Goal: Task Accomplishment & Management: Use online tool/utility

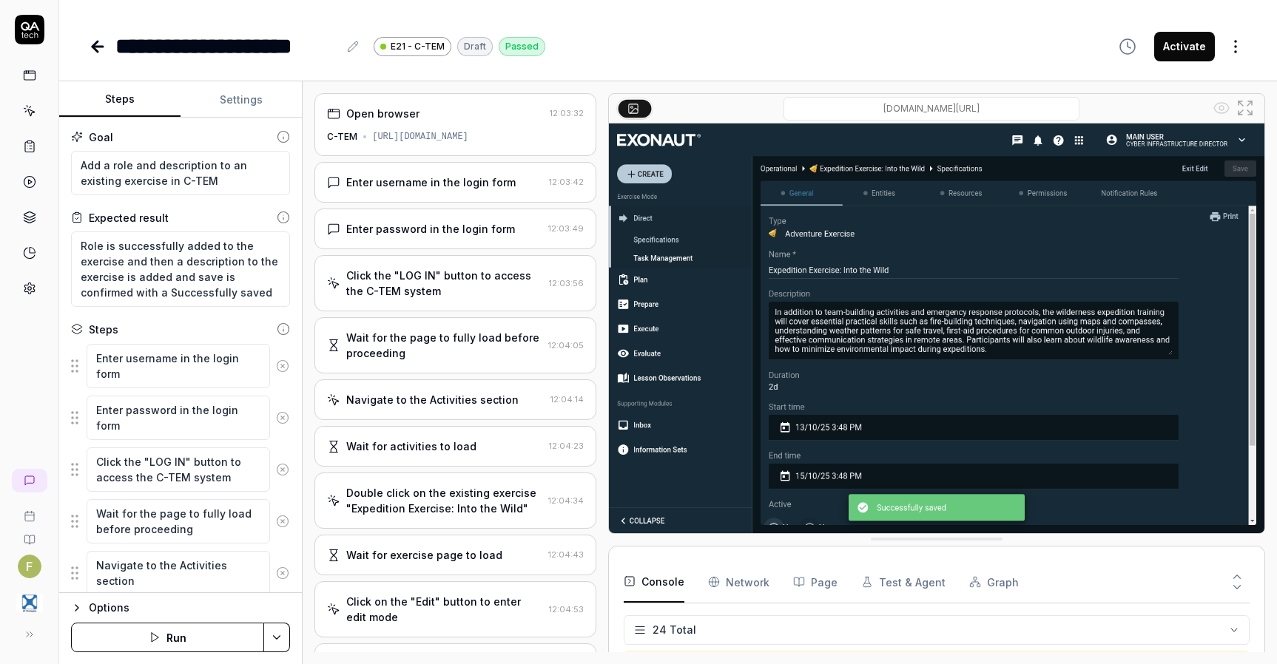
scroll to position [612, 0]
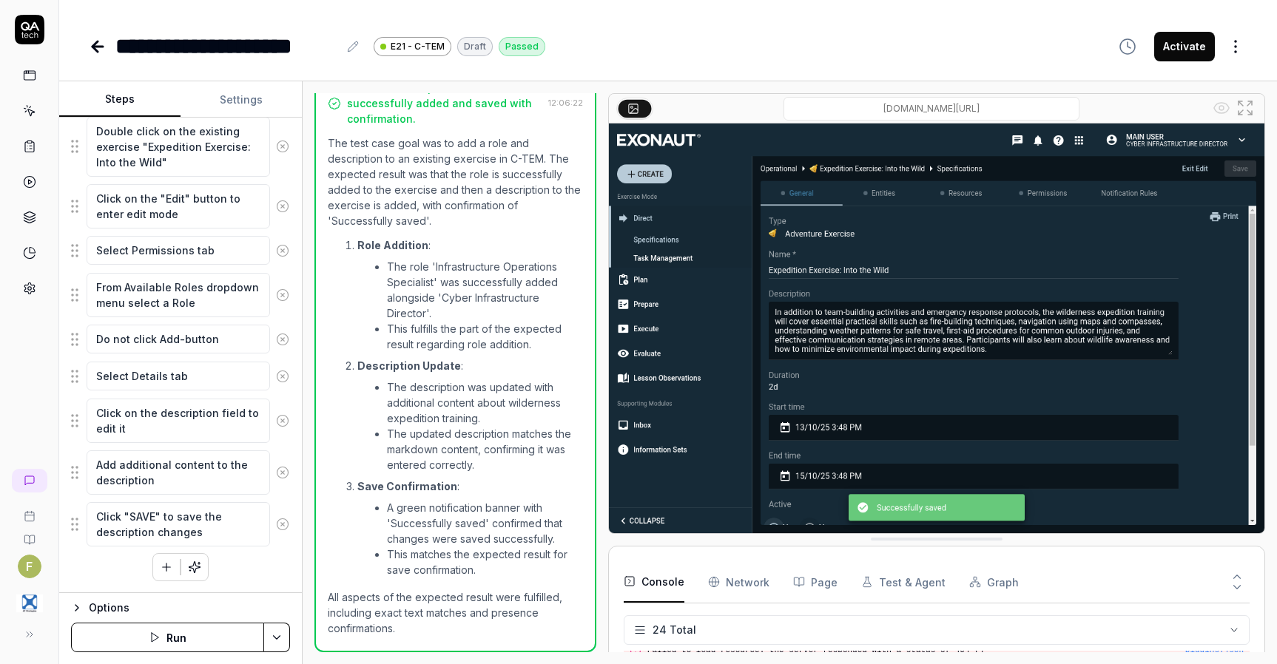
click at [92, 44] on icon at bounding box center [98, 47] width 18 height 18
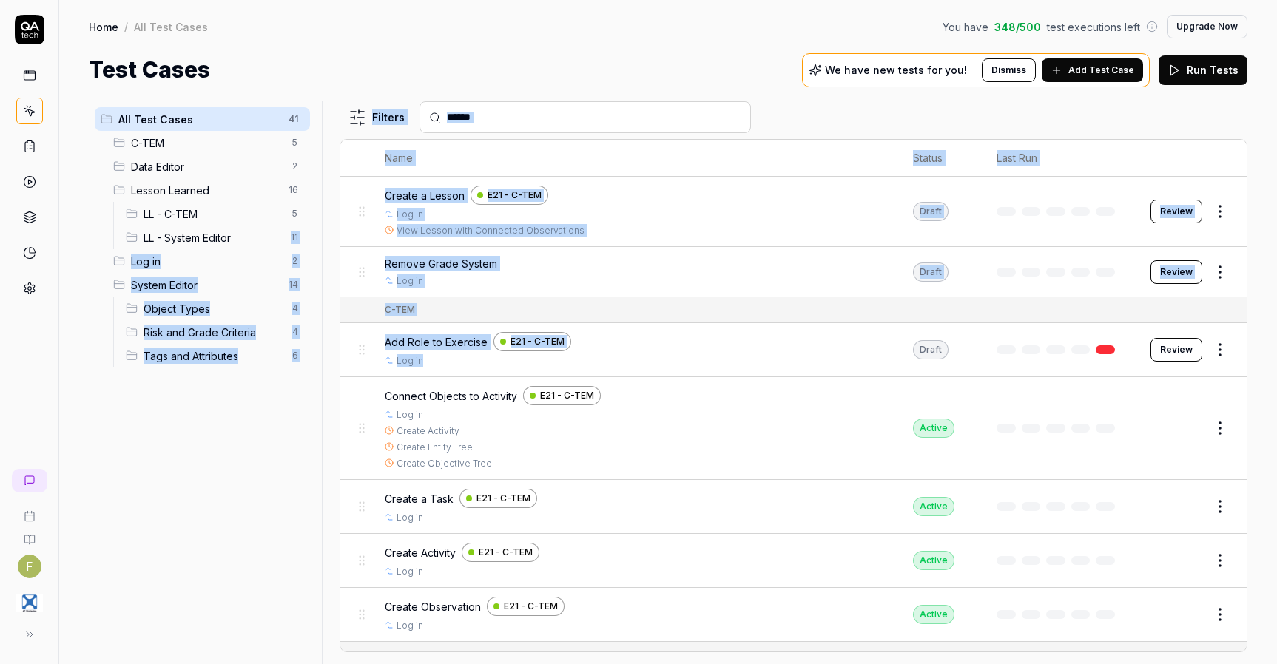
drag, startPoint x: 454, startPoint y: 359, endPoint x: 234, endPoint y: 233, distance: 254.1
click at [234, 233] on div "All Test Cases 41 C-TEM 5 Data Editor 2 Lesson Learned 16 LL - C-TEM 5 LL - Sys…" at bounding box center [668, 382] width 1158 height 563
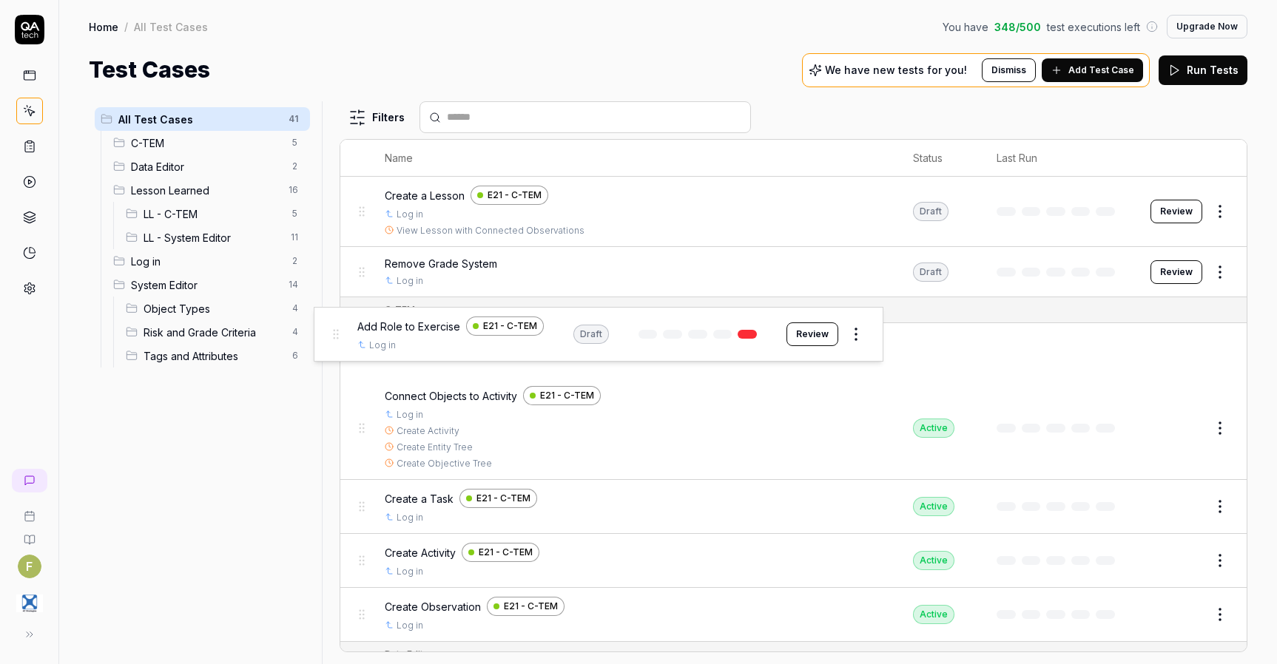
drag, startPoint x: 359, startPoint y: 351, endPoint x: 344, endPoint y: 342, distance: 17.5
click at [344, 342] on body "F Home / All Test Cases You have 348 / 500 test executions left Upgrade Now Hom…" at bounding box center [638, 332] width 1277 height 664
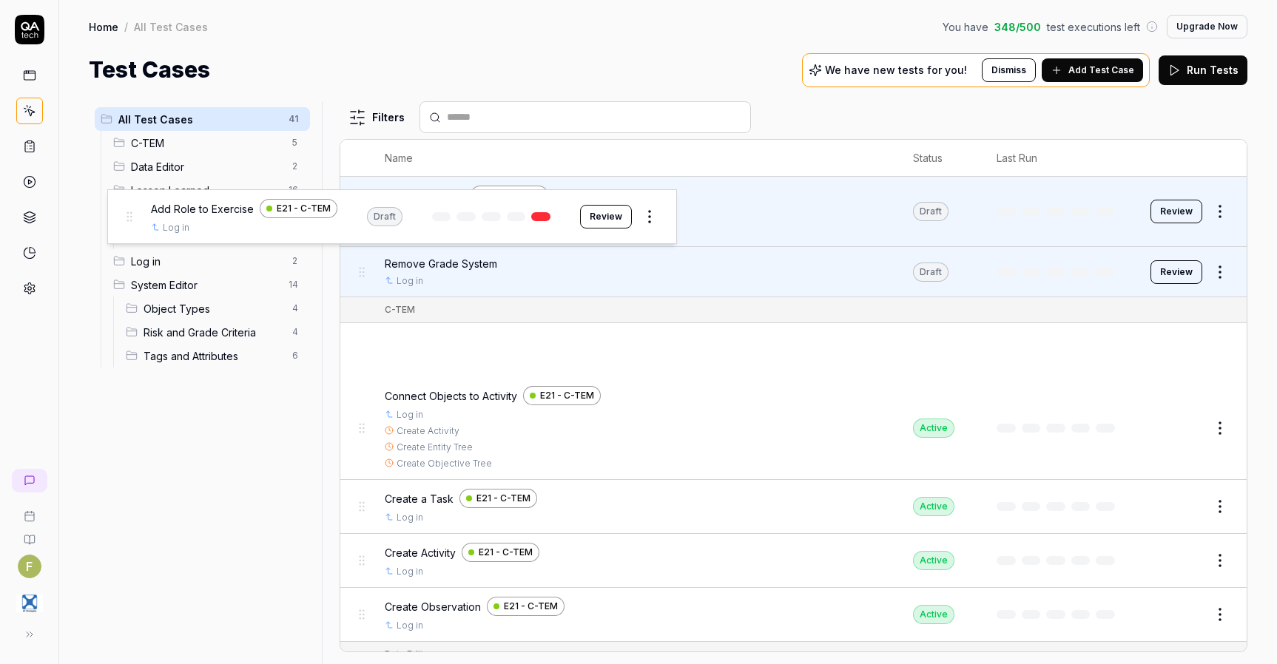
drag, startPoint x: 368, startPoint y: 352, endPoint x: 135, endPoint y: 218, distance: 268.7
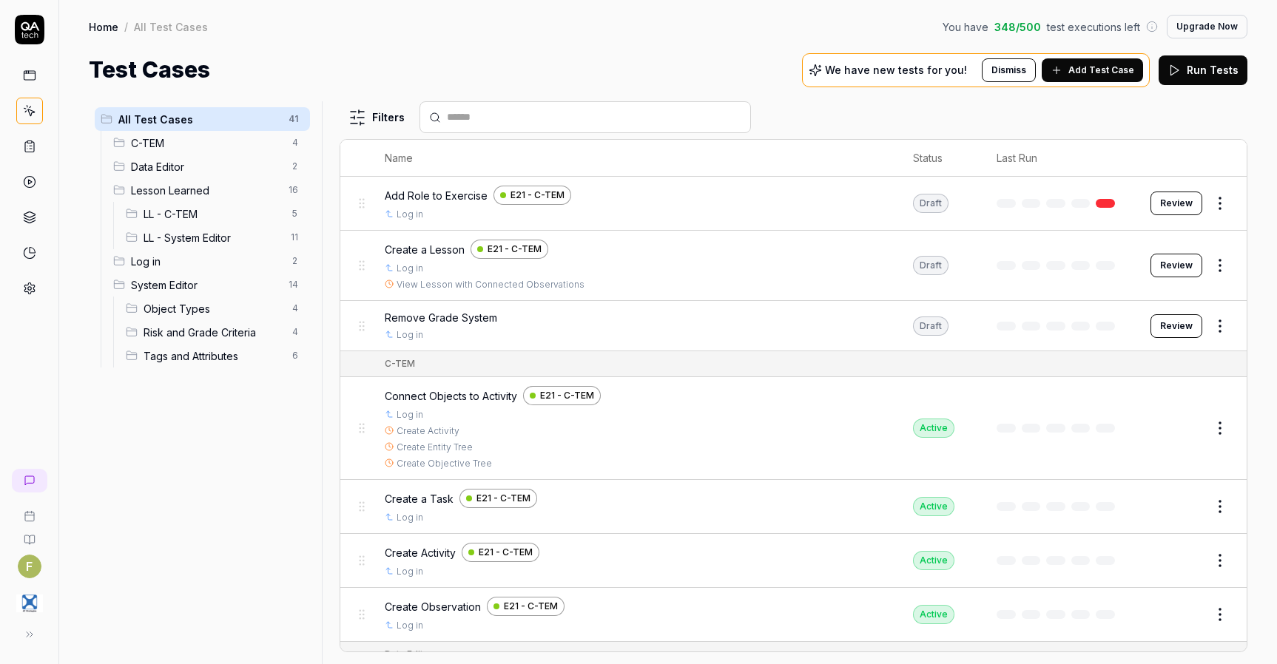
click at [215, 218] on span "LL - C-TEM" at bounding box center [213, 214] width 140 height 16
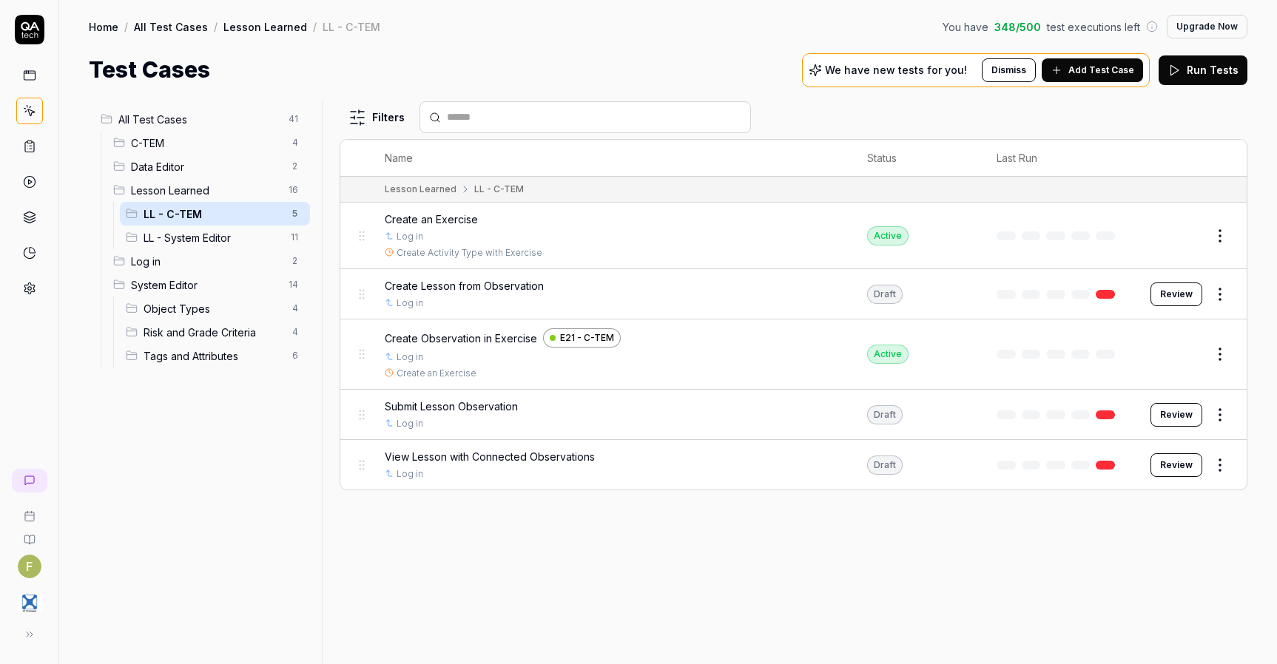
click at [218, 234] on span "LL - System Editor" at bounding box center [212, 238] width 138 height 16
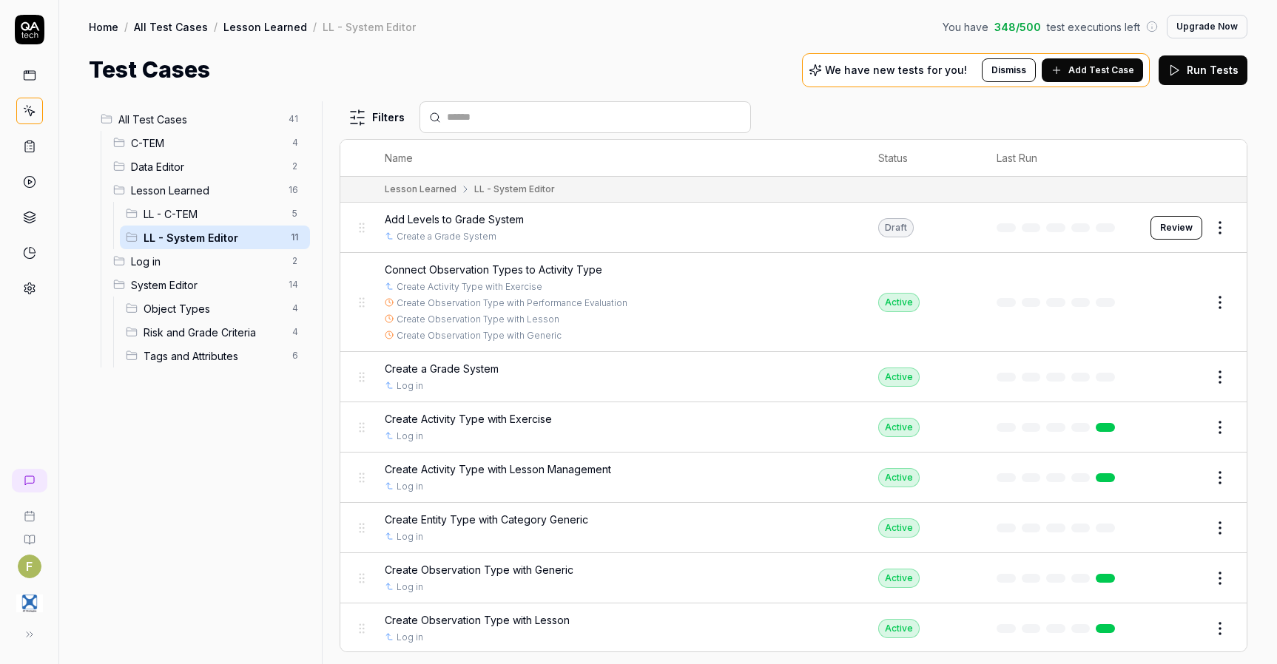
click at [194, 143] on span "C-TEM" at bounding box center [207, 143] width 152 height 16
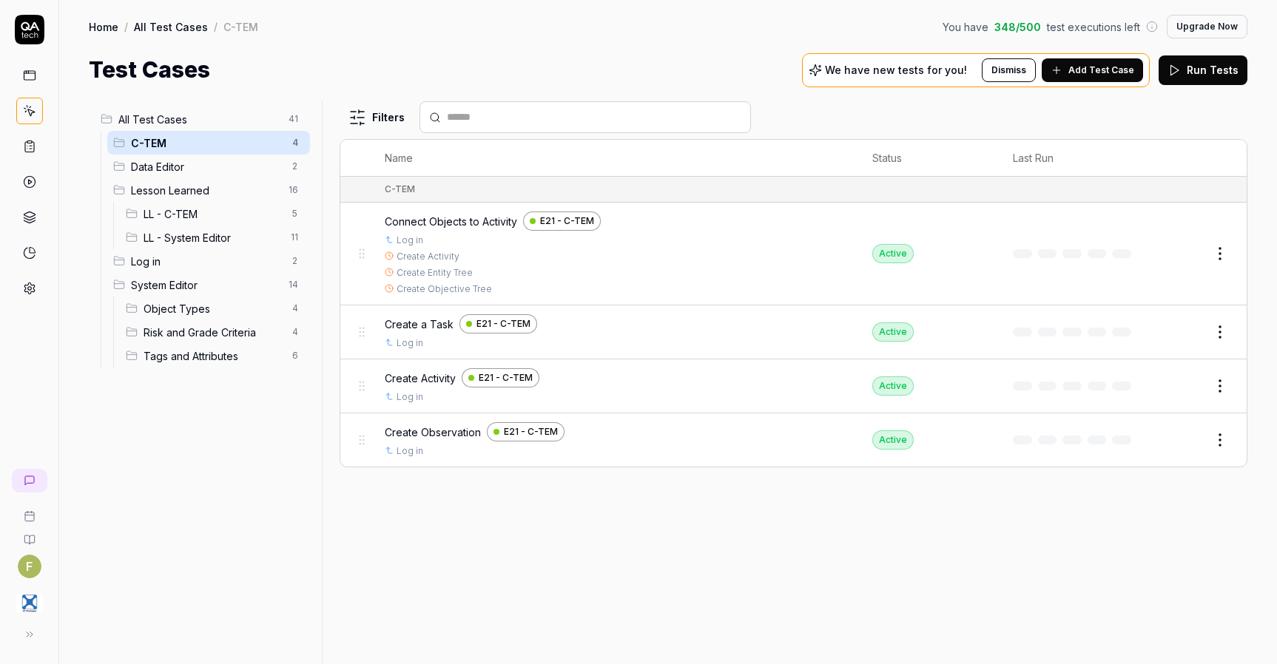
click at [193, 122] on span "All Test Cases" at bounding box center [198, 120] width 161 height 16
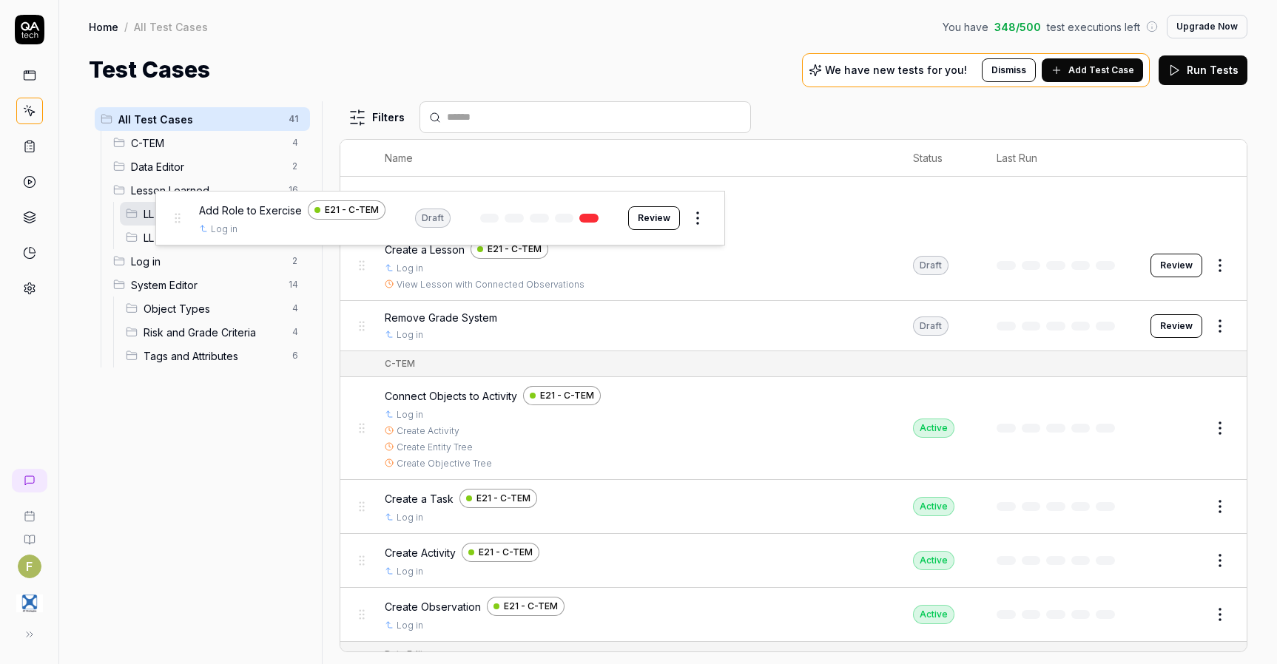
drag, startPoint x: 363, startPoint y: 203, endPoint x: 179, endPoint y: 217, distance: 184.7
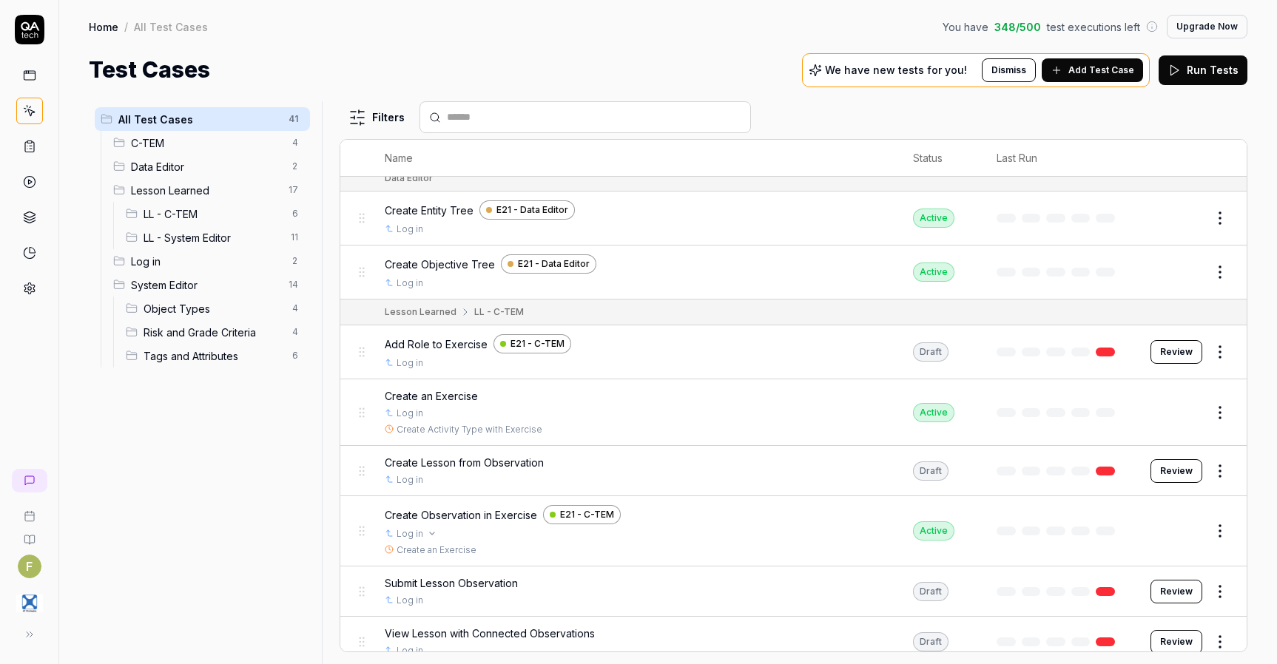
scroll to position [422, 0]
click at [41, 486] on link at bounding box center [30, 481] width 36 height 24
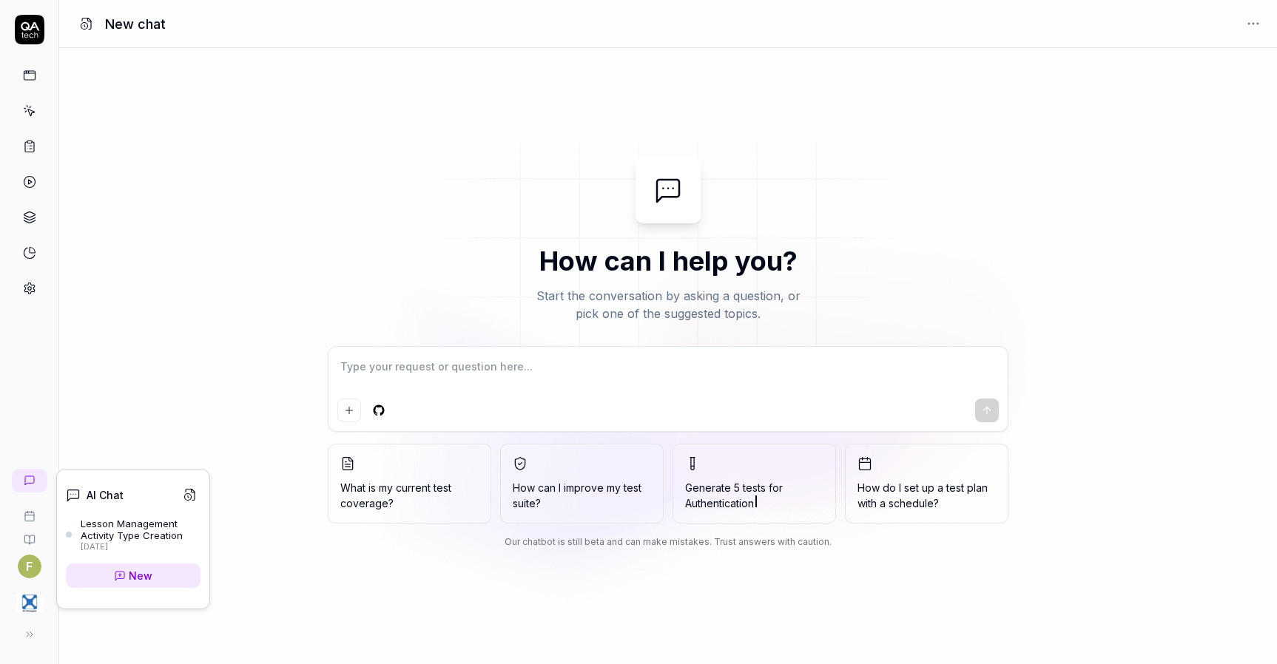
click at [116, 538] on div "Lesson Management Activity Type Creation" at bounding box center [141, 530] width 120 height 24
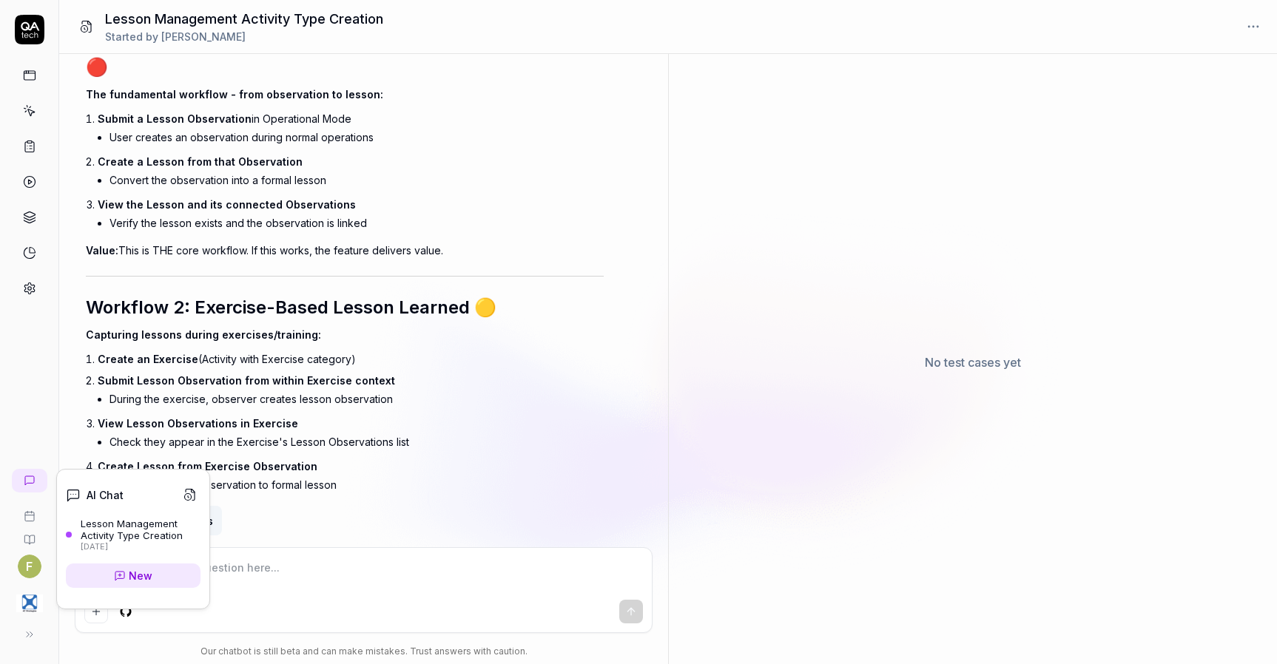
scroll to position [12158, 0]
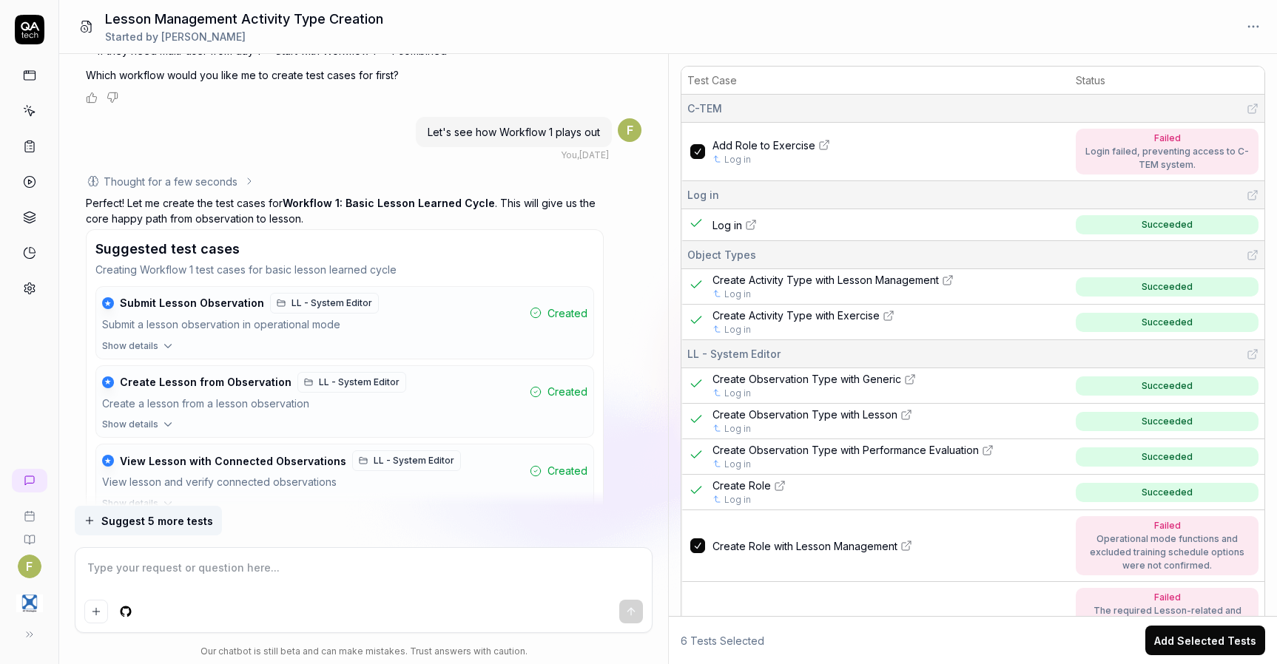
click at [342, 594] on div at bounding box center [363, 590] width 577 height 84
type textarea "*"
type textarea "I"
type textarea "*"
type textarea "Id"
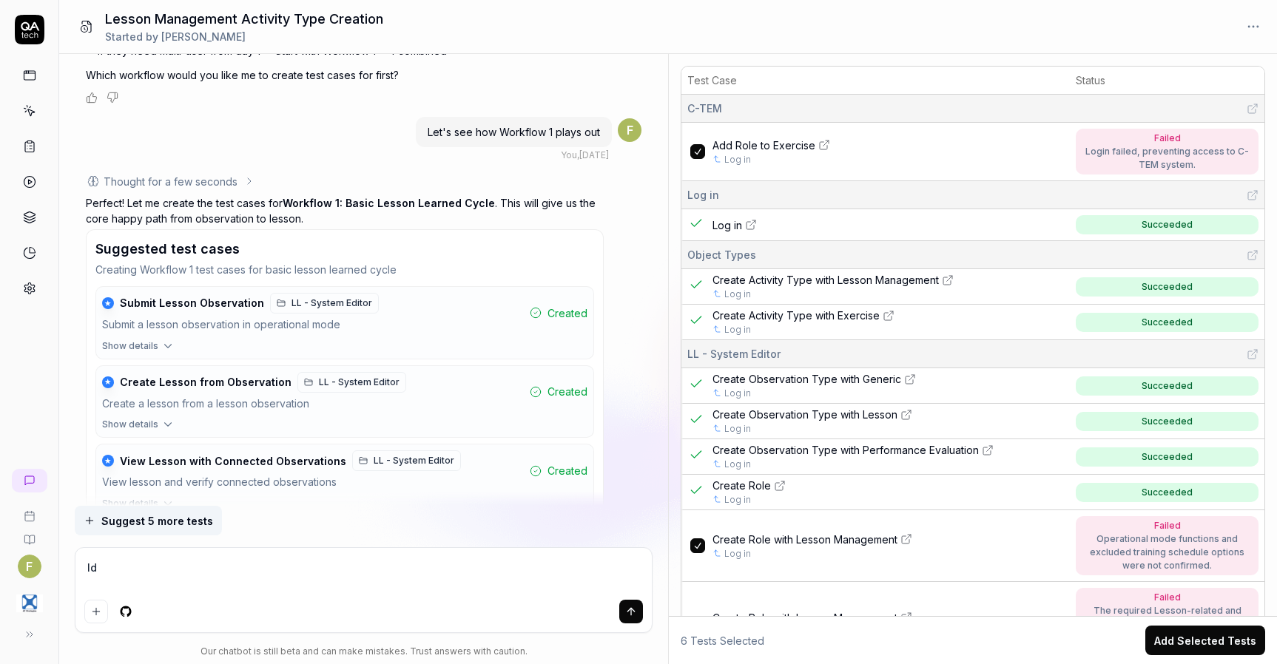
type textarea "*"
type textarea "Id"
type textarea "*"
type textarea "Id"
type textarea "*"
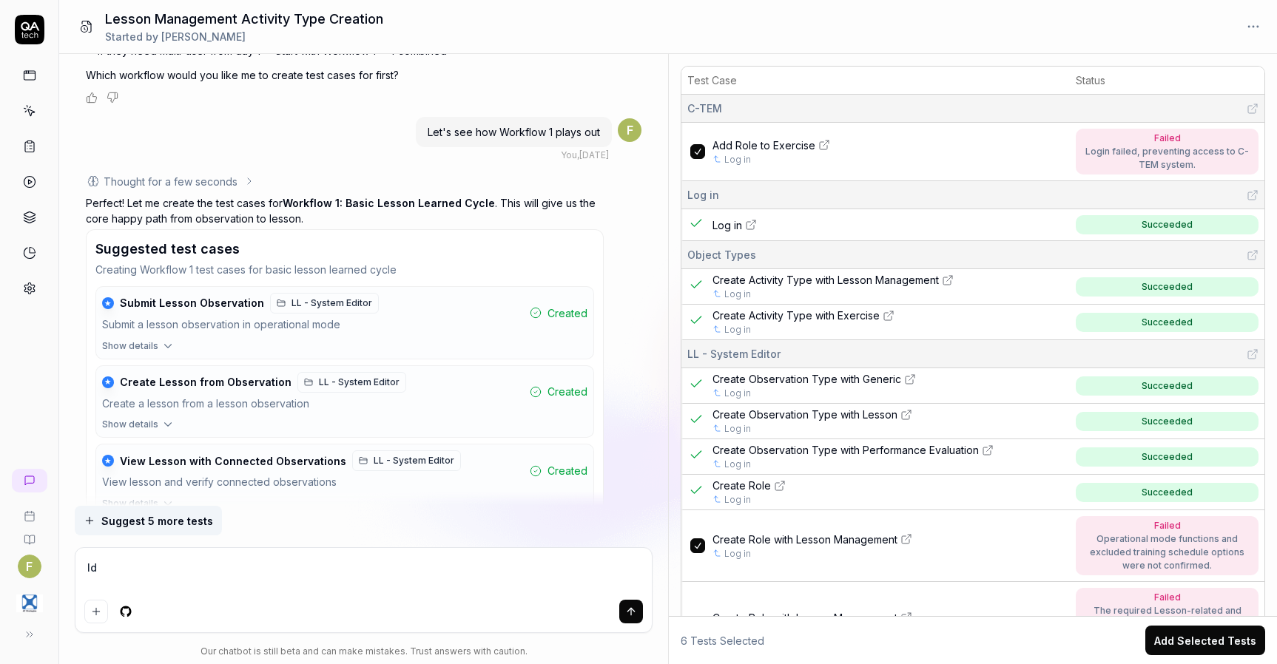
type textarea "I"
type textarea "*"
type textarea "I'"
type textarea "*"
type textarea "I'd"
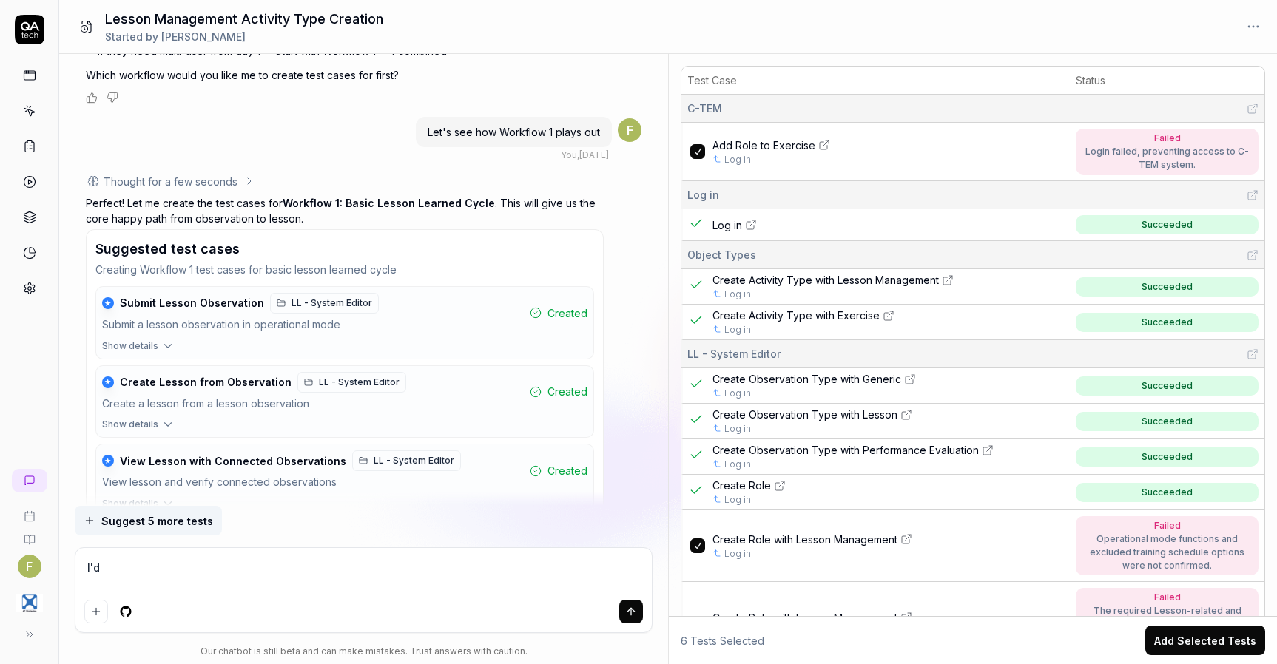
type textarea "*"
type textarea "I'd"
type textarea "*"
type textarea "I'd l"
type textarea "*"
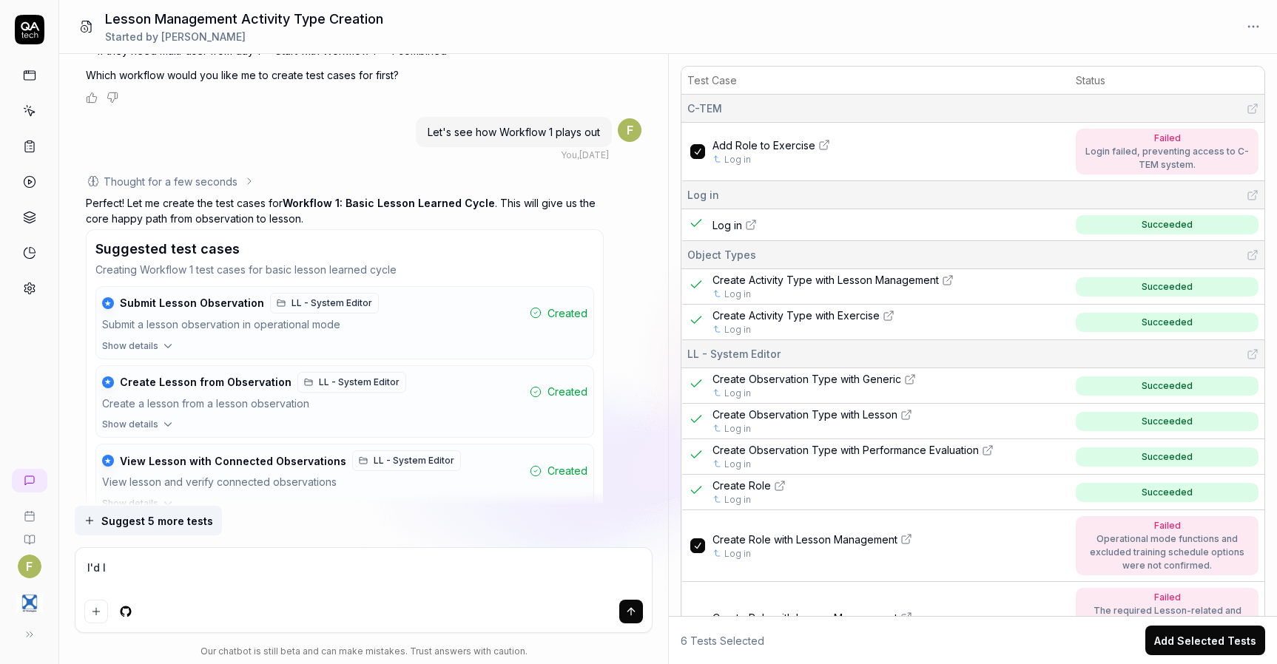
type textarea "I'd li"
type textarea "*"
type textarea "I'd lik"
type textarea "*"
type textarea "I'd like"
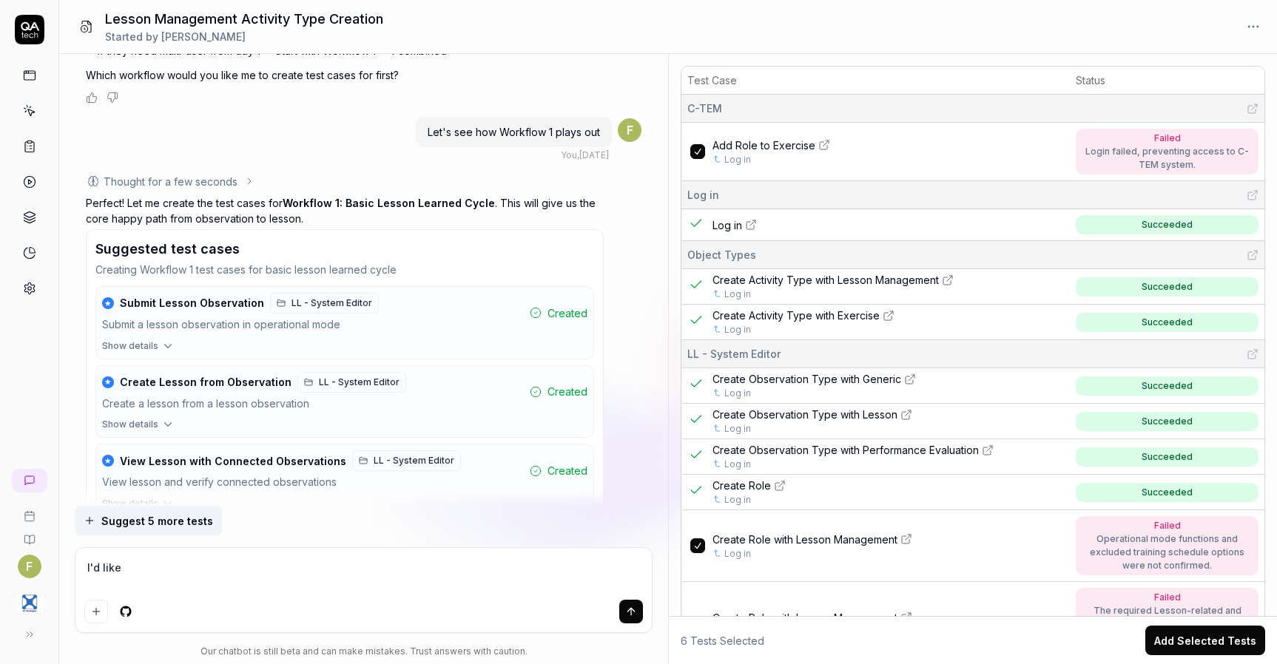
type textarea "*"
type textarea "I'd like"
type textarea "*"
type textarea "I'd like a"
type textarea "*"
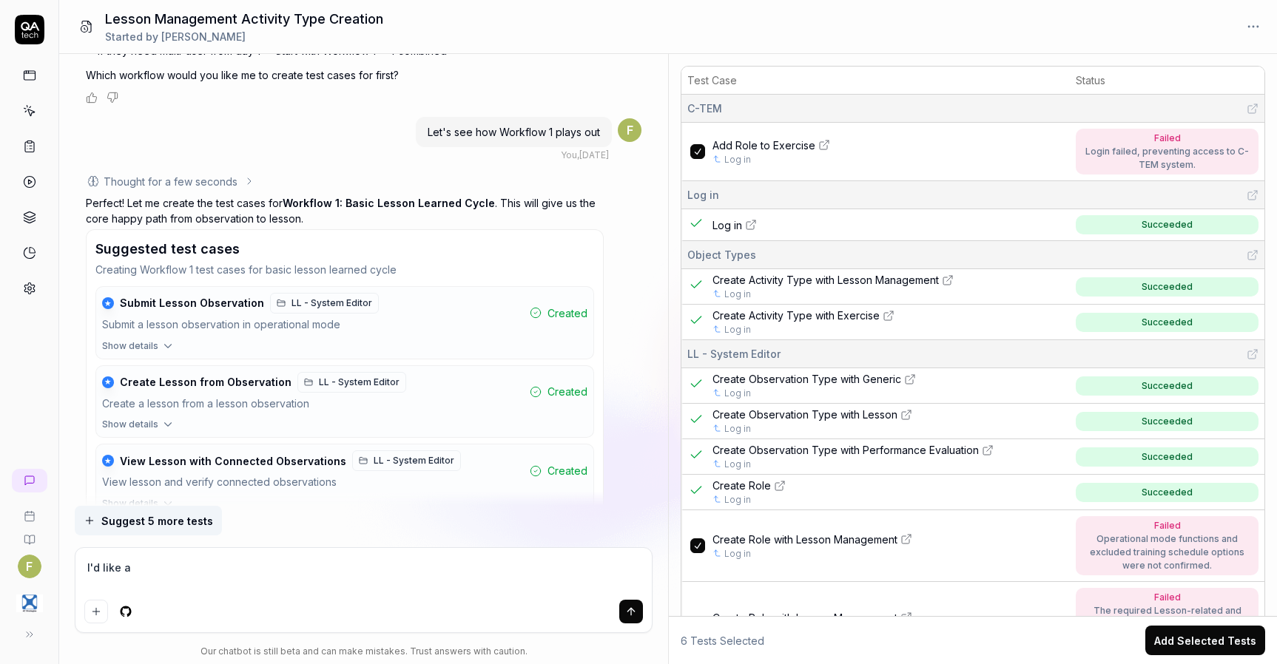
type textarea "I'd like a t"
type textarea "*"
type textarea "I'd like a te"
type textarea "*"
type textarea "I'd like a tes"
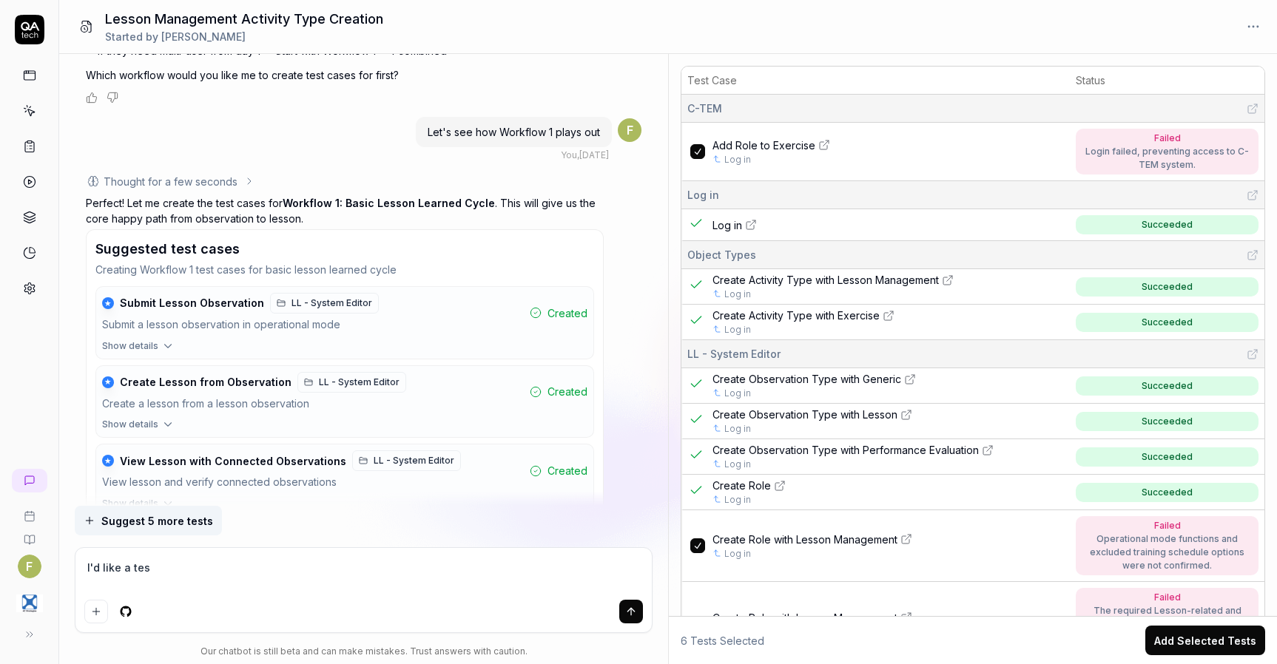
type textarea "*"
type textarea "I'd like a test"
type textarea "*"
type textarea "I'd like a test"
type textarea "*"
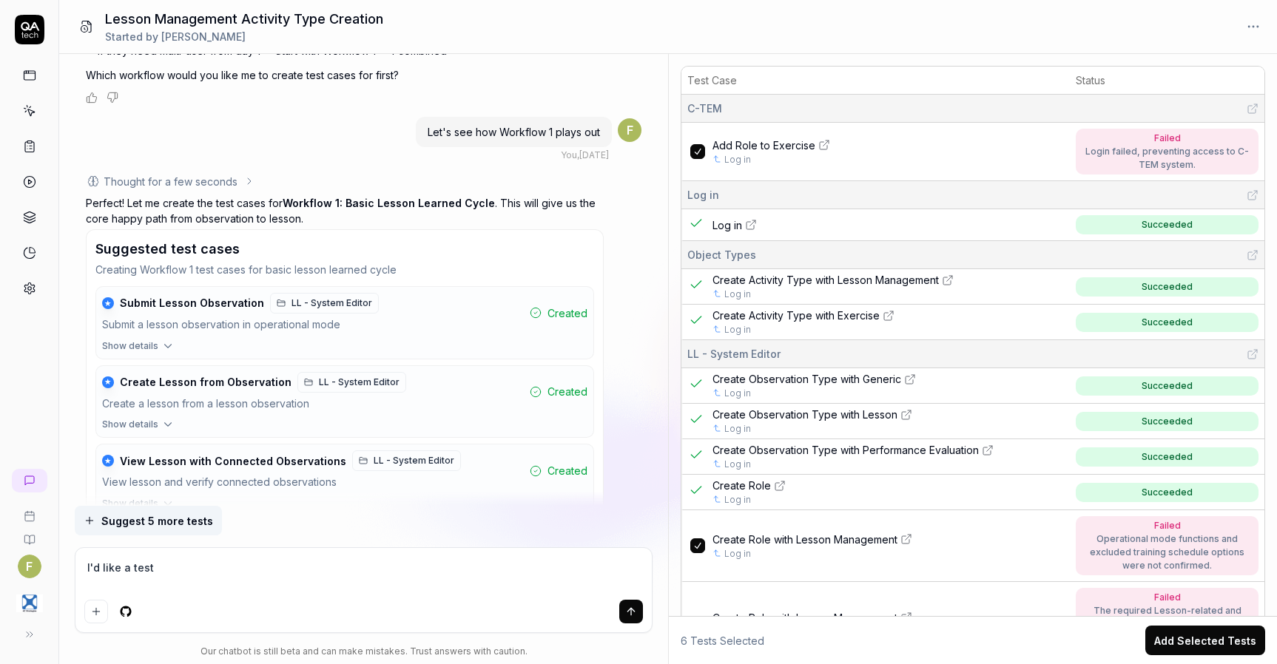
type textarea "I'd like a test c"
type textarea "*"
type textarea "I'd like a test cas"
type textarea "*"
type textarea "I'd like a test case"
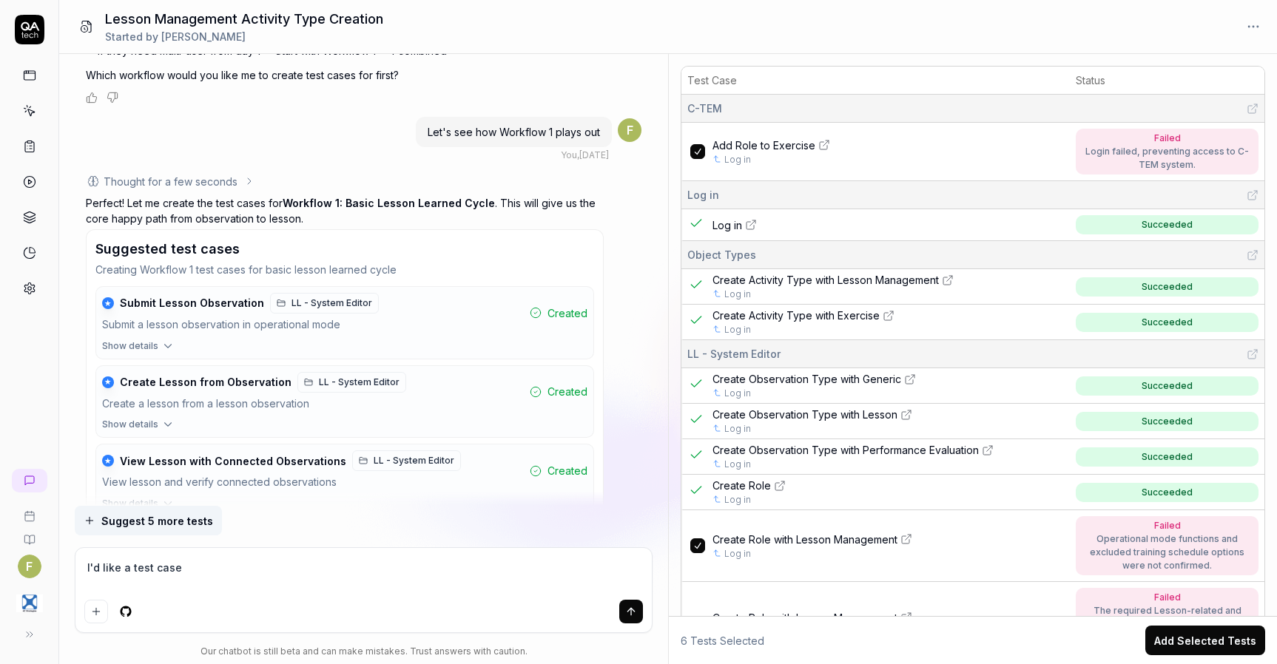
type textarea "*"
type textarea "I'd like a test case"
type textarea "*"
type textarea "I'd like a test case w"
type textarea "*"
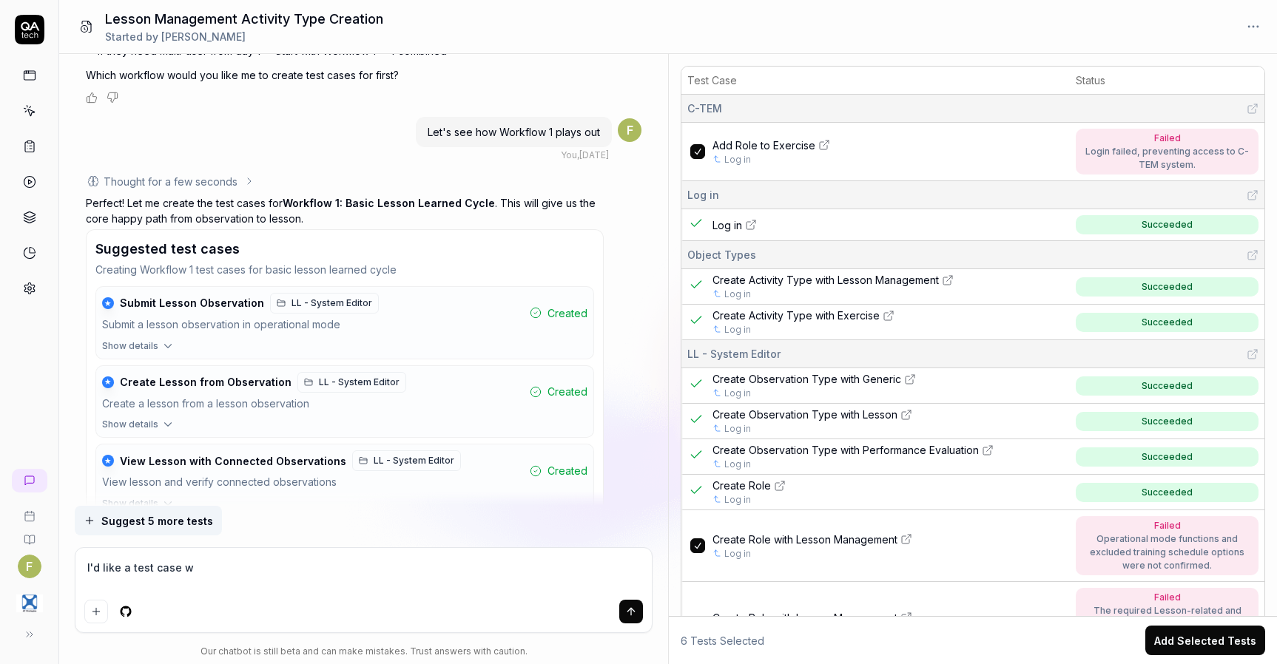
type textarea "I'd like a test case wh"
type textarea "*"
type textarea "I'd like a test case whe"
type textarea "*"
type textarea "I'd like a test case wher"
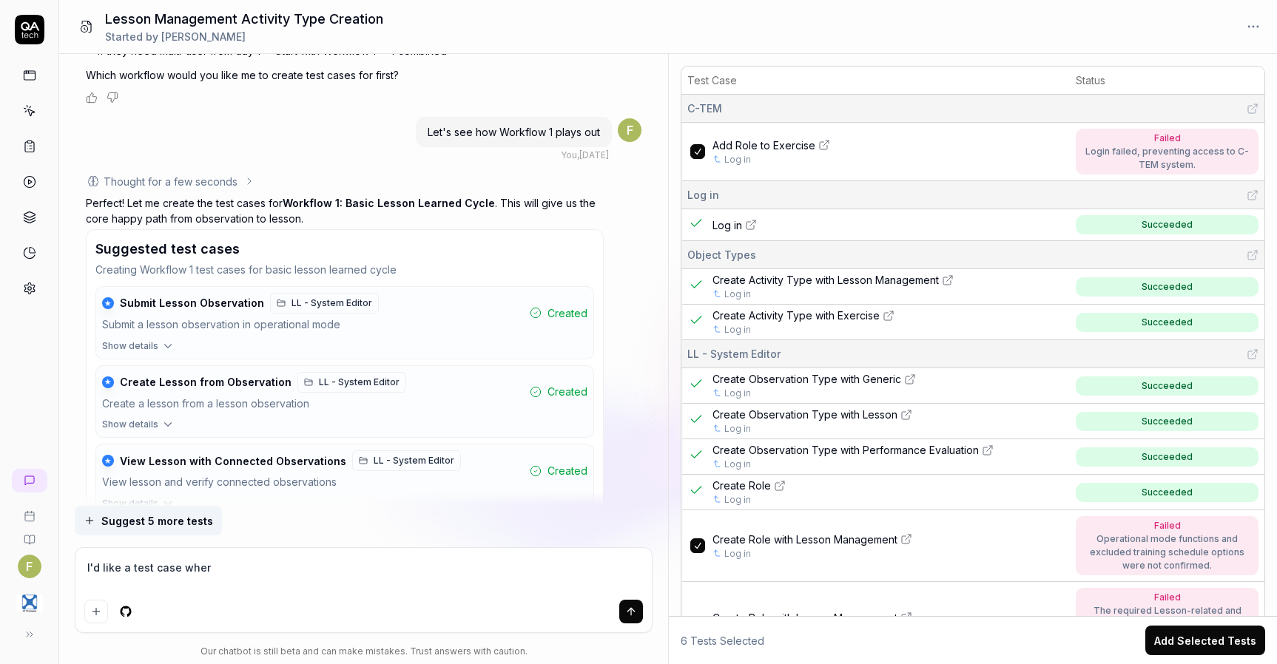
type textarea "*"
type textarea "I'd like a test case where"
type textarea "*"
type textarea "I'd like a test case where"
type textarea "*"
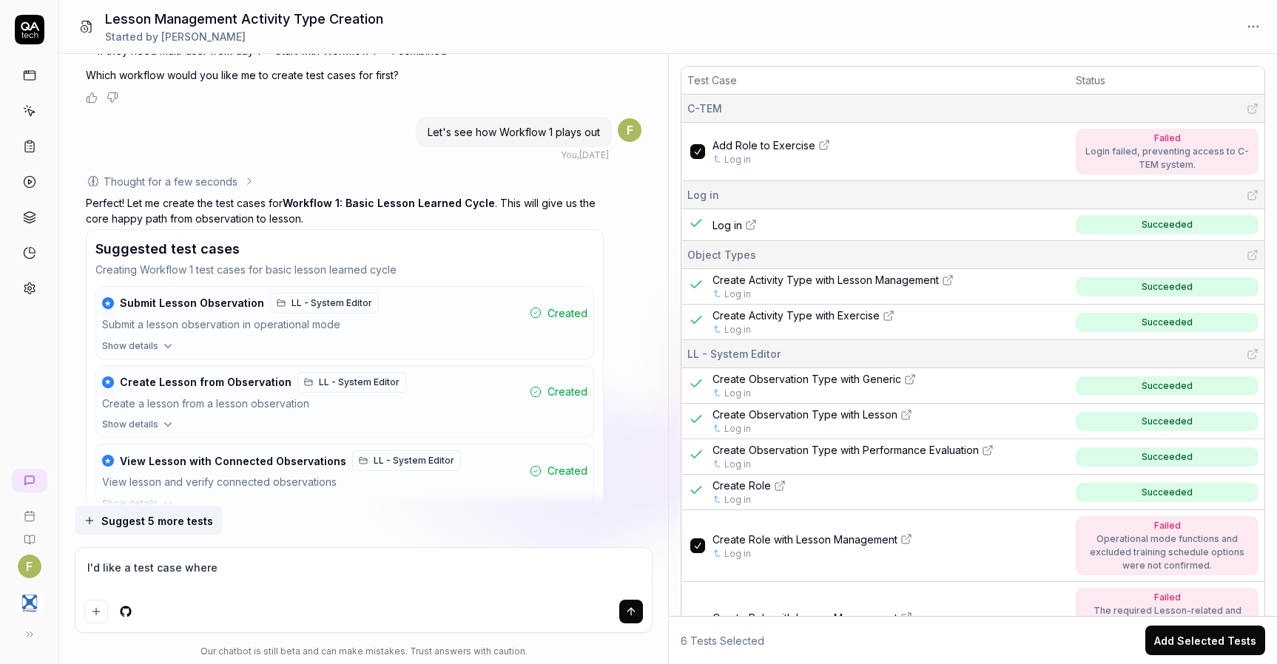
type textarea "I'd like a test case where a"
type textarea "*"
type textarea "I'd like a test case where a"
type textarea "*"
type textarea "I'd like a test case where a L"
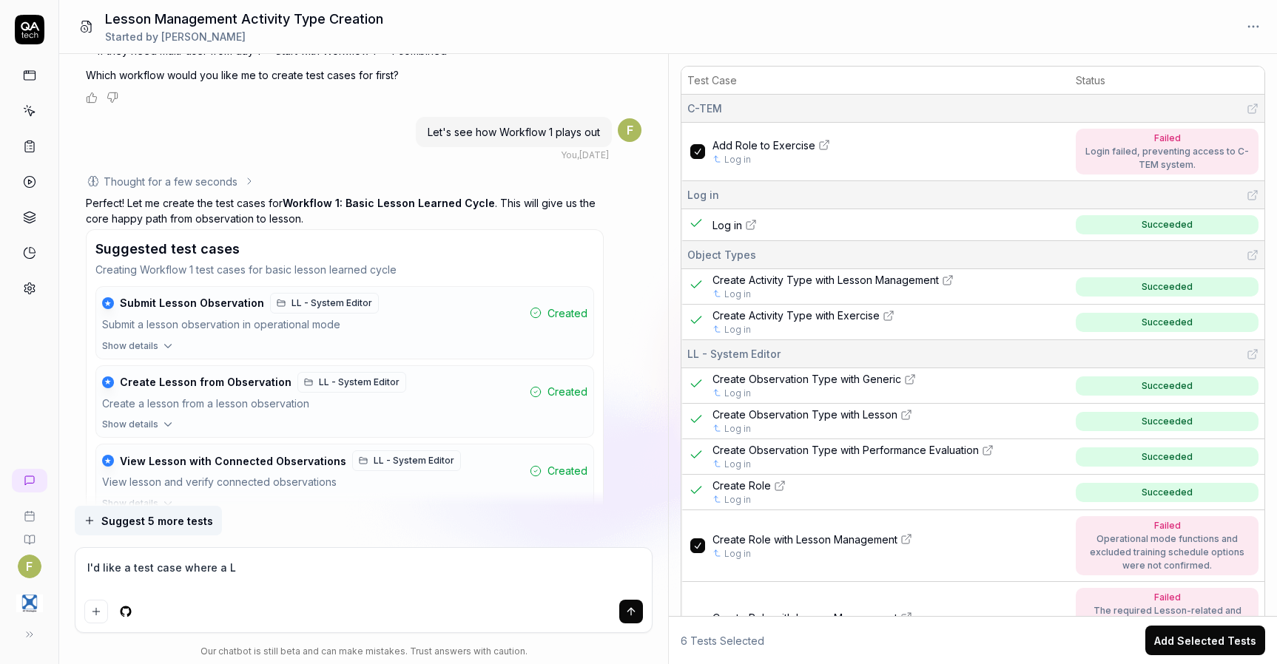
type textarea "*"
type textarea "I'd like a test case where a Le"
type textarea "*"
type textarea "I'd like a test case where a Les"
type textarea "*"
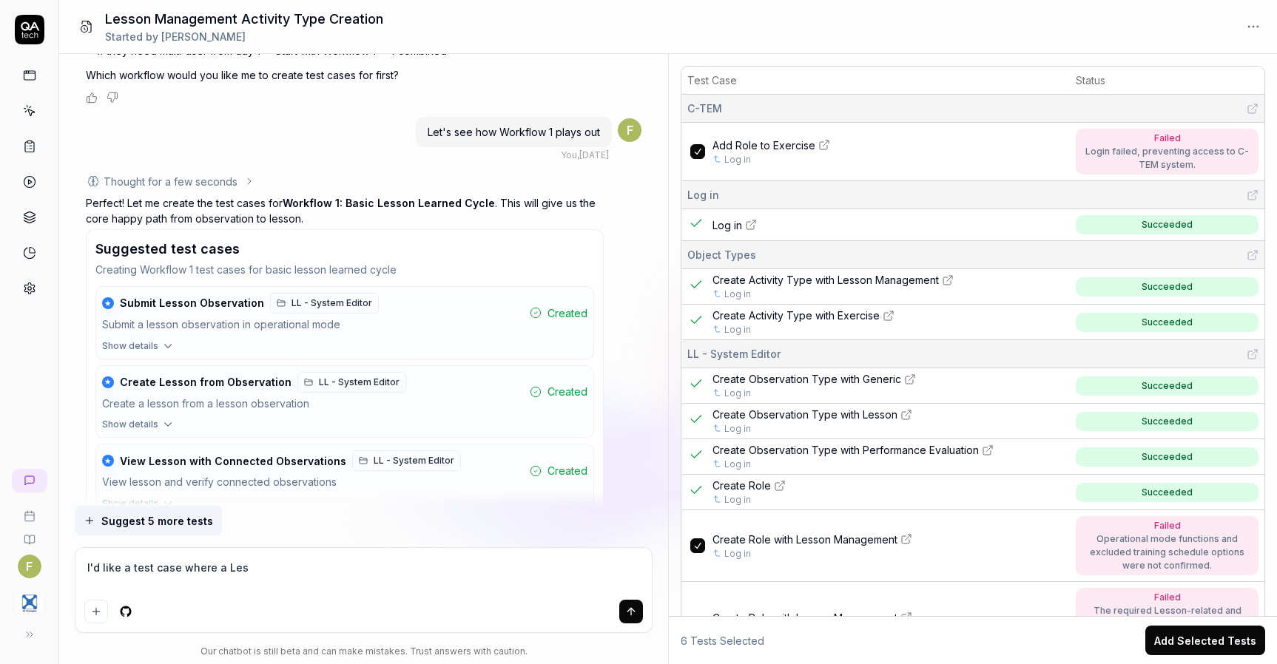
type textarea "I'd like a test case where a Less"
type textarea "*"
type textarea "I'd like a test case where a Lesso"
type textarea "*"
type textarea "I'd like a test case where a Lesson"
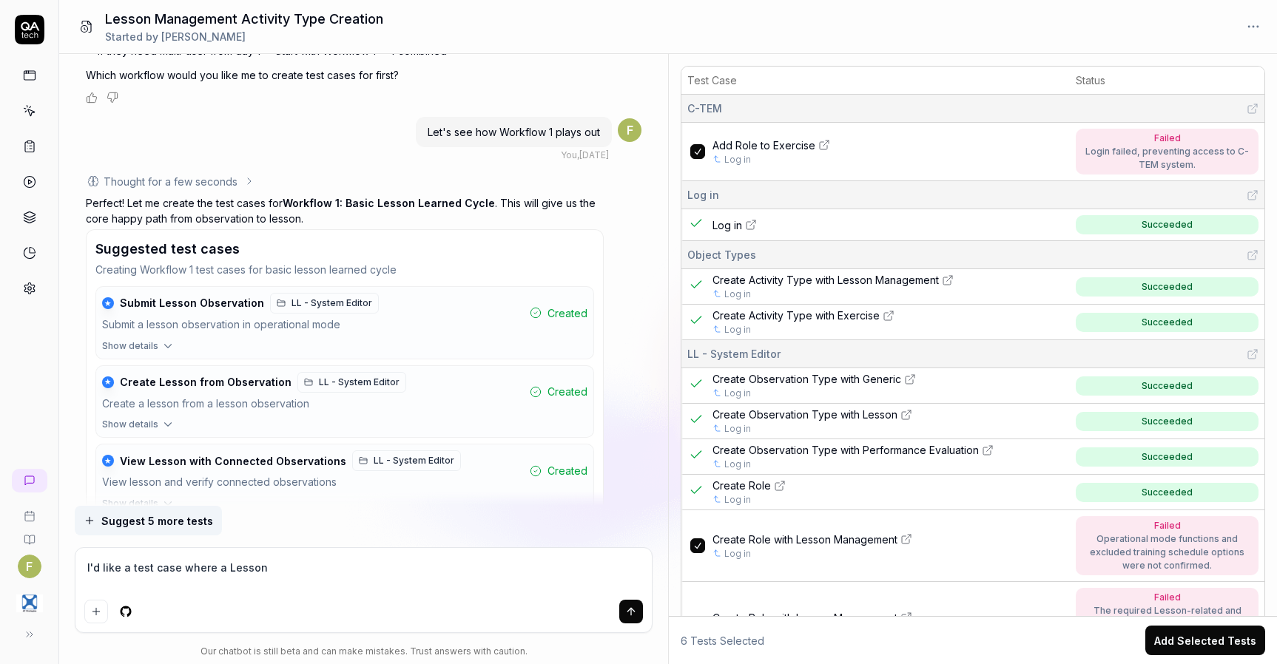
type textarea "*"
type textarea "I'd like a test case where a Lesson"
type textarea "*"
type textarea "I'd like a test case where a Lesson O"
type textarea "*"
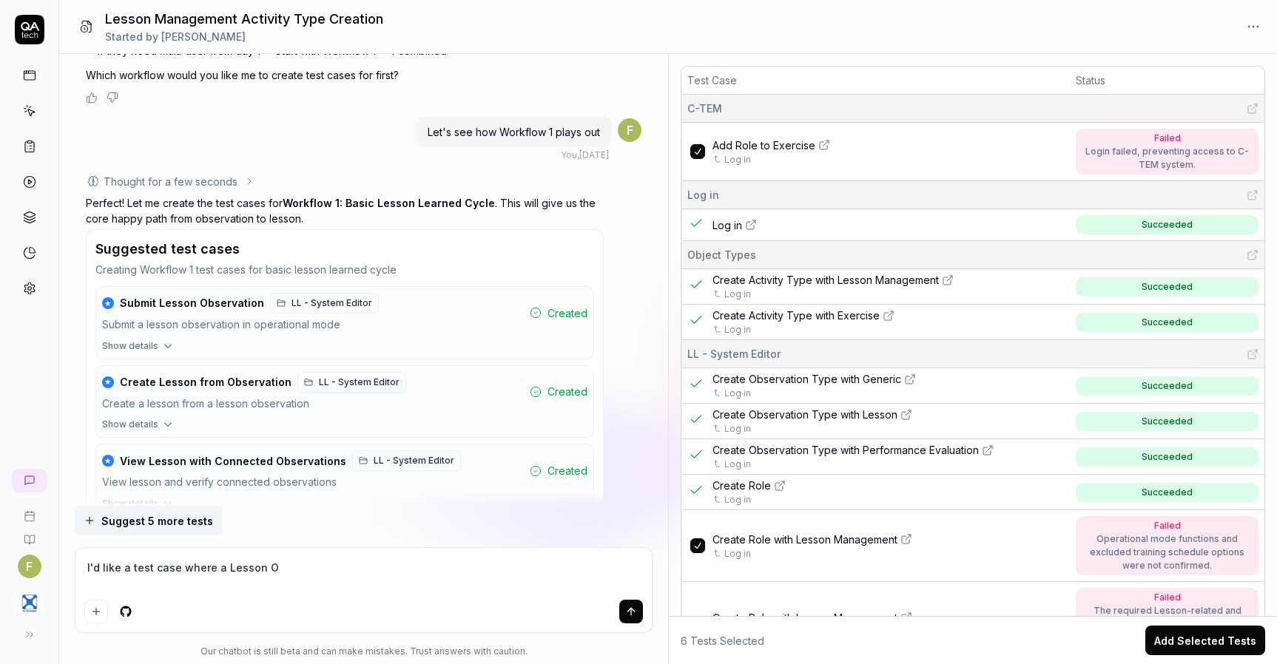
type textarea "I'd like a test case where a Lesson Ob"
type textarea "*"
type textarea "I'd like a test case where a Lesson Obe"
type textarea "*"
type textarea "I'd like a test case where a Lesson Ob"
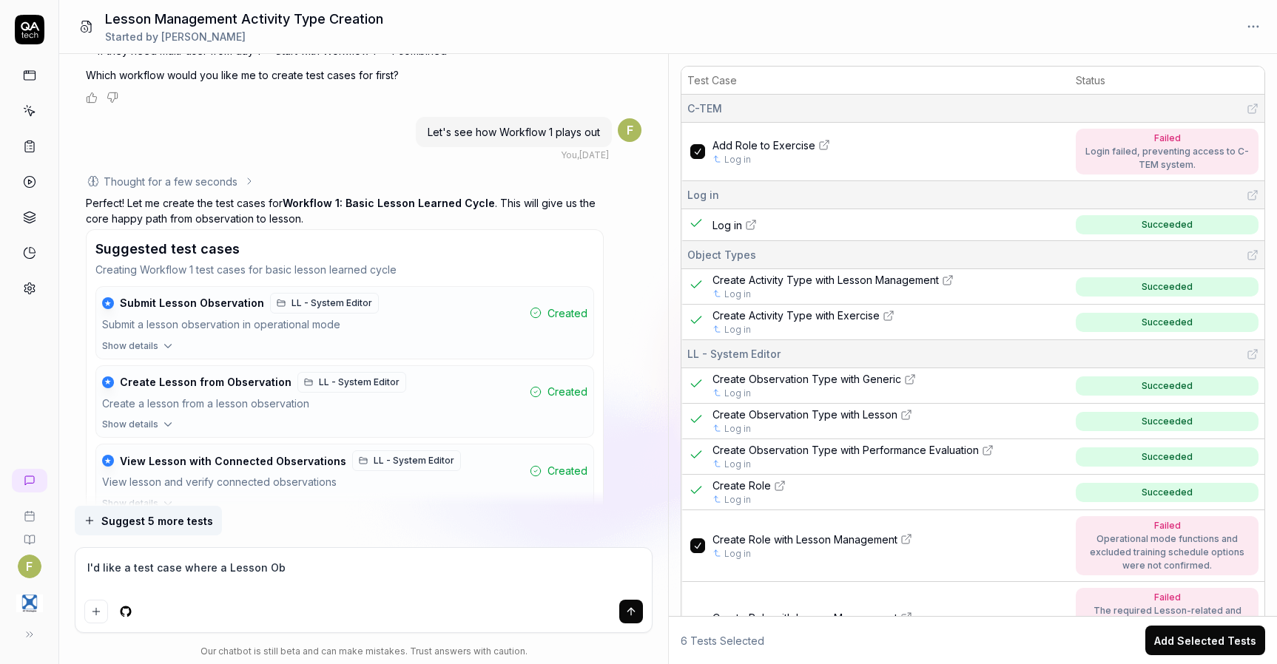
type textarea "*"
type textarea "I'd like a test case where a Lesson Obs"
type textarea "*"
type textarea "I'd like a test case where a Lesson Obse"
type textarea "*"
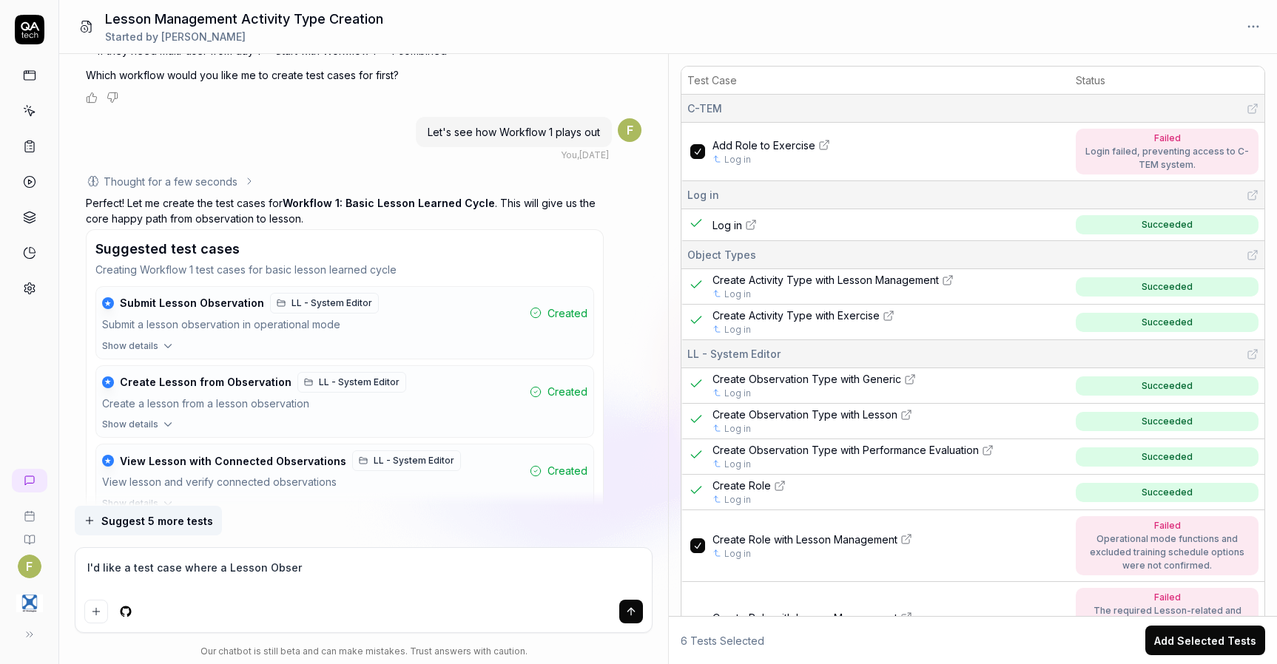
type textarea "I'd like a test case where a Lesson Observ"
type textarea "*"
type textarea "I'd like a test case where a Lesson Observa"
type textarea "*"
type textarea "I'd like a test case where a Lesson Observati"
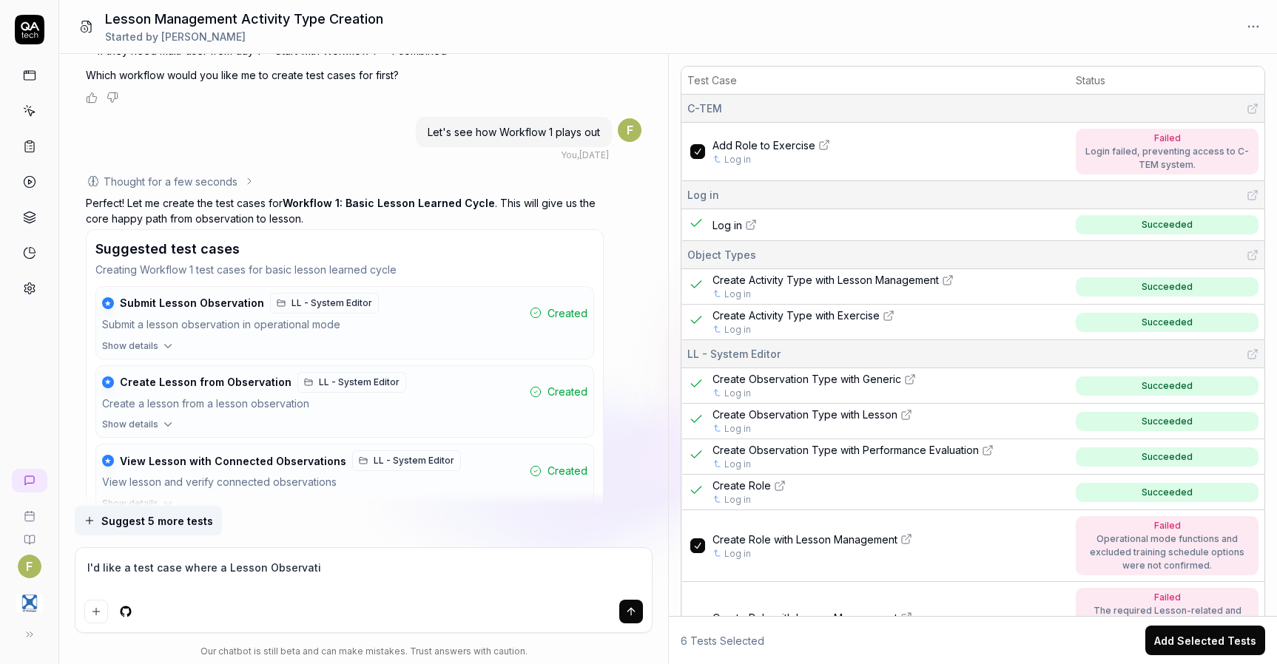
type textarea "*"
type textarea "I'd like a test case where a Lesson Observatio"
type textarea "*"
type textarea "I'd like a test case where a Lesson Observation"
type textarea "*"
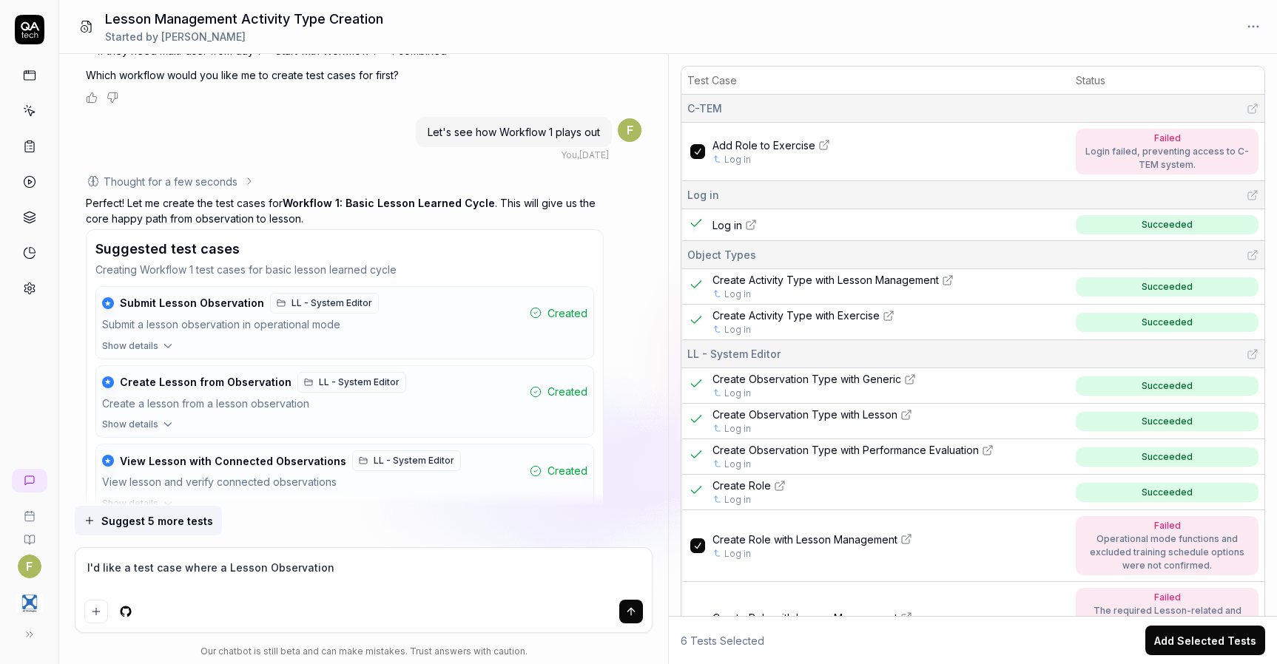
type textarea "I'd like a test case where a Lesson Observation i"
type textarea "*"
type textarea "I'd like a test case where a Lesson Observation is"
type textarea "*"
type textarea "I'd like a test case where a Lesson Observation is"
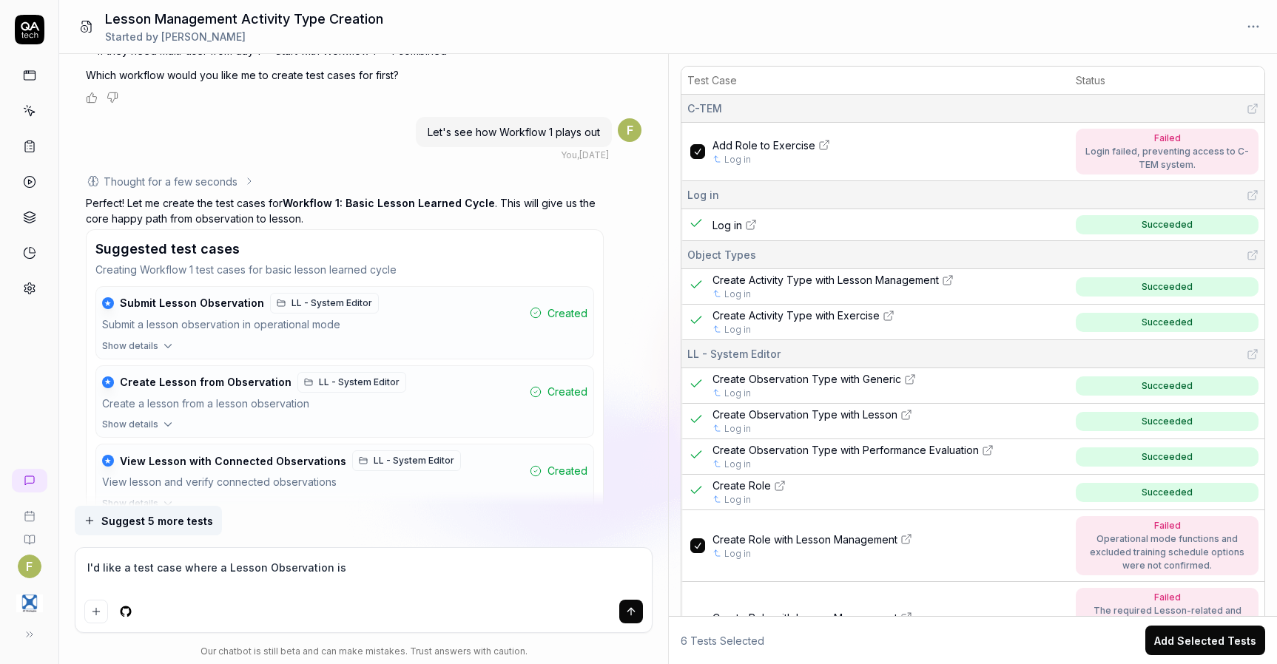
type textarea "*"
type textarea "I'd like a test case where a Lesson Observation is c"
type textarea "*"
type textarea "I'd like a test case where a Lesson Observation is cr"
type textarea "*"
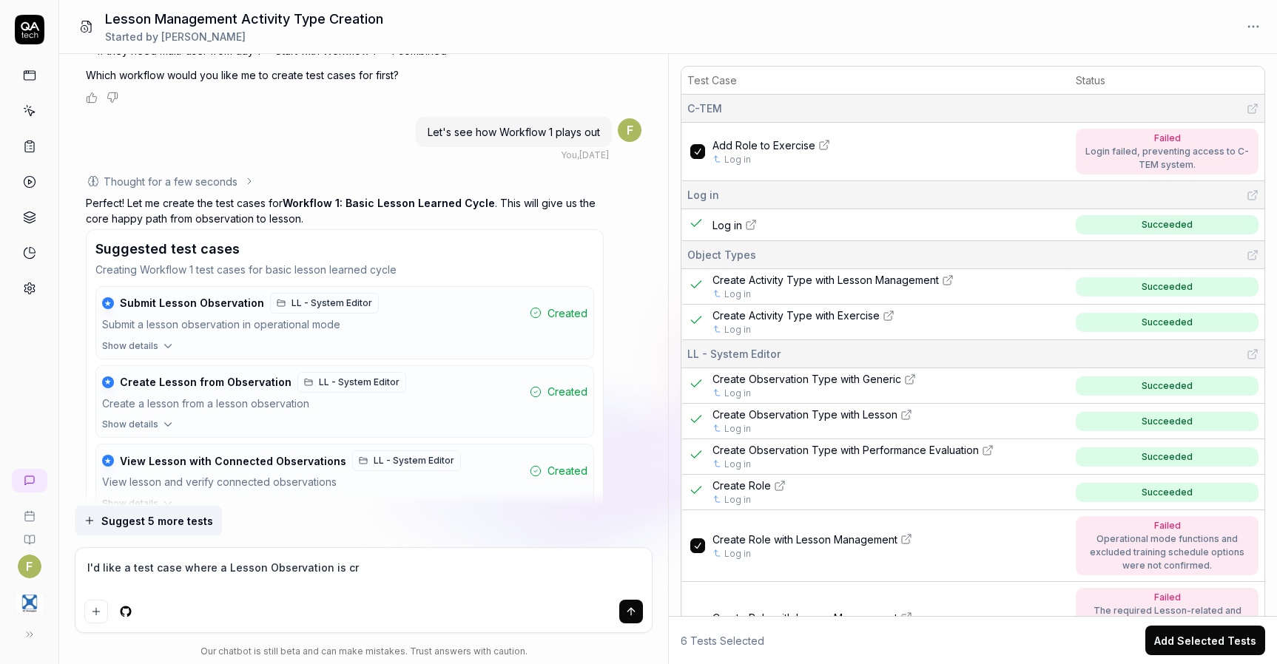
type textarea "I'd like a test case where a Lesson Observation is cre"
type textarea "*"
type textarea "I'd like a test case where a Lesson Observation is creat"
type textarea "*"
type textarea "I'd like a test case where a Lesson Observation is created"
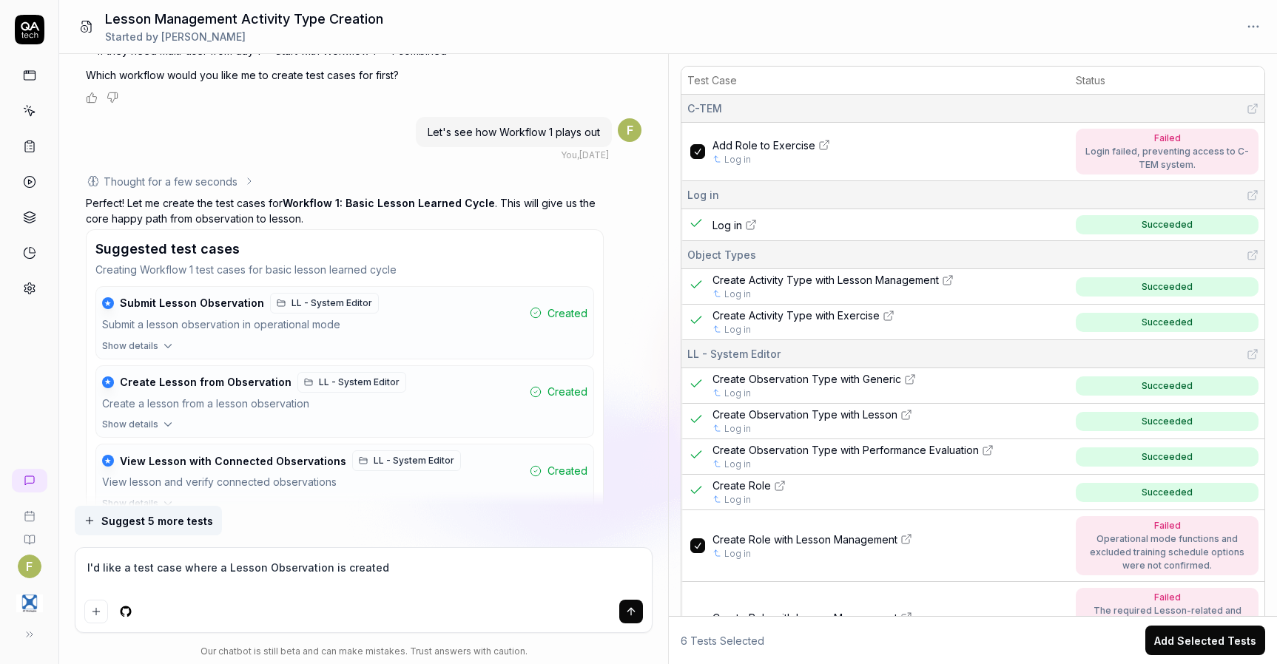
type textarea "*"
type textarea "I'd like a test case where a Lesson Observation is created"
type textarea "*"
type textarea "I'd like a test case where a Lesson Observation is created f"
type textarea "*"
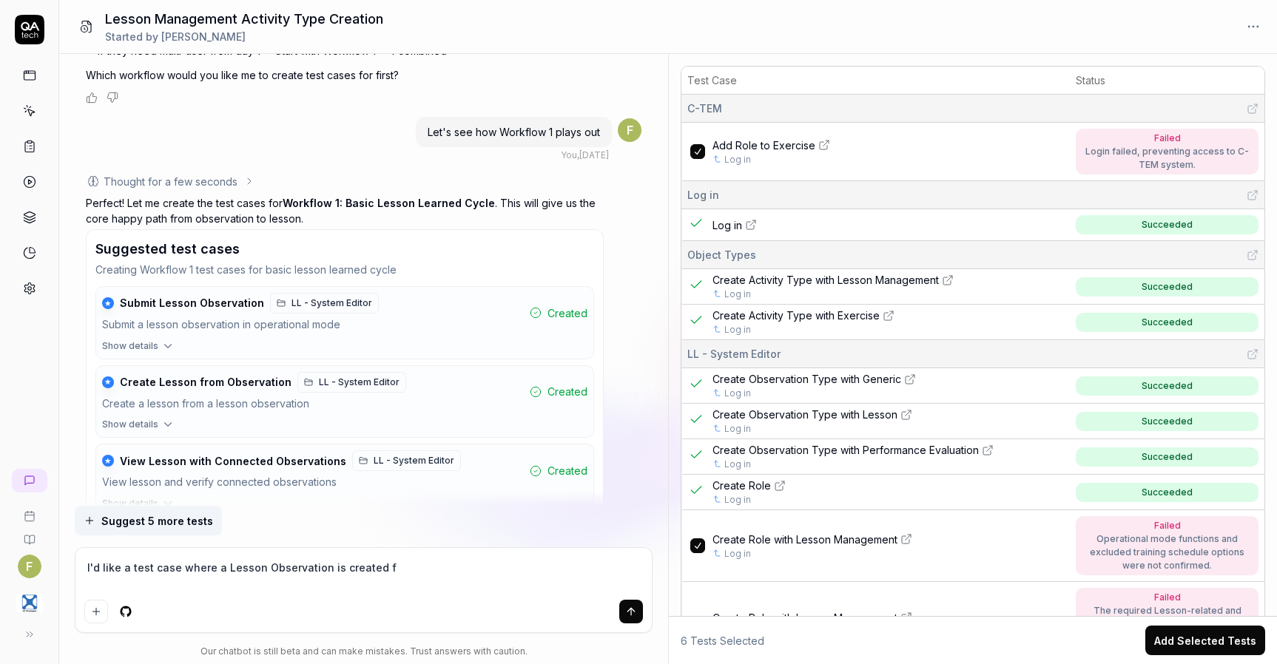
type textarea "I'd like a test case where a Lesson Observation is created fr"
type textarea "*"
type textarea "I'd like a test case where a Lesson Observation is created fro"
type textarea "*"
type textarea "I'd like a test case where a Lesson Observation is created from"
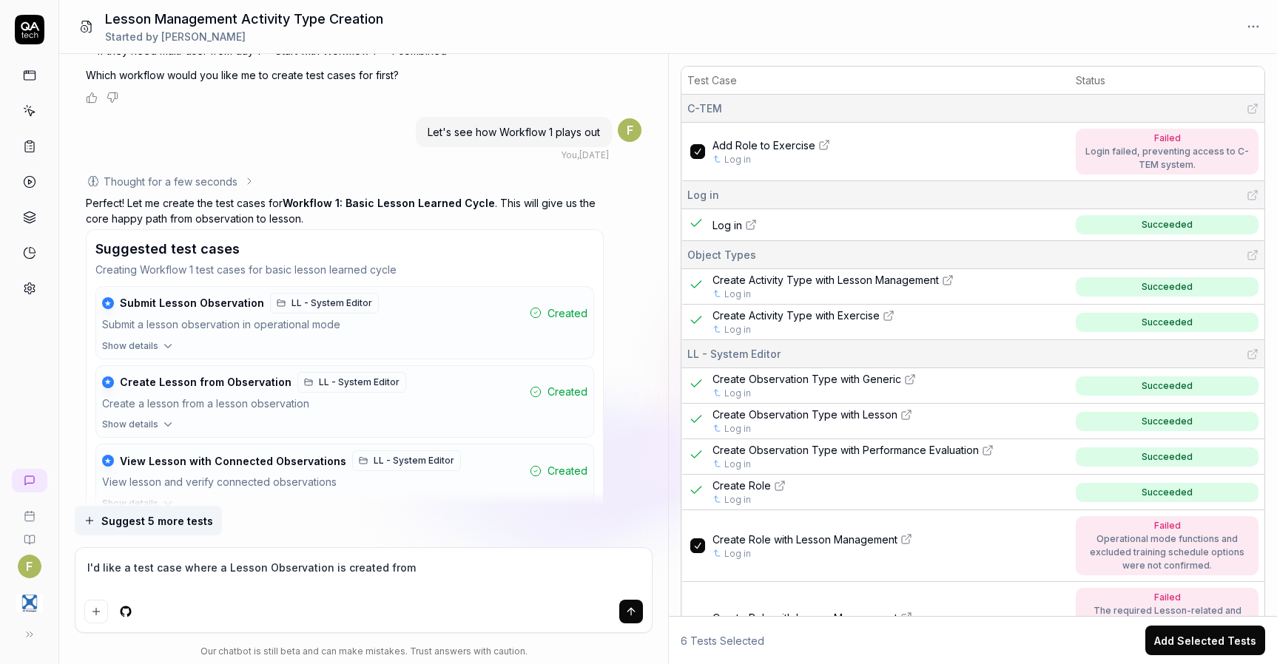
type textarea "*"
type textarea "I'd like a test case where a Lesson Observation is created from"
type textarea "*"
type textarea "I'd like a test case where a Lesson Observation is created from an"
type textarea "*"
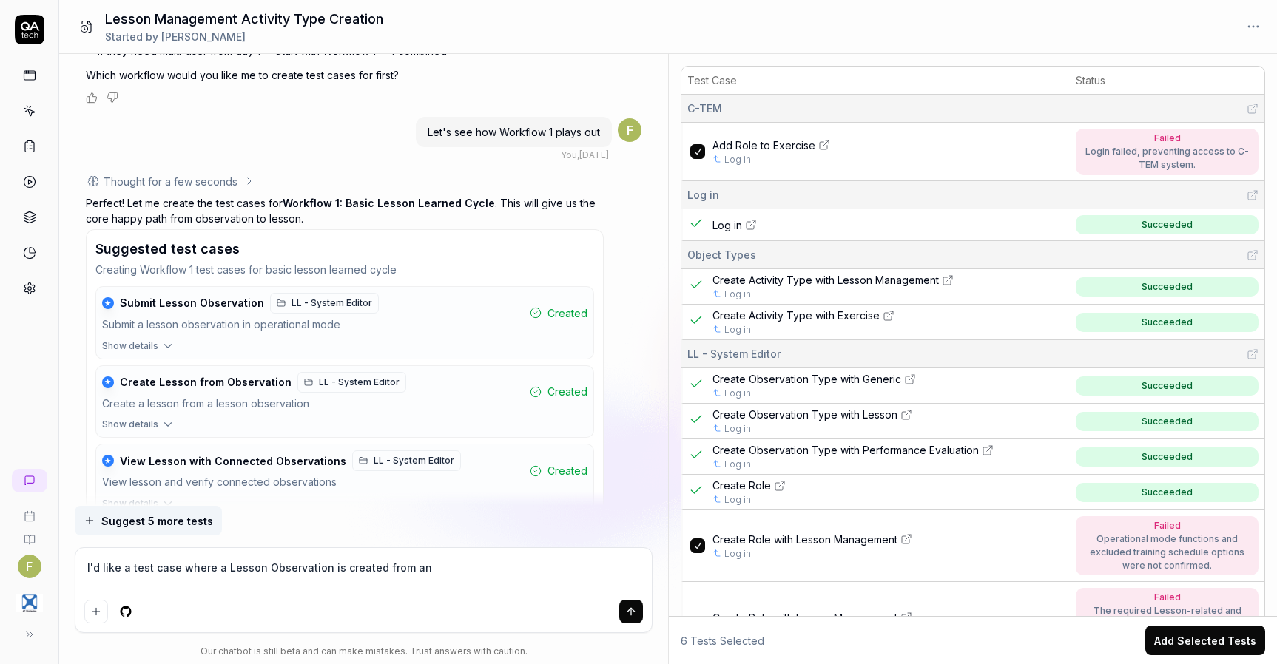
type textarea "I'd like a test case where a Lesson Observation is created from an"
type textarea "*"
type textarea "I'd like a test case where a Lesson Observation is created from an O"
type textarea "*"
type textarea "I'd like a test case where a Lesson Observation is created from an Ob"
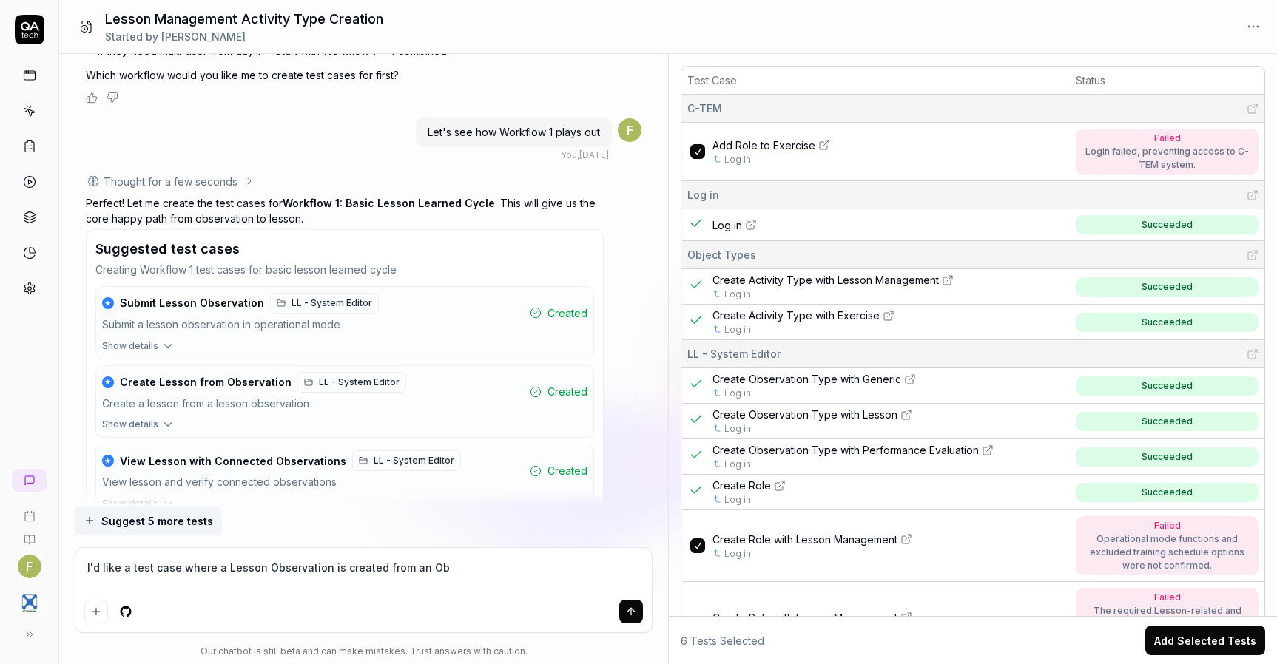
type textarea "*"
type textarea "I'd like a test case where a Lesson Observation is created from an Obs"
type textarea "*"
type textarea "I'd like a test case where a Lesson Observation is created from an Obse"
type textarea "*"
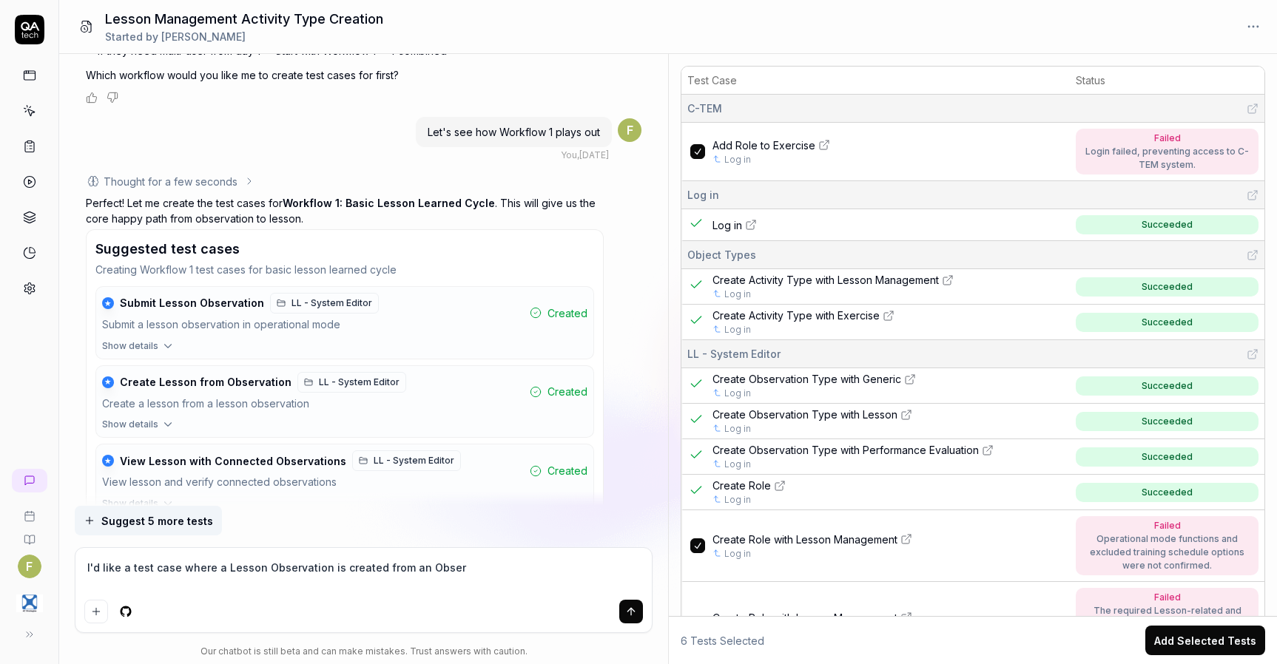
type textarea "I'd like a test case where a Lesson Observation is created from an Observ"
type textarea "*"
type textarea "I'd like a test case where a Lesson Observation is created from an Observat"
type textarea "*"
type textarea "I'd like a test case where a Lesson Observation is created from an Observatio"
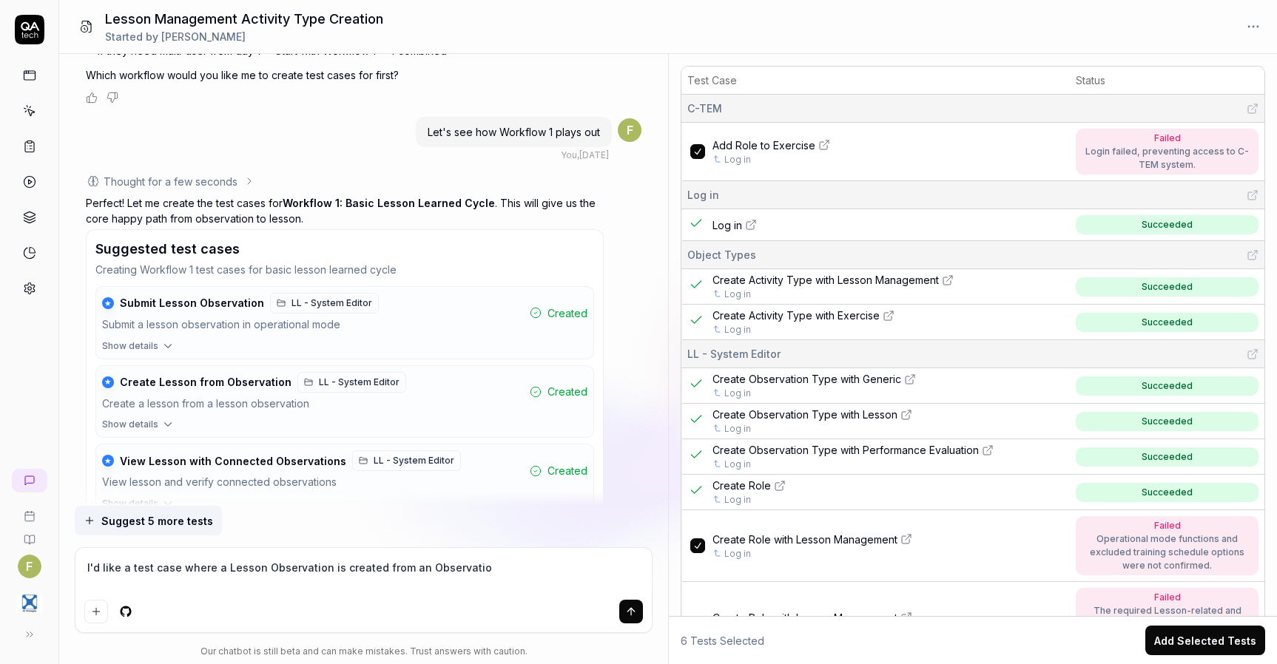
type textarea "*"
type textarea "I'd like a test case where a Lesson Observation is created from an Observation"
type textarea "*"
type textarea "I'd like a test case where a Lesson Observation is created from an Observation"
type textarea "*"
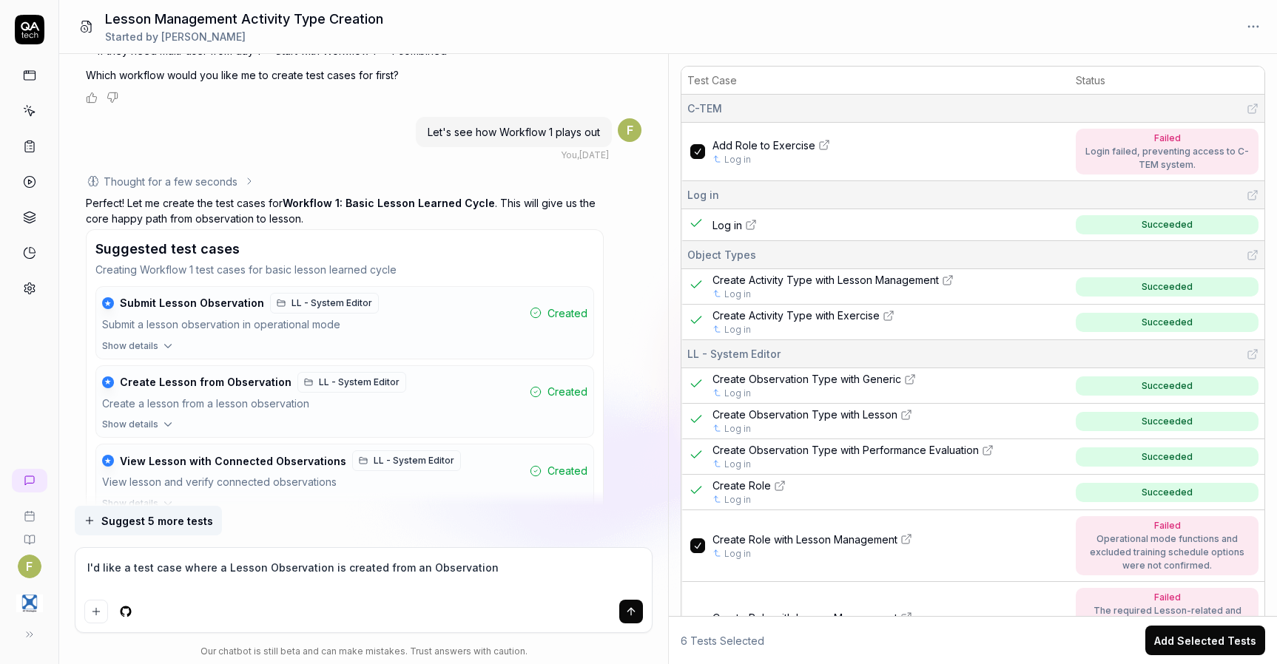
type textarea "I'd like a test case where a Lesson Observation is created from an Observation i"
type textarea "*"
type textarea "I'd like a test case where a Lesson Observation is created from an Observation …"
type textarea "*"
type textarea "I'd like a test case where a Lesson Observation is created from an Observation …"
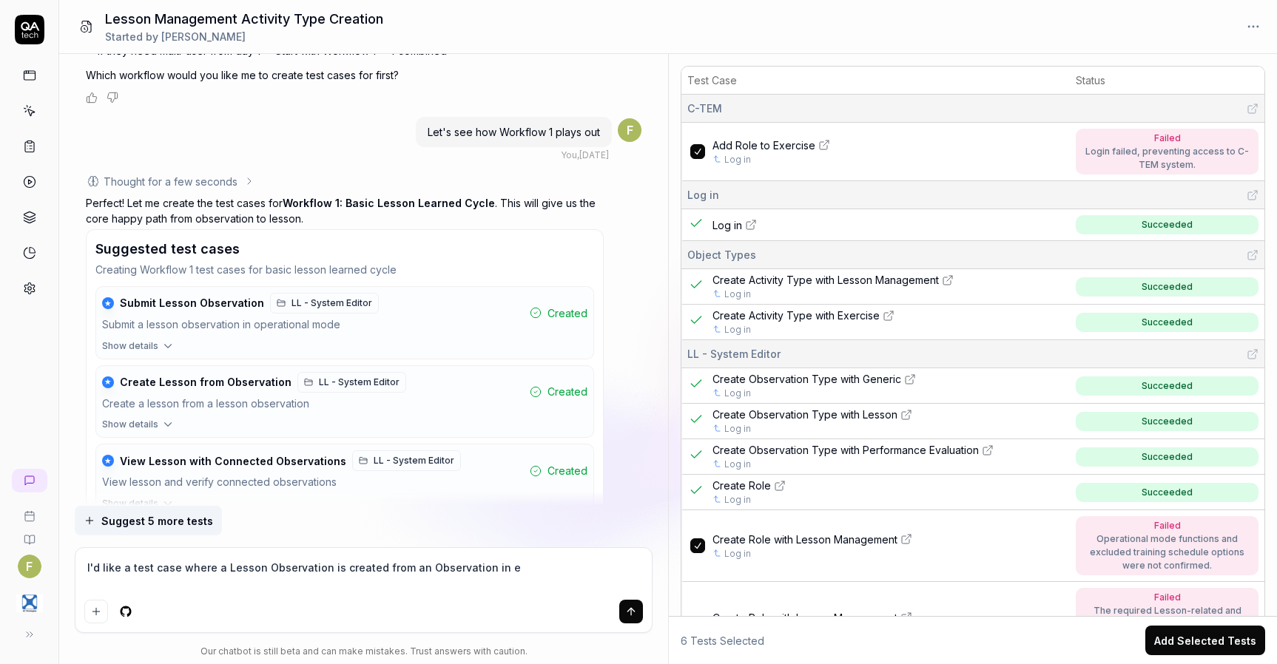
type textarea "*"
type textarea "I'd like a test case where a Lesson Observation is created from an Observation …"
type textarea "*"
type textarea "I'd like a test case where a Lesson Observation is created from an Observation …"
type textarea "*"
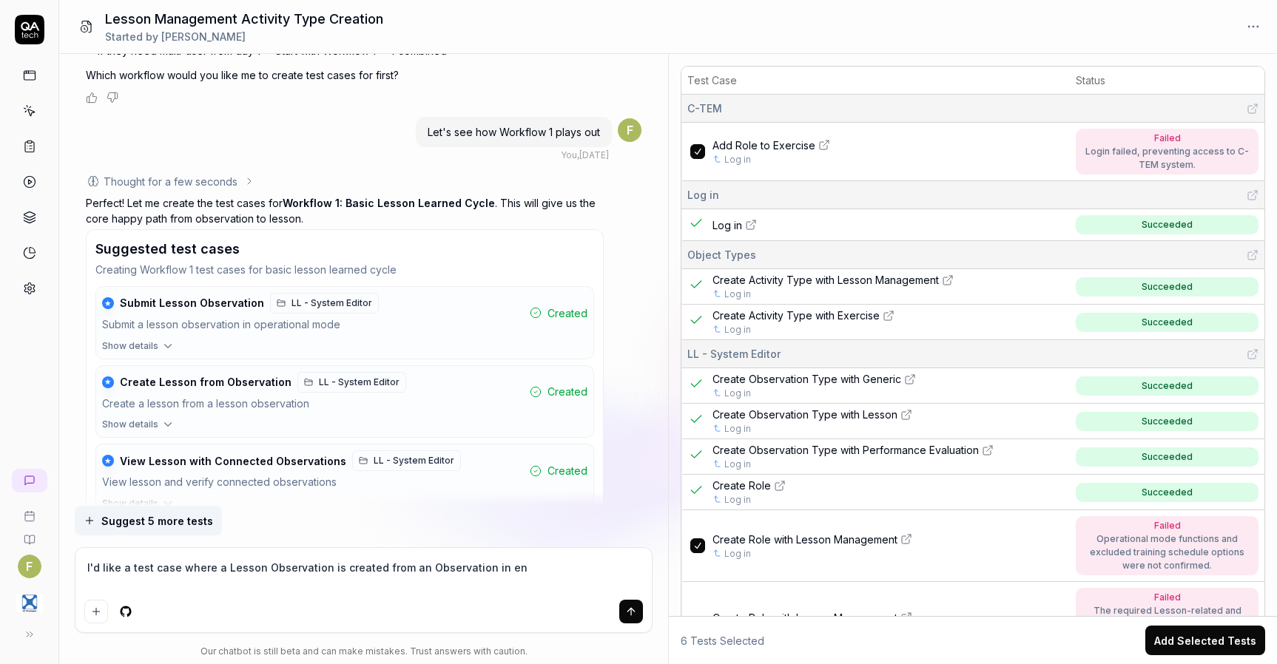
type textarea "I'd like a test case where a Lesson Observation is created from an Observation …"
type textarea "*"
type textarea "I'd like a test case where a Lesson Observation is created from an Observation …"
type textarea "*"
type textarea "I'd like a test case where a Lesson Observation is created from an Observation …"
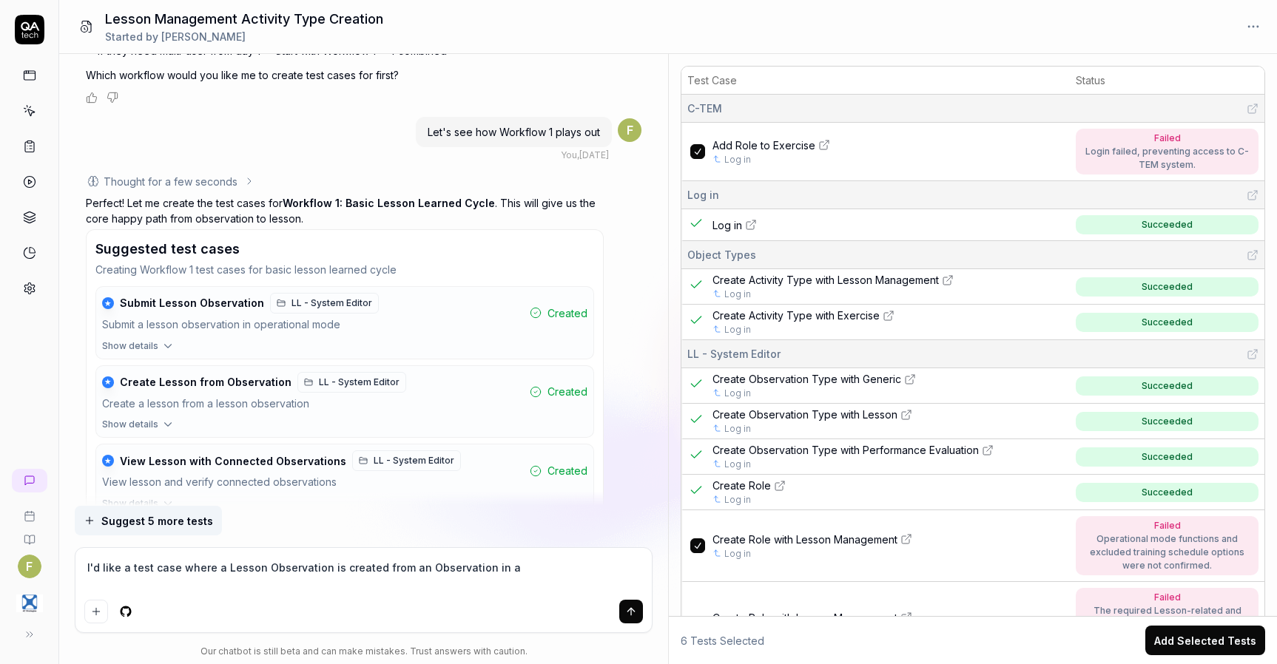
type textarea "*"
type textarea "I'd like a test case where a Lesson Observation is created from an Observation …"
type textarea "*"
type textarea "I'd like a test case where a Lesson Observation is created from an Observation …"
type textarea "*"
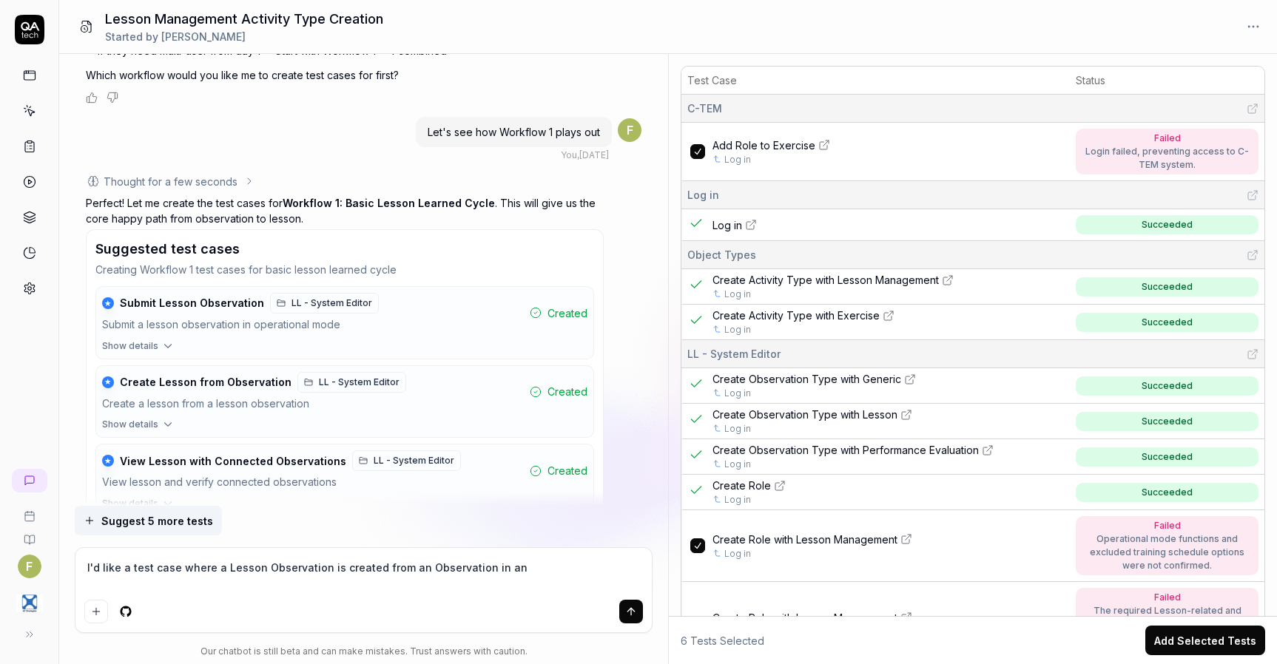
type textarea "I'd like a test case where a Lesson Observation is created from an Observation …"
type textarea "*"
type textarea "I'd like a test case where a Lesson Observation is created from an Observation …"
type textarea "*"
type textarea "I'd like a test case where a Lesson Observation is created from an Observation …"
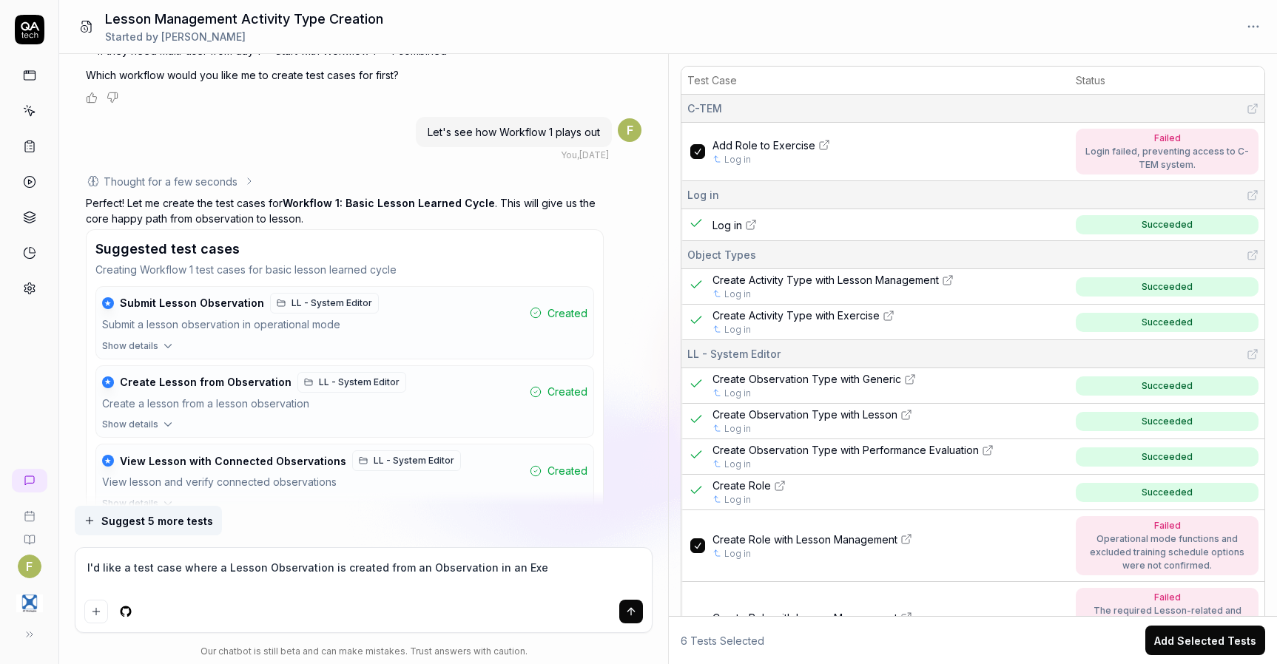
type textarea "*"
type textarea "I'd like a test case where a Lesson Observation is created from an Observation …"
type textarea "*"
type textarea "I'd like a test case where a Lesson Observation is created from an Observation …"
type textarea "*"
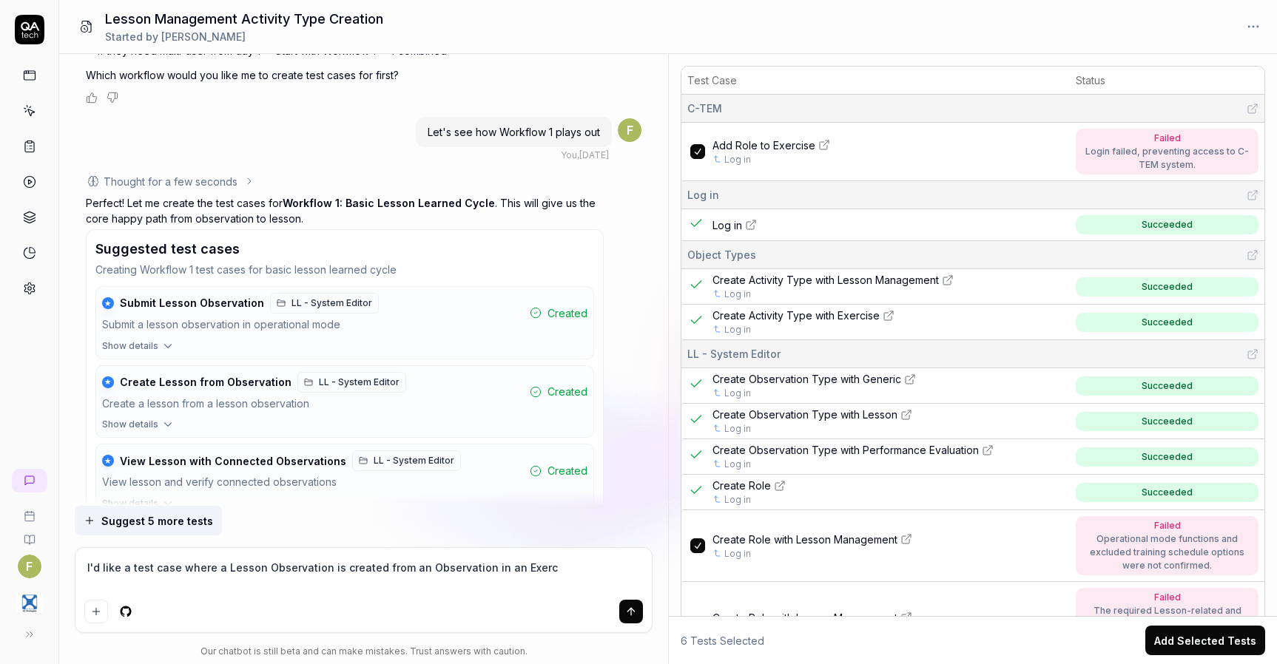
type textarea "I'd like a test case where a Lesson Observation is created from an Observation …"
type textarea "*"
type textarea "I'd like a test case where a Lesson Observation is created from an Observation …"
type textarea "*"
type textarea "I'd like a test case where a Lesson Observation is created from an Observation …"
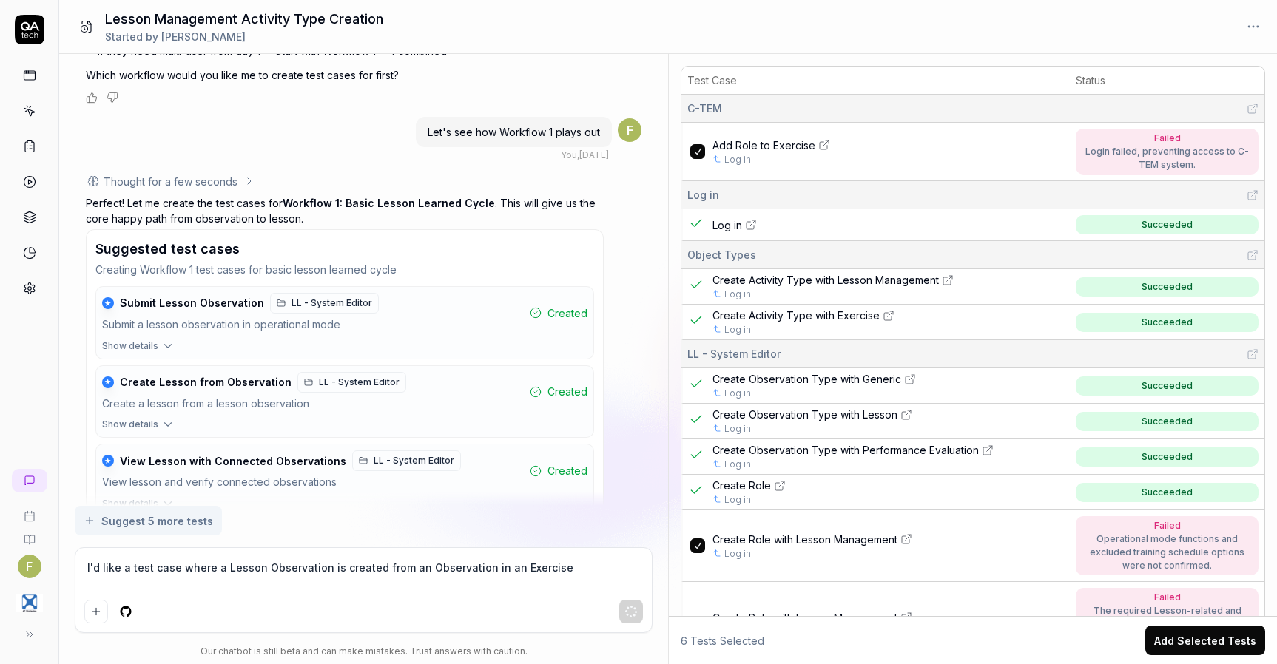
type textarea "*"
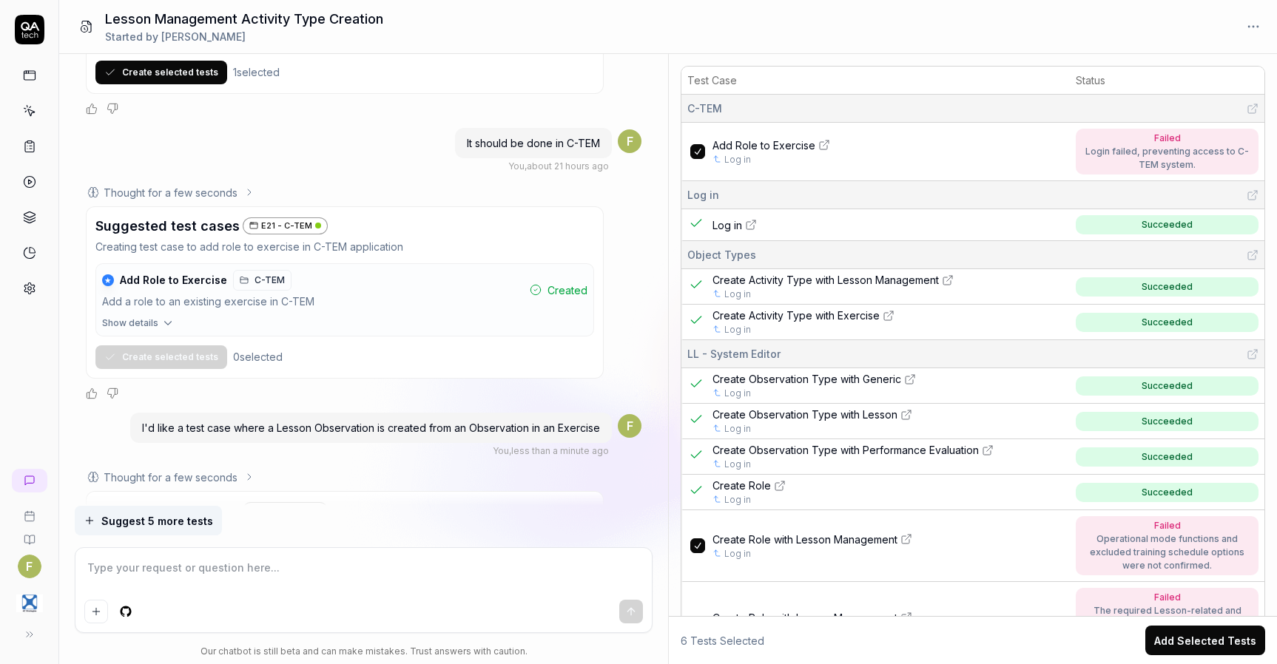
scroll to position [13112, 0]
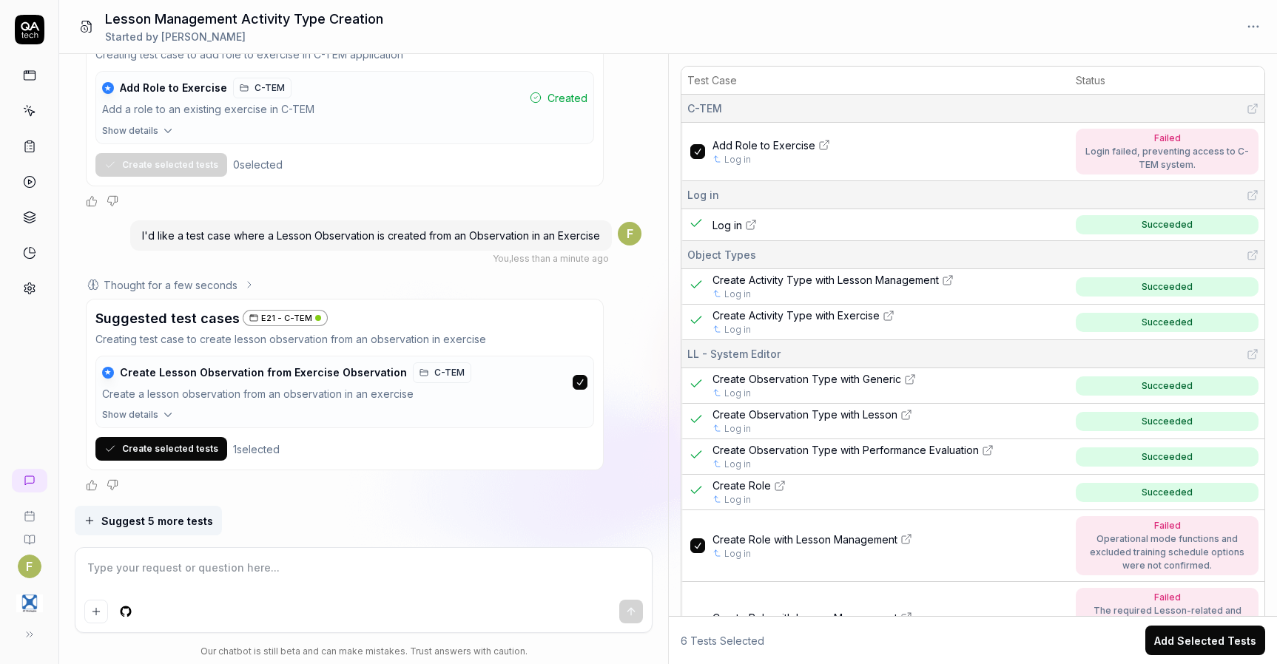
click at [142, 413] on span "Show details" at bounding box center [130, 414] width 56 height 13
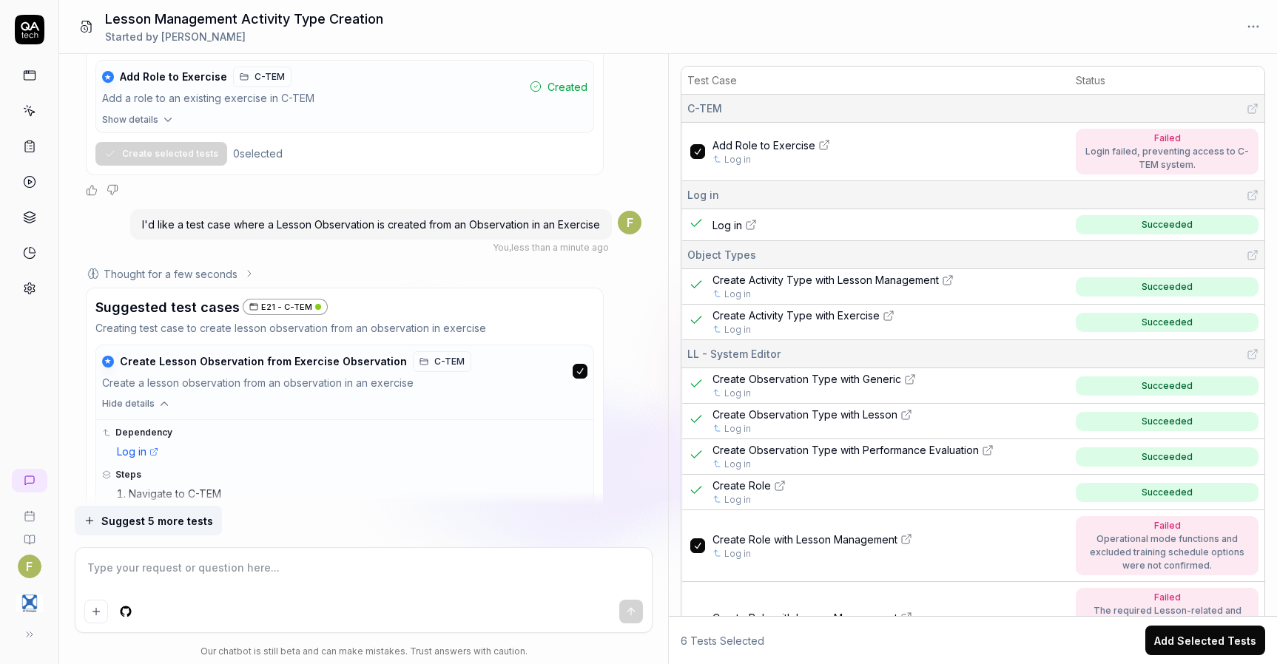
scroll to position [13303, 0]
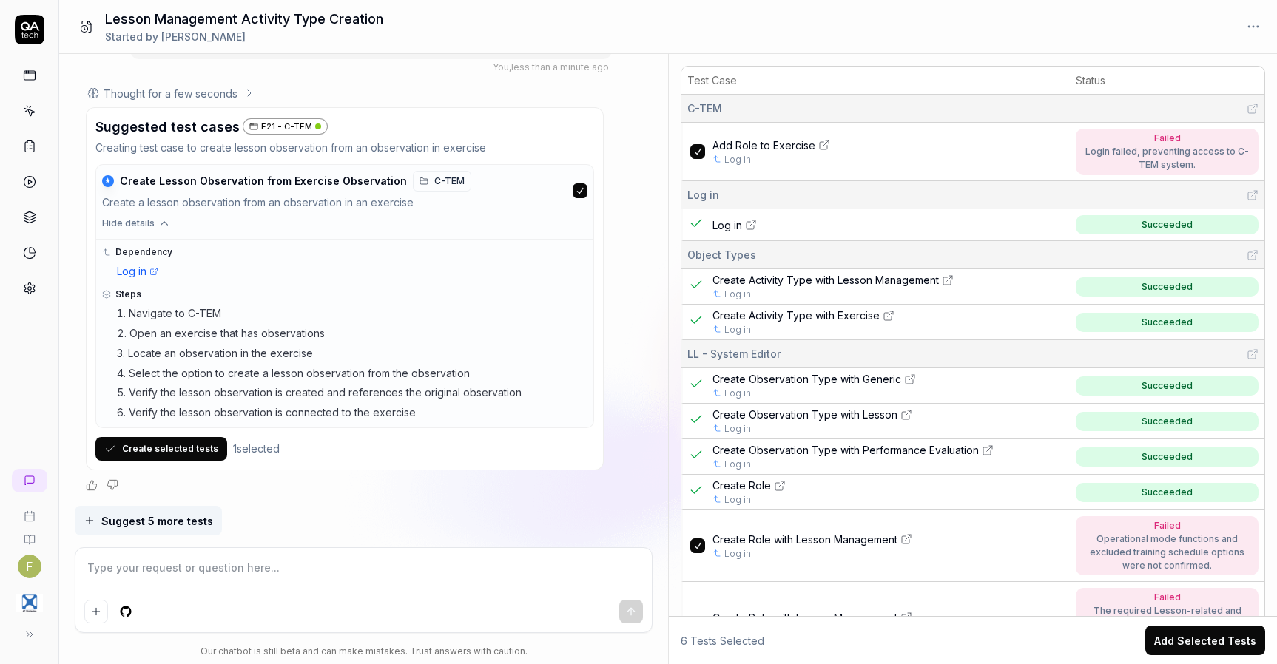
click at [179, 450] on button "Create selected tests" at bounding box center [161, 449] width 132 height 24
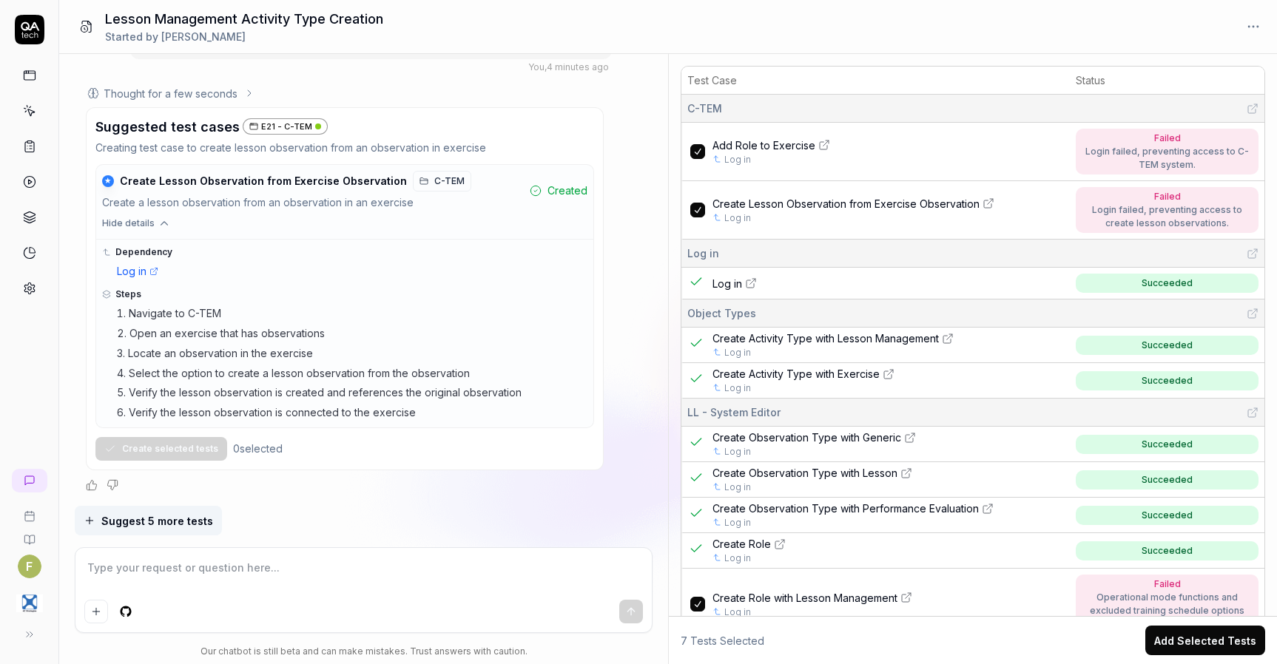
click at [924, 314] on div "Object Types" at bounding box center [972, 313] width 571 height 16
click at [982, 205] on icon at bounding box center [988, 203] width 12 height 12
type textarea "*"
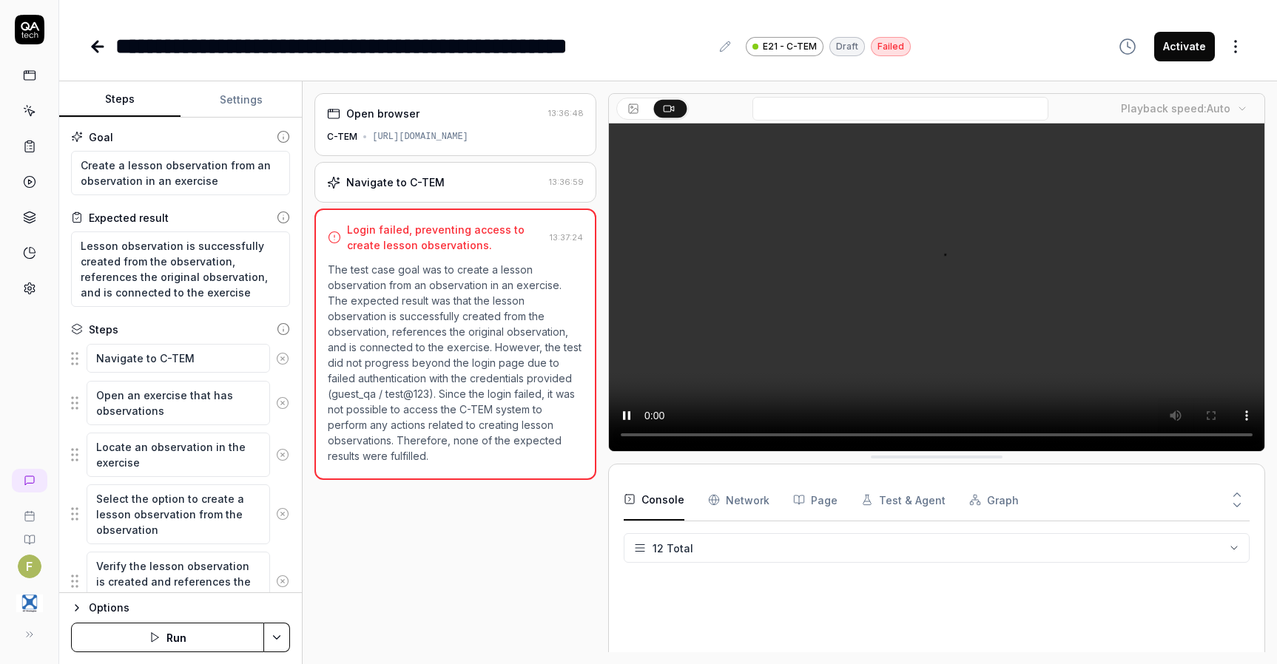
scroll to position [252, 0]
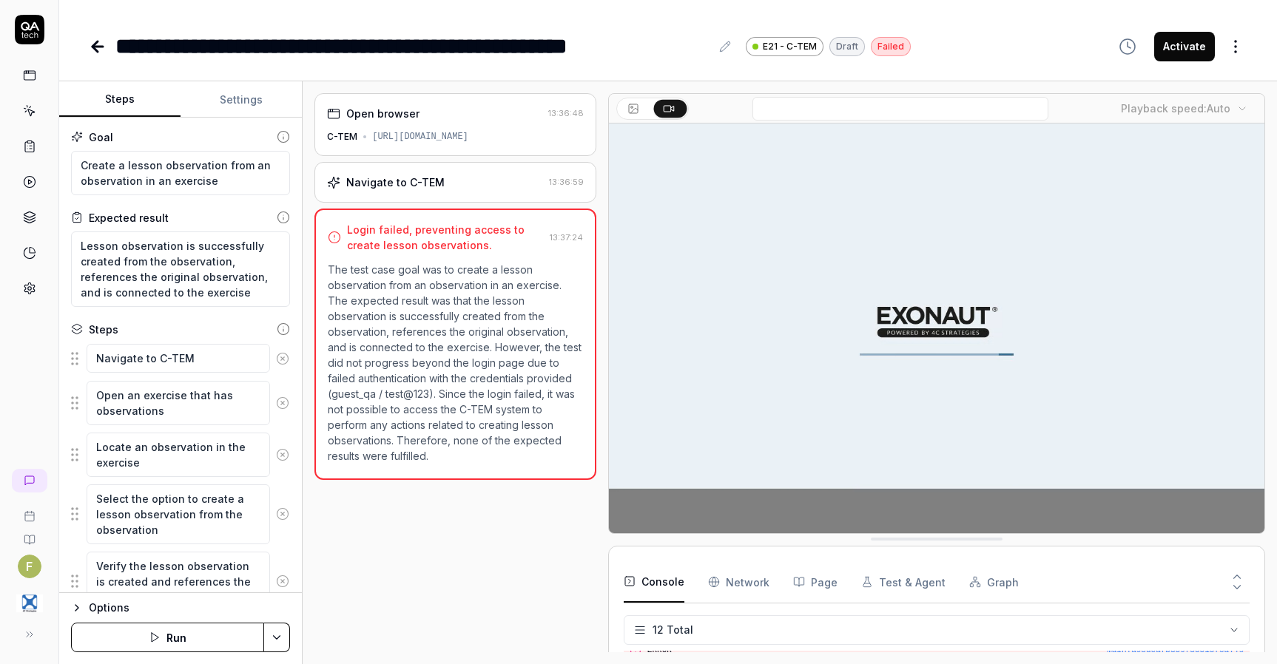
click at [276, 358] on icon at bounding box center [282, 358] width 13 height 13
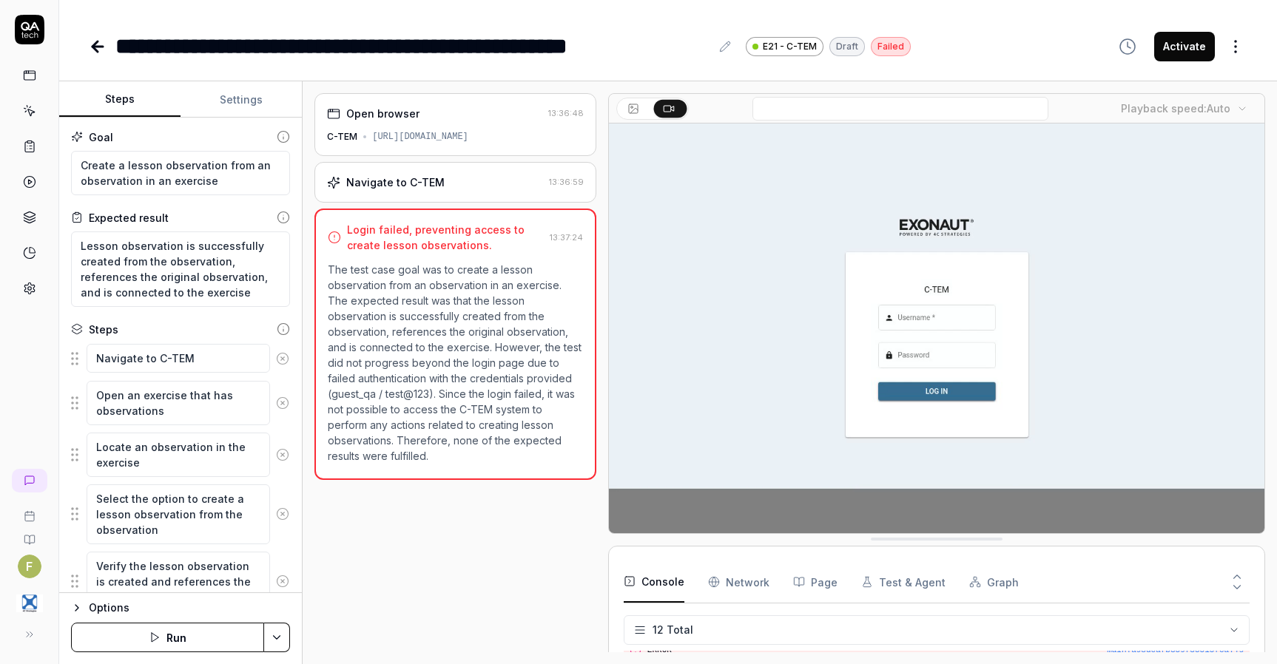
click at [274, 388] on button at bounding box center [282, 403] width 25 height 30
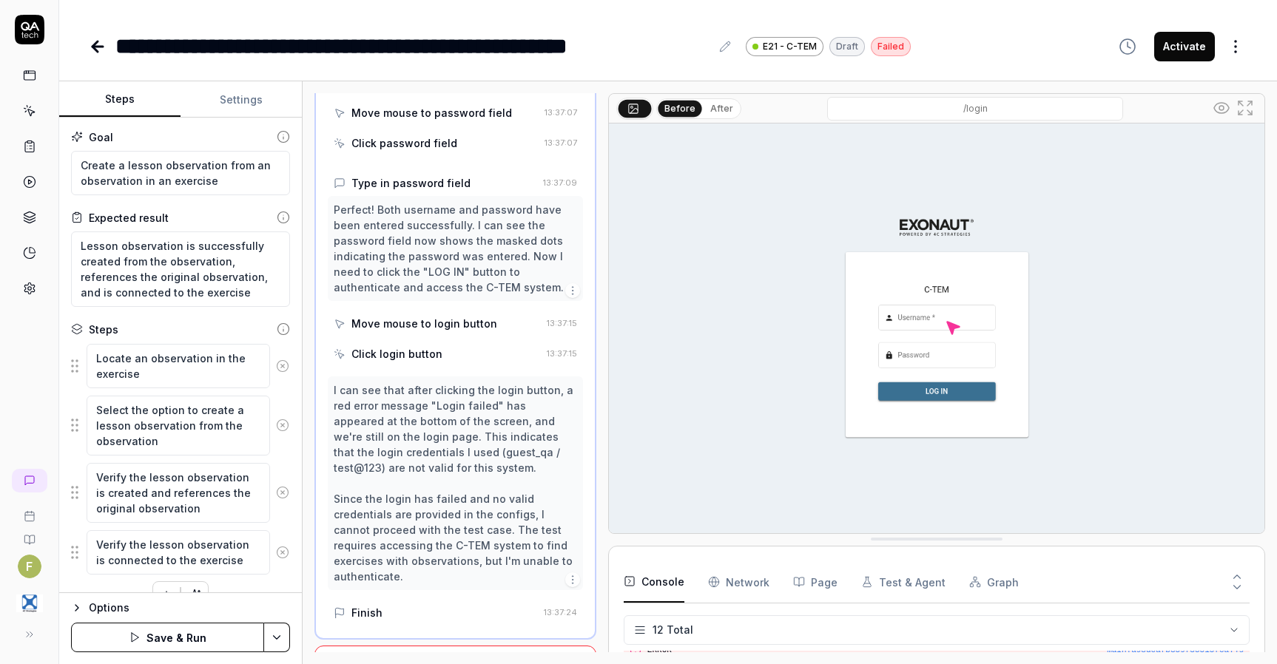
scroll to position [411, 0]
click at [274, 358] on button at bounding box center [282, 366] width 25 height 30
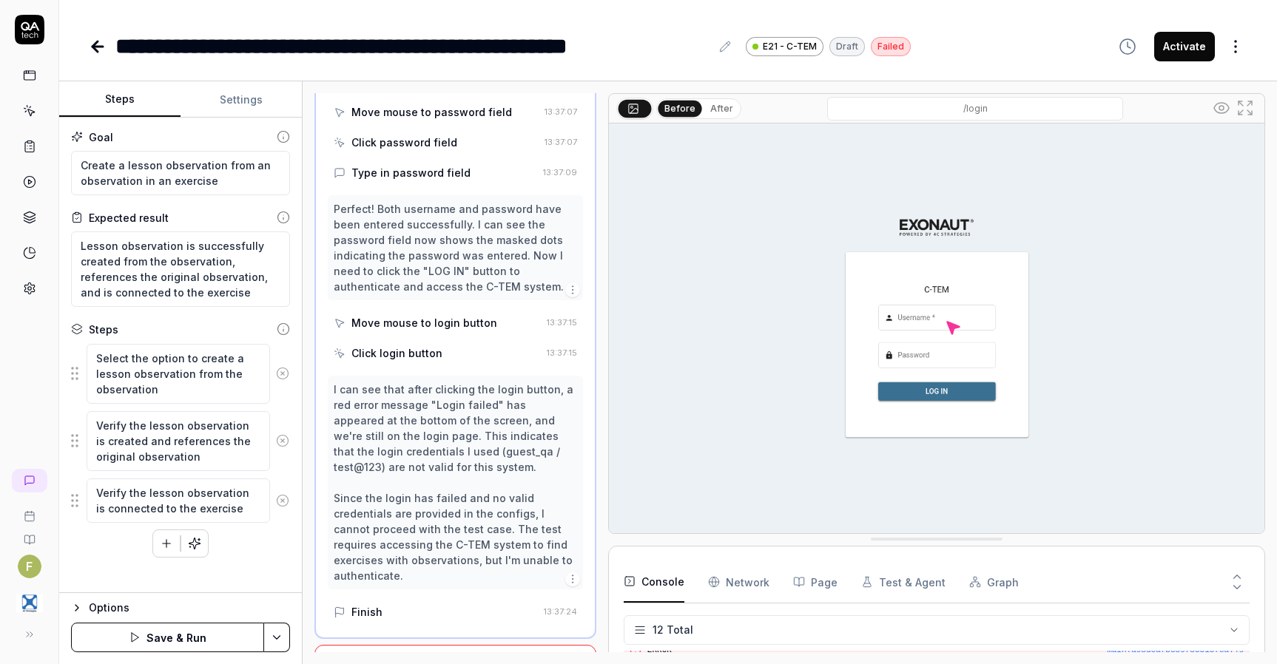
click at [274, 358] on div "Select the option to create a lesson observation from the observation" at bounding box center [180, 373] width 219 height 61
click at [281, 368] on icon at bounding box center [282, 373] width 13 height 13
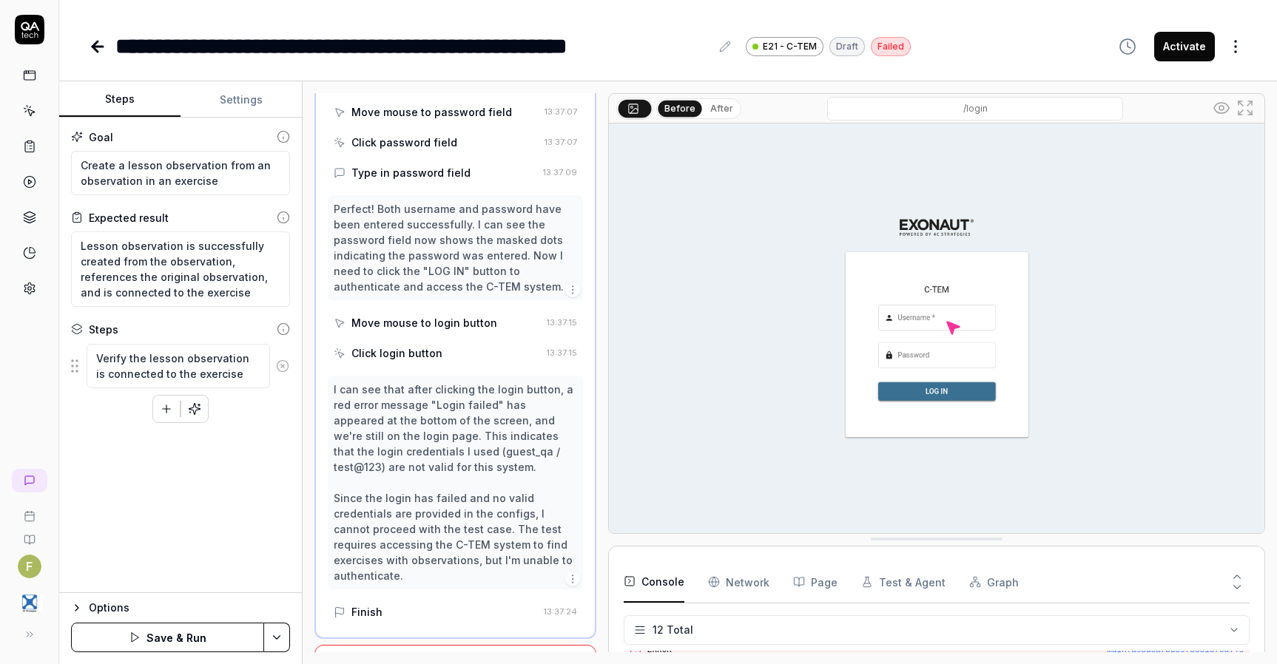
click at [281, 368] on icon at bounding box center [283, 366] width 4 height 4
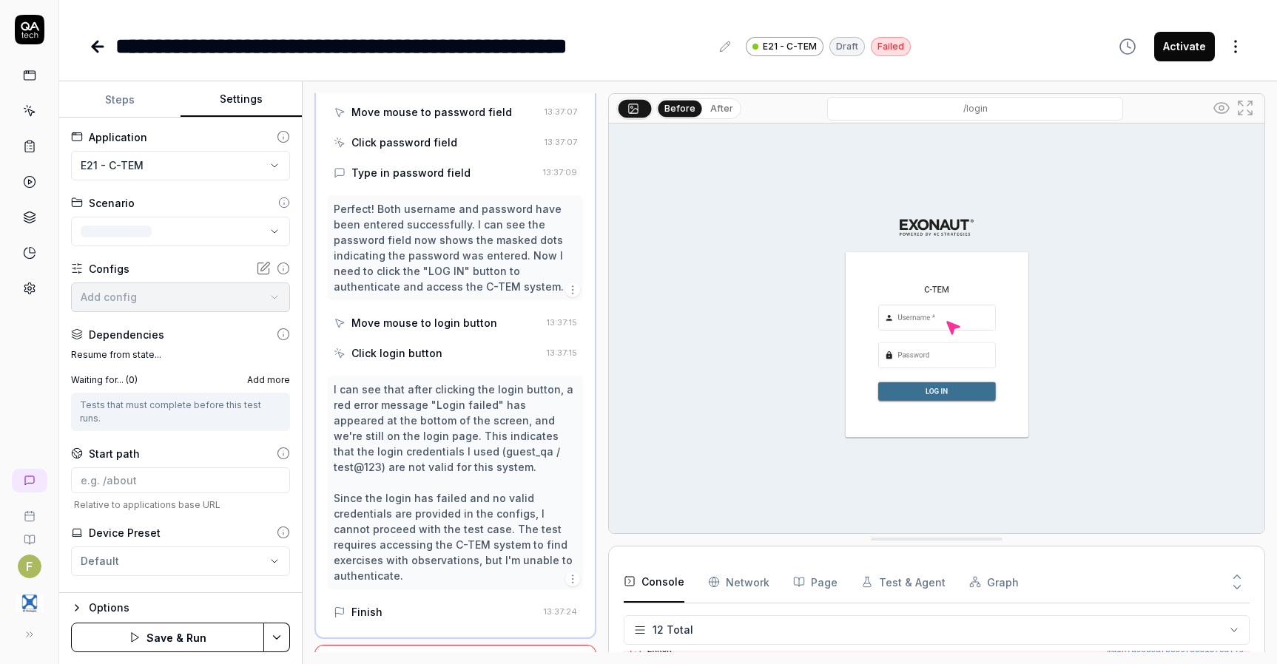
click at [259, 98] on button "Settings" at bounding box center [240, 100] width 121 height 36
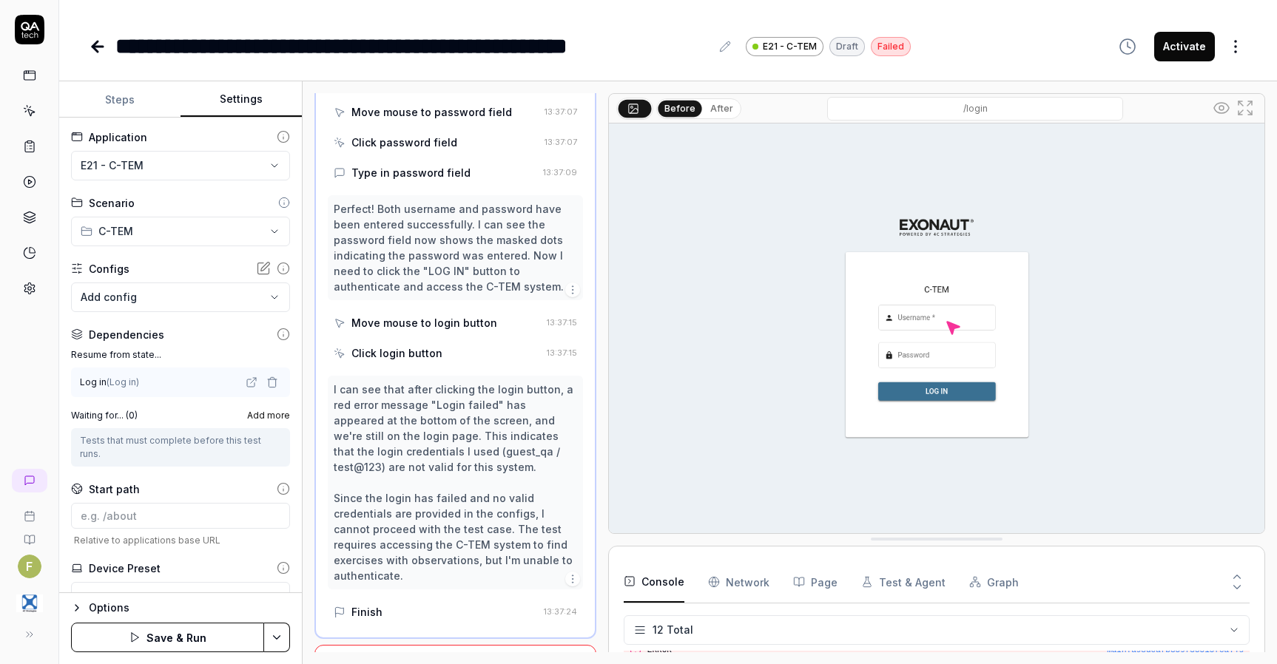
click at [120, 94] on button "Steps" at bounding box center [119, 100] width 121 height 36
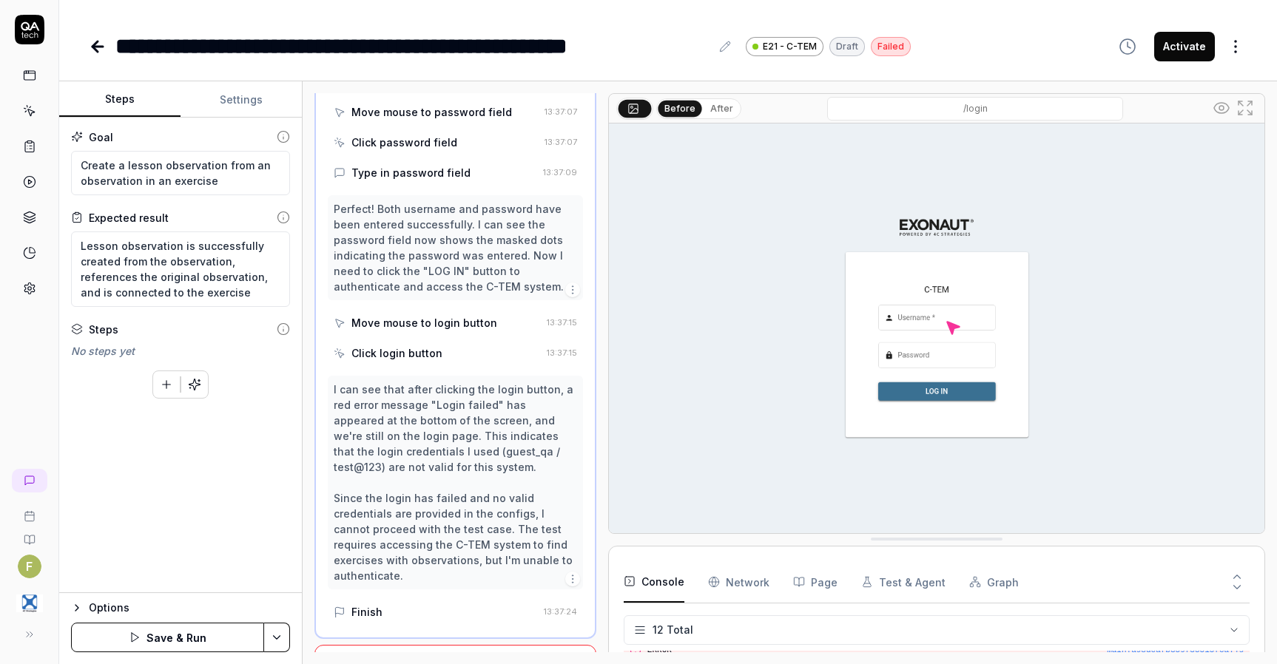
click at [233, 645] on button "Save & Run" at bounding box center [167, 638] width 193 height 30
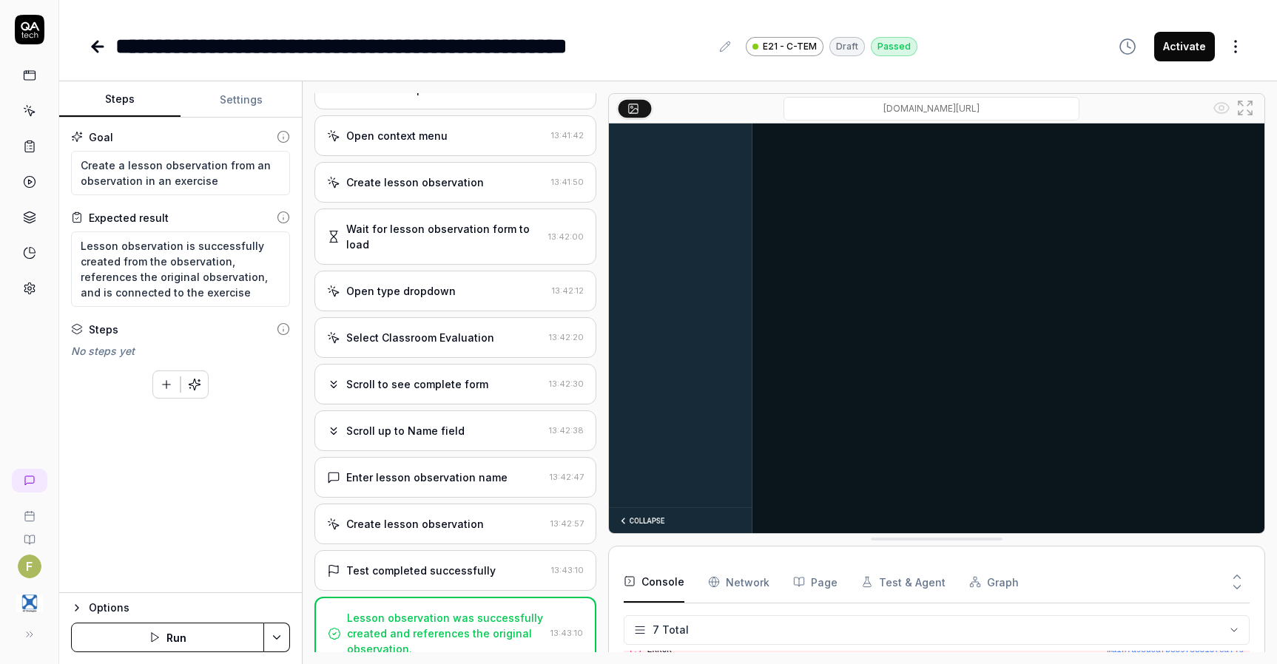
scroll to position [694, 0]
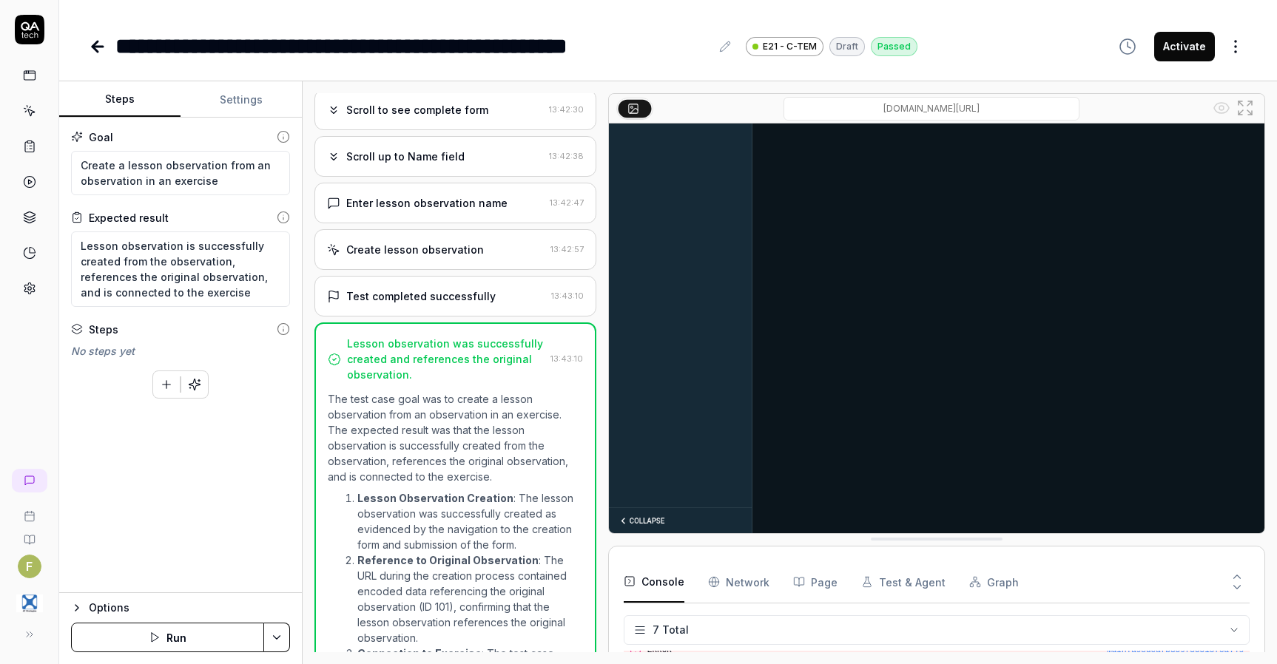
click at [124, 486] on div "Goal Create a lesson observation from an observation in an exercise Expected re…" at bounding box center [180, 356] width 243 height 476
type textarea "*"
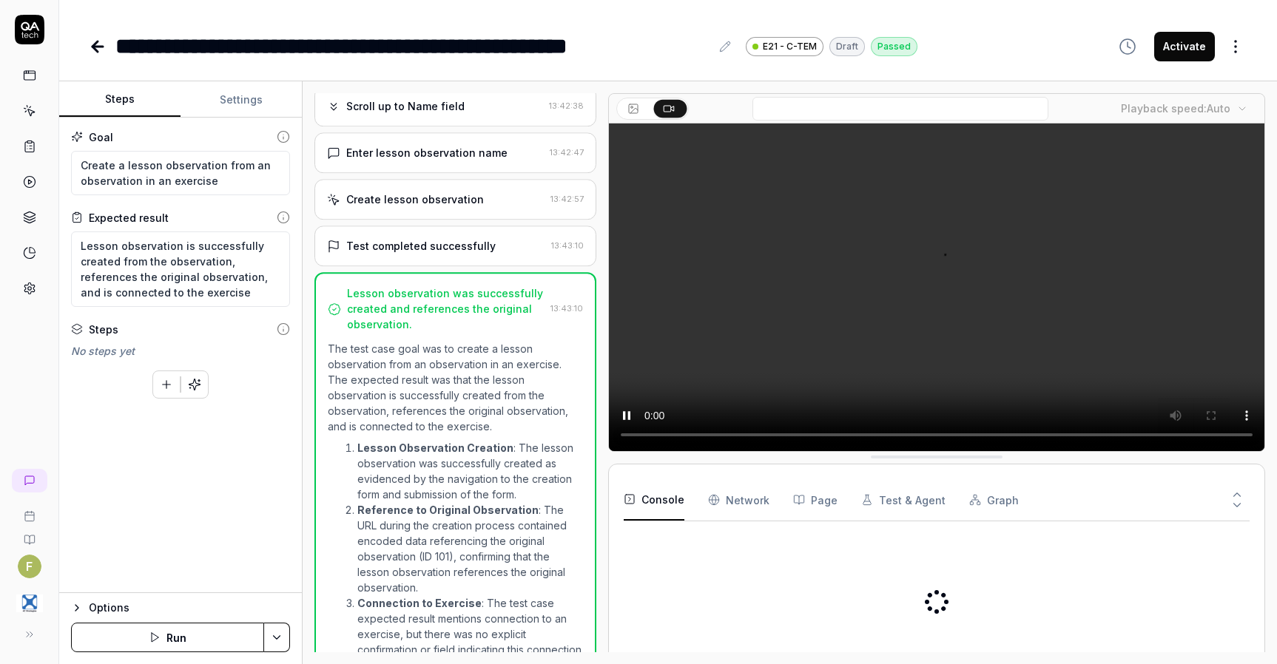
type textarea "*"
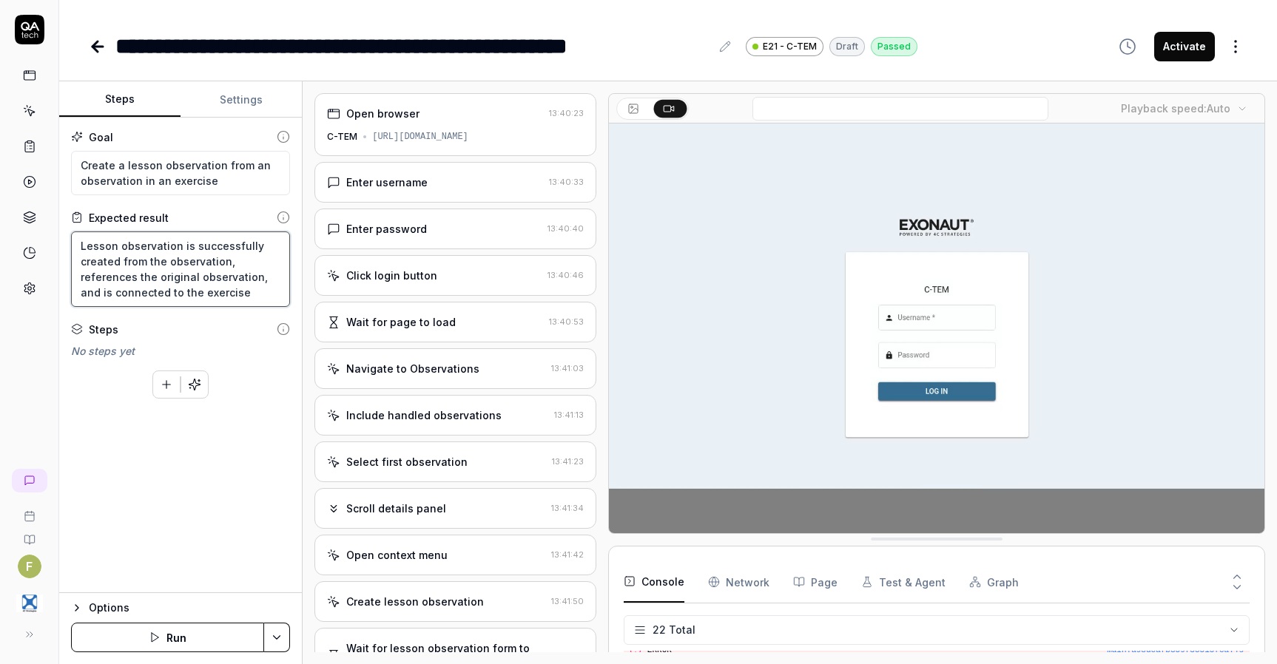
click at [81, 240] on textarea "Lesson observation is successfully created from the observation, references the…" at bounding box center [180, 269] width 219 height 75
type textarea "Lesson observation is successfully created from the observation, references the…"
type textarea "*"
type textarea "O Lesson observation is successfully created from the observation, references t…"
type textarea "*"
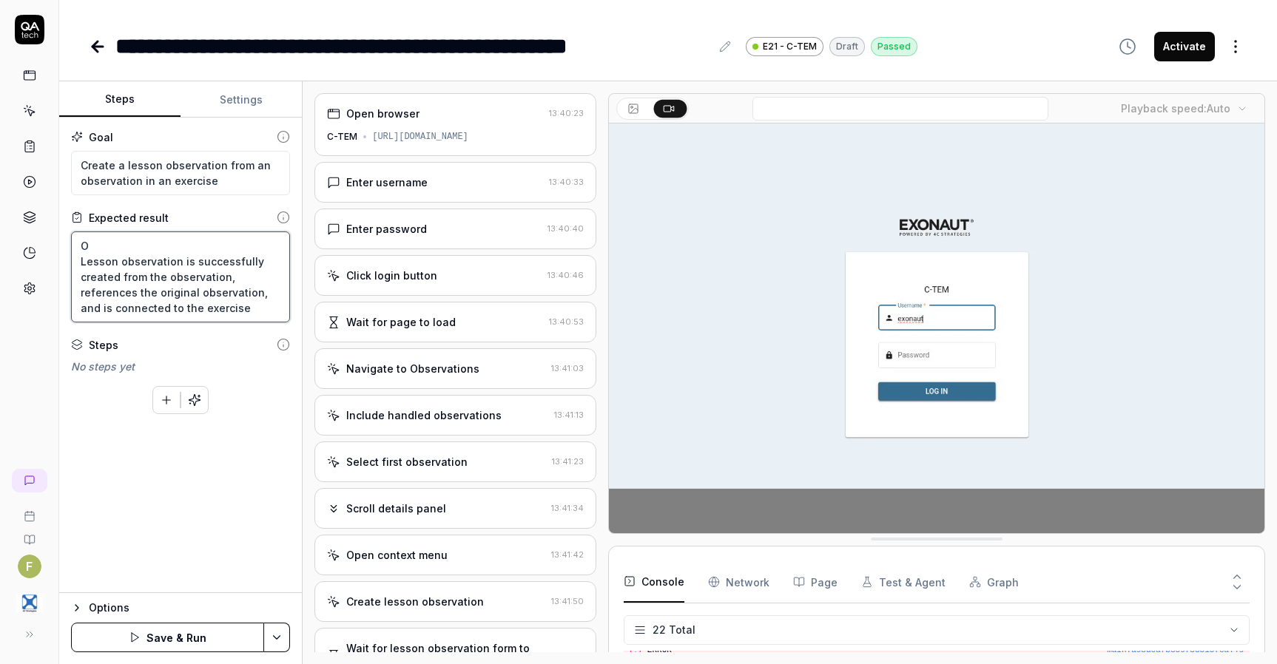
type textarea "Op Lesson observation is successfully created from the observation, references …"
type textarea "*"
type textarea "Ope Lesson observation is successfully created from the observation, references…"
type textarea "*"
type textarea "Open Lesson observation is successfully created from the observation, reference…"
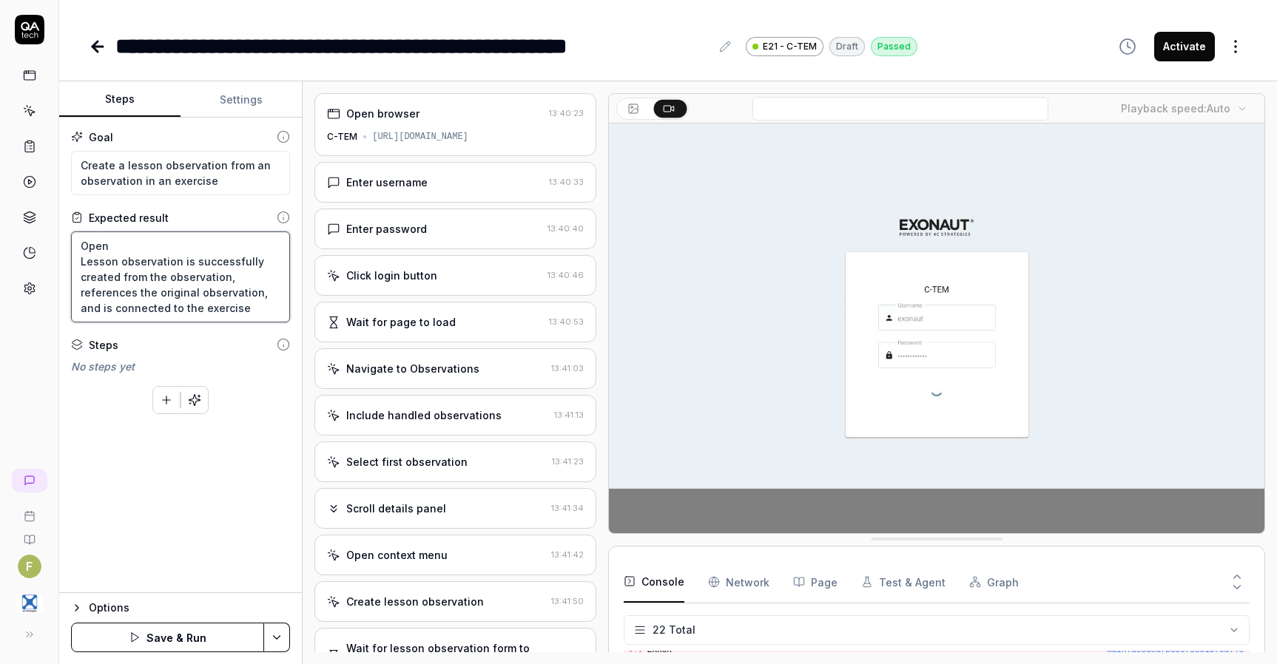
type textarea "*"
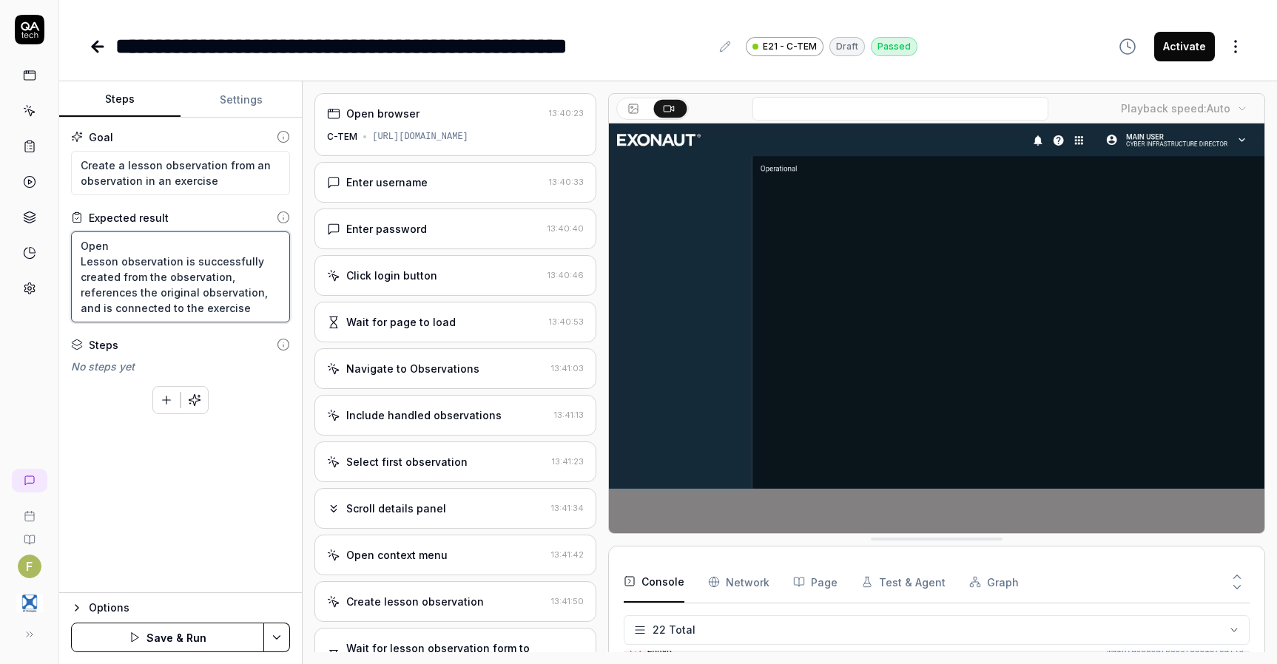
type textarea "Open Lesson observation is successfully created from the observation, reference…"
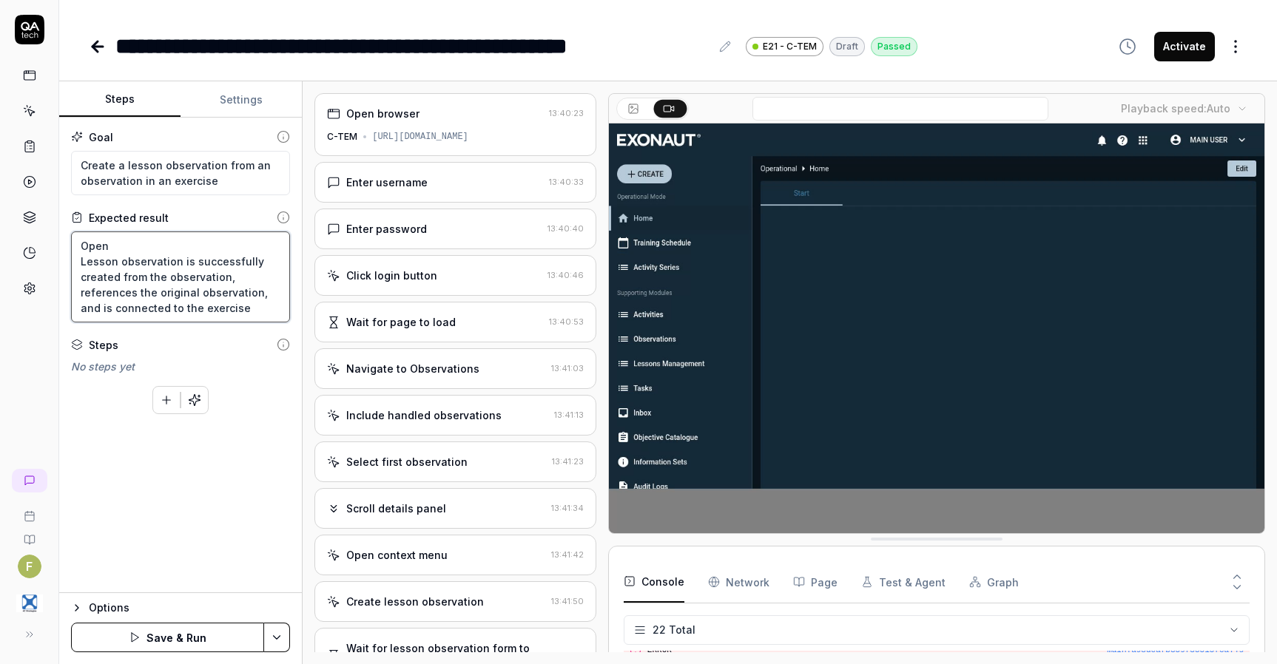
type textarea "*"
type textarea "Open a Lesson observation is successfully created from the observation, referen…"
type textarea "*"
type textarea "Open an Lesson observation is successfully created from the observation, refere…"
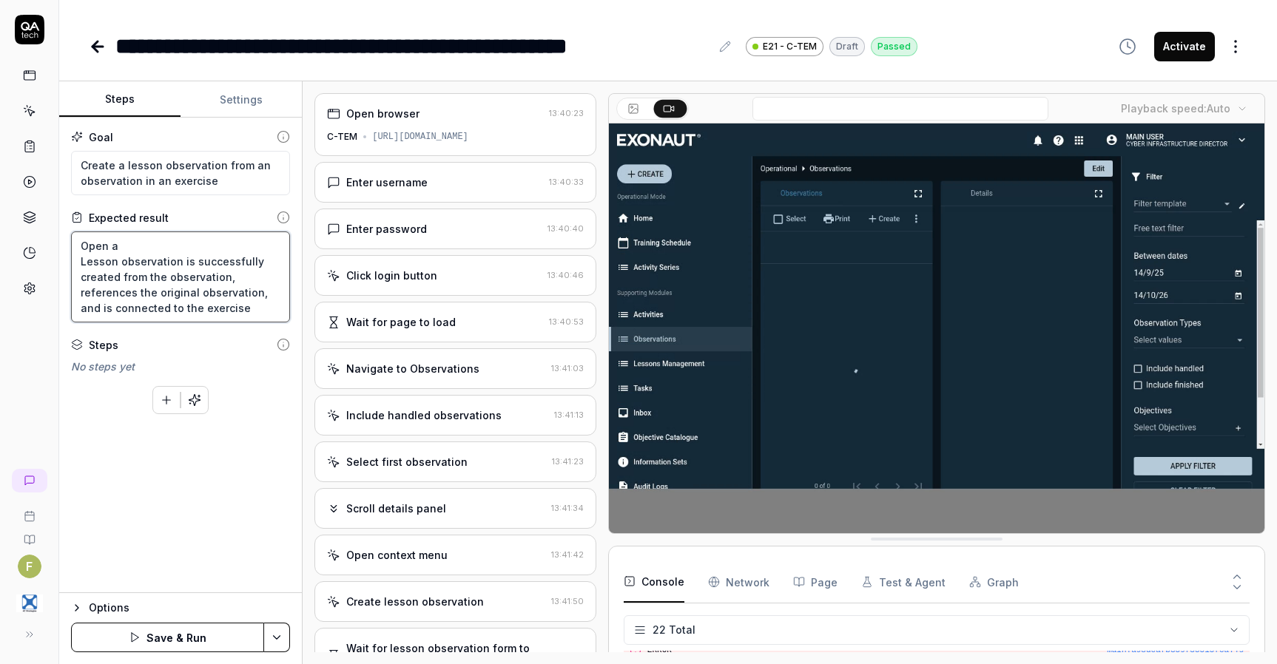
type textarea "*"
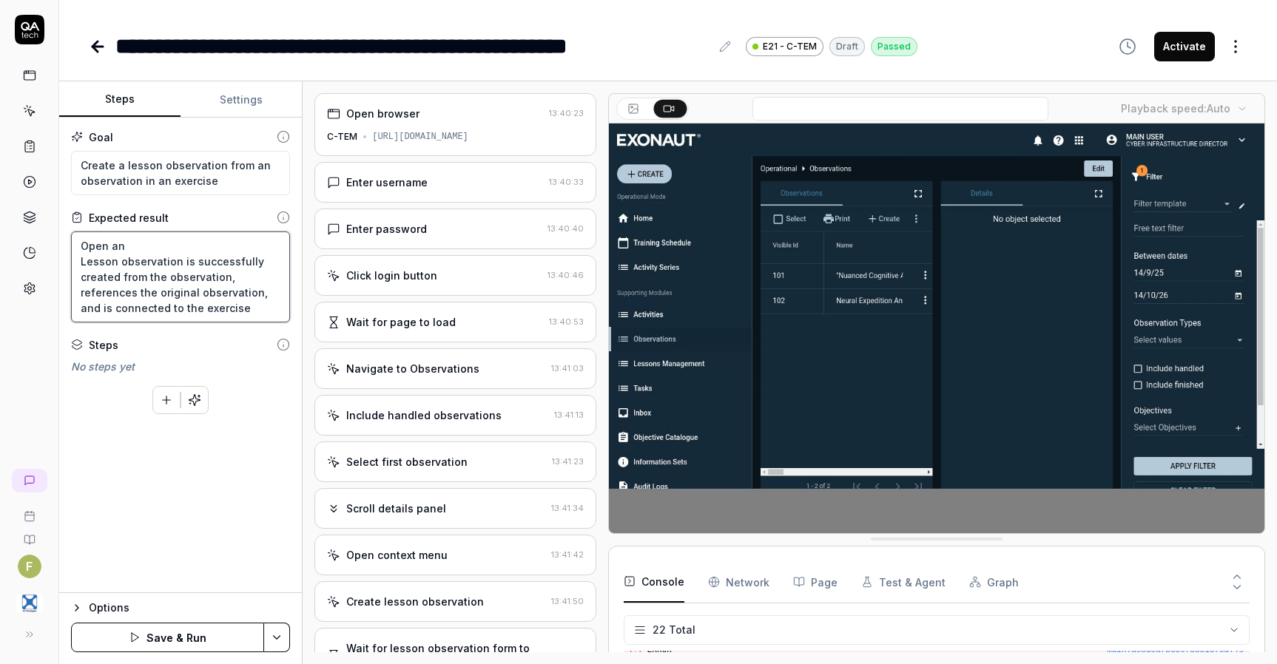
type textarea "Open an Lesson observation is successfully created from the observation, refere…"
type textarea "*"
type textarea "Open an E Lesson observation is successfully created from the observation, refe…"
type textarea "*"
type textarea "Open an Ex Lesson observation is successfully created from the observation, ref…"
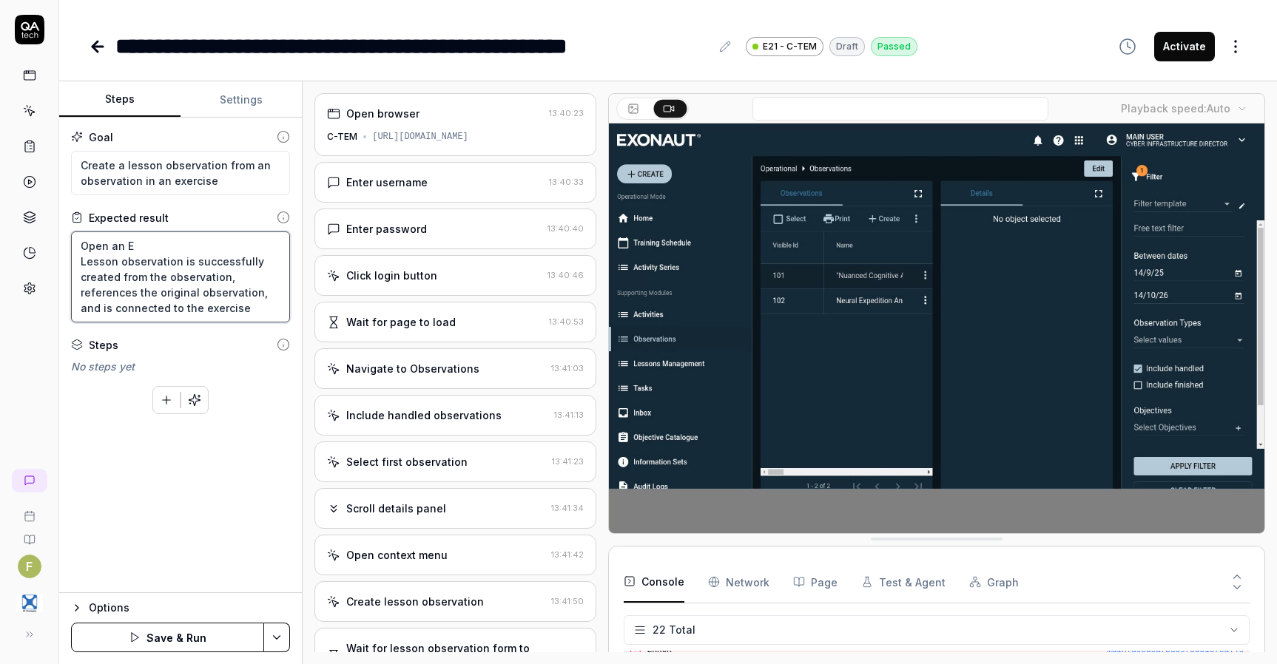
type textarea "*"
type textarea "Open an Exe Lesson observation is successfully created from the observation, re…"
type textarea "*"
type textarea "Open an Exer Lesson observation is successfully created from the observation, r…"
type textarea "*"
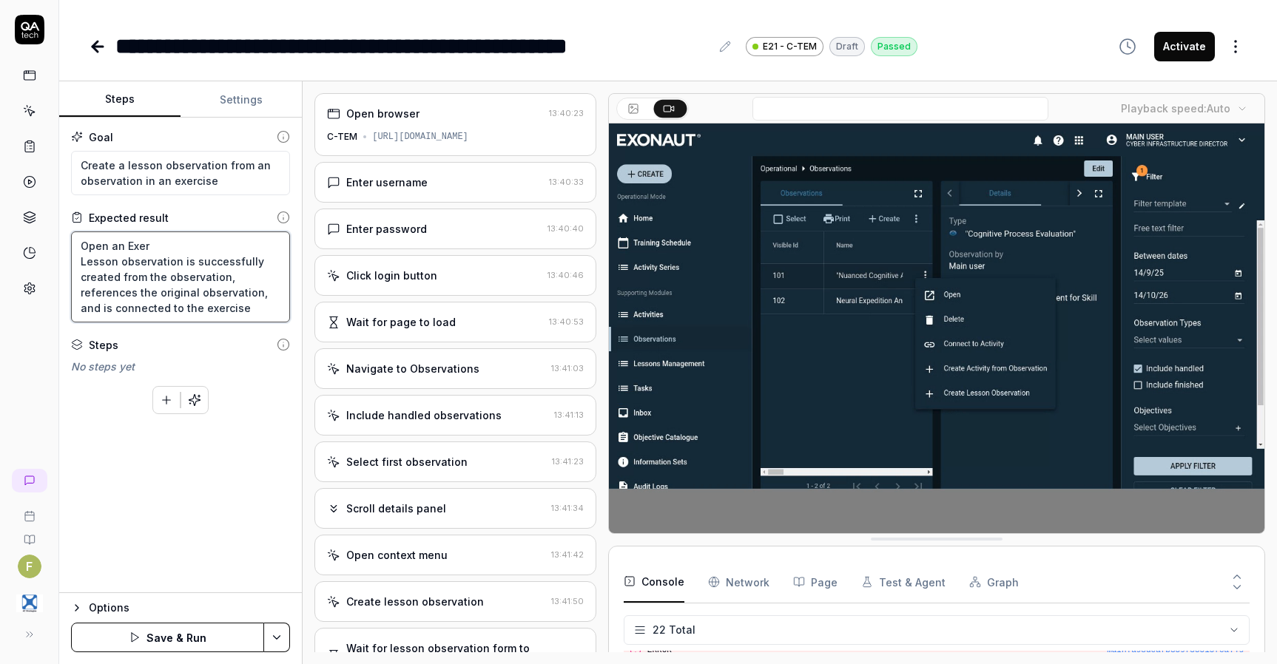
type textarea "Open an Exerc Lesson observation is successfully created from the observation, …"
type textarea "*"
type textarea "Open an Exerci Lesson observation is successfully created from the observation,…"
type textarea "*"
type textarea "Open an Exercis Lesson observation is successfully created from the observation…"
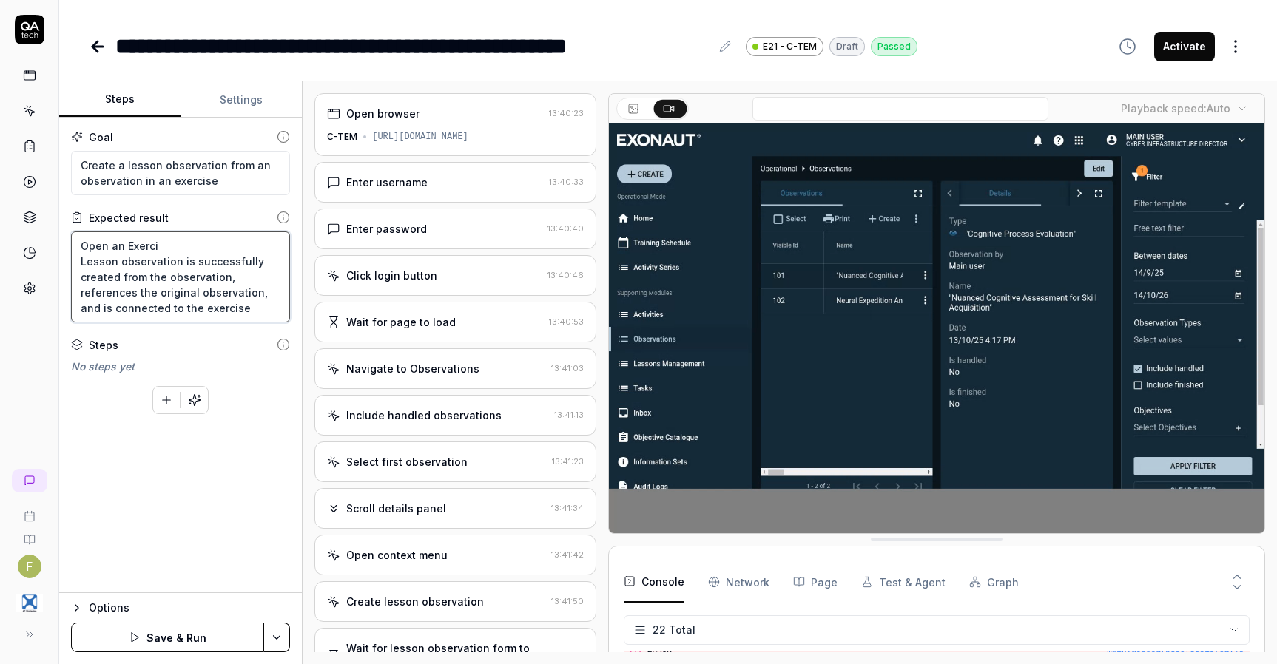
type textarea "*"
type textarea "Open an Exercise Lesson observation is successfully created from the observatio…"
type textarea "*"
type textarea "Open an Exercise Lesson observation is successfully created from the observatio…"
type textarea "*"
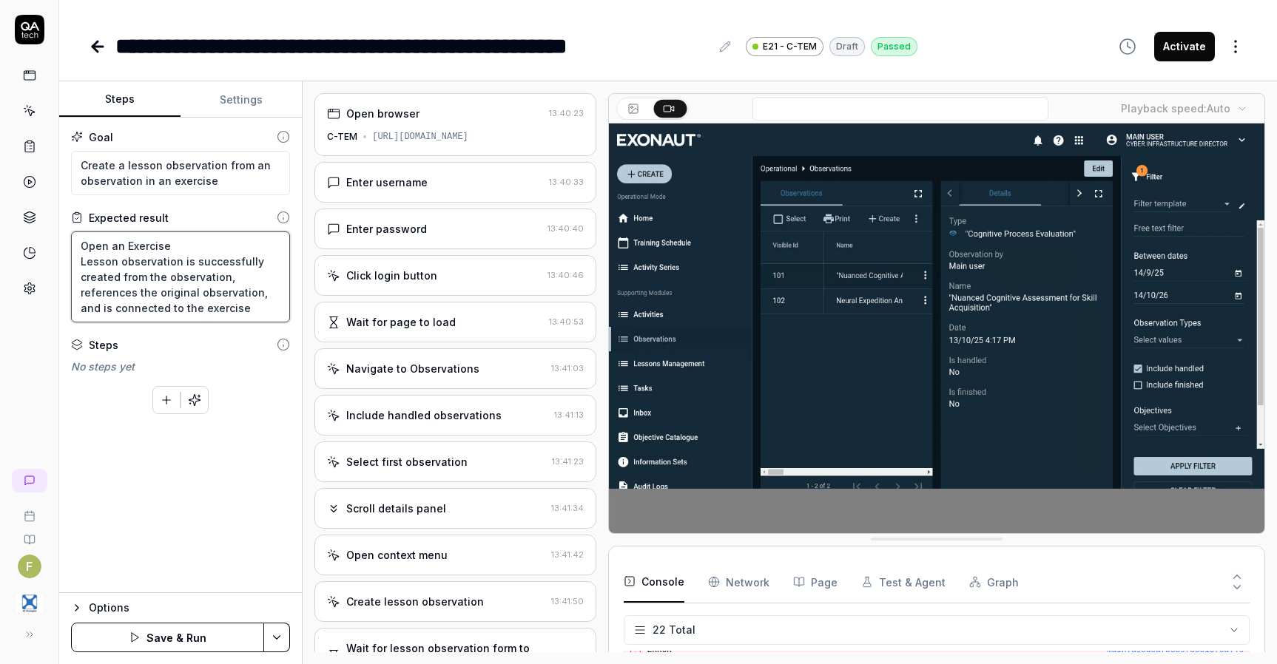
type textarea "Open an Exercise b Lesson observation is successfully created from the observat…"
type textarea "*"
type textarea "Open an Exercise by Lesson observation is successfully created from the observa…"
type textarea "*"
type textarea "Open an Exercise by Lesson observation is successfully created from the observa…"
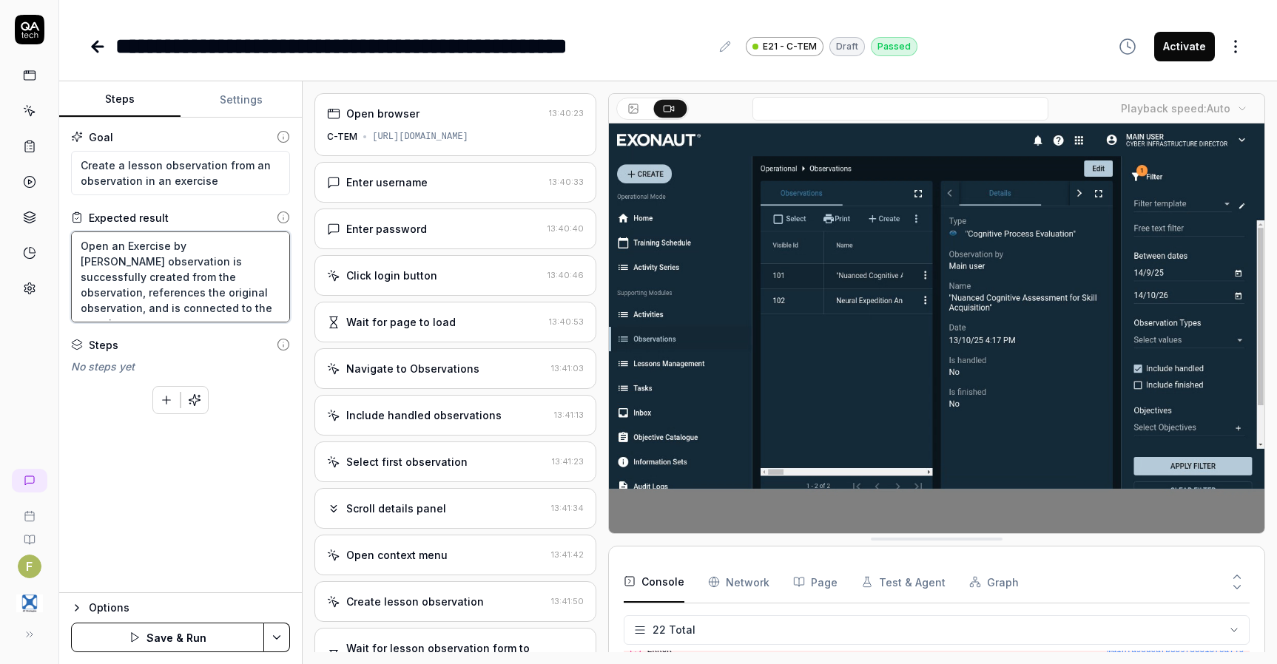
type textarea "*"
type textarea "Open an Exercise by d Lesson observation is successfully created from the obser…"
type textarea "*"
type textarea "Open an Exercise by do Lesson observation is successfully created from the obse…"
type textarea "*"
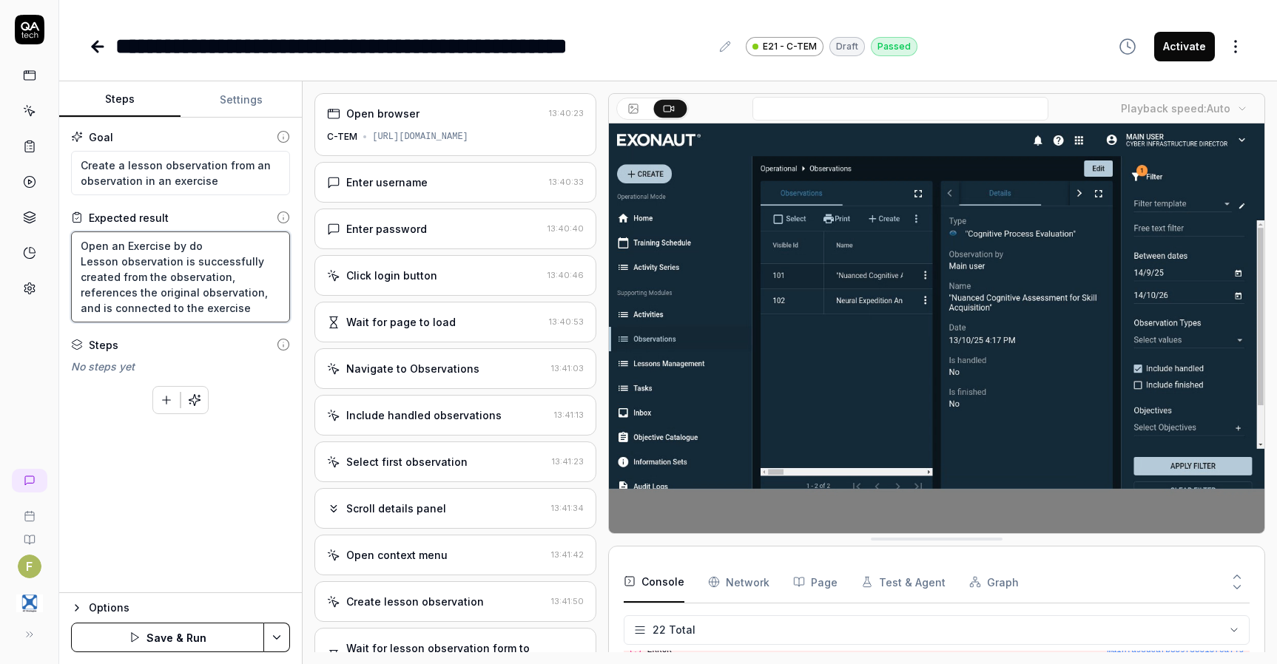
type textarea "Open an Exercise by dou Lesson observation is successfully created from the obs…"
type textarea "*"
type textarea "Open an Exercise by doub Lesson observation is successfully created from the ob…"
type textarea "*"
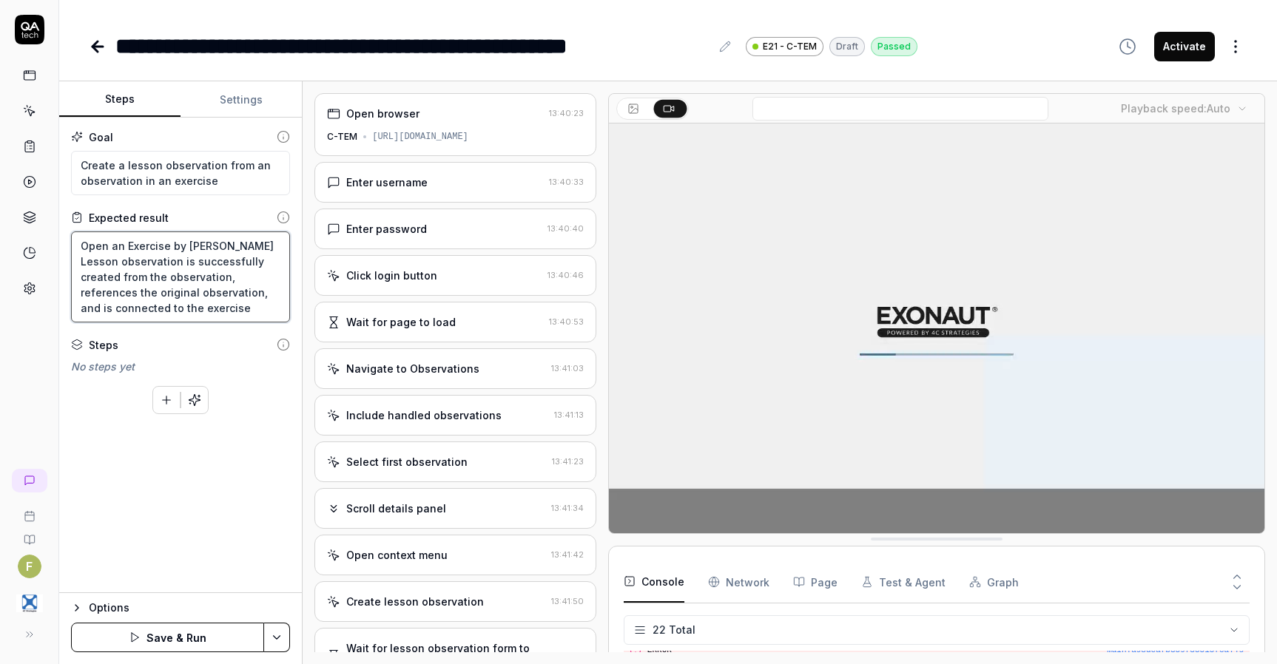
type textarea "Open an Exercise by doubl Lesson observation is successfully created from the o…"
type textarea "*"
type textarea "Open an Exercise by double Lesson observation is successfully created from the …"
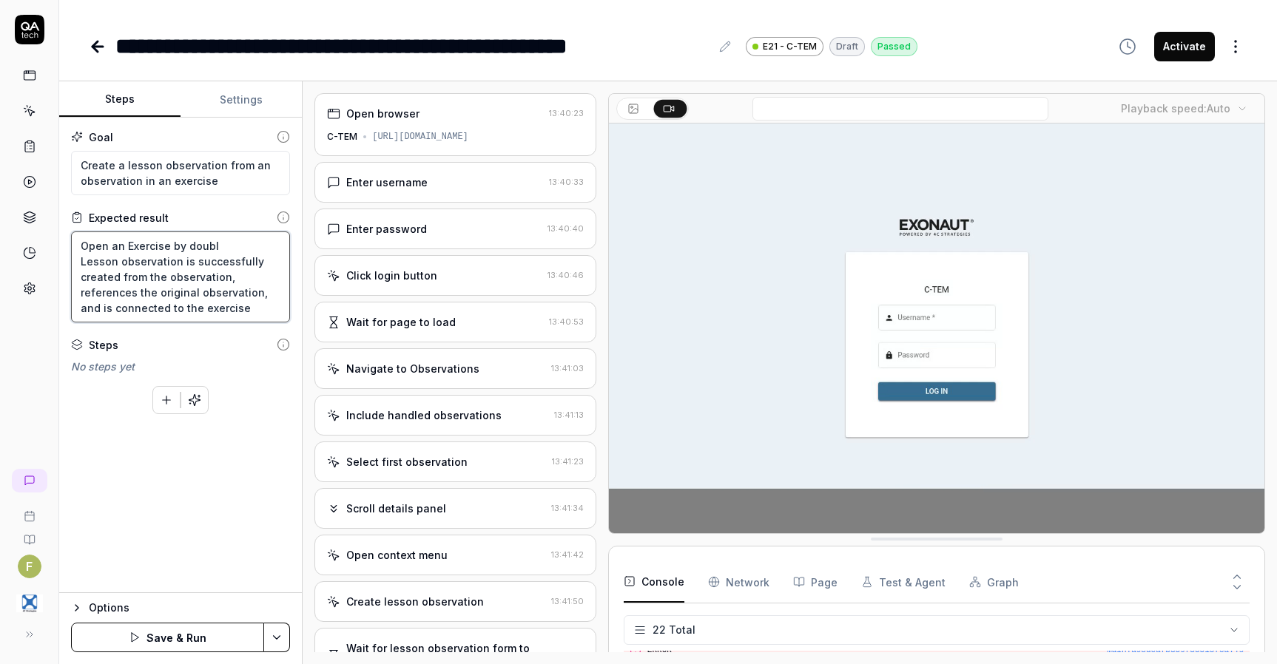
type textarea "*"
type textarea "Open an Exercise by double Lesson observation is successfully created from the …"
type textarea "*"
type textarea "Open an Exercise by double c Lesson observation is successfully created from th…"
type textarea "*"
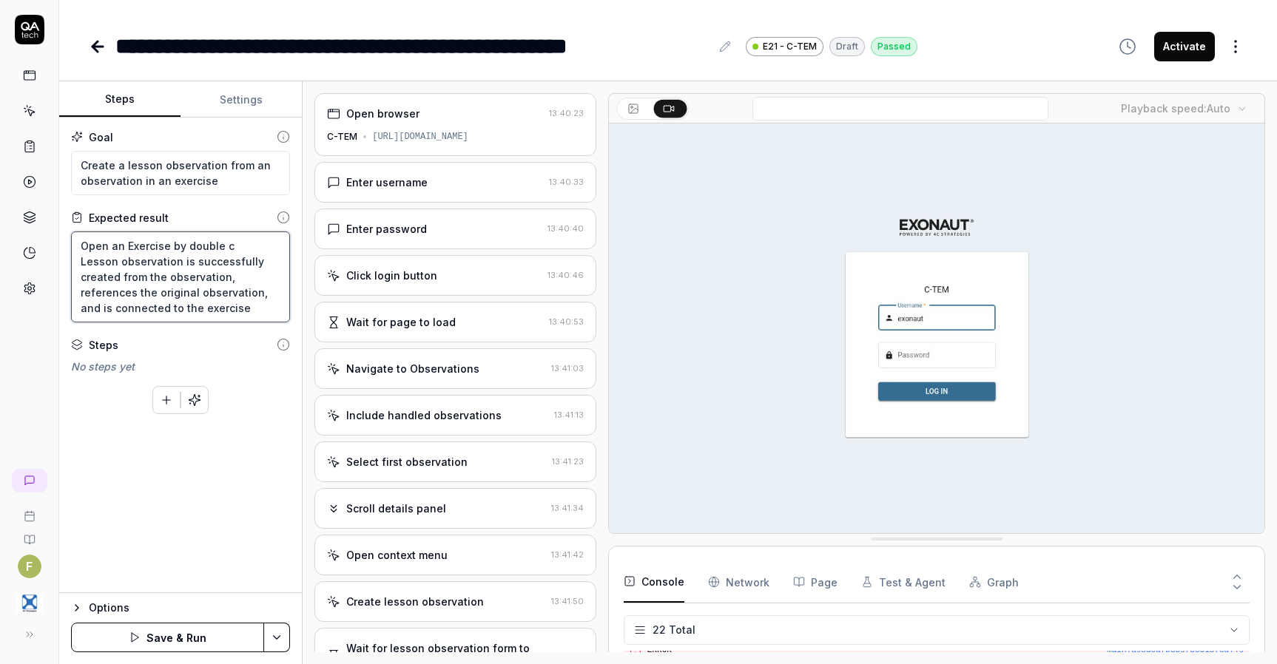
type textarea "Open an Exercise by double cl Lesson observation is successfully created from t…"
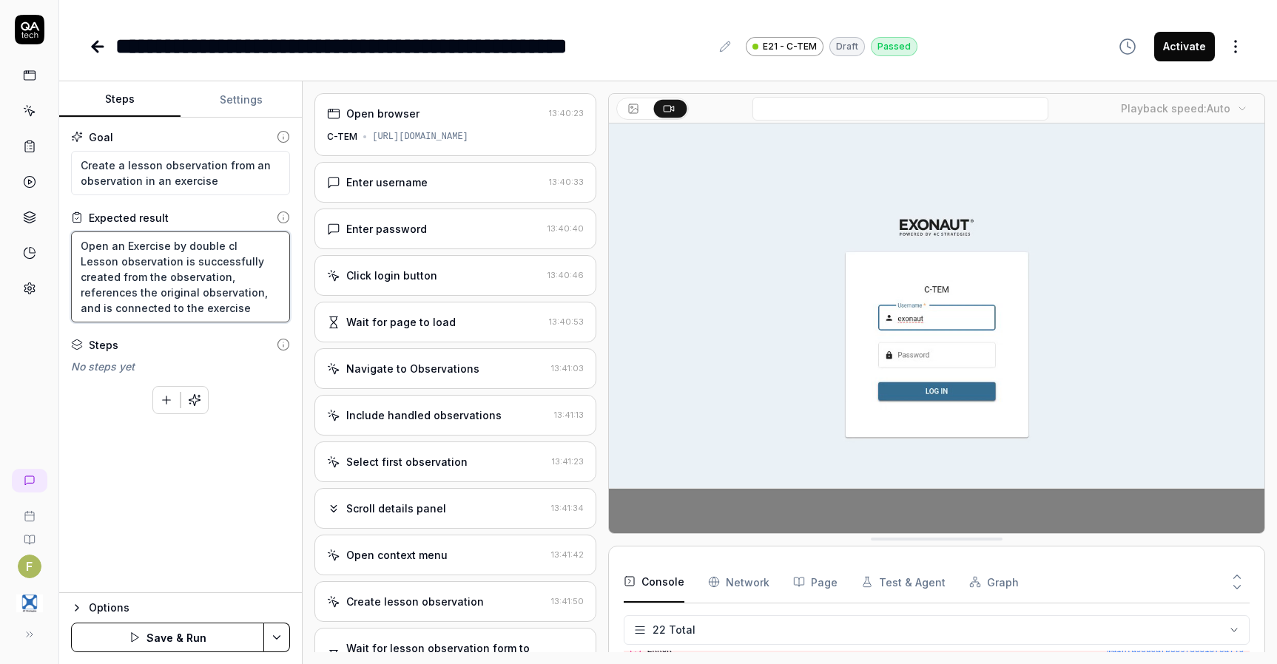
type textarea "*"
type textarea "Open an Exercise by double cli Lesson observation is successfully created from …"
type textarea "*"
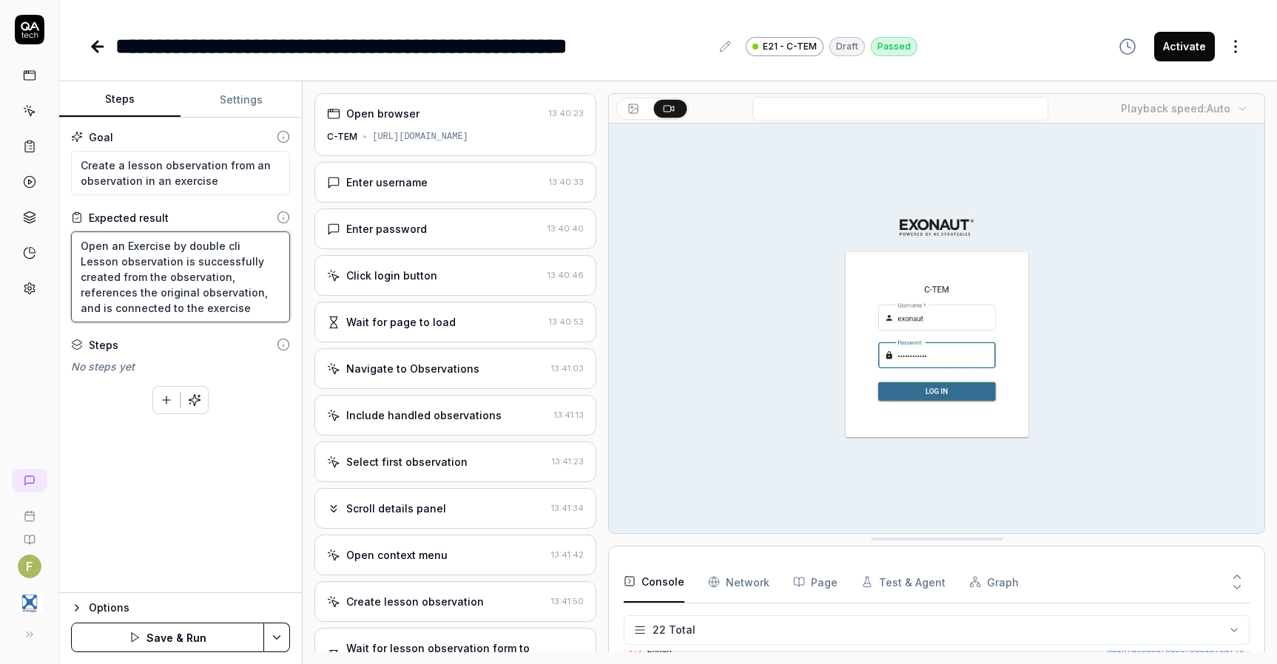
type textarea "Open an Exercise by double clic Lesson observation is successfully created from…"
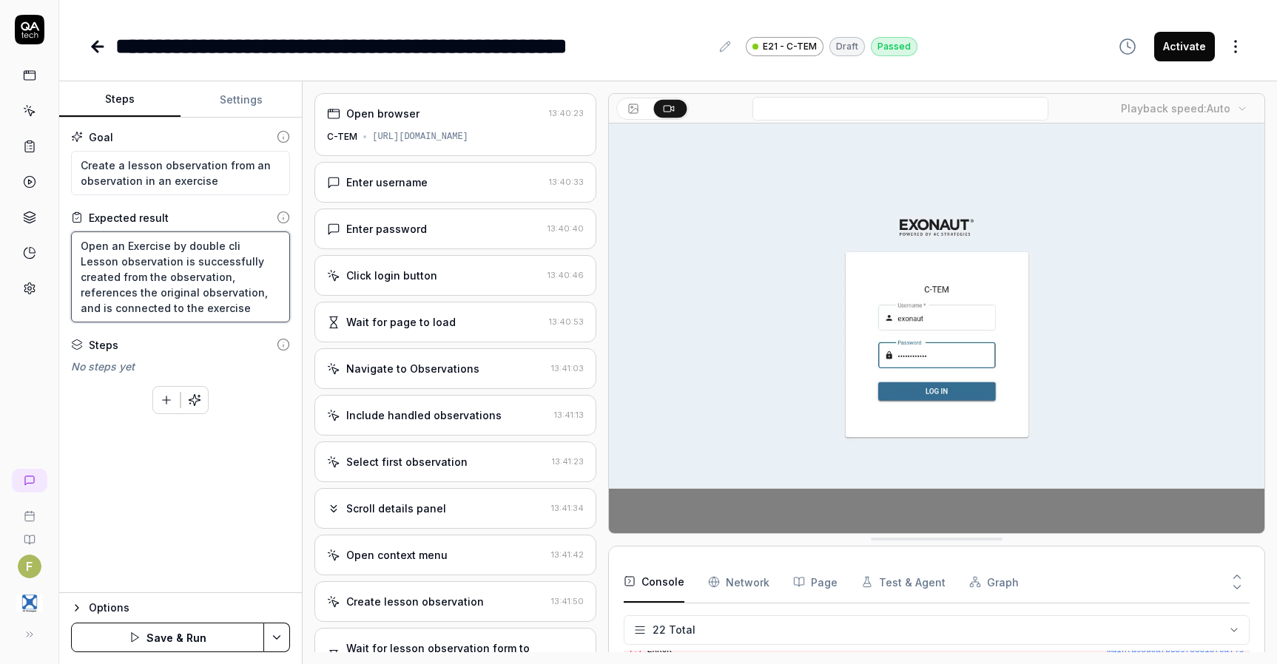
type textarea "*"
type textarea "Open an Exercise by double click Lesson observation is successfully created fro…"
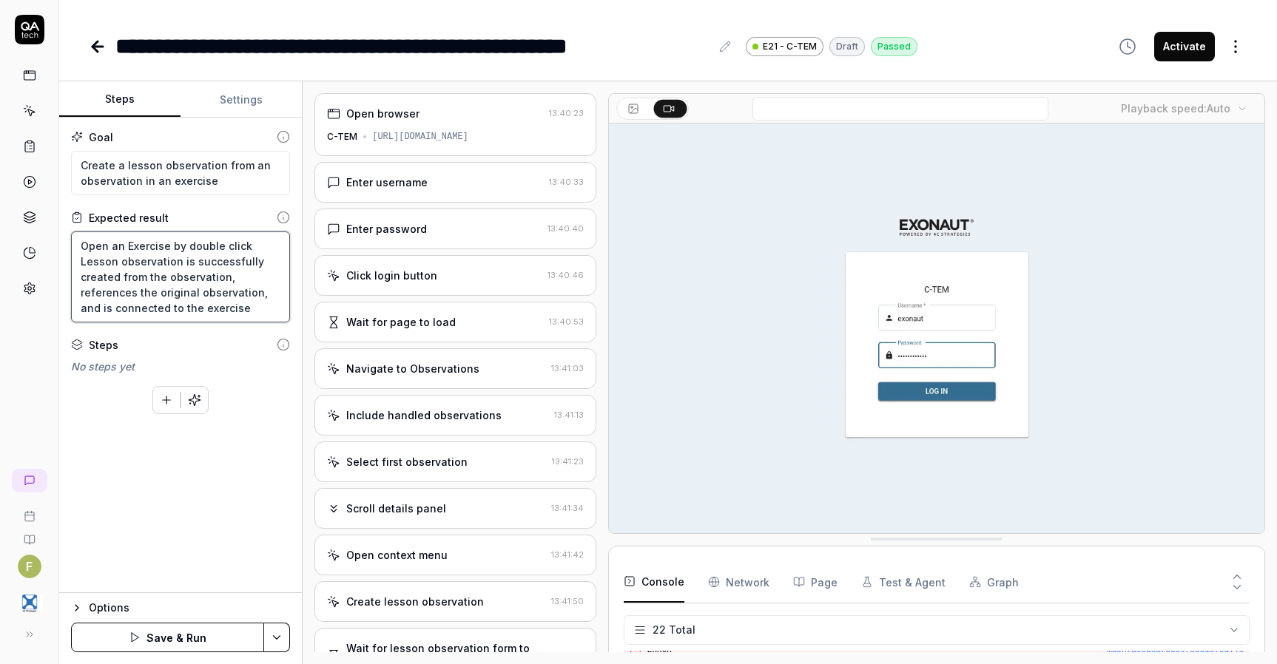
type textarea "*"
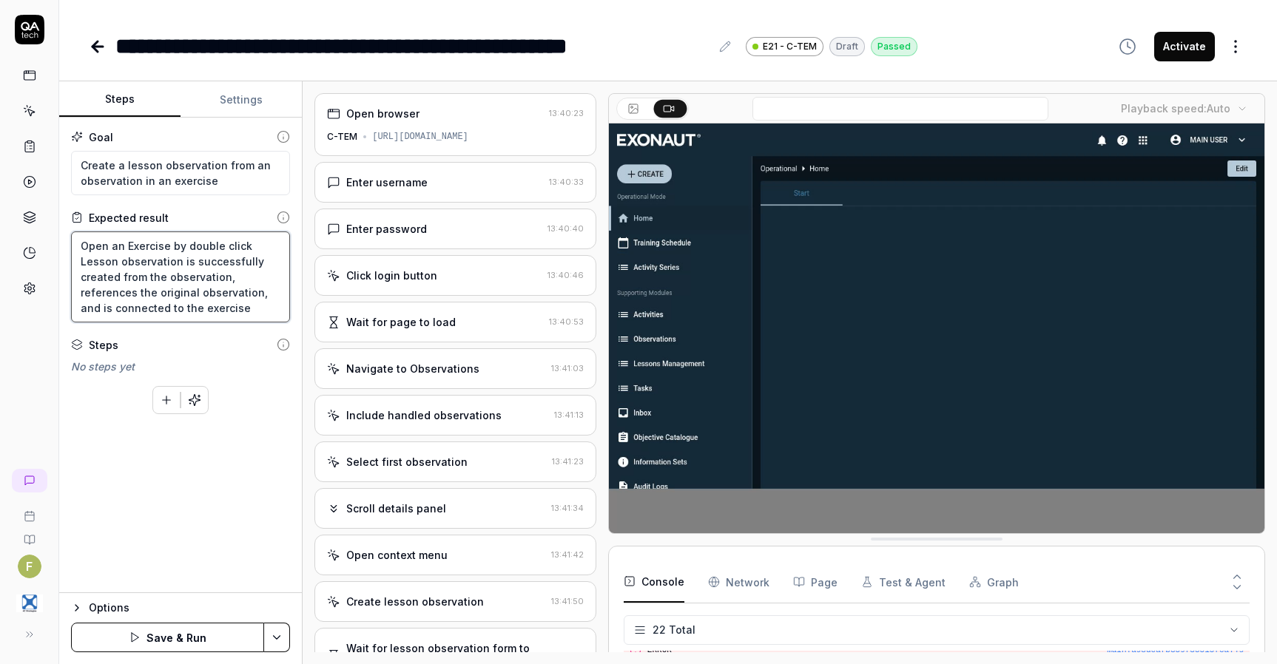
type textarea "Open an Exercise by double click Lesson observation is successfully created fro…"
click at [175, 632] on button "Save & Run" at bounding box center [167, 638] width 193 height 30
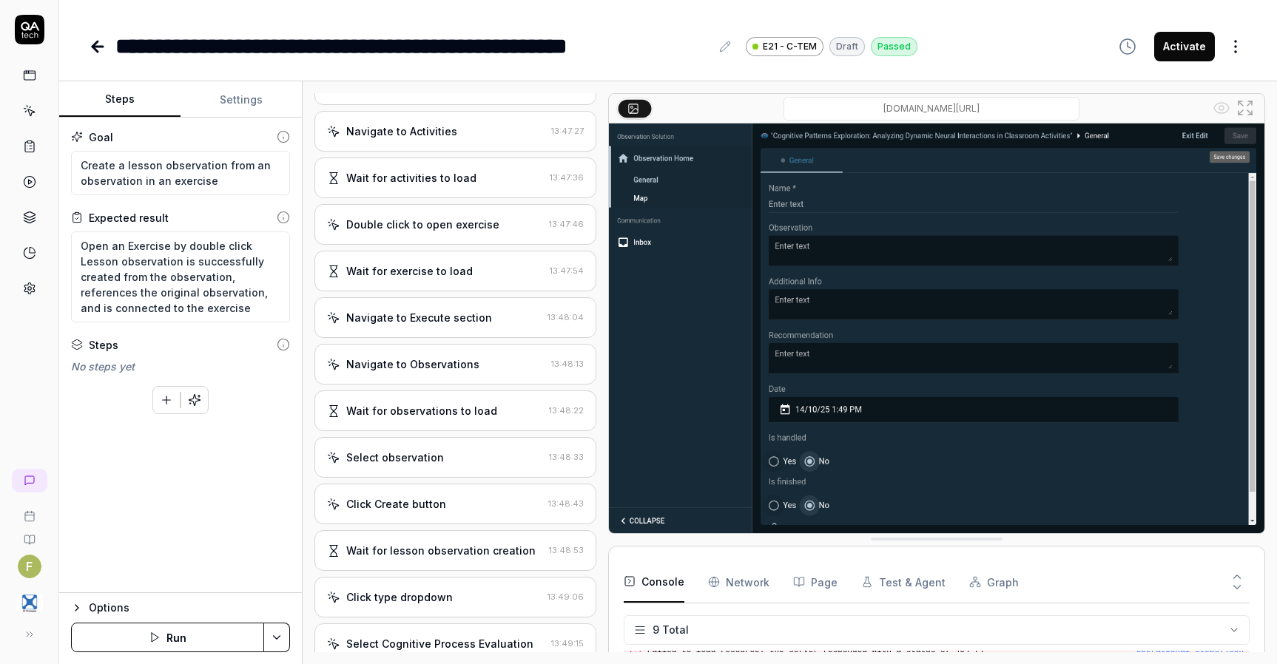
scroll to position [641, 0]
click at [425, 183] on div "Wait for activities to load" at bounding box center [411, 178] width 130 height 16
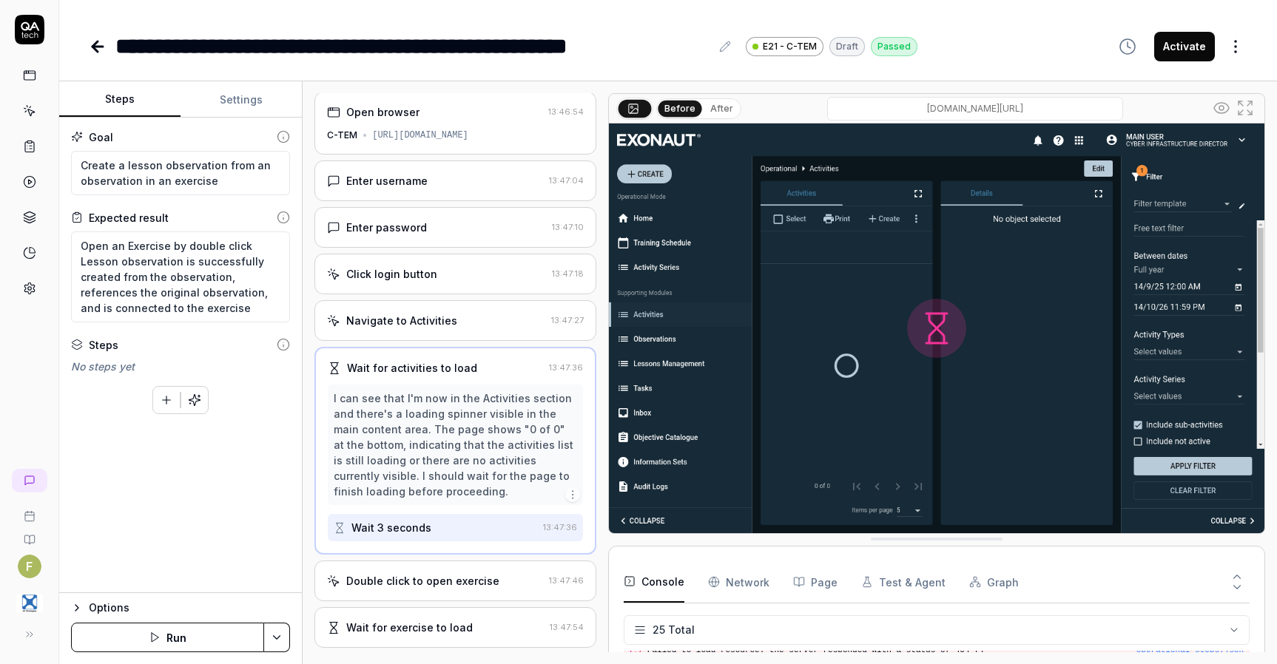
scroll to position [0, 0]
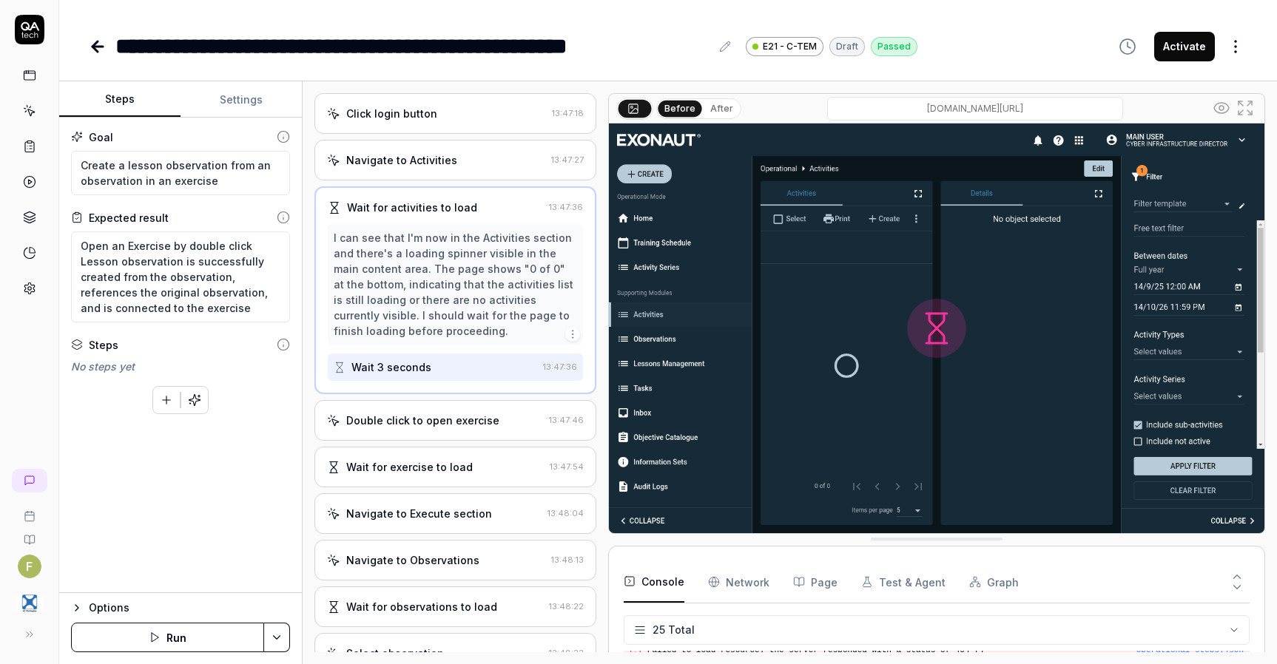
type textarea "*"
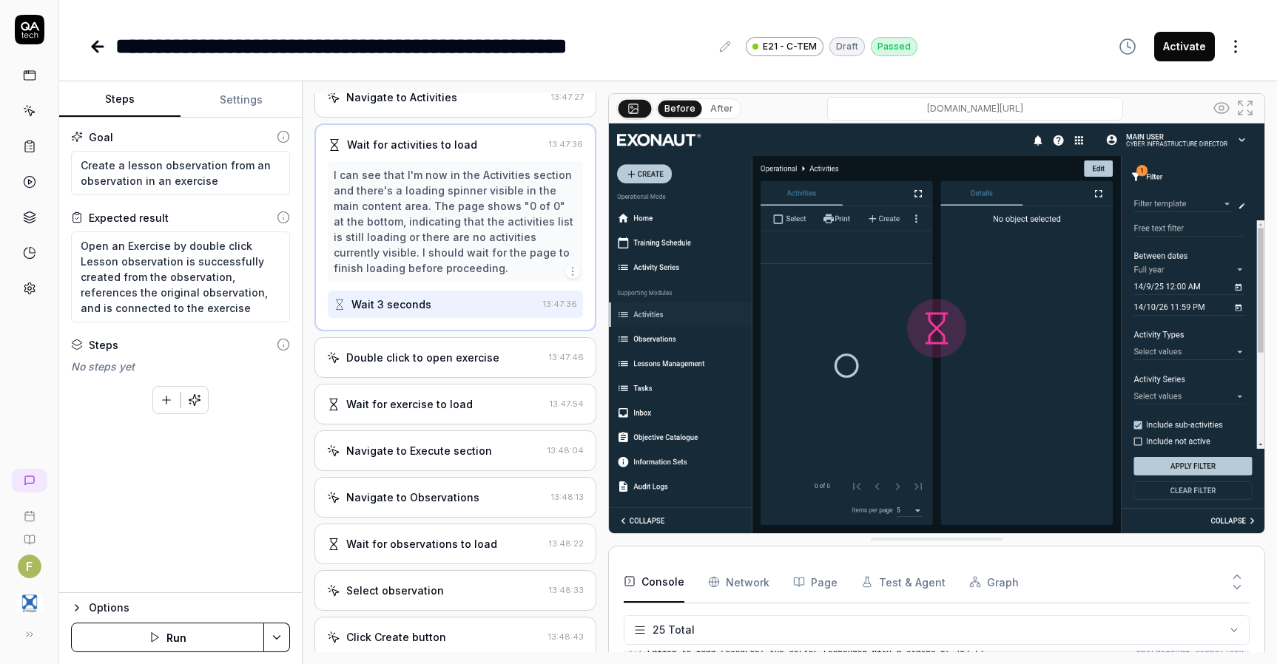
scroll to position [237, 0]
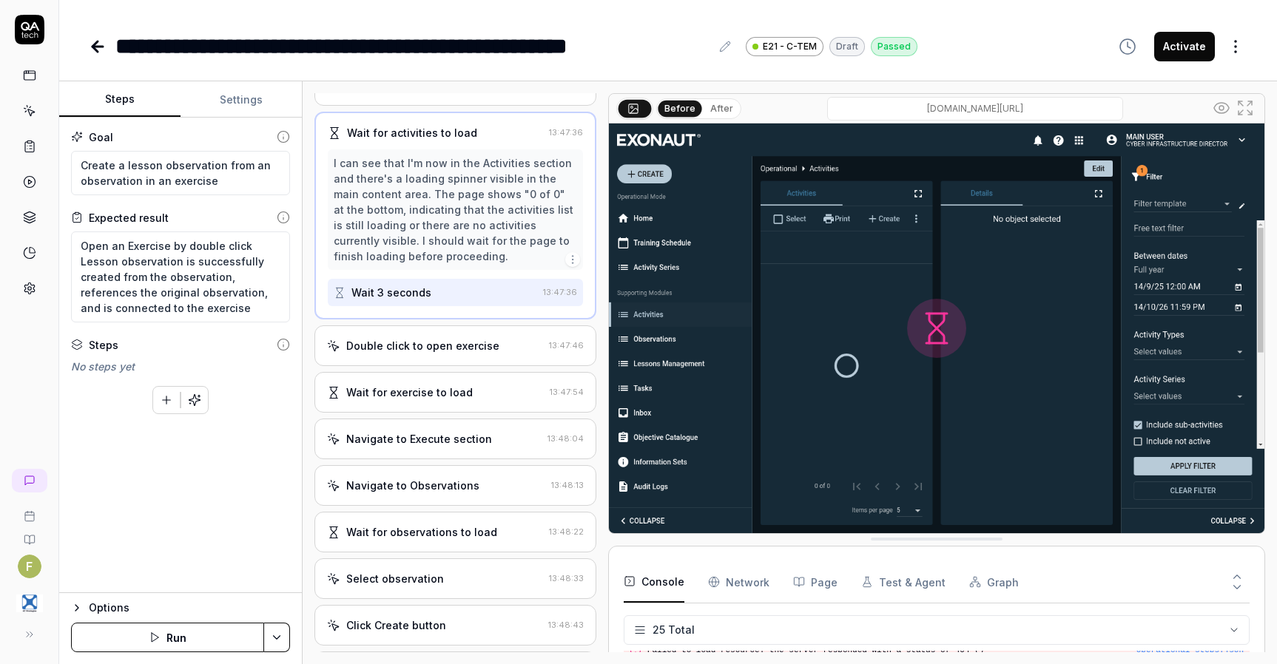
click at [476, 493] on div "Navigate to Observations" at bounding box center [436, 486] width 218 height 16
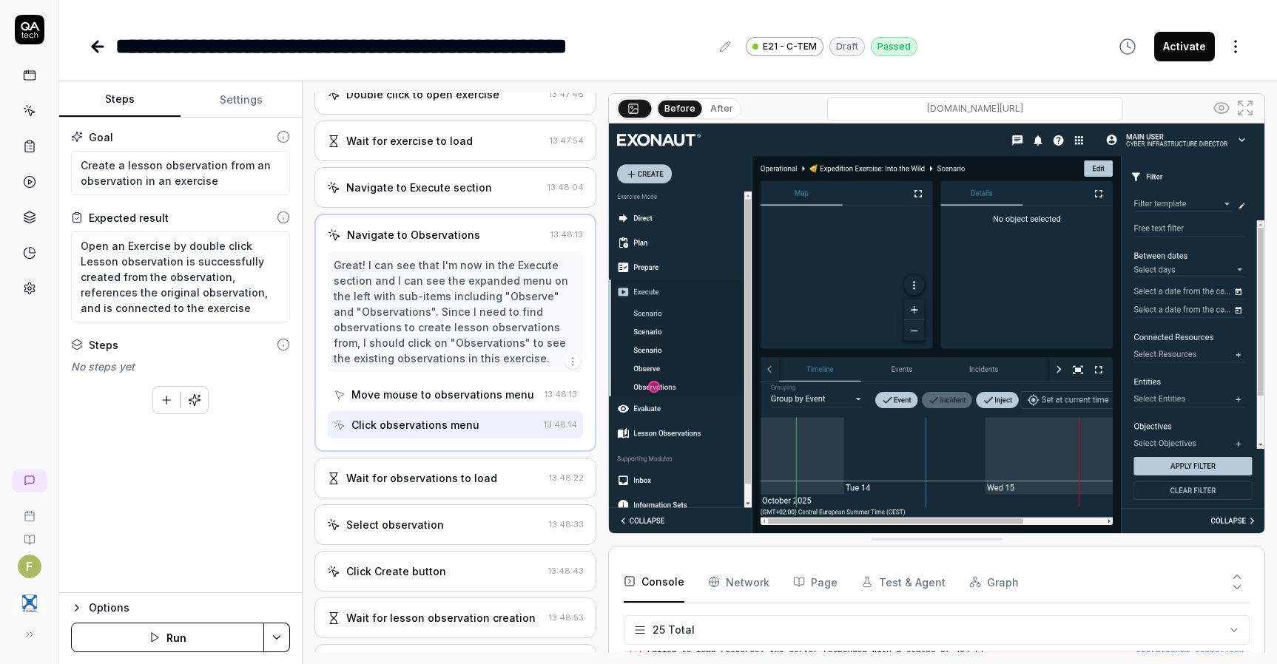
scroll to position [326, 0]
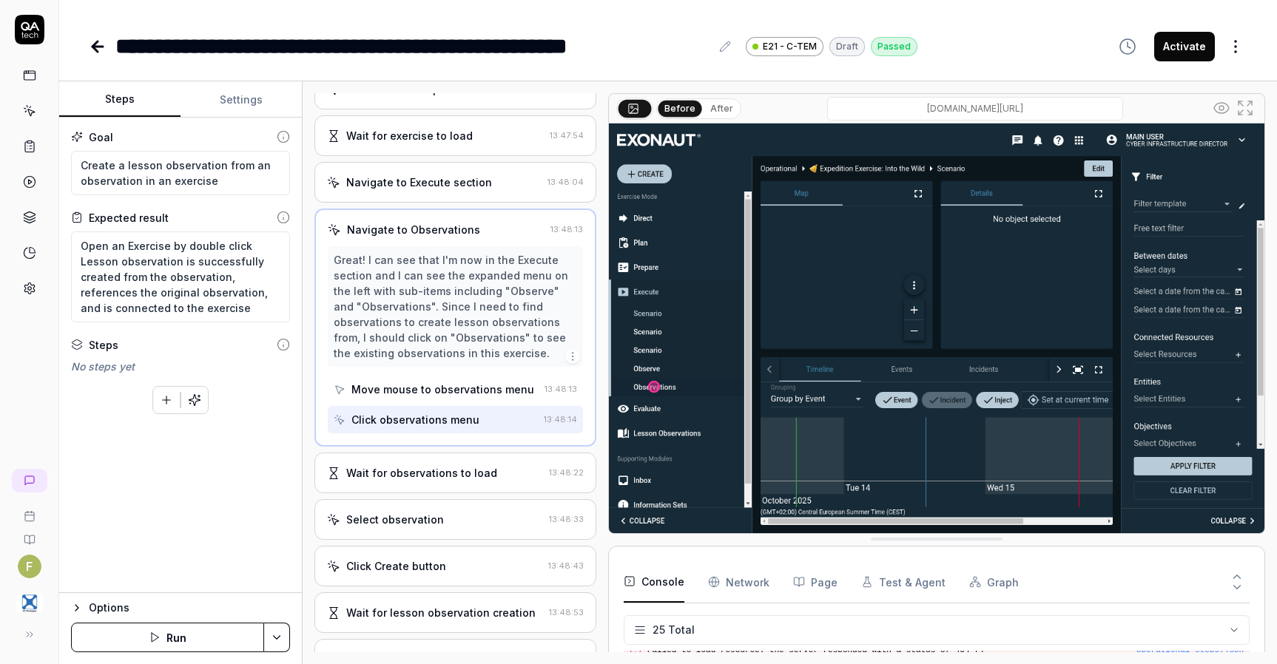
click at [476, 493] on div "Wait for observations to load 13:48:22" at bounding box center [455, 473] width 282 height 41
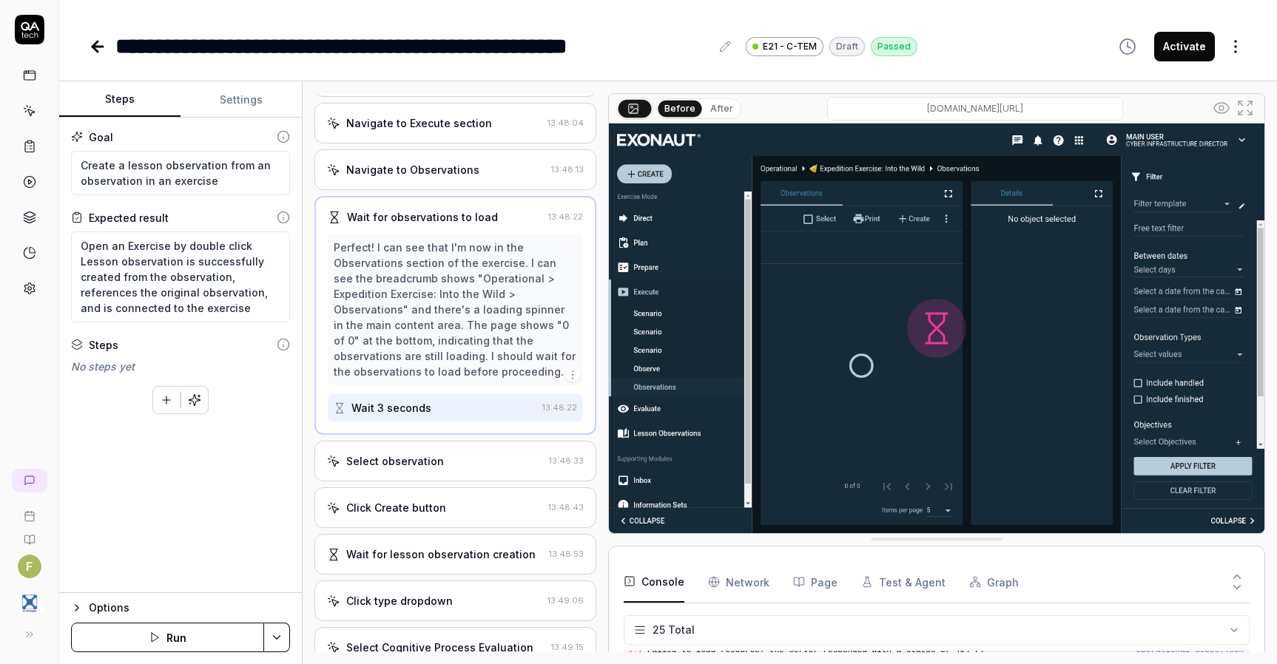
scroll to position [387, 0]
click at [462, 467] on div "Select observation" at bounding box center [435, 460] width 216 height 16
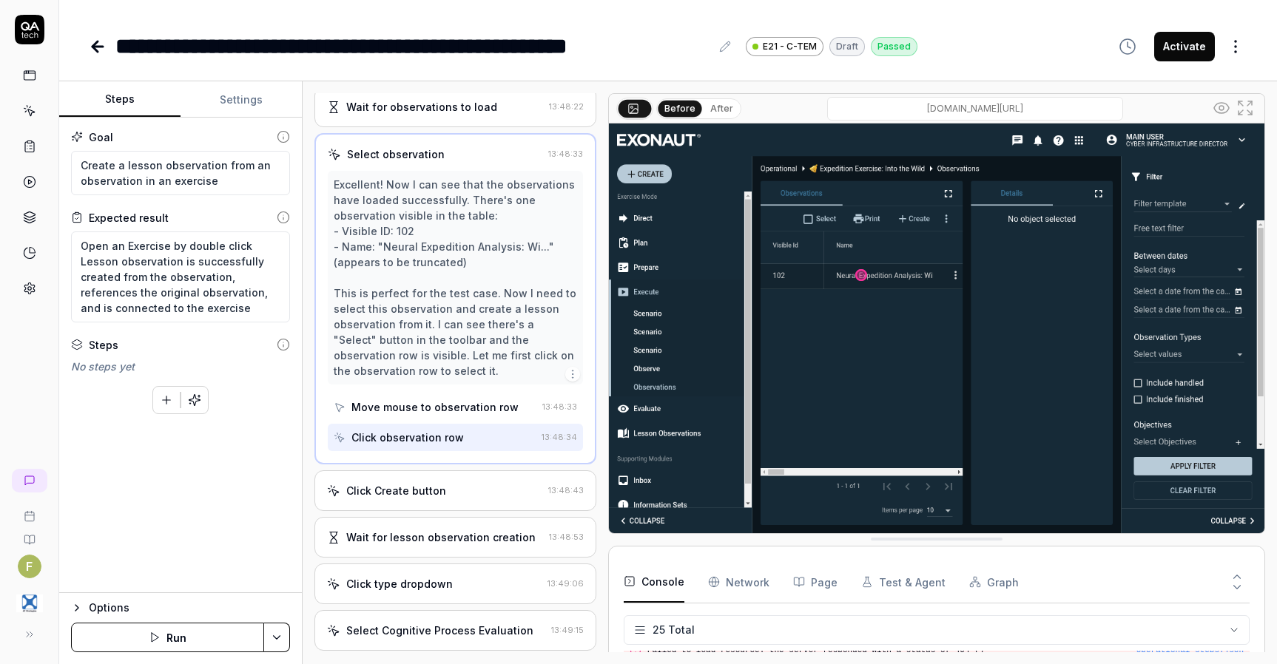
scroll to position [509, 0]
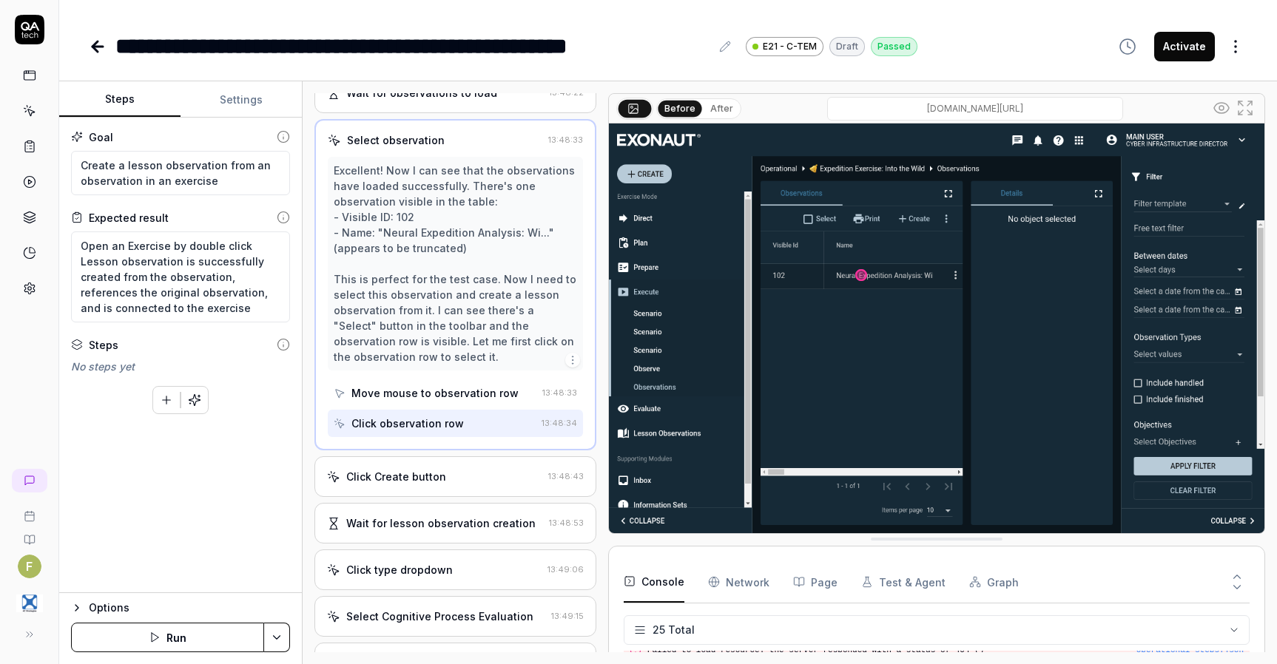
click at [462, 484] on div "Click Create button" at bounding box center [434, 477] width 215 height 16
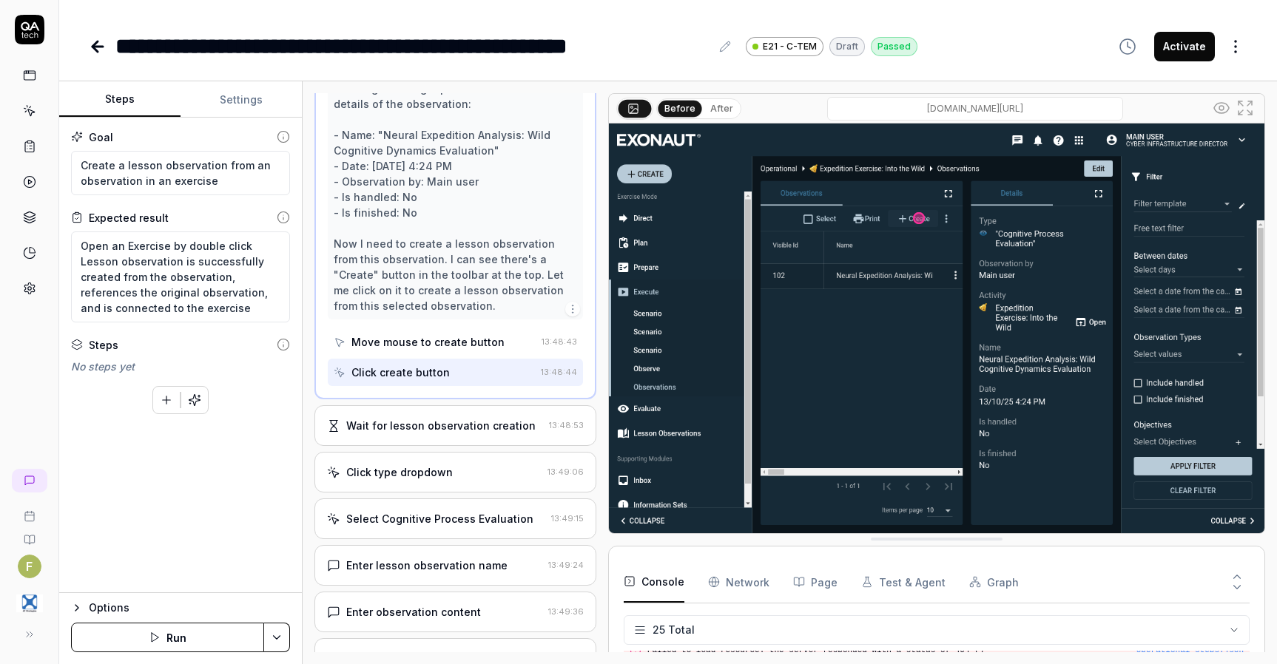
scroll to position [671, 0]
click at [463, 431] on div "Wait for lesson observation creation" at bounding box center [440, 424] width 189 height 16
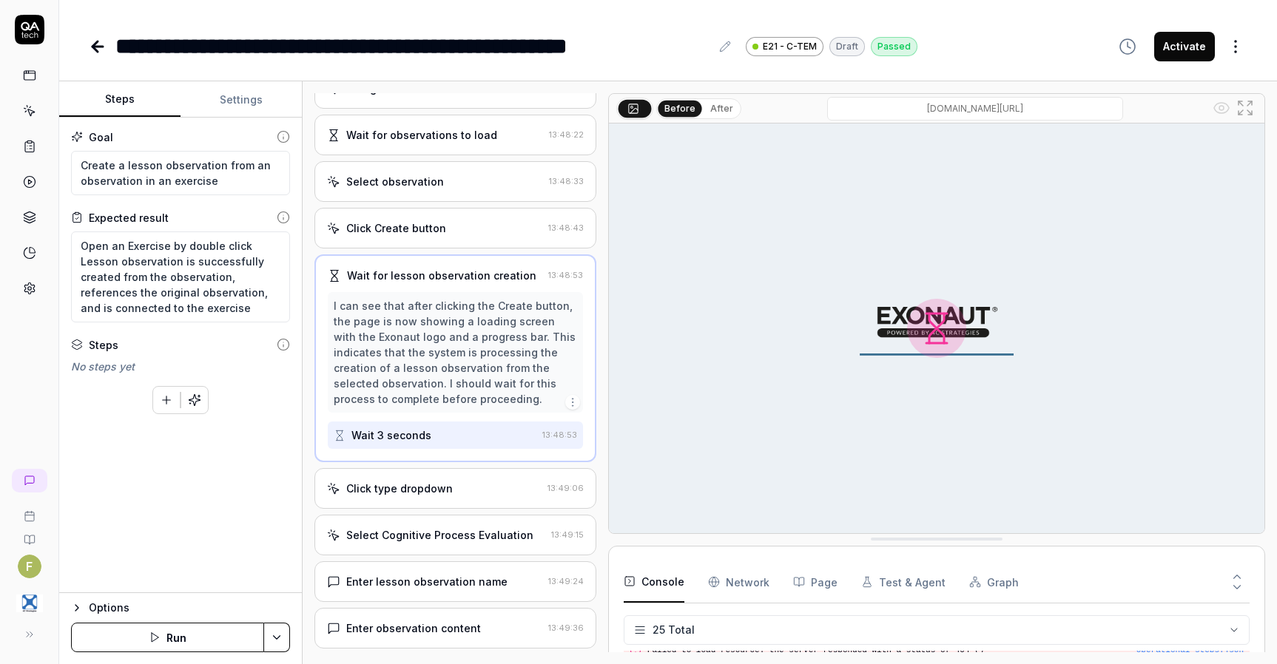
scroll to position [466, 0]
click at [460, 237] on div "Click Create button" at bounding box center [434, 229] width 215 height 16
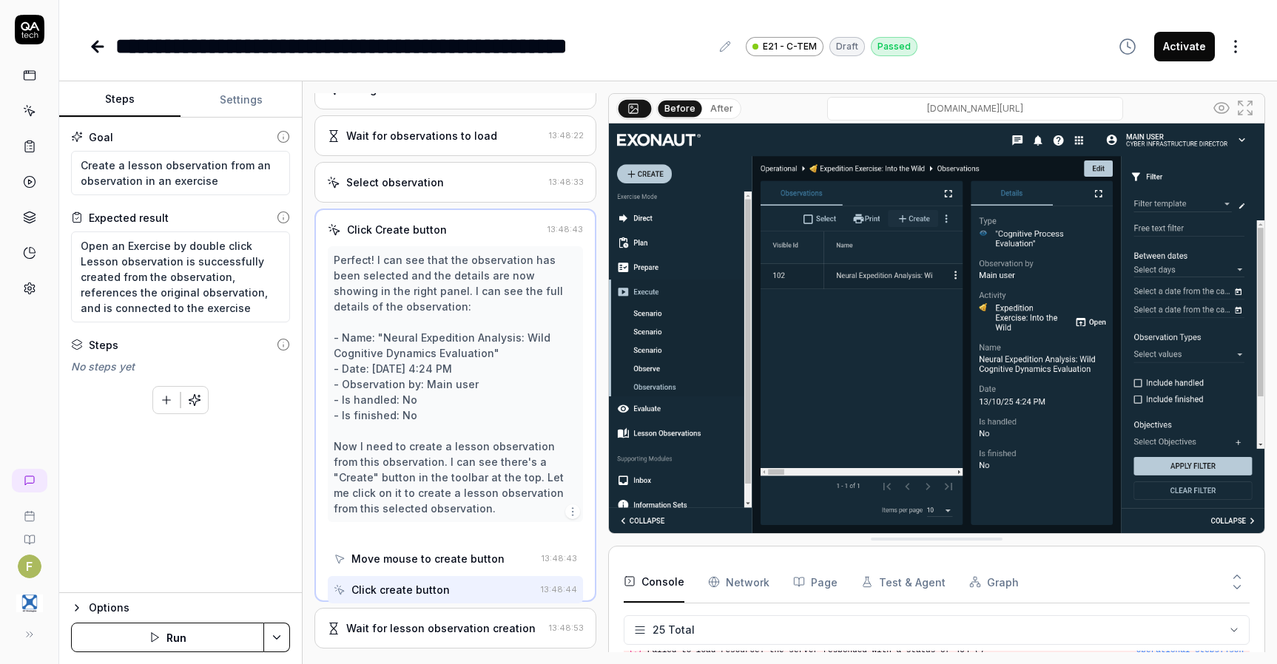
scroll to position [429, 0]
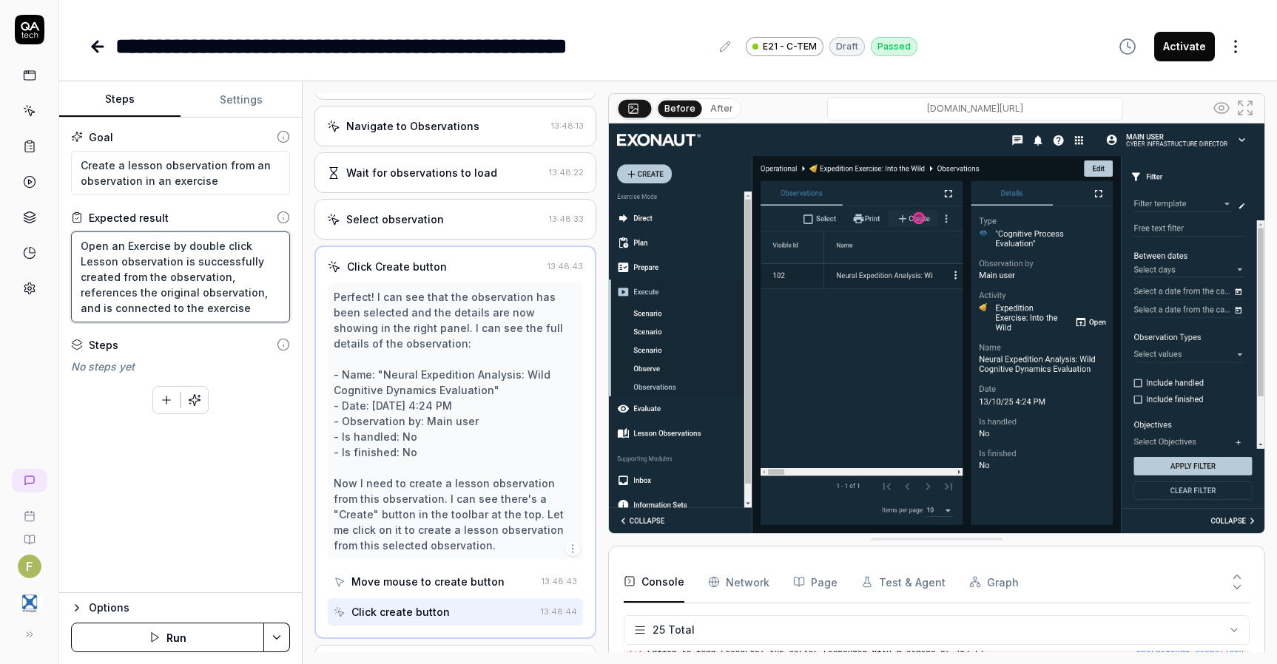
click at [248, 246] on textarea "Open an Exercise by double click Lesson observation is successfully created fro…" at bounding box center [180, 277] width 219 height 91
type textarea "Open an Exercise by double click. Lesson observation is successfully created fr…"
type textarea "*"
click at [223, 276] on textarea "Open an Exercise by double click. Lesson observation is successfully created fr…" at bounding box center [180, 277] width 219 height 91
type textarea "Open an Exercise by double click. Lesson observation is successfully created fr…"
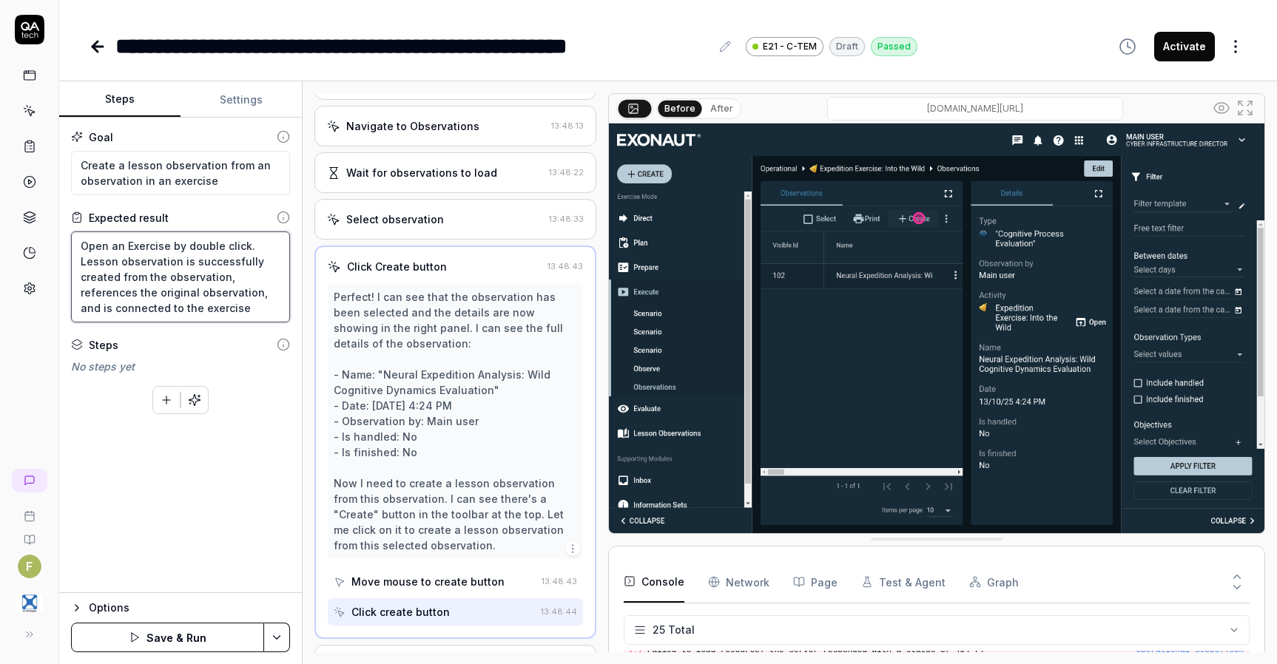
type textarea "*"
type textarea "Open an Exercise by double click. Lesson observation is successfully created fr…"
type textarea "*"
type textarea "Open an Exercise by double click. Lesson observation is successfully created fr…"
type textarea "*"
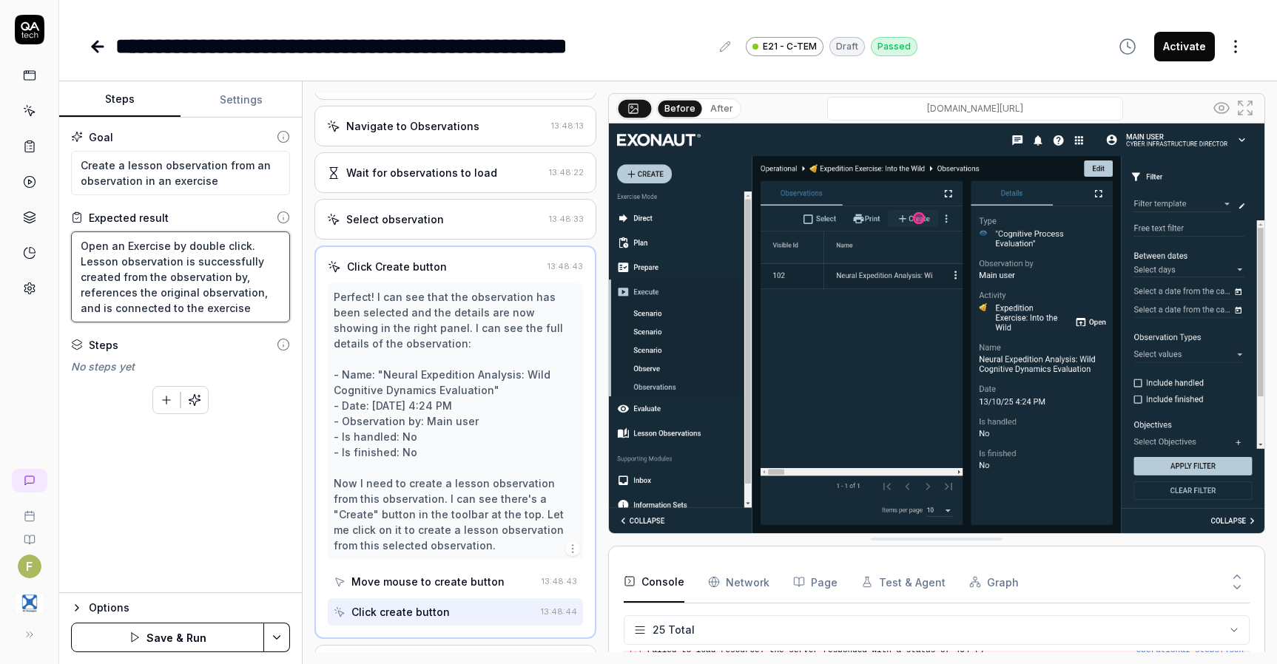
type textarea "Open an Exercise by double click. Lesson observation is successfully created fr…"
type textarea "*"
type textarea "Open an Exercise by double click. Lesson observation is successfully created fr…"
type textarea "*"
type textarea "Open an Exercise by double click. Lesson observation is successfully created fr…"
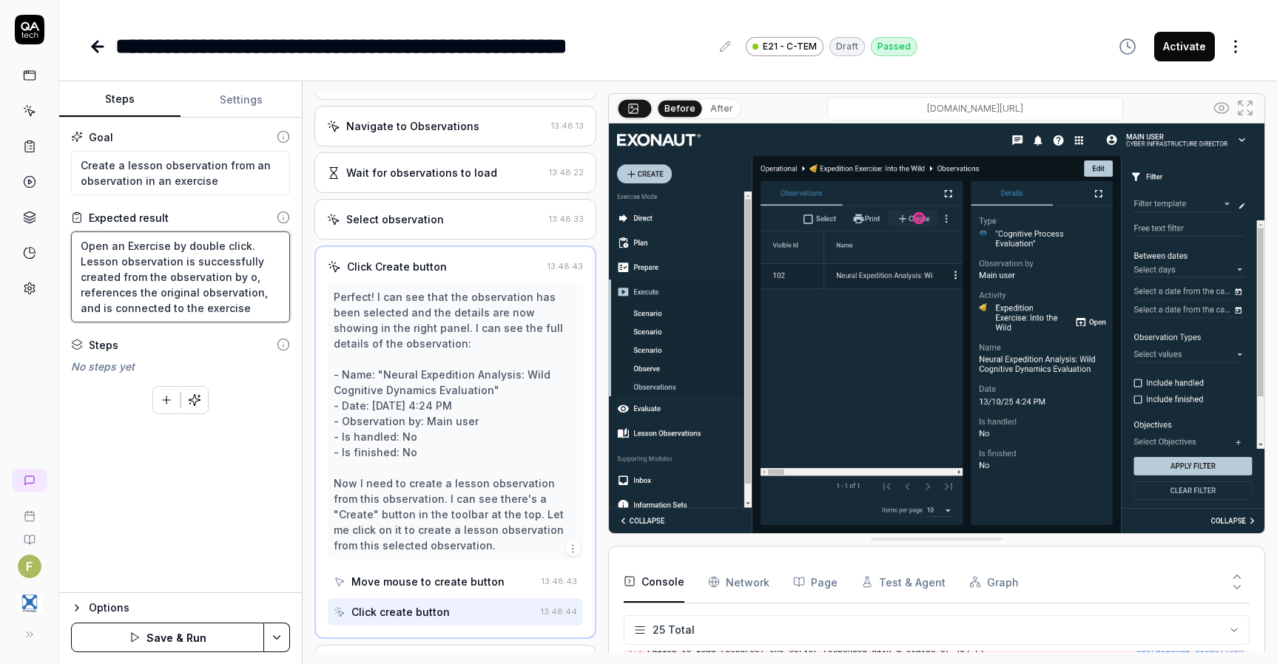
type textarea "*"
type textarea "Open an Exercise by double click. Lesson observation is successfully created fr…"
type textarea "*"
type textarea "Open an Exercise by double click. Lesson observation is successfully created fr…"
type textarea "*"
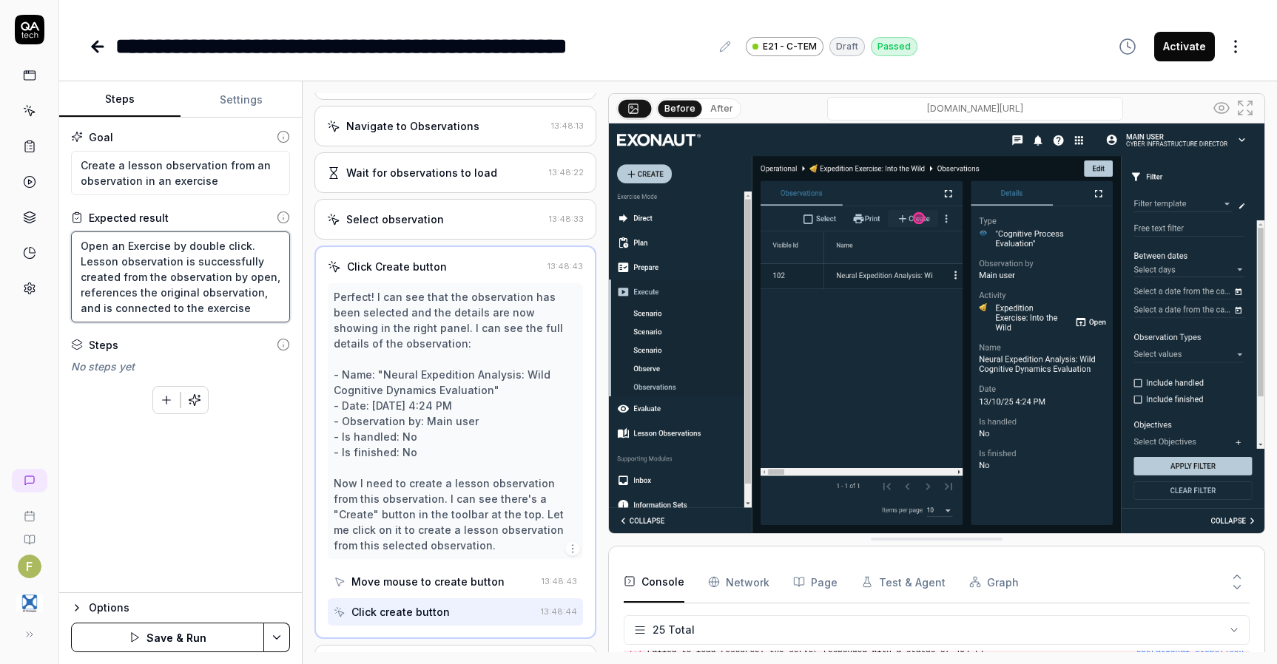
type textarea "Open an Exercise by double click. Lesson observation is successfully created fr…"
type textarea "*"
type textarea "Open an Exercise by double click. Lesson observation is successfully created fr…"
type textarea "*"
type textarea "Open an Exercise by double click. Lesson observation is successfully created fr…"
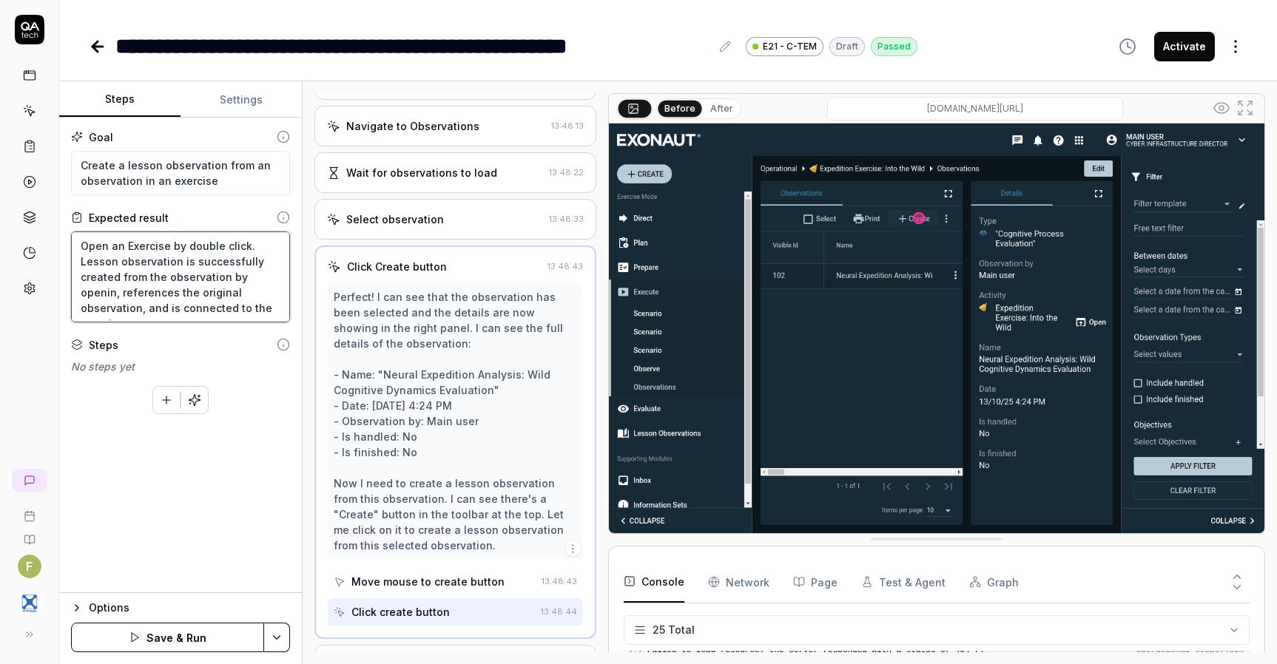
type textarea "*"
type textarea "Open an Exercise by double click. Lesson observation is successfully created fr…"
type textarea "*"
type textarea "Open an Exercise by double click. Lesson observation is successfully created fr…"
type textarea "*"
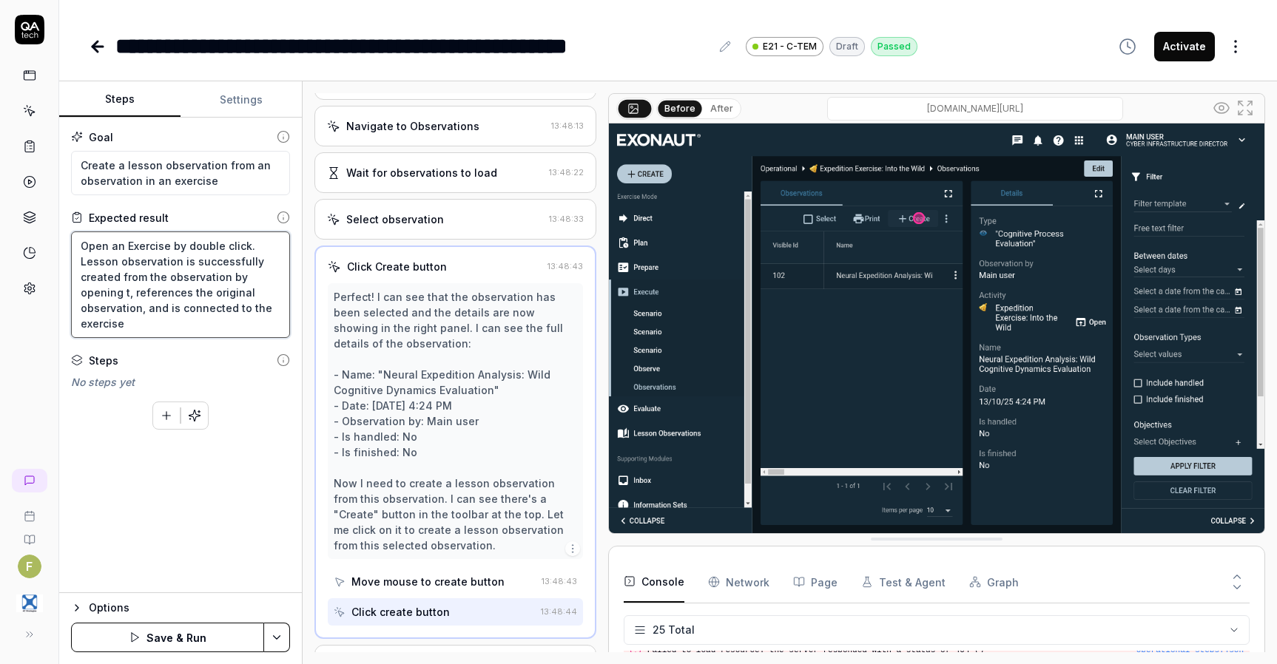
type textarea "Open an Exercise by double click. Lesson observation is successfully created fr…"
type textarea "*"
type textarea "Open an Exercise by double click. Lesson observation is successfully created fr…"
type textarea "*"
type textarea "Open an Exercise by double click. Lesson observation is successfully created fr…"
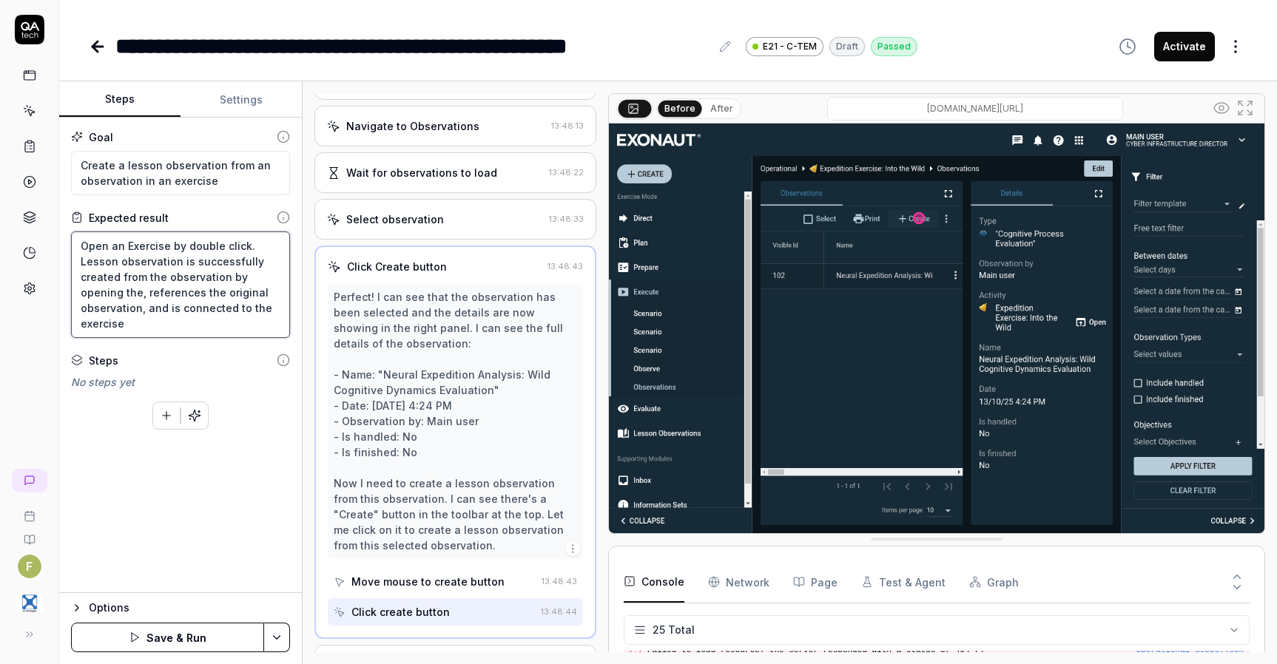
type textarea "*"
type textarea "Open an Exercise by double click. Lesson observation is successfully created fr…"
type textarea "*"
type textarea "Open an Exercise by double click. Lesson observation is successfully created fr…"
type textarea "*"
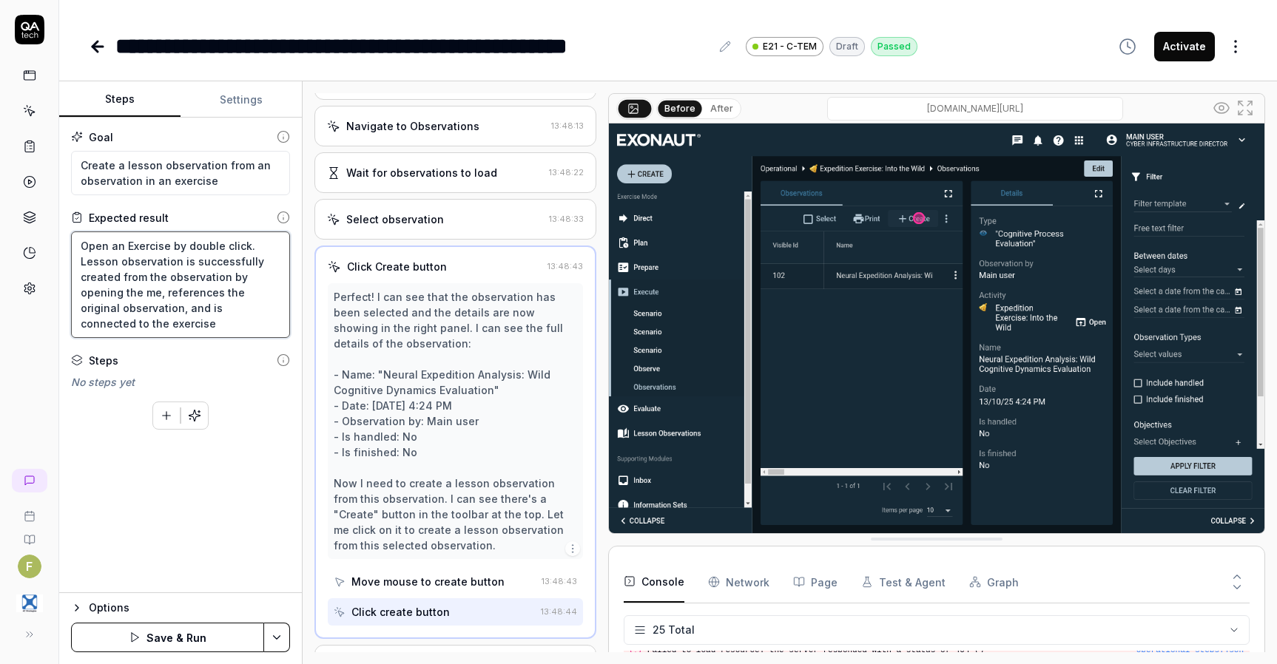
type textarea "Open an Exercise by double click. Lesson observation is successfully created fr…"
type textarea "*"
type textarea "Open an Exercise by double click. Lesson observation is successfully created fr…"
type textarea "*"
type textarea "Open an Exercise by double click. Lesson observation is successfully created fr…"
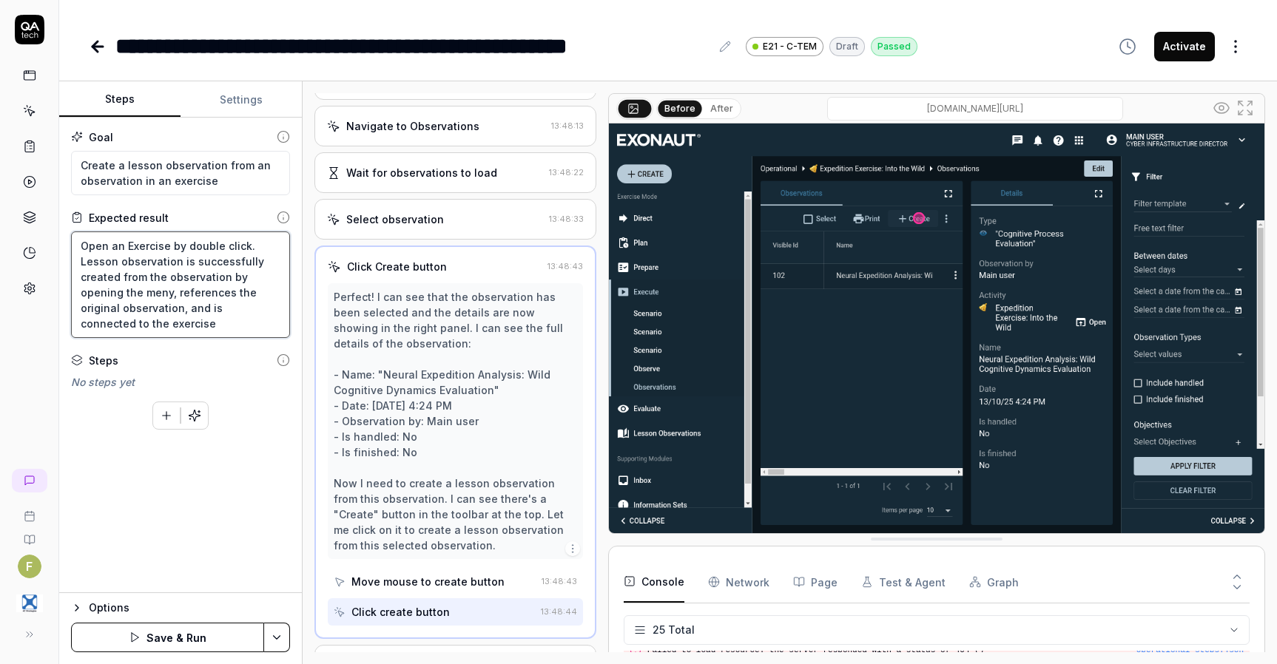
type textarea "*"
type textarea "Open an Exercise by double click. Lesson observation is successfully created fr…"
type textarea "*"
type textarea "Open an Exercise by double click. Lesson observation is successfully created fr…"
type textarea "*"
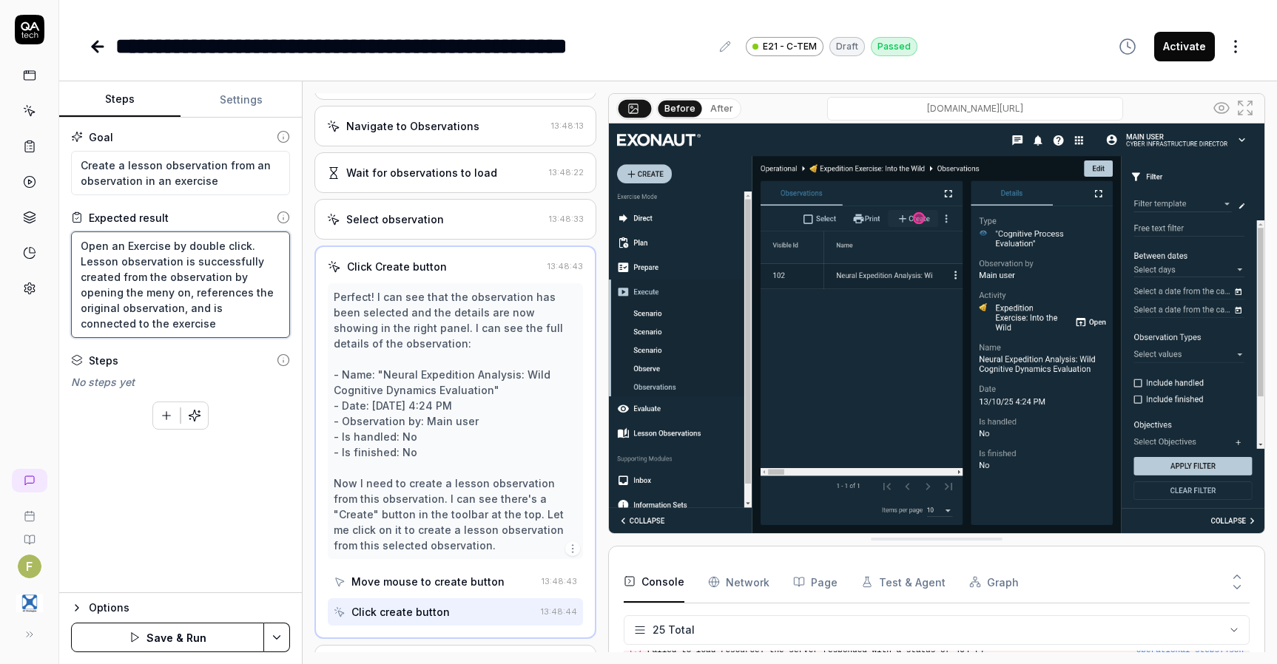
type textarea "Open an Exercise by double click. Lesson observation is successfully created fr…"
type textarea "*"
type textarea "Open an Exercise by double click. Lesson observation is successfully created fr…"
type textarea "*"
type textarea "Open an Exercise by double click. Lesson observation is successfully created fr…"
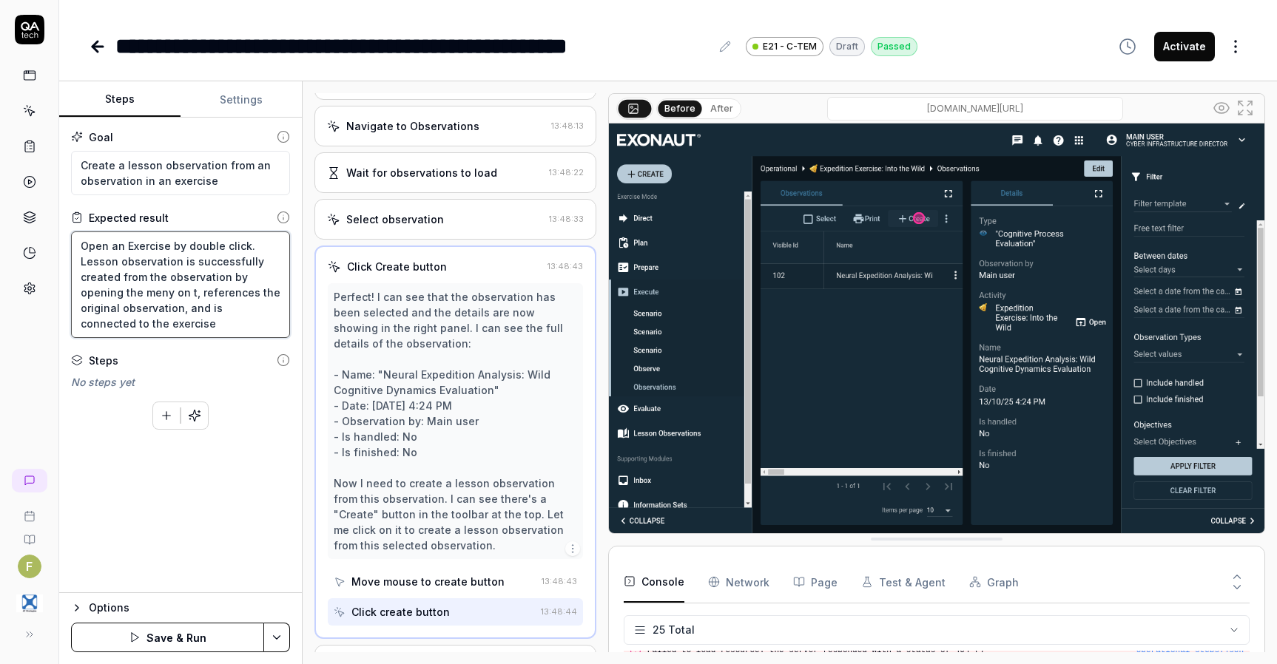
type textarea "*"
type textarea "Open an Exercise by double click. Lesson observation is successfully created fr…"
type textarea "*"
type textarea "Open an Exercise by double click. Lesson observation is successfully created fr…"
type textarea "*"
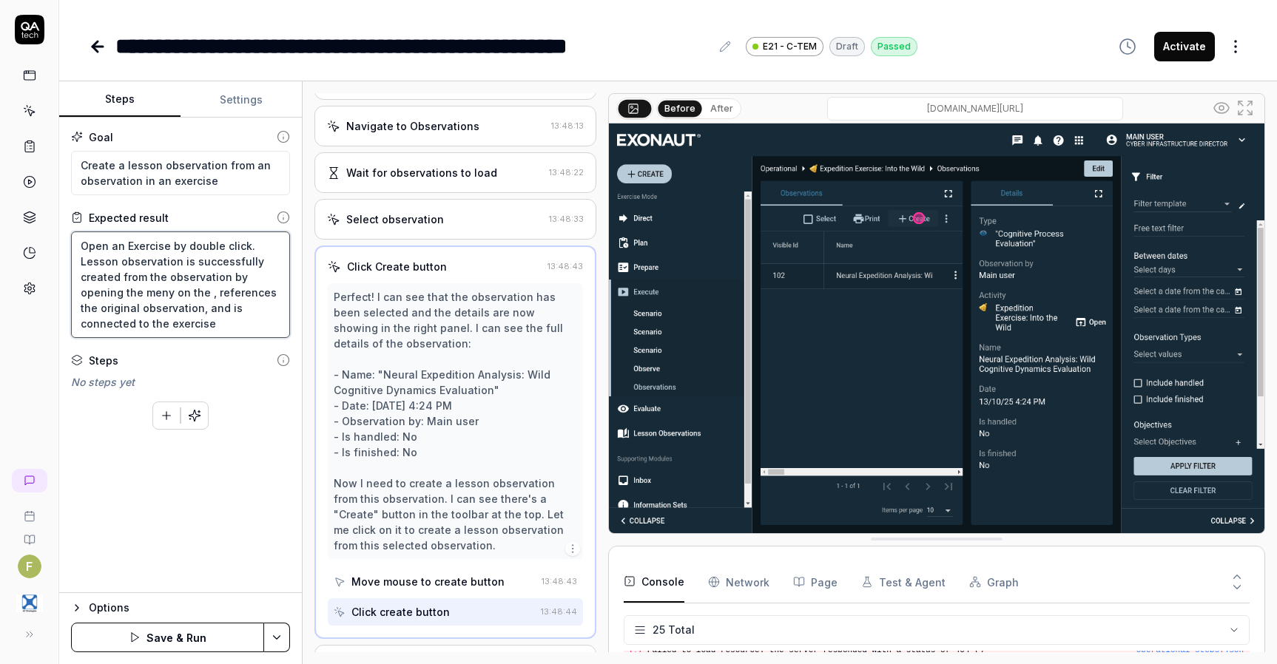
type textarea "Open an Exercise by double click. Lesson observation is successfully created fr…"
type textarea "*"
type textarea "Open an Exercise by double click. Lesson observation is successfully created fr…"
type textarea "*"
type textarea "Open an Exercise by double click. Lesson observation is successfully created fr…"
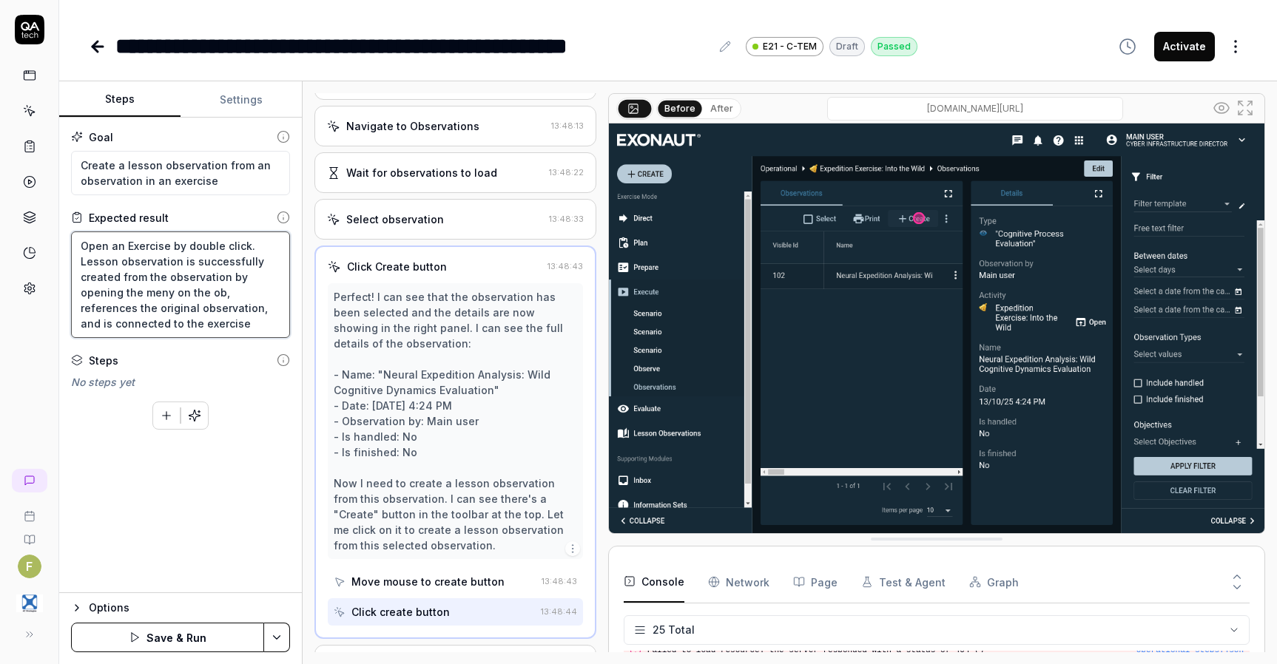
type textarea "*"
type textarea "Open an Exercise by double click. Lesson observation is successfully created fr…"
type textarea "*"
type textarea "Open an Exercise by double click. Lesson observation is successfully created fr…"
type textarea "*"
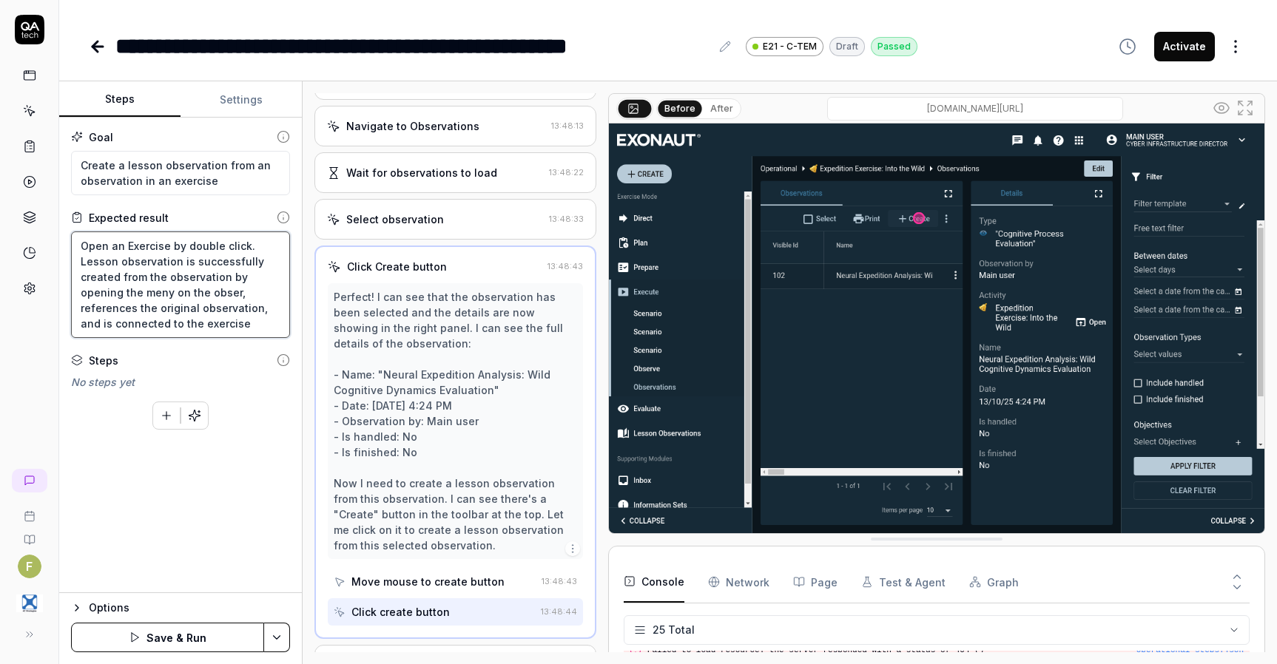
type textarea "Open an Exercise by double click. Lesson observation is successfully created fr…"
type textarea "*"
type textarea "Open an Exercise by double click. Lesson observation is successfully created fr…"
type textarea "*"
type textarea "Open an Exercise by double click. Lesson observation is successfully created fr…"
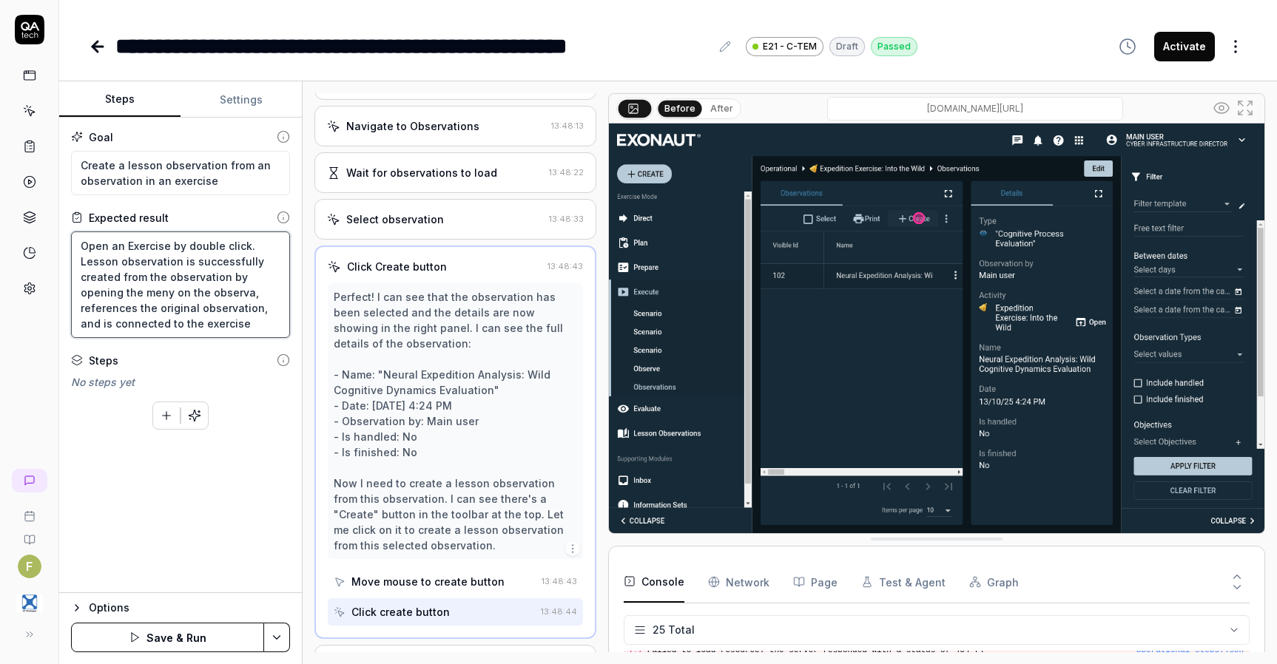
type textarea "*"
type textarea "Open an Exercise by double click. Lesson observation is successfully created fr…"
type textarea "*"
type textarea "Open an Exercise by double click. Lesson observation is successfully created fr…"
type textarea "*"
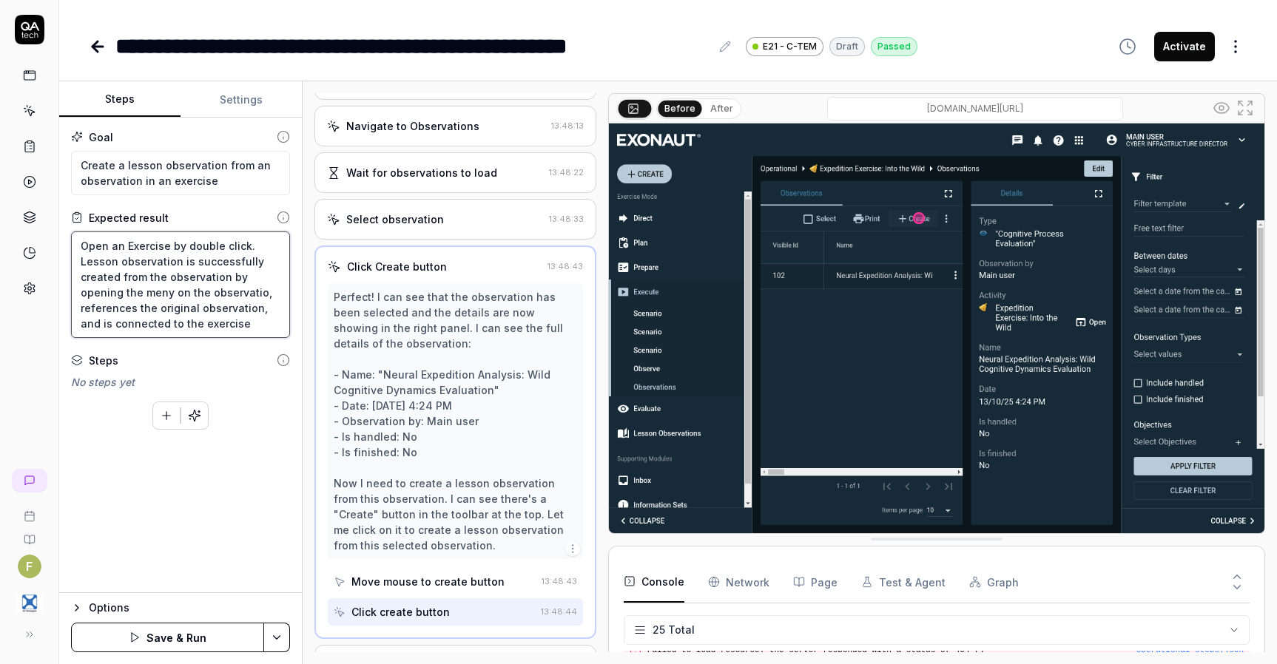
type textarea "Open an Exercise by double click. Lesson observation is successfully created fr…"
type textarea "*"
type textarea "Open an Exercise by double click. Lesson observation is successfully created fr…"
type textarea "*"
type textarea "Open an Exercise by double click. Lesson observation is successfully created fr…"
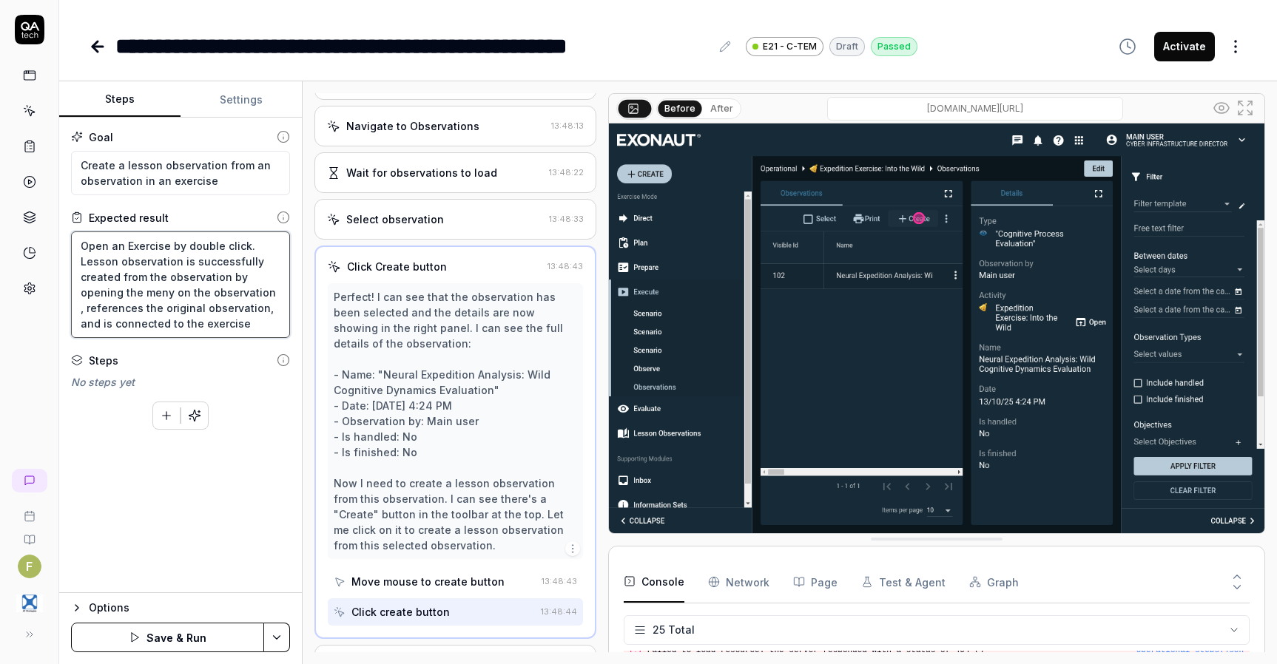
type textarea "*"
type textarea "Open an Exercise by double click. Lesson observation is successfully created fr…"
type textarea "*"
type textarea "Open an Exercise by double click. Lesson observation is successfully created fr…"
type textarea "*"
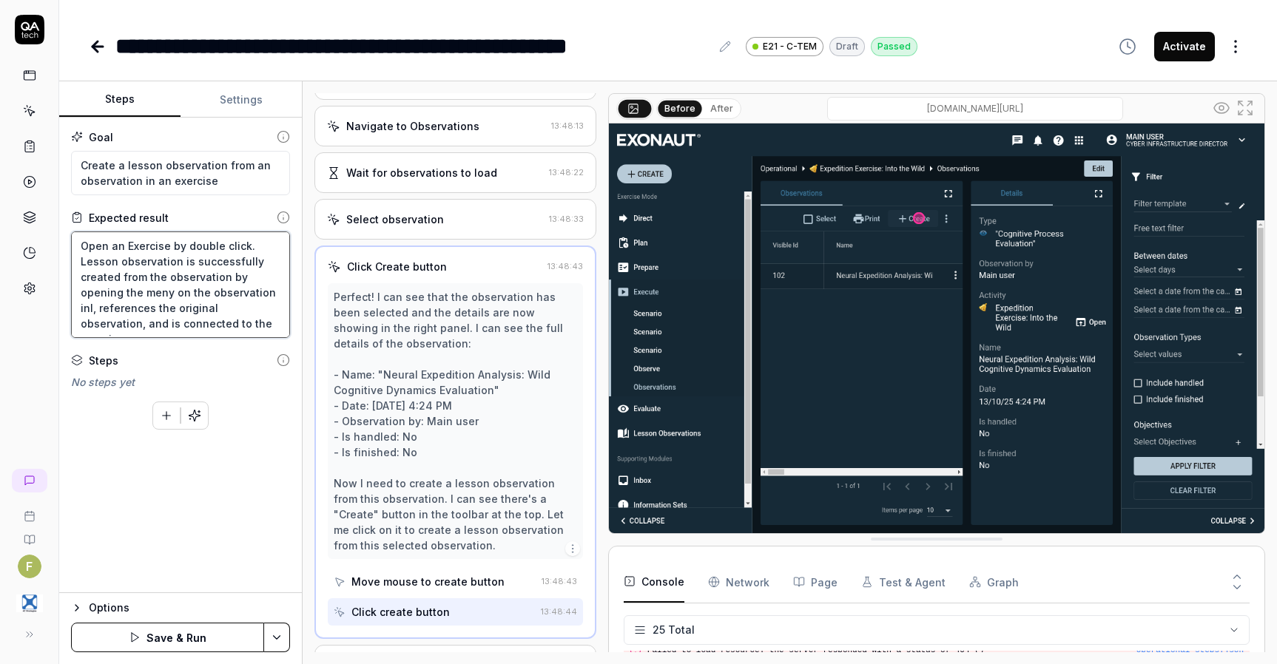
type textarea "Open an Exercise by double click. Lesson observation is successfully created fr…"
type textarea "*"
type textarea "Open an Exercise by double click. Lesson observation is successfully created fr…"
type textarea "*"
type textarea "Open an Exercise by double click. Lesson observation is successfully created fr…"
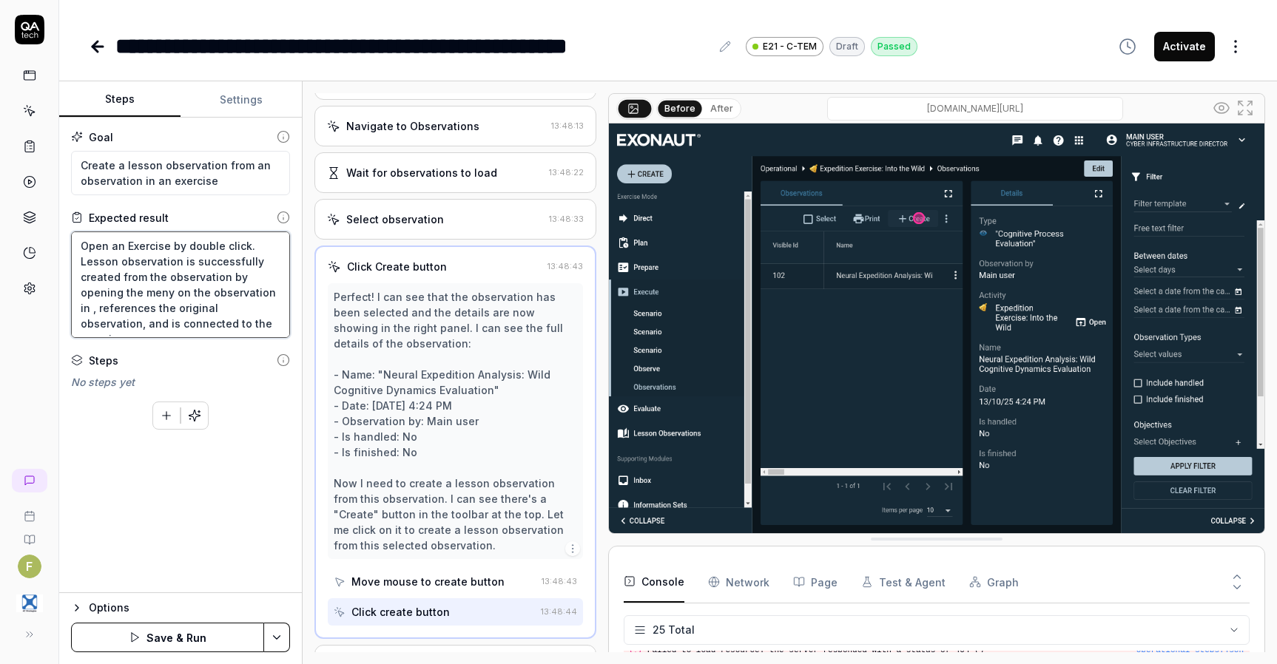
type textarea "*"
type textarea "Open an Exercise by double click. Lesson observation is successfully created fr…"
type textarea "*"
type textarea "Open an Exercise by double click. Lesson observation is successfully created fr…"
type textarea "*"
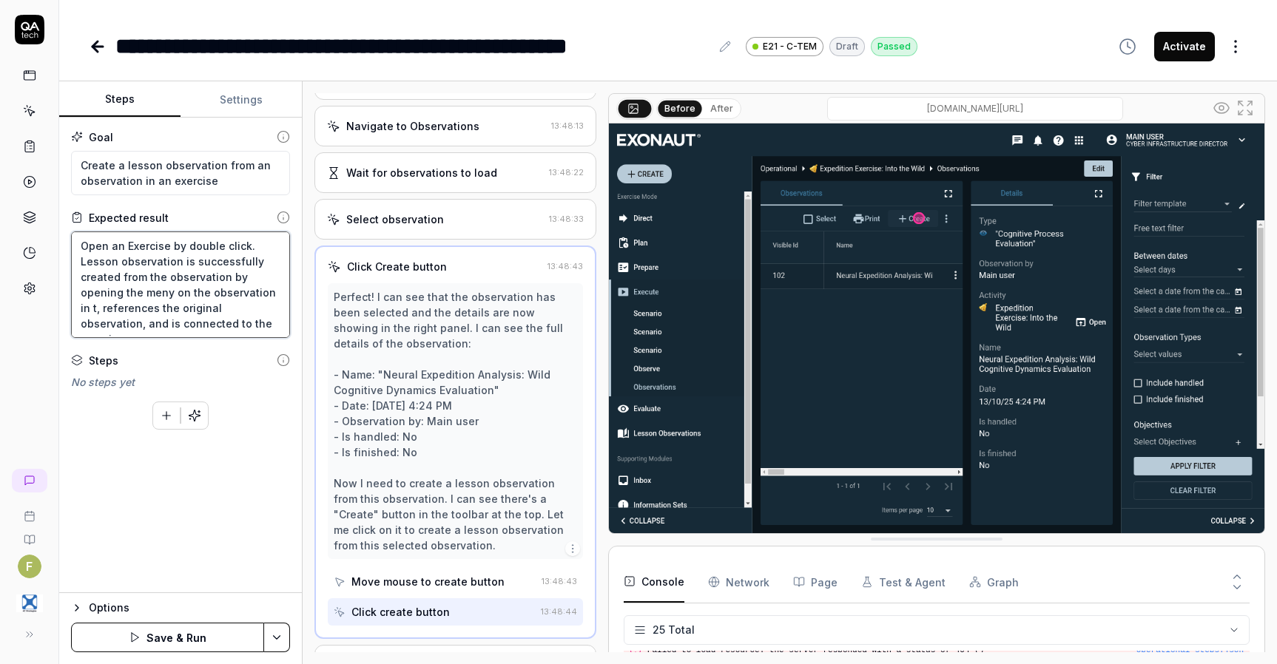
type textarea "Open an Exercise by double click. Lesson observation is successfully created fr…"
type textarea "*"
type textarea "Open an Exercise by double click. Lesson observation is successfully created fr…"
type textarea "*"
type textarea "Open an Exercise by double click. Lesson observation is successfully created fr…"
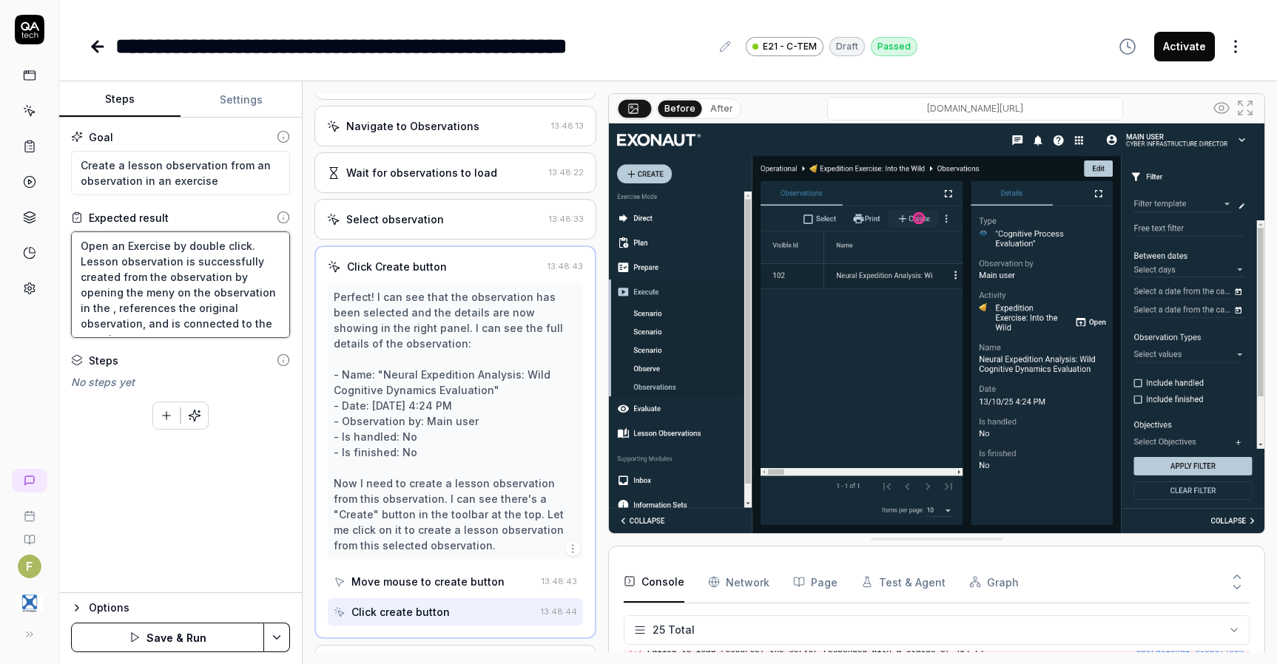
type textarea "*"
type textarea "Open an Exercise by double click. Lesson observation is successfully created fr…"
type textarea "*"
type textarea "Open an Exercise by double click. Lesson observation is successfully created fr…"
type textarea "*"
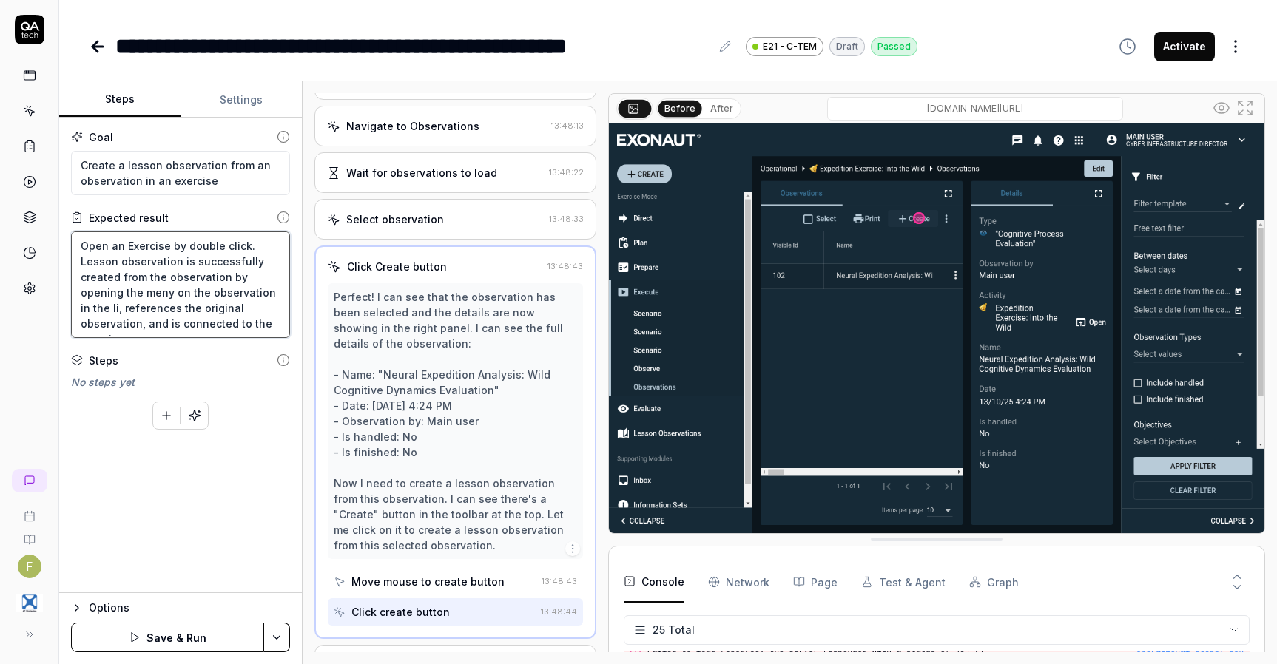
type textarea "Open an Exercise by double click. Lesson observation is successfully created fr…"
type textarea "*"
type textarea "Open an Exercise by double click. Lesson observation is successfully created fr…"
type textarea "*"
type textarea "Open an Exercise by double click. Lesson observation is successfully created fr…"
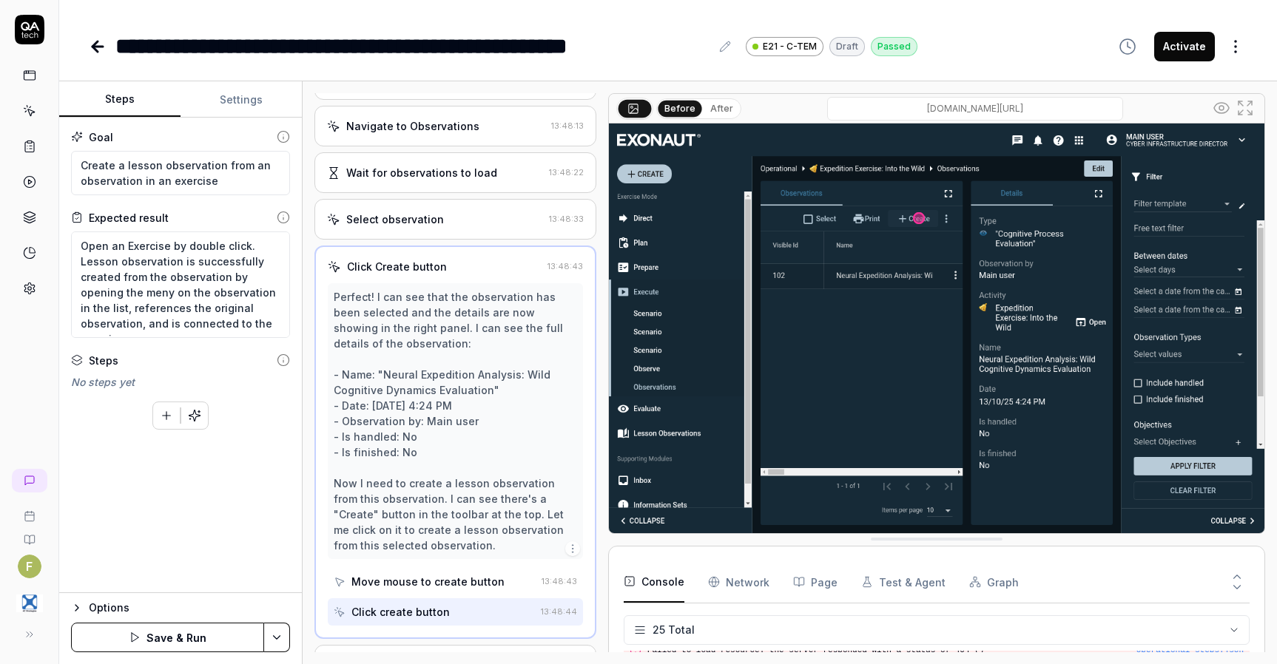
click at [204, 646] on button "Save & Run" at bounding box center [167, 638] width 193 height 30
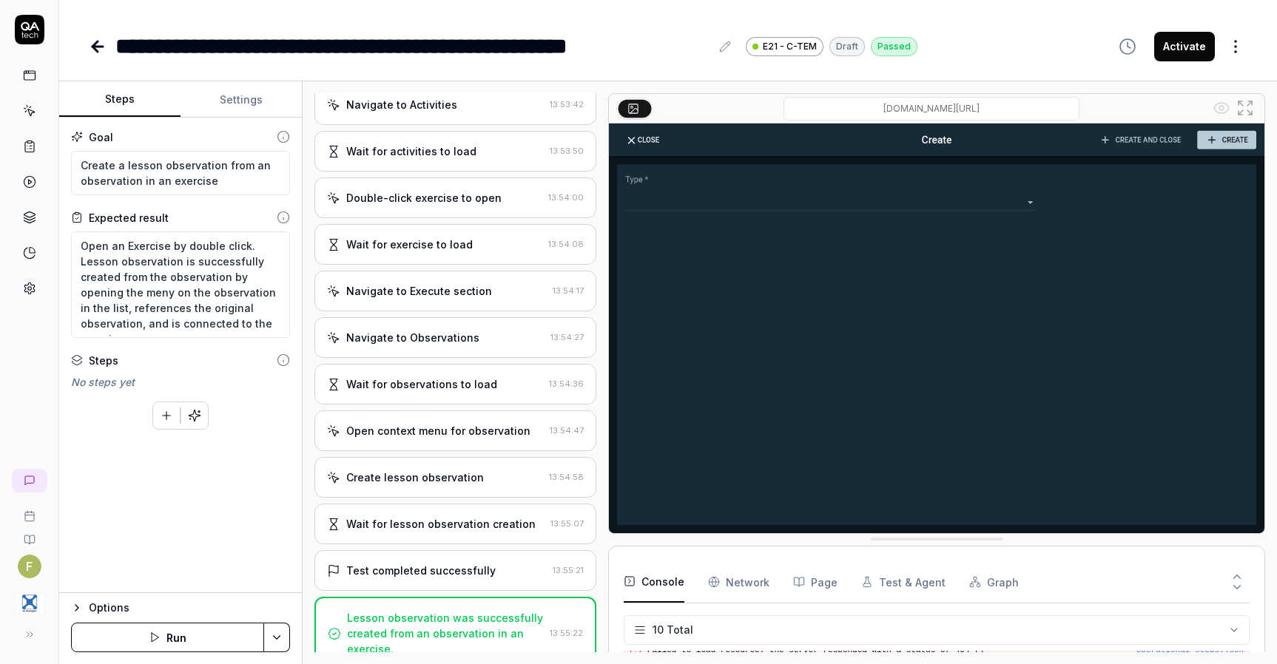
scroll to position [475, 0]
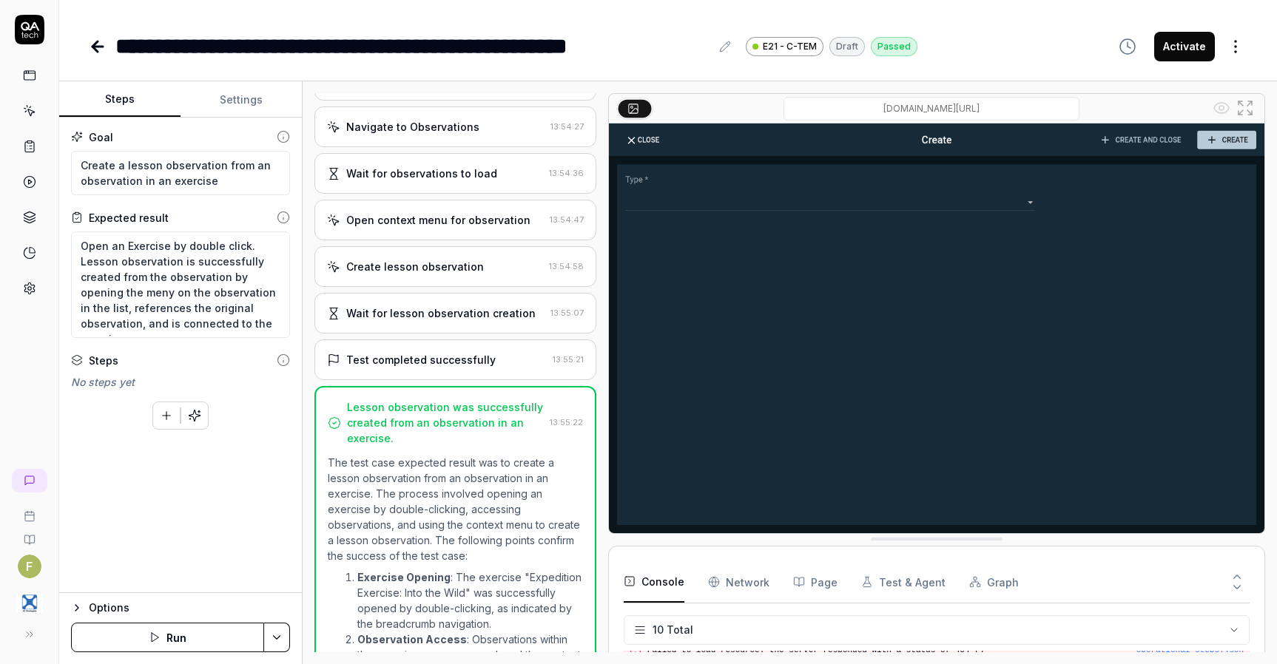
click at [103, 53] on icon at bounding box center [98, 47] width 18 height 18
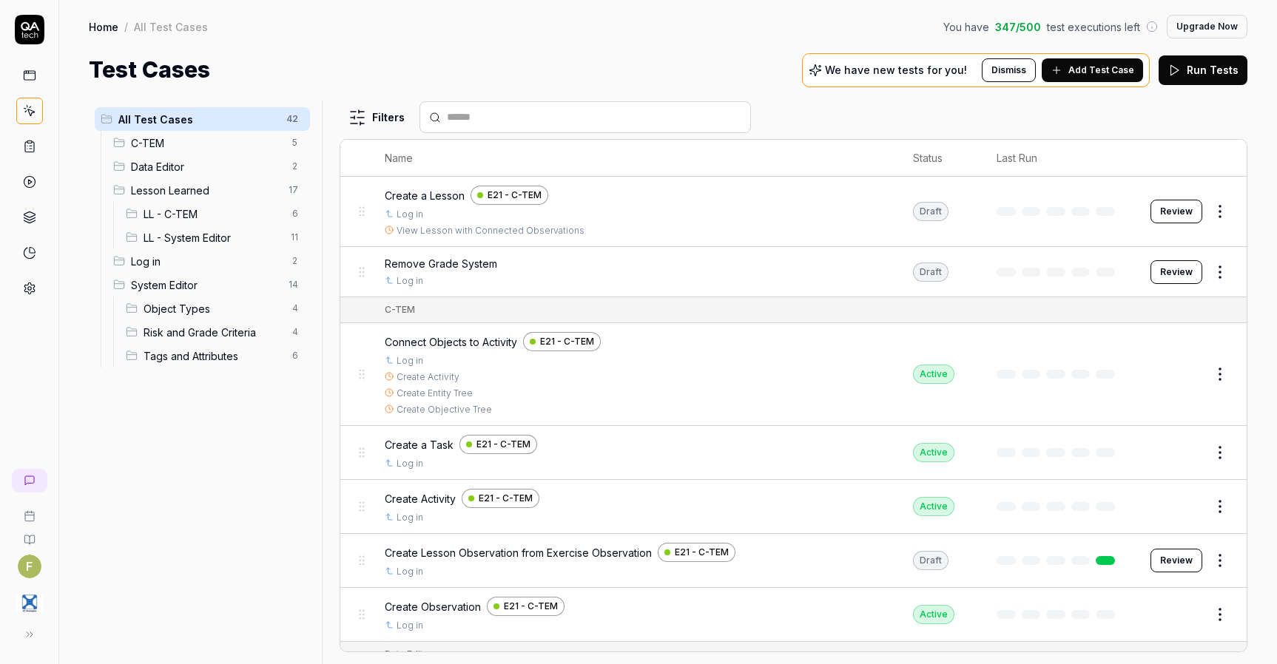
click at [1212, 562] on html "F Home / All Test Cases You have 347 / 500 test executions left Upgrade Now Hom…" at bounding box center [638, 332] width 1277 height 664
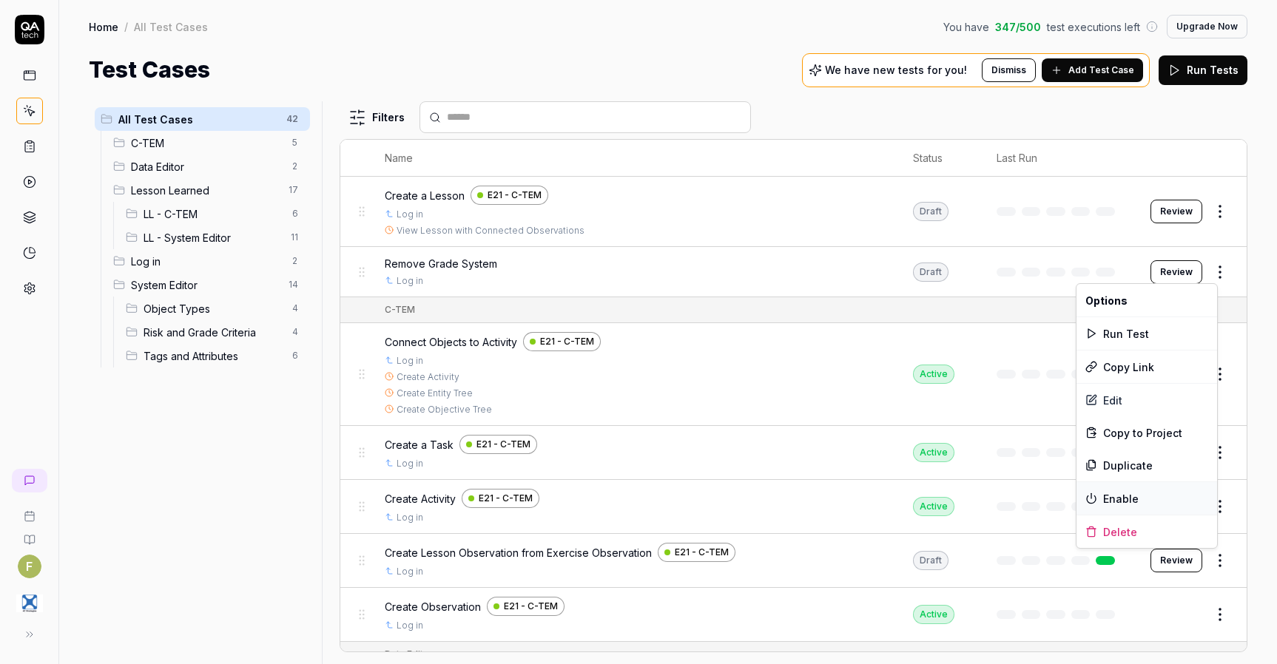
click at [1143, 499] on div "Enable" at bounding box center [1146, 498] width 141 height 33
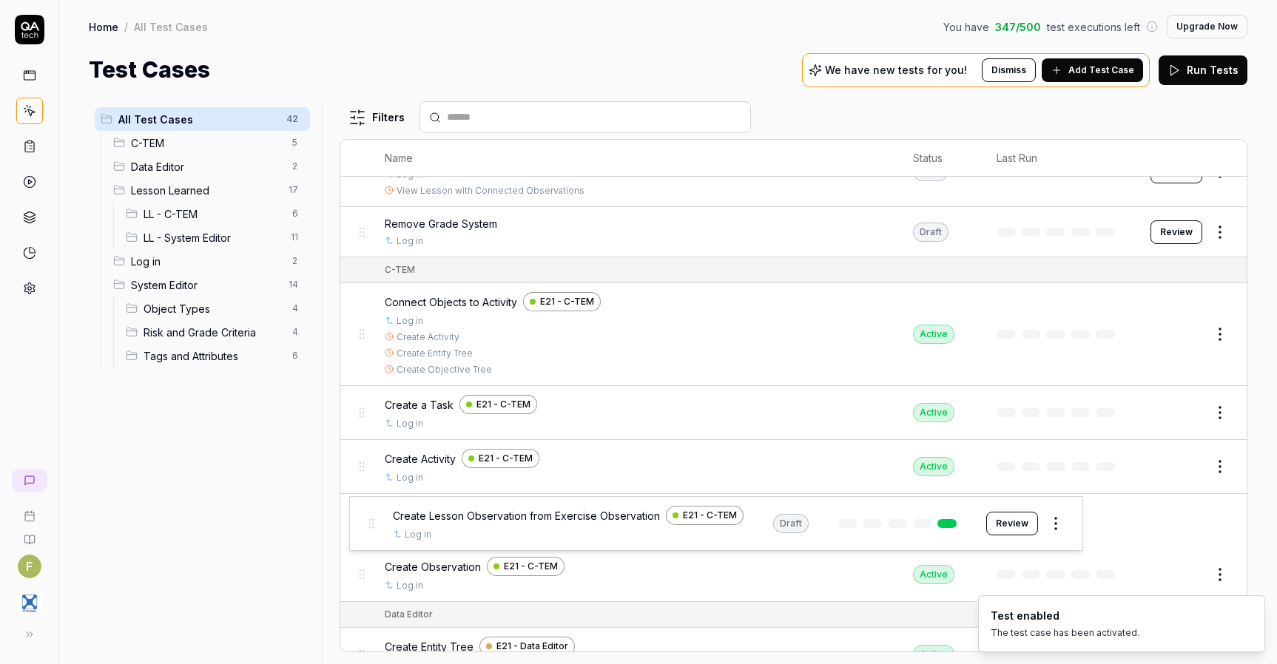
scroll to position [44, 0]
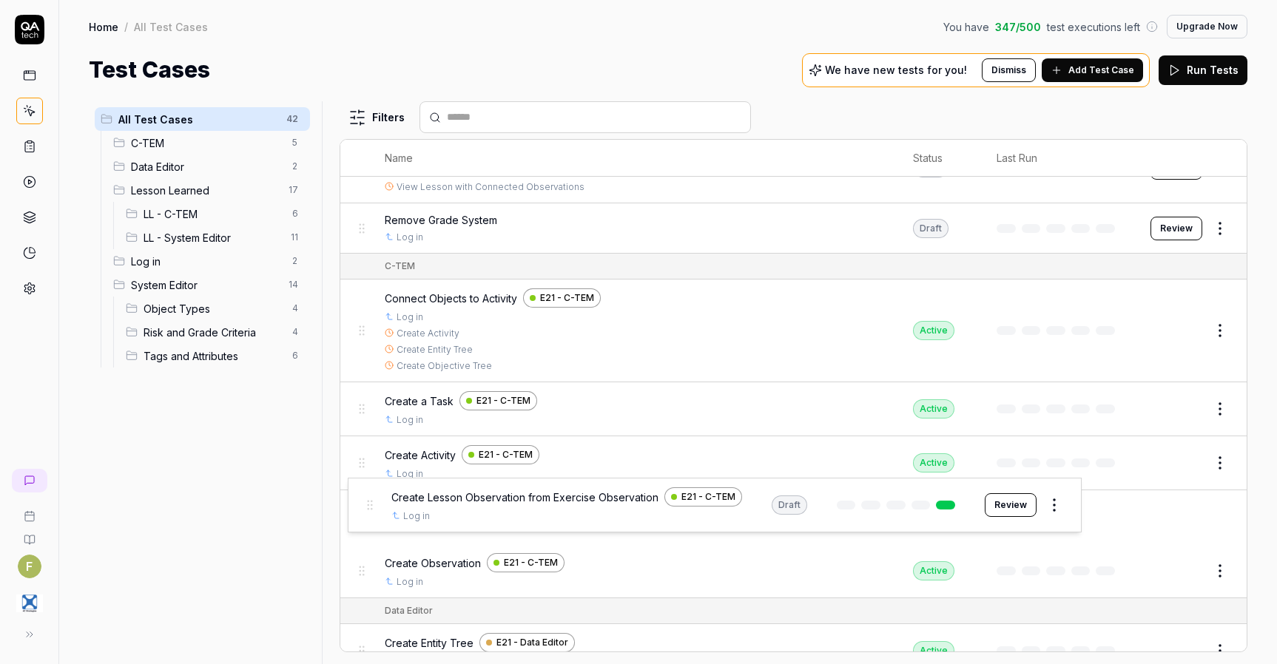
drag, startPoint x: 363, startPoint y: 569, endPoint x: 370, endPoint y: 515, distance: 54.4
click at [371, 515] on body "F Home / All Test Cases You have 347 / 500 test executions left Upgrade Now Hom…" at bounding box center [638, 332] width 1277 height 664
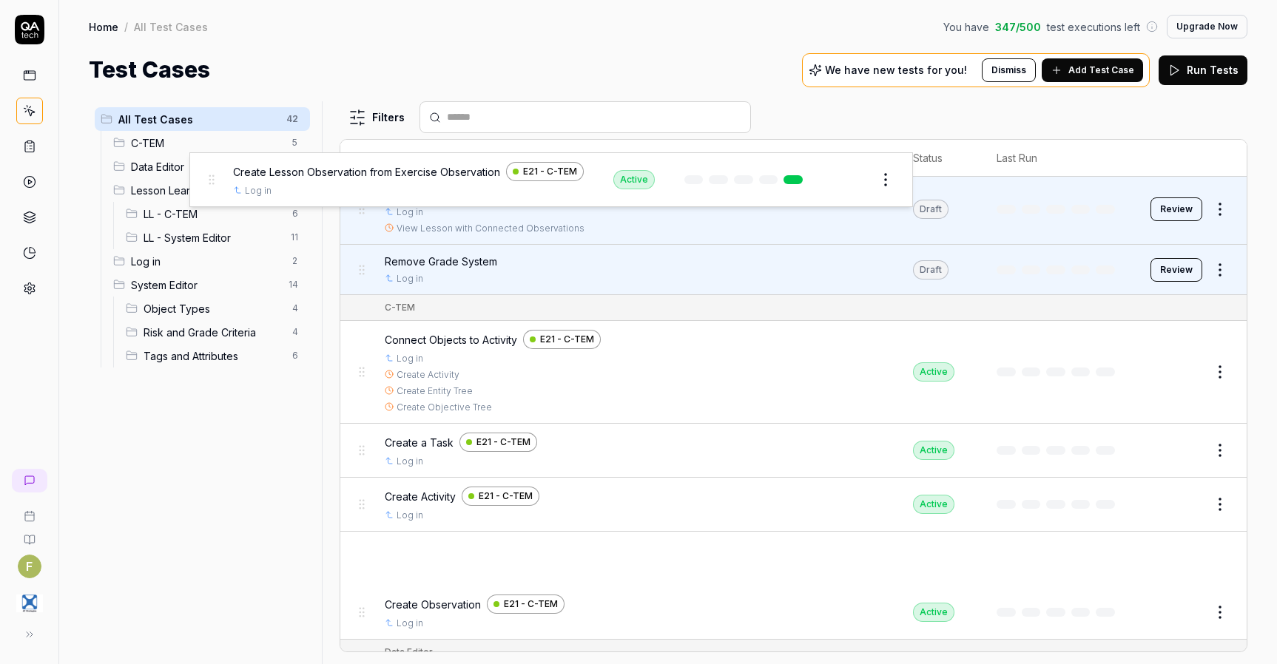
scroll to position [0, 0]
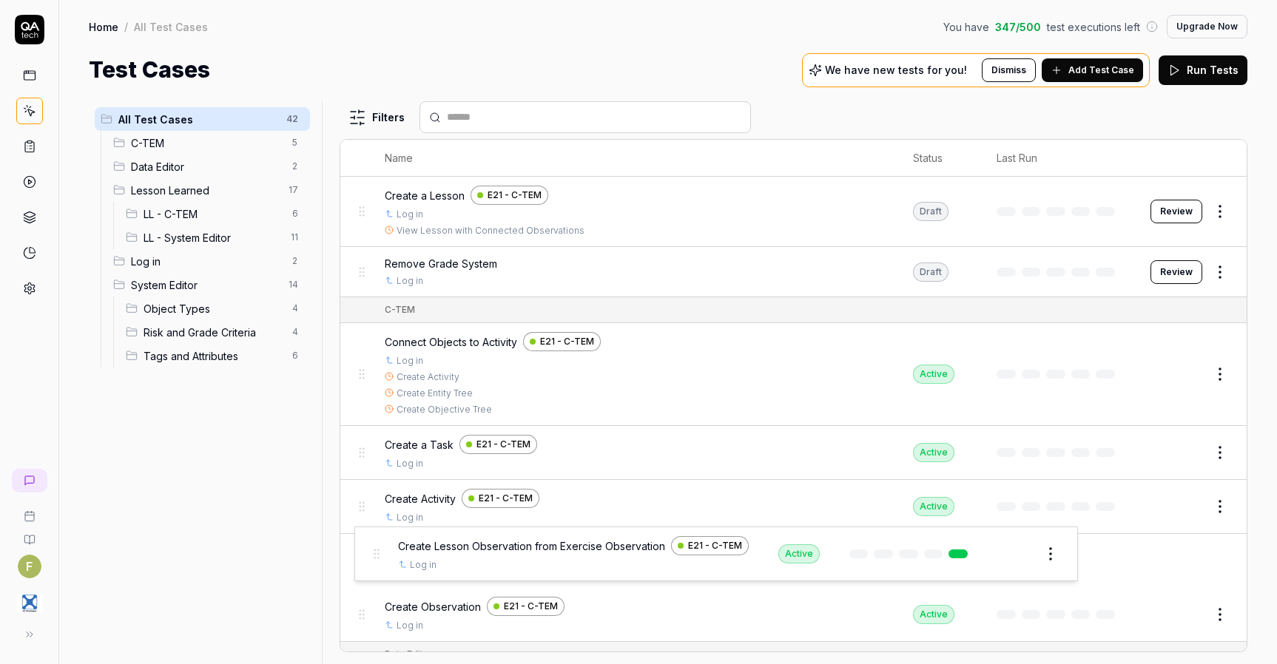
drag, startPoint x: 362, startPoint y: 517, endPoint x: 376, endPoint y: 553, distance: 38.9
click at [376, 553] on body "F Home / All Test Cases You have 347 / 500 test executions left Upgrade Now Hom…" at bounding box center [638, 332] width 1277 height 664
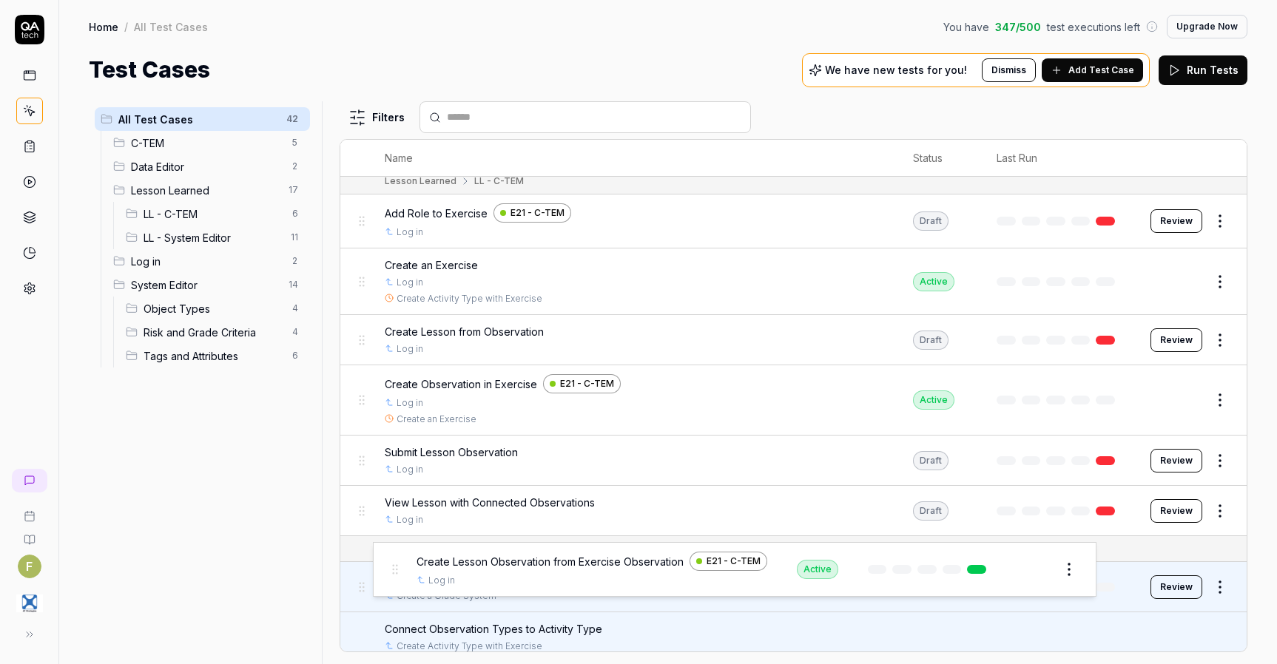
scroll to position [624, 0]
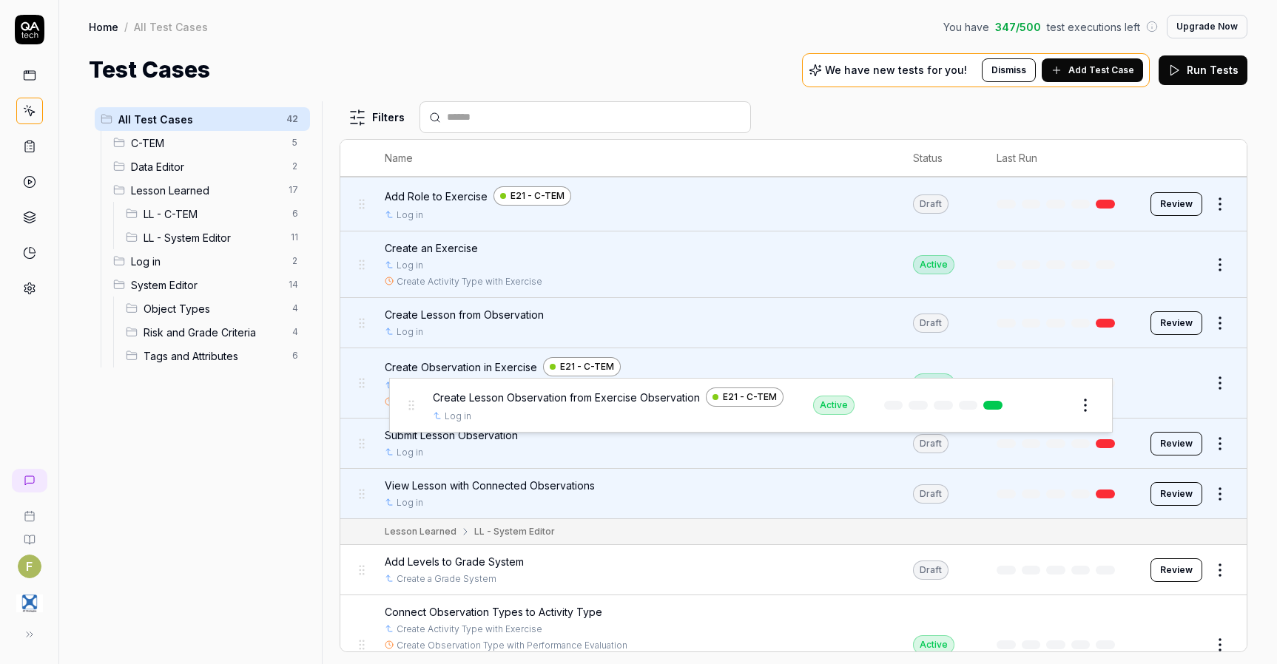
drag, startPoint x: 362, startPoint y: 388, endPoint x: 411, endPoint y: 405, distance: 51.7
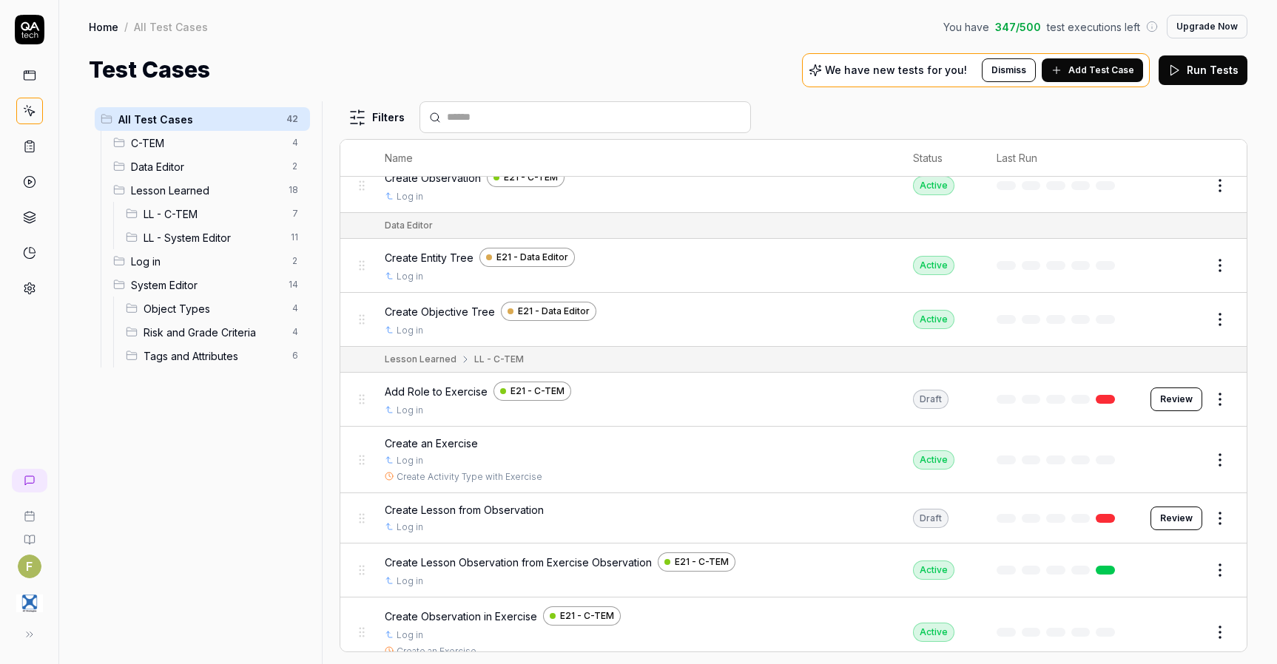
scroll to position [373, 0]
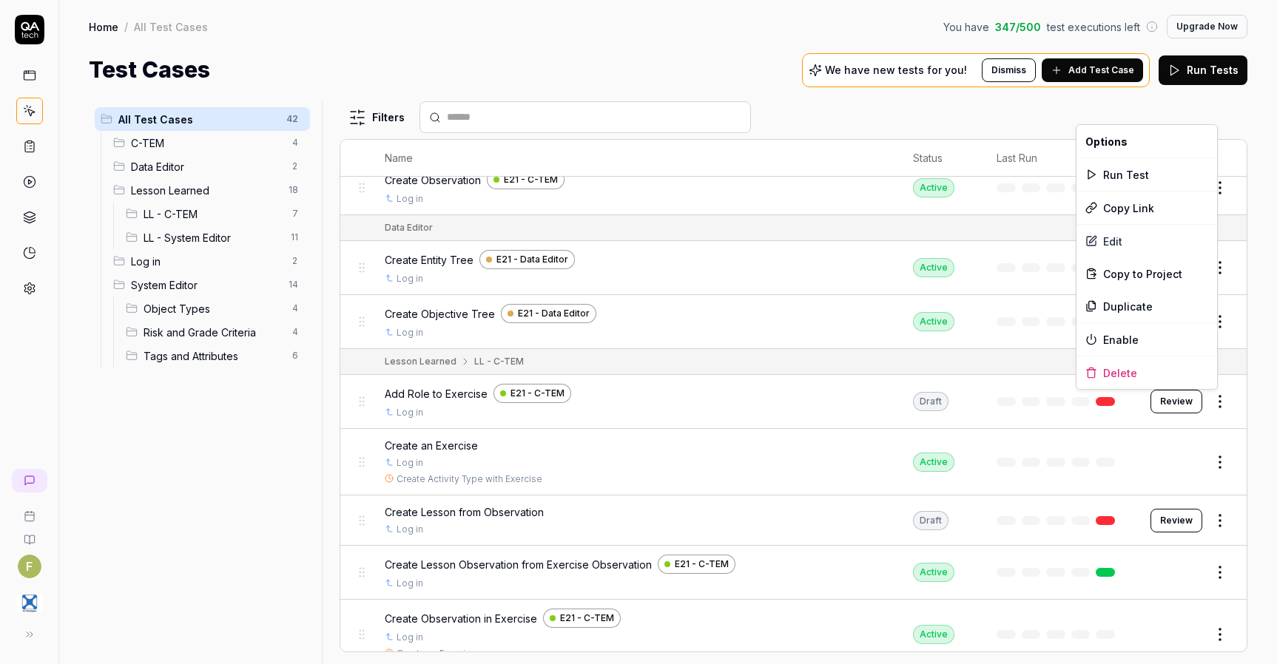
click at [1207, 405] on html "F Home / All Test Cases You have 347 / 500 test executions left Upgrade Now Hom…" at bounding box center [638, 332] width 1277 height 664
click at [1163, 337] on div "Enable" at bounding box center [1146, 339] width 141 height 33
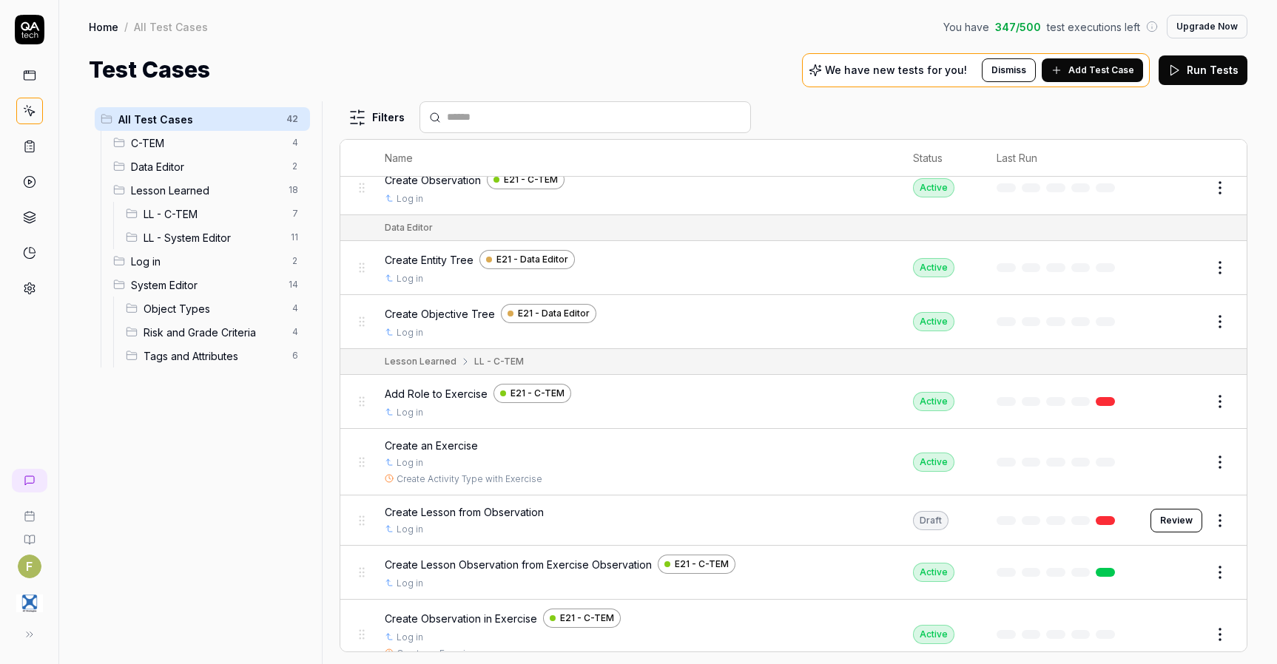
click at [1171, 526] on button "Review" at bounding box center [1176, 521] width 52 height 24
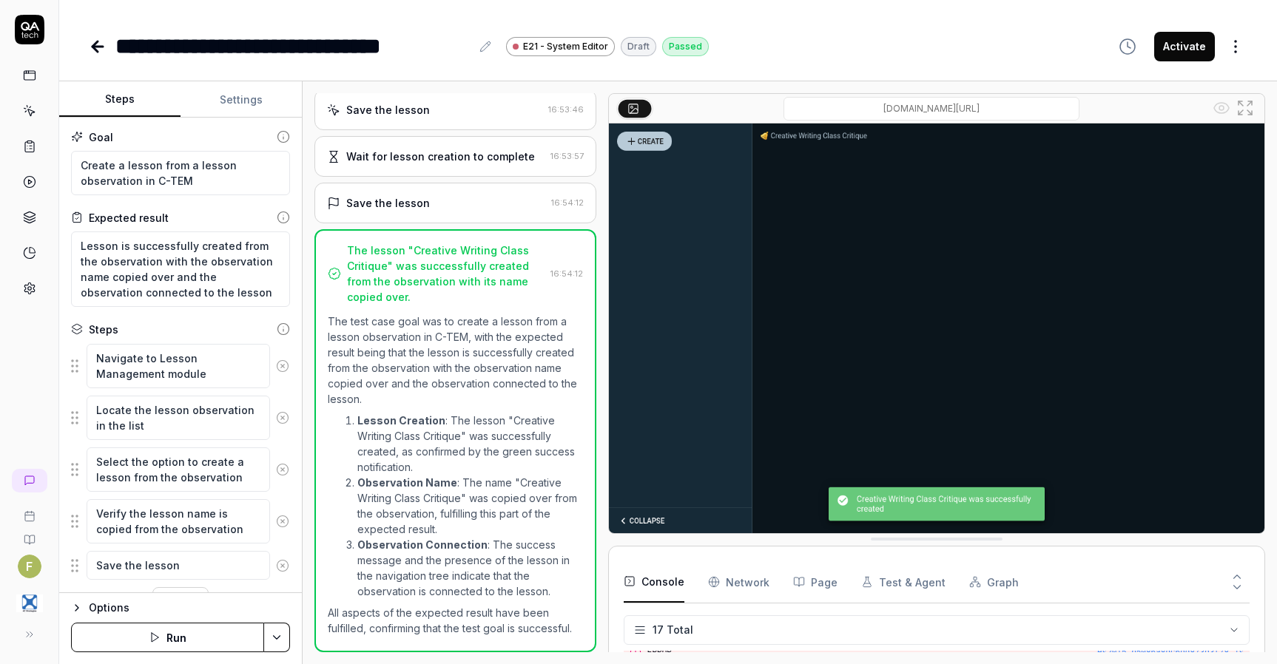
scroll to position [402, 0]
click at [98, 48] on icon at bounding box center [98, 47] width 18 height 18
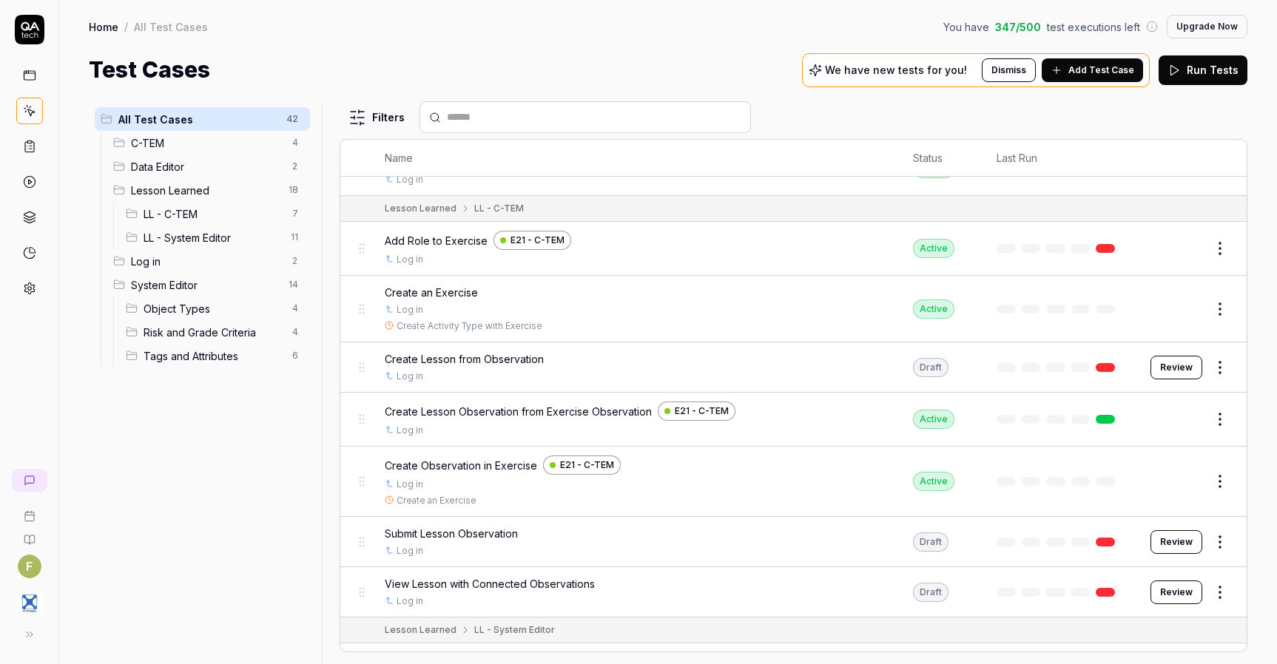
scroll to position [527, 0]
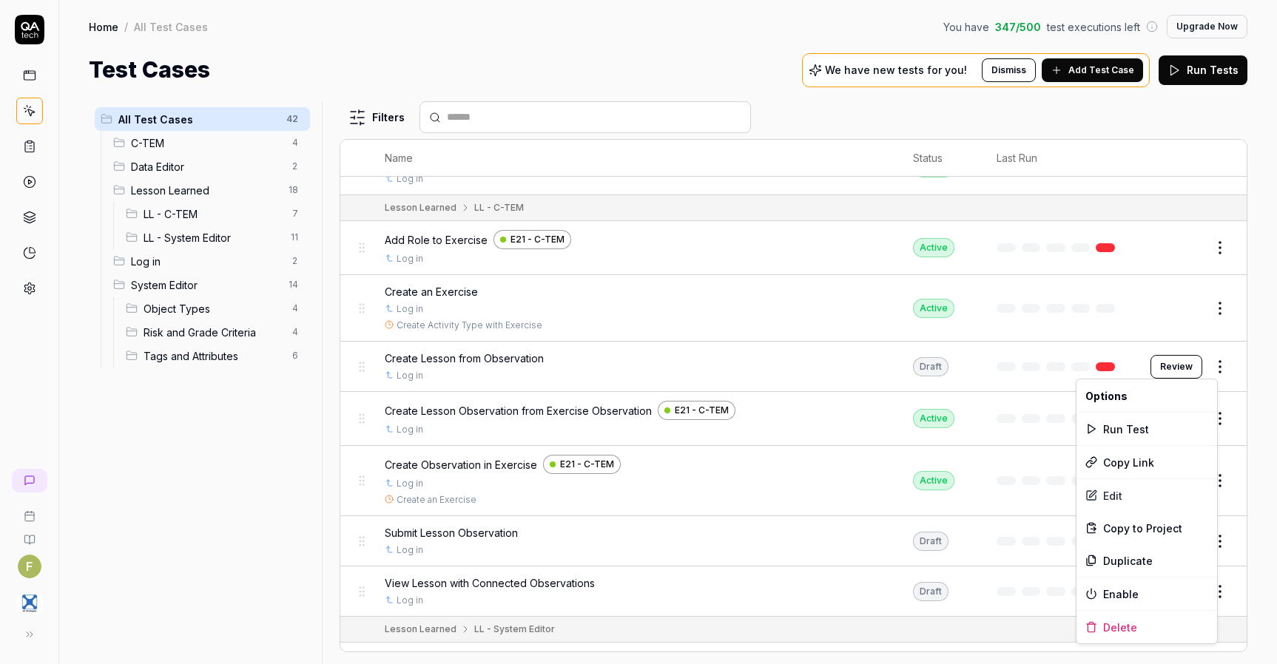
click at [1216, 373] on html "F Home / All Test Cases You have 347 / 500 test executions left Upgrade Now Hom…" at bounding box center [638, 332] width 1277 height 664
click at [1121, 591] on div "Enable" at bounding box center [1146, 594] width 141 height 33
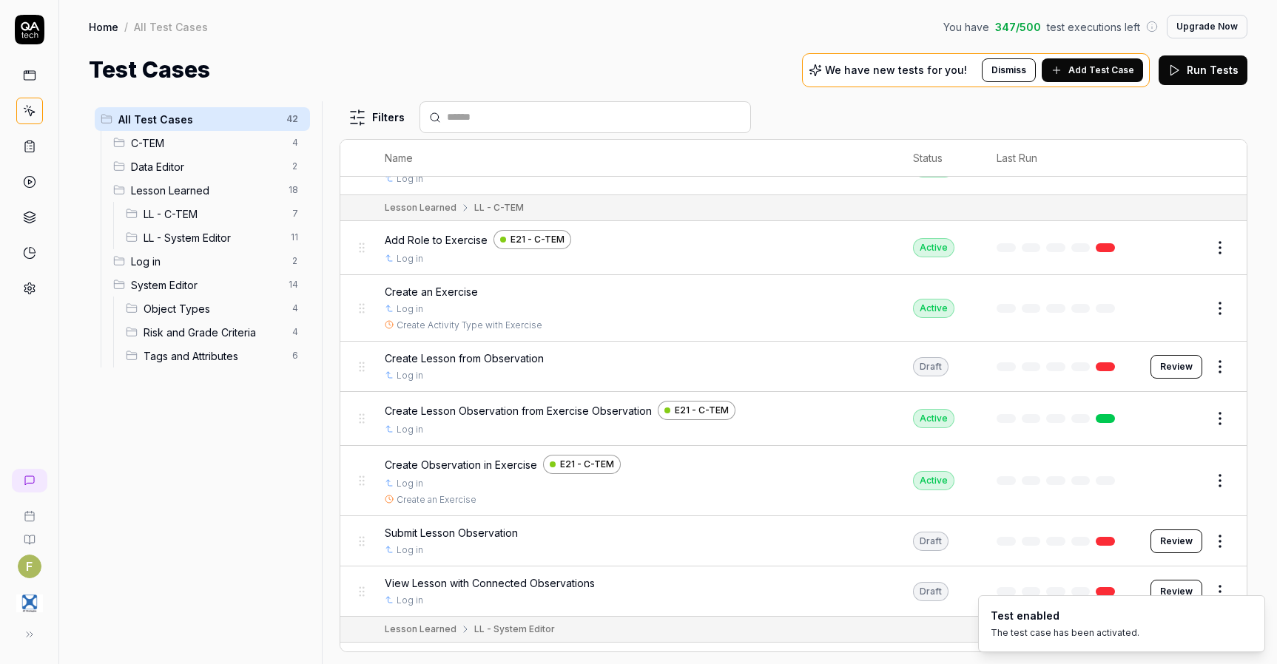
click at [1207, 539] on html "F Home / All Test Cases You have 347 / 500 test executions left Upgrade Now Hom…" at bounding box center [638, 332] width 1277 height 664
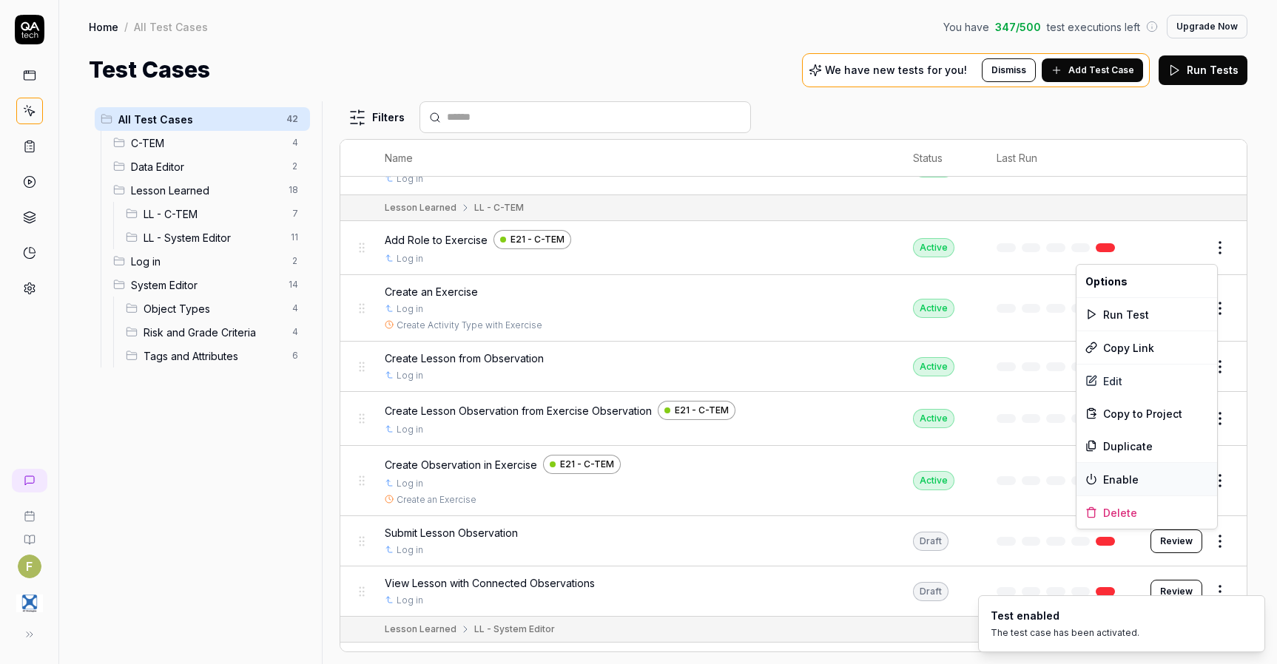
click at [1175, 482] on div "Enable" at bounding box center [1146, 479] width 141 height 33
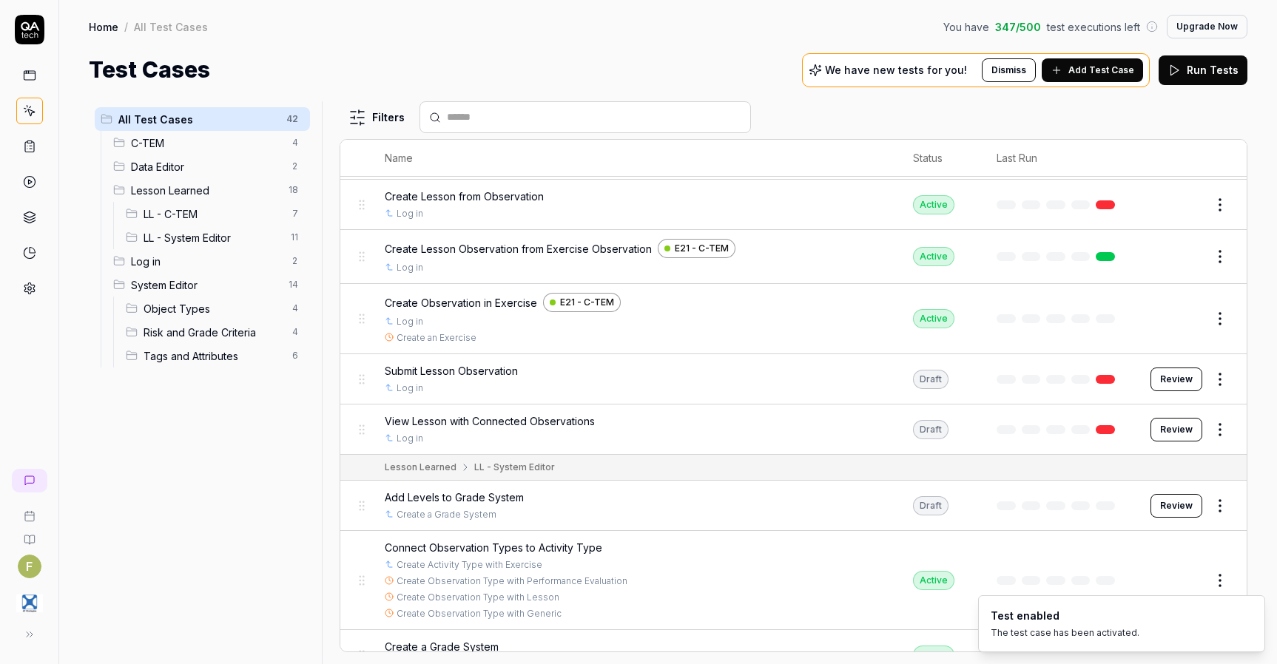
scroll to position [691, 0]
click at [1204, 428] on html "F Home / All Test Cases You have 347 / 500 test executions left Upgrade Now Hom…" at bounding box center [638, 332] width 1277 height 664
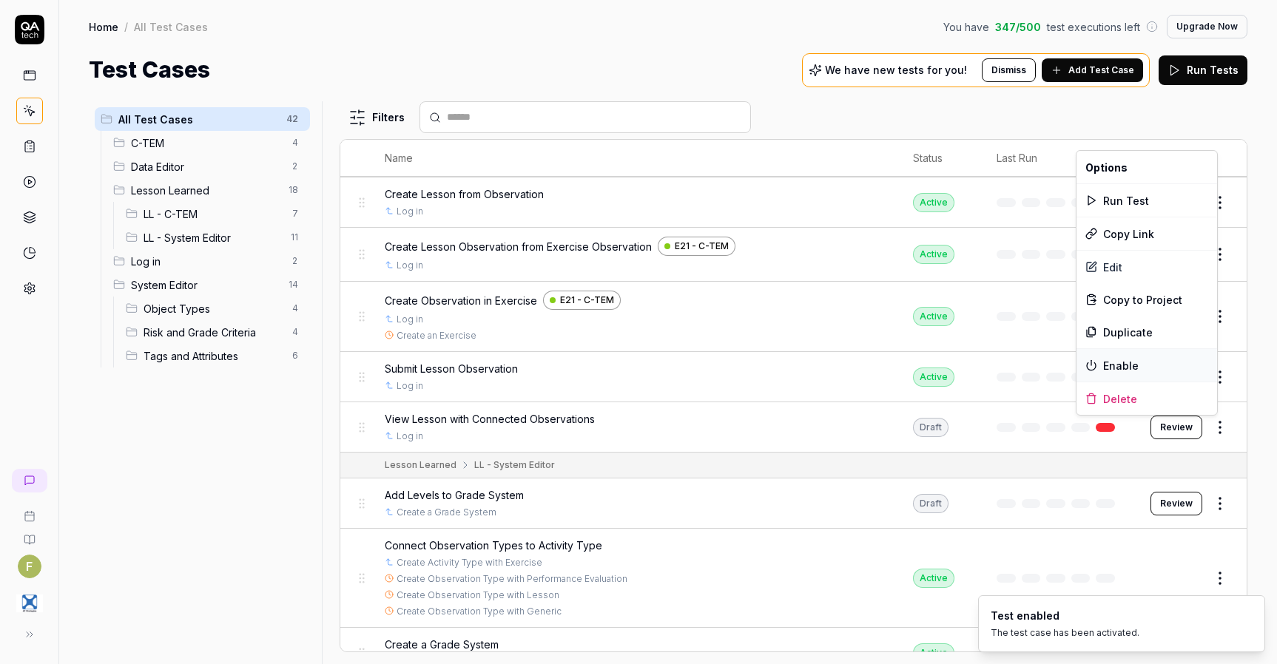
click at [1163, 369] on div "Enable" at bounding box center [1146, 365] width 141 height 33
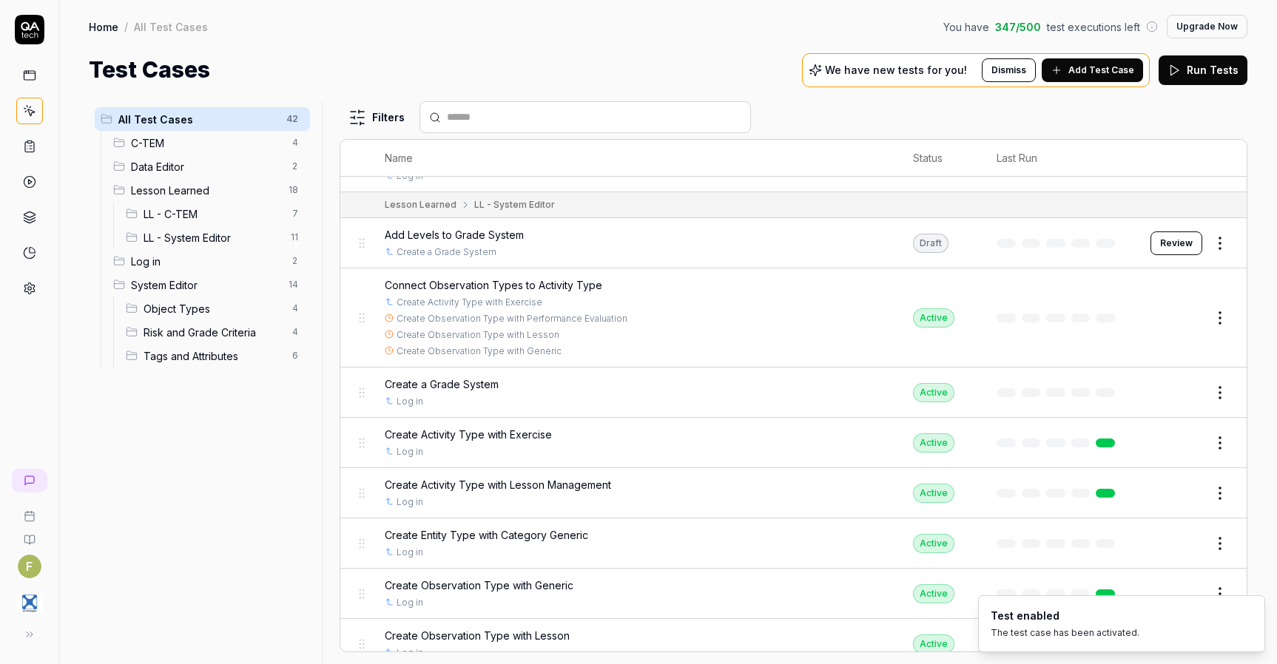
scroll to position [950, 0]
click at [1185, 250] on button "Review" at bounding box center [1176, 244] width 52 height 24
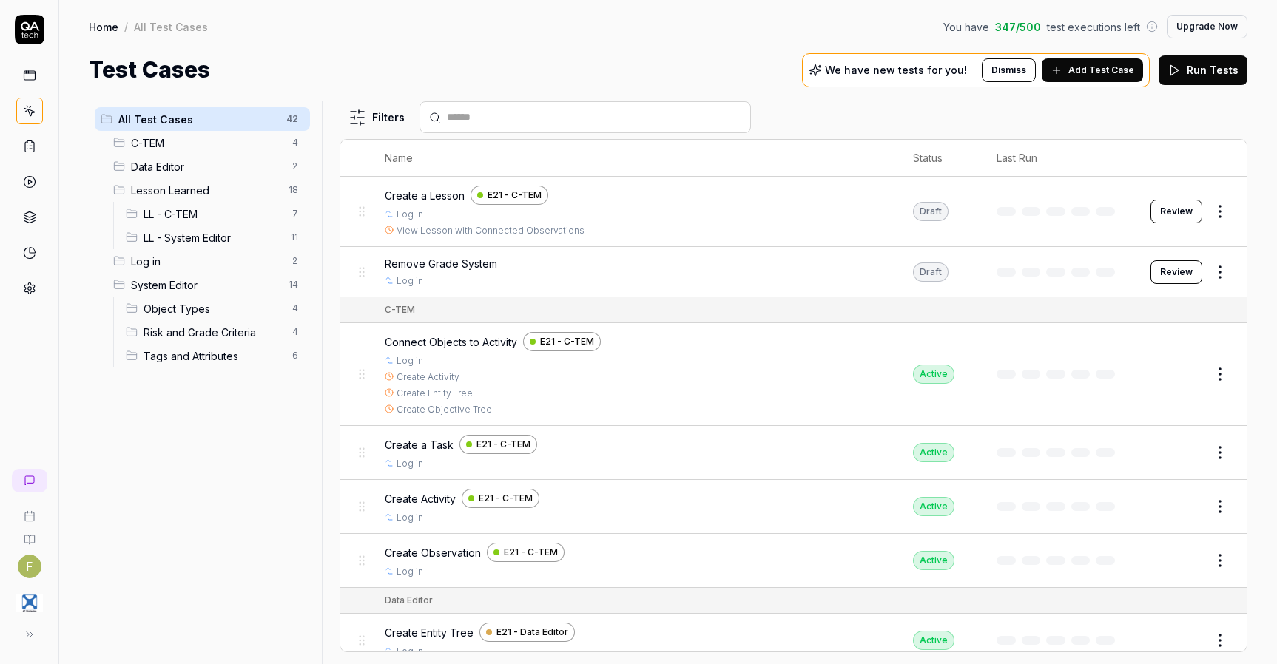
click at [33, 29] on icon at bounding box center [30, 30] width 30 height 30
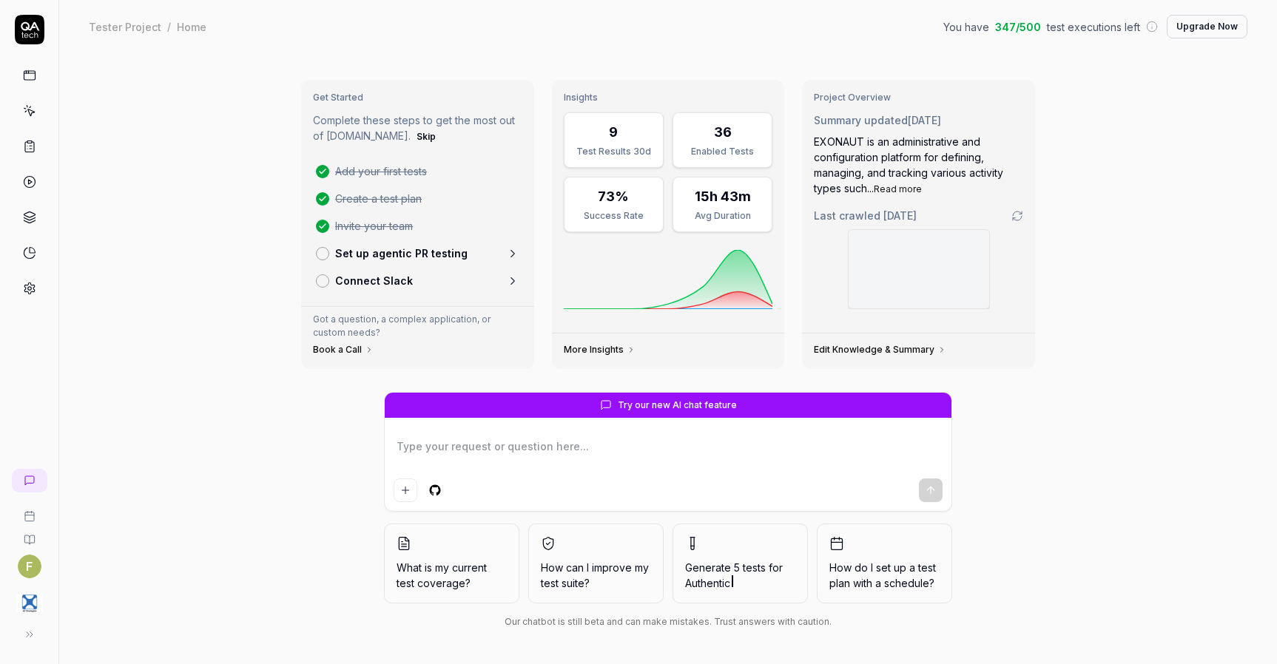
type textarea "*"
type textarea "G"
type textarea "*"
click at [97, 530] on div "Lesson Management Activity Type Creation" at bounding box center [141, 530] width 120 height 24
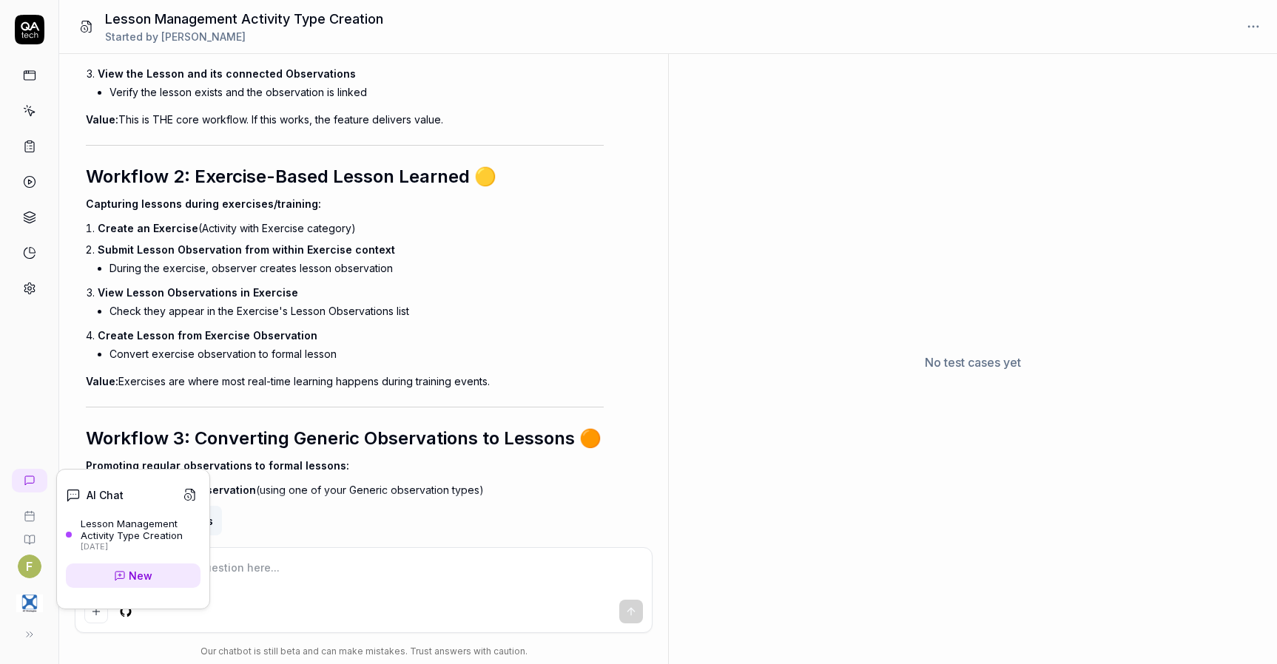
scroll to position [12289, 0]
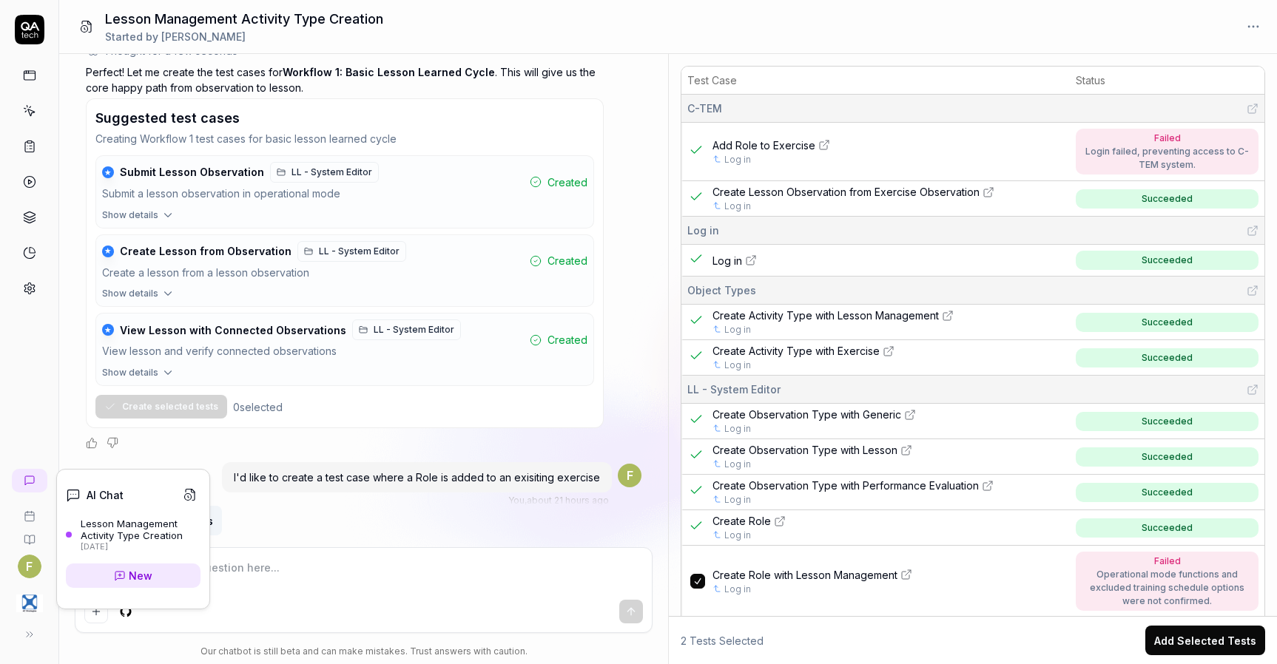
click at [225, 556] on div at bounding box center [363, 590] width 577 height 84
type textarea "*"
type textarea "S"
type textarea "*"
type textarea "Su"
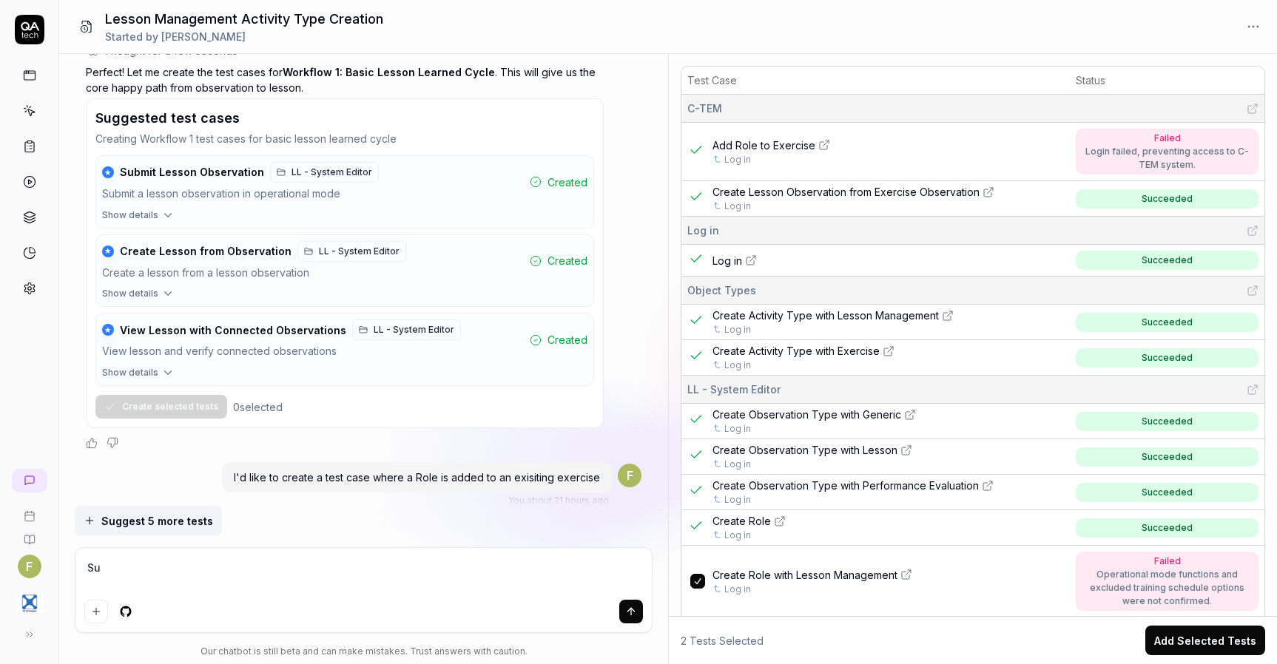
type textarea "*"
type textarea "Sug"
type textarea "*"
type textarea "Sugg"
type textarea "*"
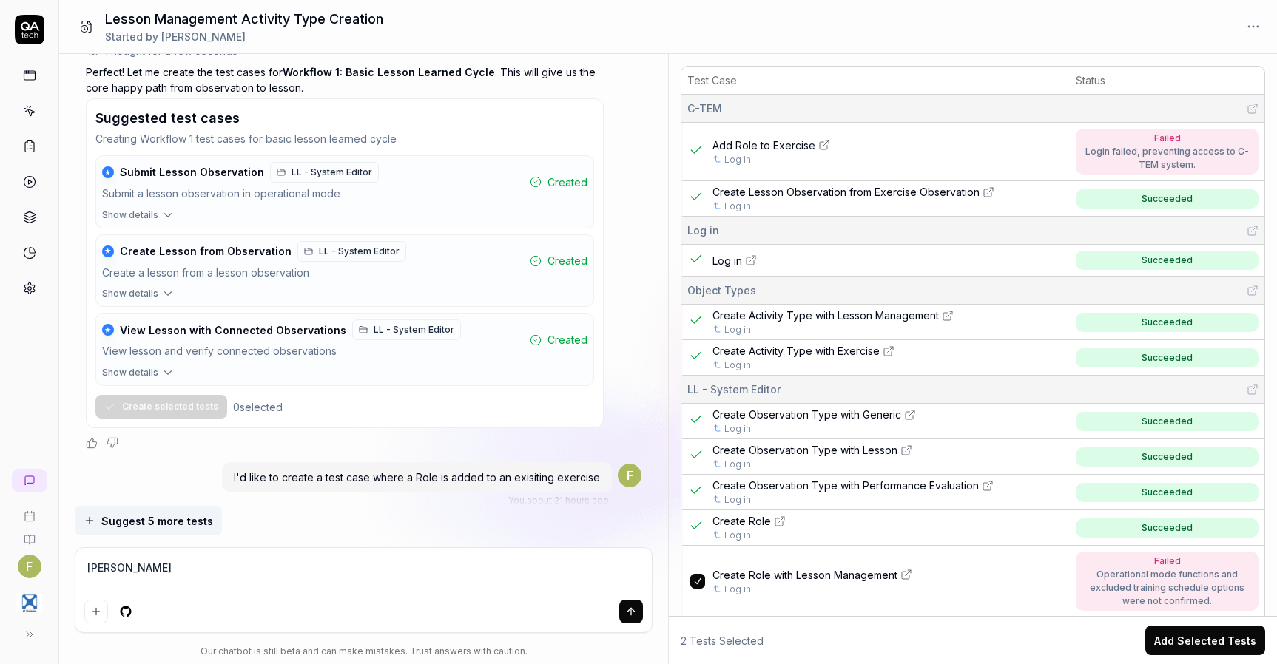
type textarea "Sugge"
type textarea "*"
type textarea "Suggest"
type textarea "*"
type textarea "Suggest"
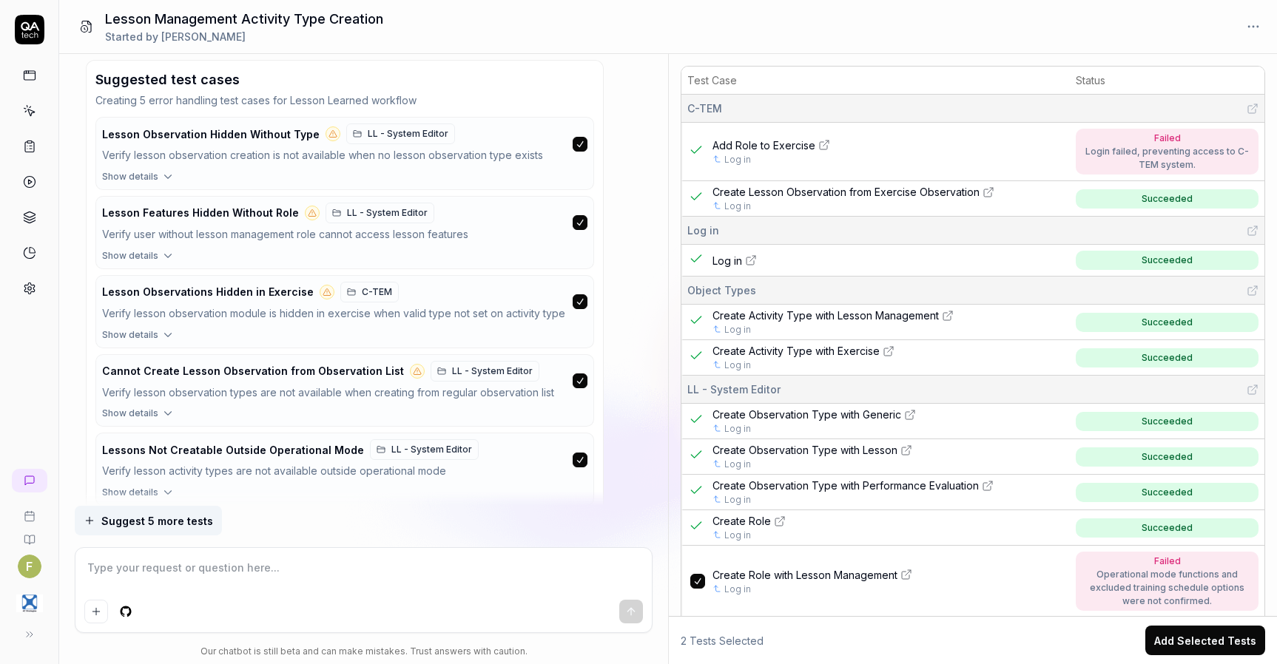
scroll to position [13622, 0]
click at [32, 288] on icon at bounding box center [29, 288] width 13 height 13
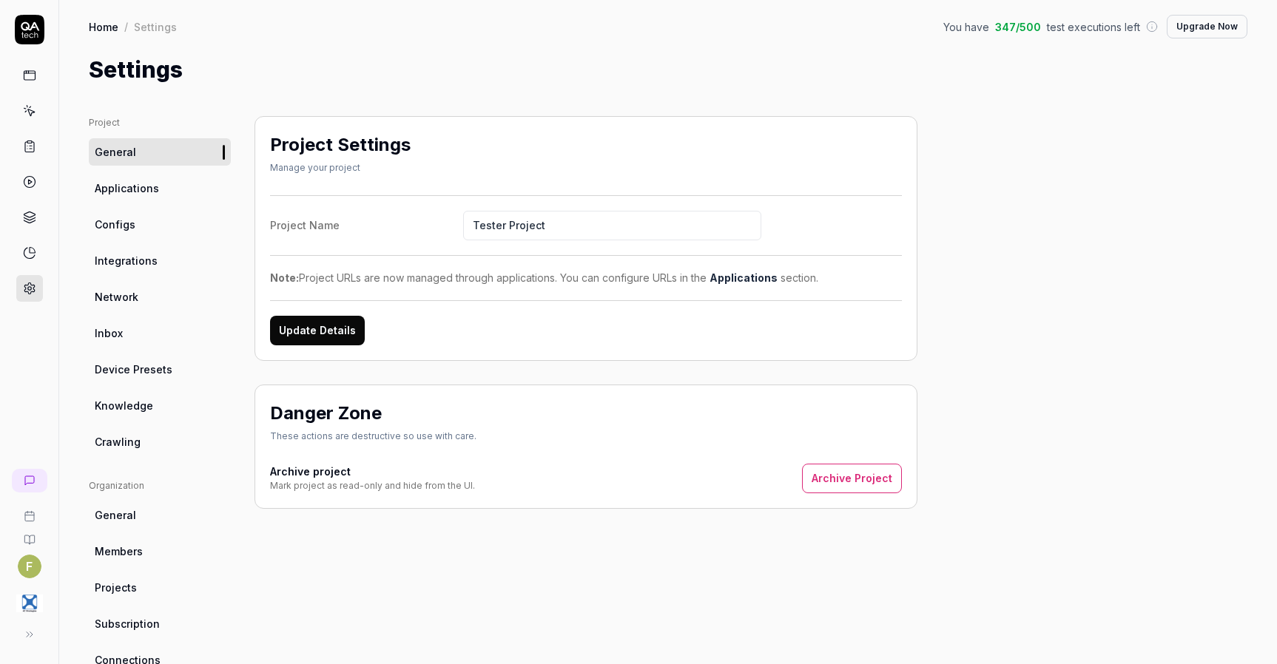
click at [158, 402] on link "Knowledge" at bounding box center [160, 405] width 142 height 27
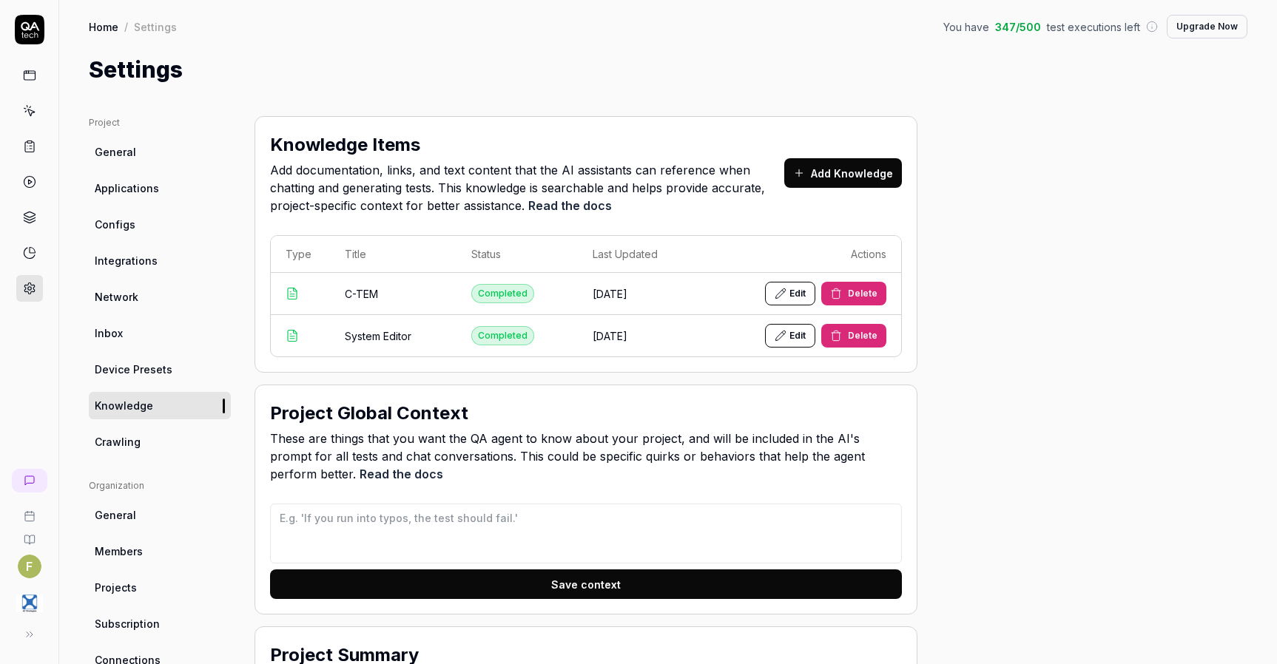
click at [874, 175] on button "Add Knowledge" at bounding box center [843, 173] width 118 height 30
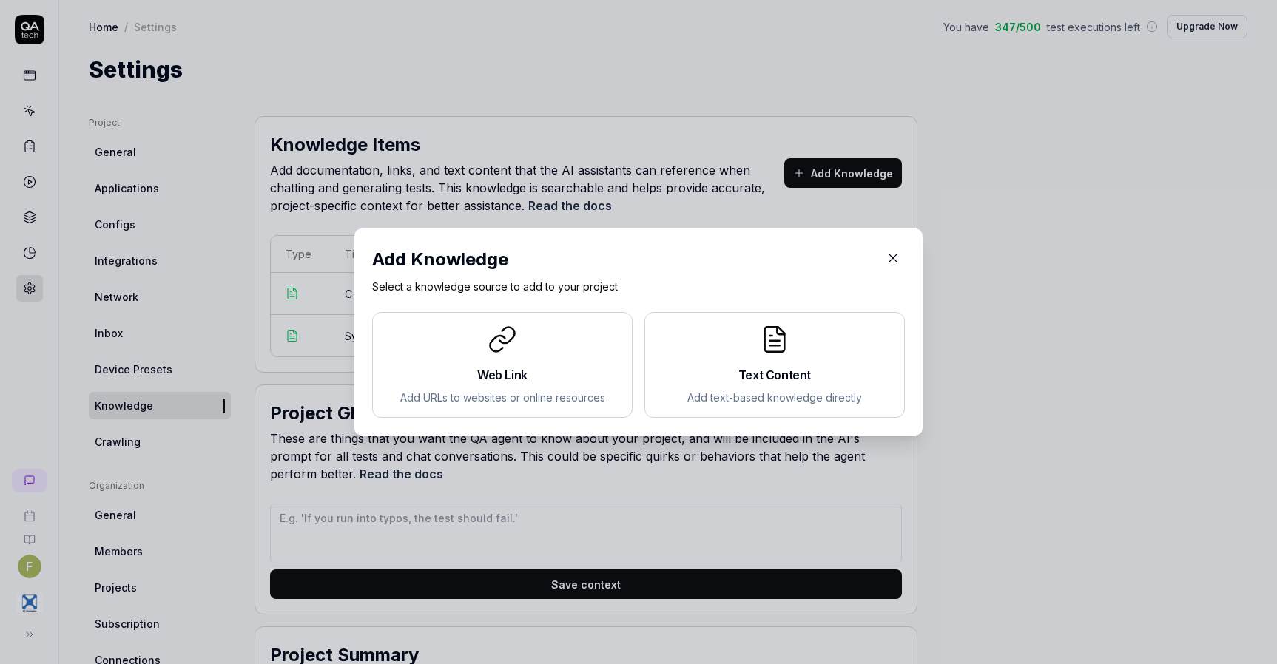
click at [894, 251] on button "button" at bounding box center [893, 258] width 24 height 24
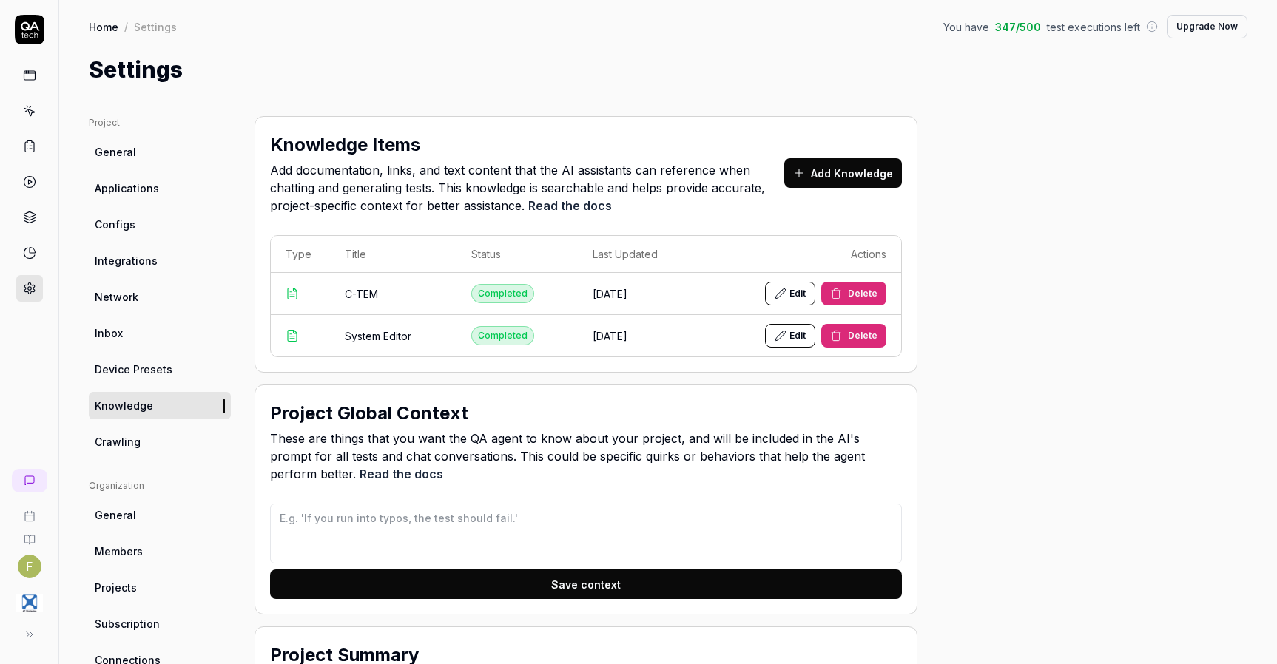
click at [23, 73] on icon at bounding box center [29, 75] width 13 height 13
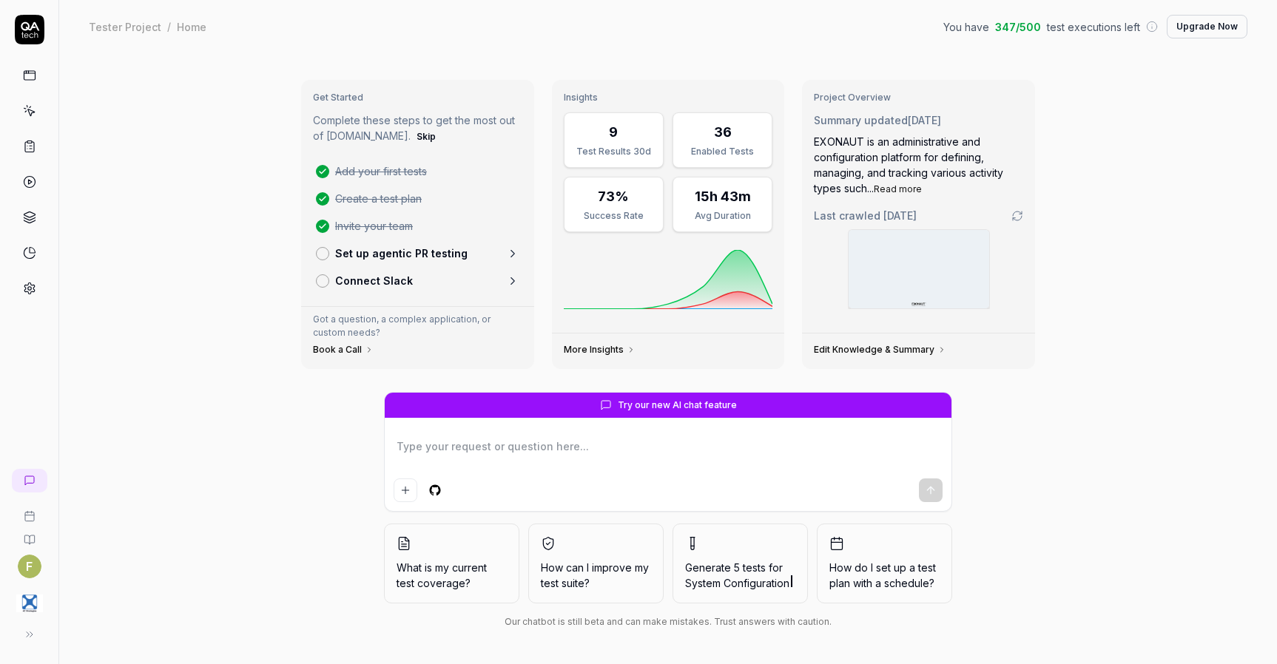
click at [507, 249] on icon at bounding box center [512, 253] width 13 height 13
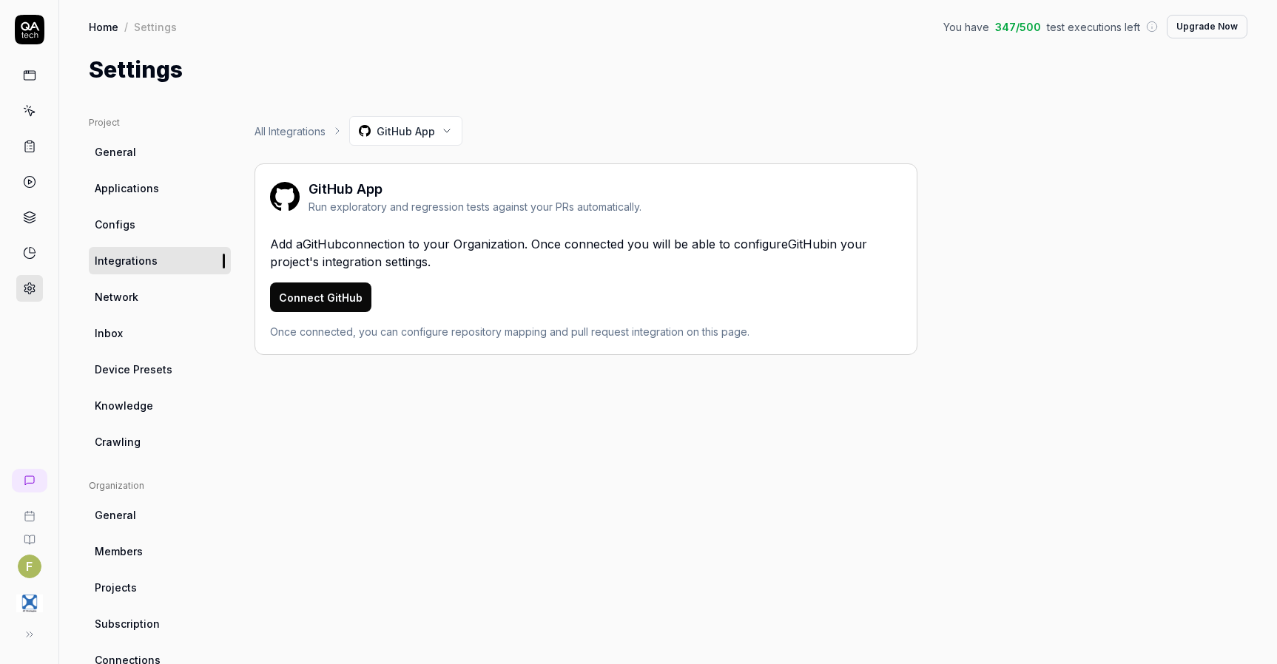
click at [277, 126] on link "All Integrations" at bounding box center [289, 132] width 71 height 16
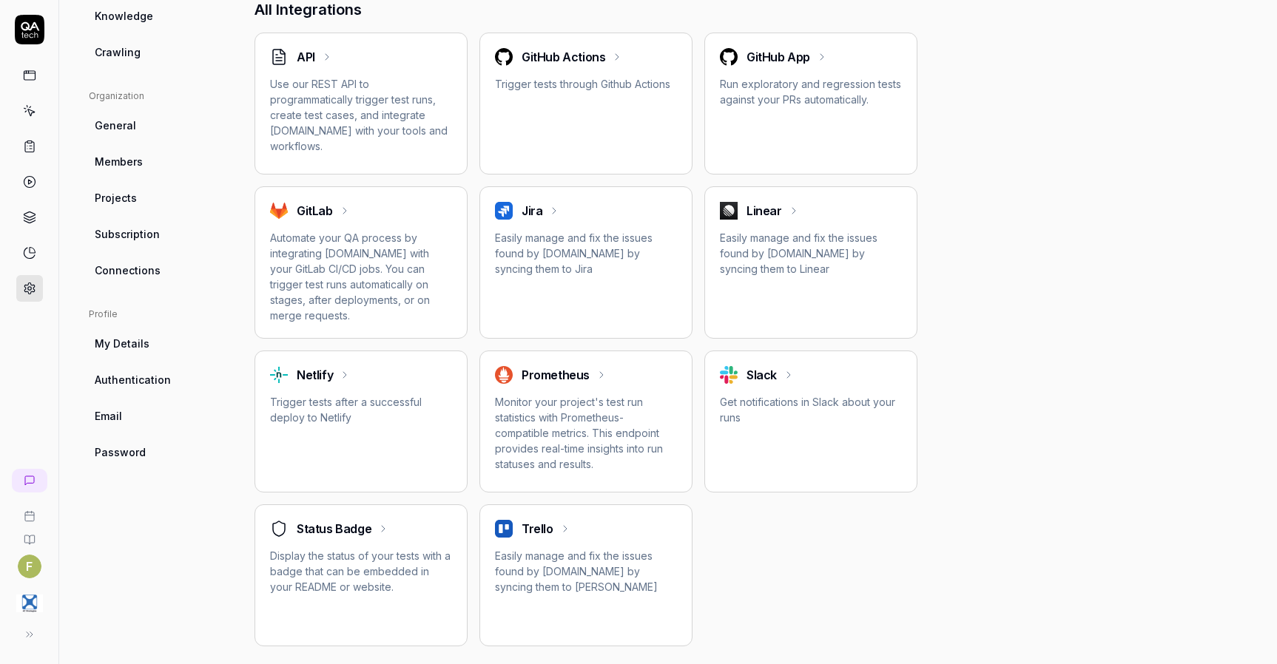
scroll to position [391, 0]
click at [348, 261] on p "Automate your QA process by integrating QA.tech with your GitLab CI/CD jobs. Yo…" at bounding box center [361, 275] width 182 height 93
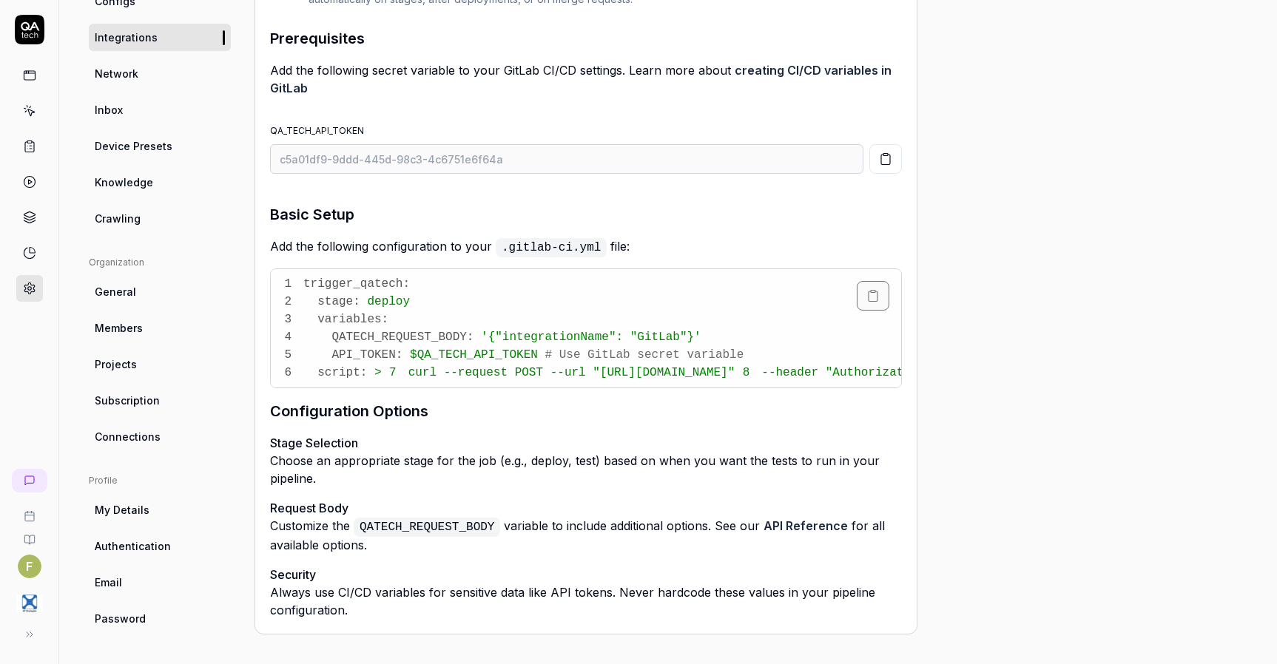
scroll to position [286, 0]
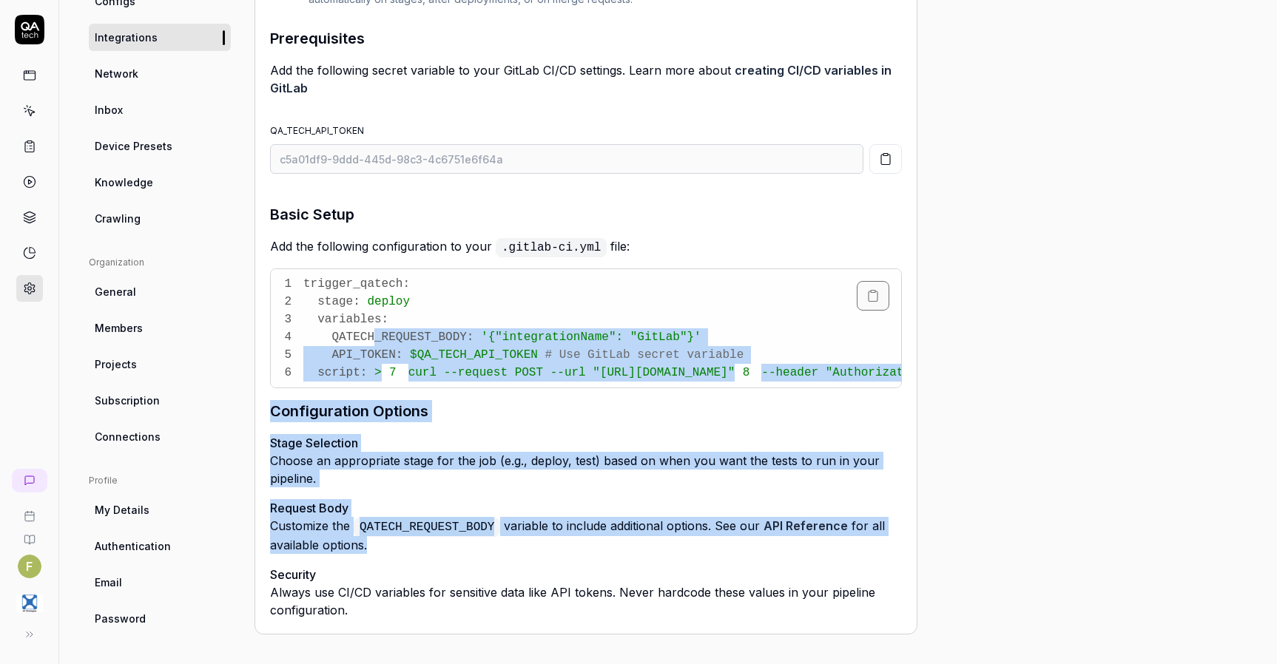
drag, startPoint x: 370, startPoint y: 266, endPoint x: 511, endPoint y: 581, distance: 345.3
click at [511, 581] on div "Prerequisites Add the following secret variable to your GitLab CI/CD settings. …" at bounding box center [586, 323] width 632 height 592
click at [584, 504] on h4 "Request Body" at bounding box center [586, 508] width 632 height 18
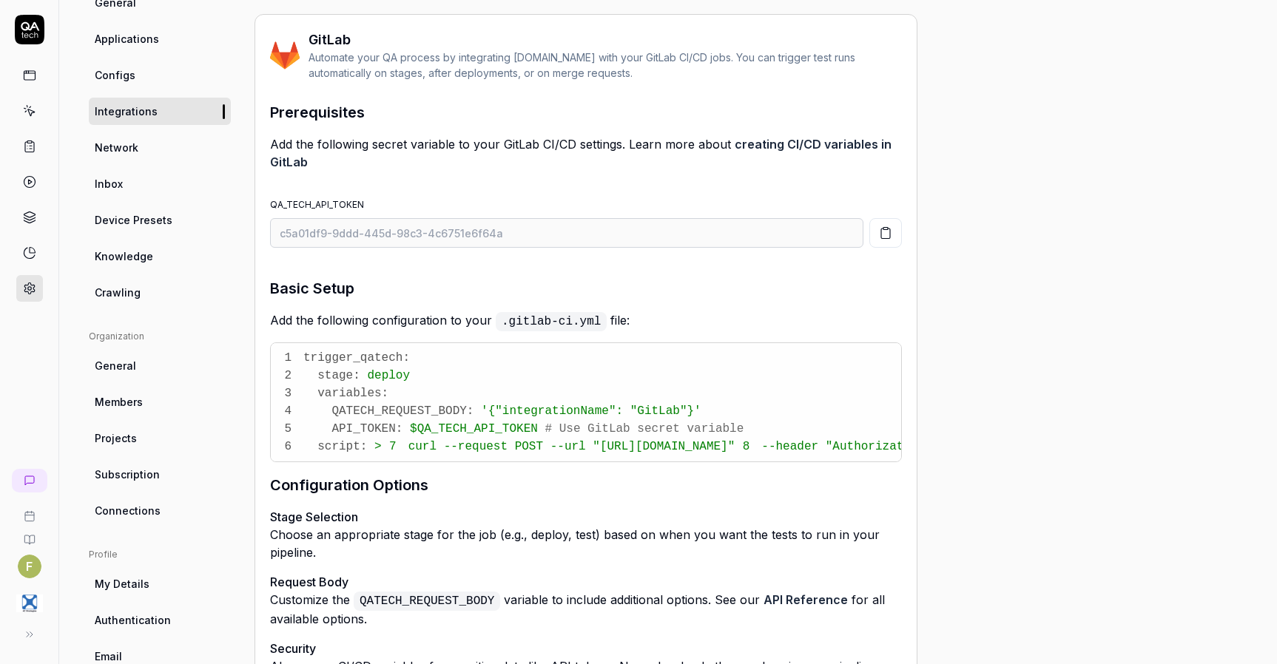
scroll to position [0, 0]
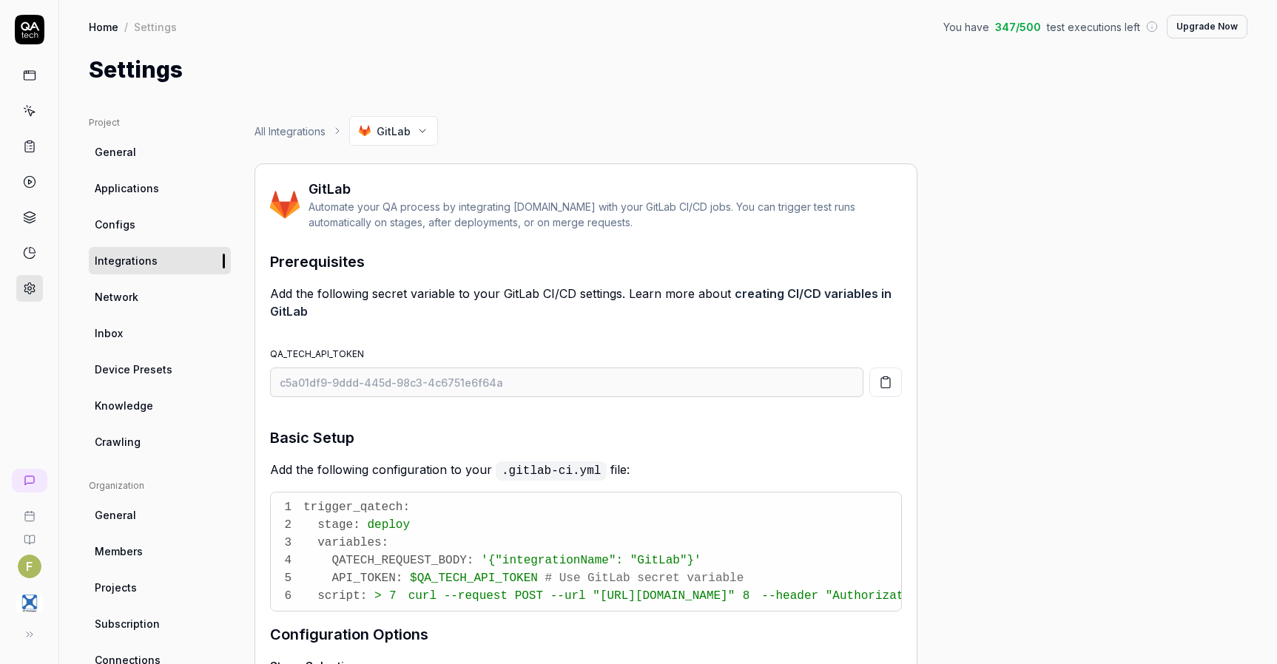
click at [38, 109] on link at bounding box center [29, 111] width 27 height 27
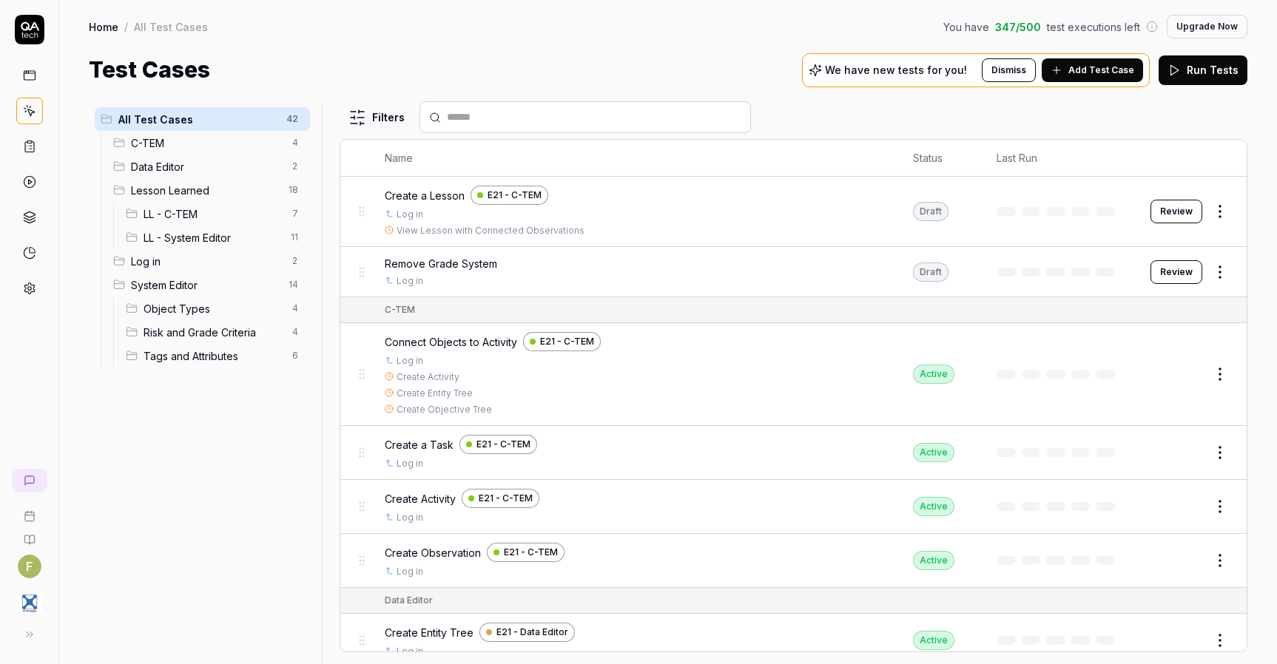
click at [1098, 72] on span "Add Test Case" at bounding box center [1101, 70] width 66 height 13
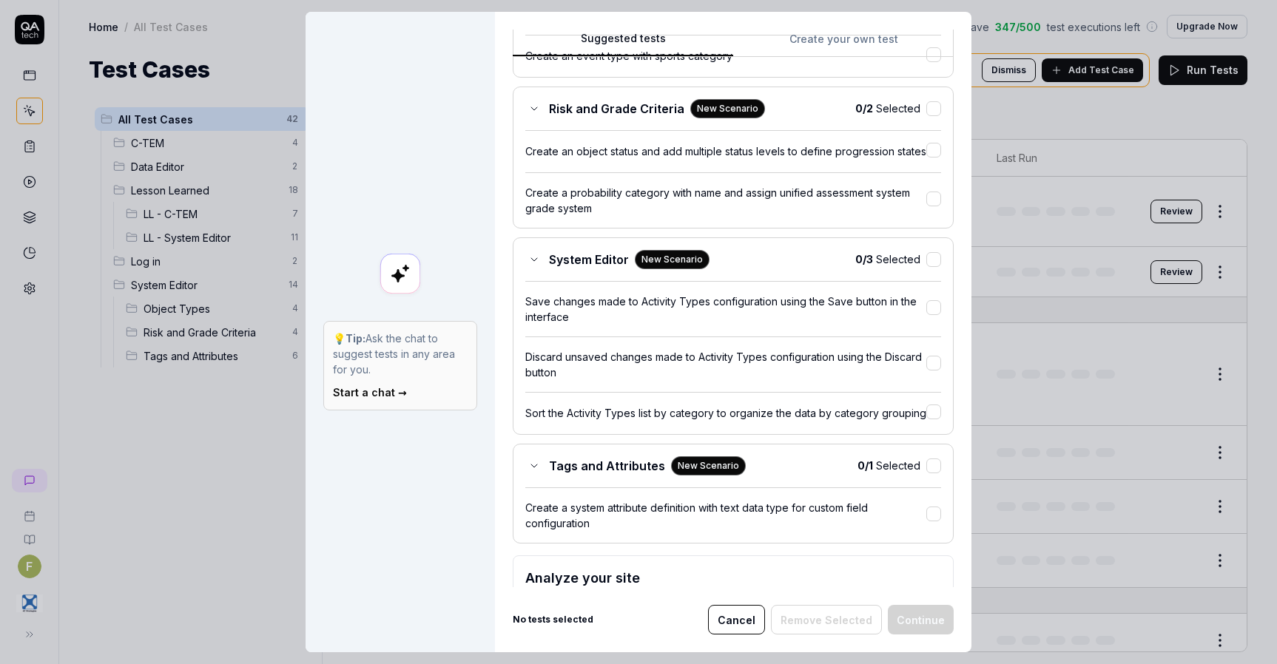
scroll to position [607, 0]
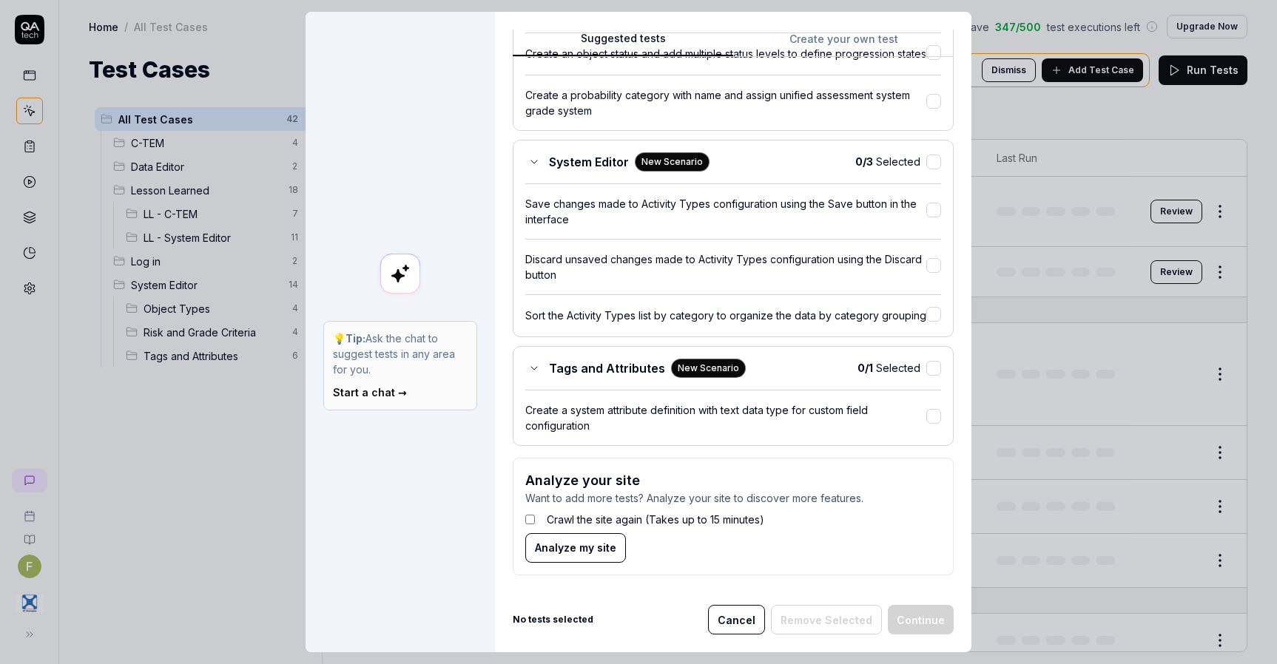
click at [731, 617] on button "Cancel" at bounding box center [736, 620] width 57 height 30
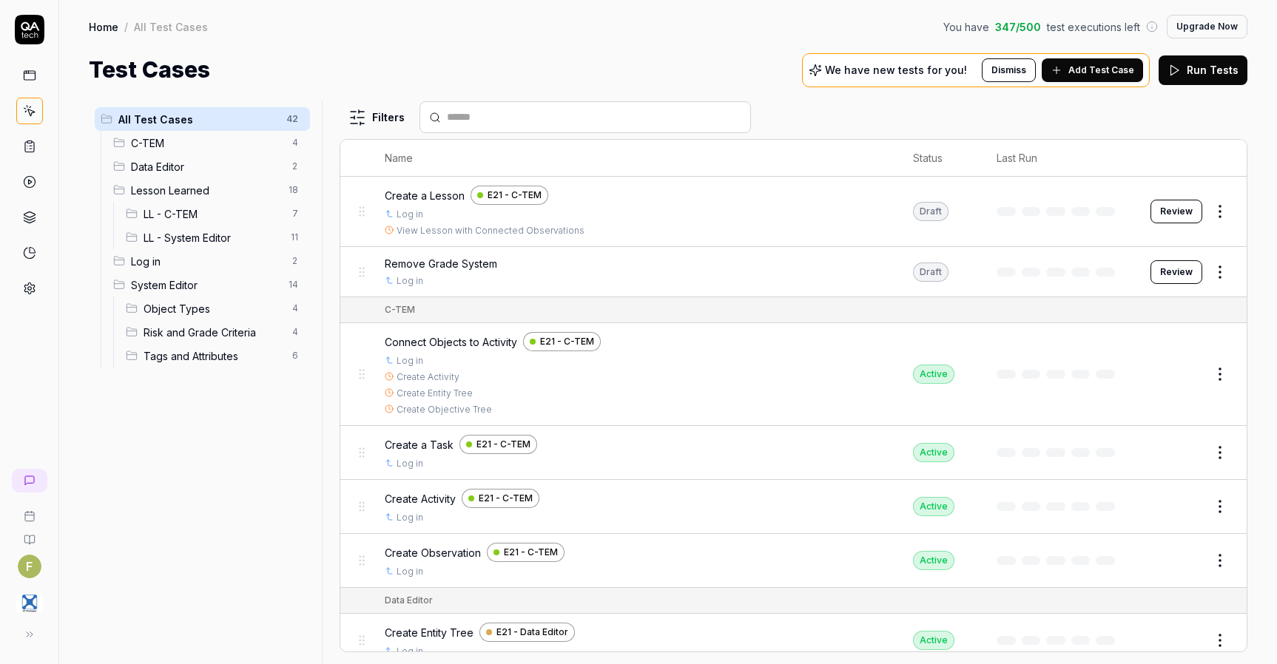
click at [33, 25] on icon at bounding box center [30, 26] width 18 height 9
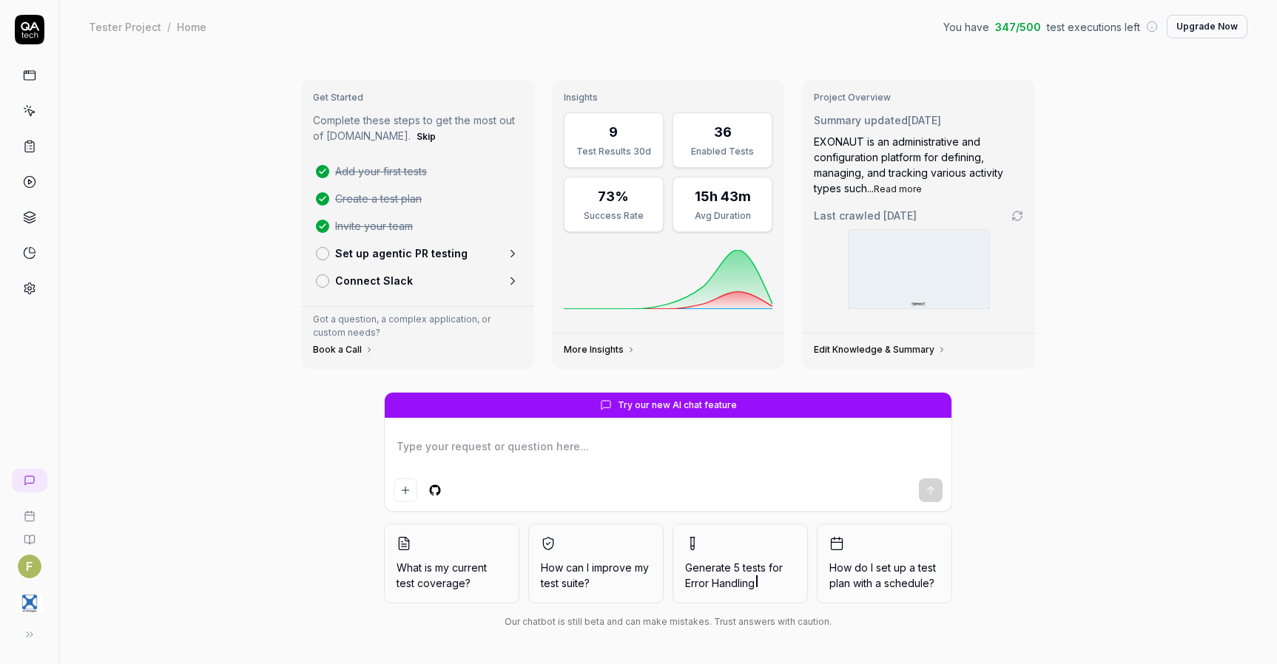
click at [27, 648] on button at bounding box center [30, 635] width 30 height 30
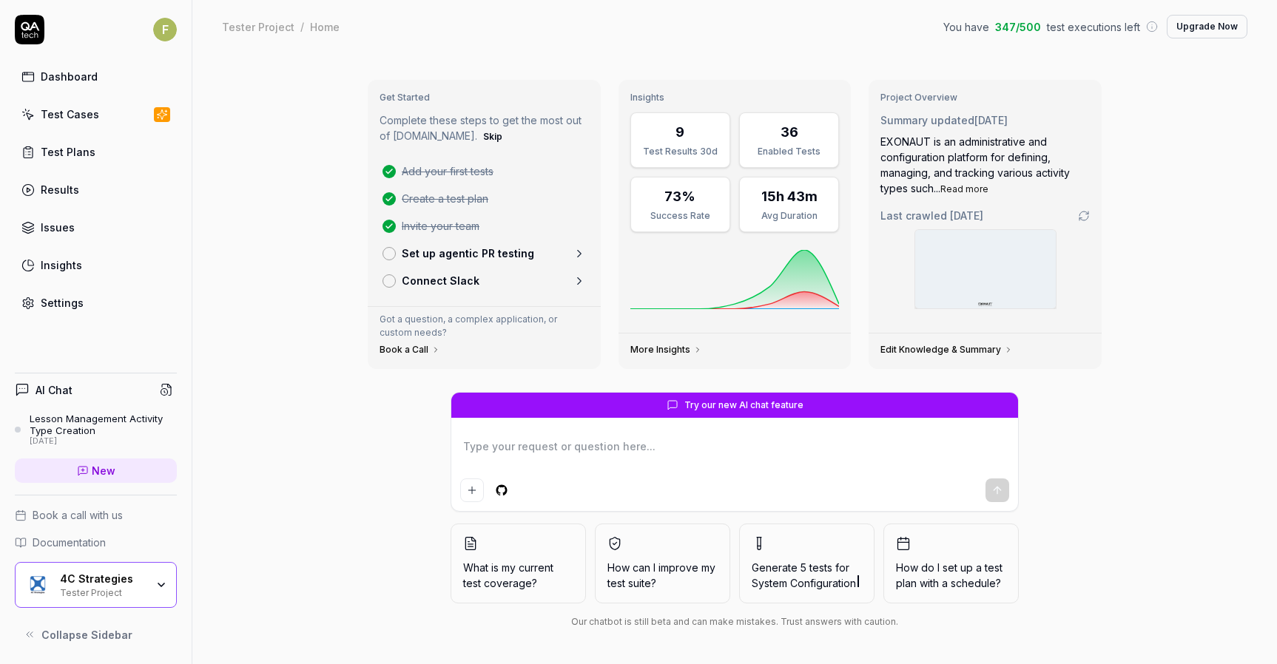
click at [53, 117] on div "Test Cases" at bounding box center [70, 115] width 58 height 16
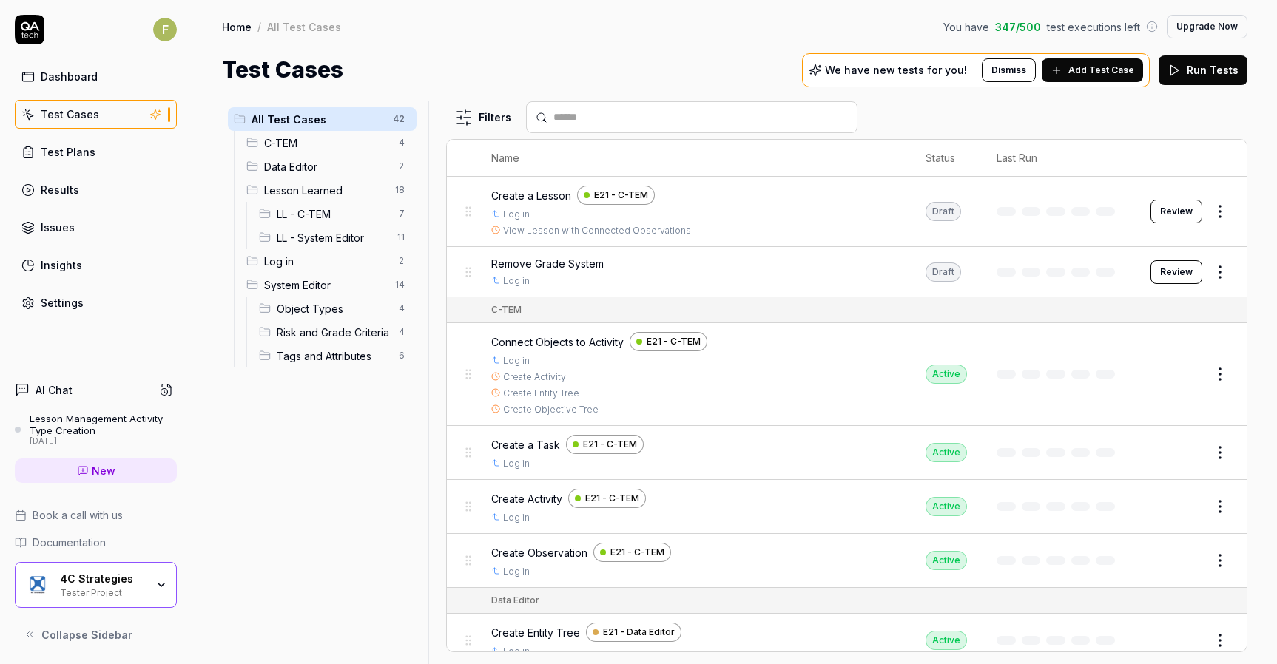
click at [335, 213] on span "LL - C-TEM" at bounding box center [333, 214] width 113 height 16
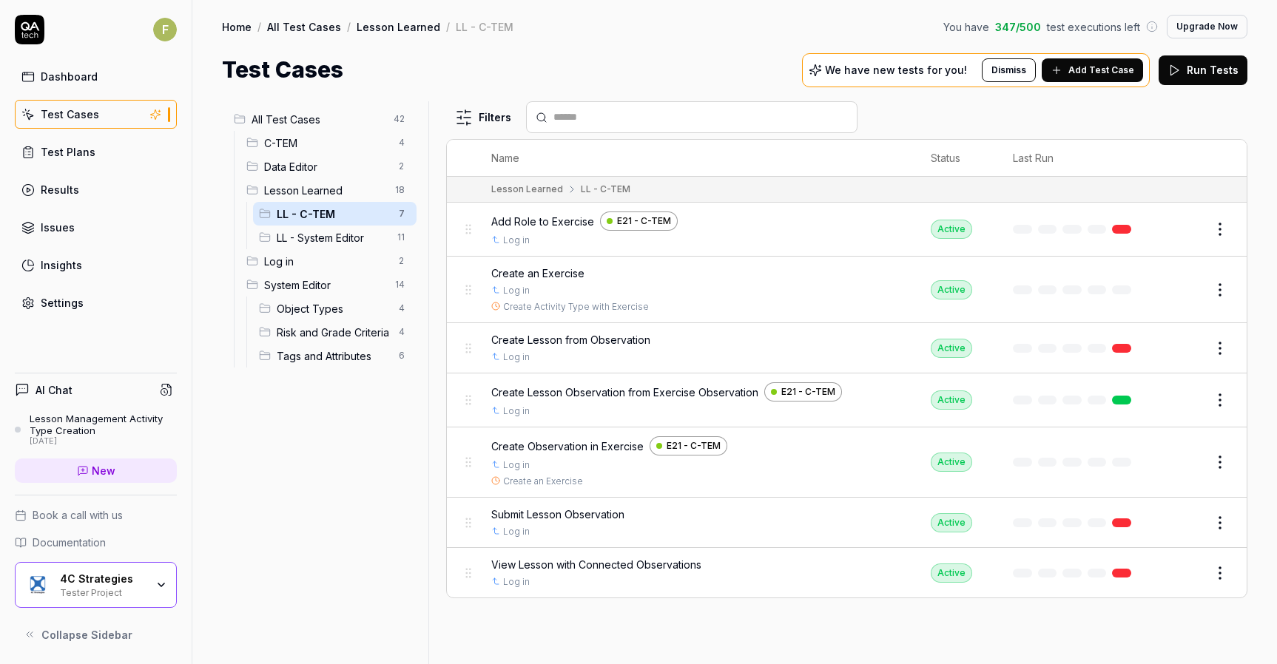
click at [1098, 77] on button "Add Test Case" at bounding box center [1091, 70] width 101 height 24
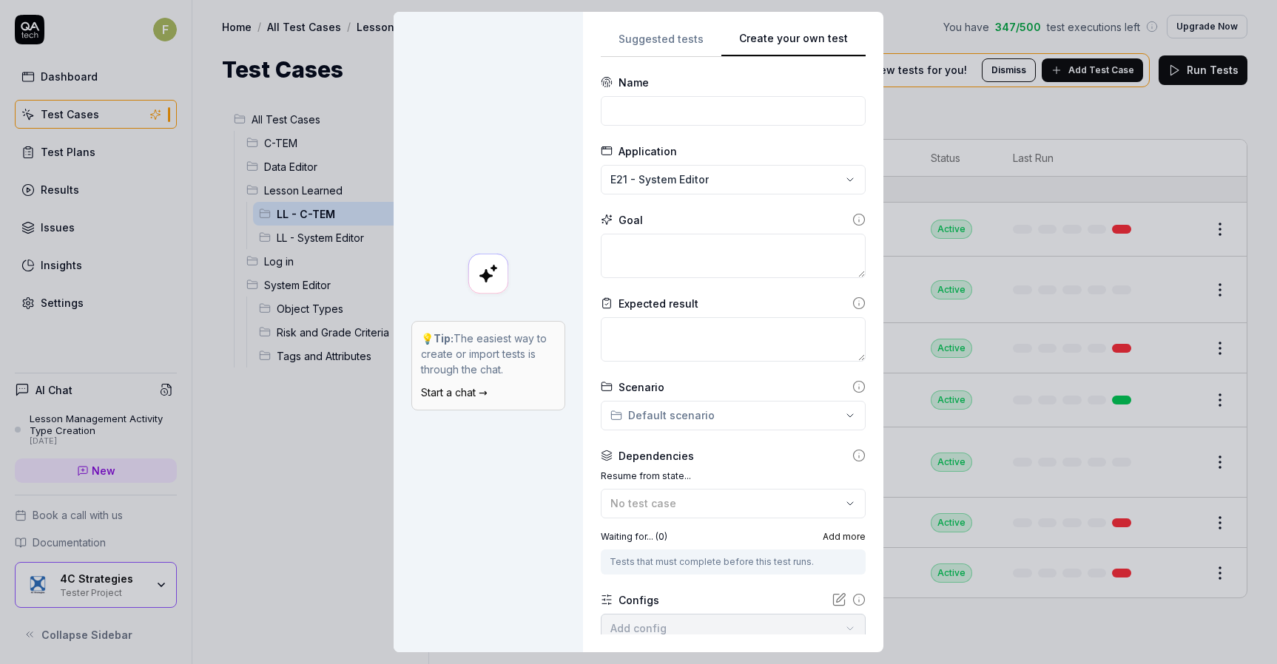
click at [788, 40] on button "Create your own test" at bounding box center [793, 43] width 144 height 27
click at [703, 113] on input at bounding box center [733, 111] width 265 height 30
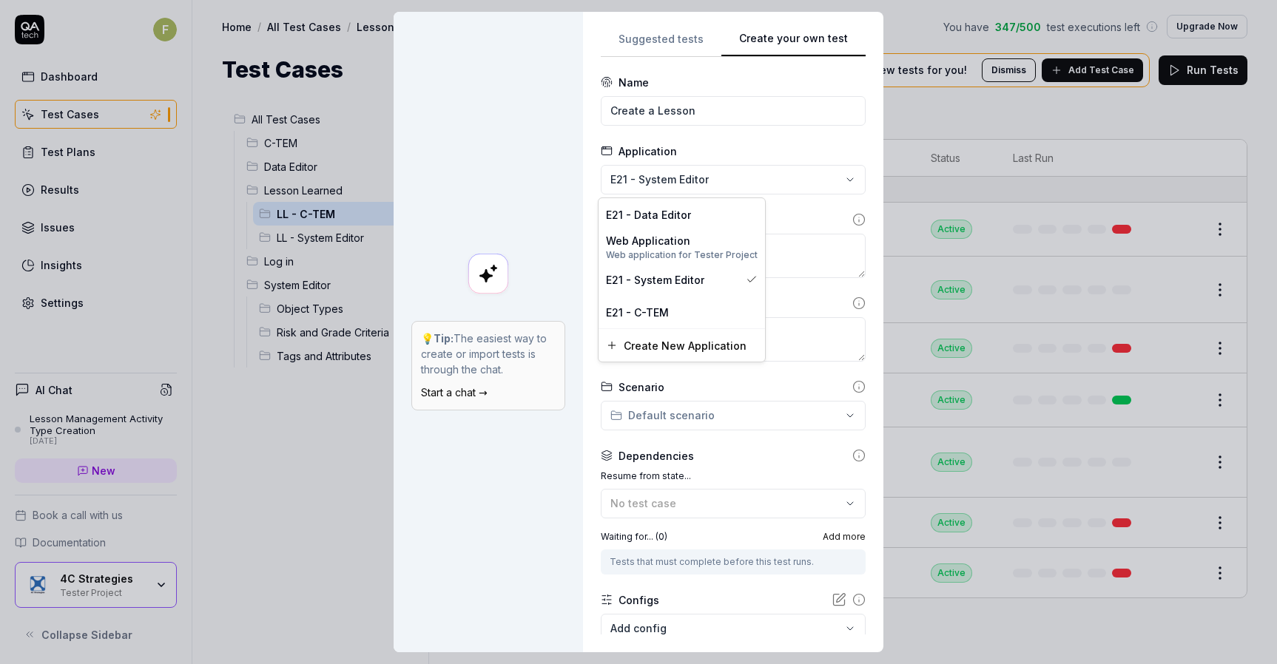
click at [745, 186] on div "**********" at bounding box center [638, 332] width 1277 height 664
click at [726, 318] on div "E21 - C-TEM" at bounding box center [682, 313] width 152 height 16
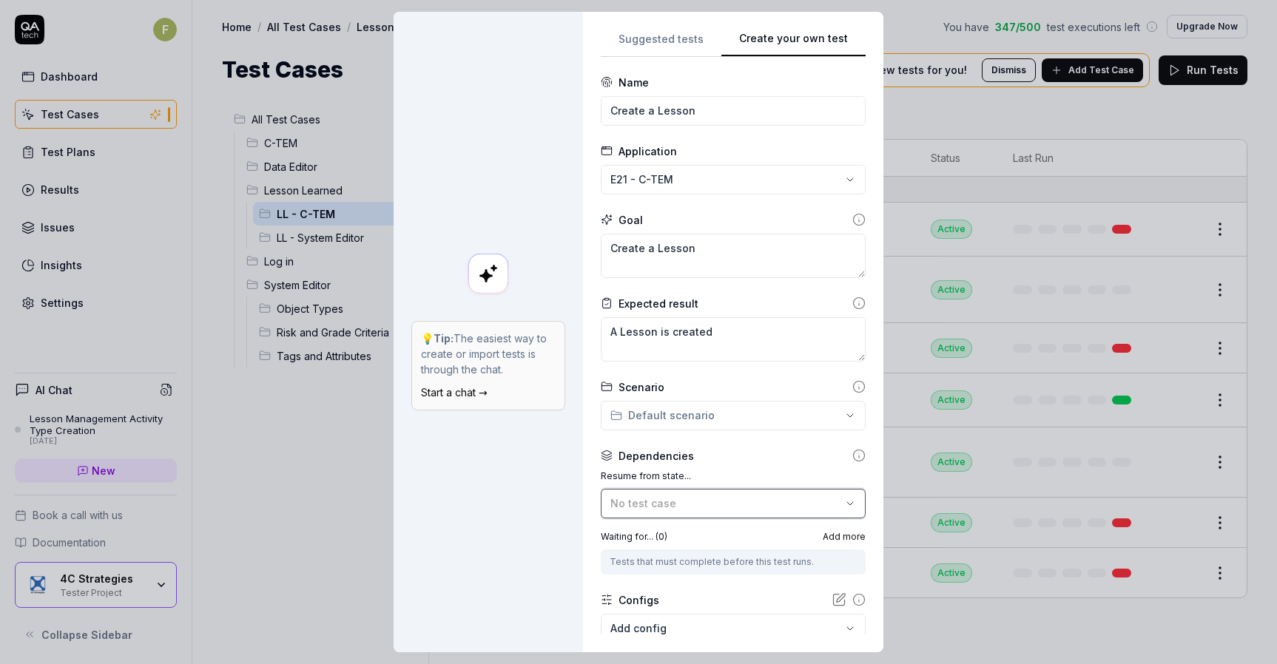
click at [751, 516] on button "No test case" at bounding box center [733, 504] width 265 height 30
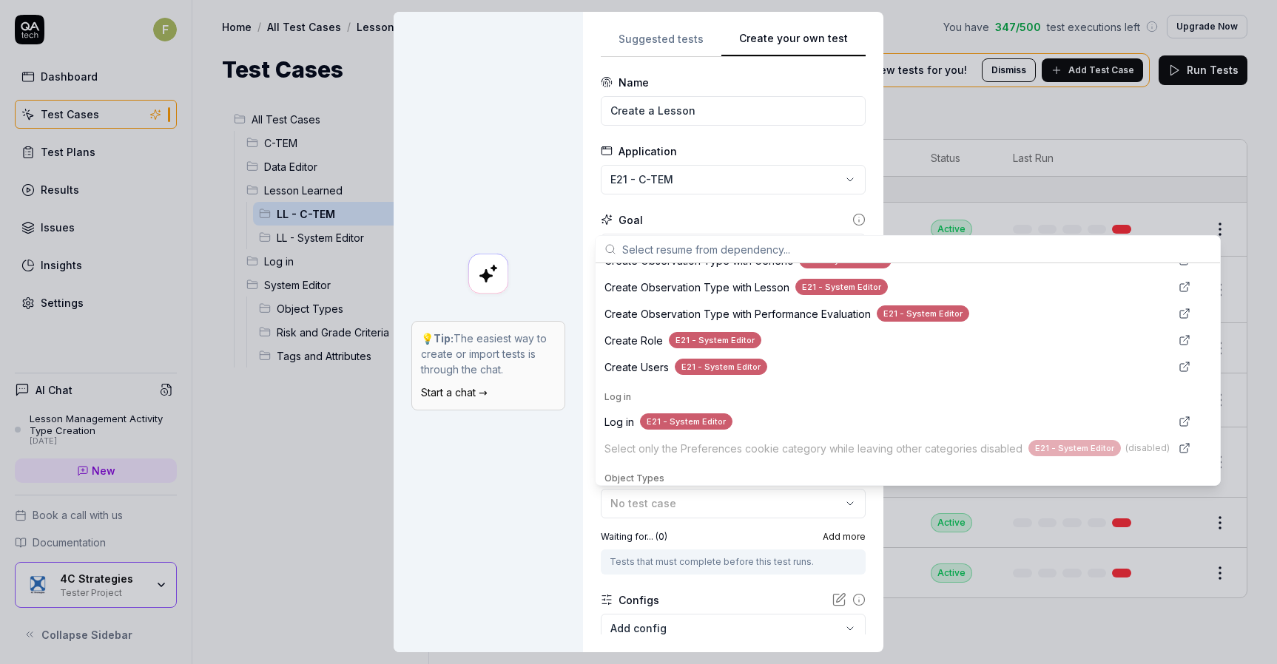
scroll to position [740, 0]
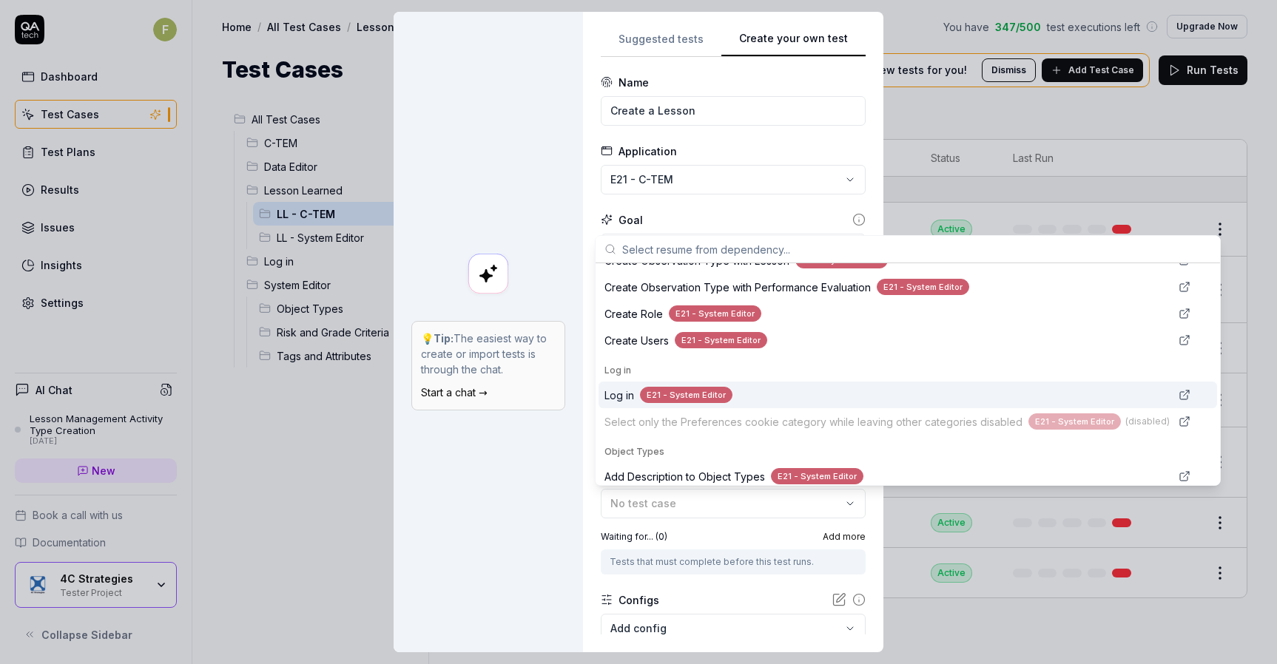
click at [626, 399] on span "Log in" at bounding box center [619, 396] width 30 height 16
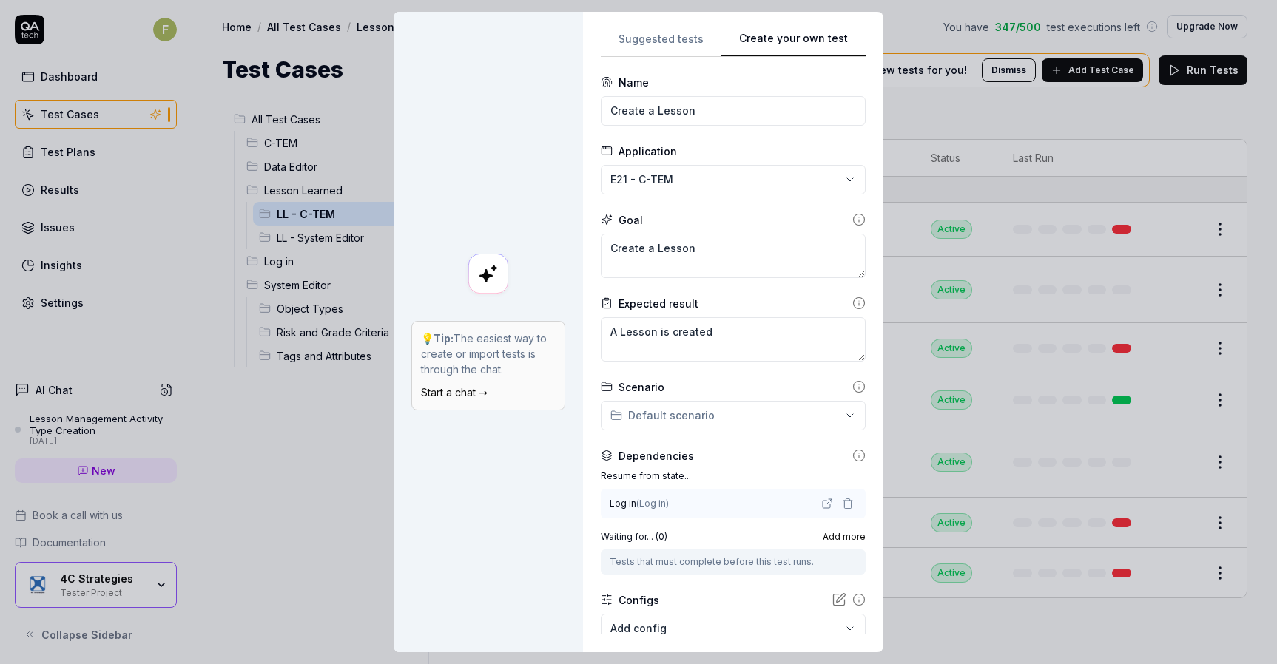
click at [822, 537] on span "Add more" at bounding box center [843, 536] width 43 height 13
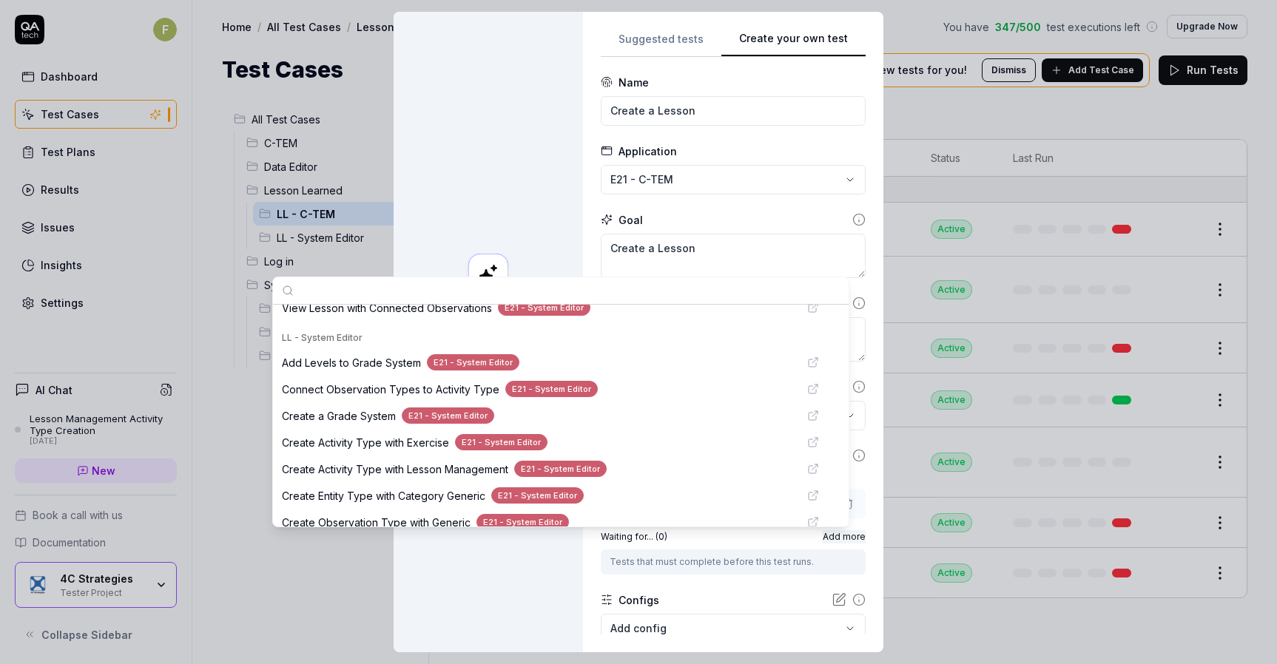
scroll to position [444, 0]
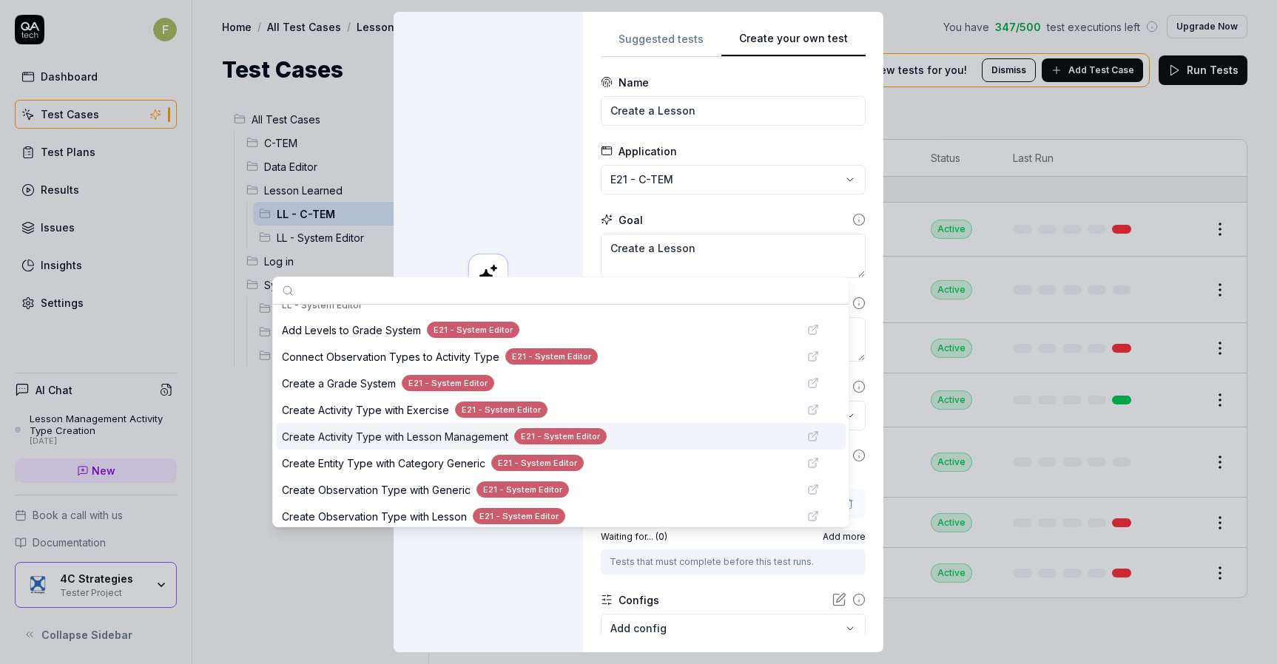
click at [464, 437] on span "Create Activity Type with Lesson Management" at bounding box center [395, 437] width 226 height 16
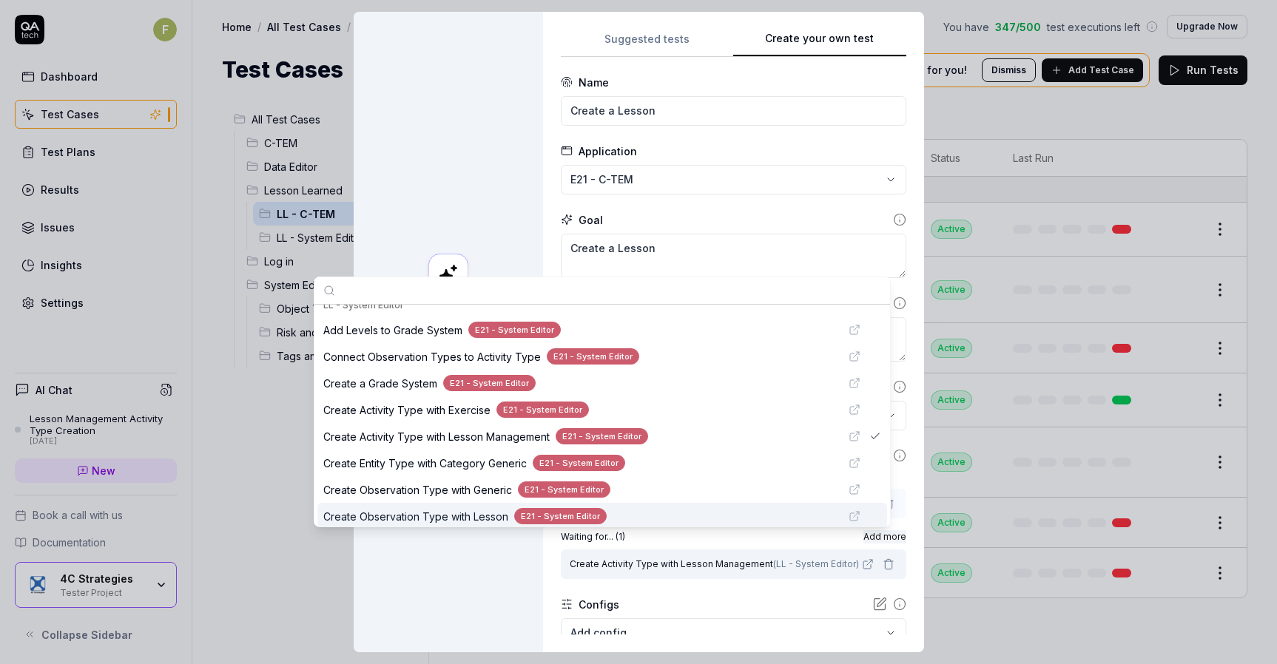
click at [498, 584] on div "💡 Tip: The easiest way to create or import tests is through the chat. Start a c…" at bounding box center [448, 332] width 189 height 641
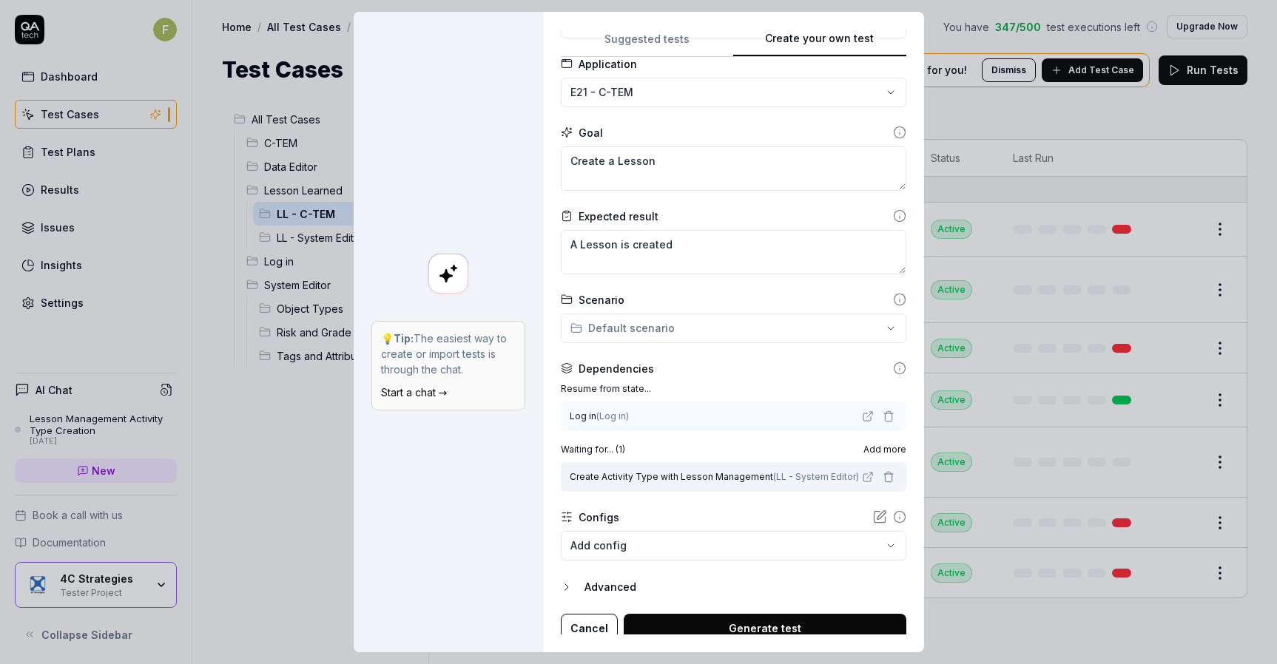
scroll to position [96, 0]
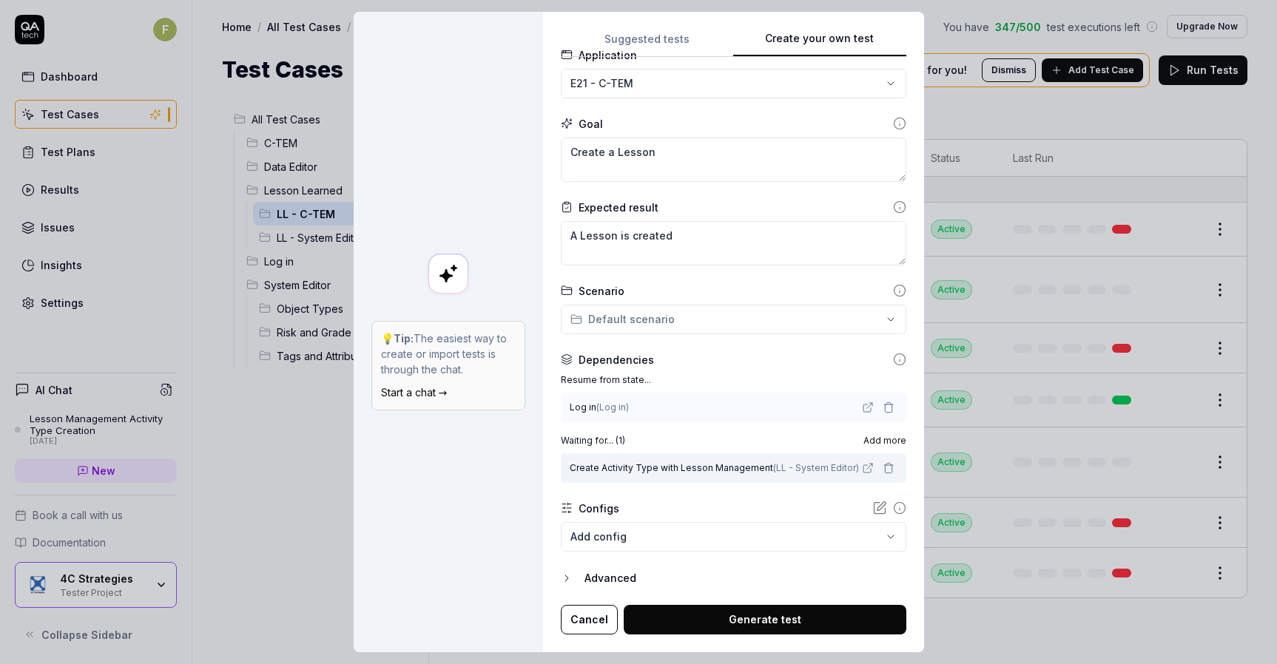
click at [775, 615] on button "Generate test" at bounding box center [765, 620] width 283 height 30
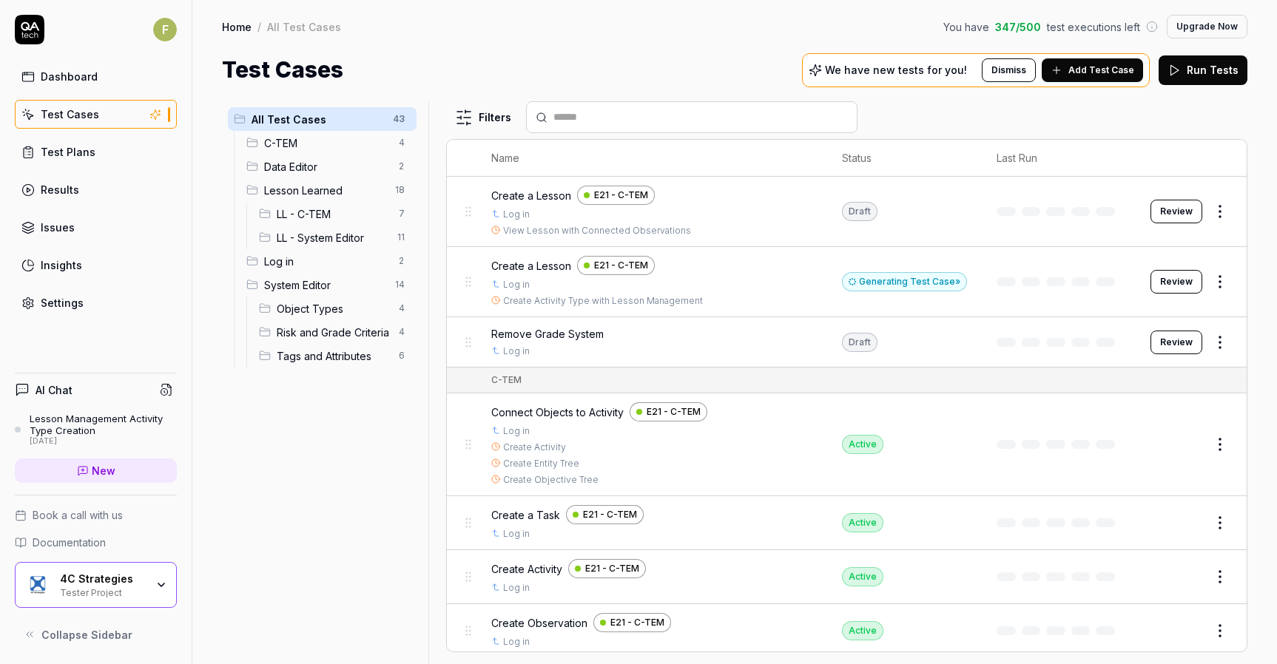
click at [1180, 213] on button "Review" at bounding box center [1176, 212] width 52 height 24
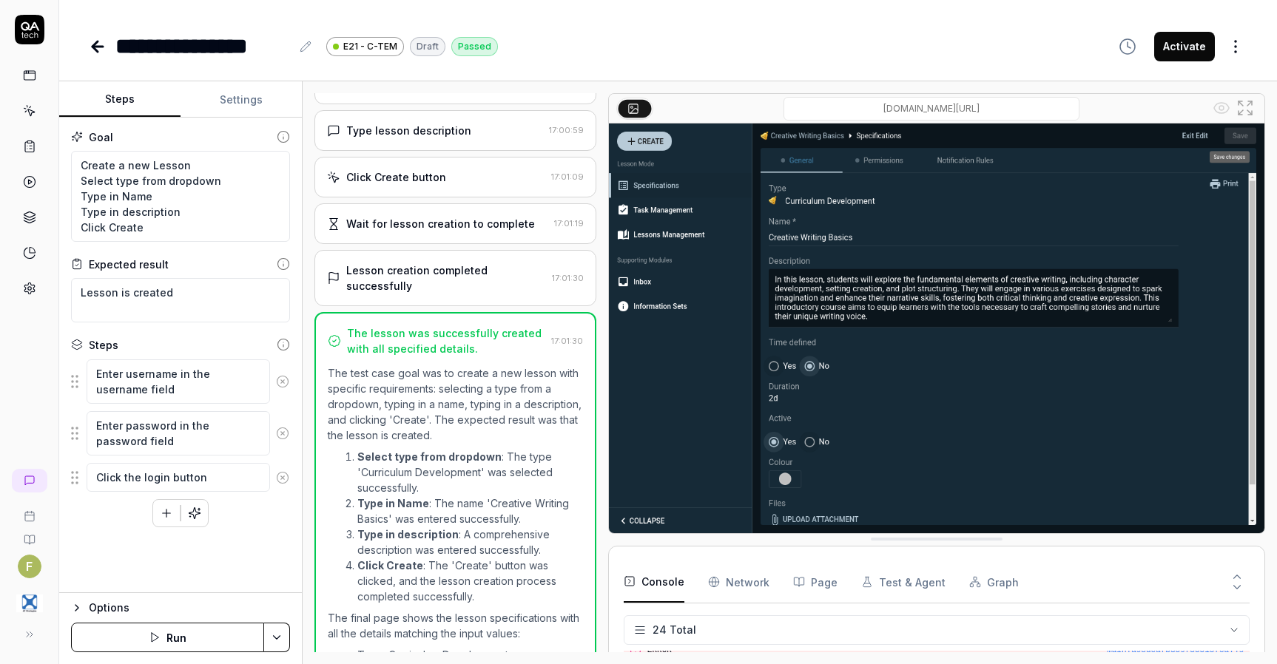
scroll to position [275, 0]
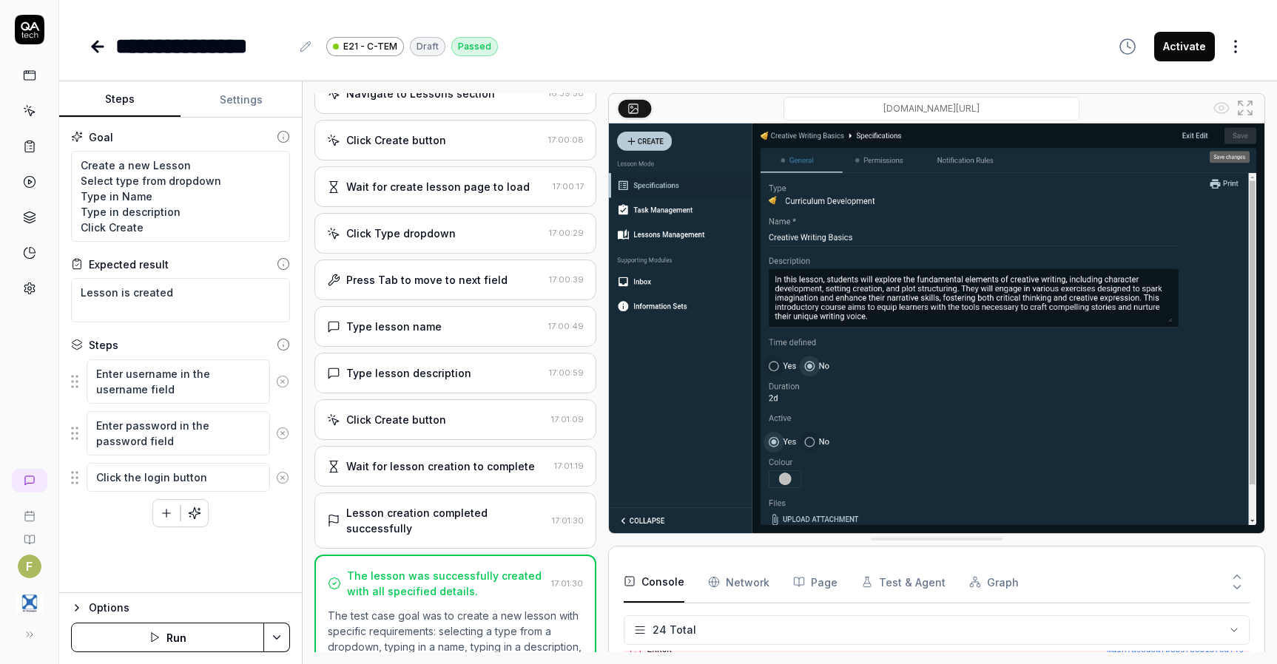
click at [90, 49] on icon at bounding box center [98, 47] width 18 height 18
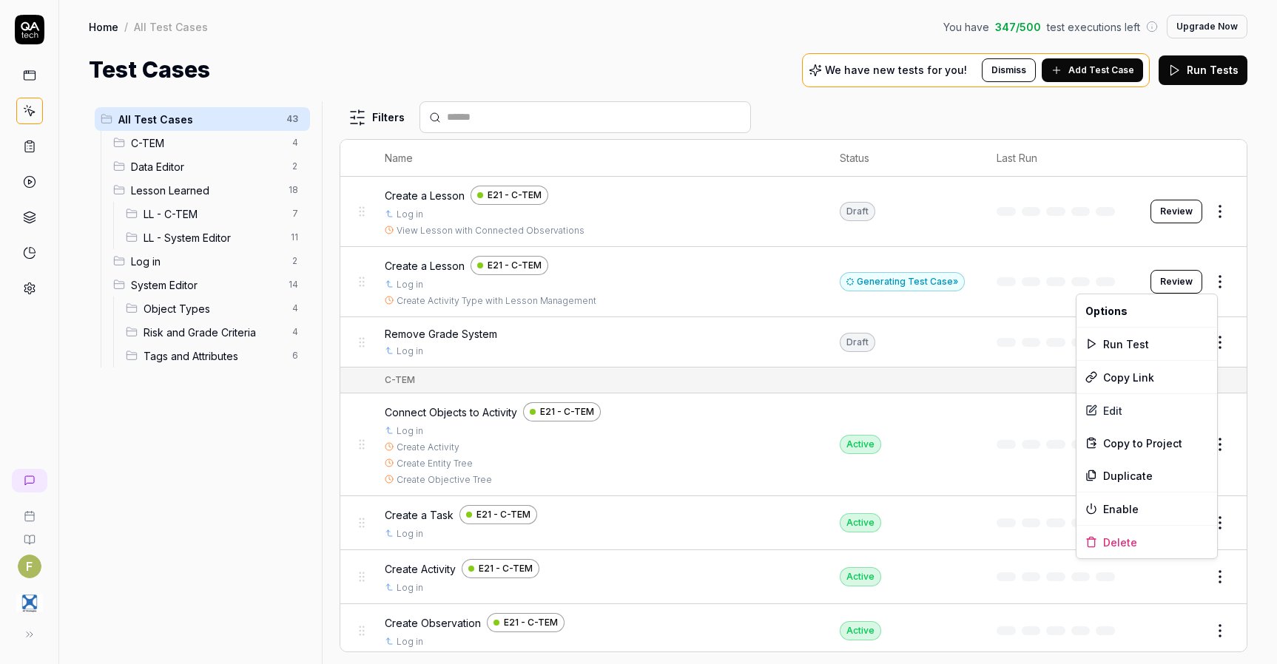
click at [1214, 291] on html "F Home / All Test Cases You have 347 / 500 test executions left Upgrade Now Hom…" at bounding box center [638, 332] width 1277 height 664
click at [1161, 541] on div "Delete" at bounding box center [1146, 542] width 141 height 33
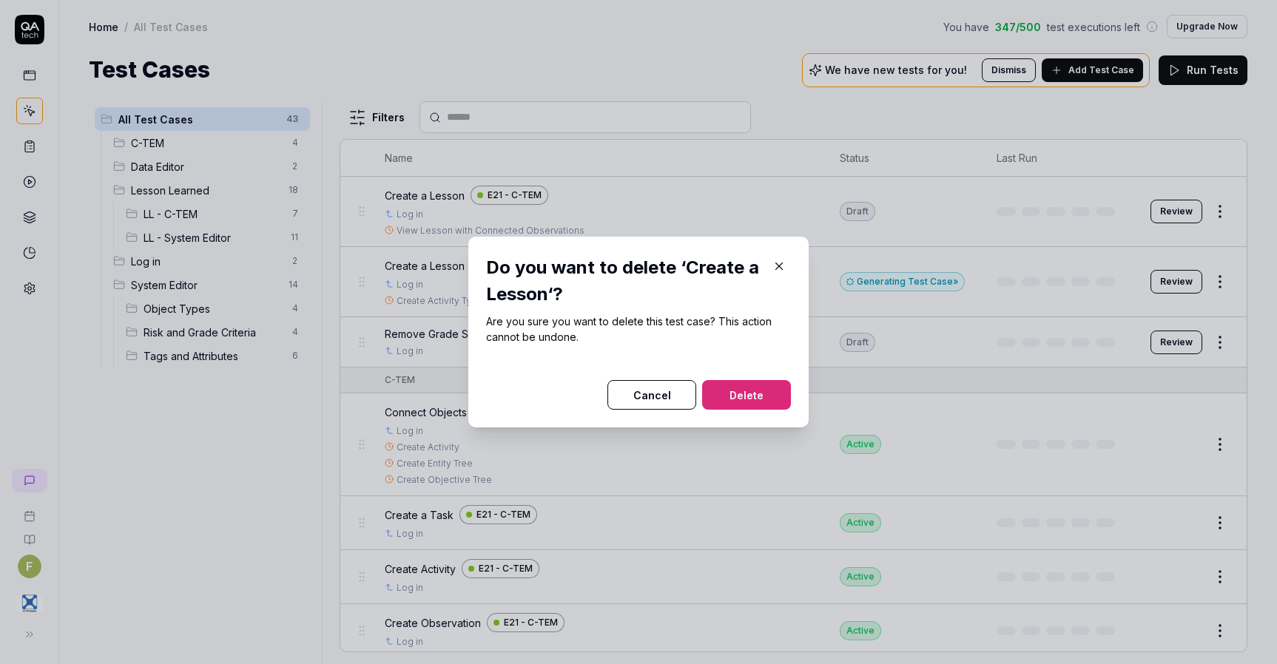
click at [769, 397] on button "Delete" at bounding box center [746, 395] width 89 height 30
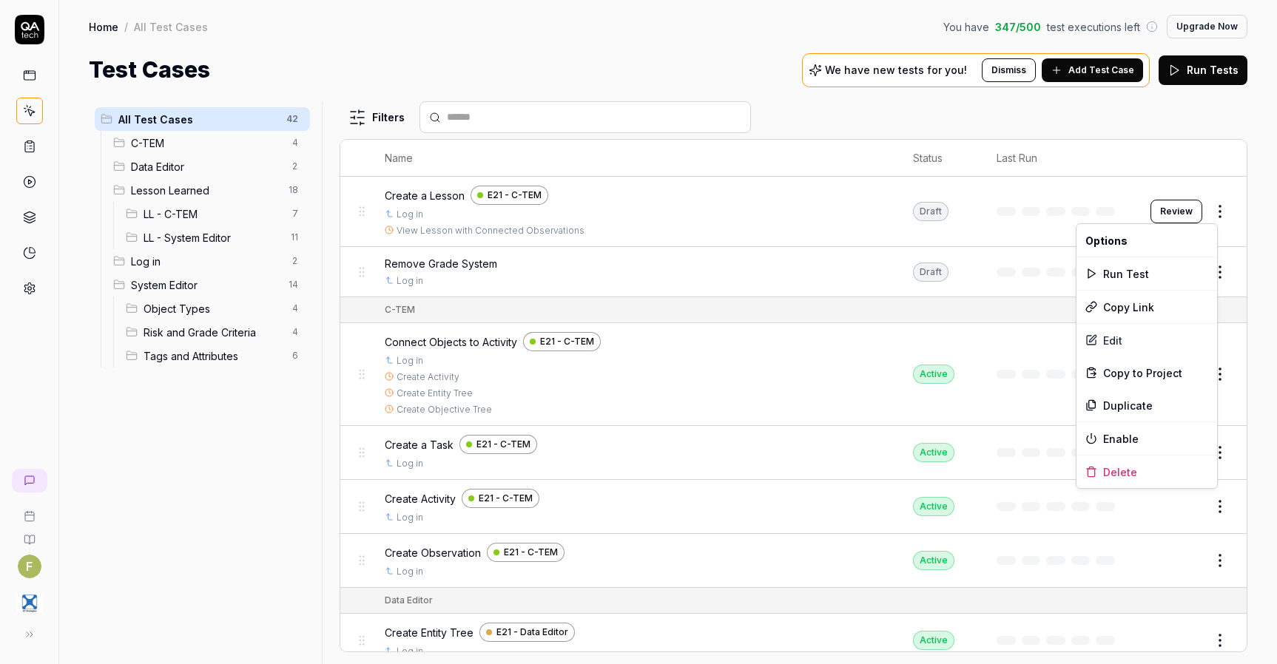
click at [1211, 224] on body "F Home / All Test Cases You have 347 / 500 test executions left Upgrade Now Hom…" at bounding box center [638, 332] width 1277 height 664
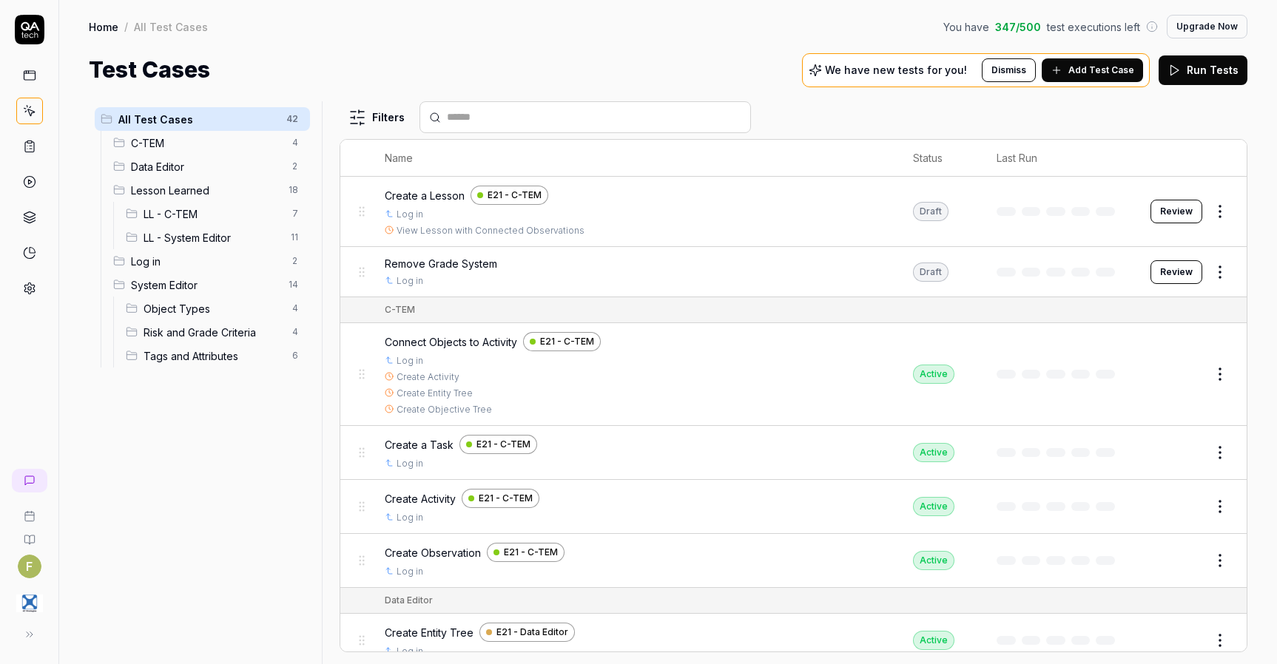
click at [1212, 220] on html "F Home / All Test Cases You have 347 / 500 test executions left Upgrade Now Hom…" at bounding box center [638, 332] width 1277 height 664
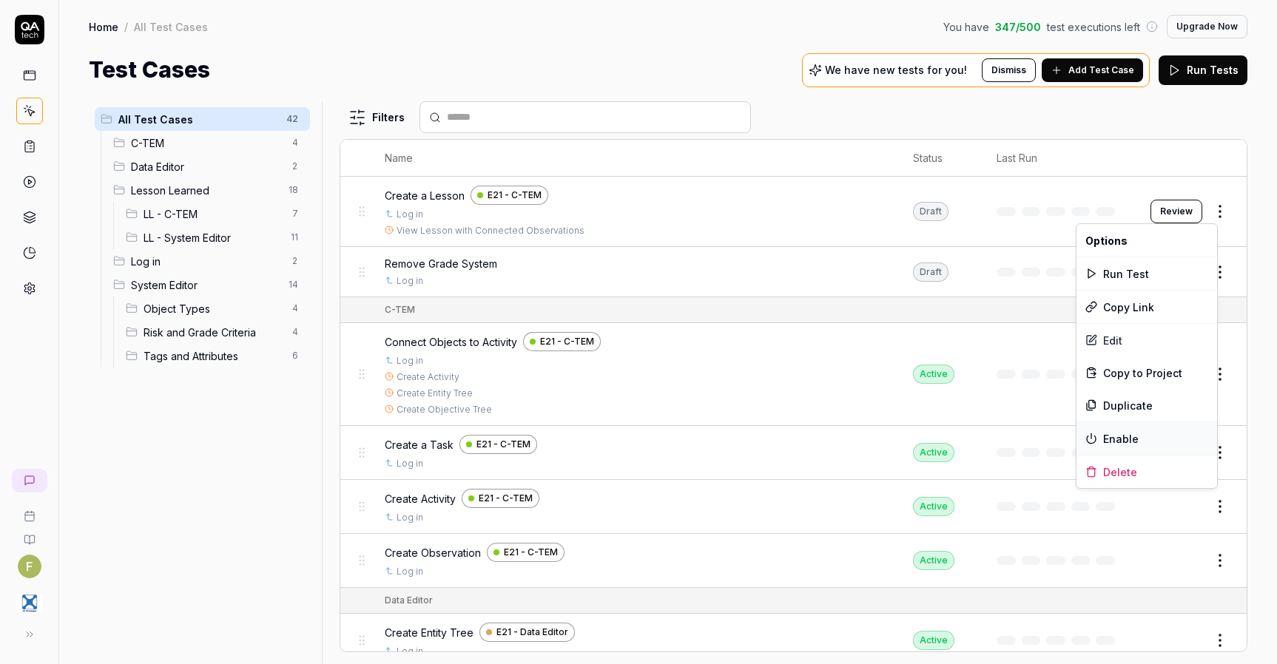
click at [1161, 444] on div "Enable" at bounding box center [1146, 438] width 141 height 33
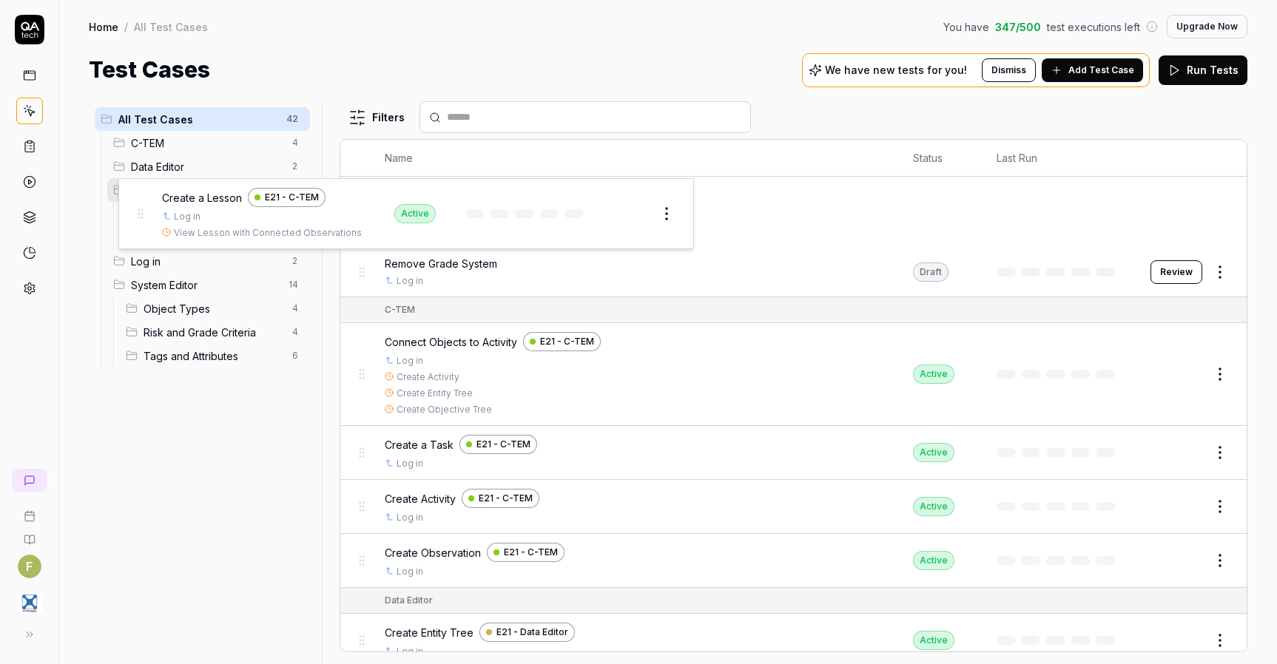
drag, startPoint x: 365, startPoint y: 212, endPoint x: 143, endPoint y: 213, distance: 221.9
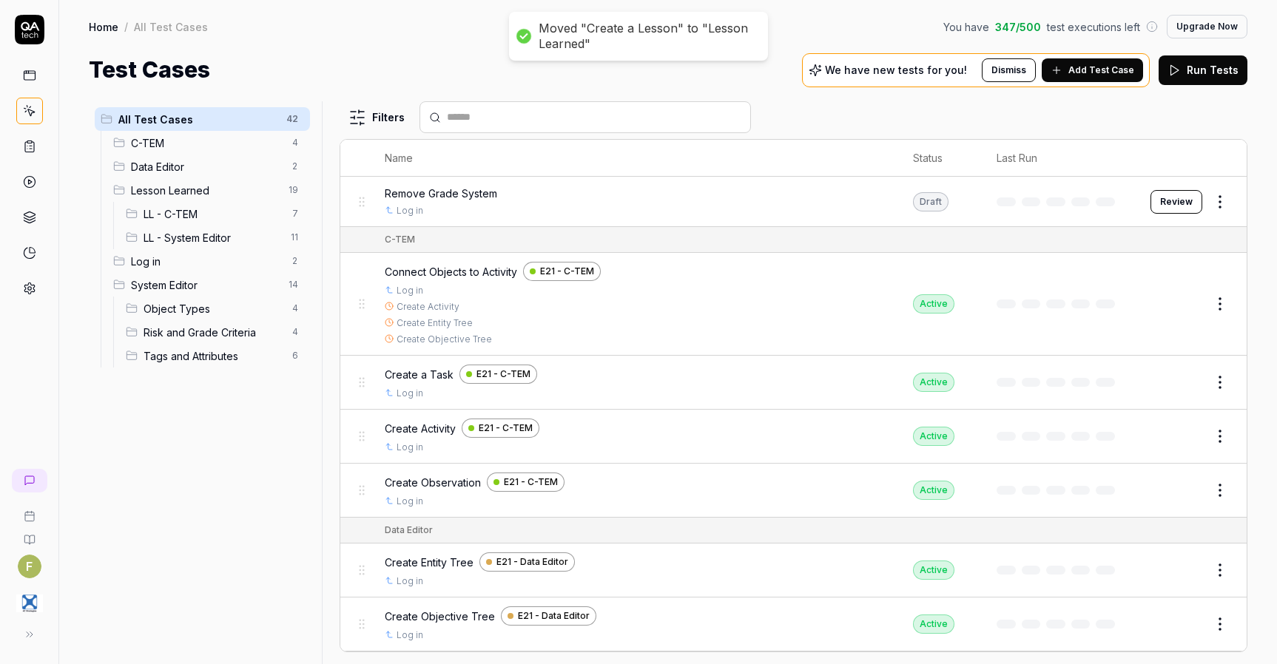
click at [215, 192] on span "Lesson Learned" at bounding box center [205, 191] width 149 height 16
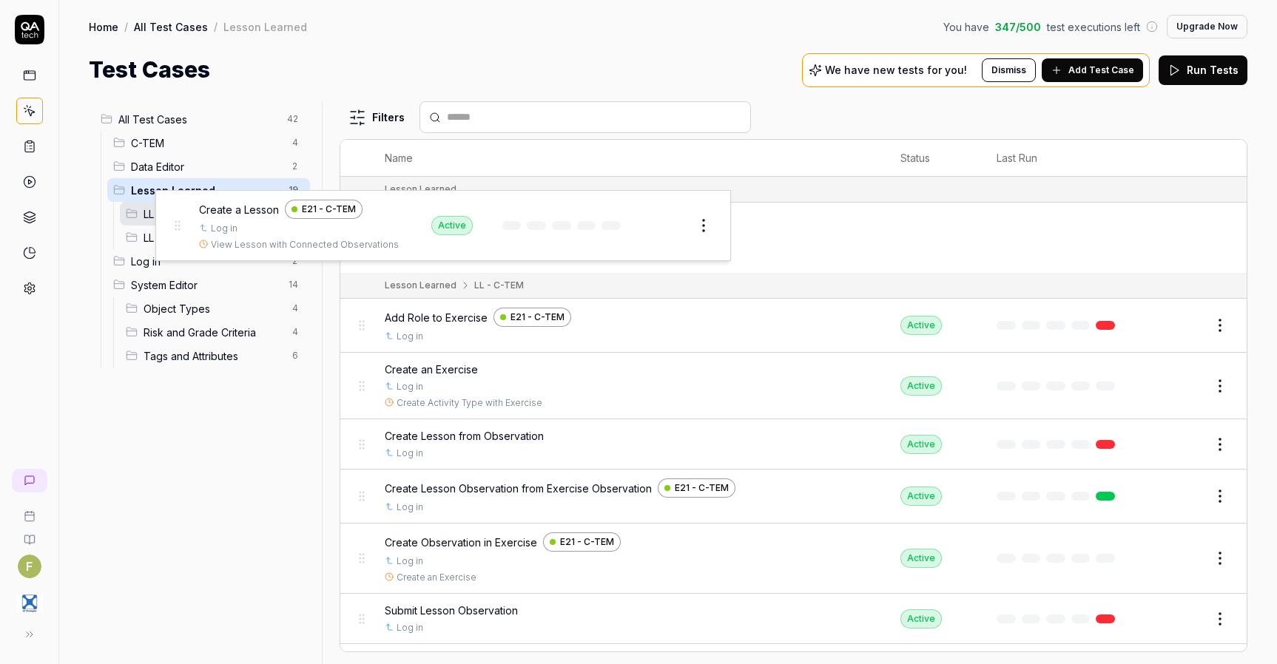
drag, startPoint x: 365, startPoint y: 237, endPoint x: 181, endPoint y: 221, distance: 184.9
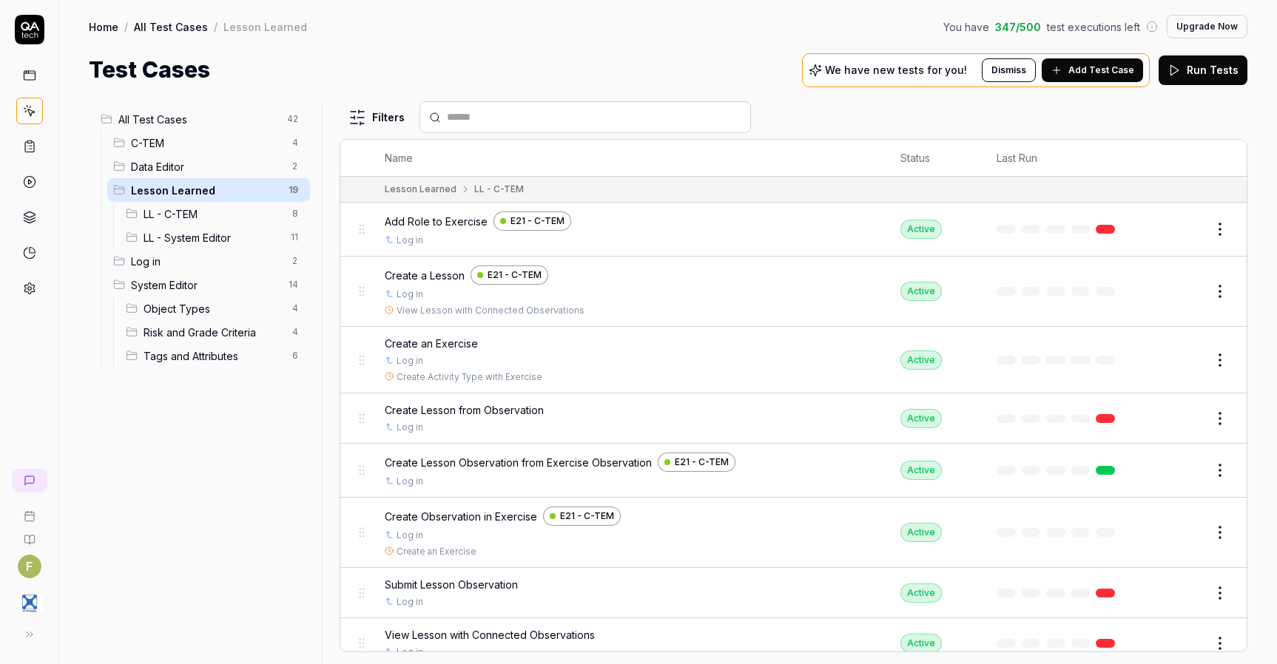
click at [1172, 422] on button "Edit" at bounding box center [1184, 419] width 36 height 24
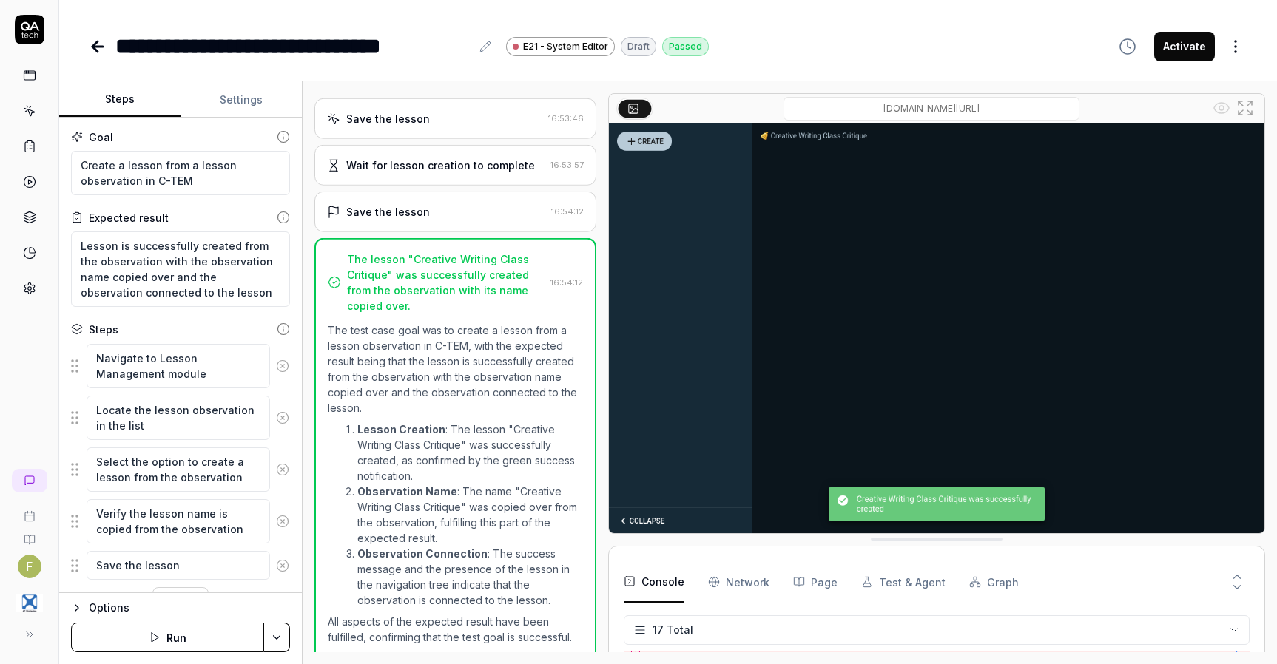
scroll to position [645, 0]
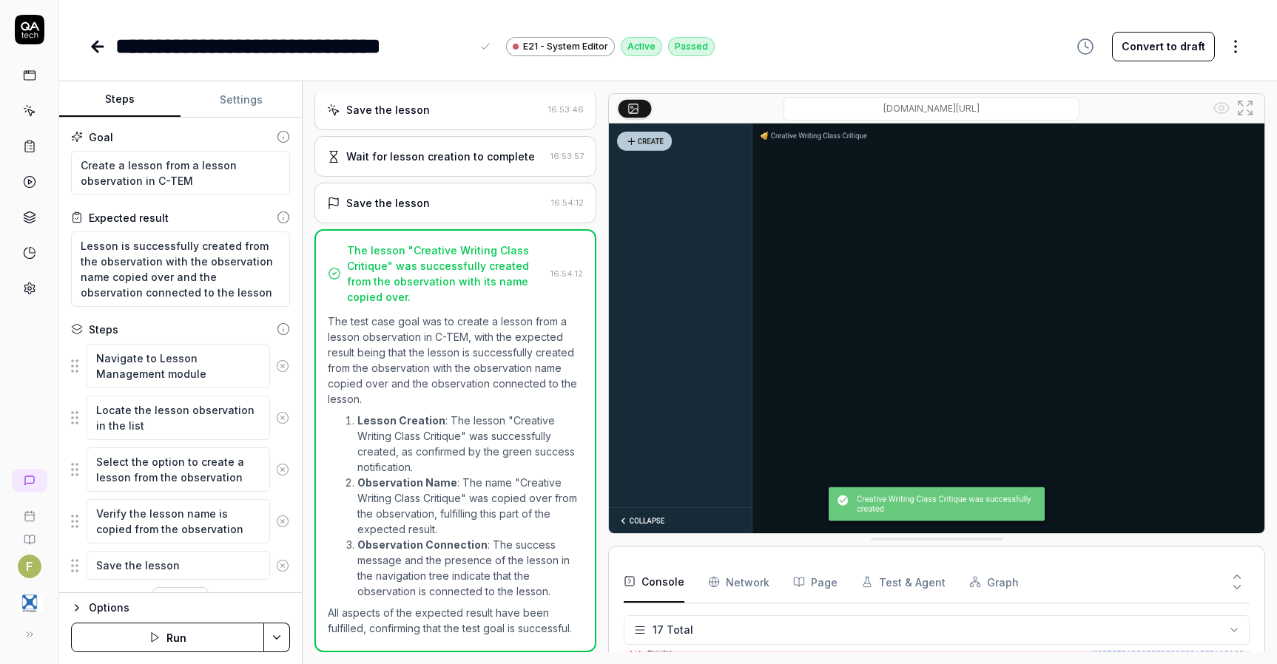
click at [361, 48] on div "**********" at bounding box center [292, 46] width 355 height 33
click at [342, 45] on div "**********" at bounding box center [292, 46] width 355 height 33
click at [89, 52] on icon at bounding box center [98, 47] width 18 height 18
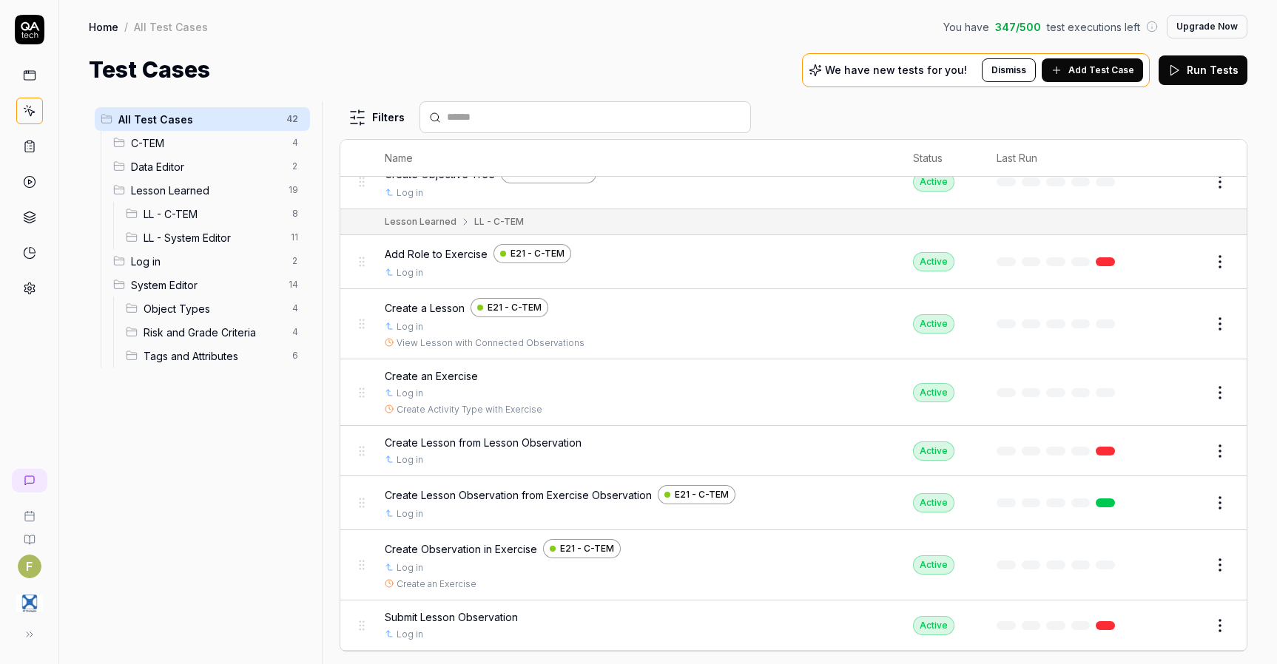
scroll to position [444, 0]
click at [1176, 396] on button "Edit" at bounding box center [1184, 391] width 36 height 24
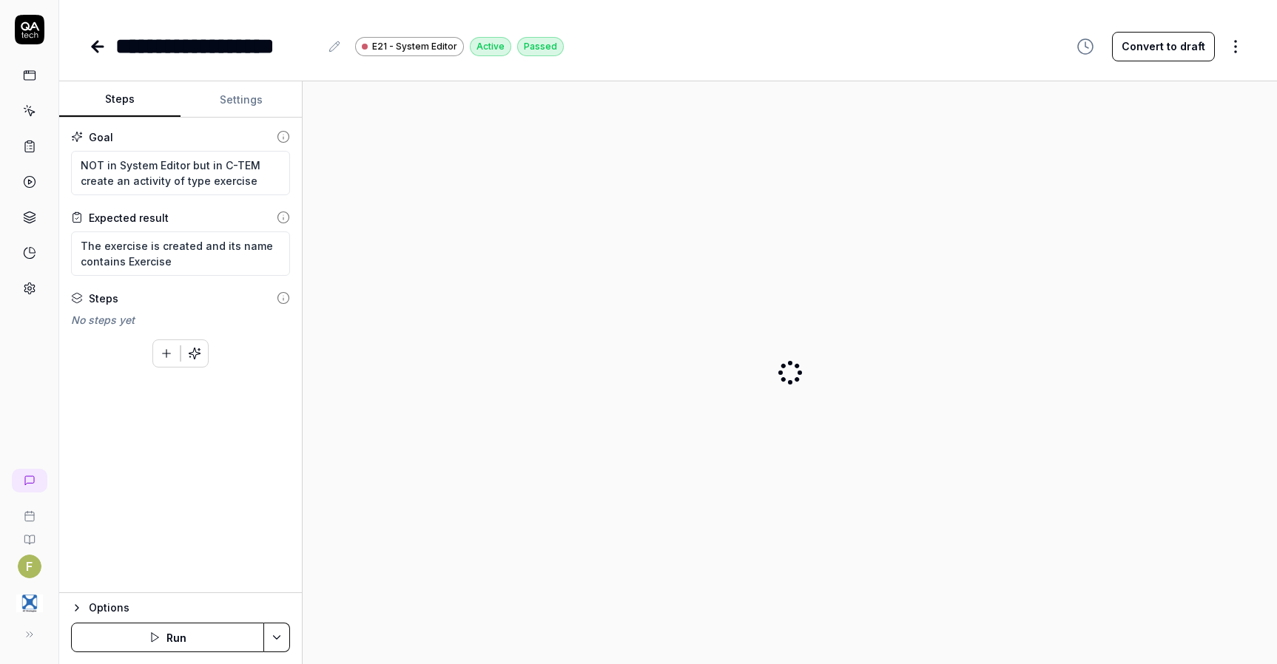
click at [234, 103] on button "Settings" at bounding box center [240, 100] width 121 height 36
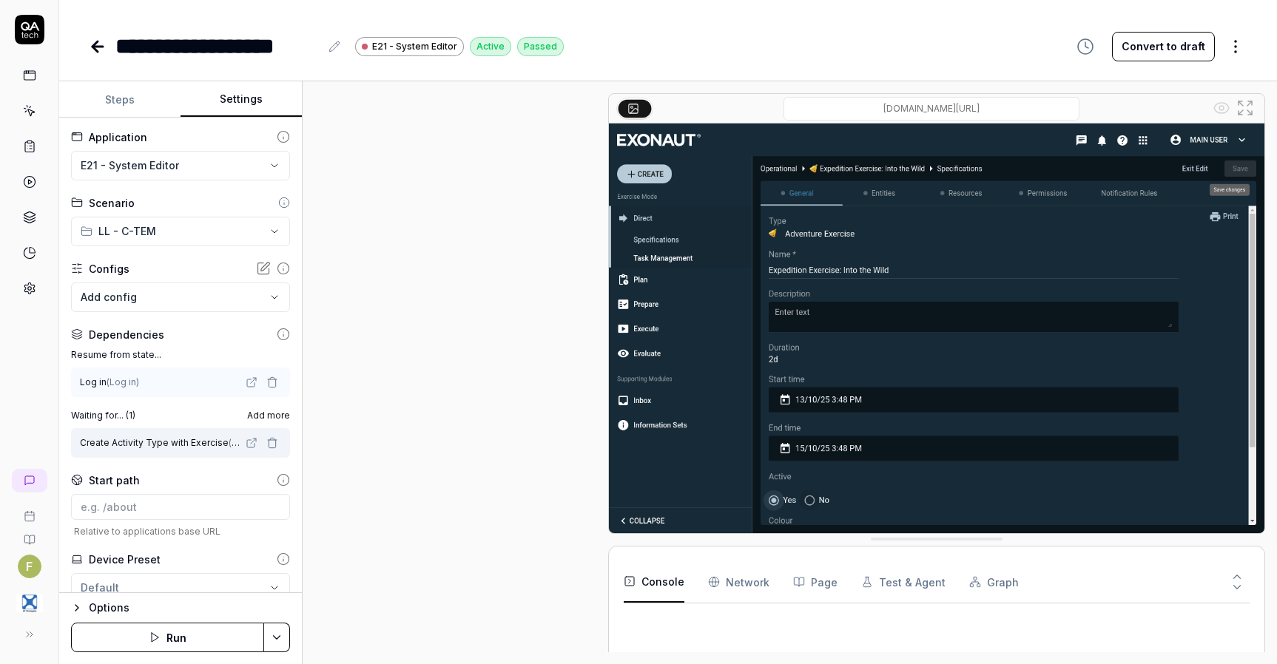
scroll to position [563, 0]
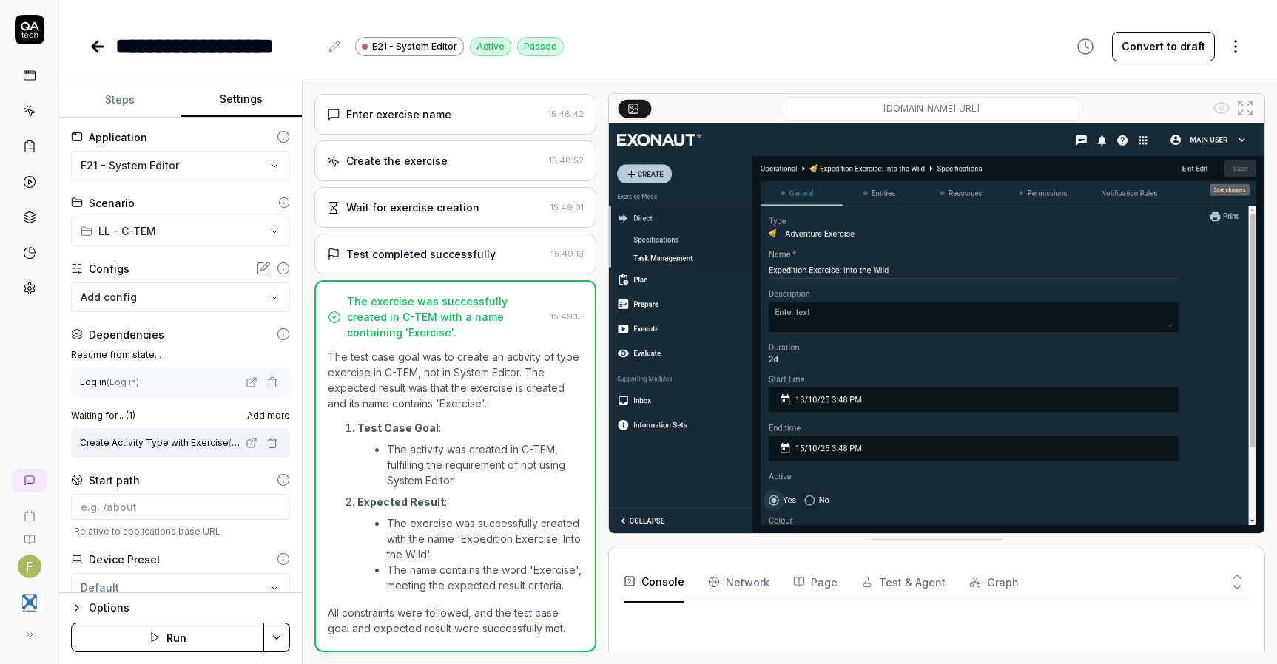
click at [201, 235] on html "**********" at bounding box center [638, 332] width 1277 height 664
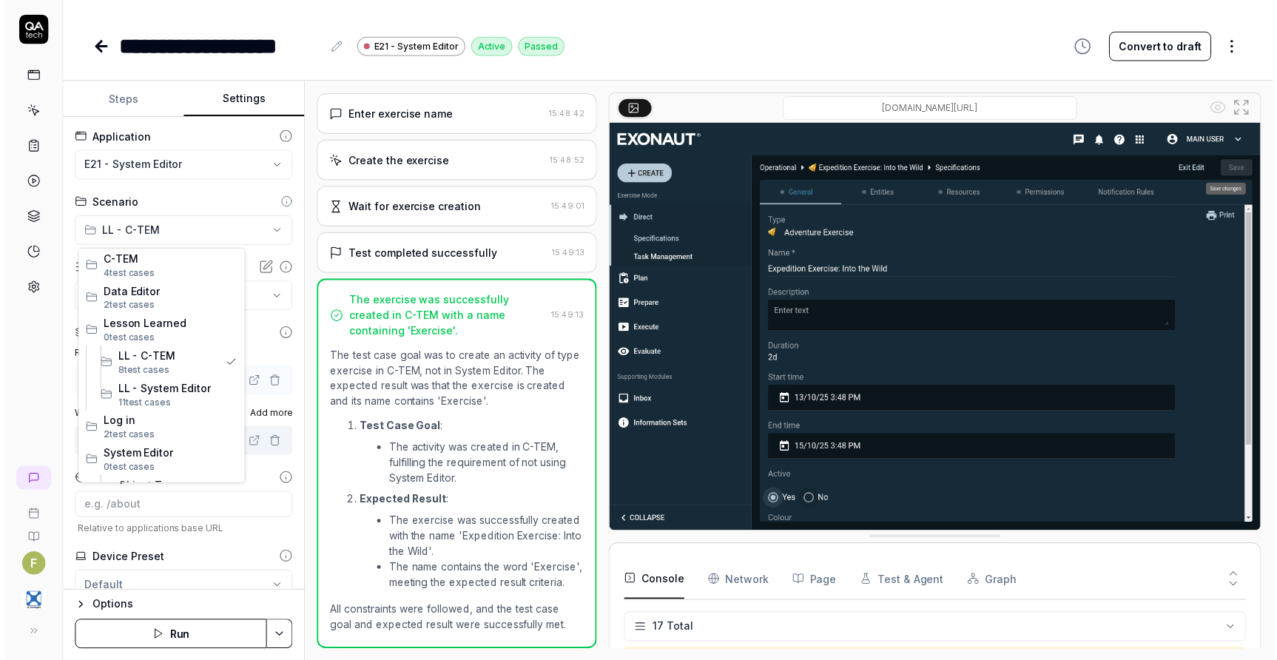
scroll to position [402, 0]
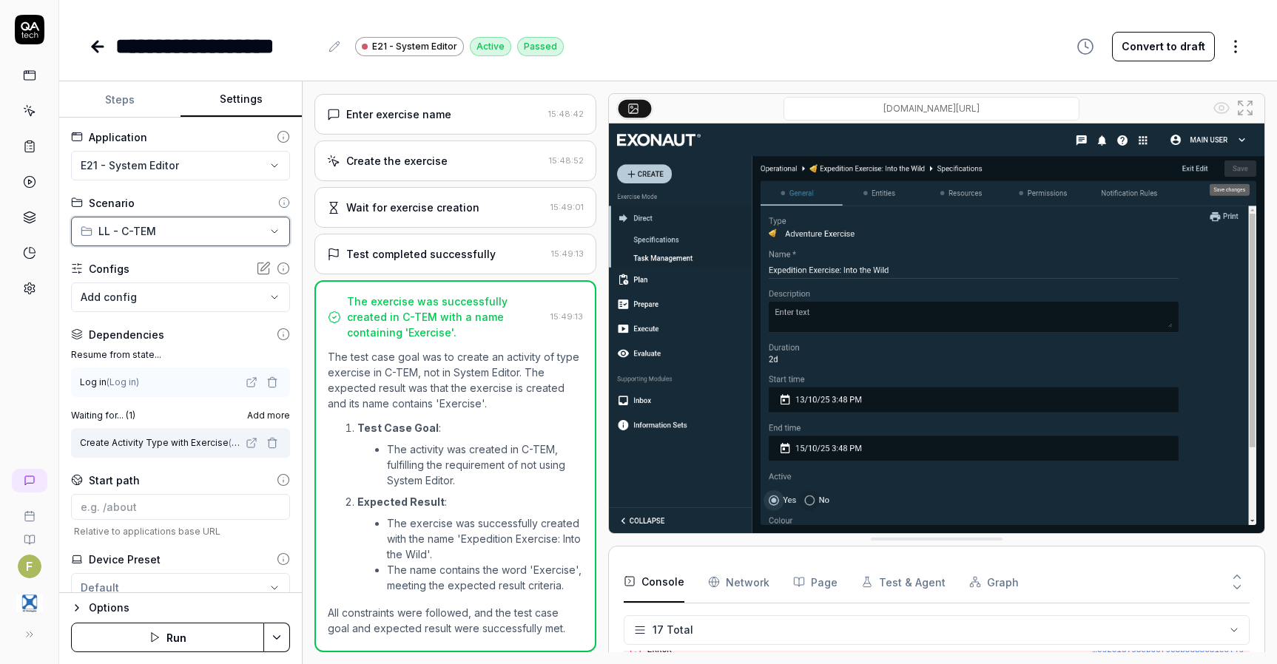
click at [195, 161] on html "**********" at bounding box center [638, 332] width 1277 height 664
click at [195, 168] on html "**********" at bounding box center [638, 332] width 1277 height 664
click at [189, 301] on div "E21 - C-TEM" at bounding box center [158, 299] width 152 height 16
click at [210, 645] on button "Save & Run" at bounding box center [167, 638] width 193 height 30
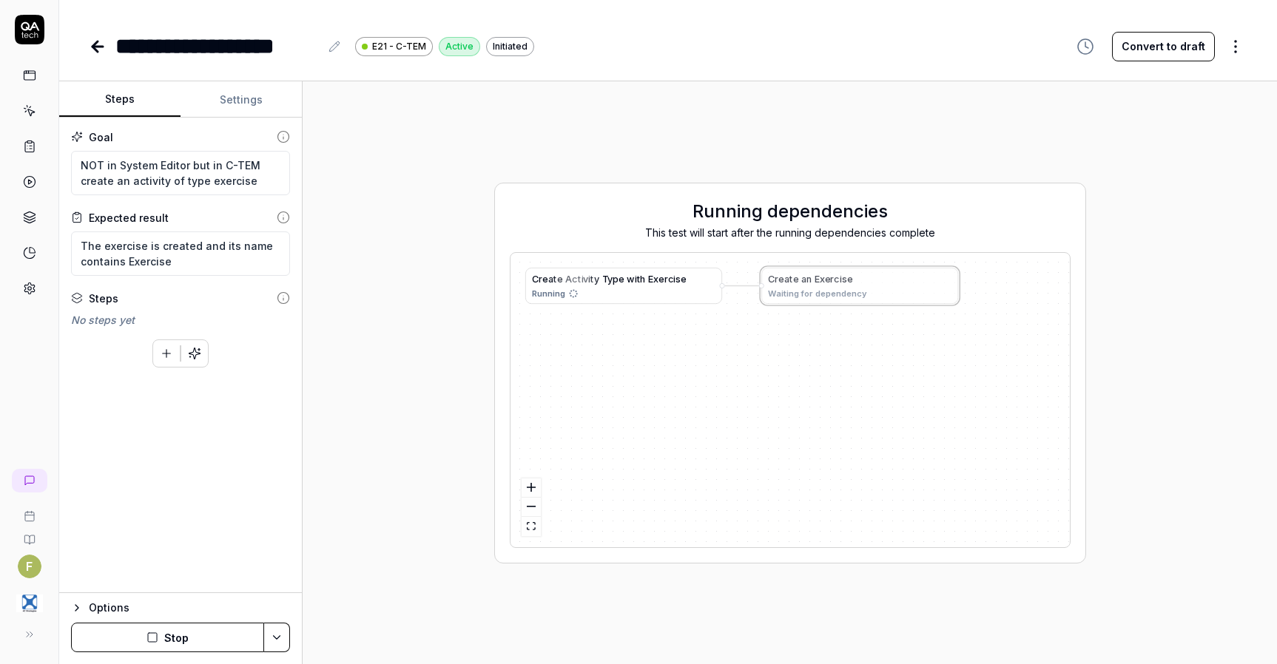
click at [138, 98] on button "Steps" at bounding box center [119, 100] width 121 height 36
click at [161, 631] on button "Stop" at bounding box center [167, 638] width 193 height 30
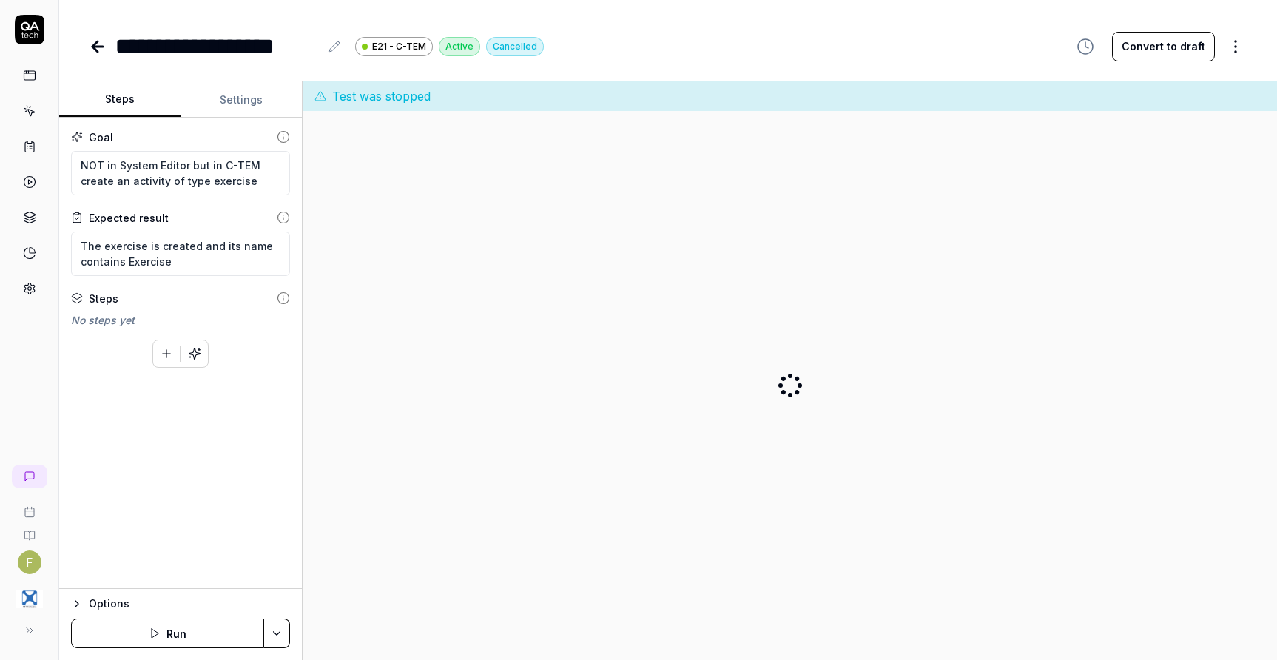
click at [196, 646] on button "Run" at bounding box center [167, 633] width 193 height 30
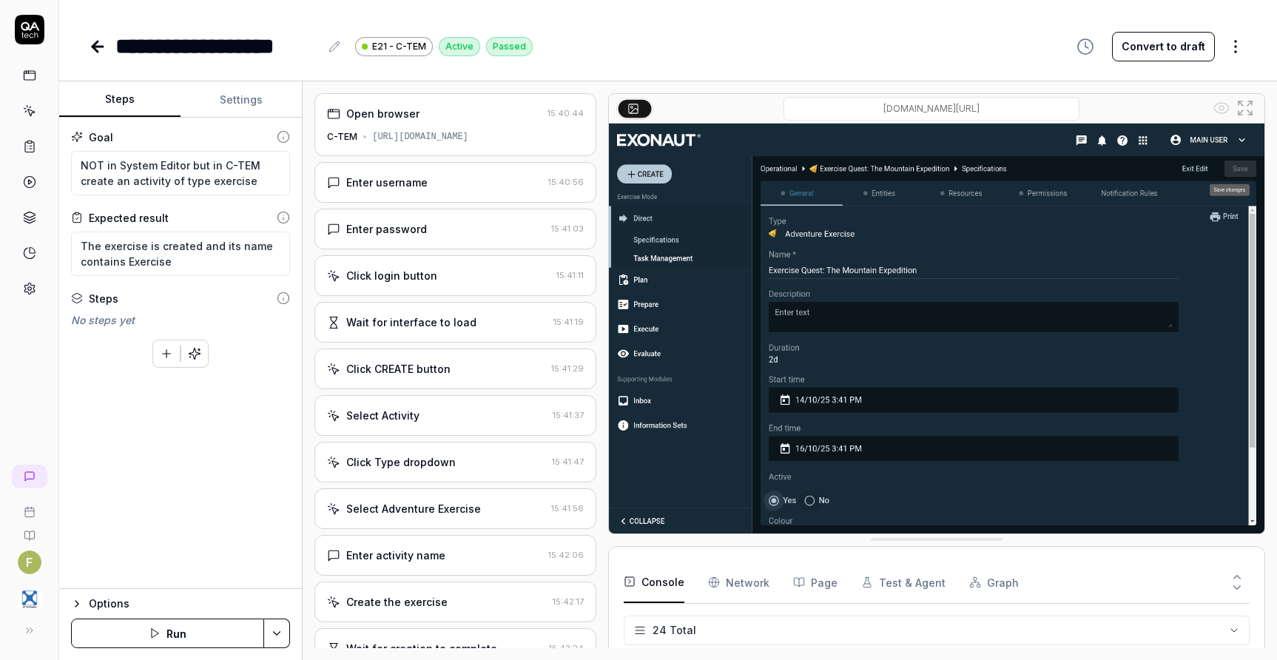
click at [90, 50] on icon at bounding box center [98, 47] width 18 height 18
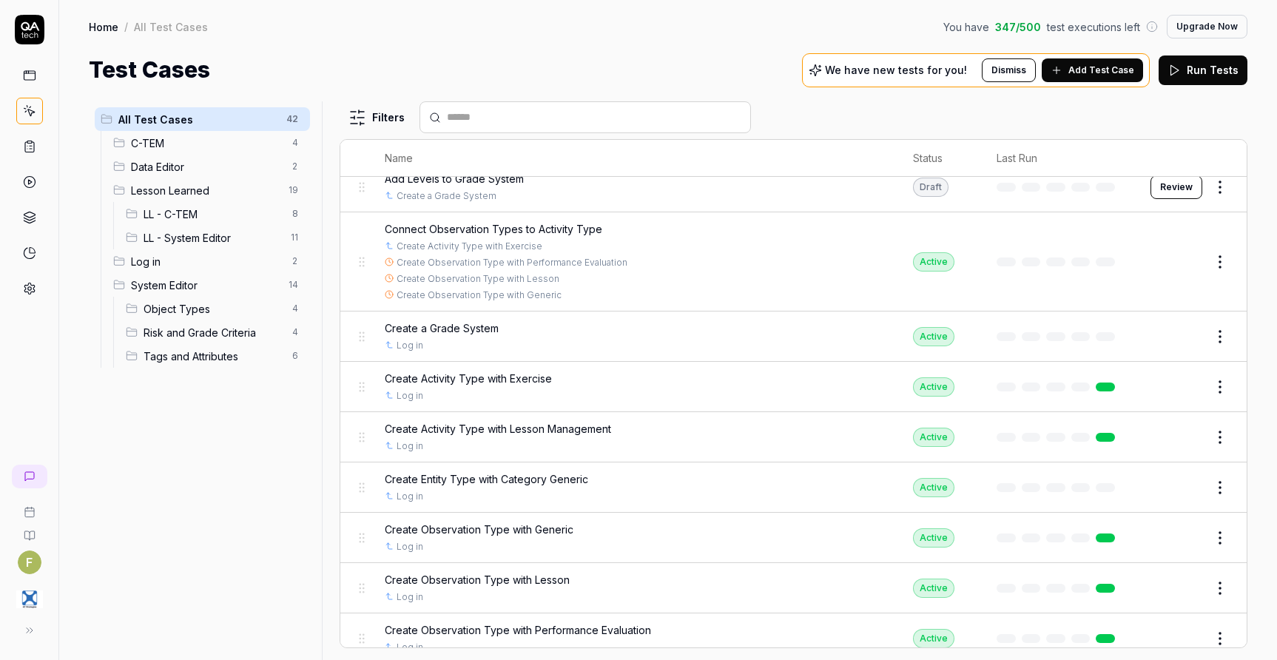
scroll to position [1011, 0]
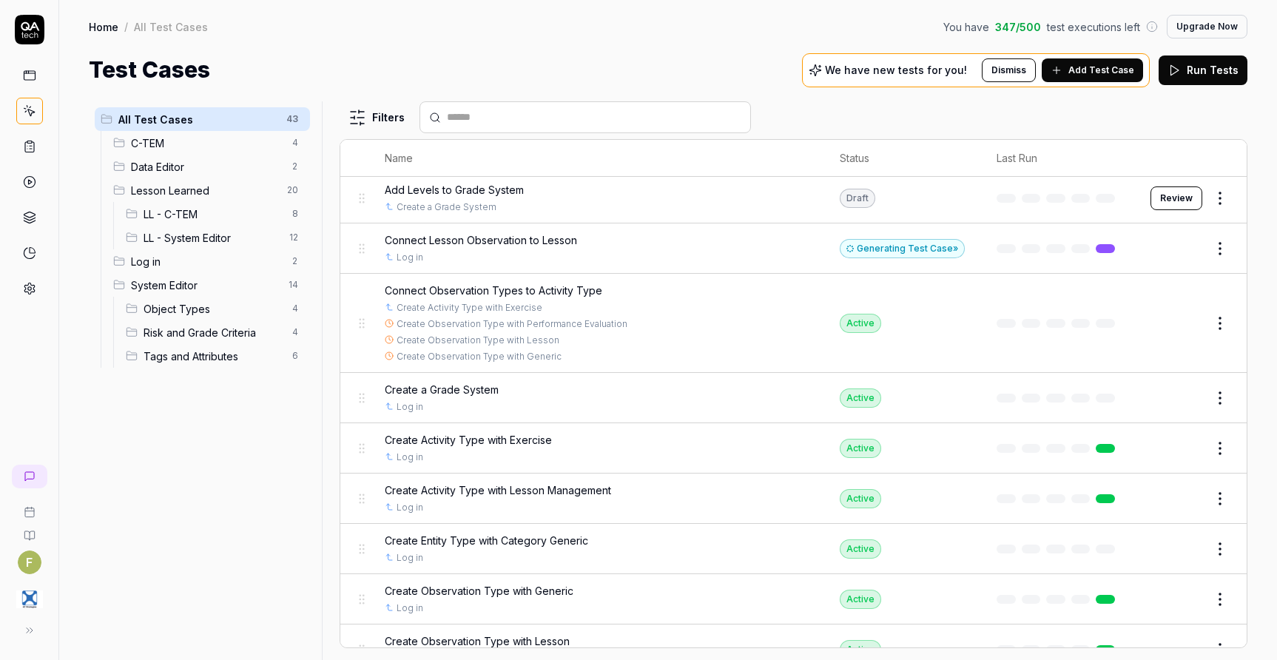
click at [885, 254] on div "Generating Test Case »" at bounding box center [902, 248] width 125 height 19
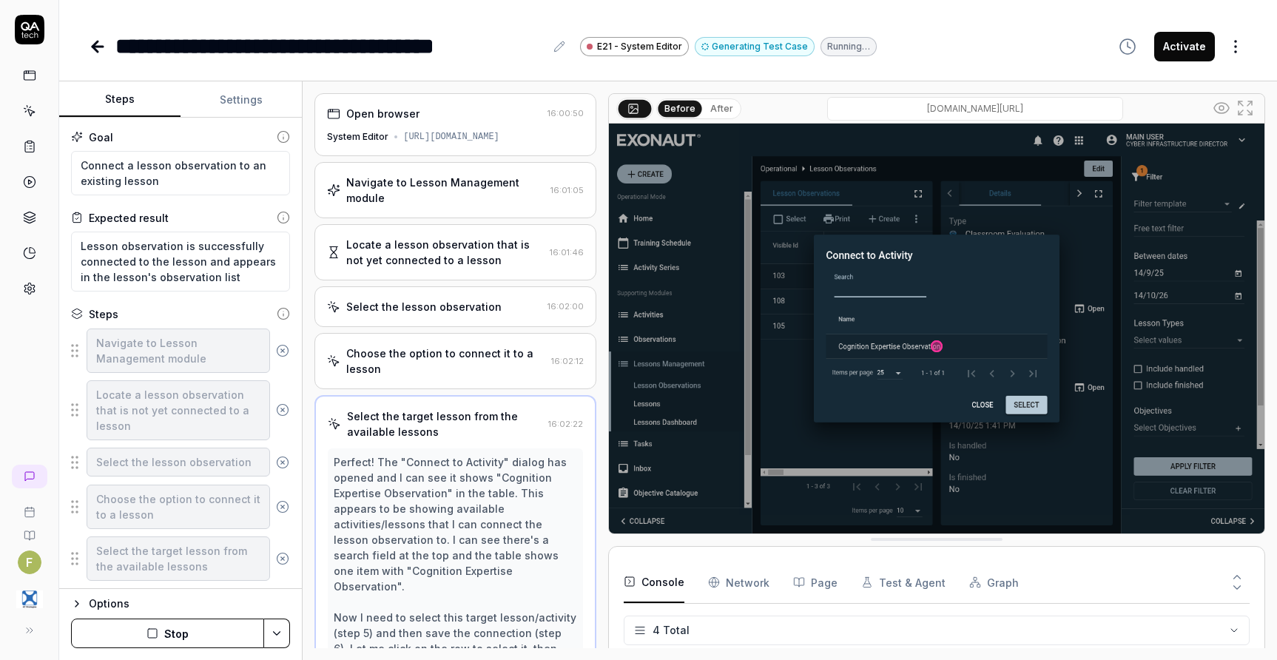
click at [470, 250] on div "Locate a lesson observation that is not yet connected to a lesson" at bounding box center [444, 252] width 197 height 31
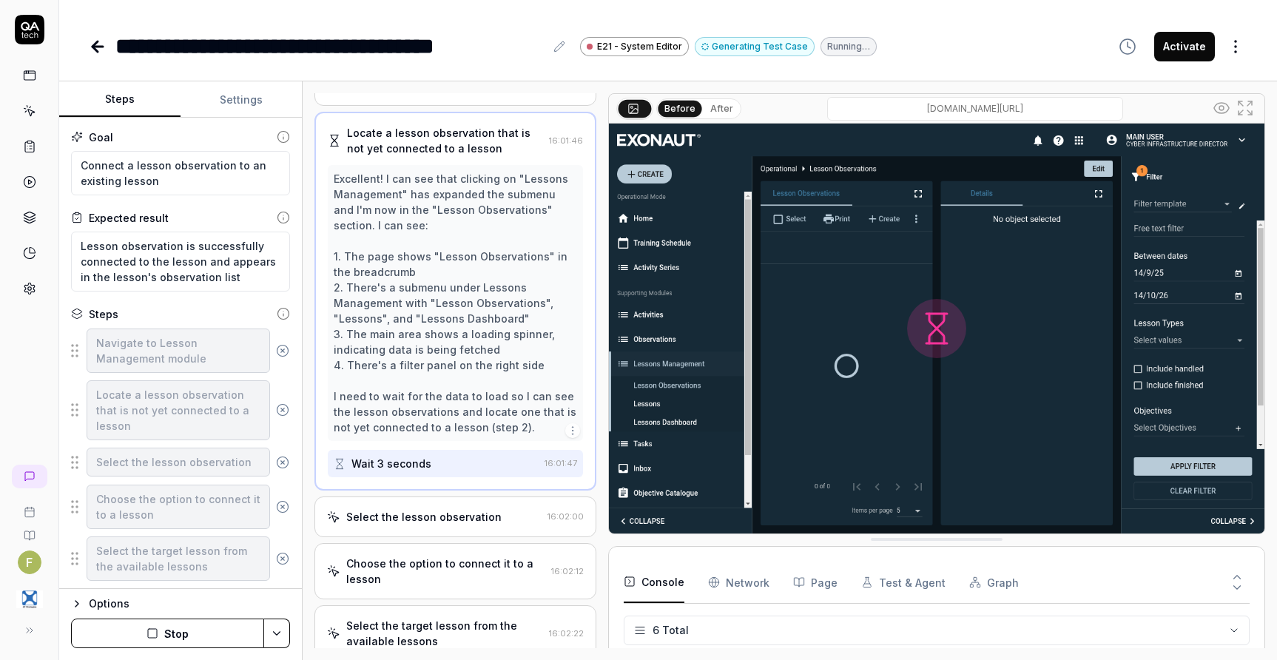
scroll to position [148, 0]
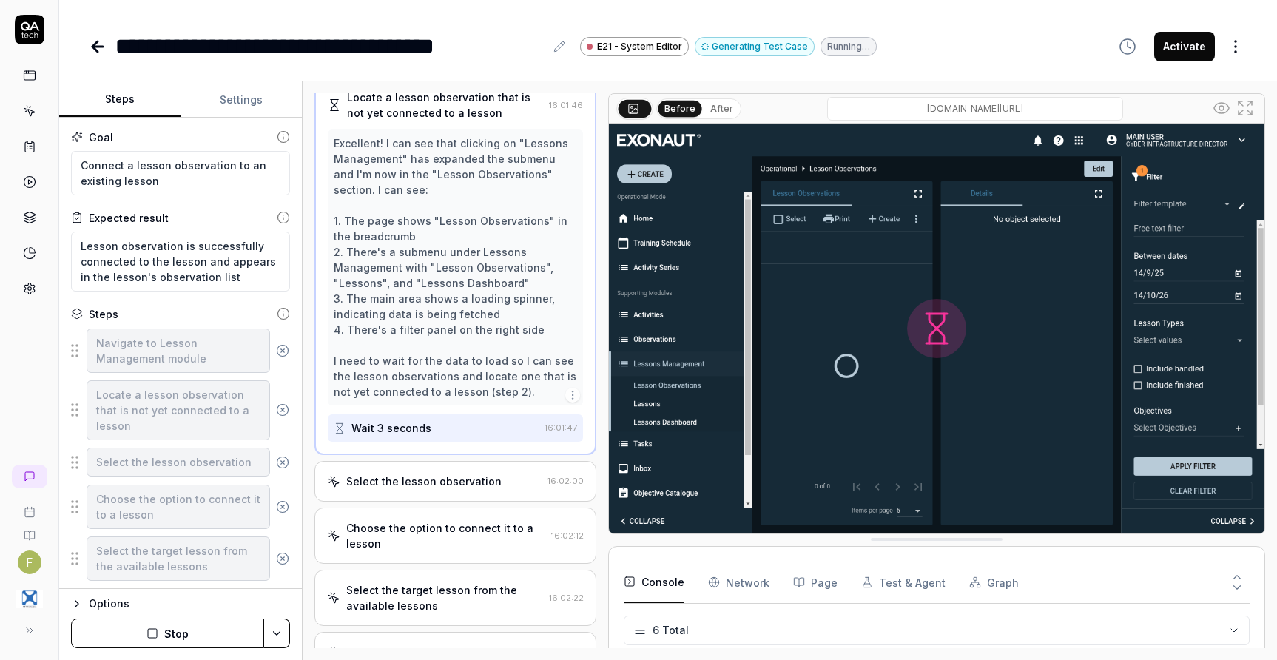
click at [439, 501] on div "Select the lesson observation 16:02:00" at bounding box center [455, 481] width 282 height 41
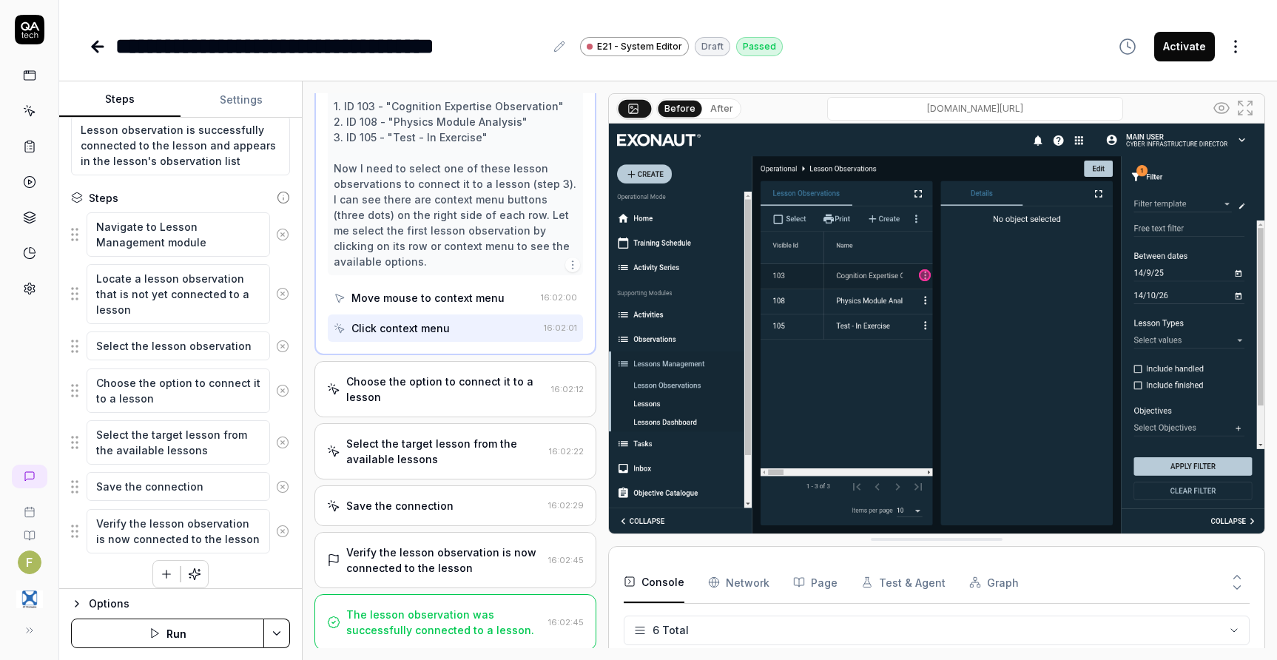
scroll to position [127, 0]
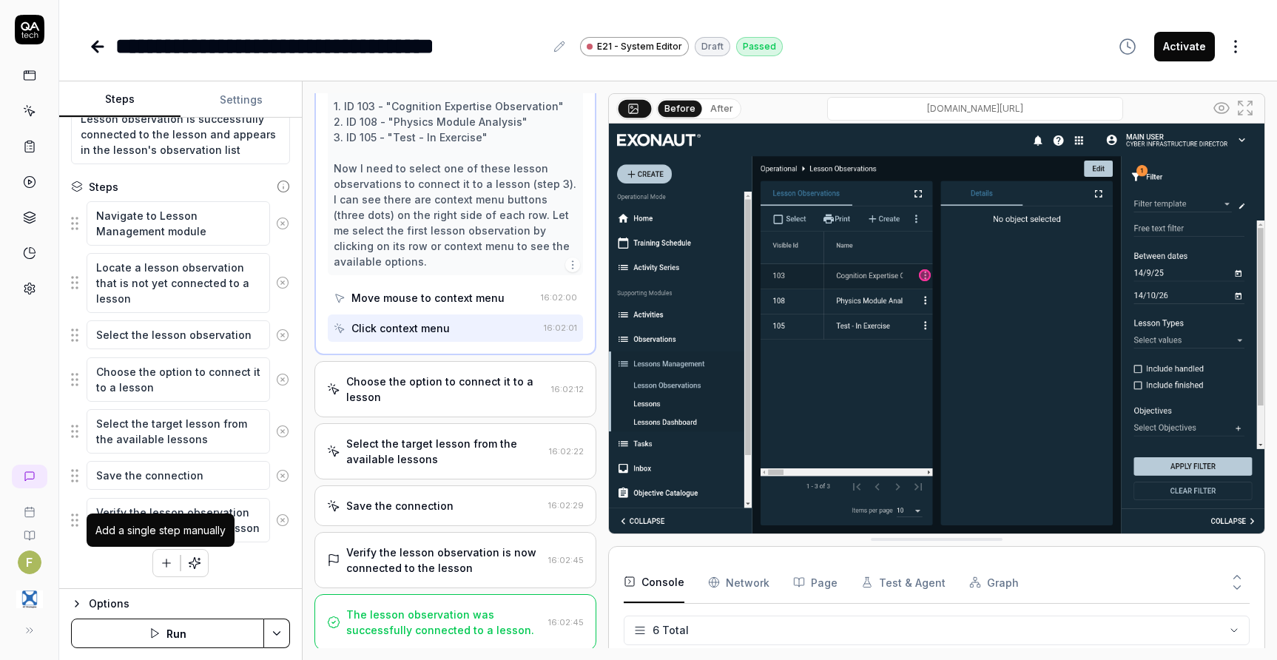
click at [160, 565] on icon "button" at bounding box center [166, 562] width 13 height 13
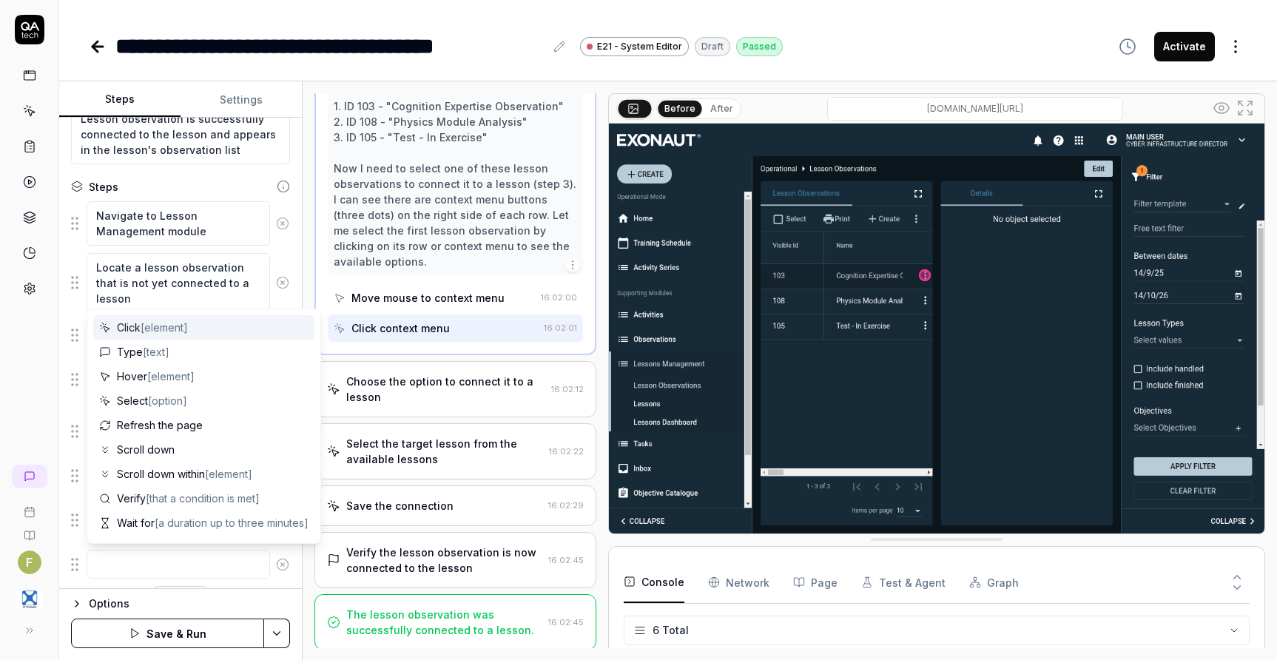
click at [169, 562] on textarea at bounding box center [178, 564] width 183 height 29
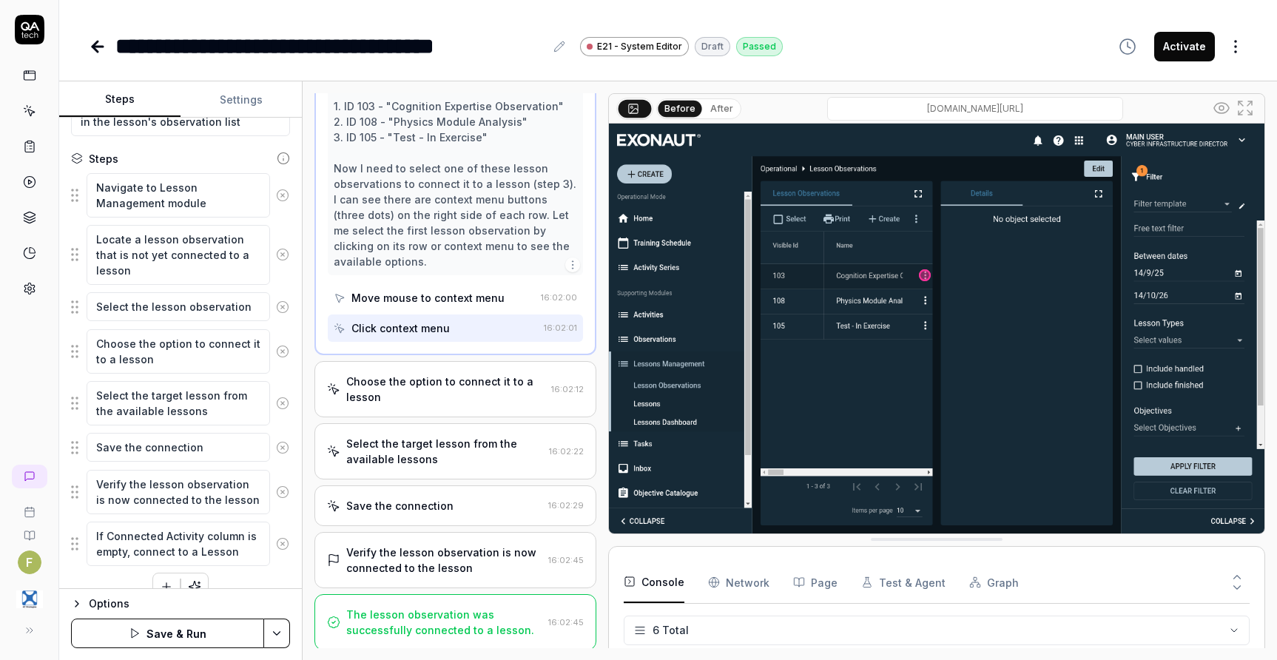
scroll to position [179, 0]
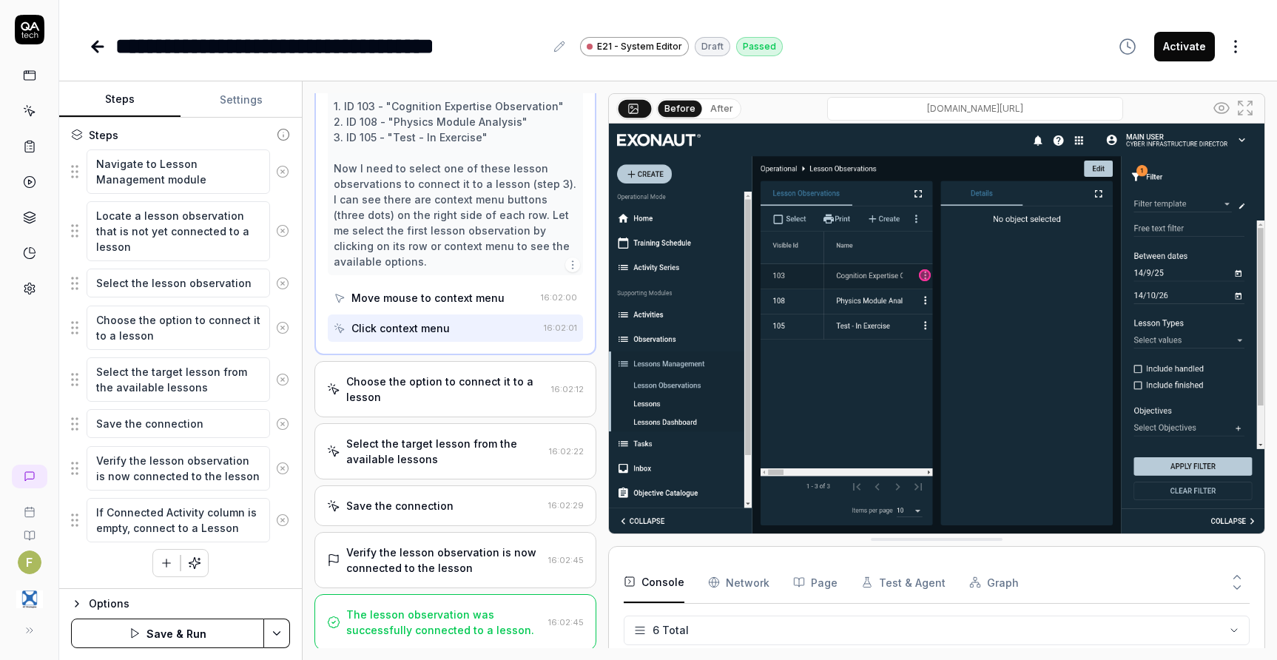
drag, startPoint x: 70, startPoint y: 524, endPoint x: 75, endPoint y: 499, distance: 25.8
click at [75, 499] on div "Goal Connect a lesson observation to an existing lesson Expected result Lesson …" at bounding box center [180, 353] width 243 height 471
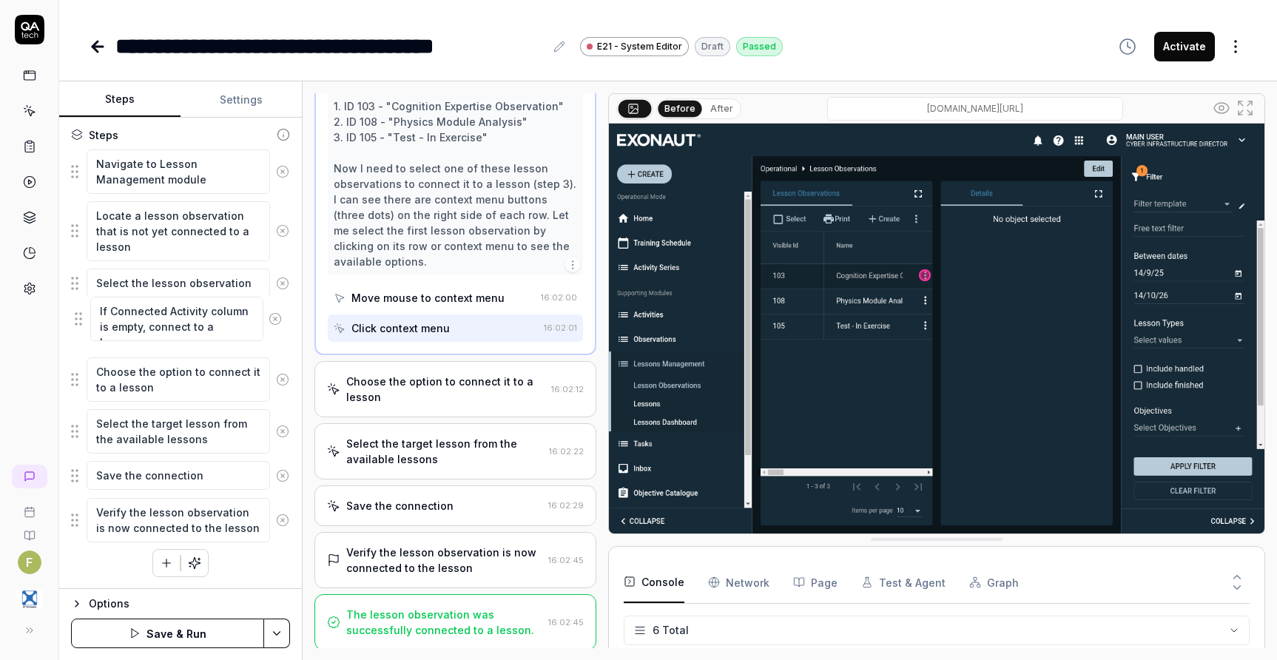
drag, startPoint x: 75, startPoint y: 523, endPoint x: 79, endPoint y: 322, distance: 201.2
click at [79, 322] on fieldset "Navigate to Lesson Management module Locate a lesson observation that is not ye…" at bounding box center [180, 346] width 219 height 394
click at [179, 632] on button "Save & Run" at bounding box center [167, 633] width 193 height 30
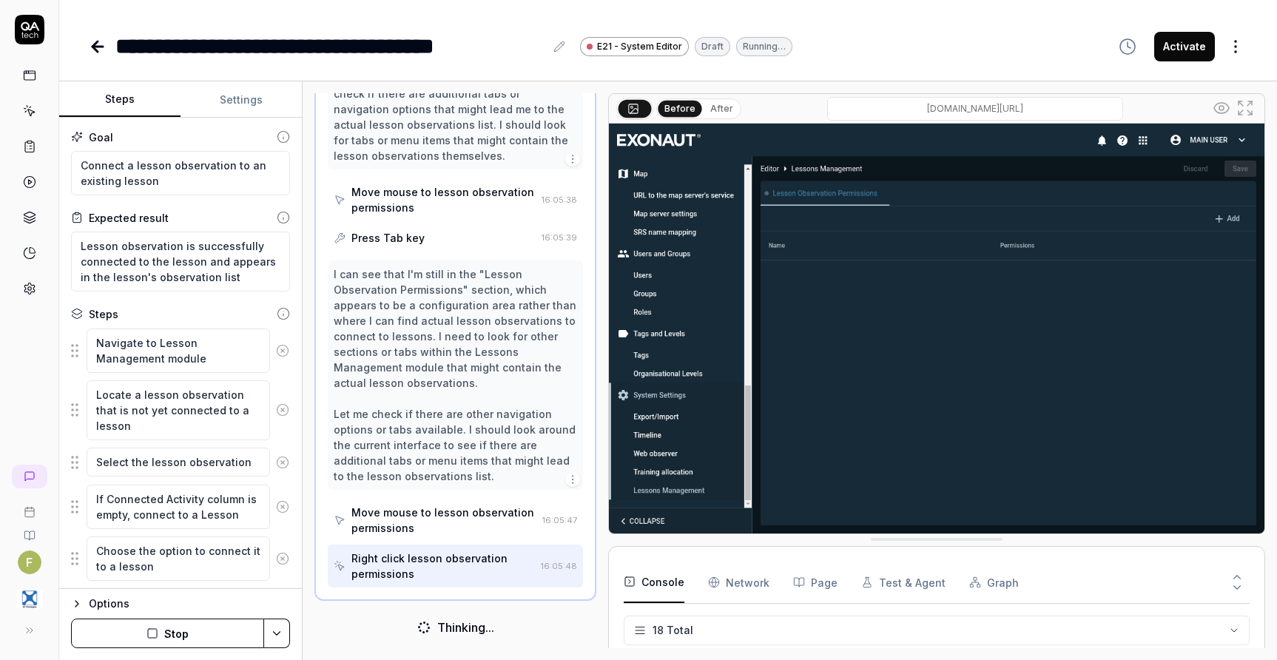
click at [240, 109] on button "Settings" at bounding box center [240, 100] width 121 height 36
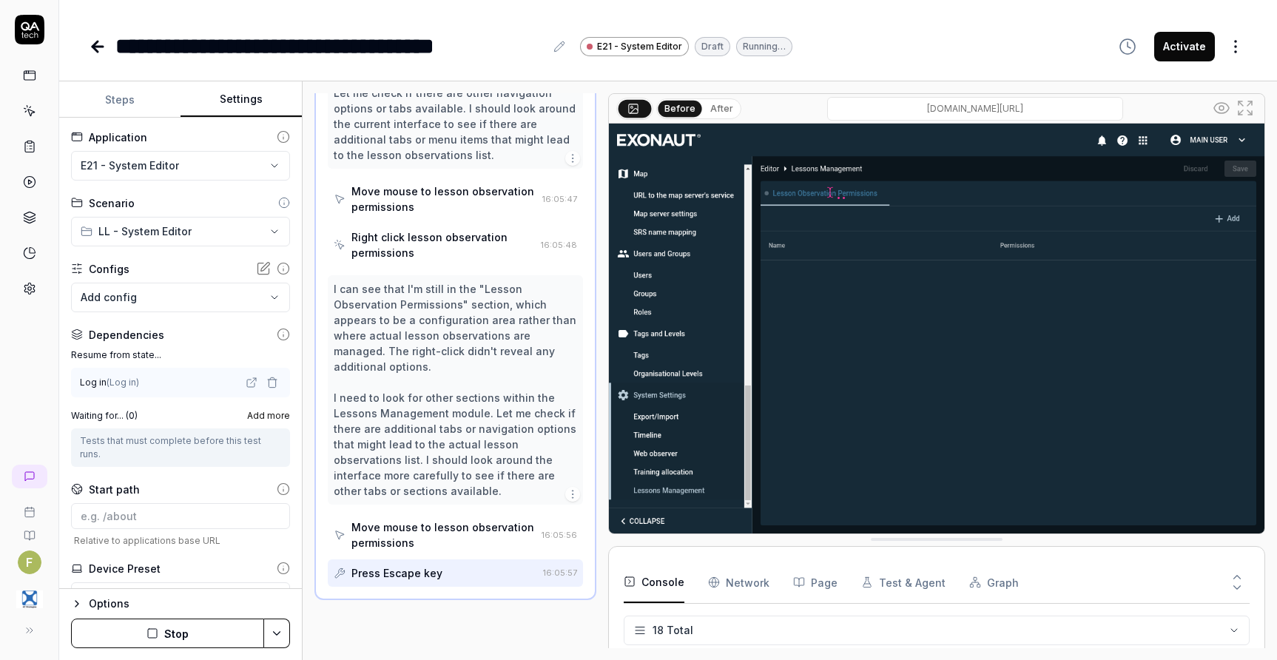
scroll to position [873, 0]
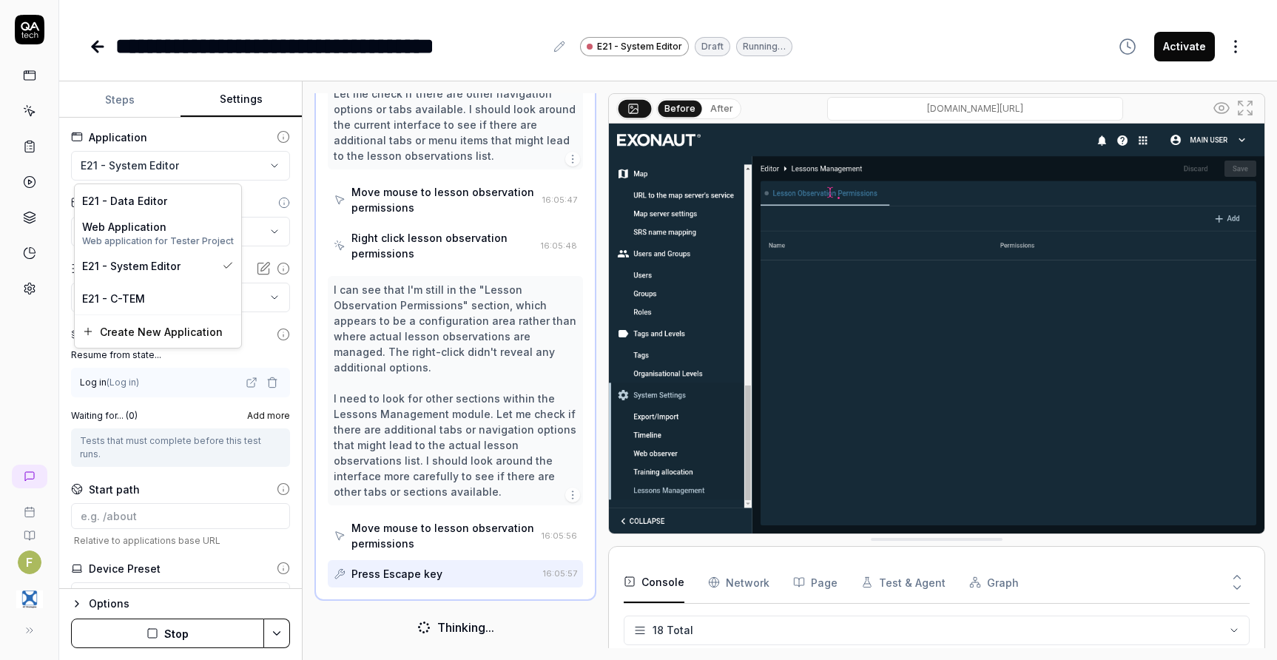
click at [238, 163] on html "**********" at bounding box center [638, 330] width 1277 height 660
click at [186, 302] on div "E21 - C-TEM" at bounding box center [158, 299] width 152 height 16
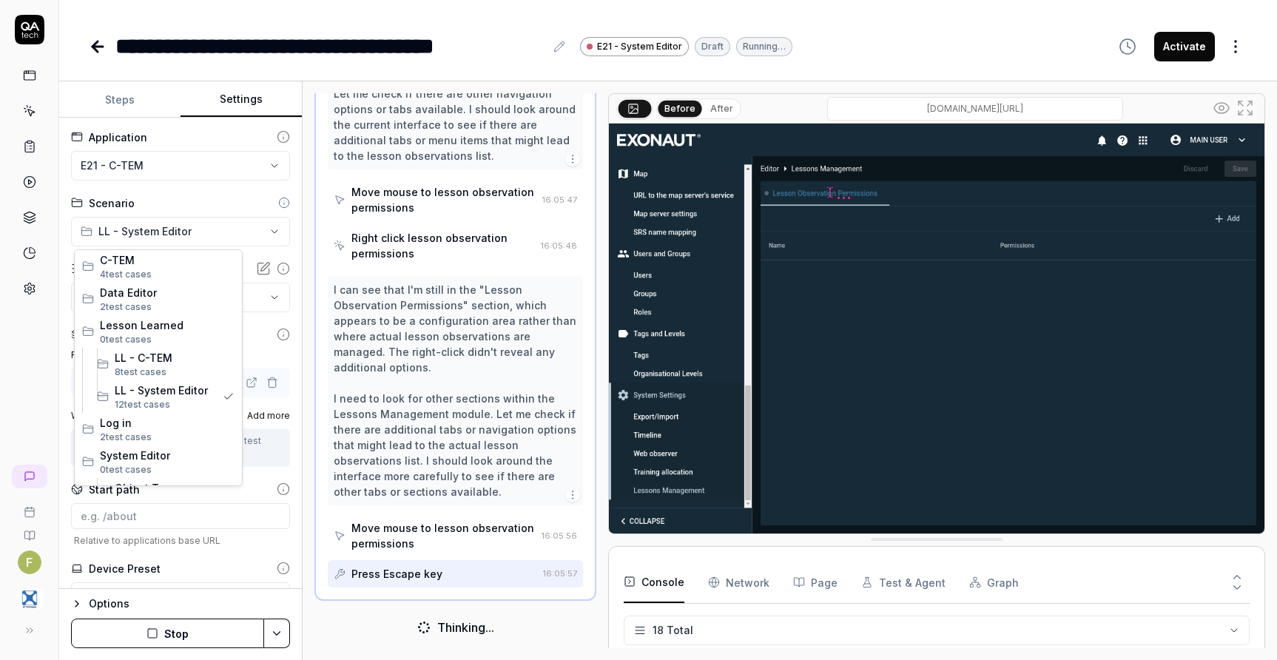
click at [215, 234] on html "**********" at bounding box center [638, 330] width 1277 height 660
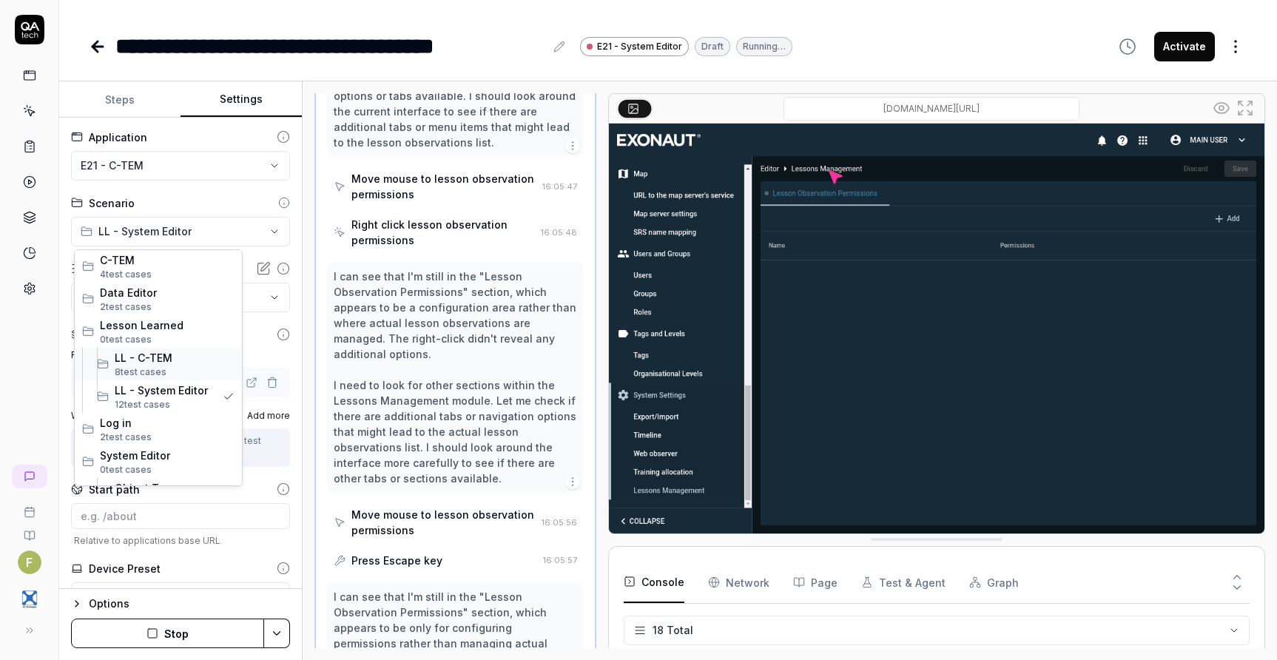
click at [201, 358] on span "LL - C-TEM" at bounding box center [175, 358] width 120 height 16
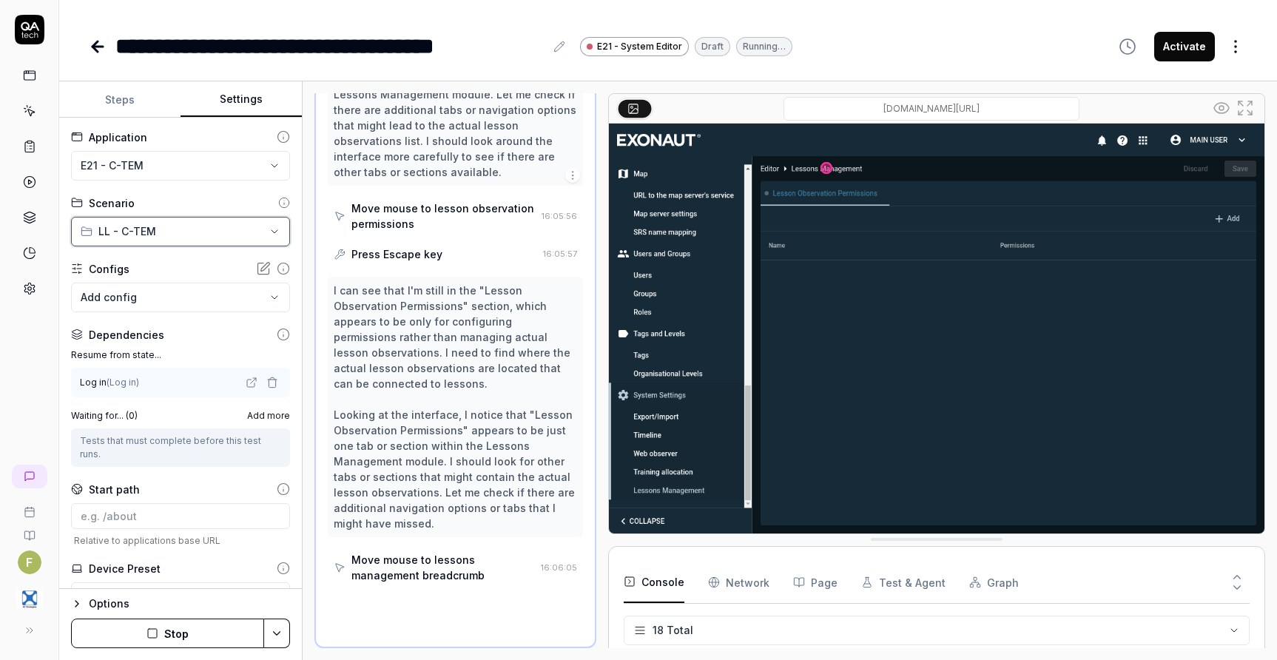
scroll to position [67, 0]
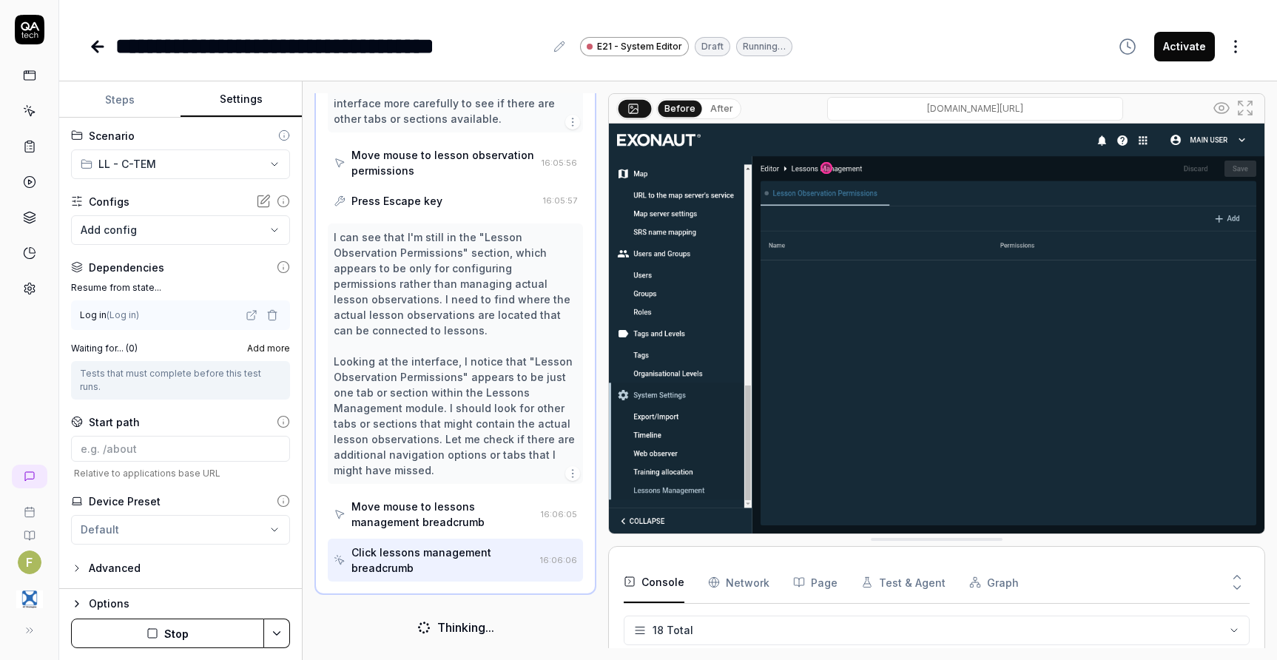
click at [220, 641] on button "Stop" at bounding box center [167, 633] width 193 height 30
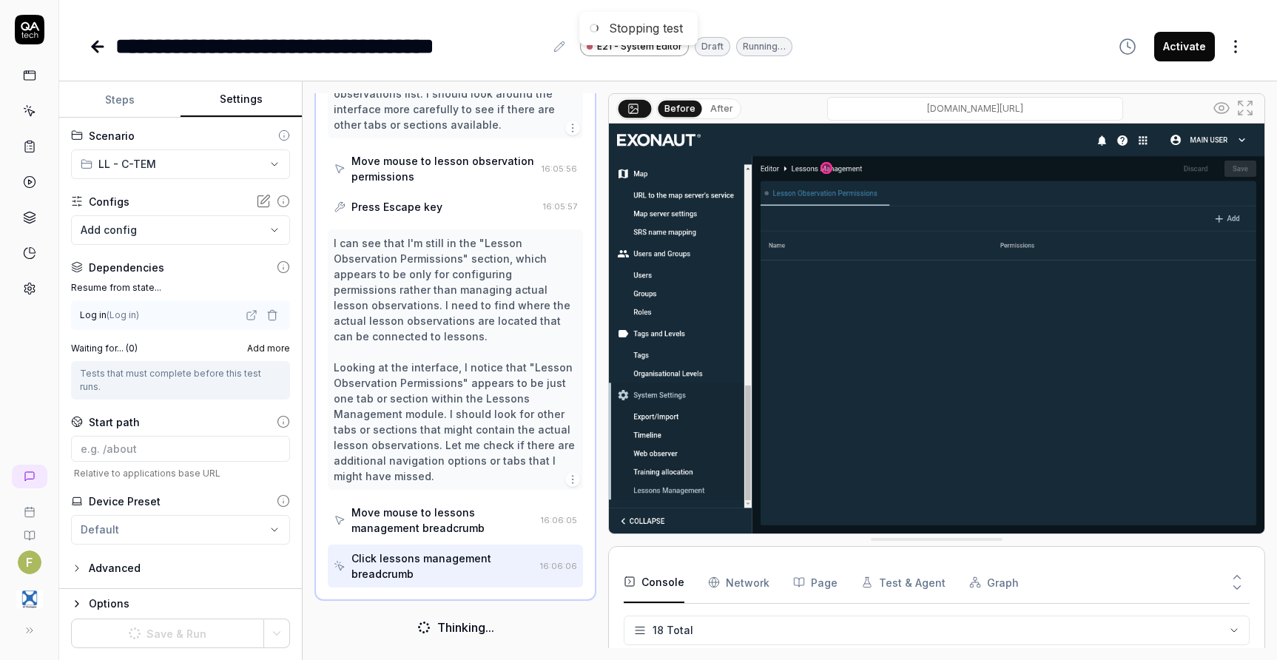
scroll to position [1240, 0]
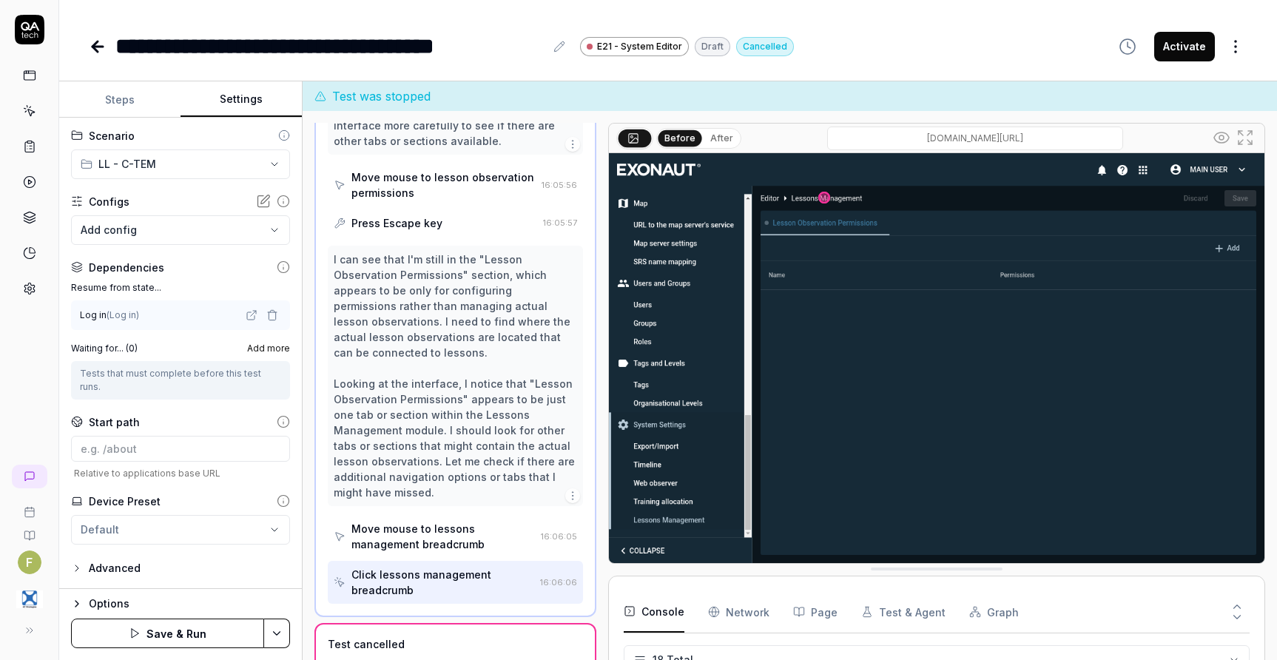
click at [138, 112] on button "Steps" at bounding box center [119, 100] width 121 height 36
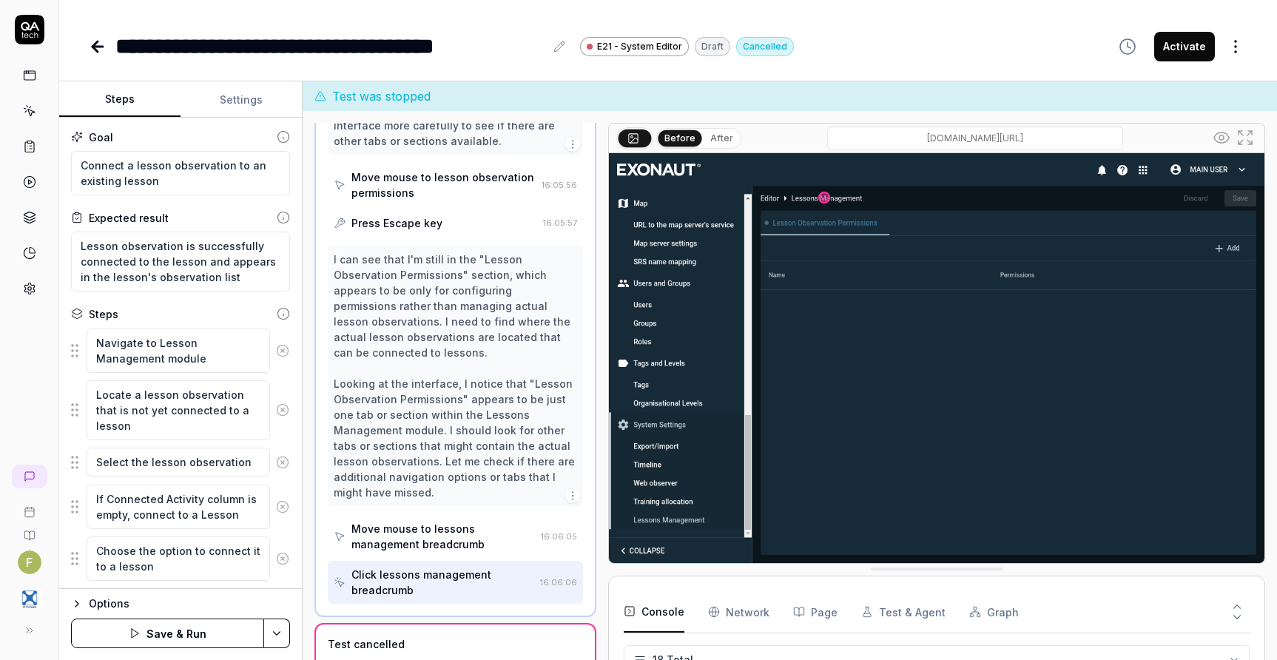
click at [180, 623] on button "Save & Run" at bounding box center [167, 633] width 193 height 30
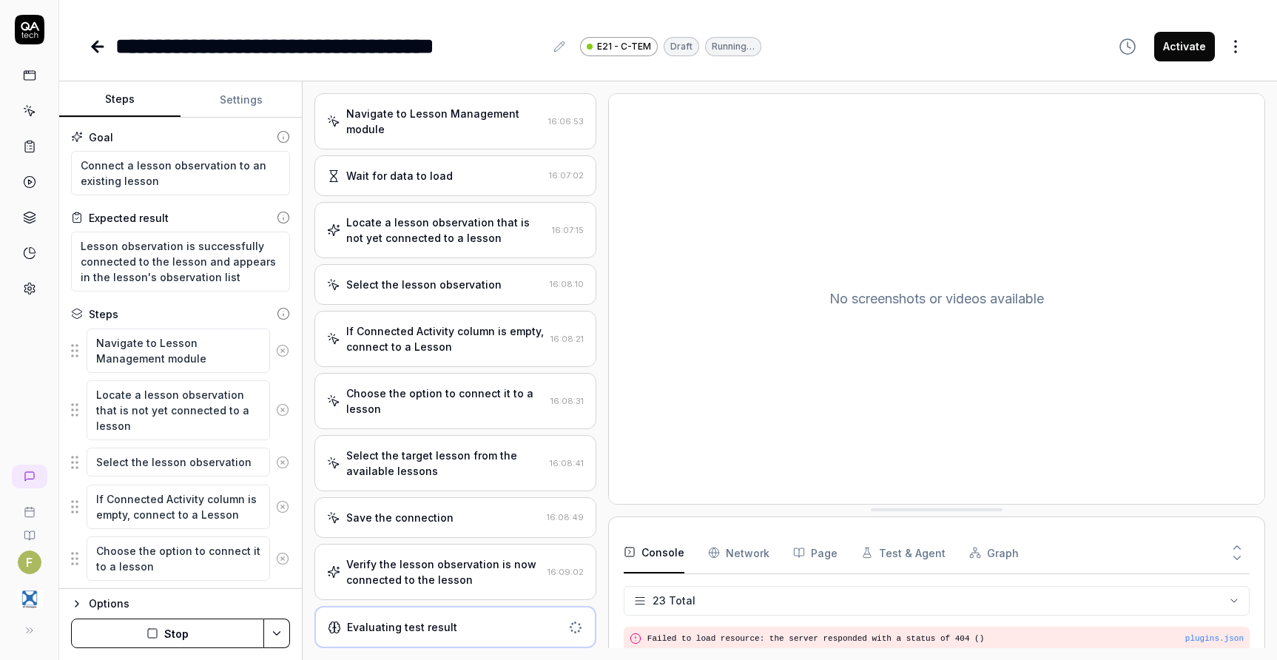
scroll to position [482, 0]
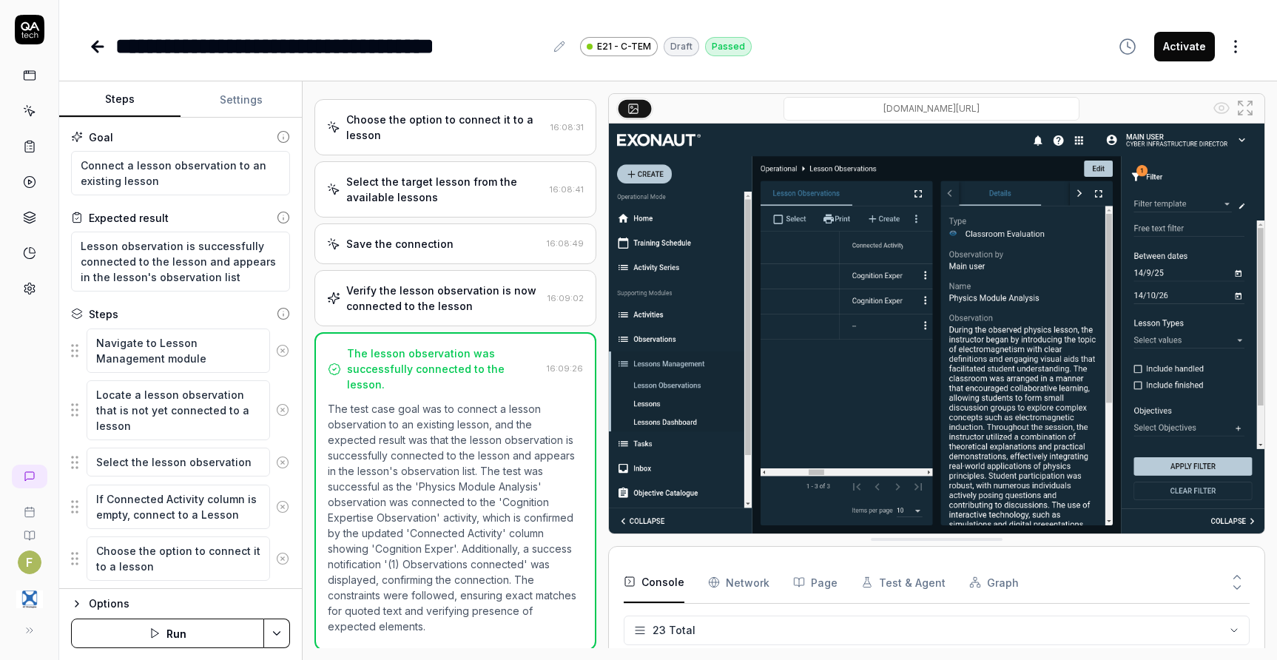
click at [92, 54] on icon at bounding box center [98, 47] width 18 height 18
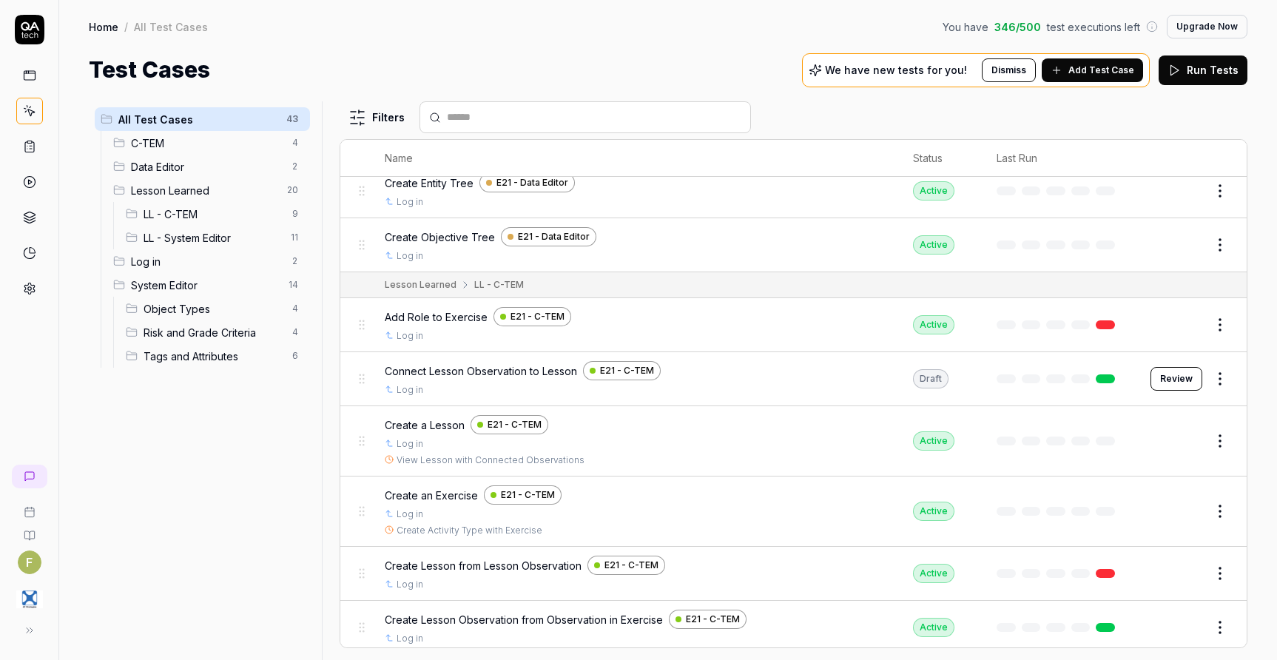
scroll to position [444, 0]
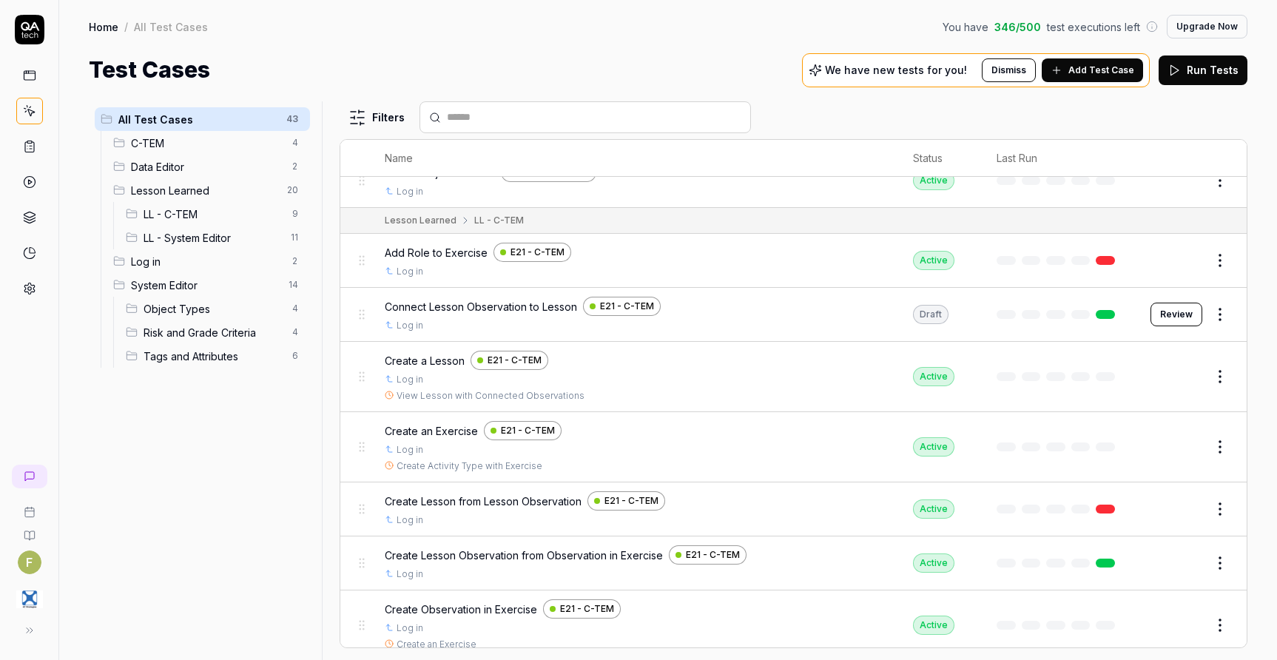
click at [1217, 323] on html "F Home / All Test Cases You have 346 / 500 test executions left Upgrade Now Hom…" at bounding box center [638, 330] width 1277 height 660
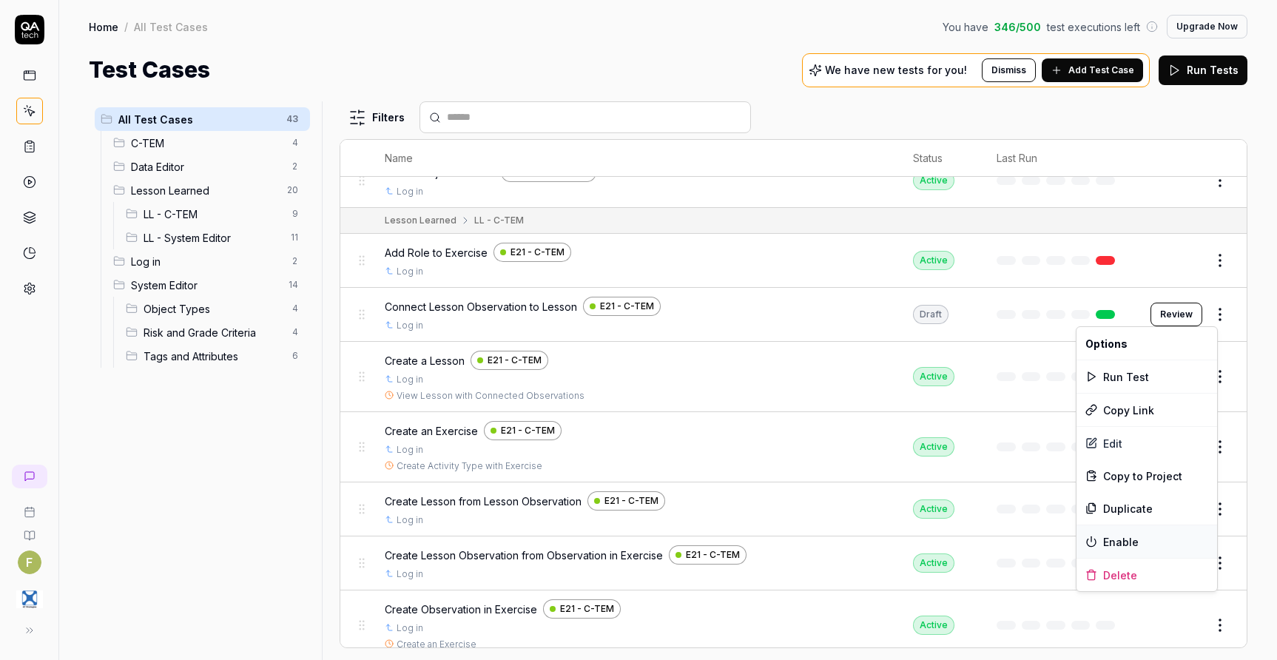
click at [1173, 541] on div "Enable" at bounding box center [1146, 541] width 141 height 33
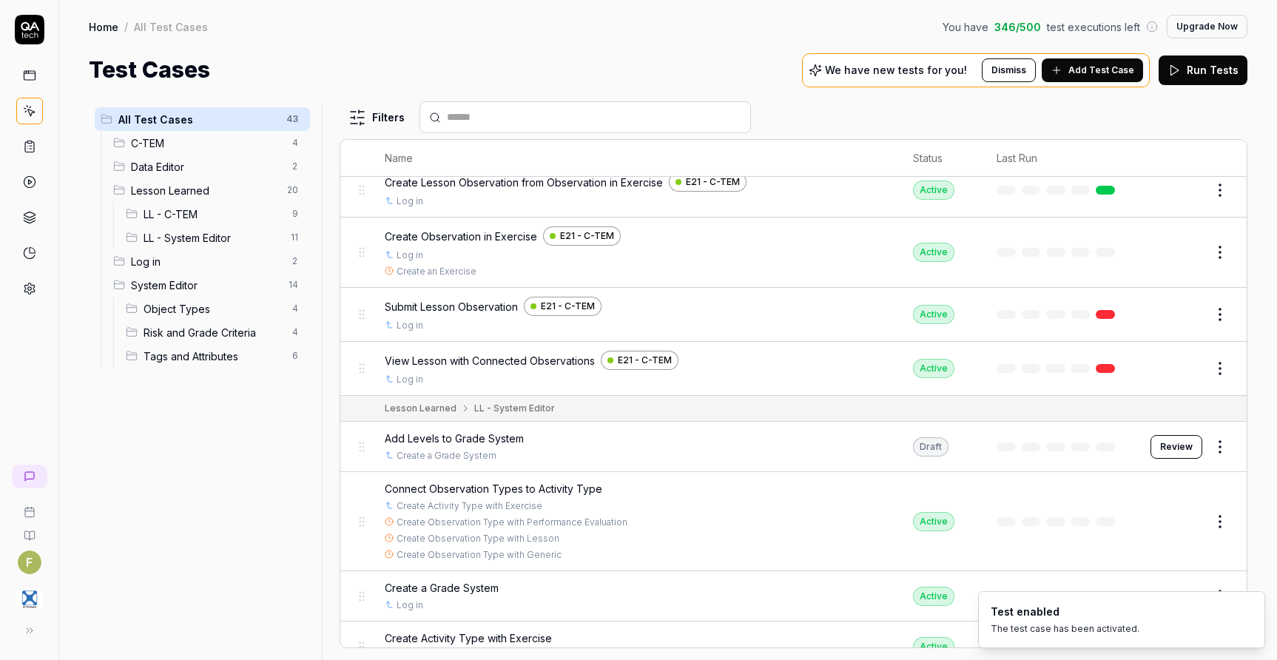
scroll to position [888, 0]
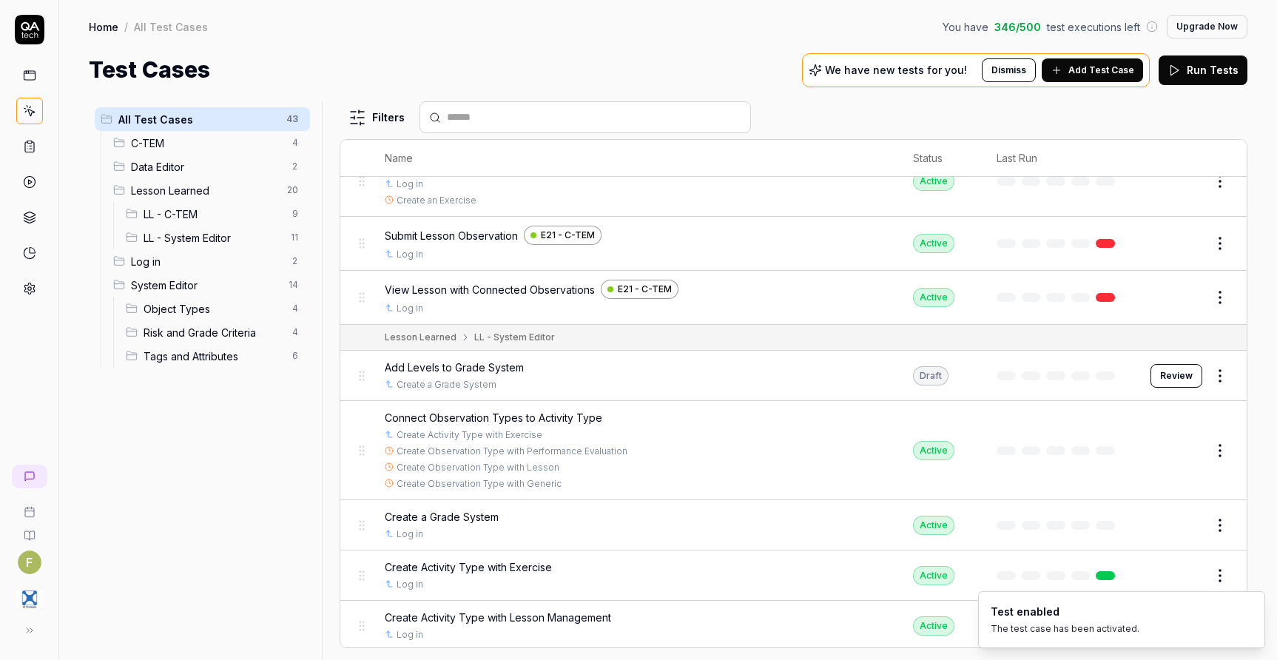
click at [1181, 453] on button "Edit" at bounding box center [1184, 451] width 36 height 24
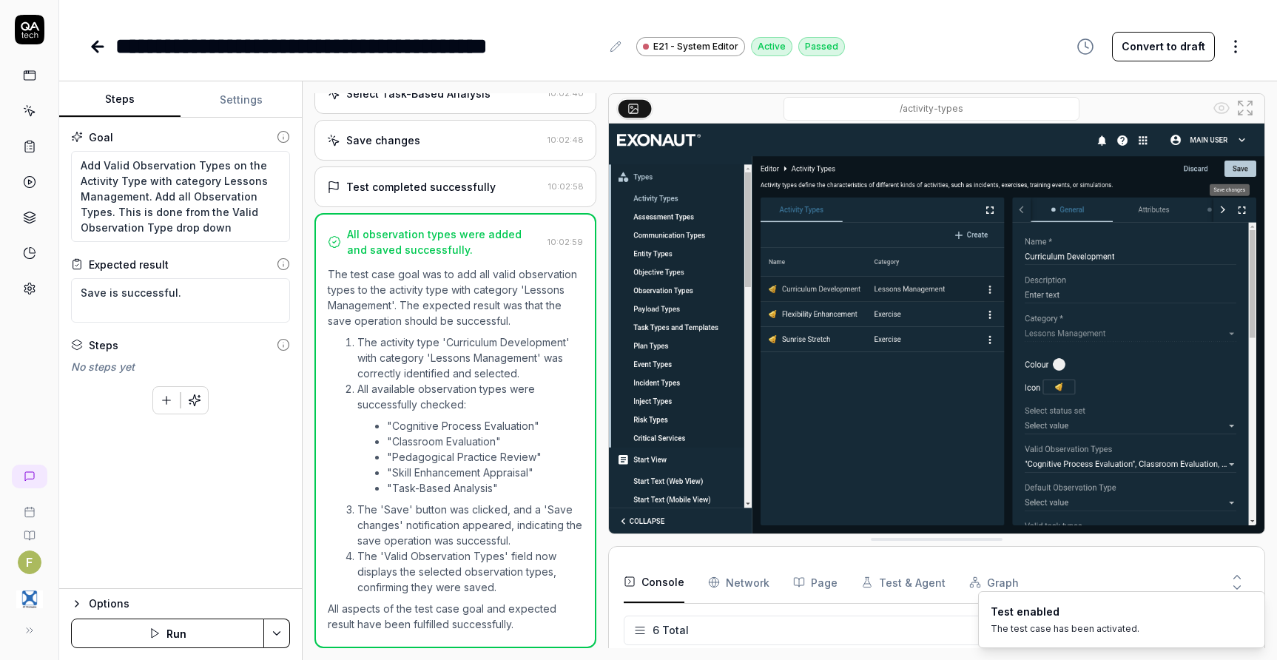
scroll to position [72, 0]
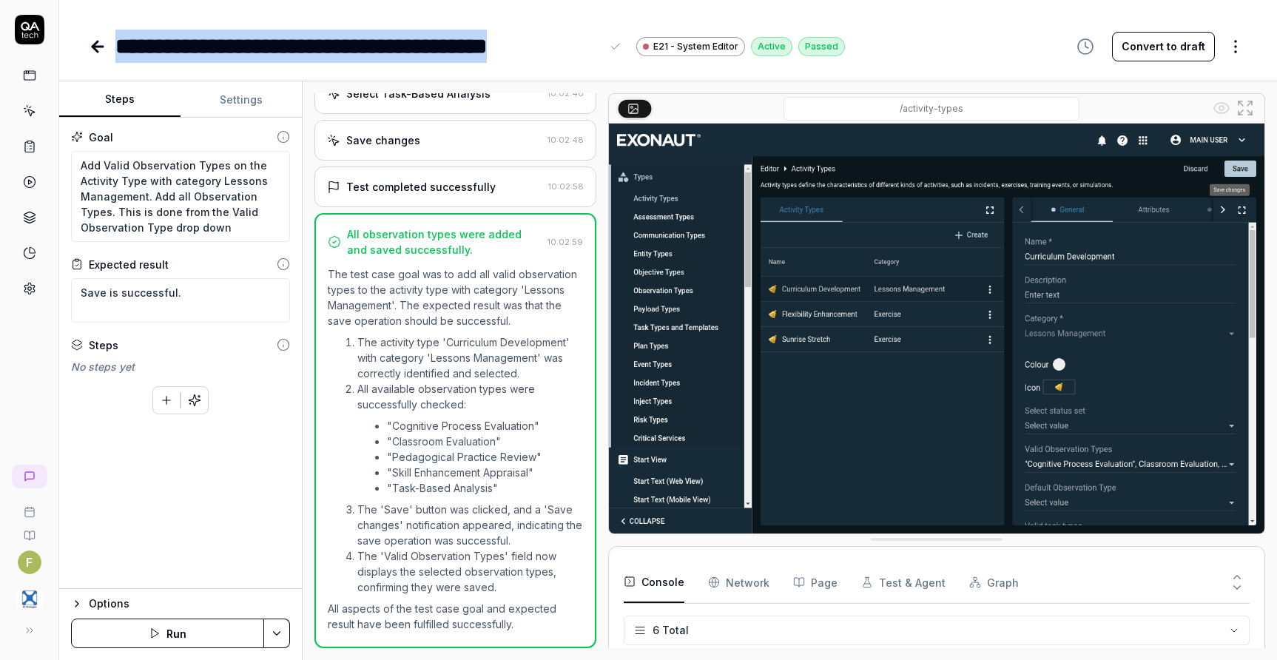
drag, startPoint x: 599, startPoint y: 46, endPoint x: 120, endPoint y: 55, distance: 479.4
click at [120, 55] on div "**********" at bounding box center [357, 46] width 485 height 33
copy div "**********"
click at [98, 47] on icon at bounding box center [97, 47] width 10 height 0
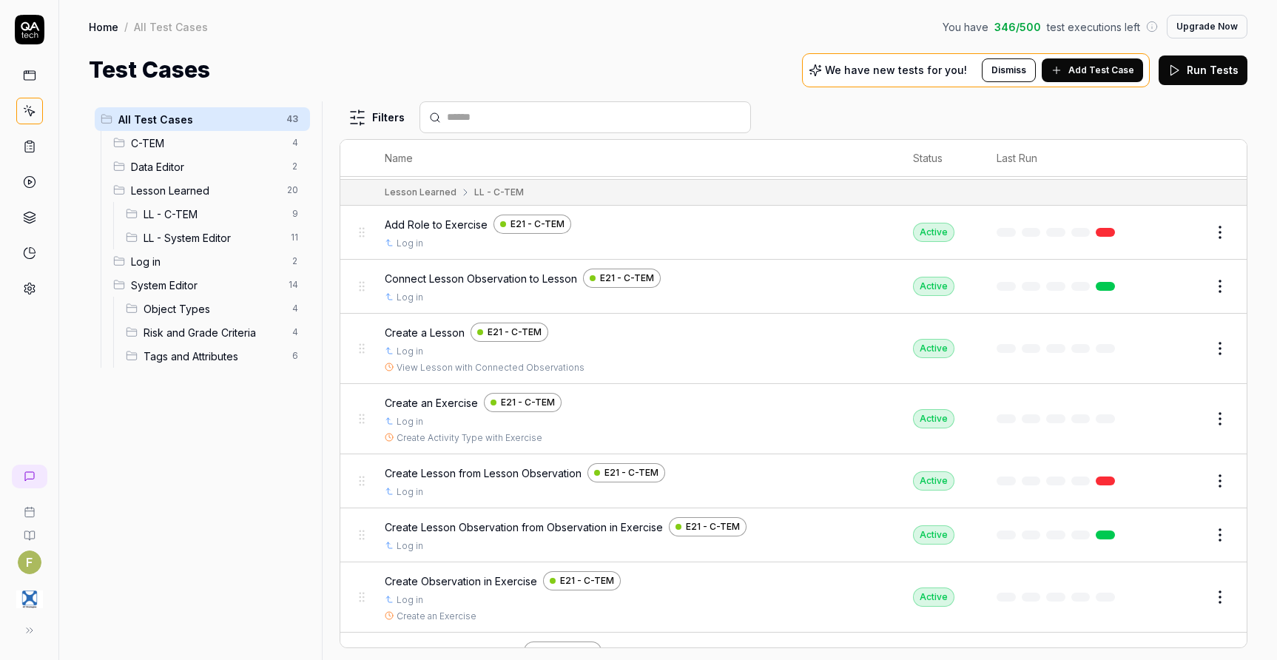
scroll to position [518, 0]
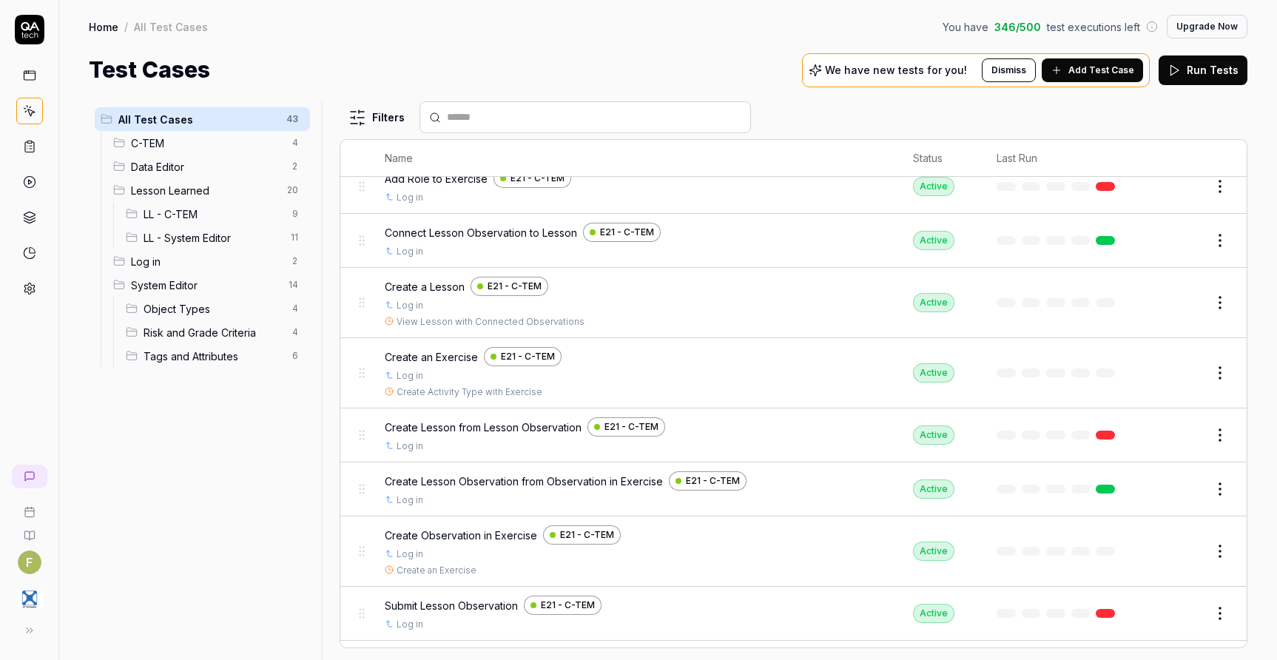
click at [1180, 311] on button "Edit" at bounding box center [1184, 303] width 36 height 24
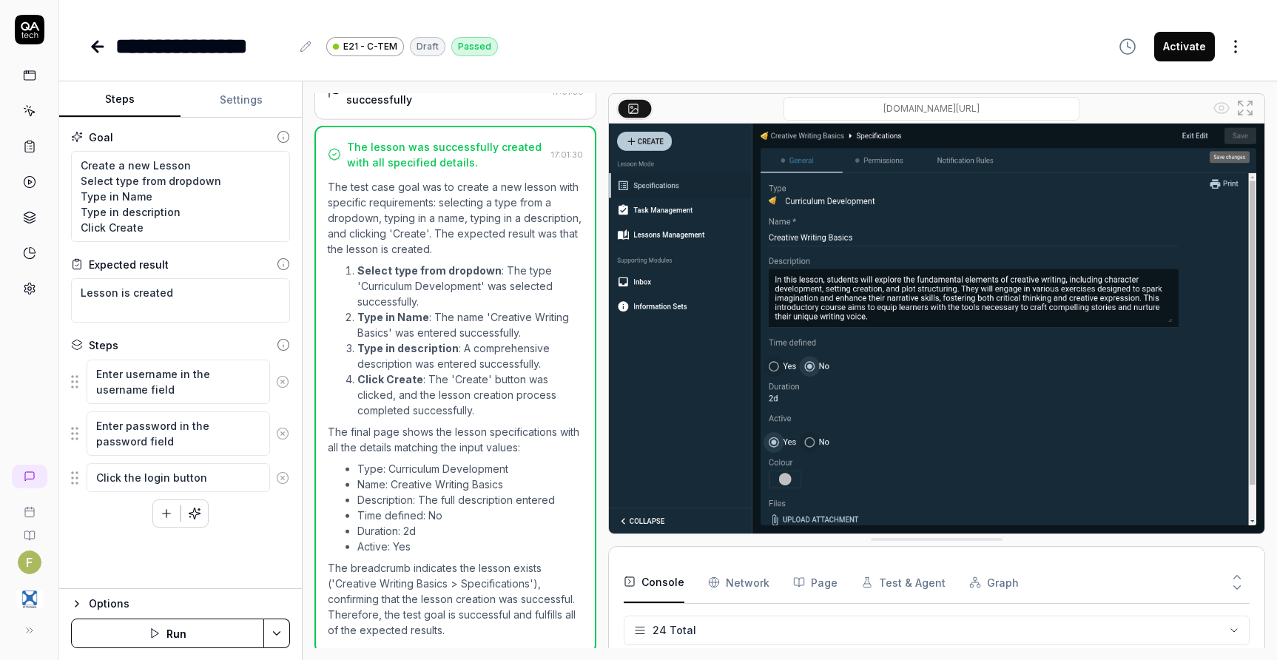
scroll to position [723, 0]
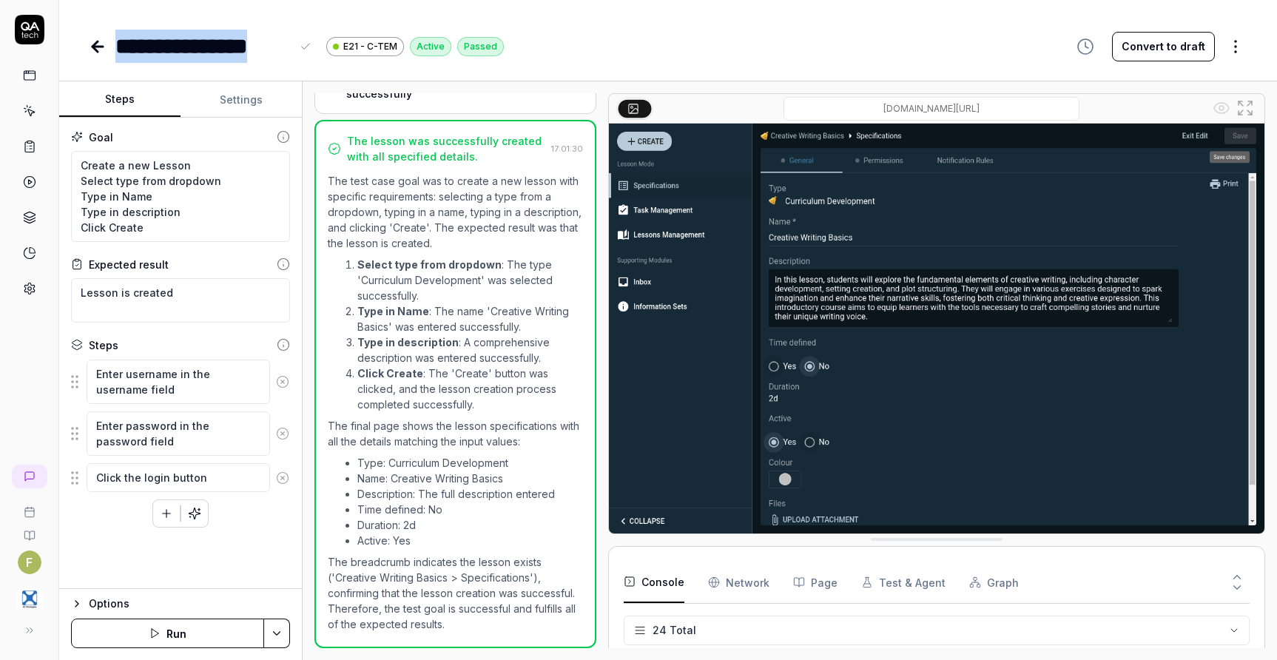
drag, startPoint x: 121, startPoint y: 48, endPoint x: 289, endPoint y: 49, distance: 167.9
click at [289, 49] on div "**********" at bounding box center [202, 46] width 175 height 33
copy div "**********"
click at [98, 41] on icon at bounding box center [94, 46] width 5 height 10
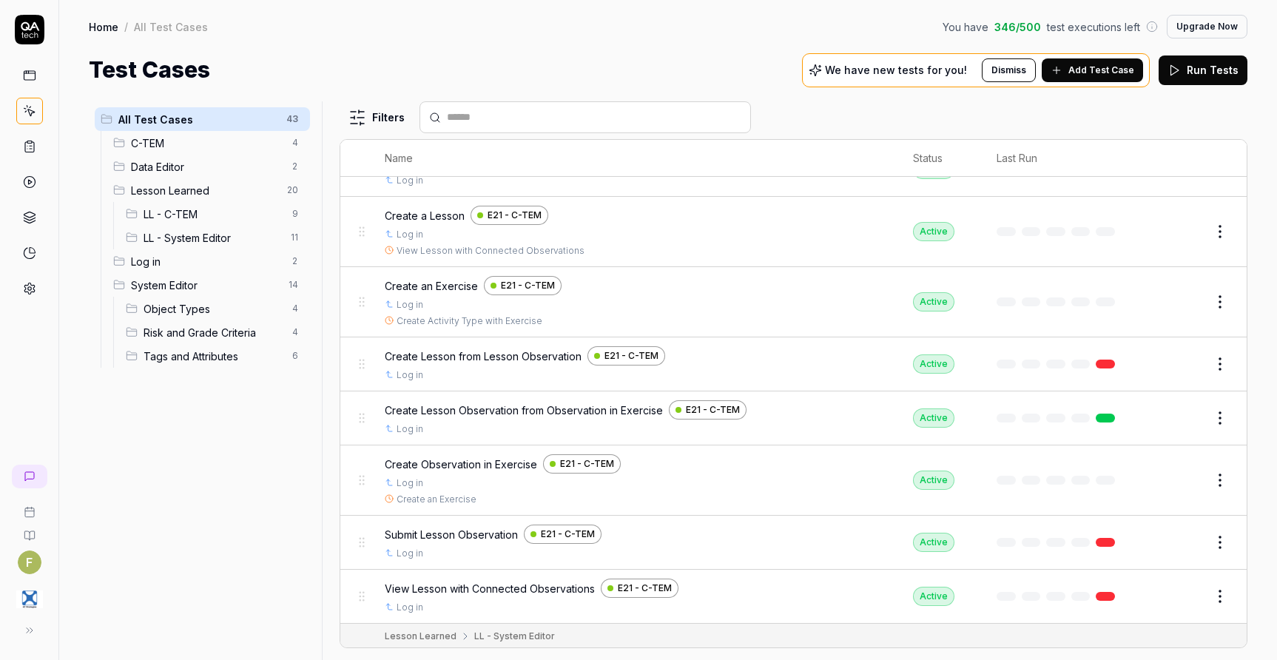
scroll to position [592, 0]
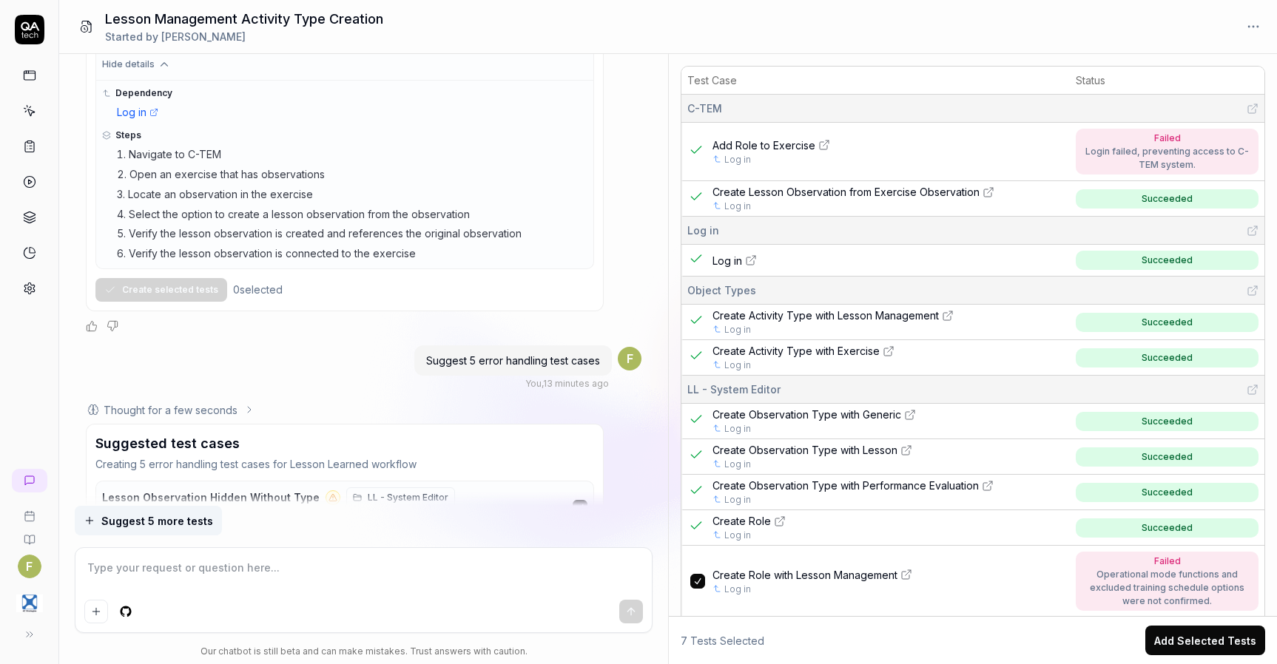
scroll to position [13904, 0]
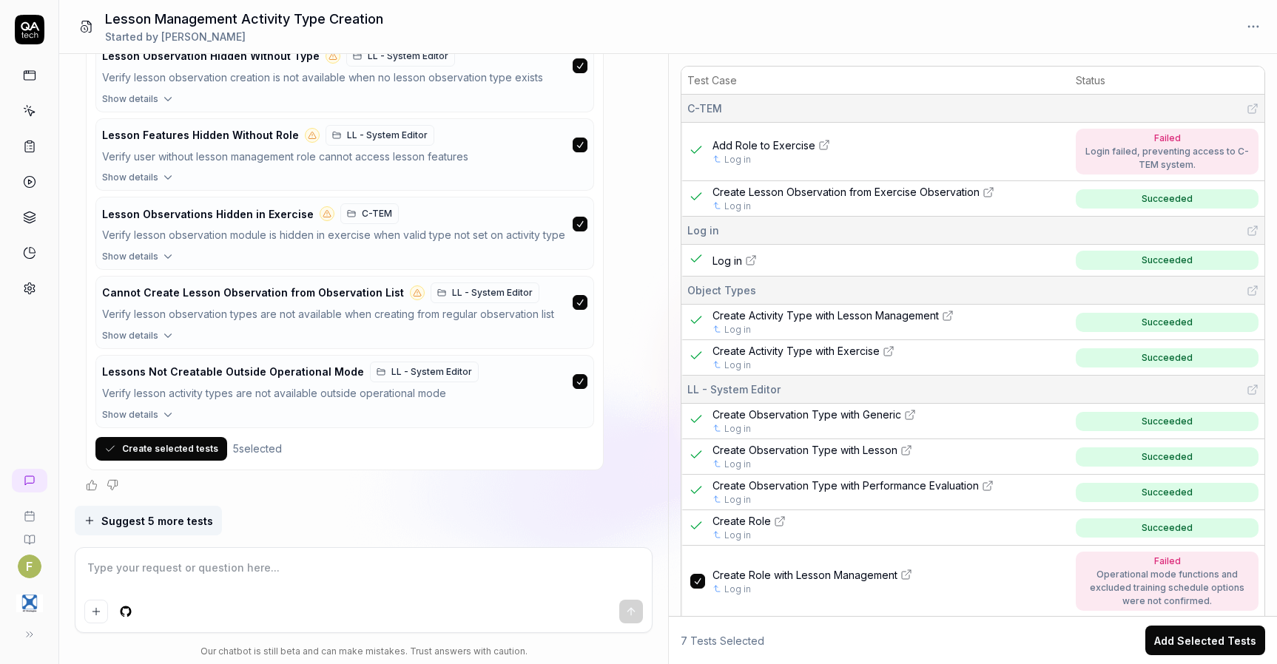
type textarea "*"
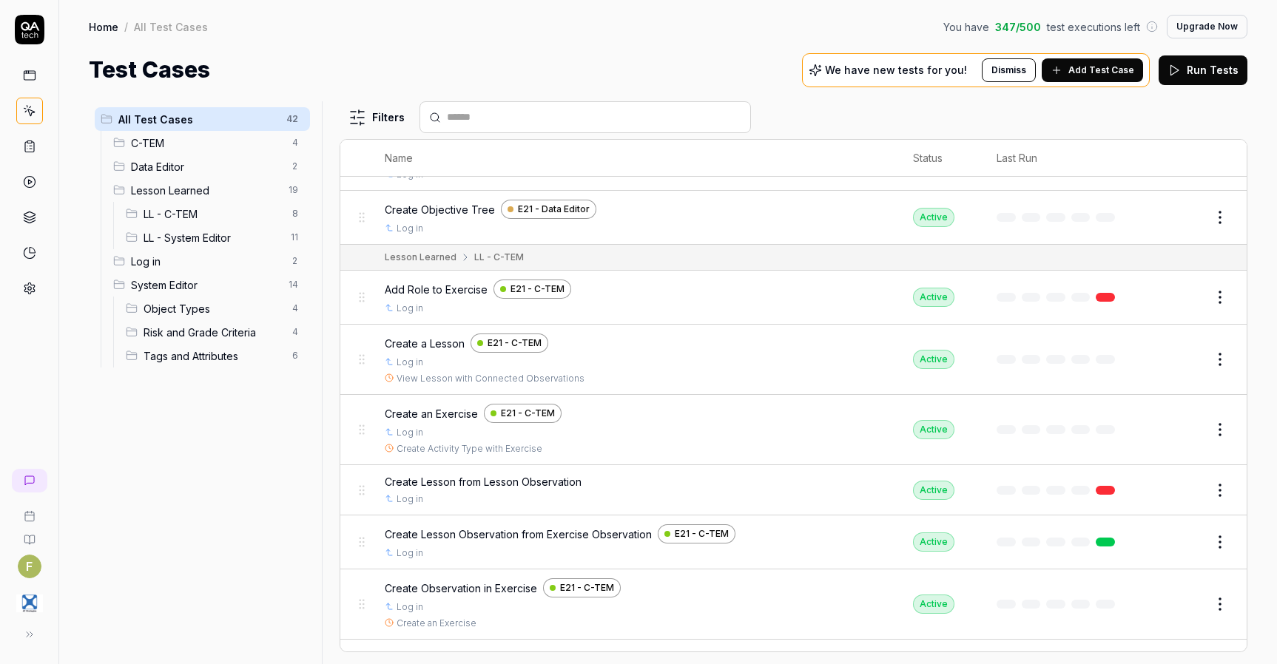
scroll to position [518, 0]
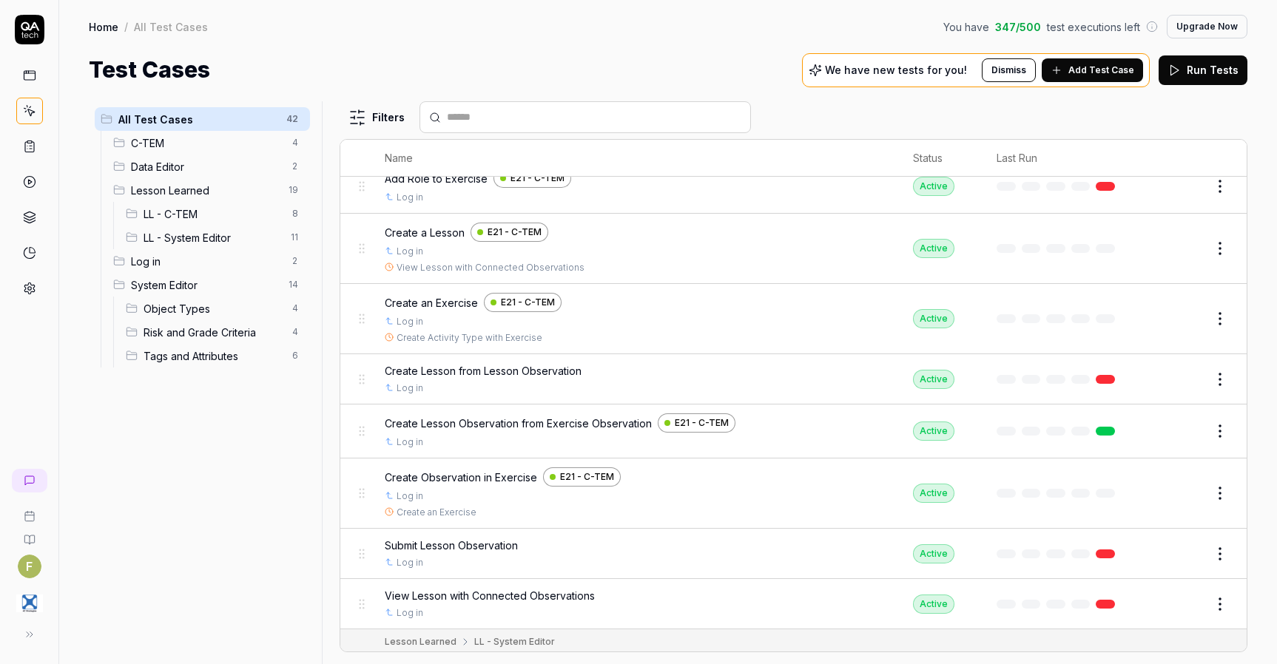
click at [1166, 384] on button "Edit" at bounding box center [1184, 380] width 36 height 24
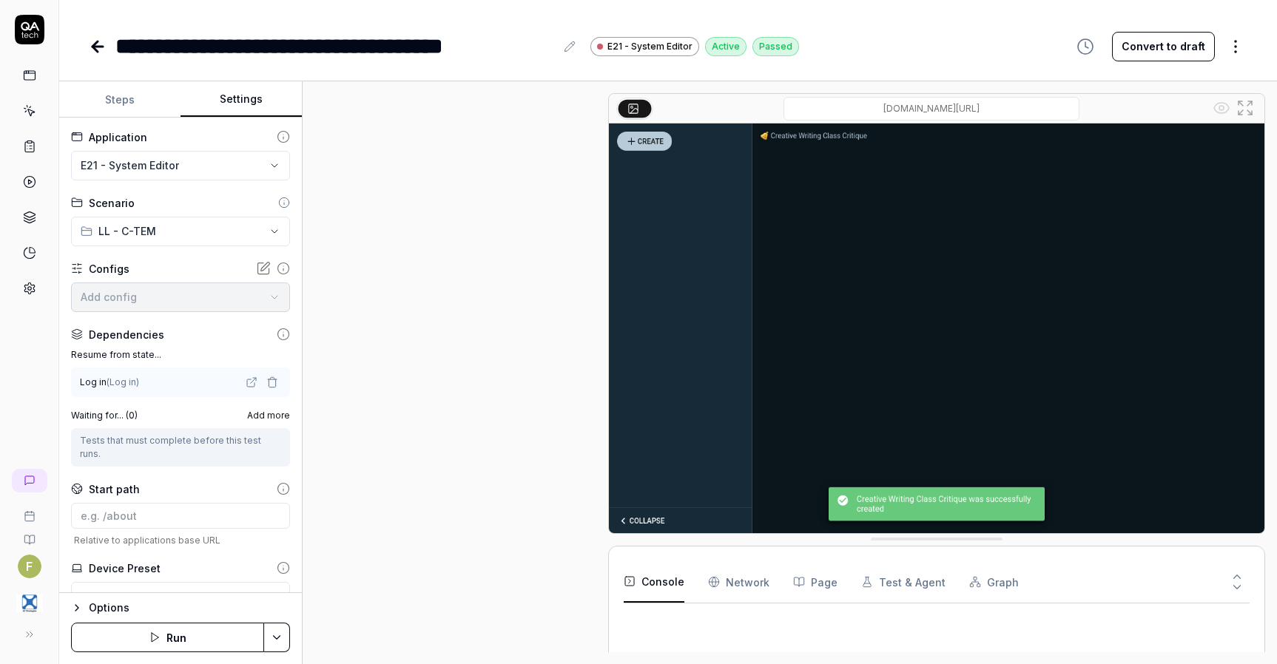
click at [224, 95] on button "Settings" at bounding box center [240, 100] width 121 height 36
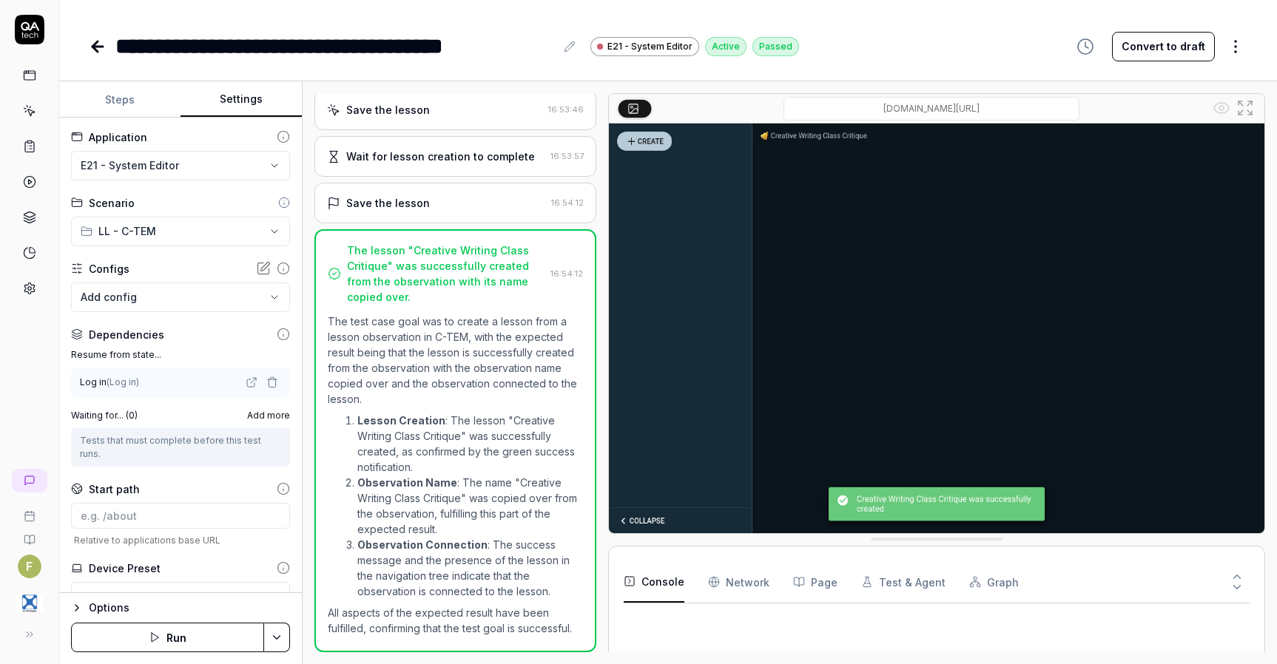
scroll to position [645, 0]
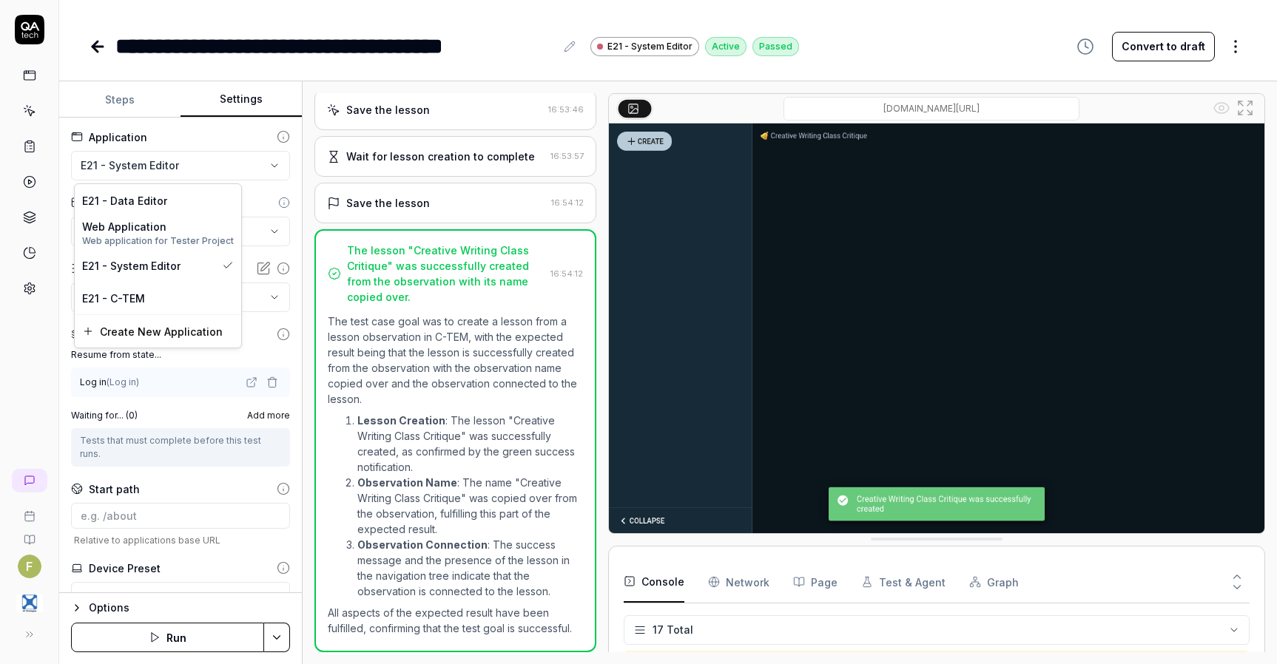
click at [177, 166] on html "**********" at bounding box center [638, 332] width 1277 height 664
click at [166, 303] on div "E21 - C-TEM" at bounding box center [158, 299] width 152 height 16
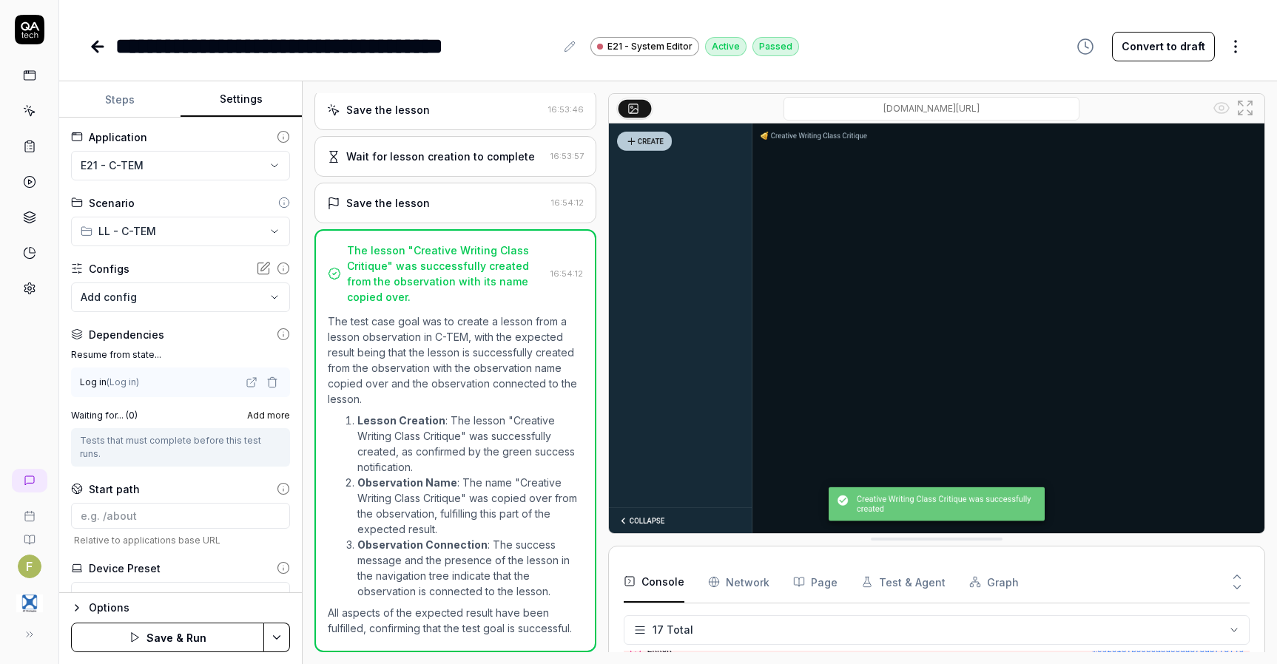
click at [201, 638] on button "Save & Run" at bounding box center [167, 638] width 193 height 30
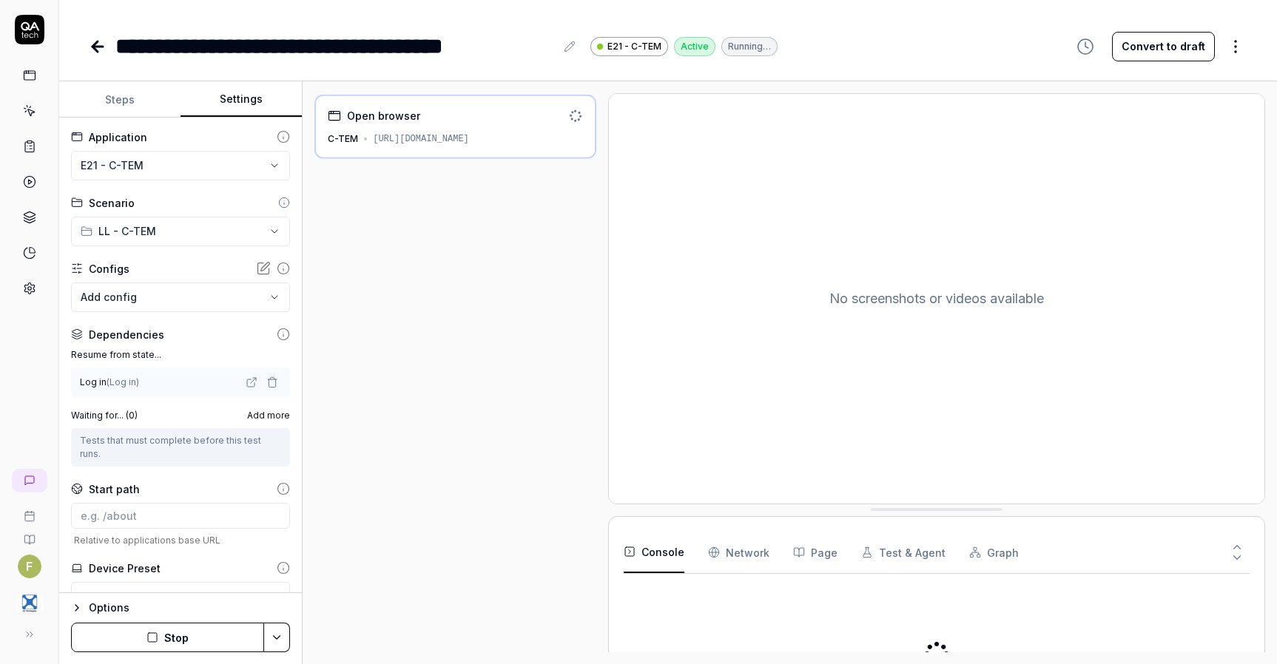
click at [109, 101] on button "Steps" at bounding box center [119, 100] width 121 height 36
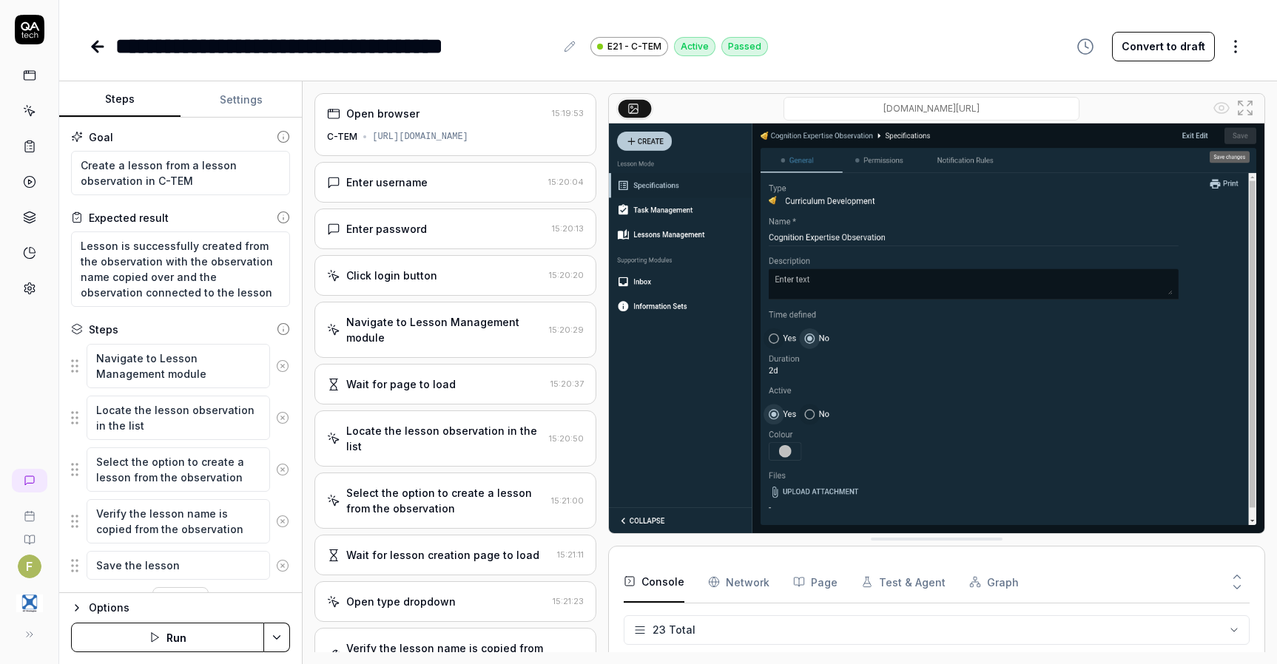
click at [447, 343] on div "Navigate to Lesson Management module" at bounding box center [444, 329] width 197 height 31
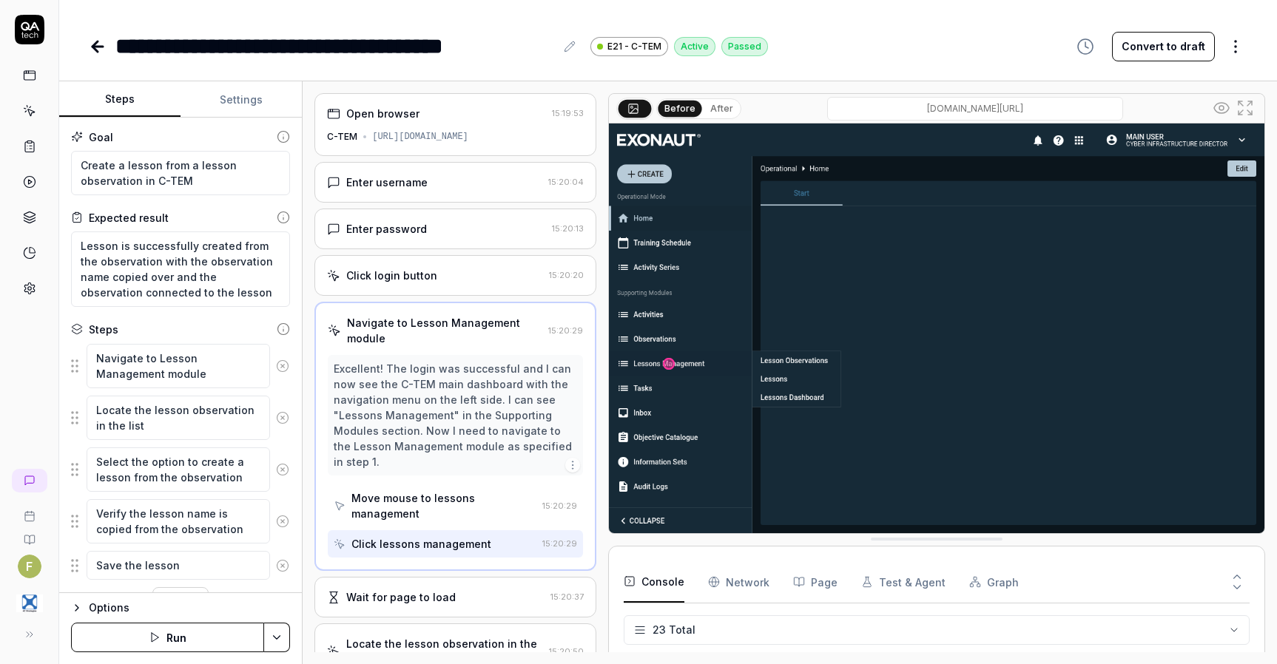
scroll to position [148, 0]
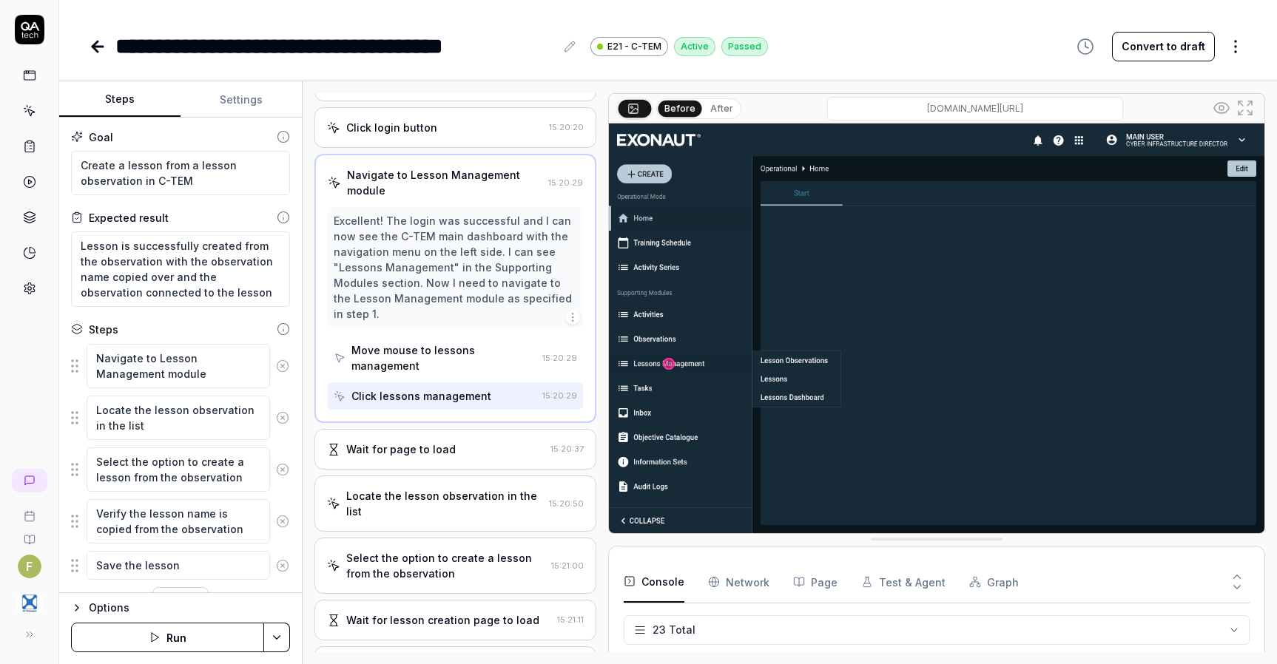
click at [467, 457] on div "Wait for page to load" at bounding box center [435, 450] width 217 height 16
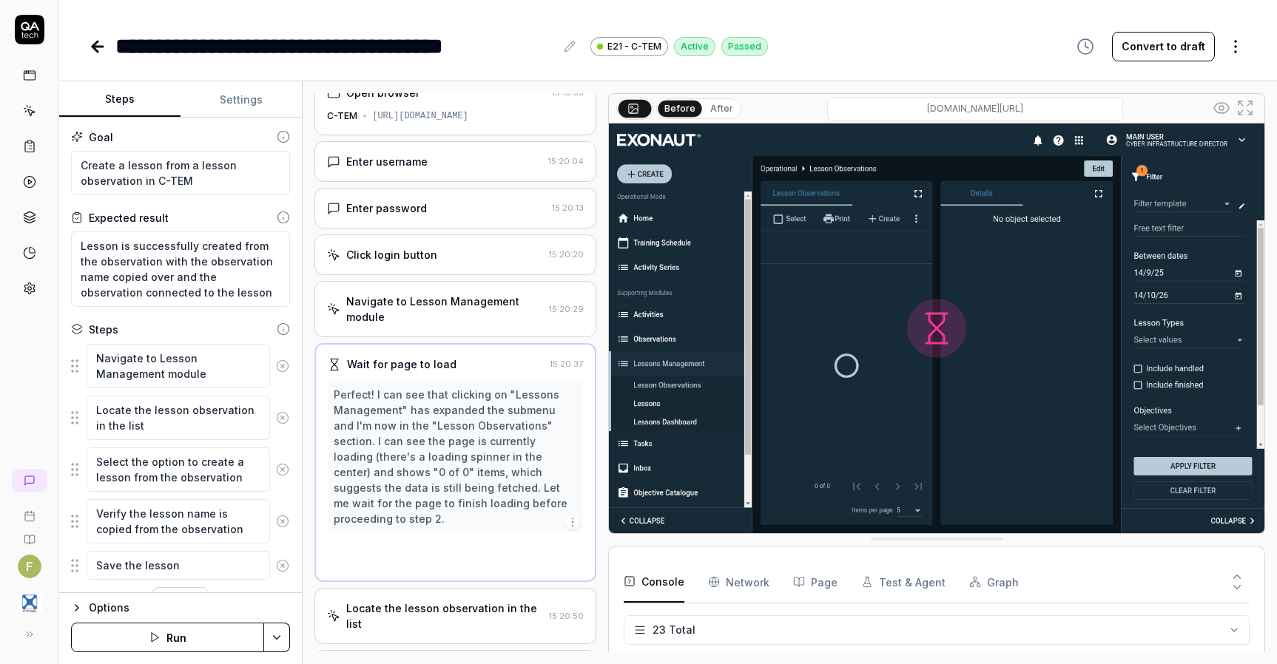
type textarea "*"
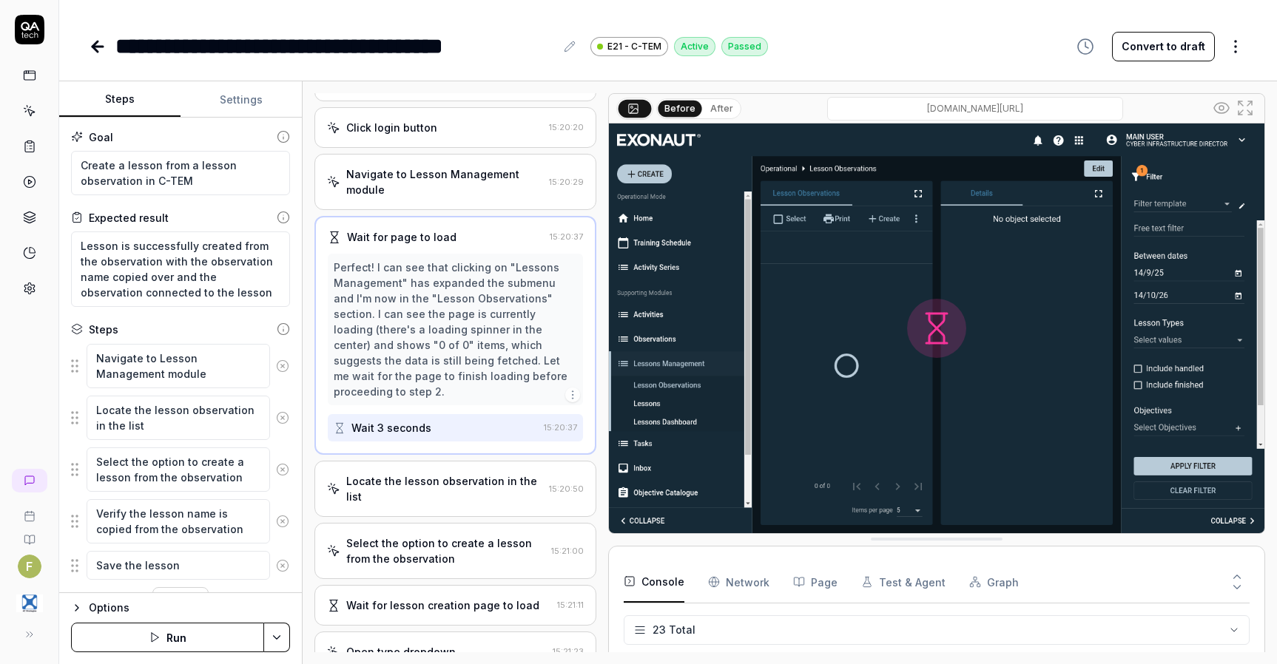
click at [438, 496] on div "Locate the lesson observation in the list" at bounding box center [444, 488] width 197 height 31
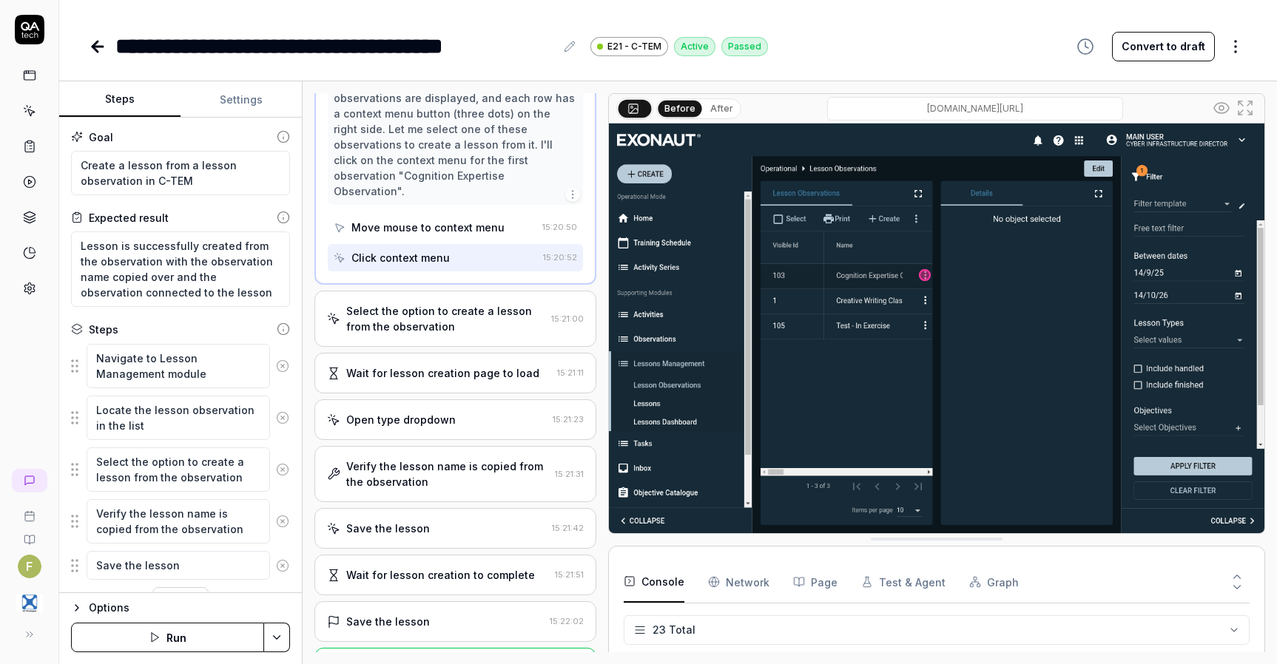
click at [453, 323] on div "Select the option to create a lesson from the observation" at bounding box center [445, 318] width 199 height 31
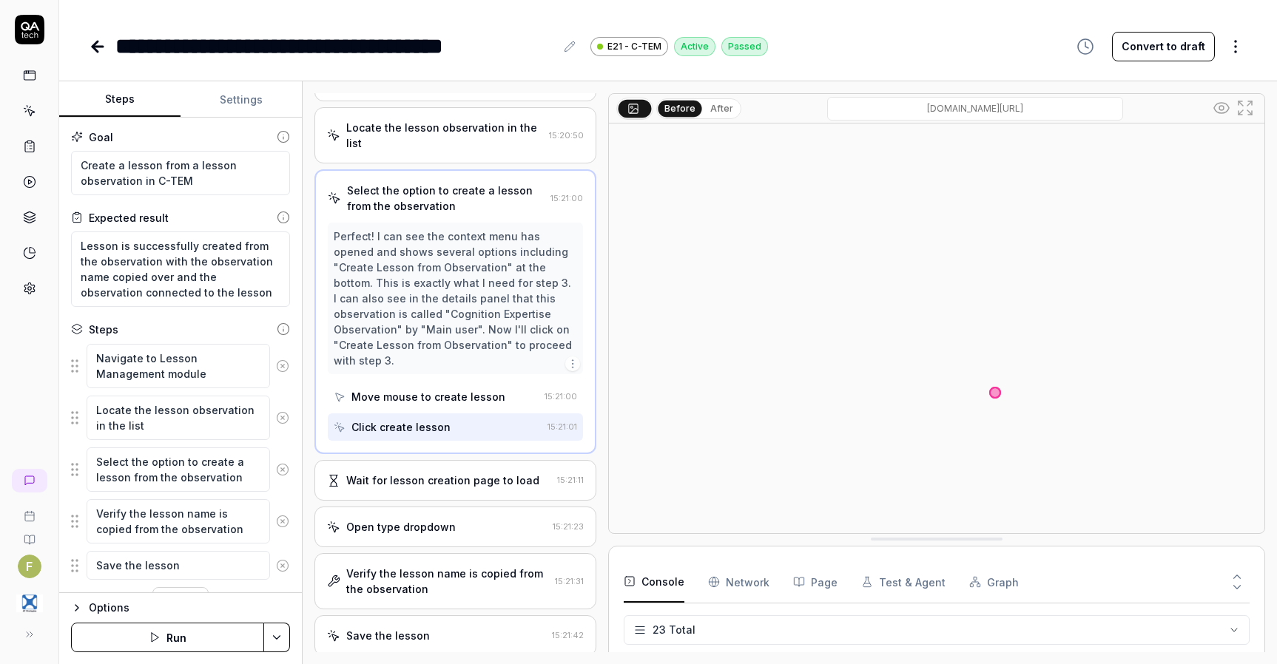
scroll to position [340, 0]
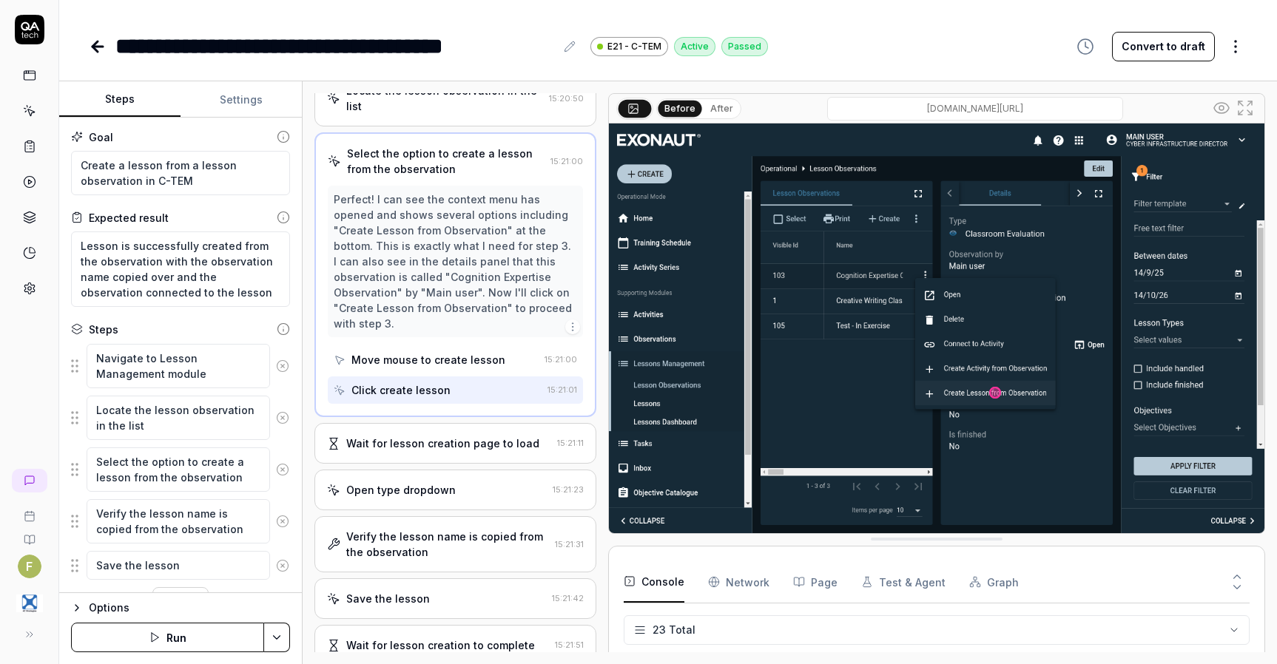
click at [444, 451] on div "Wait for lesson creation page to load" at bounding box center [442, 444] width 193 height 16
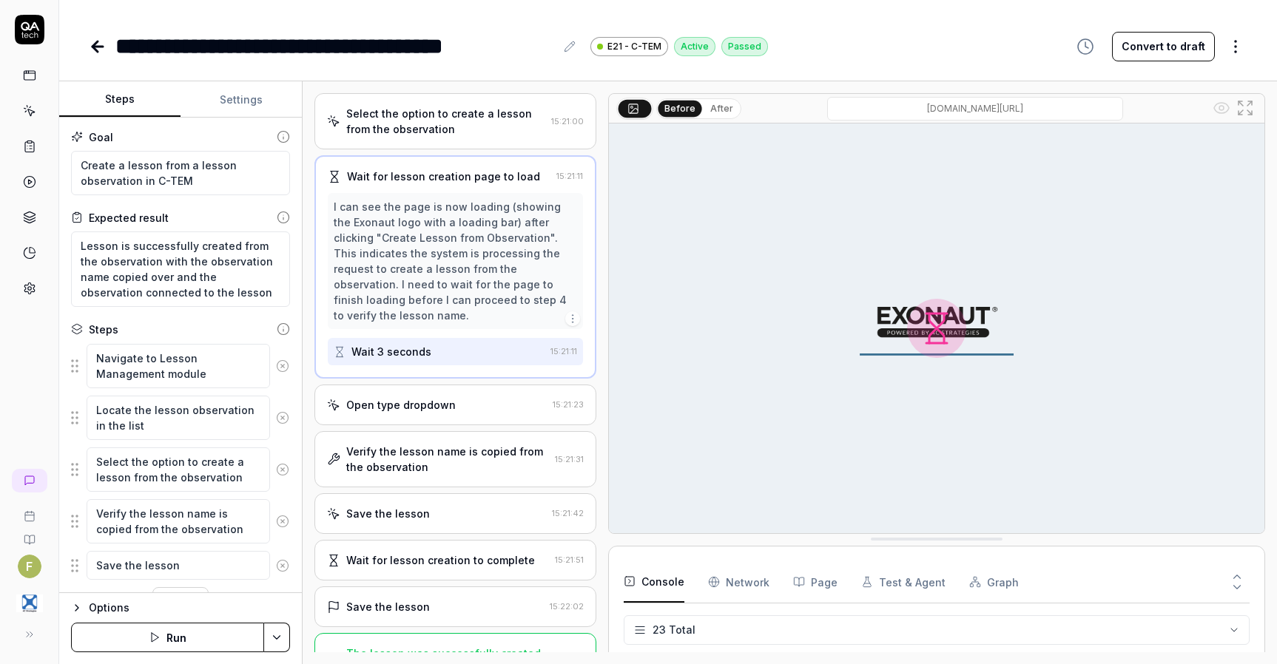
scroll to position [445, 0]
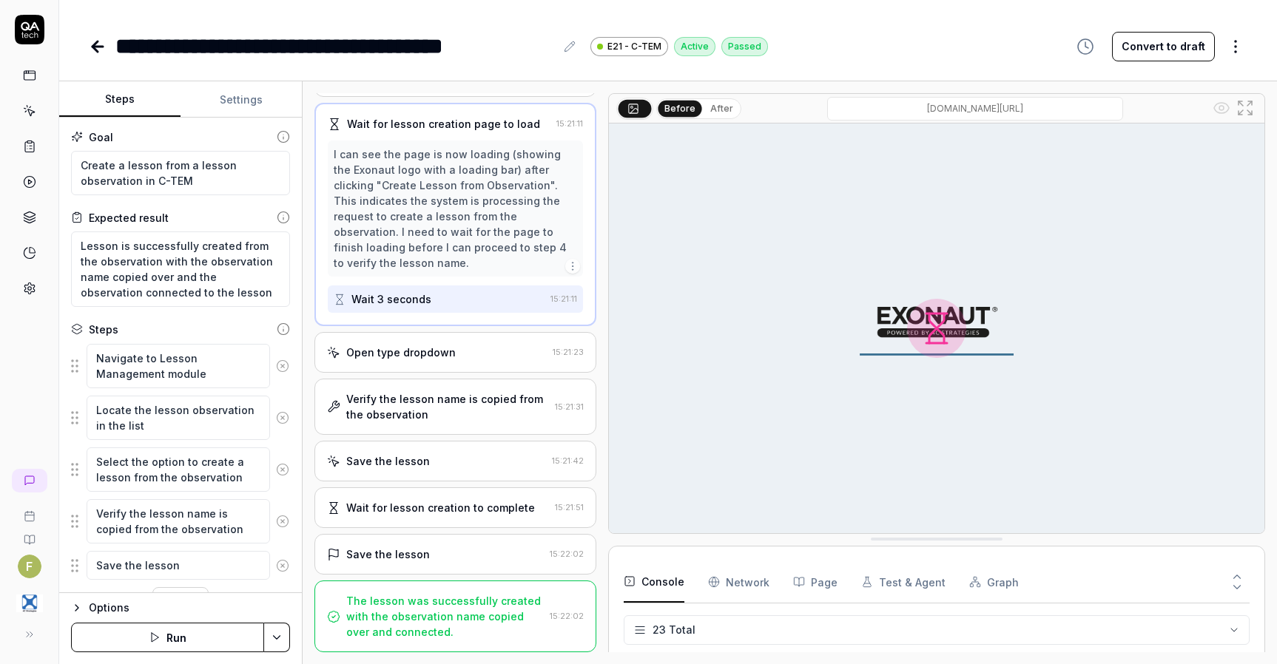
click at [448, 367] on div "Open type dropdown 15:21:23" at bounding box center [455, 352] width 282 height 41
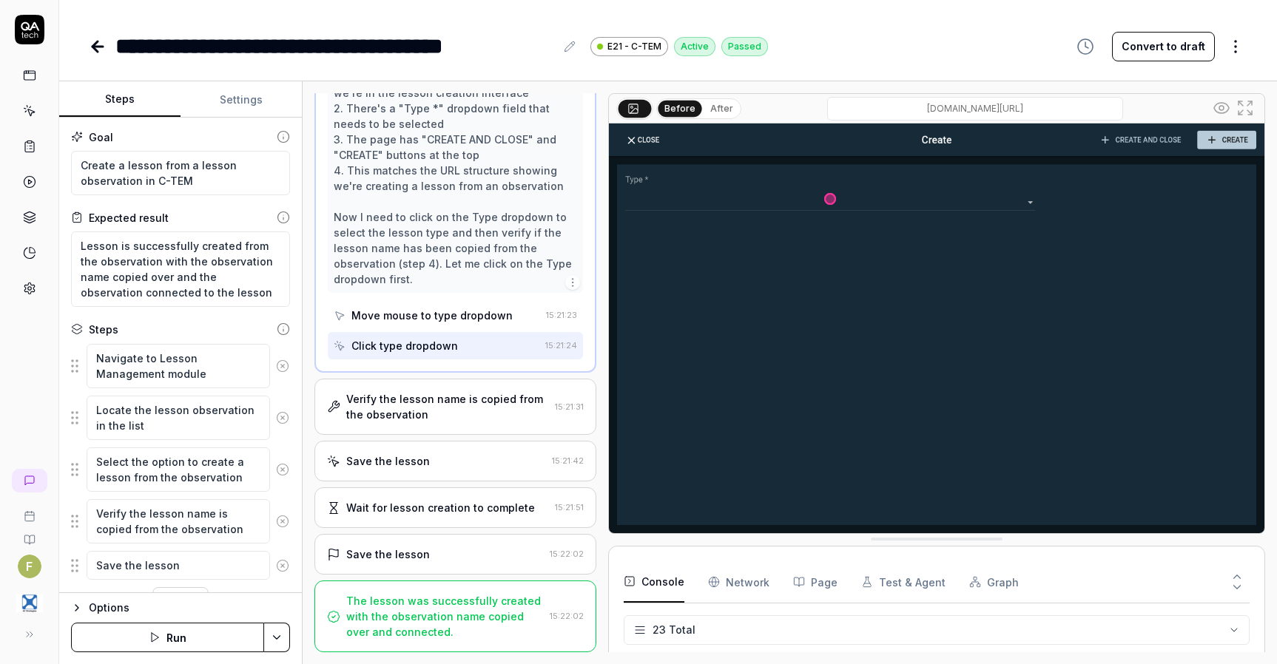
click at [455, 422] on div "Verify the lesson name is copied from the observation" at bounding box center [447, 406] width 203 height 31
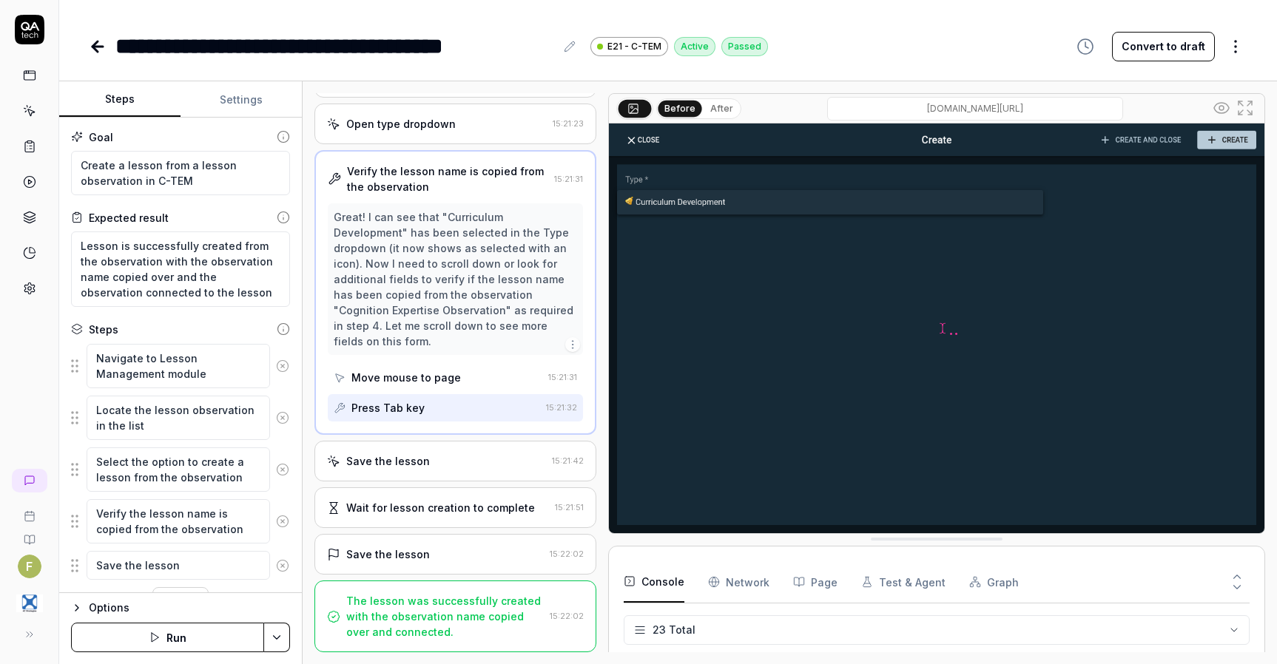
click at [458, 456] on div "Save the lesson" at bounding box center [436, 461] width 219 height 16
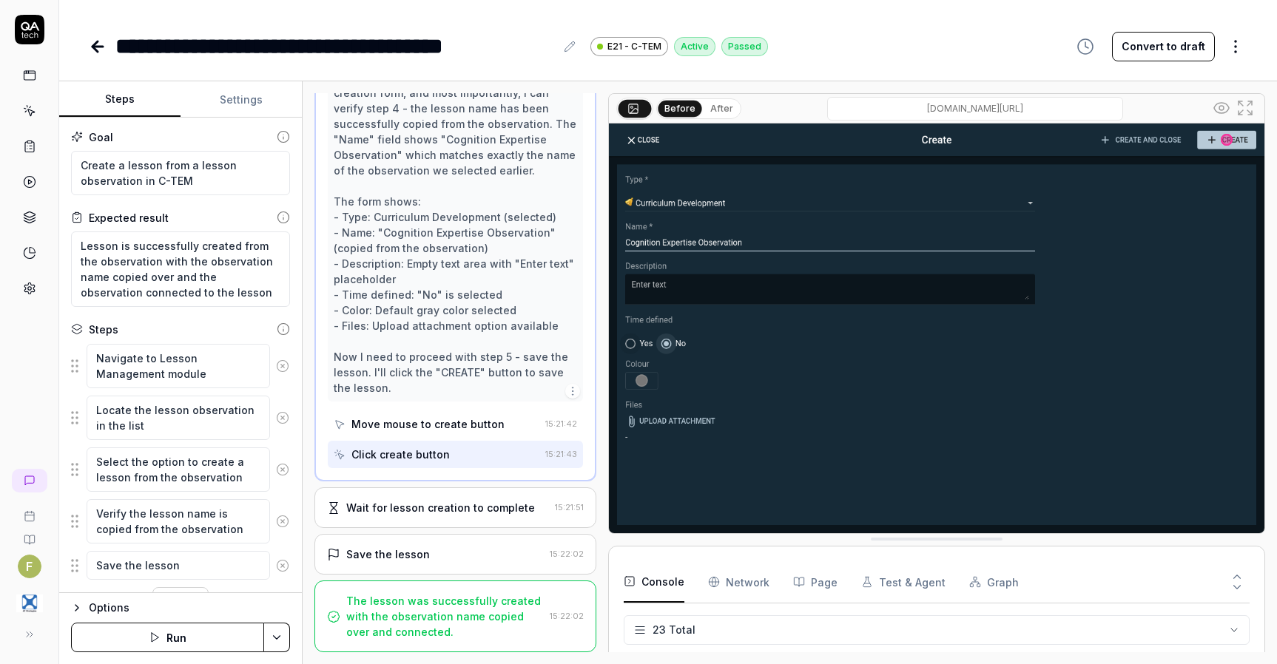
click at [459, 507] on div "Wait for lesson creation to complete" at bounding box center [440, 508] width 189 height 16
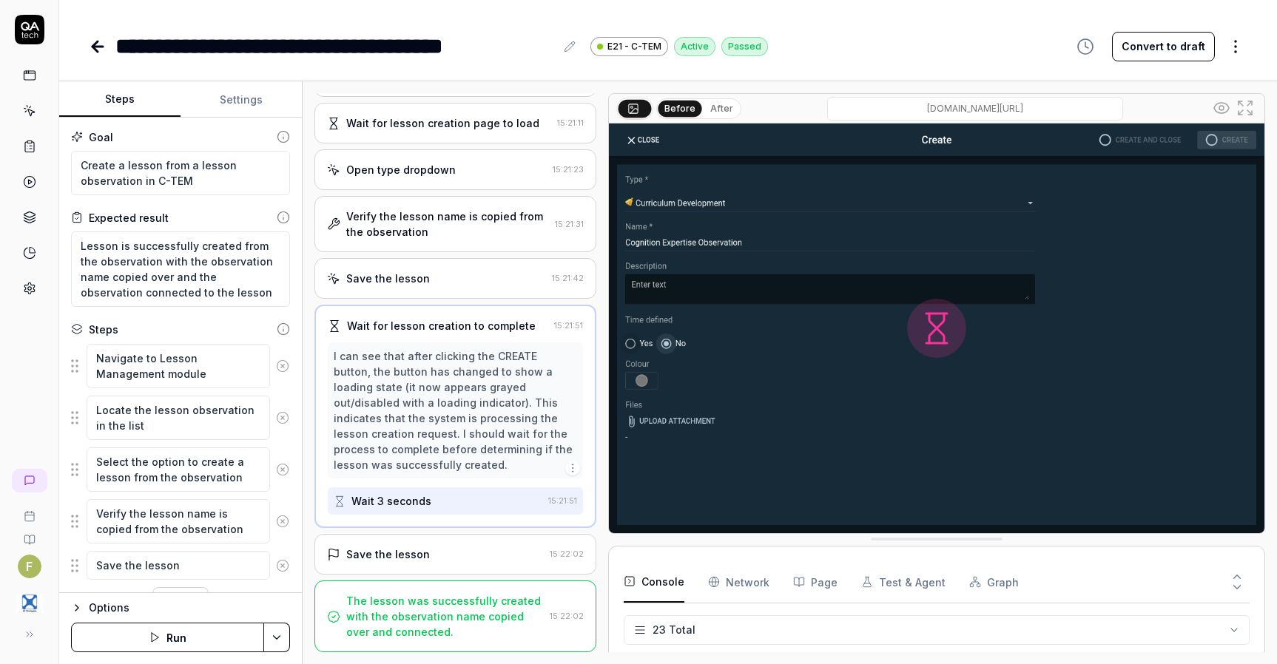
click at [450, 558] on div "Save the lesson" at bounding box center [435, 555] width 217 height 16
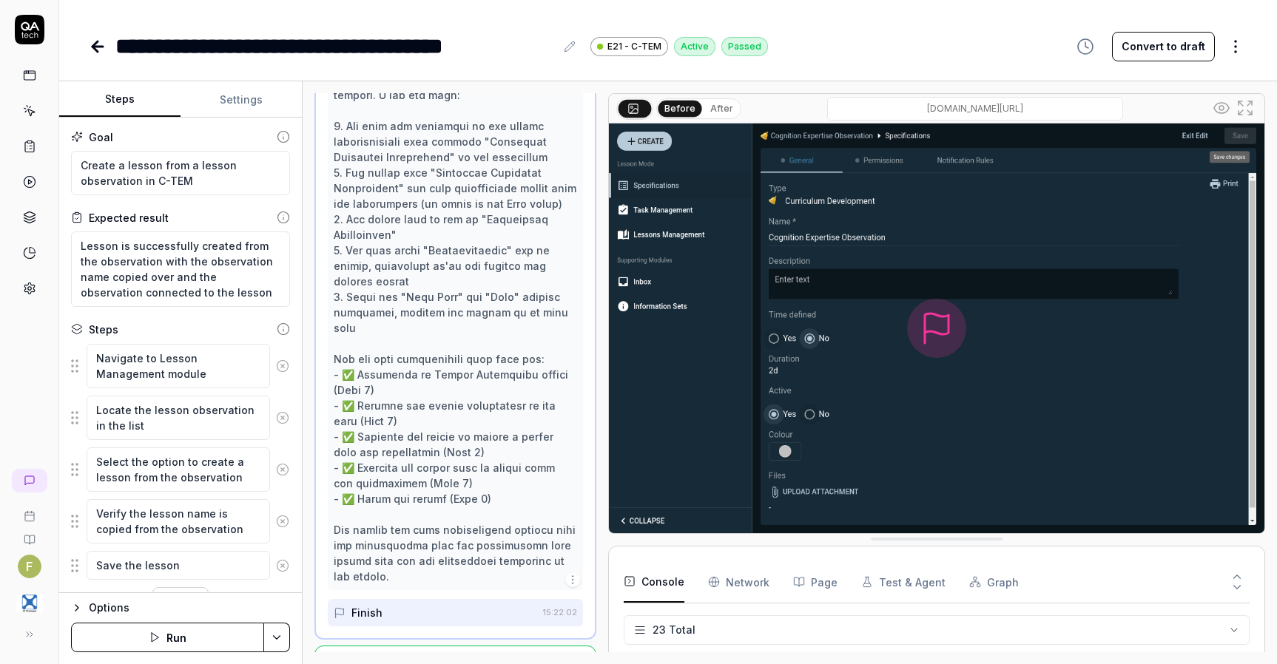
scroll to position [756, 0]
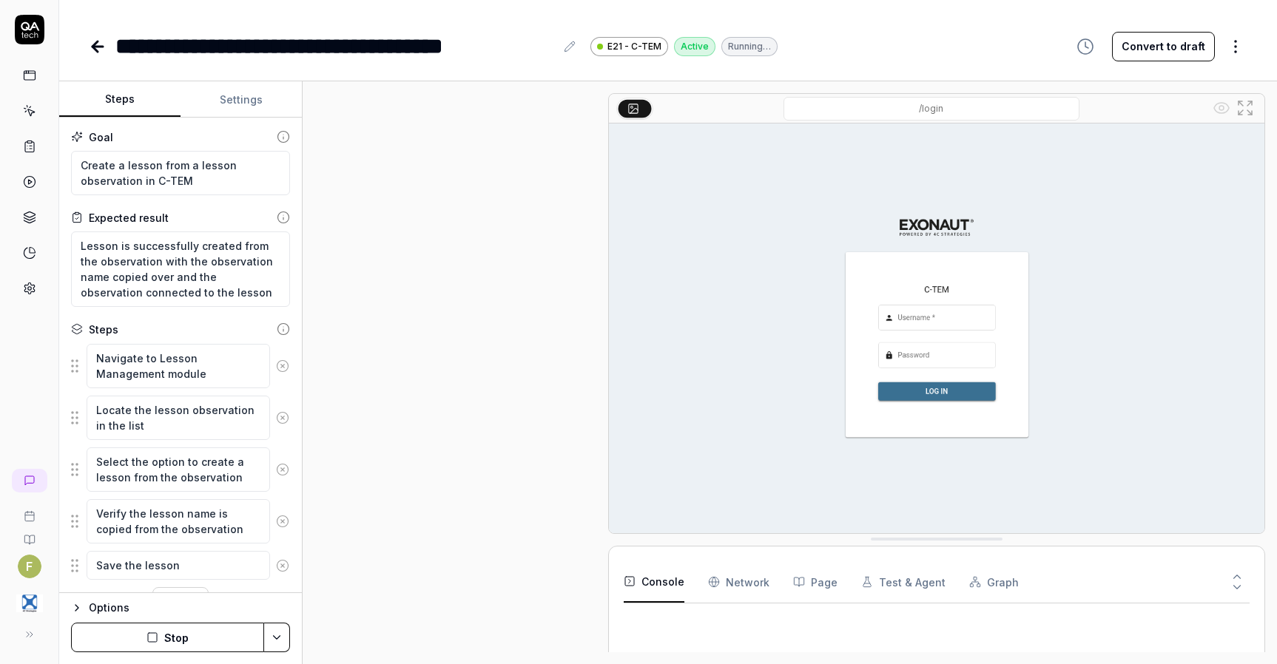
click at [106, 50] on icon at bounding box center [98, 47] width 18 height 18
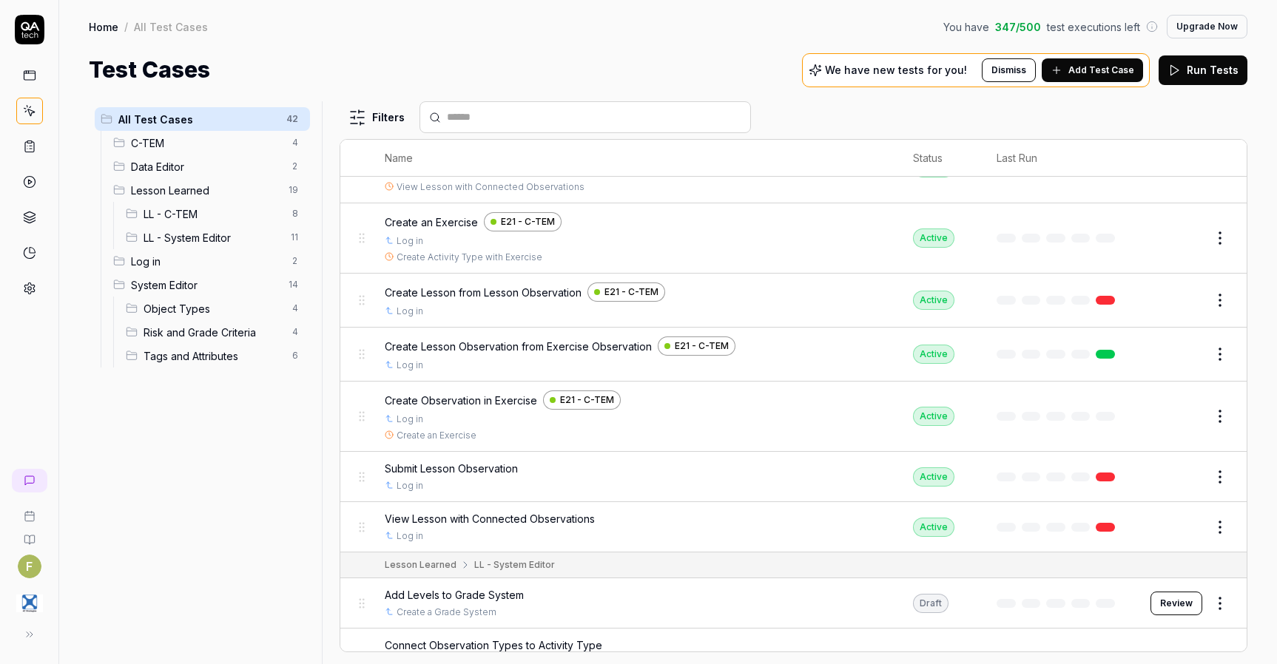
scroll to position [666, 0]
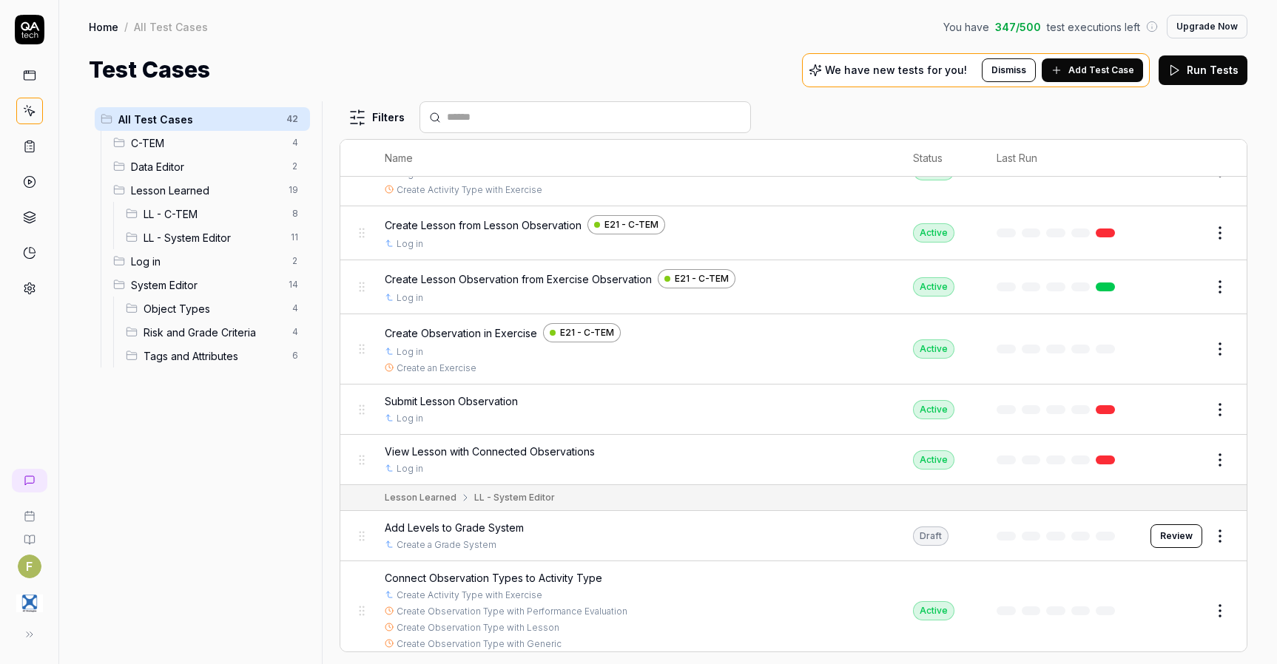
click at [1166, 413] on button "Edit" at bounding box center [1184, 410] width 36 height 24
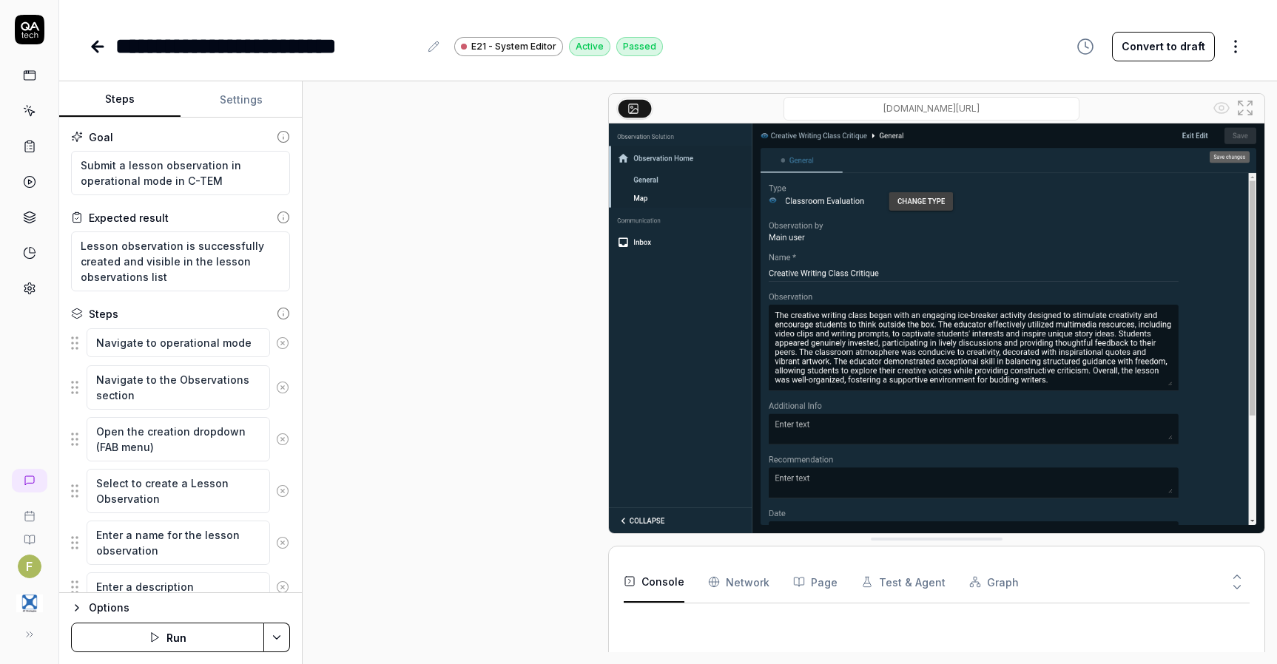
scroll to position [641, 0]
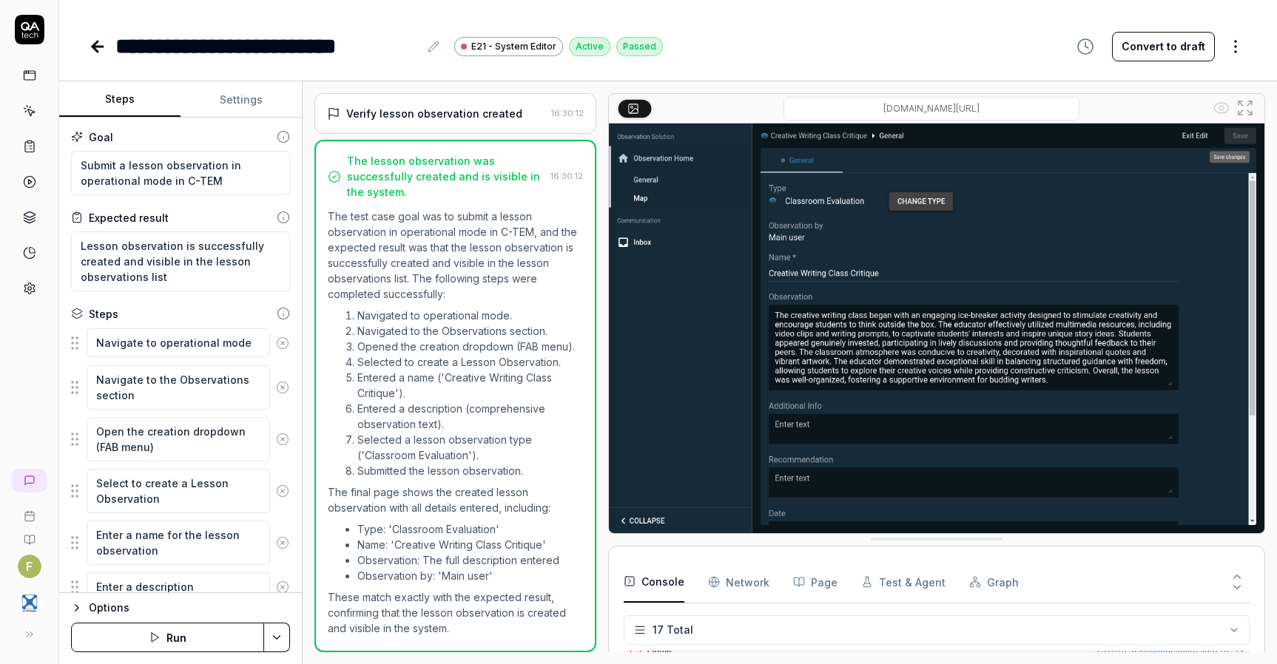
click at [247, 95] on button "Settings" at bounding box center [240, 100] width 121 height 36
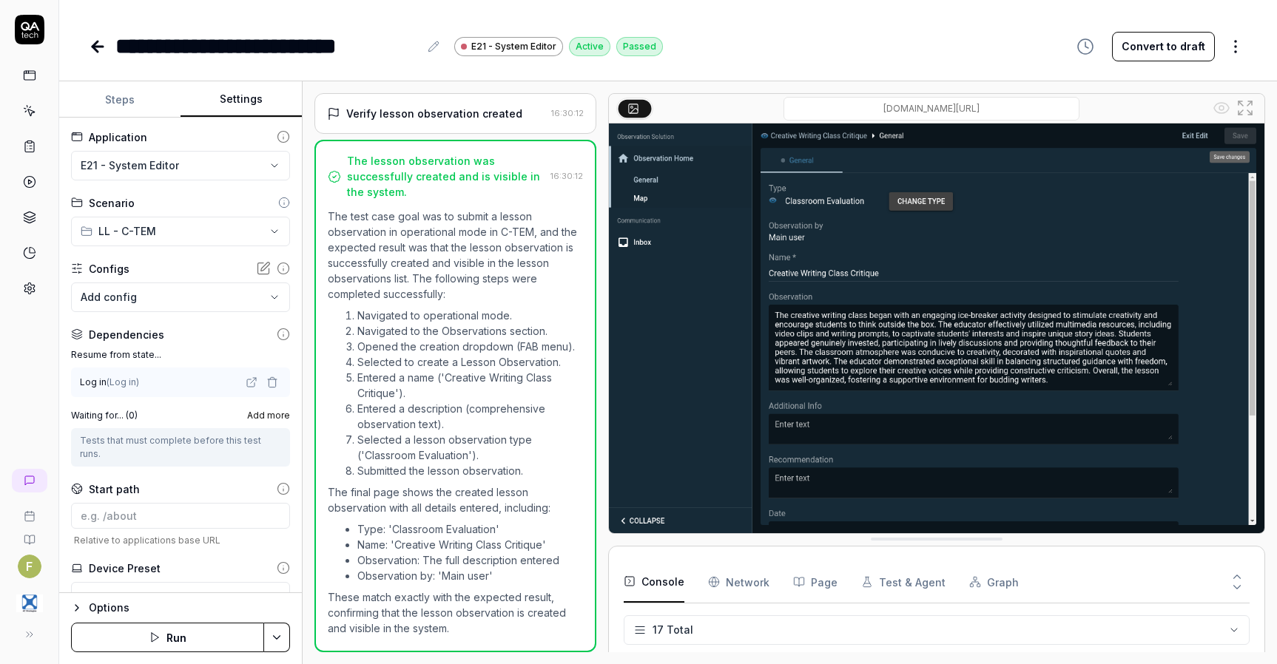
scroll to position [402, 0]
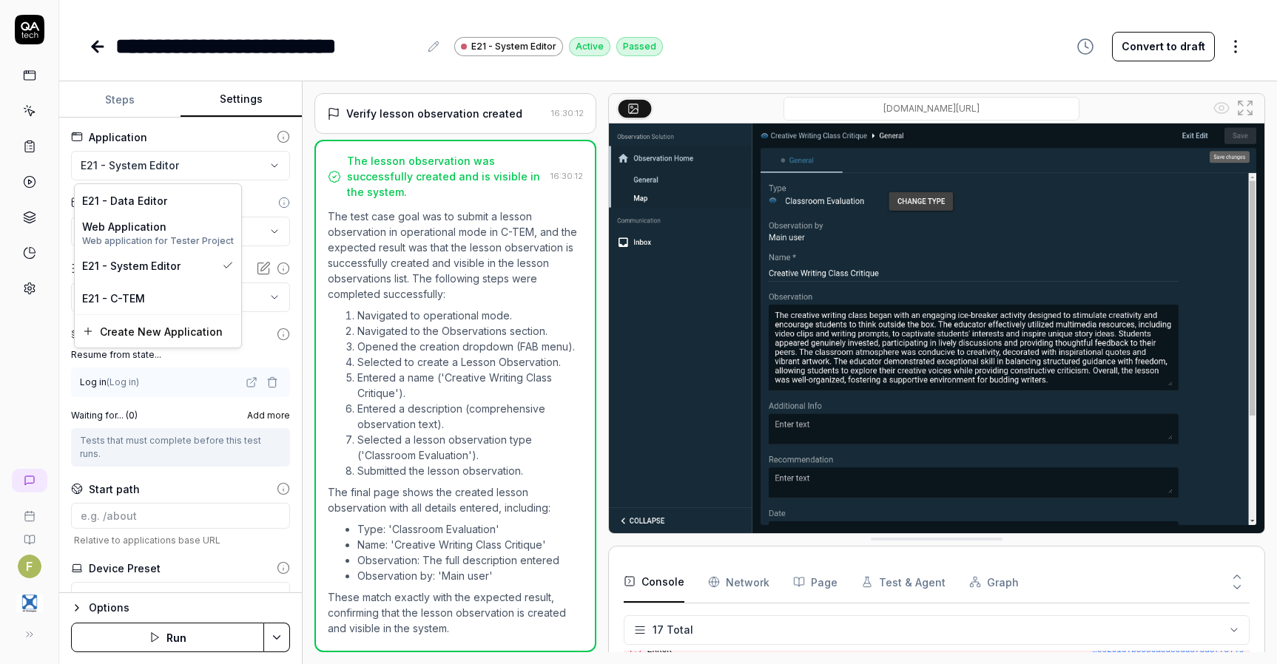
click at [220, 166] on html "**********" at bounding box center [638, 332] width 1277 height 664
click at [190, 289] on div "E21 - C-TEM" at bounding box center [158, 298] width 166 height 33
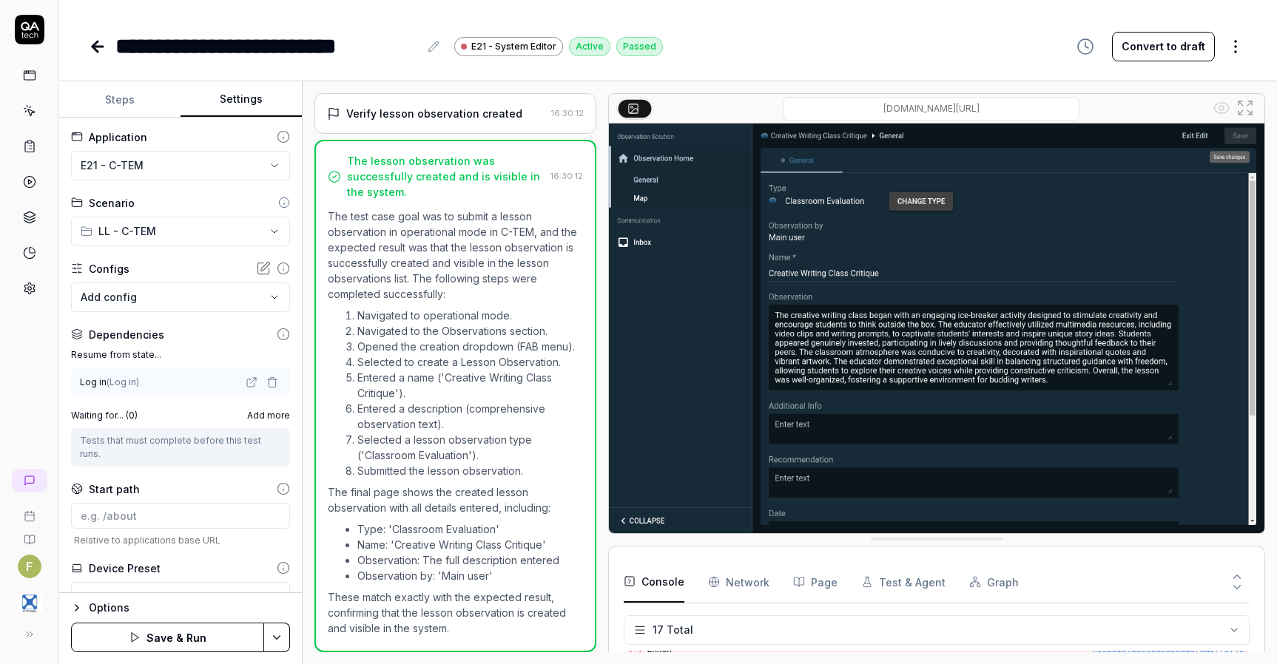
click at [203, 632] on button "Save & Run" at bounding box center [167, 638] width 193 height 30
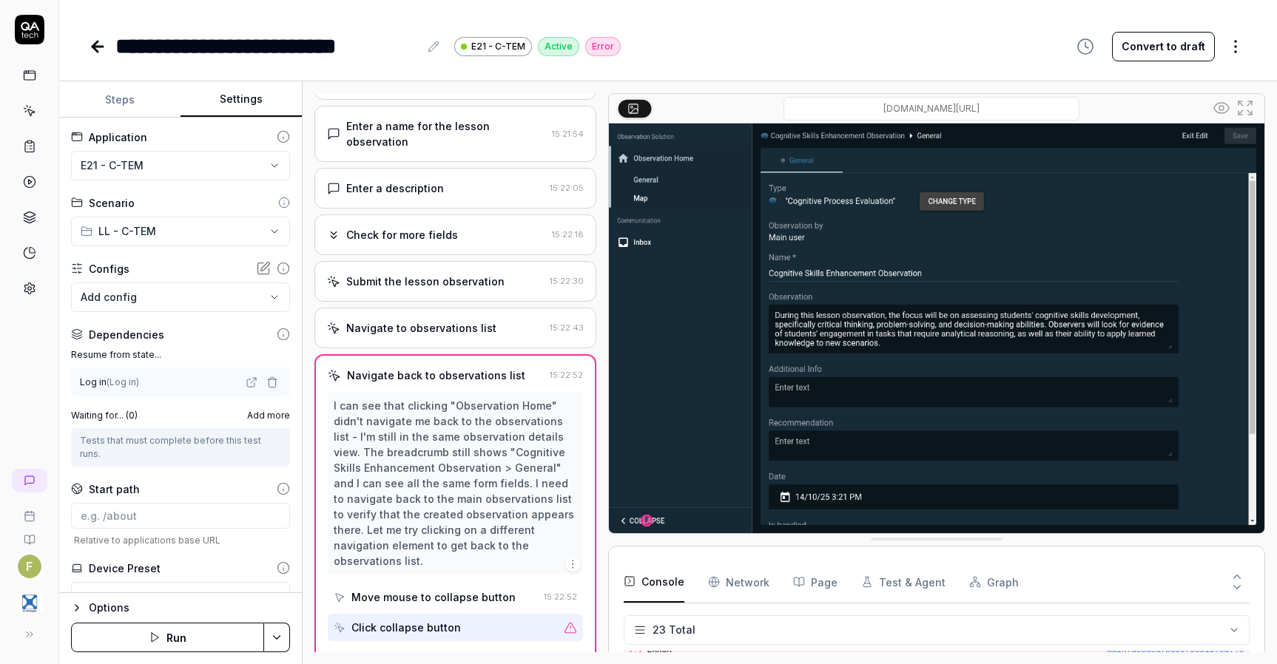
scroll to position [438, 0]
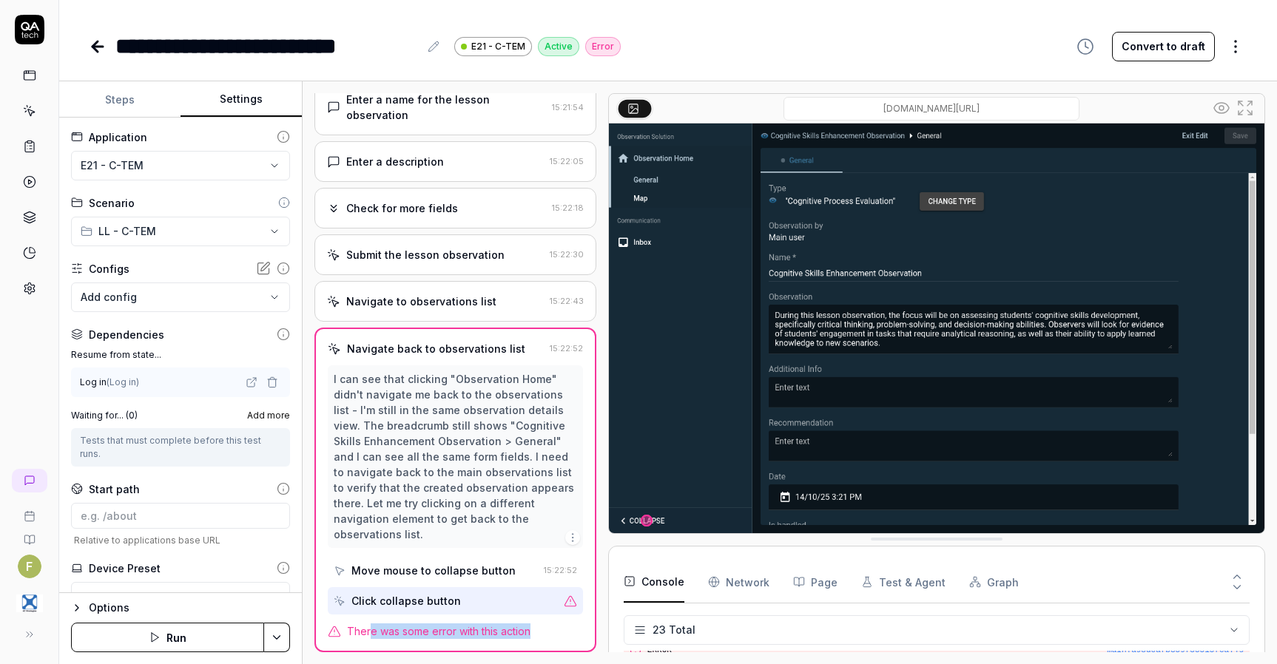
drag, startPoint x: 388, startPoint y: 632, endPoint x: 597, endPoint y: 642, distance: 209.5
click at [563, 641] on div "Navigate back to observations list 15:22:52 I can see that clicking "Observatio…" at bounding box center [455, 490] width 282 height 325
click at [476, 478] on div "I can see that clicking "Observation Home" didn't navigate me back to the obser…" at bounding box center [455, 456] width 243 height 171
click at [104, 107] on button "Steps" at bounding box center [119, 100] width 121 height 36
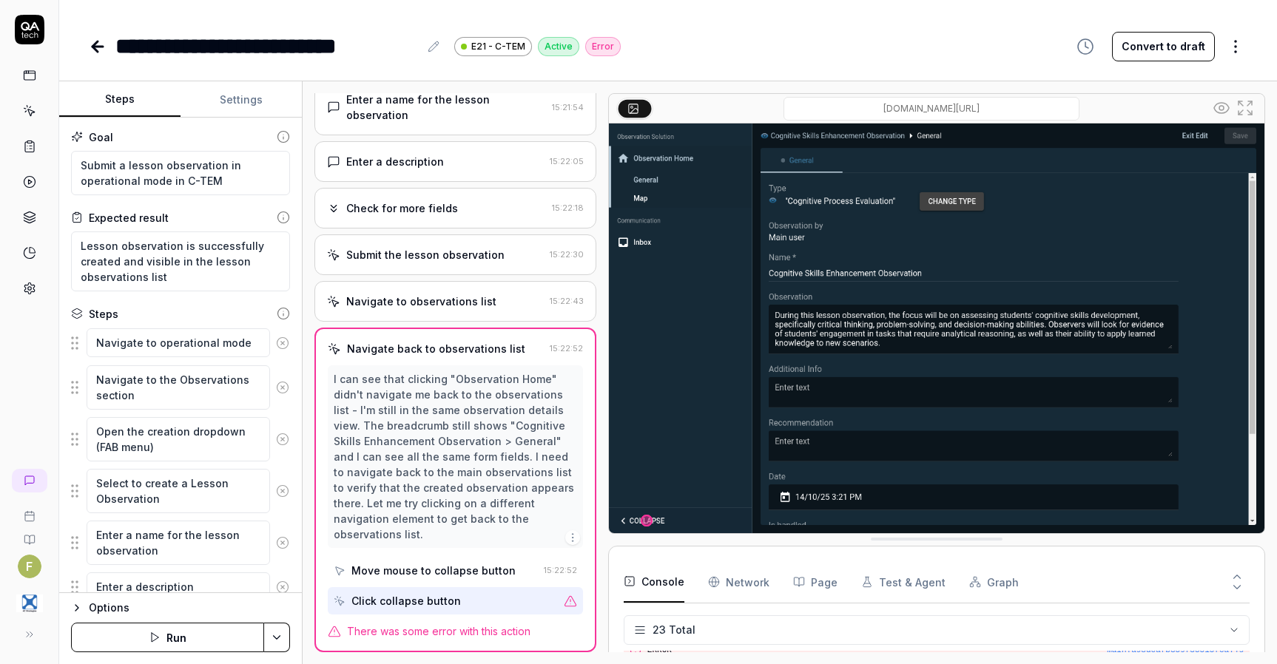
click at [465, 300] on div "Navigate to observations list" at bounding box center [421, 302] width 150 height 16
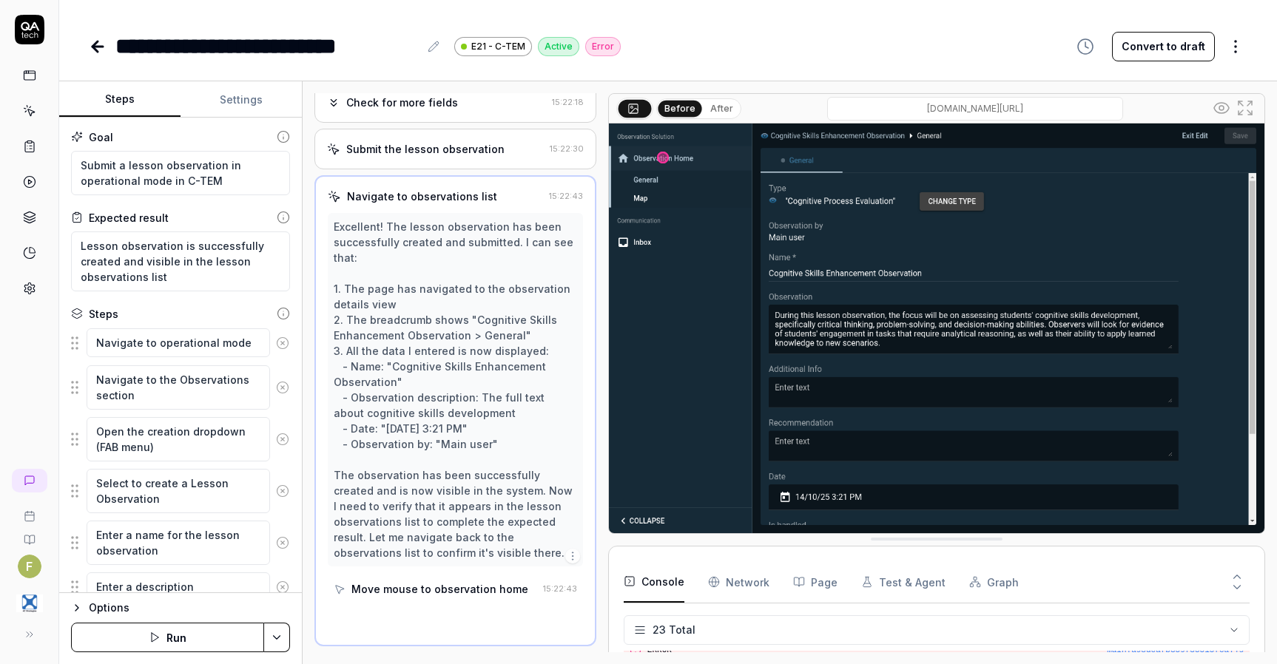
scroll to position [538, 0]
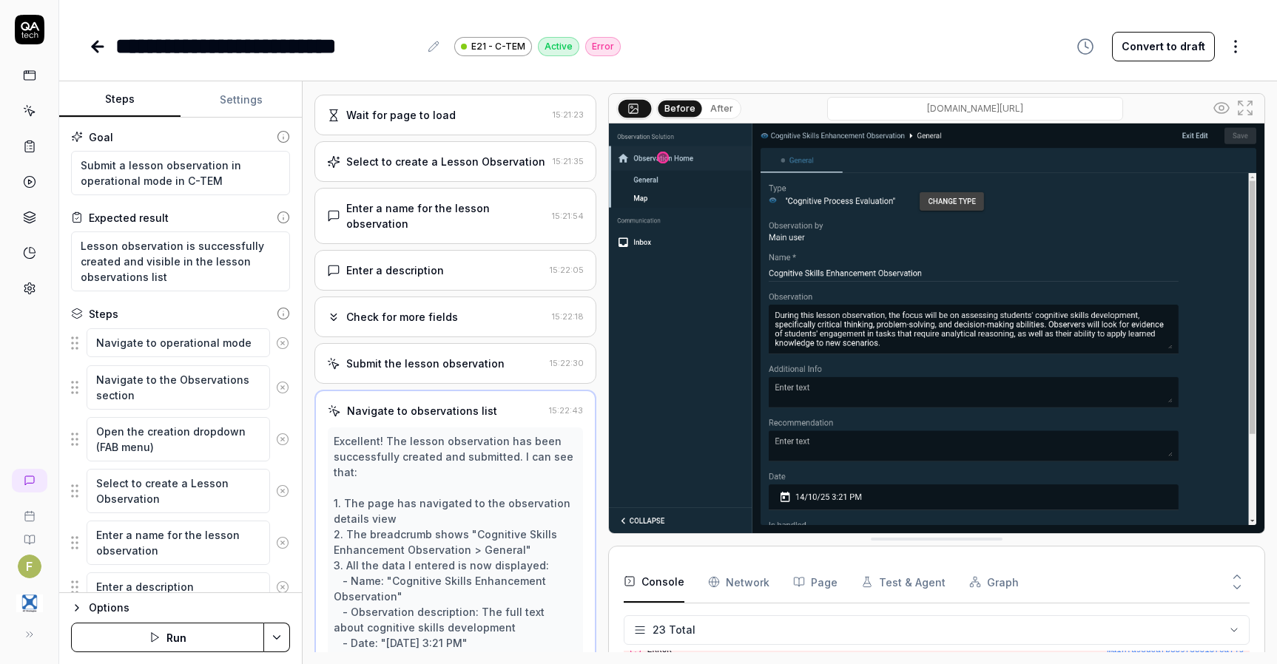
click at [494, 371] on div "Submit the lesson observation" at bounding box center [425, 364] width 158 height 16
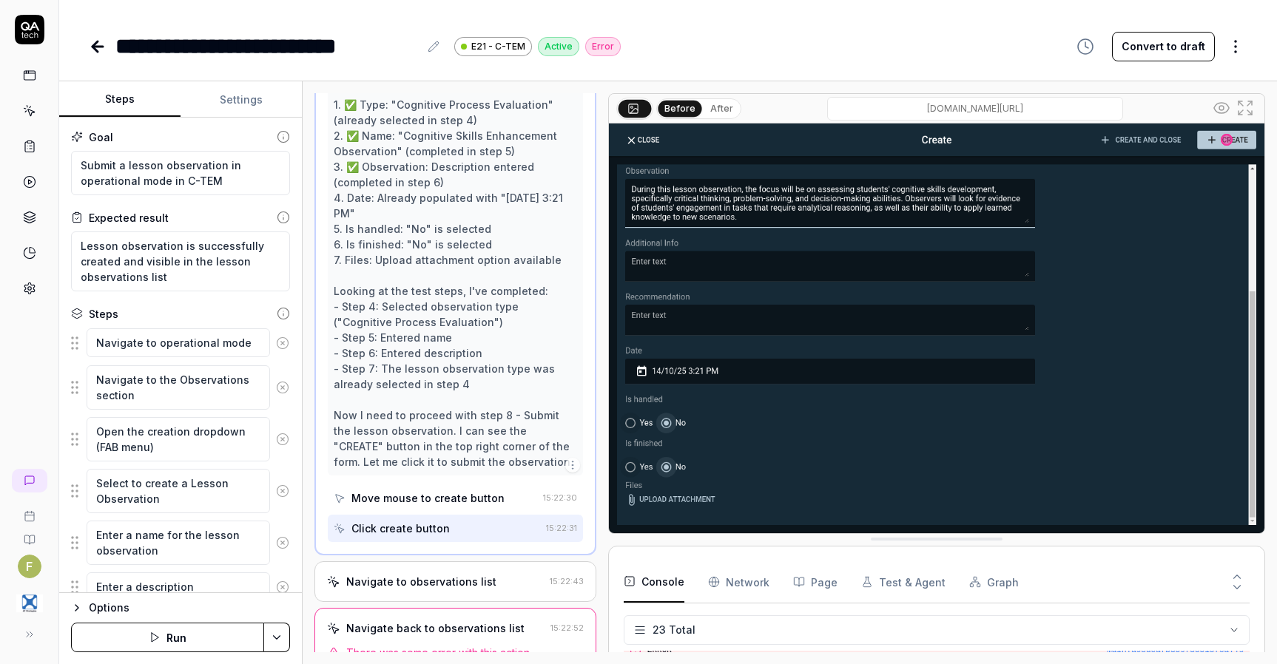
scroll to position [702, 0]
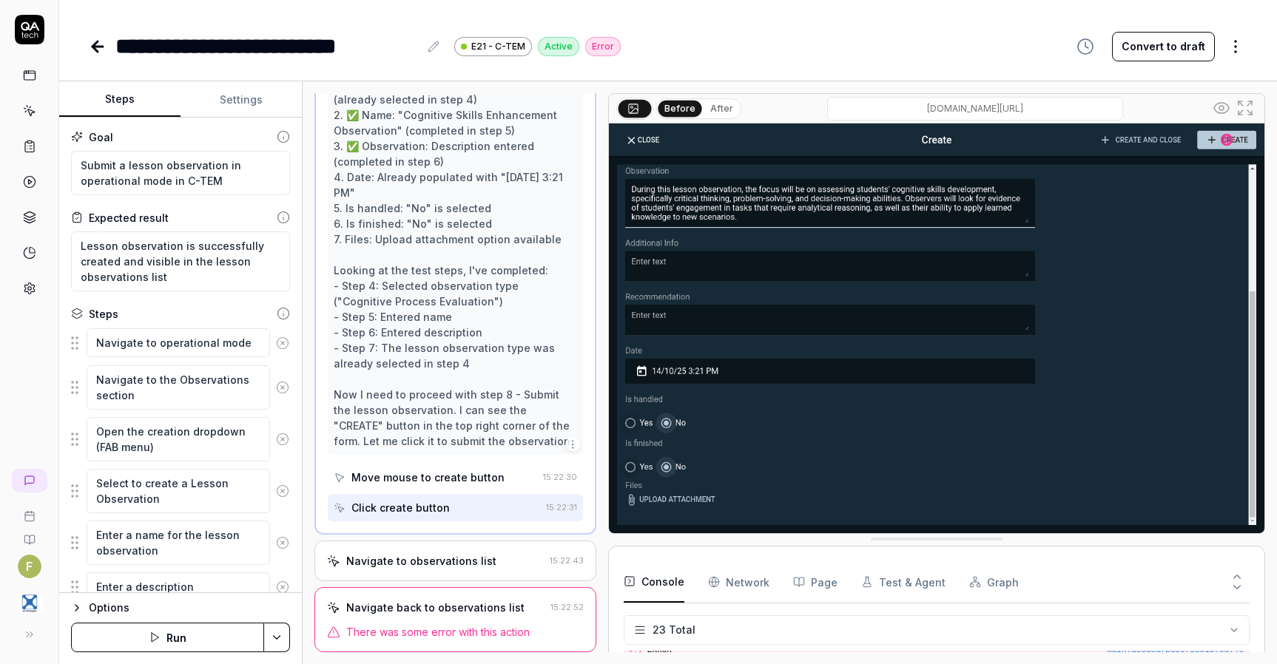
click at [470, 568] on div "Navigate to observations list" at bounding box center [421, 561] width 150 height 16
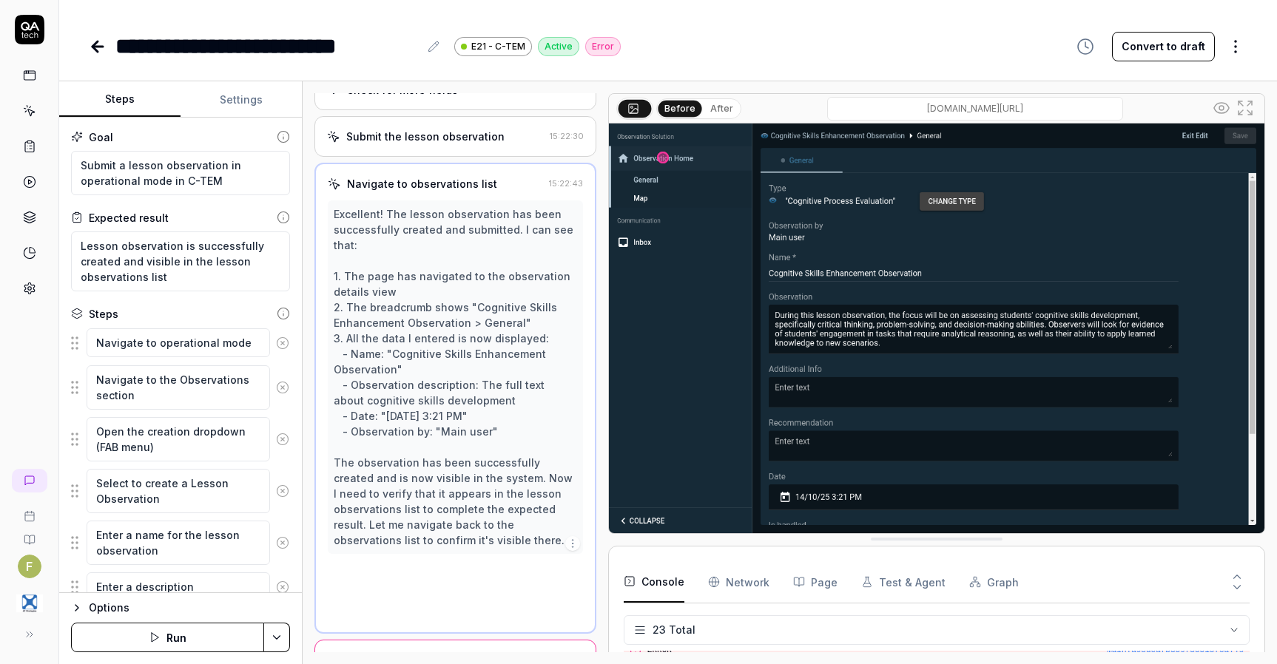
scroll to position [538, 0]
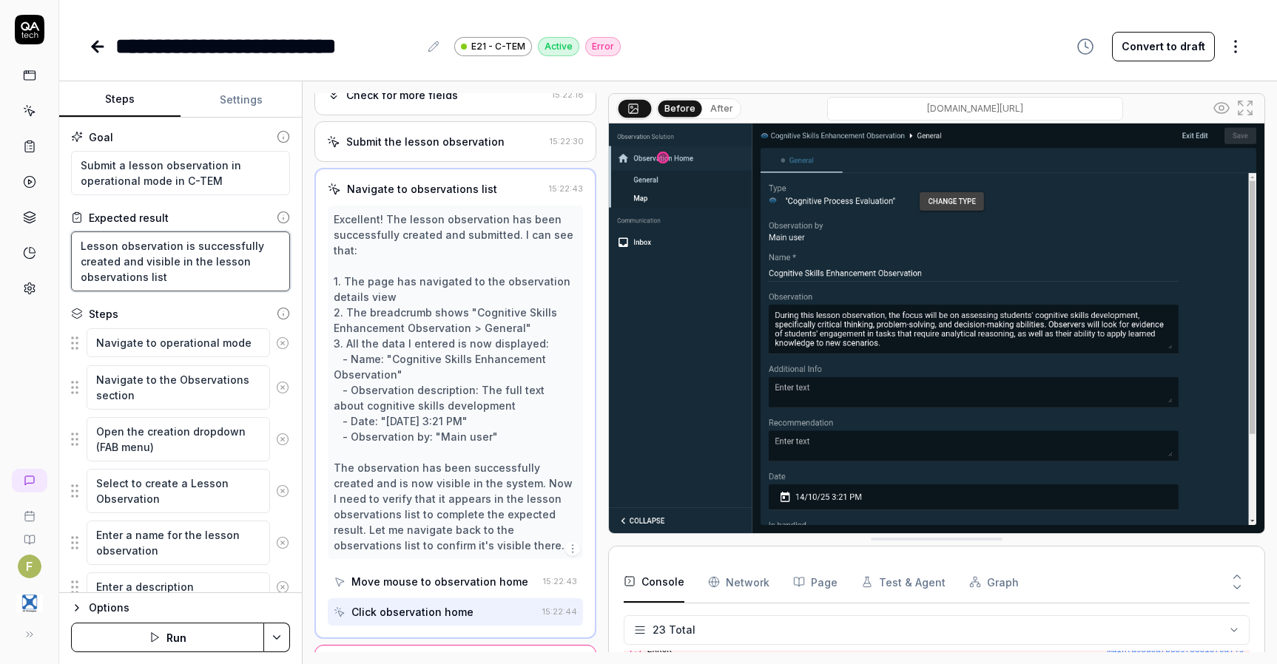
click at [209, 263] on textarea "Lesson observation is successfully created and visible in the lesson observatio…" at bounding box center [180, 262] width 219 height 60
type textarea "*"
type textarea "Lesson observation is successfully created and visible in the [PERSON_NAME] obs…"
type textarea "*"
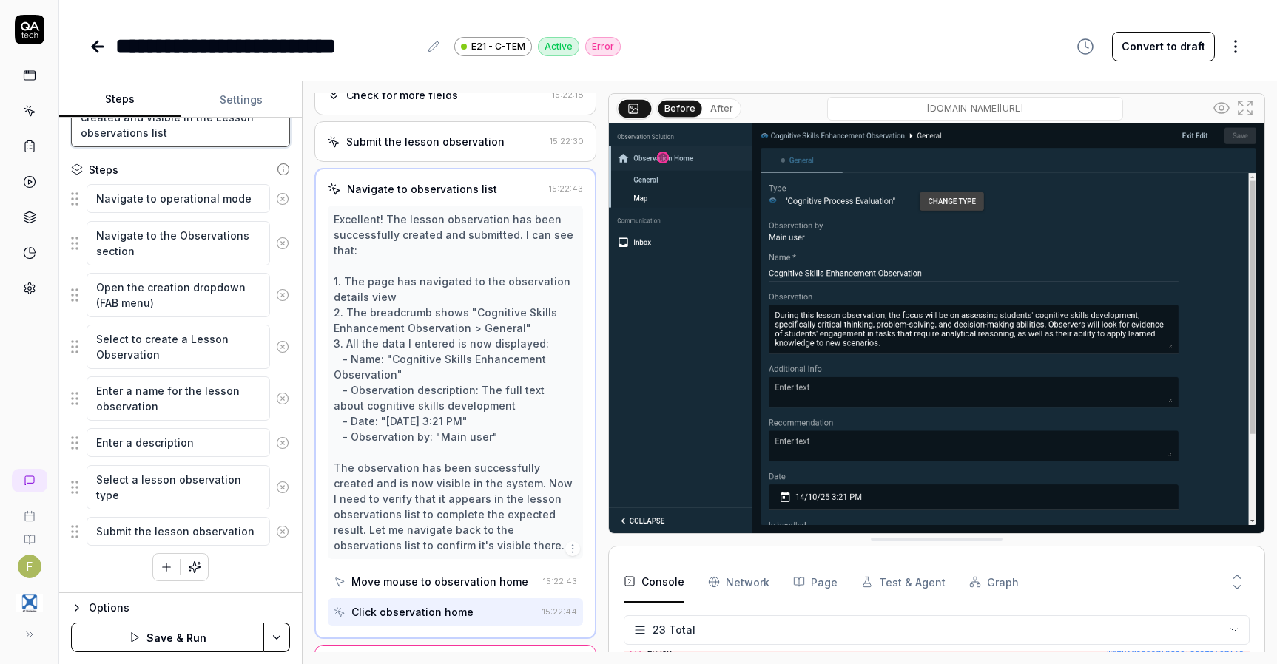
scroll to position [609, 0]
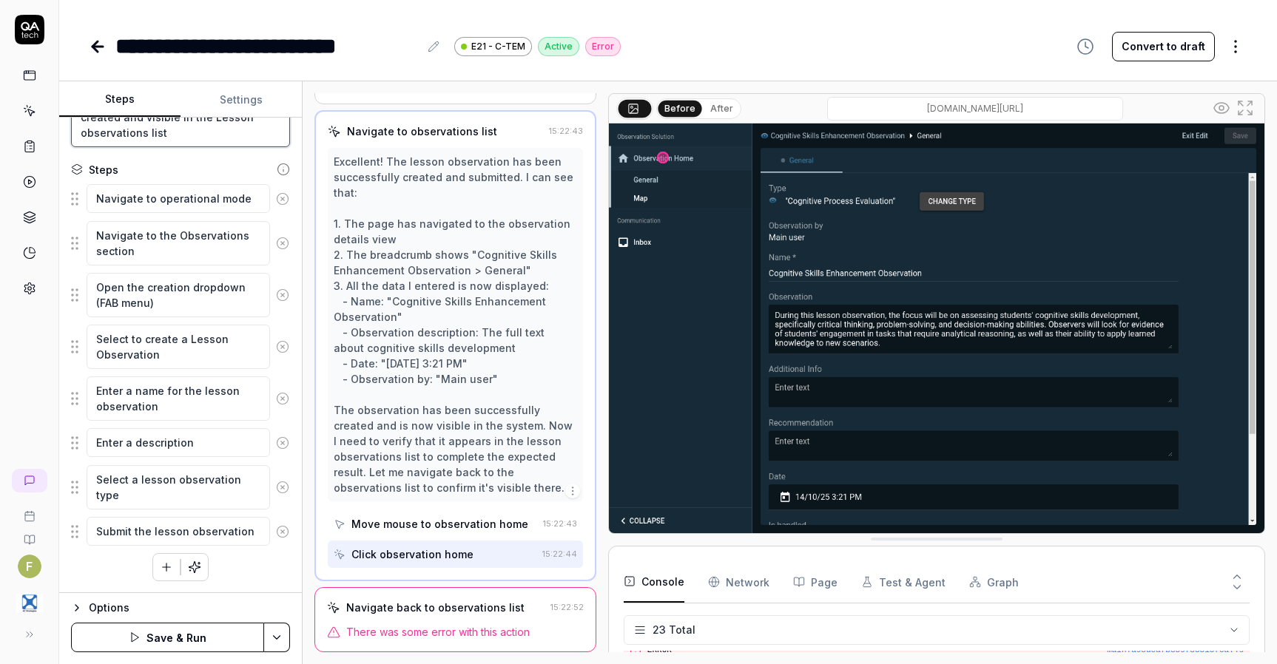
type textarea "Lesson observation is successfully created and visible in the Lesson observatio…"
click at [459, 604] on div "Navigate back to observations list" at bounding box center [435, 608] width 178 height 16
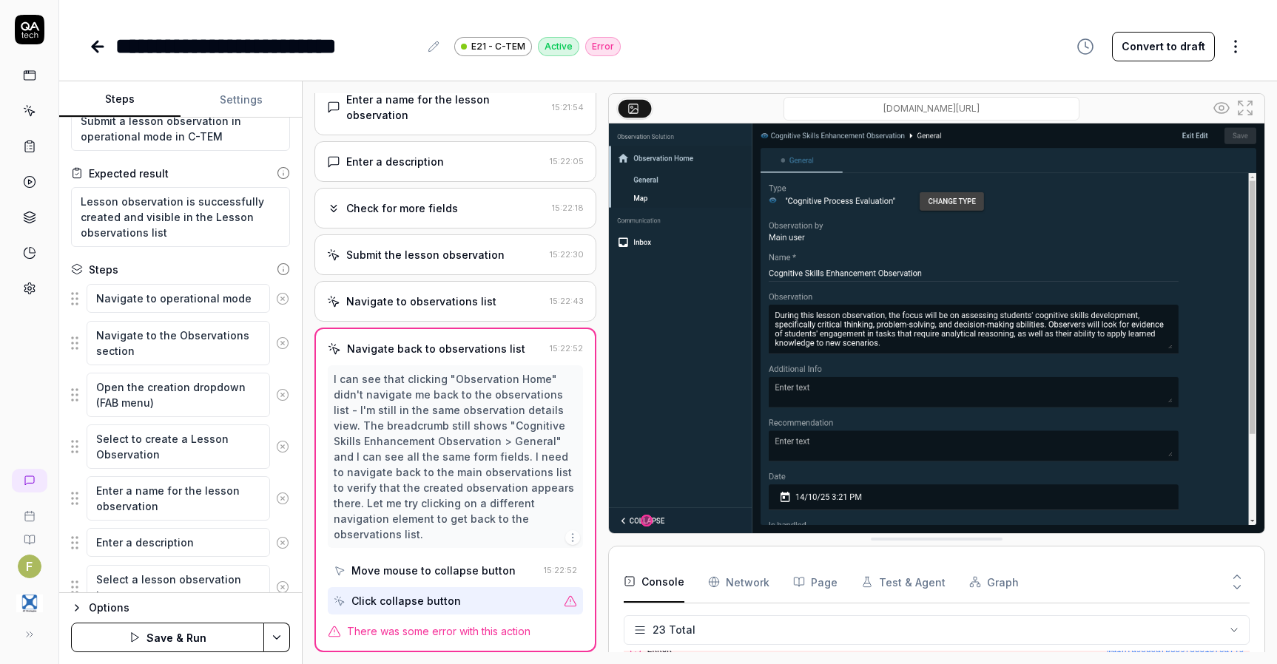
scroll to position [0, 0]
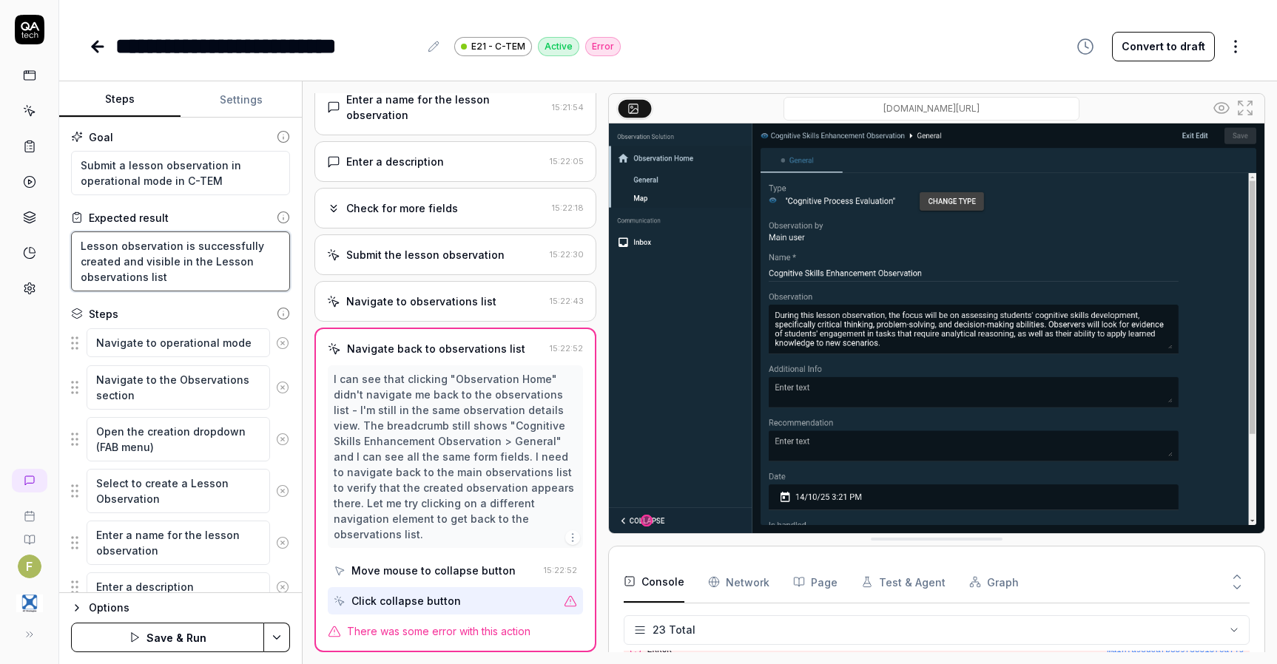
drag, startPoint x: 123, startPoint y: 260, endPoint x: 178, endPoint y: 277, distance: 58.0
click at [178, 277] on textarea "Lesson observation is successfully created and visible in the Lesson observatio…" at bounding box center [180, 262] width 219 height 60
type textarea "*"
type textarea "Lesson observation is successfully created"
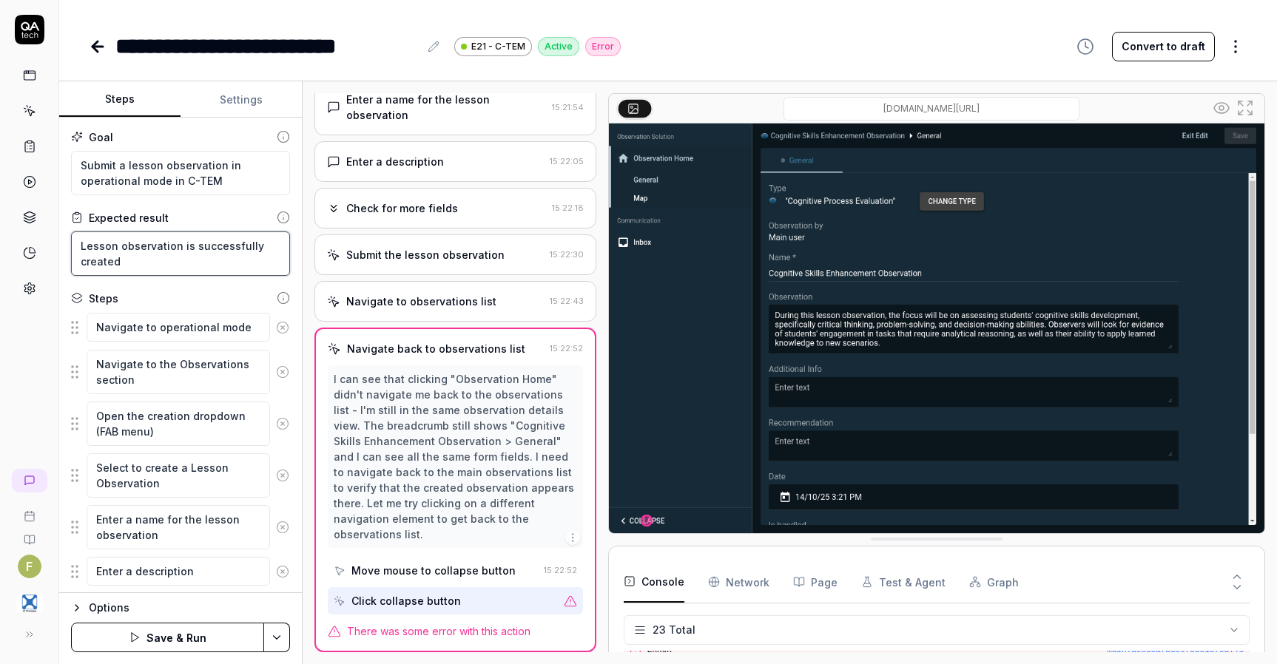
type textarea "*"
type textarea "Lesson observation is successfully created"
click at [142, 660] on div "Options Save & Run" at bounding box center [180, 628] width 243 height 72
click at [147, 643] on button "Save & Run" at bounding box center [167, 638] width 193 height 30
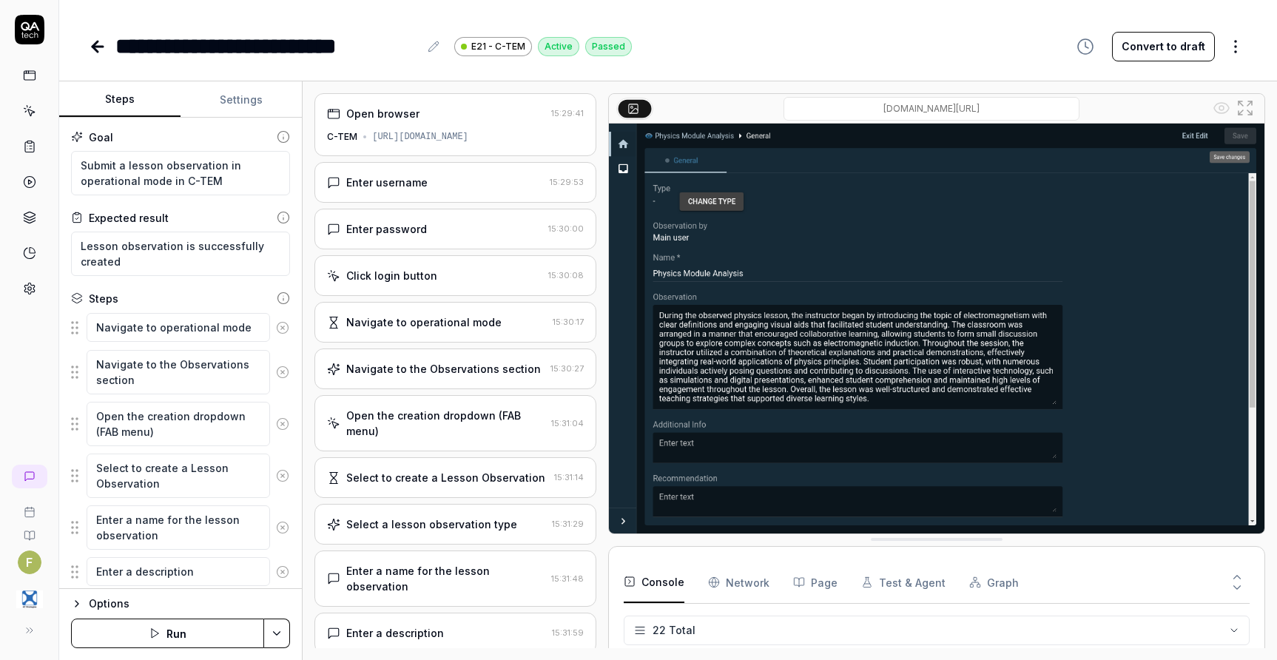
type textarea "*"
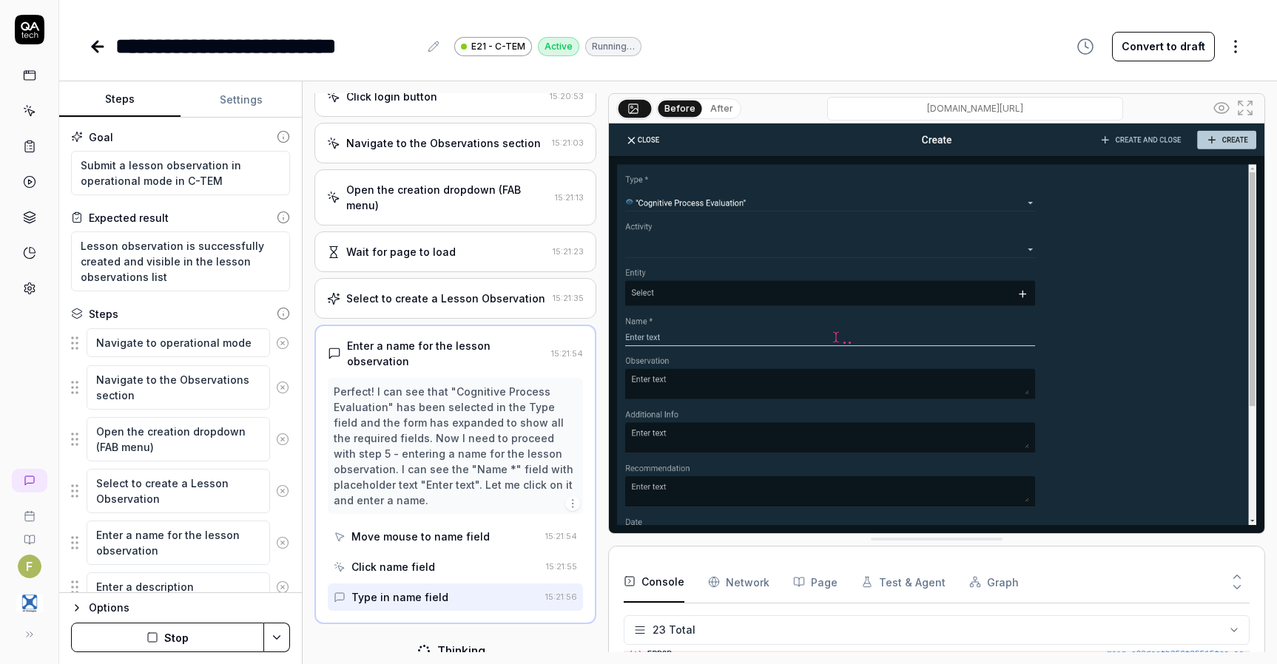
scroll to position [581, 0]
click at [96, 50] on icon at bounding box center [94, 46] width 5 height 10
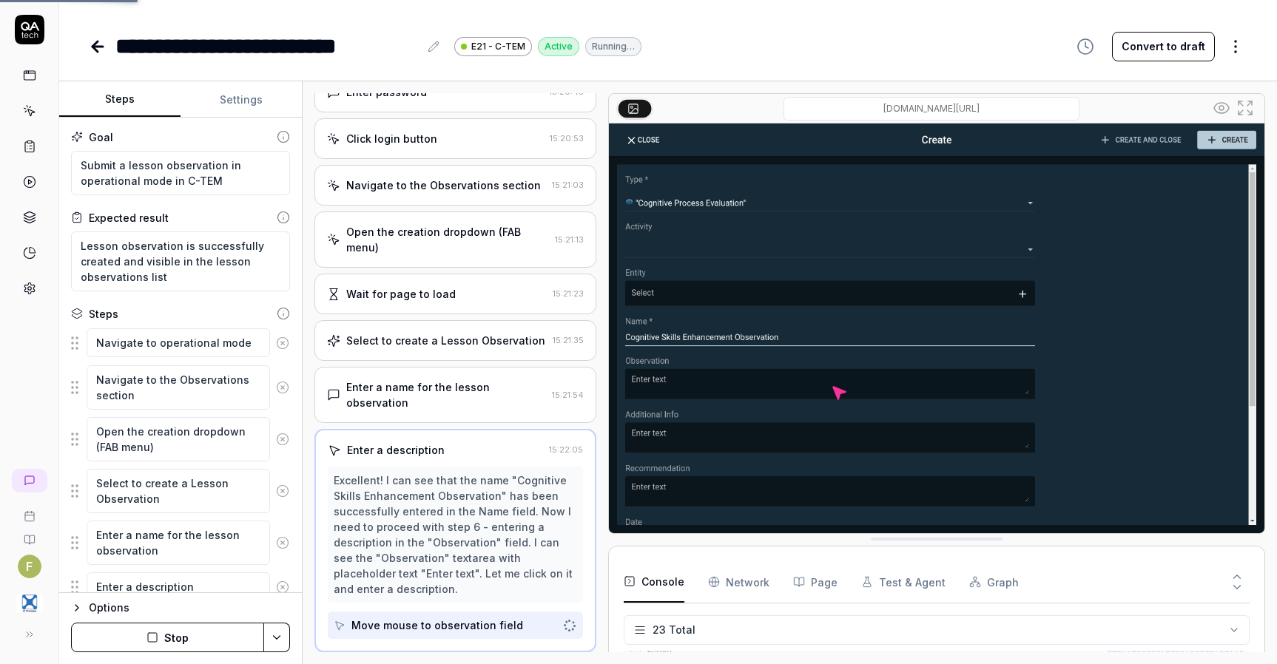
scroll to position [182, 0]
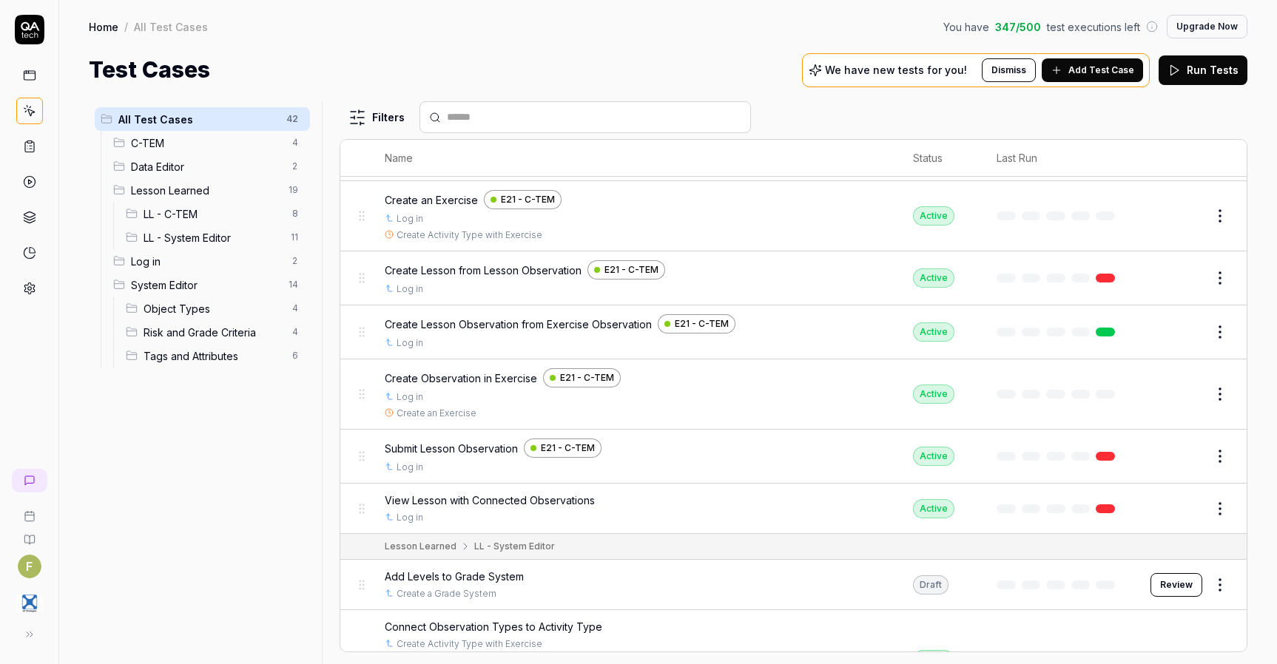
scroll to position [666, 0]
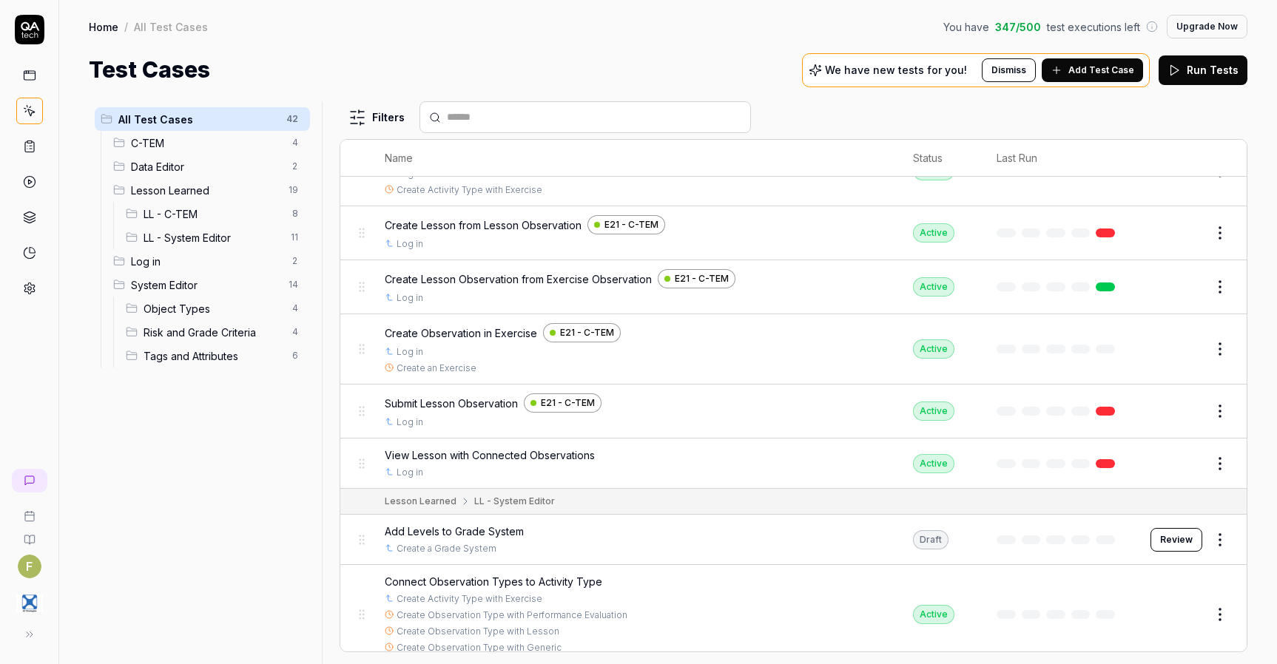
click at [1181, 469] on button "Edit" at bounding box center [1184, 464] width 36 height 24
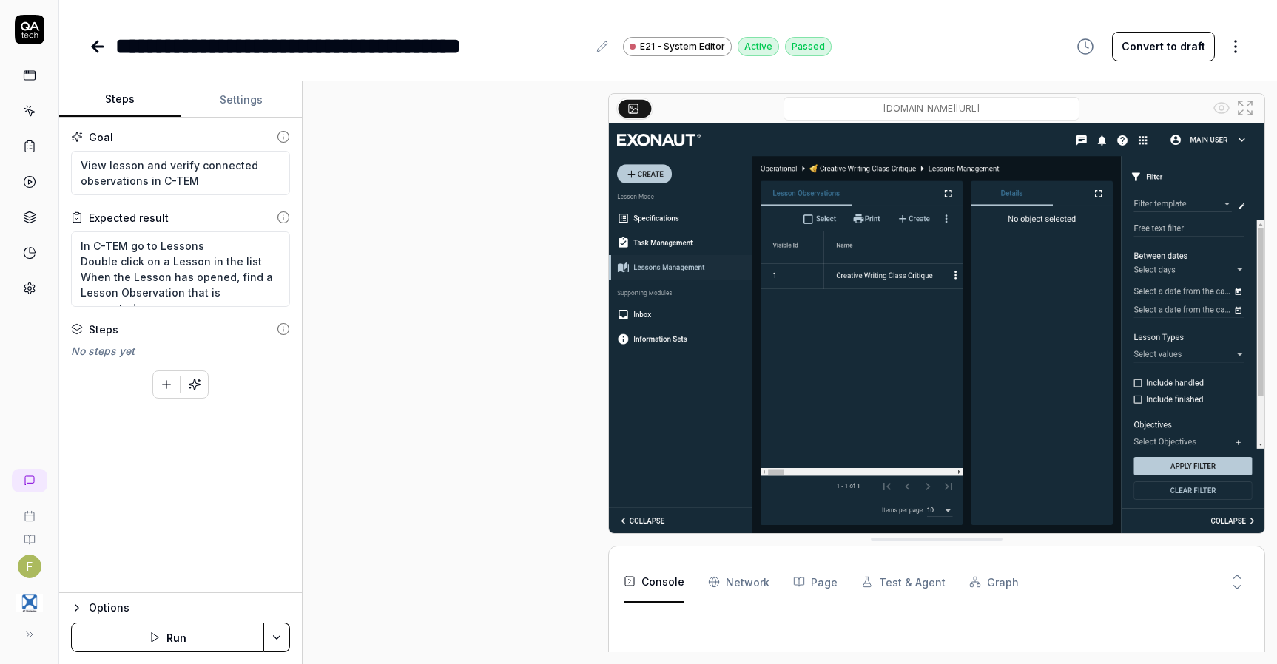
scroll to position [800, 0]
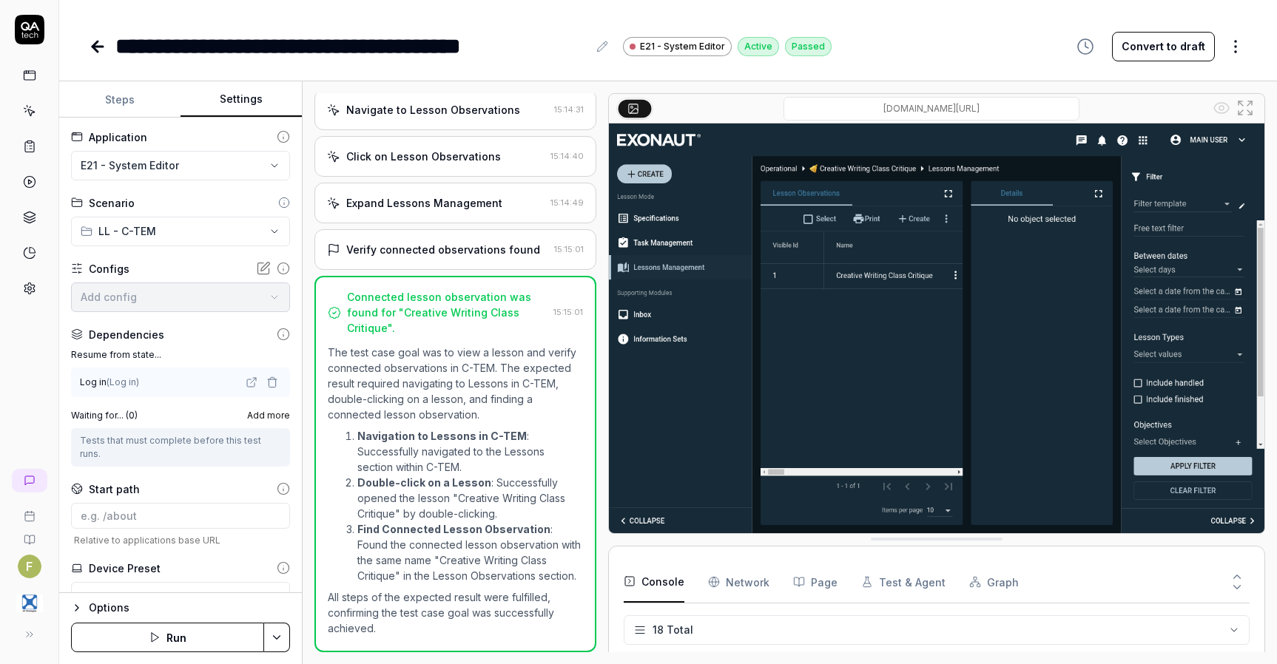
click at [237, 101] on button "Settings" at bounding box center [240, 100] width 121 height 36
click at [210, 159] on html "**********" at bounding box center [638, 332] width 1277 height 664
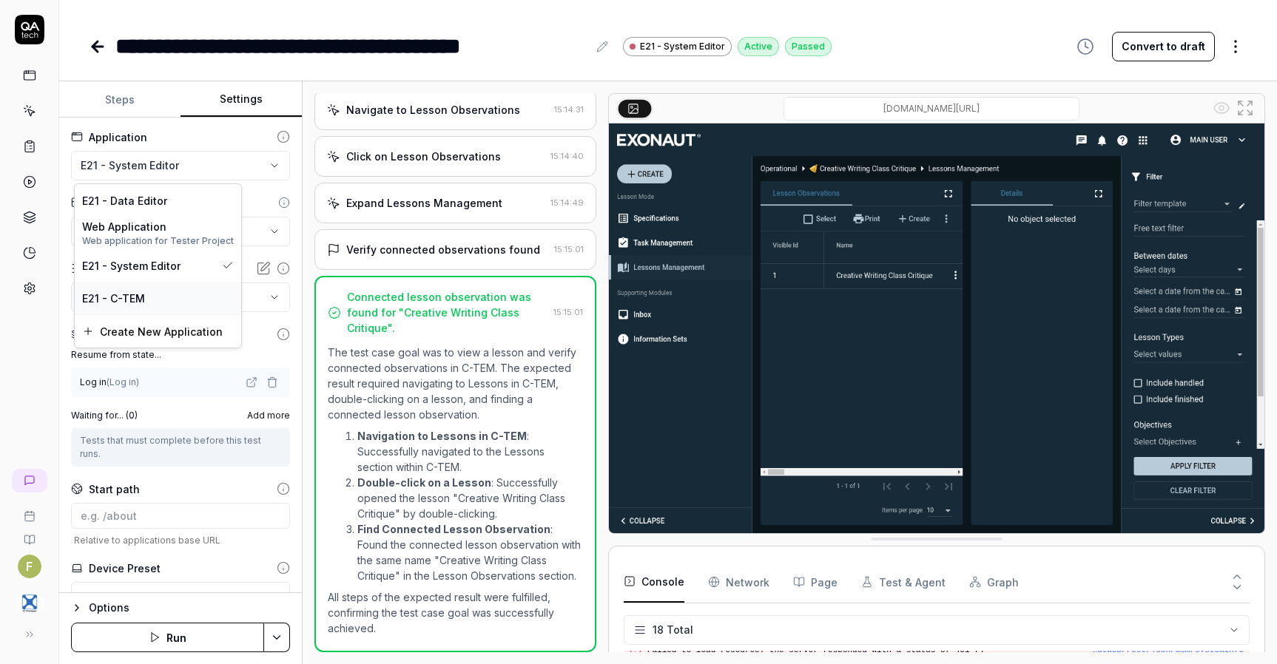
click at [169, 307] on div "E21 - C-TEM" at bounding box center [158, 298] width 166 height 33
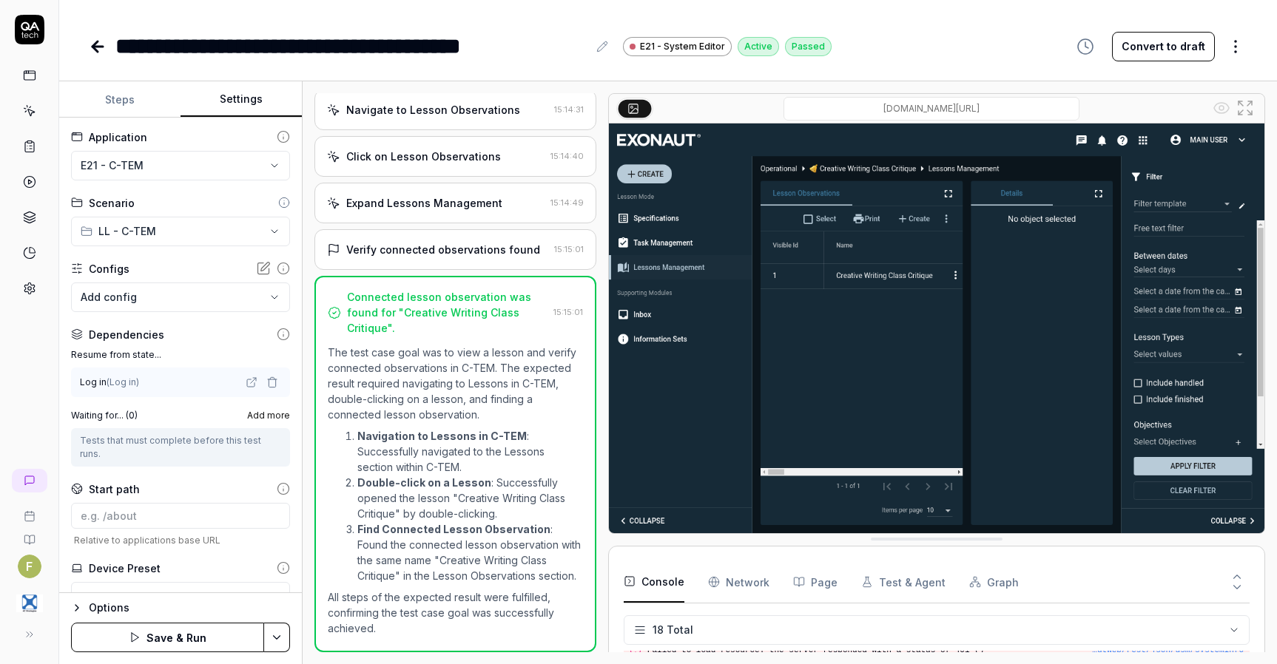
click at [192, 638] on button "Save & Run" at bounding box center [167, 638] width 193 height 30
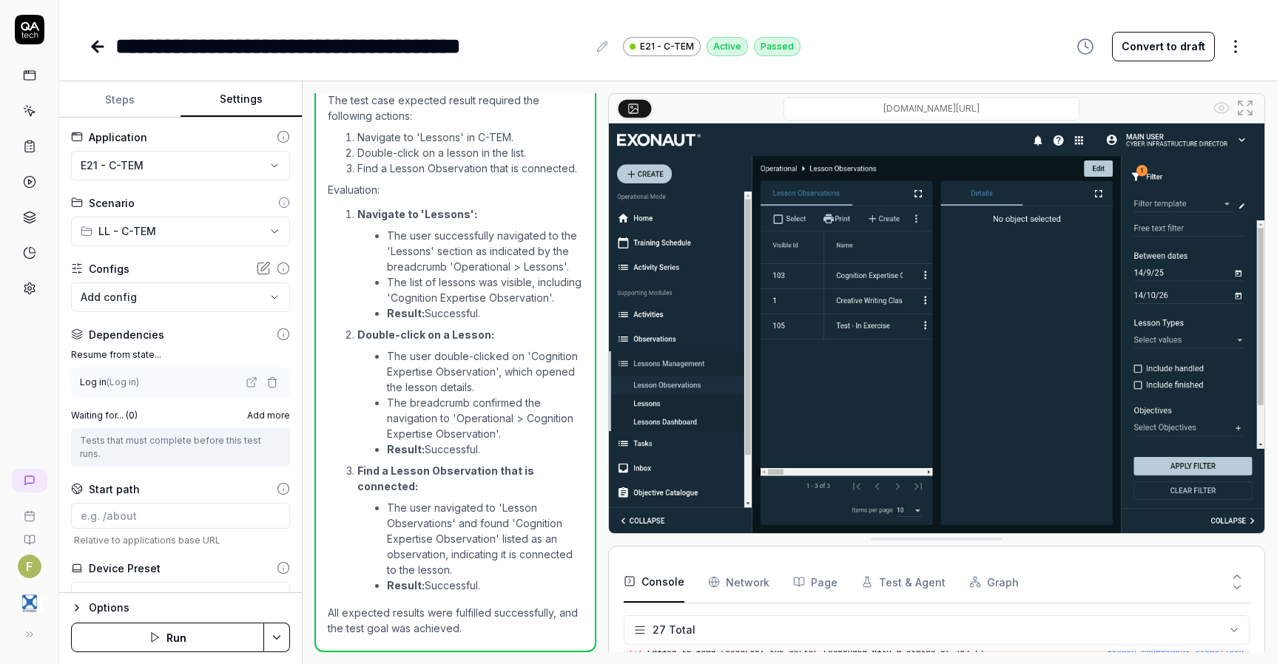
scroll to position [360, 0]
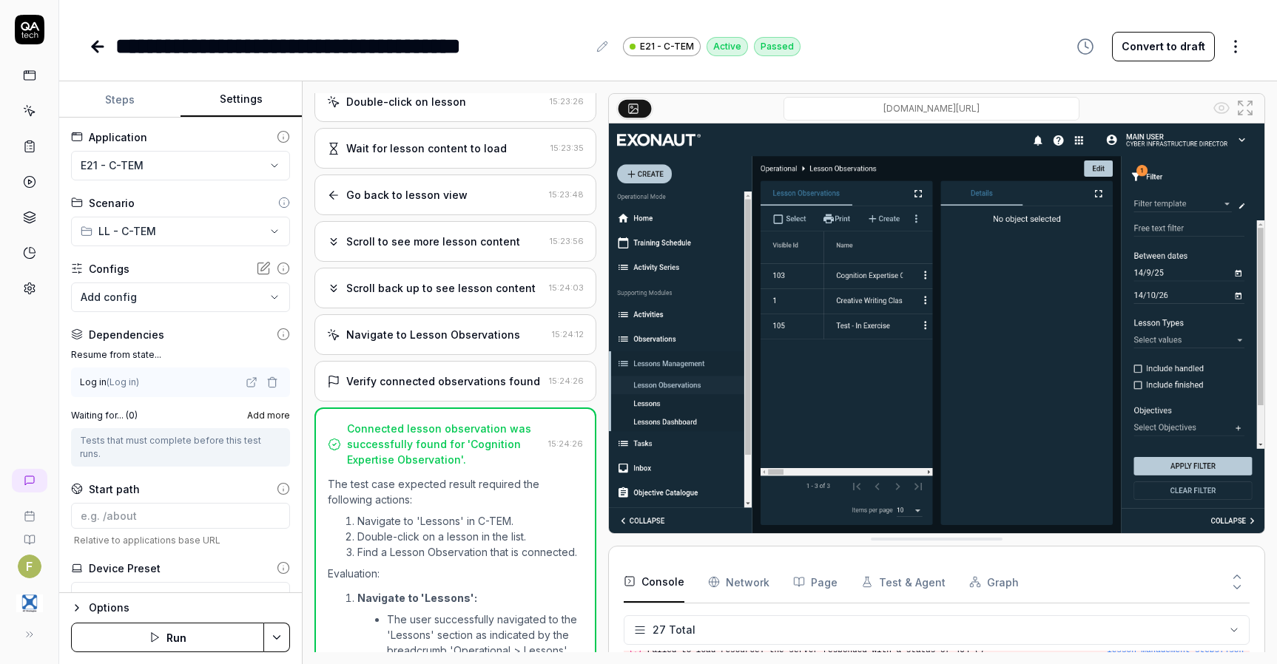
click at [459, 382] on div "Verify connected observations found 15:24:26" at bounding box center [455, 381] width 282 height 41
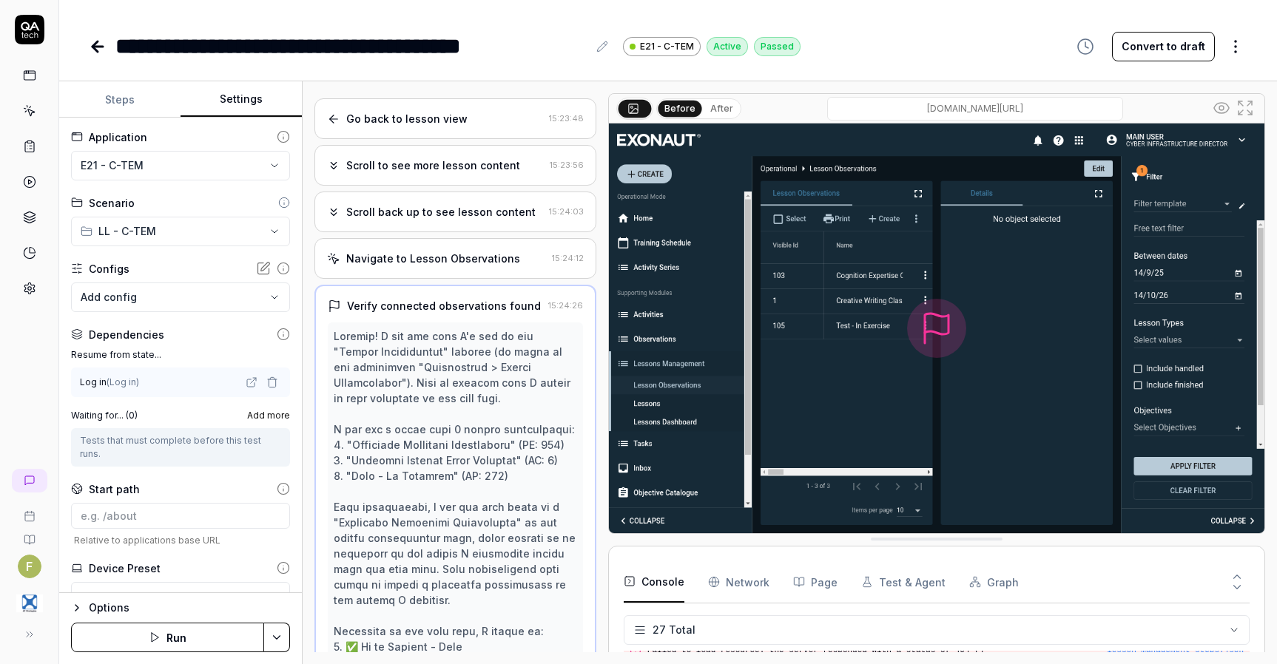
scroll to position [402, 0]
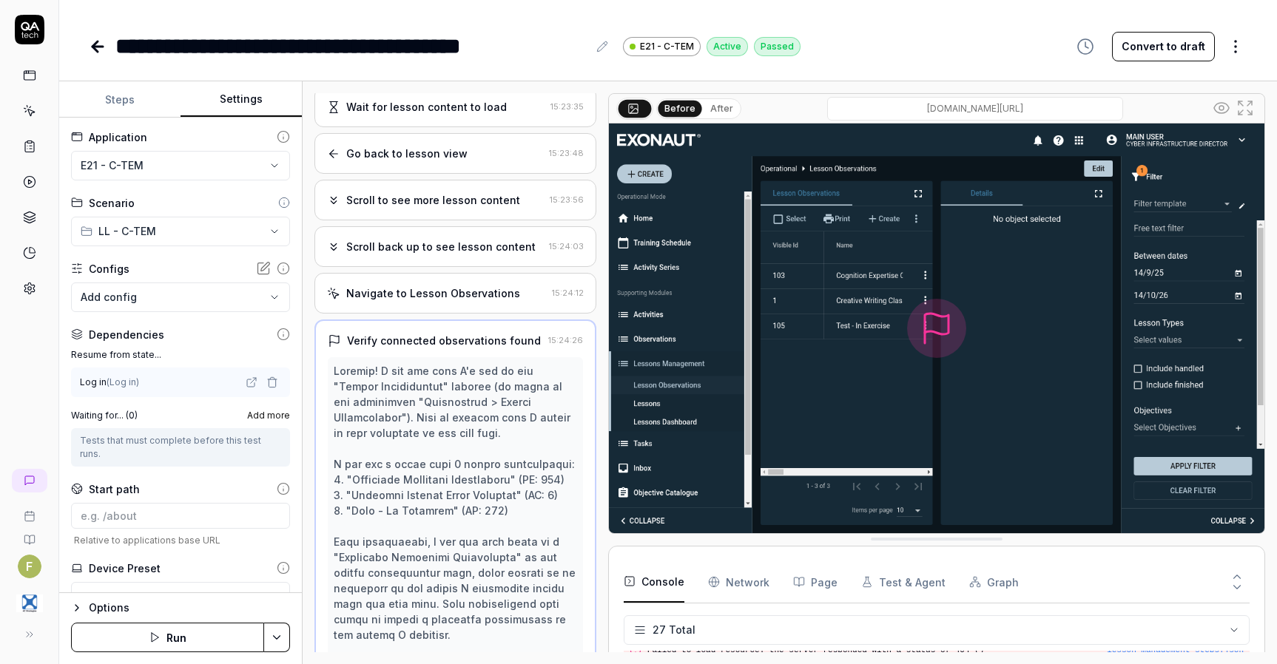
click at [473, 301] on div "Navigate to Lesson Observations" at bounding box center [433, 294] width 174 height 16
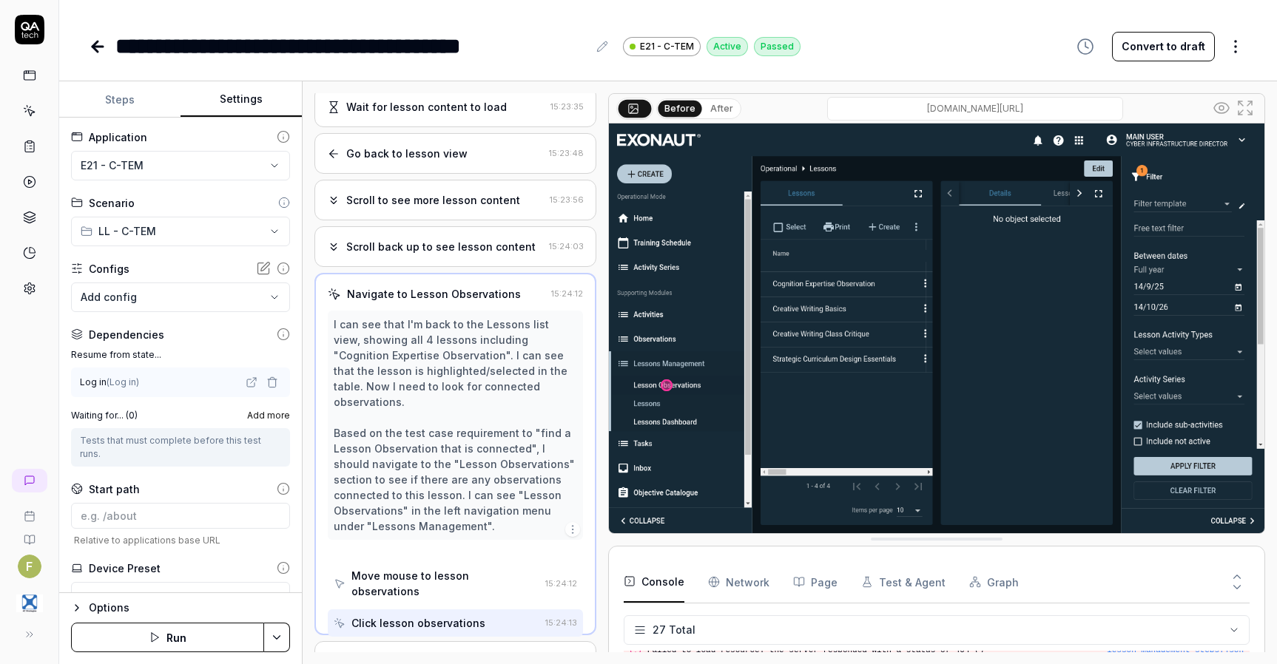
scroll to position [398, 0]
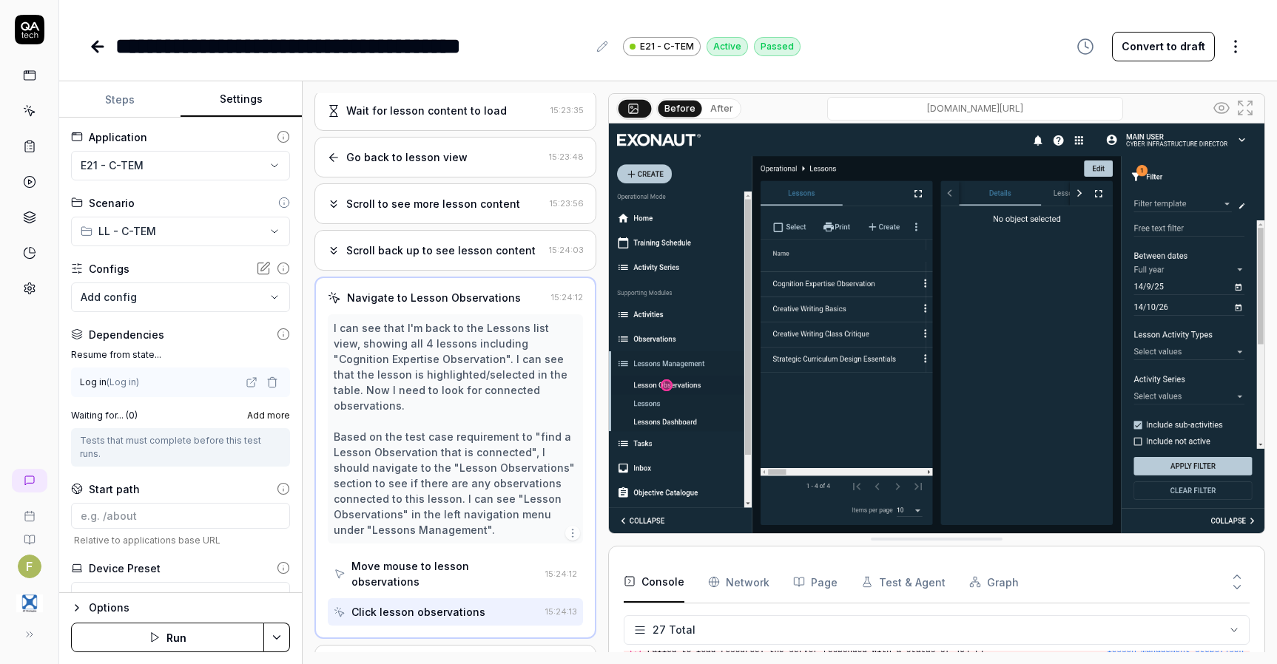
click at [481, 258] on div "Scroll back up to see lesson content" at bounding box center [440, 251] width 189 height 16
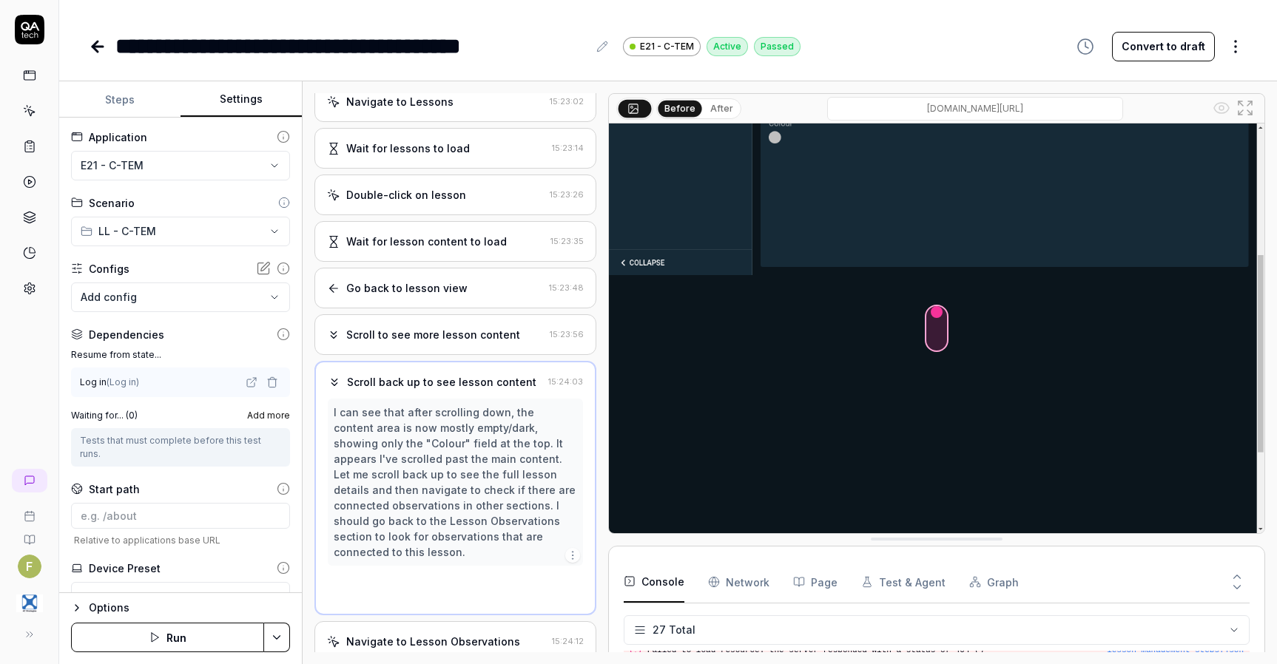
scroll to position [243, 0]
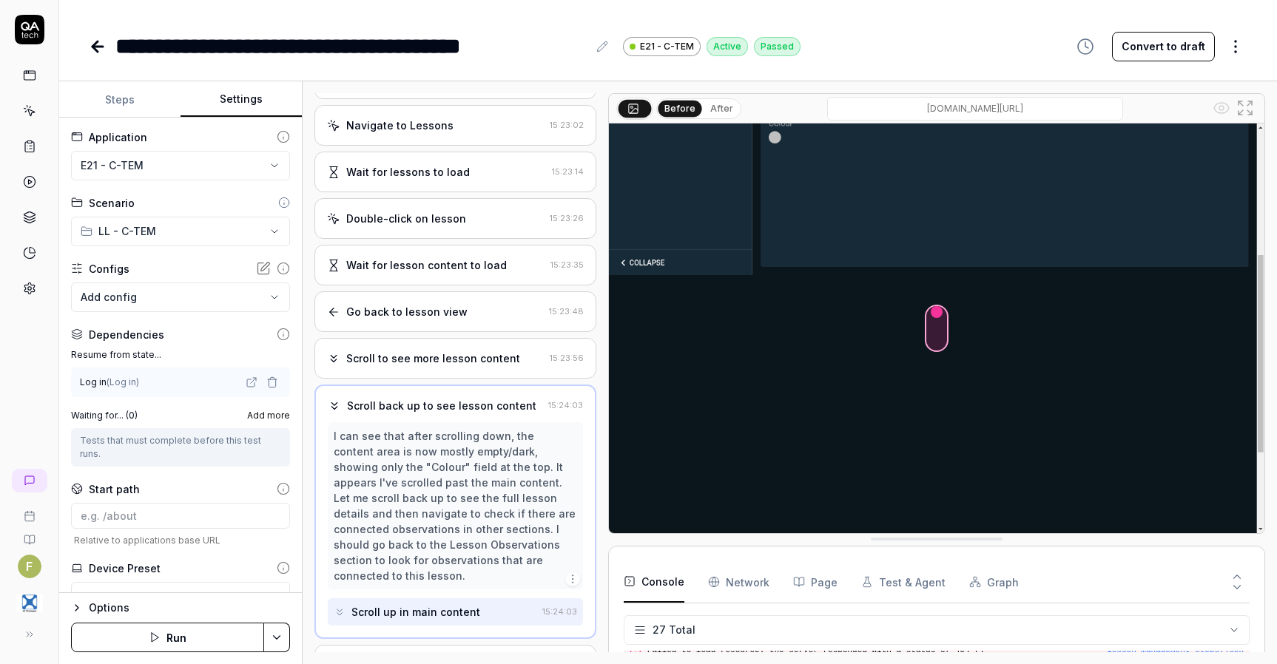
click at [500, 366] on div "Scroll to see more lesson content" at bounding box center [433, 359] width 174 height 16
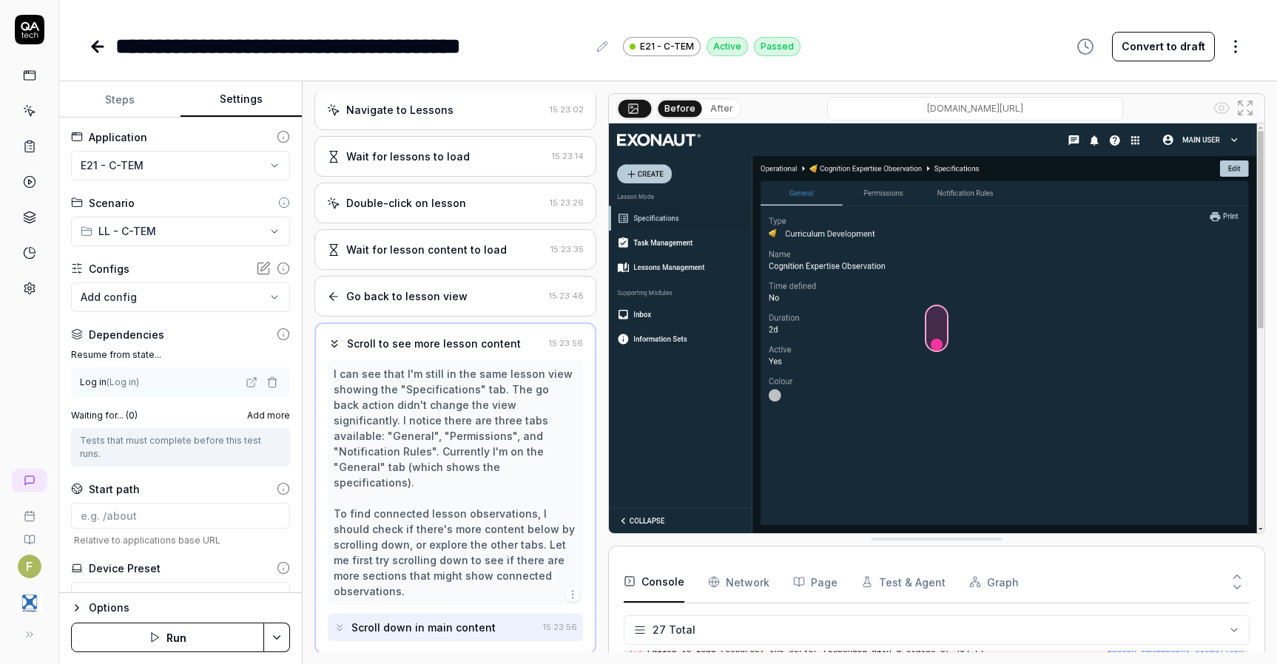
click at [465, 304] on div "Go back to lesson view" at bounding box center [435, 296] width 216 height 16
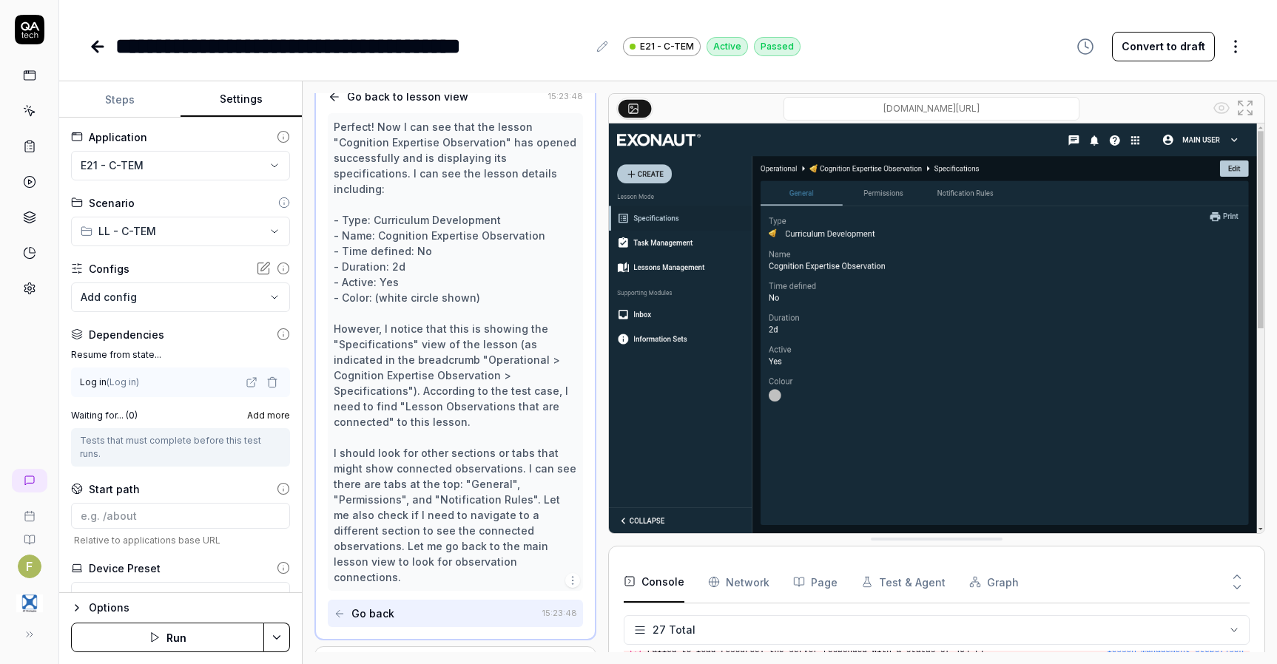
scroll to position [461, 0]
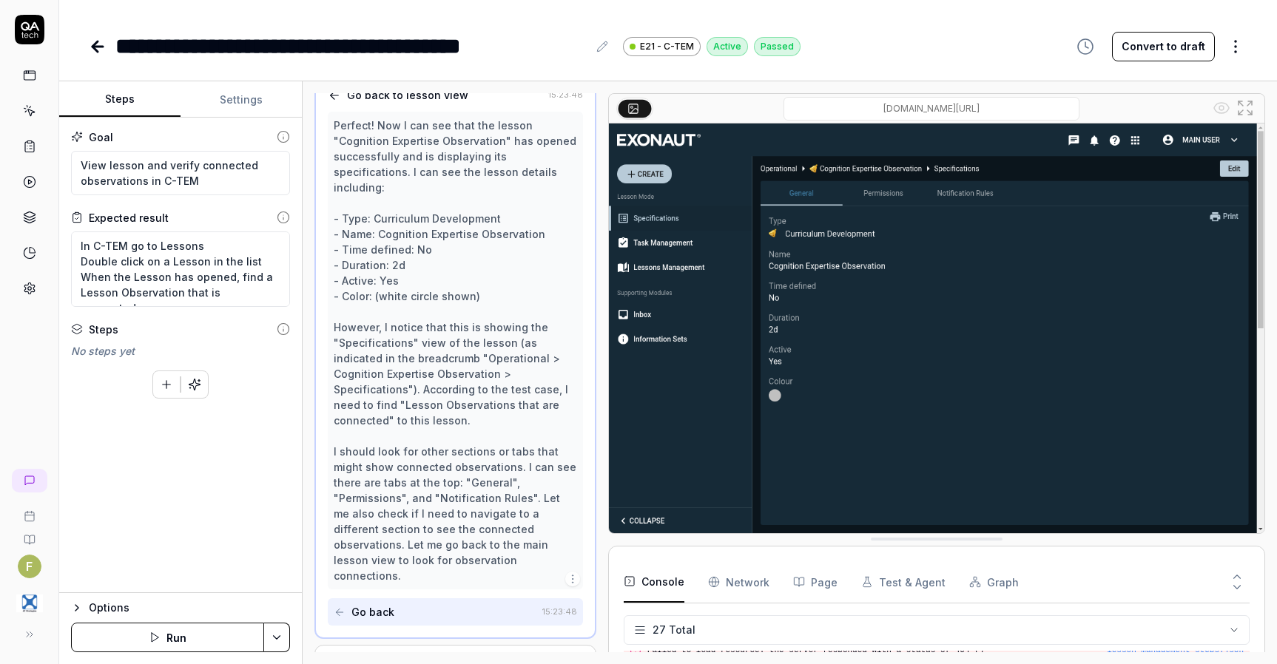
click at [122, 95] on button "Steps" at bounding box center [119, 100] width 121 height 36
drag, startPoint x: 230, startPoint y: 257, endPoint x: 245, endPoint y: 295, distance: 40.5
click at [245, 295] on textarea "In C-TEM go to Lessons Double click on a Lesson in the list When the Lesson has…" at bounding box center [180, 269] width 219 height 75
type textarea "*"
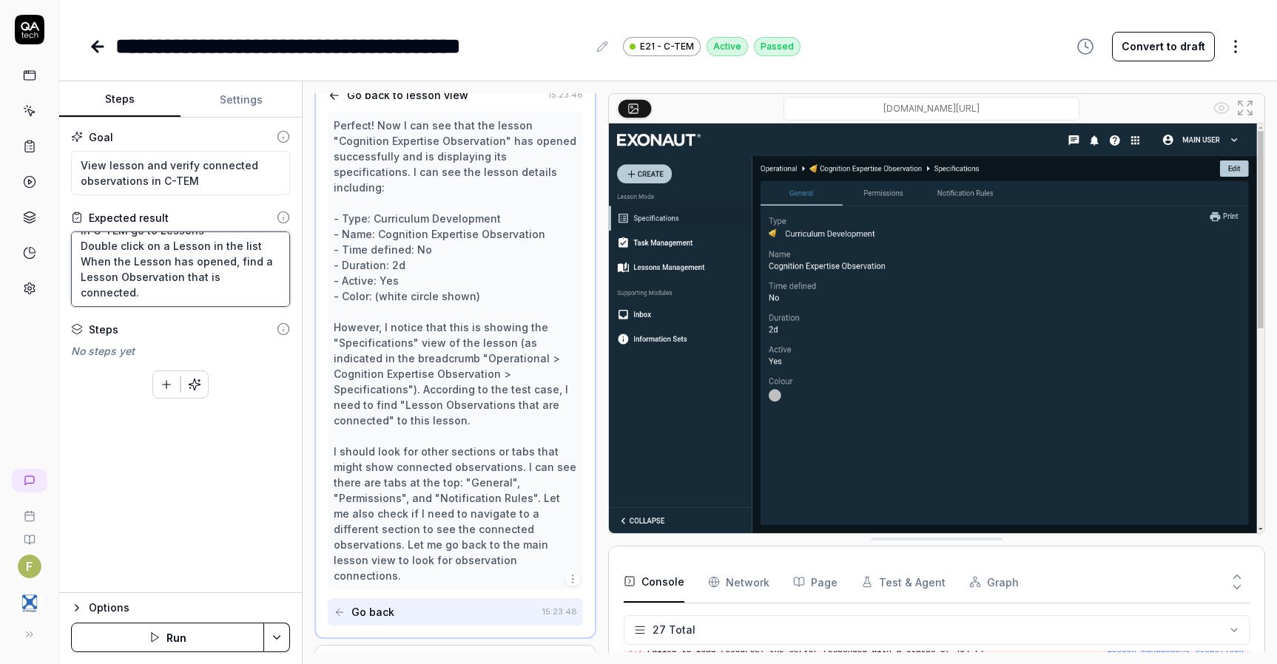
type textarea "In C-TEM go to Lessons Double click on a Lesson in the list When the Lesson has…"
type textarea "*"
type textarea "In C-TEM go to Lessons Double click on a Lesson in the list When the Lesson has…"
type textarea "*"
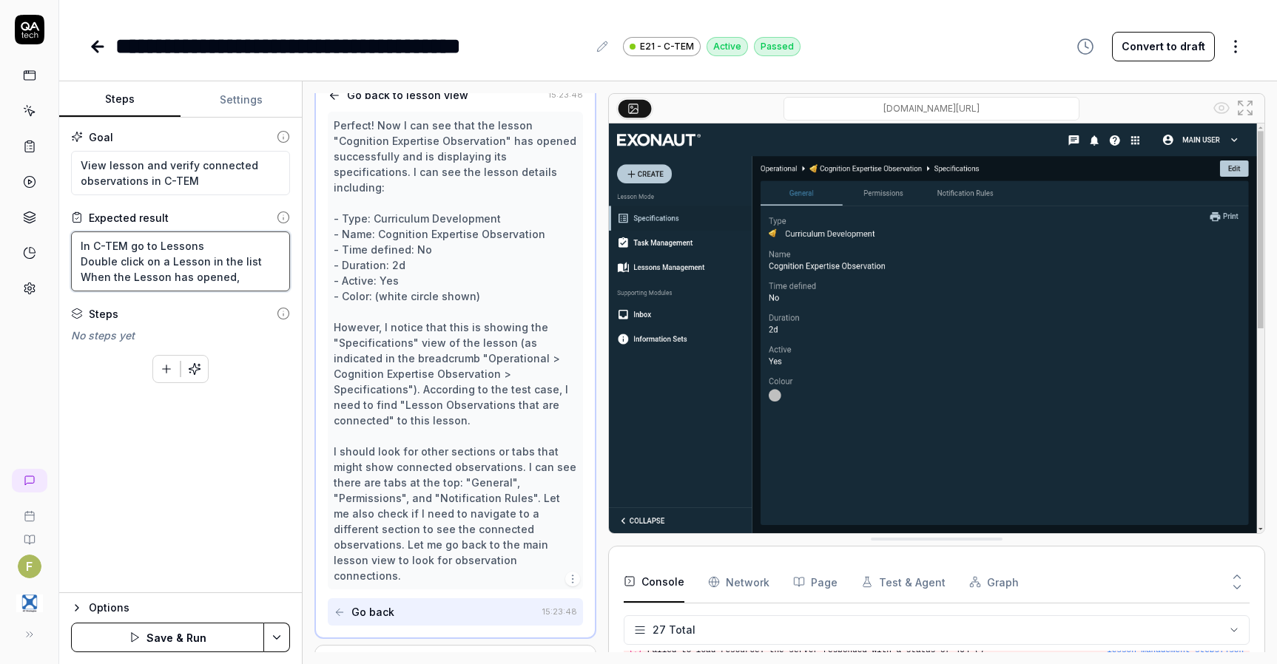
type textarea "In C-TEM go to Lessons Double click on a Lesson in the list When the Lesson has…"
type textarea "*"
type textarea "In C-TEM go to Lessons Double click on a Lesson in the list When the Lesson has…"
type textarea "*"
type textarea "In C-TEM go to Lessons Double click on a Lesson in the list When the Lesson has…"
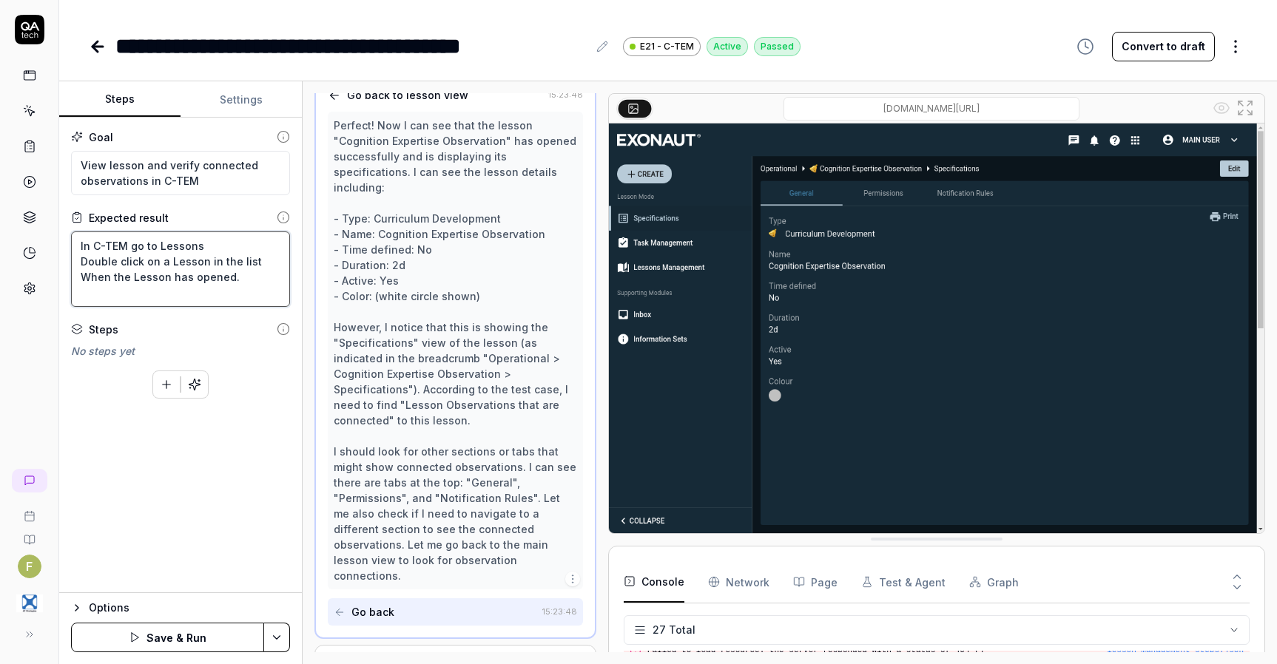
type textarea "*"
type textarea "In C-TEM go to Lessons Double click on a Lesson in the list When the Lesson has…"
type textarea "*"
type textarea "In C-TEM go to Lessons Double click on a Lesson in the list When the Lesson has…"
type textarea "*"
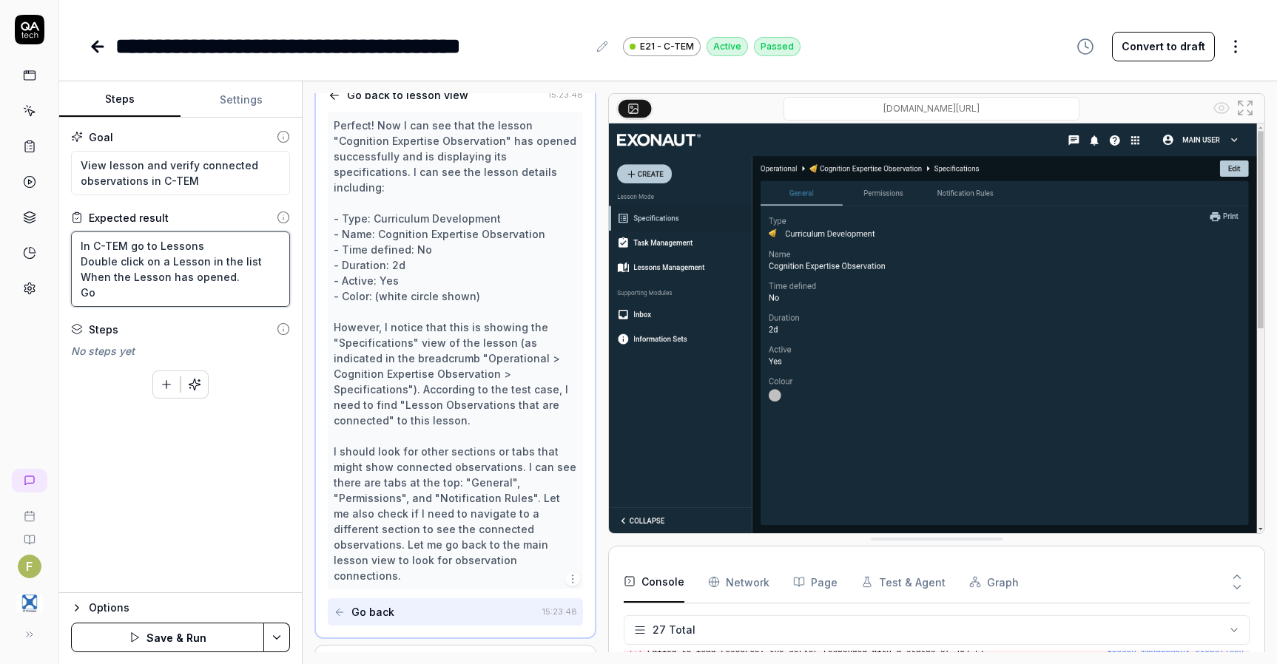
type textarea "In C-TEM go to Lessons Double click on a Lesson in the list When the Lesson has…"
type textarea "*"
type textarea "In C-TEM go to Lessons Double click on a Lesson in the list When the Lesson has…"
type textarea "*"
type textarea "In C-TEM go to Lessons Double click on a Lesson in the list When the Lesson has…"
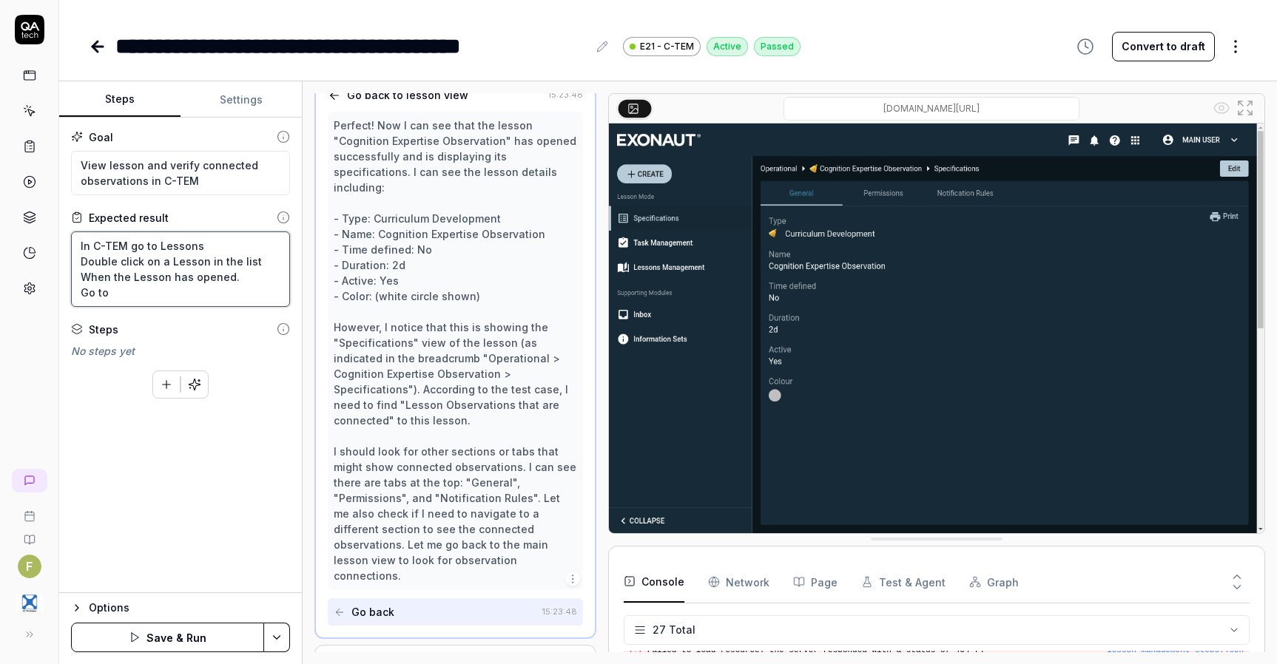
type textarea "*"
type textarea "In C-TEM go to Lessons Double click on a Lesson in the list When the Lesson has…"
type textarea "*"
type textarea "In C-TEM go to Lessons Double click on a Lesson in the list When the Lesson has…"
type textarea "*"
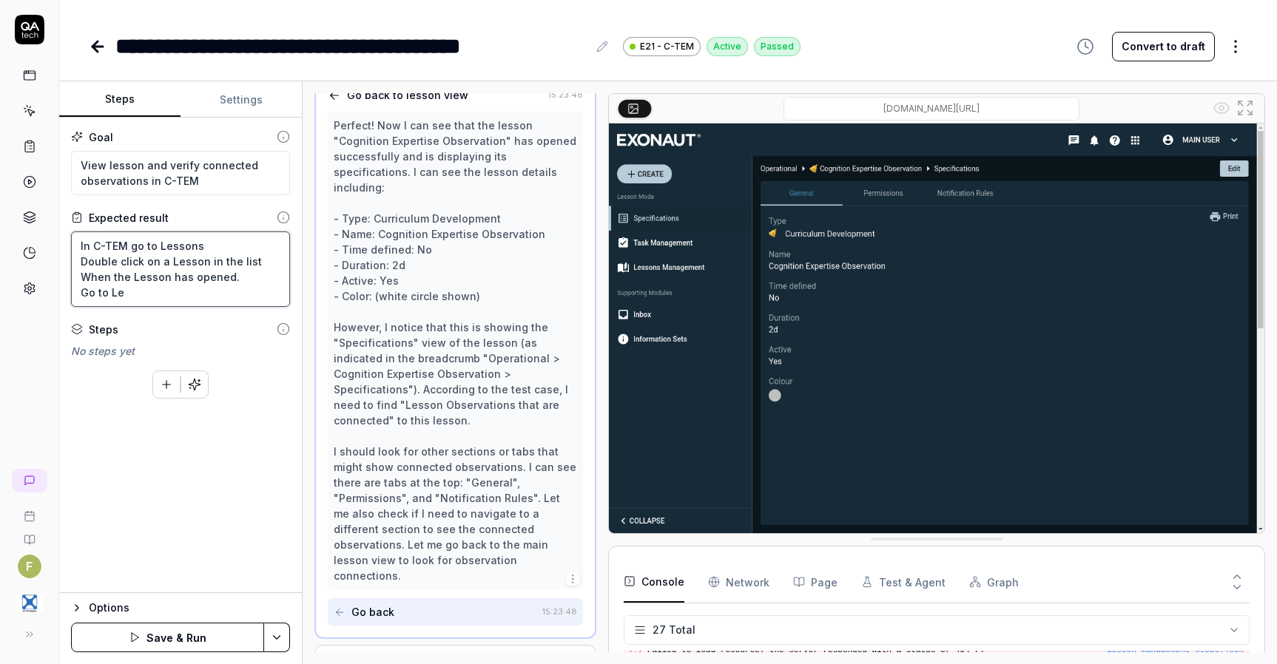
type textarea "In C-TEM go to Lessons Double click on a Lesson in the list When the Lesson has…"
type textarea "*"
type textarea "In C-TEM go to Lessons Double click on a Lesson in the list When the Lesson has…"
type textarea "*"
type textarea "In C-TEM go to Lessons Double click on a Lesson in the list When the Lesson has…"
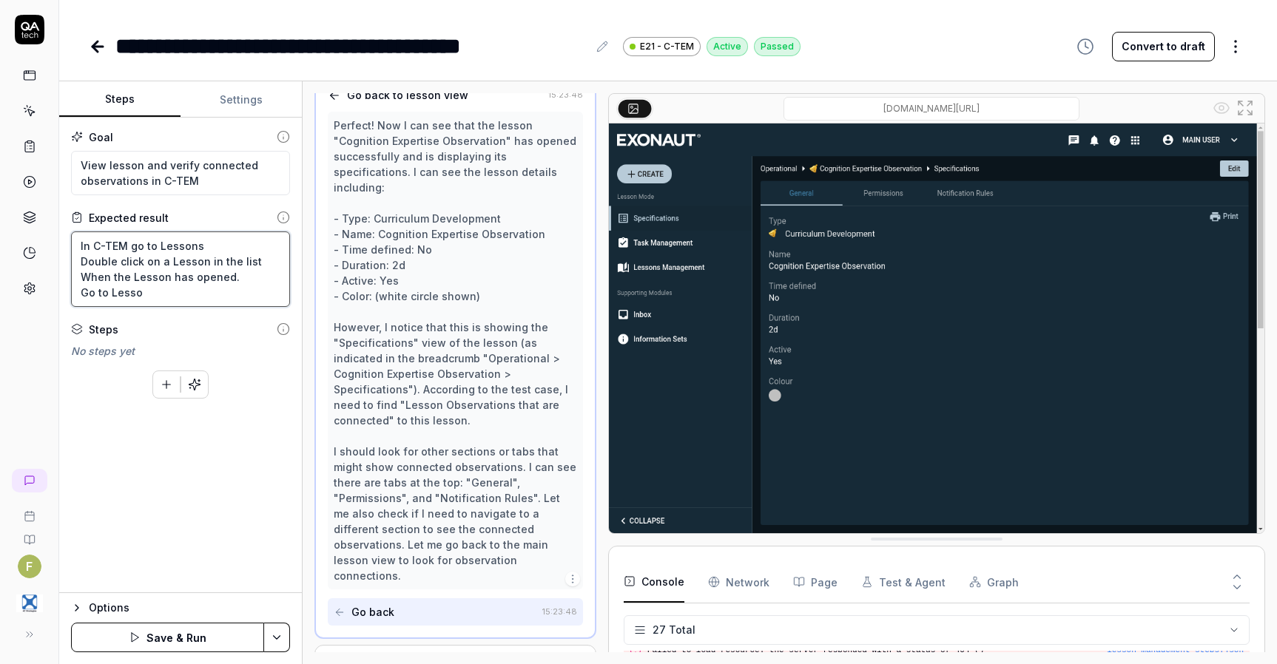
type textarea "*"
type textarea "In C-TEM go to Lessons Double click on a Lesson in the list When the Lesson has…"
type textarea "*"
type textarea "In C-TEM go to Lessons Double click on a Lesson in the list When the Lesson has…"
type textarea "*"
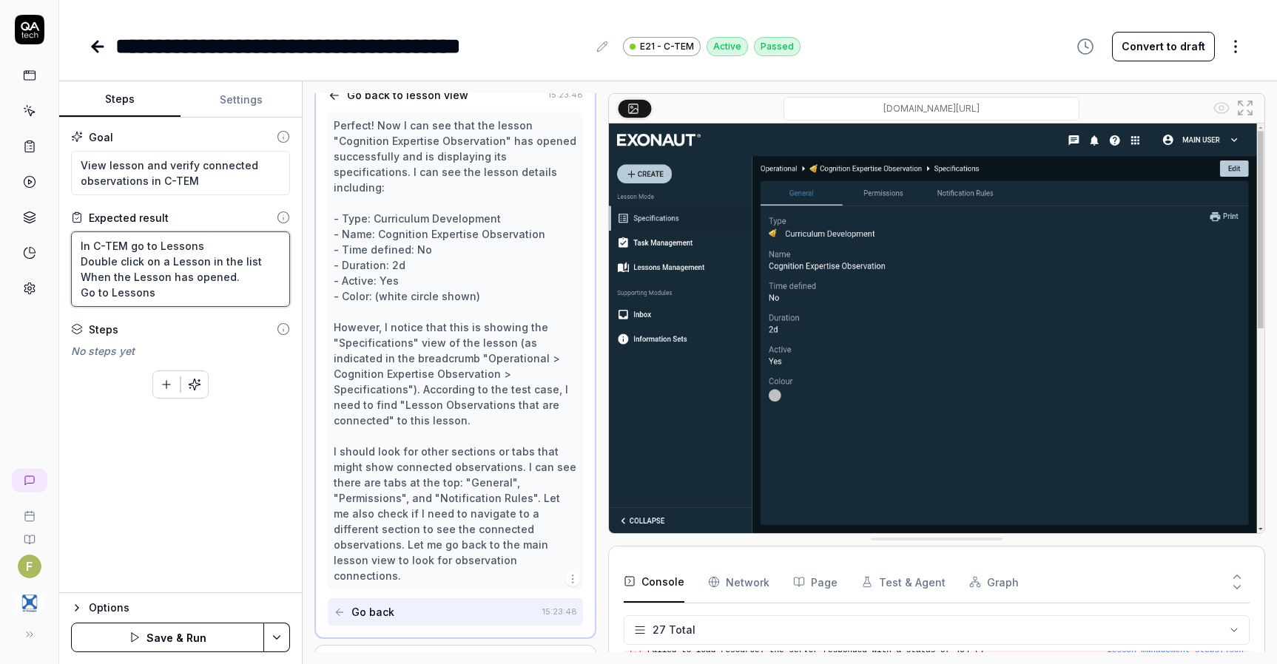
type textarea "In C-TEM go to Lessons Double click on a Lesson in the list When the Lesson has…"
type textarea "*"
type textarea "In C-TEM go to Lessons Double click on a Lesson in the list When the Lesson has…"
type textarea "*"
type textarea "In C-TEM go to Lessons Double click on a Lesson in the list When the Lesson has…"
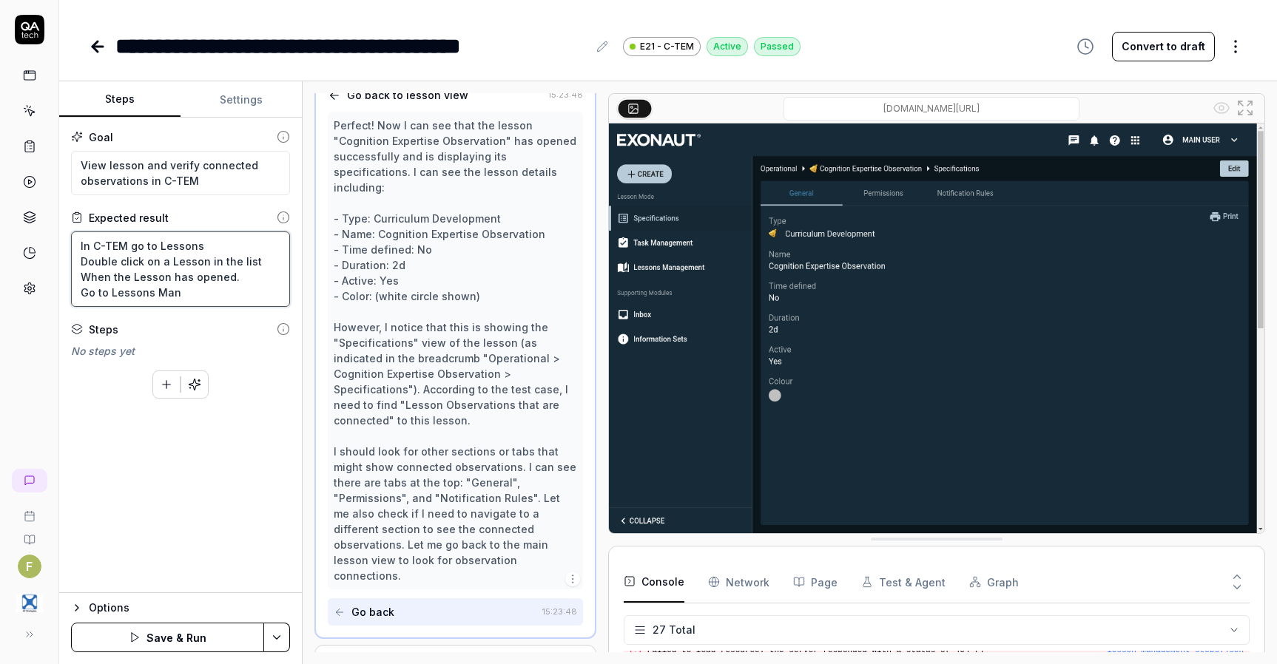
type textarea "*"
type textarea "In C-TEM go to Lessons Double click on a Lesson in the list When the Lesson has…"
type textarea "*"
type textarea "In C-TEM go to Lessons Double click on a Lesson in the list When the Lesson has…"
type textarea "*"
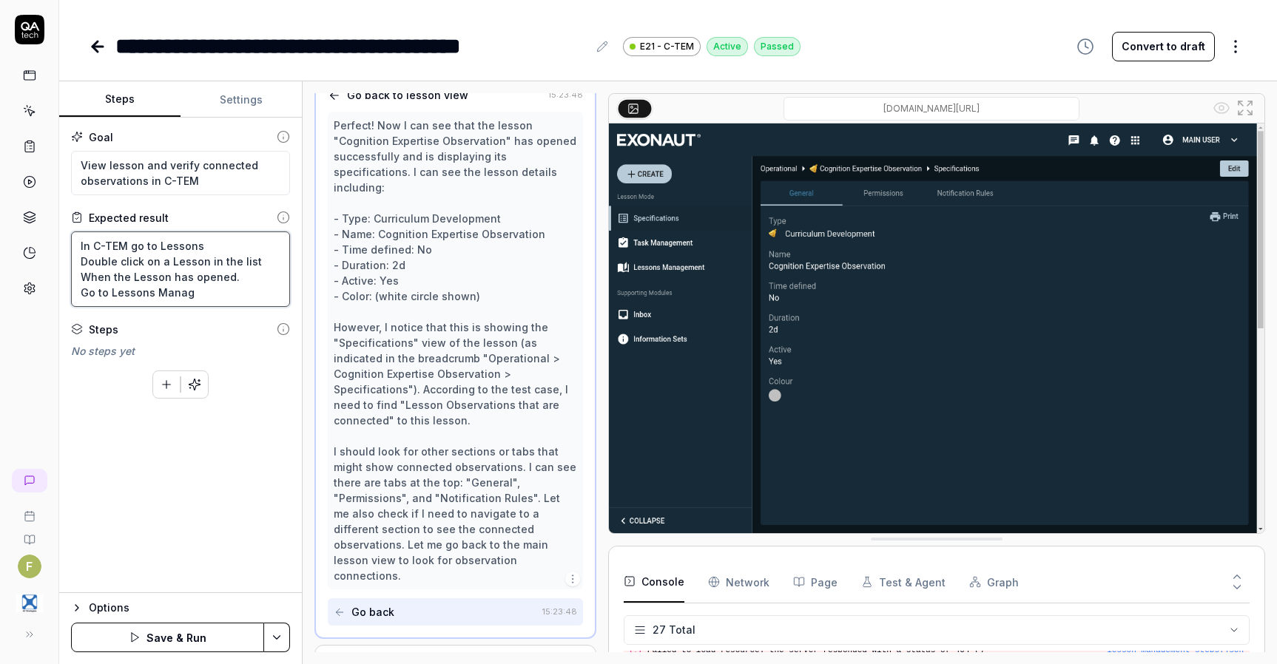
type textarea "In C-TEM go to Lessons Double click on a Lesson in the list When the Lesson has…"
type textarea "*"
type textarea "In C-TEM go to Lessons Double click on a Lesson in the list When the Lesson has…"
type textarea "*"
type textarea "In C-TEM go to Lessons Double click on a Lesson in the list When the Lesson has…"
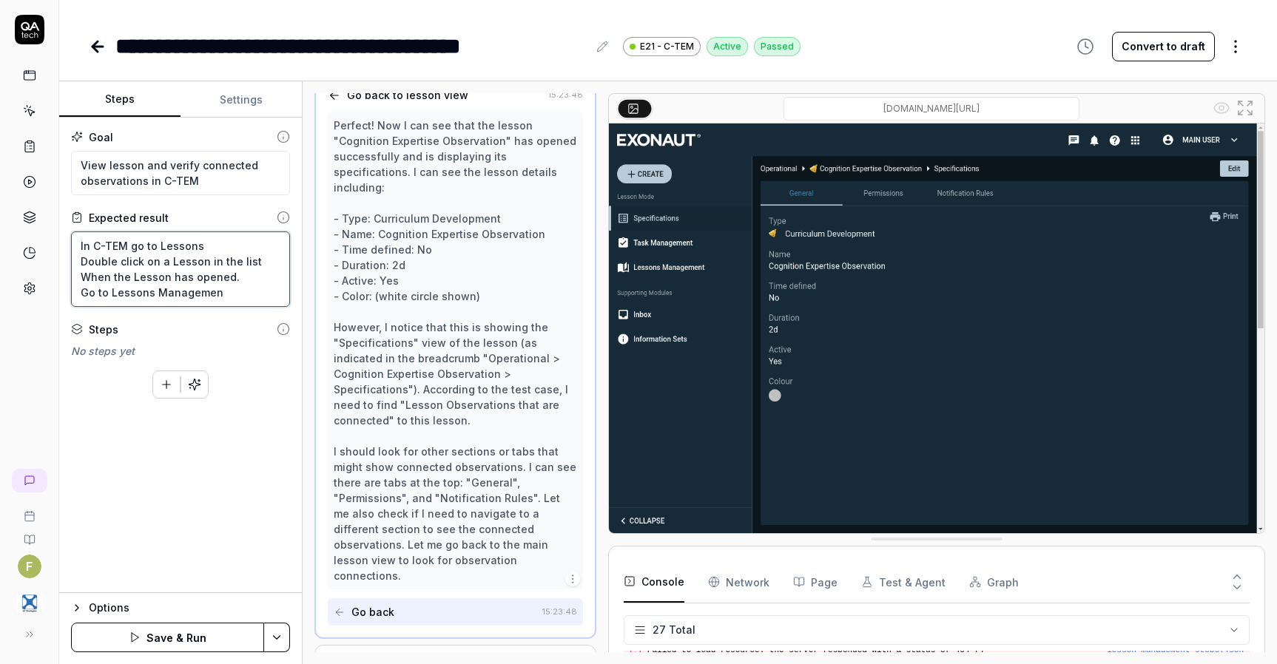
type textarea "*"
type textarea "In C-TEM go to Lessons Double click on a Lesson in the list When the Lesson has…"
type textarea "*"
type textarea "In C-TEM go to Lessons Double click on a Lesson in the list When the Lesson has…"
type textarea "*"
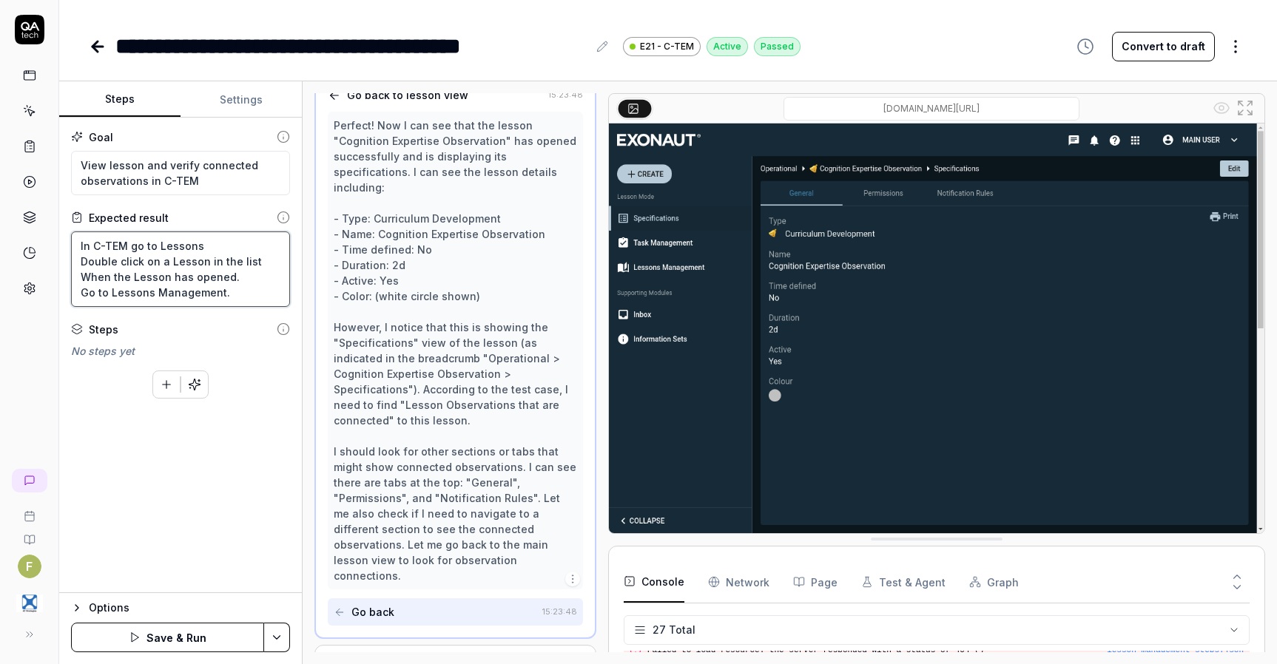
type textarea "In C-TEM go to Lessons Double click on a Lesson in the list When the Lesson has…"
type textarea "*"
type textarea "In C-TEM go to Lessons Double click on a Lesson in the list When the Lesson has…"
type textarea "*"
type textarea "In C-TEM go to Lessons Double click on a Lesson in the list When the Lesson has…"
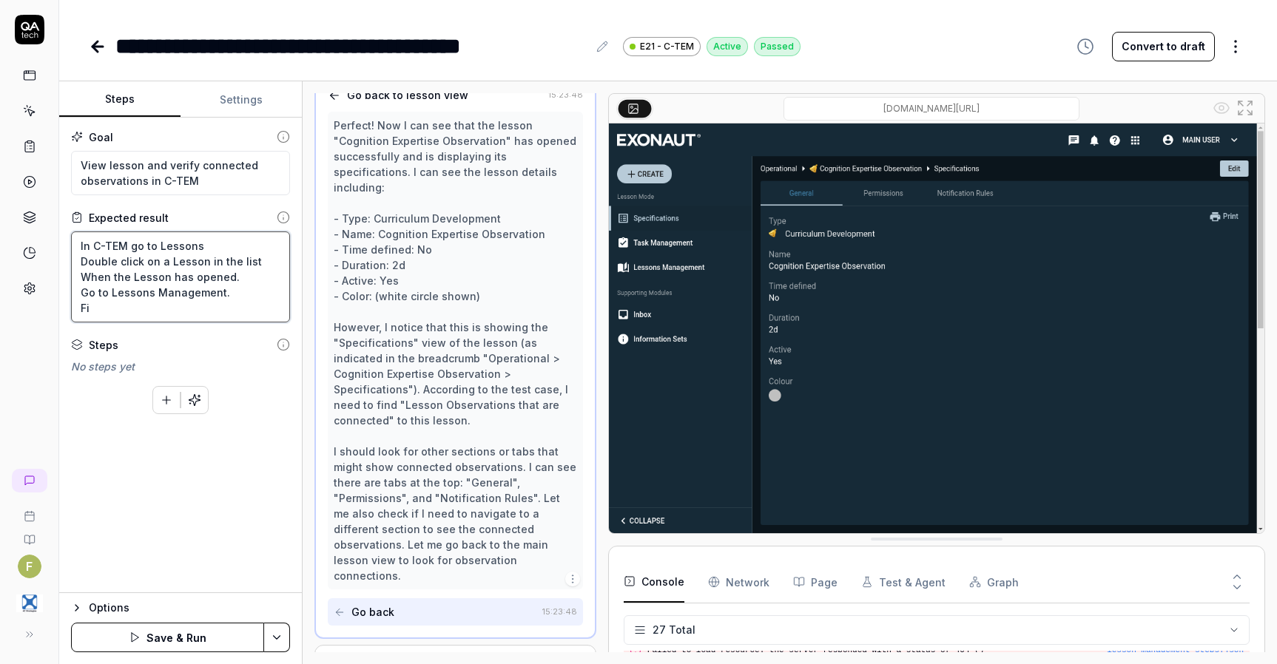
type textarea "*"
type textarea "In C-TEM go to Lessons Double click on a Lesson in the list When the Lesson has…"
type textarea "*"
type textarea "In C-TEM go to Lessons Double click on a Lesson in the list When the Lesson has…"
type textarea "*"
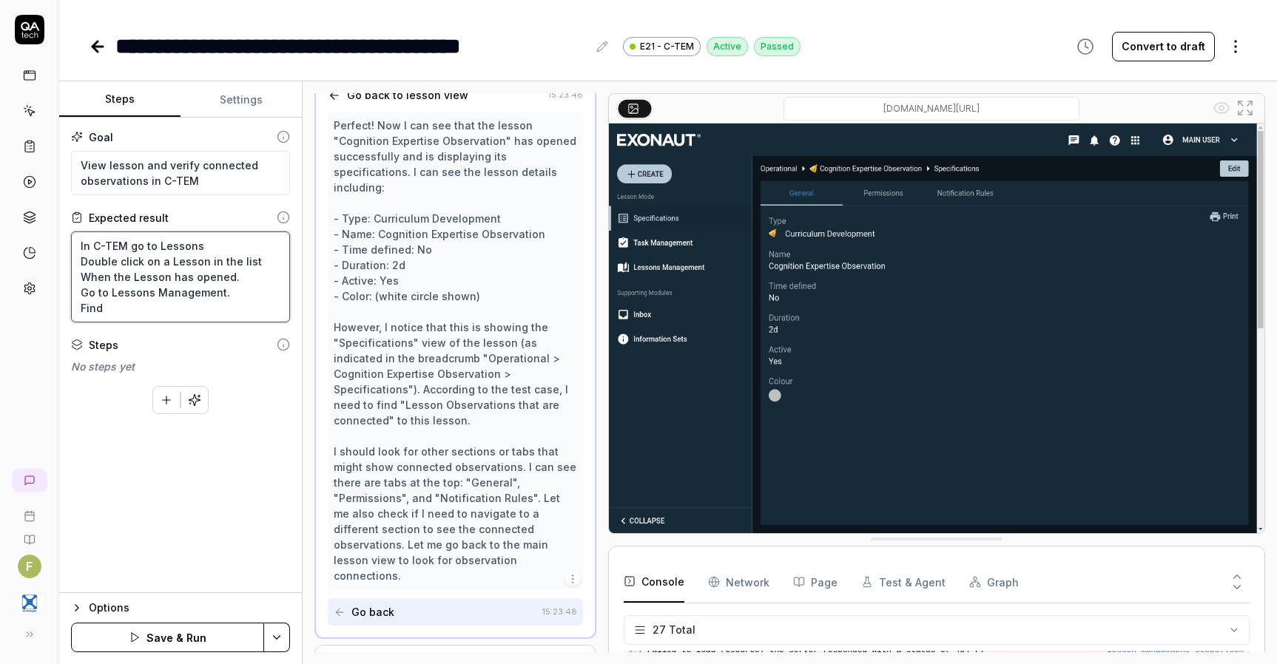
type textarea "In C-TEM go to Lessons Double click on a Lesson in the list When the Lesson has…"
type textarea "*"
type textarea "In C-TEM go to Lessons Double click on a Lesson in the list When the Lesson has…"
type textarea "*"
type textarea "In C-TEM go to Lessons Double click on a Lesson in the list When the Lesson has…"
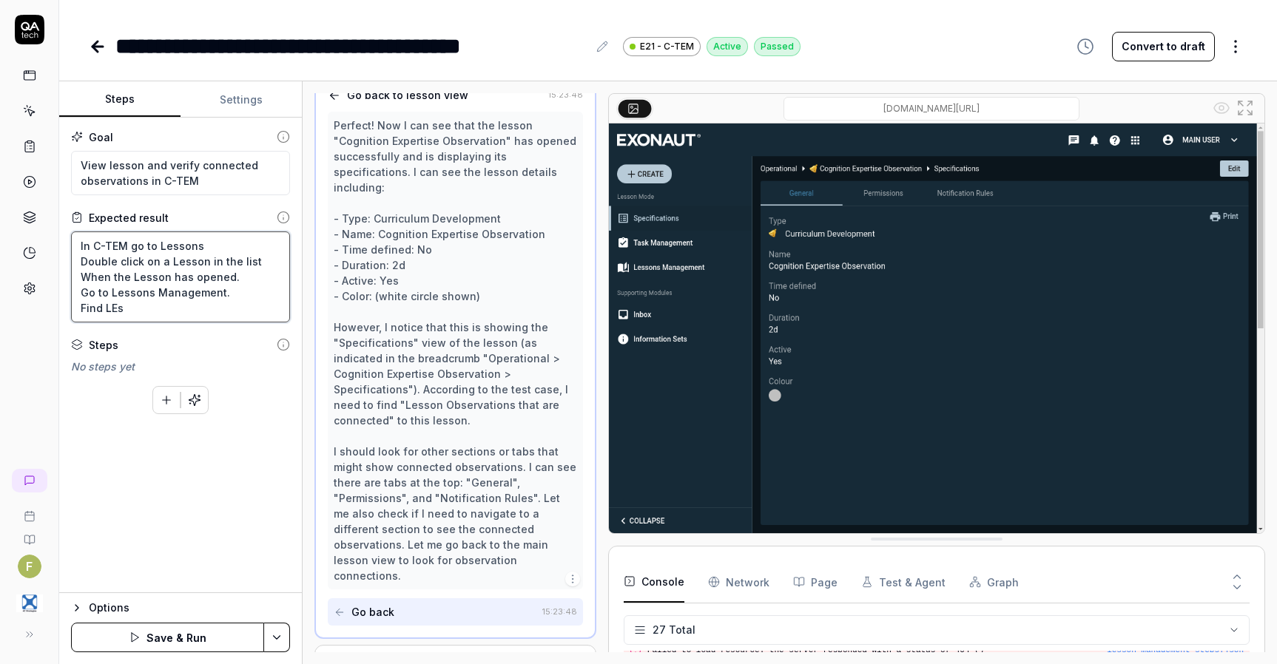
type textarea "*"
type textarea "In C-TEM go to Lessons Double click on a Lesson in the list When the Lesson has…"
type textarea "*"
type textarea "In C-TEM go to Lessons Double click on a Lesson in the list When the Lesson has…"
type textarea "*"
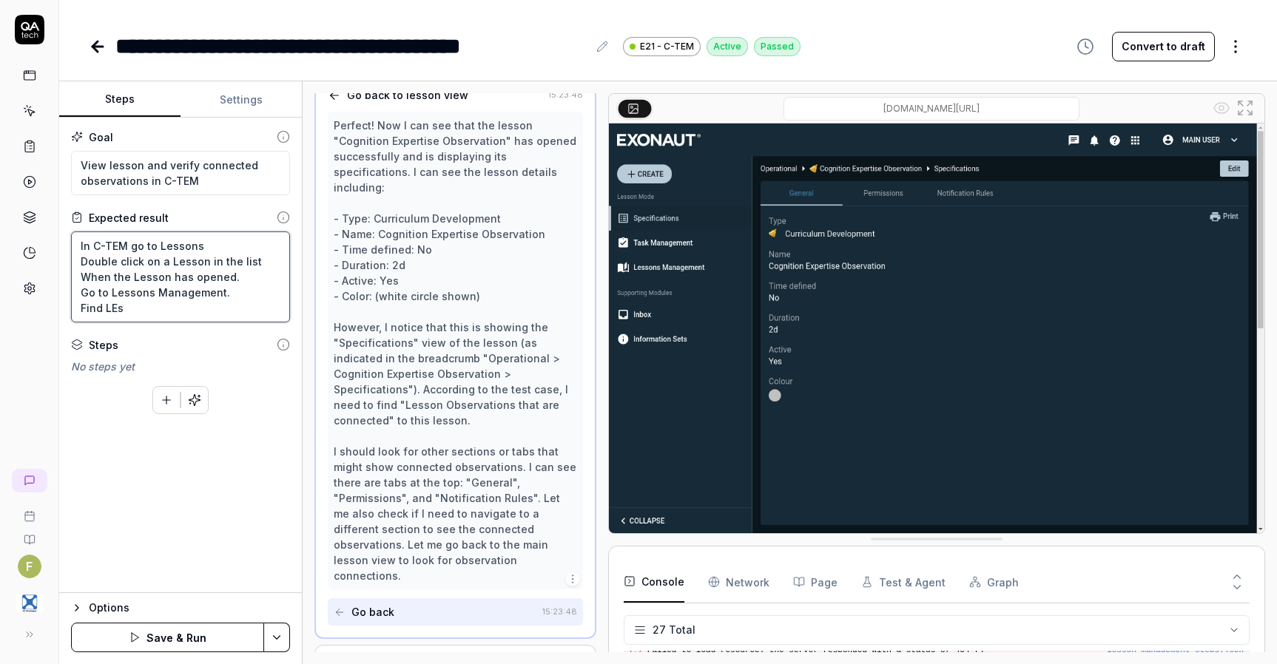
type textarea "In C-TEM go to Lessons Double click on a Lesson in the list When the Lesson has…"
type textarea "*"
type textarea "In C-TEM go to Lessons Double click on a Lesson in the list When the Lesson has…"
type textarea "*"
type textarea "In C-TEM go to Lessons Double click on a Lesson in the list When the Lesson has…"
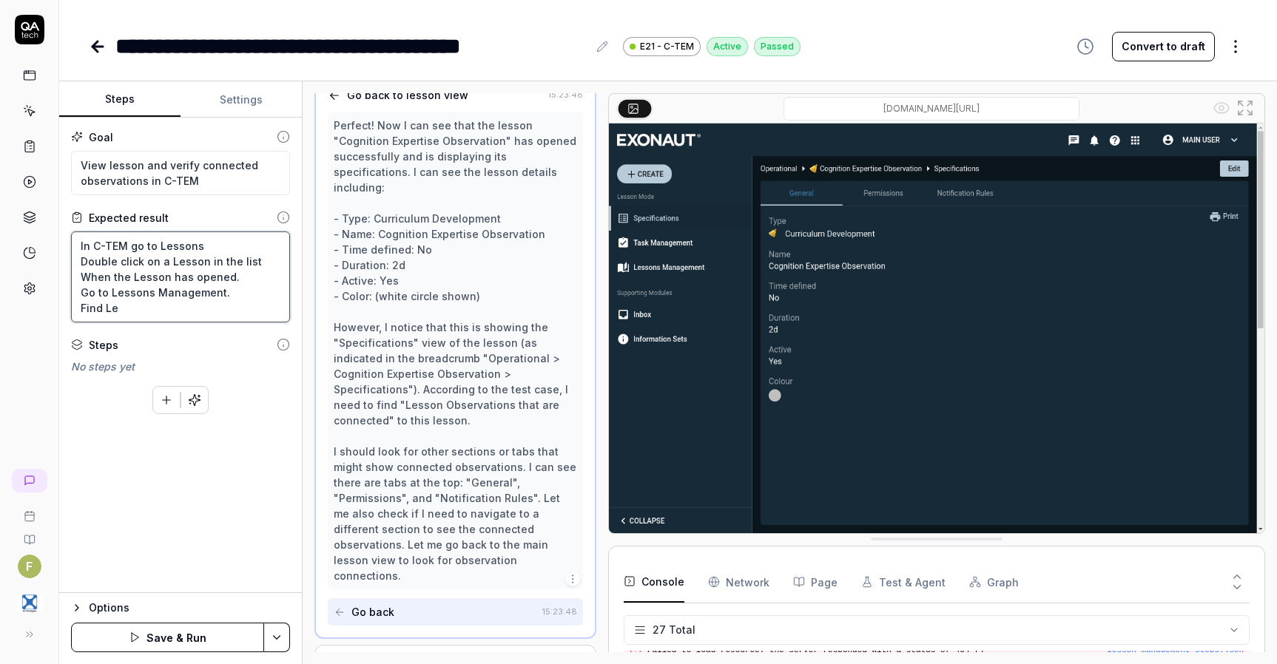
type textarea "*"
type textarea "In C-TEM go to Lessons Double click on a Lesson in the list When the Lesson has…"
type textarea "*"
type textarea "In C-TEM go to Lessons Double click on a Lesson in the list When the Lesson has…"
type textarea "*"
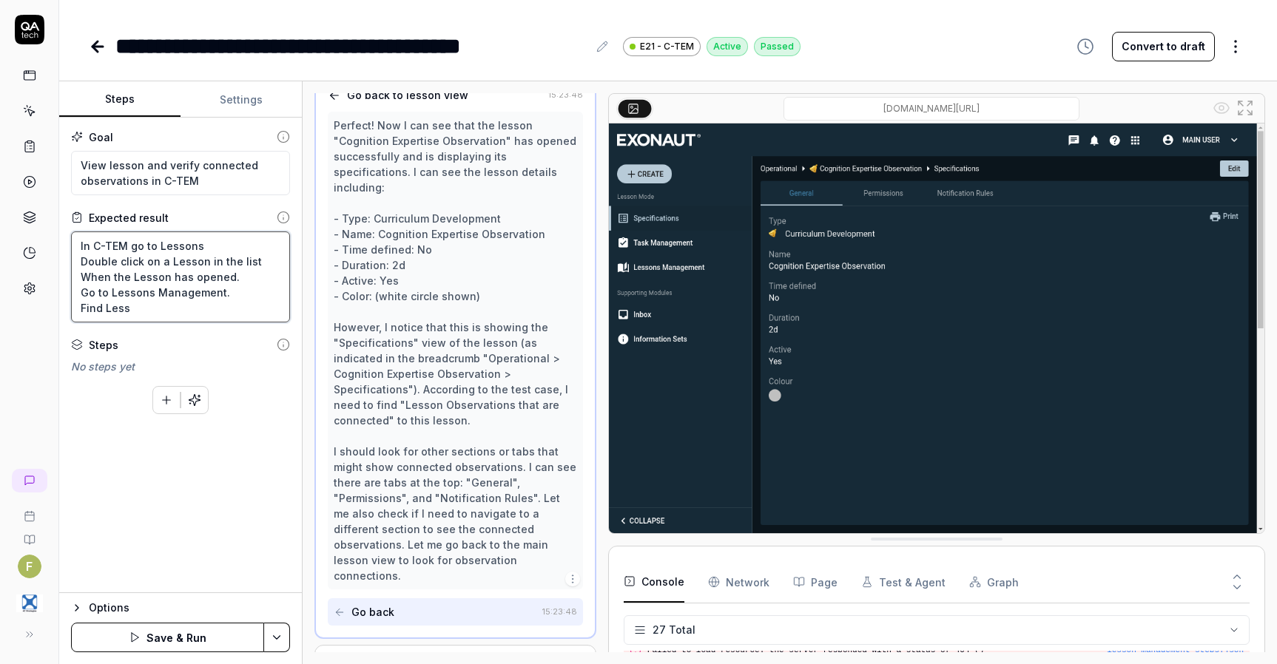
type textarea "In C-TEM go to Lessons Double click on a Lesson in the list When the Lesson has…"
type textarea "*"
type textarea "In C-TEM go to Lessons Double click on a Lesson in the list When the Lesson has…"
type textarea "*"
type textarea "In C-TEM go to Lessons Double click on a Lesson in the list When the Lesson has…"
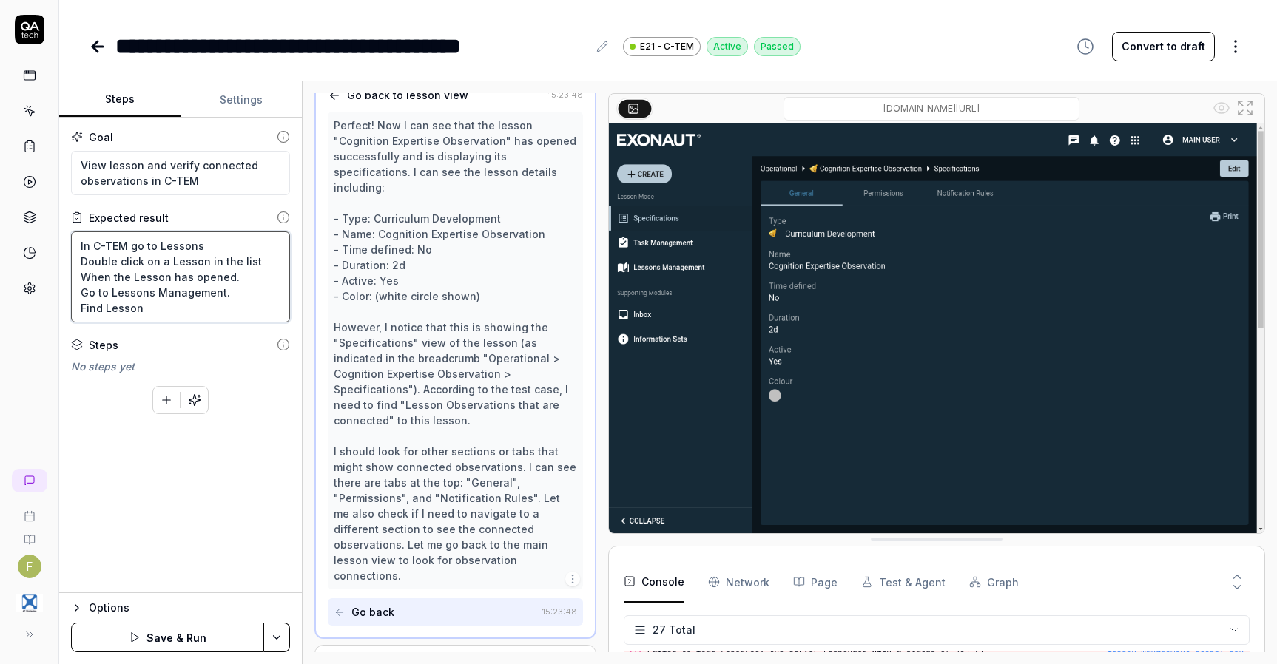
type textarea "*"
type textarea "In C-TEM go to Lessons Double click on a Lesson in the list When the Lesson has…"
type textarea "*"
type textarea "In C-TEM go to Lessons Double click on a Lesson in the list When the Lesson has…"
type textarea "*"
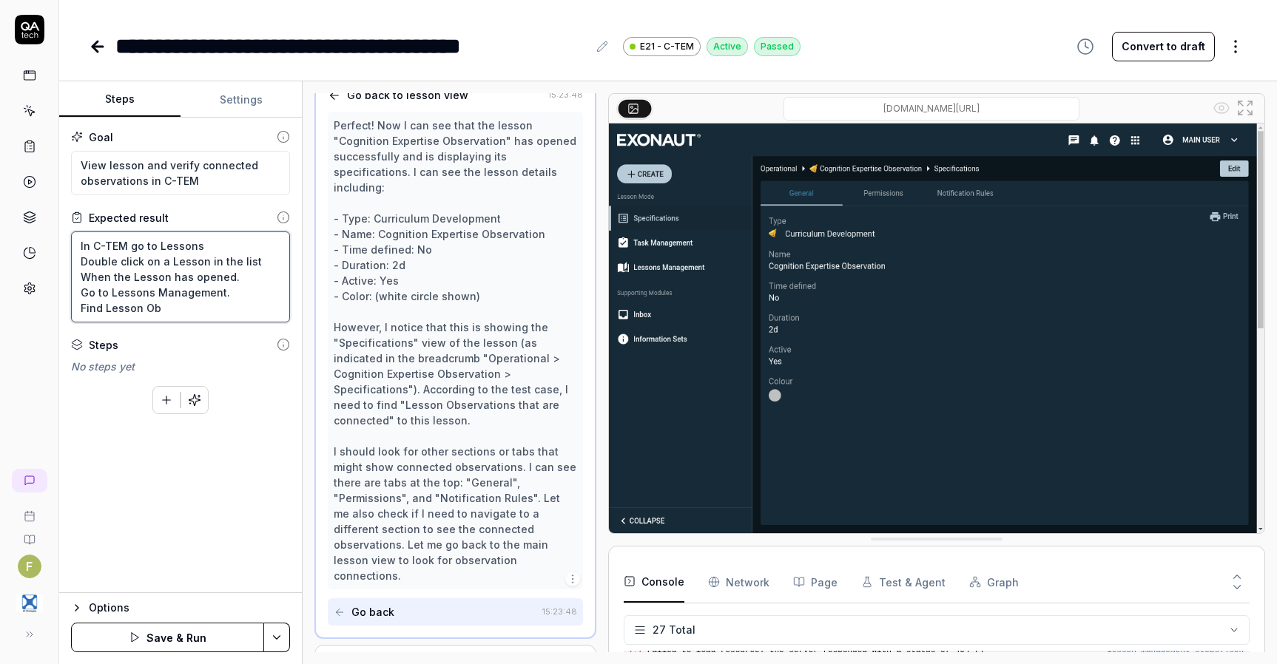
type textarea "In C-TEM go to Lessons Double click on a Lesson in the list When the Lesson has…"
type textarea "*"
type textarea "In C-TEM go to Lessons Double click on a Lesson in the list When the Lesson has…"
type textarea "*"
type textarea "In C-TEM go to Lessons Double click on a Lesson in the list When the Lesson has…"
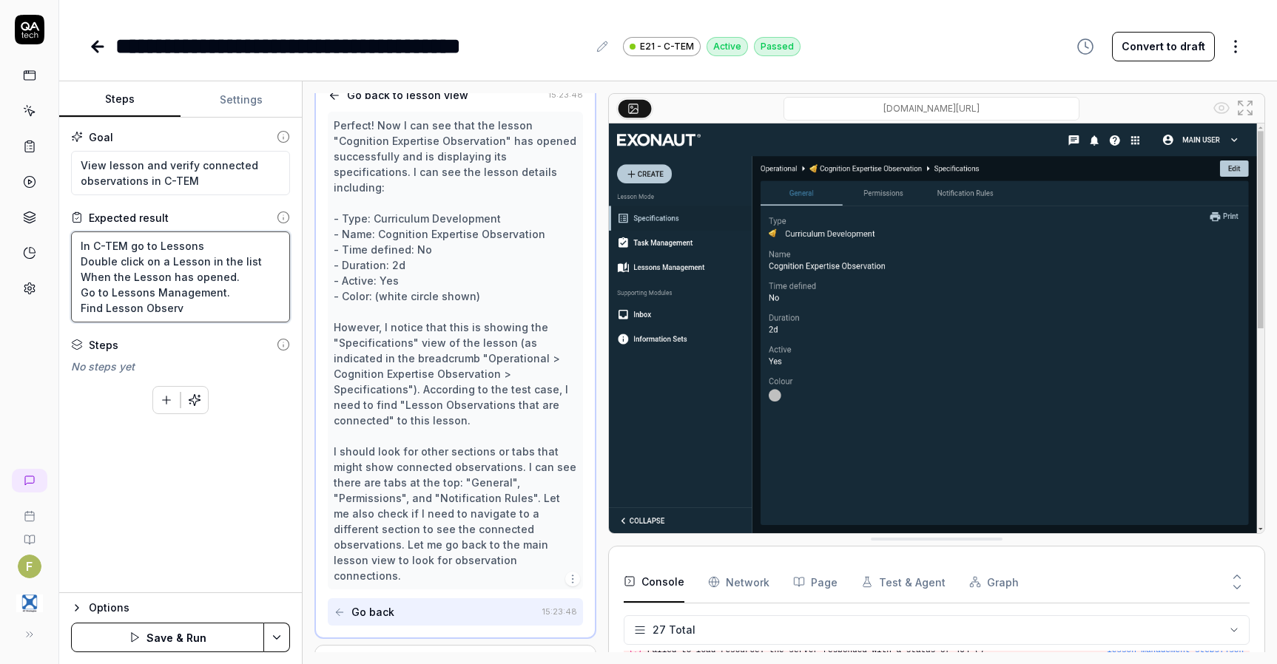
type textarea "*"
type textarea "In C-TEM go to Lessons Double click on a Lesson in the list When the Lesson has…"
type textarea "*"
type textarea "In C-TEM go to Lessons Double click on a Lesson in the list When the Lesson has…"
type textarea "*"
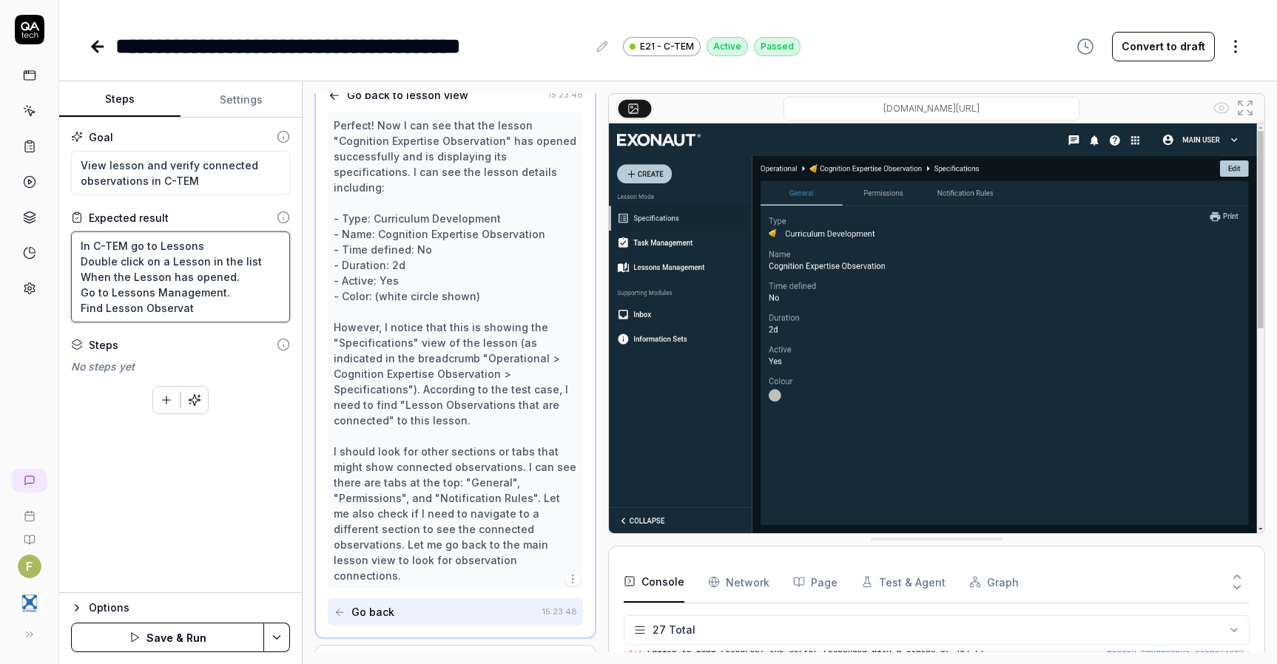
type textarea "In C-TEM go to Lessons Double click on a Lesson in the list When the Lesson has…"
type textarea "*"
type textarea "In C-TEM go to Lessons Double click on a Lesson in the list When the Lesson has…"
type textarea "*"
type textarea "In C-TEM go to Lessons Double click on a Lesson in the list When the Lesson has…"
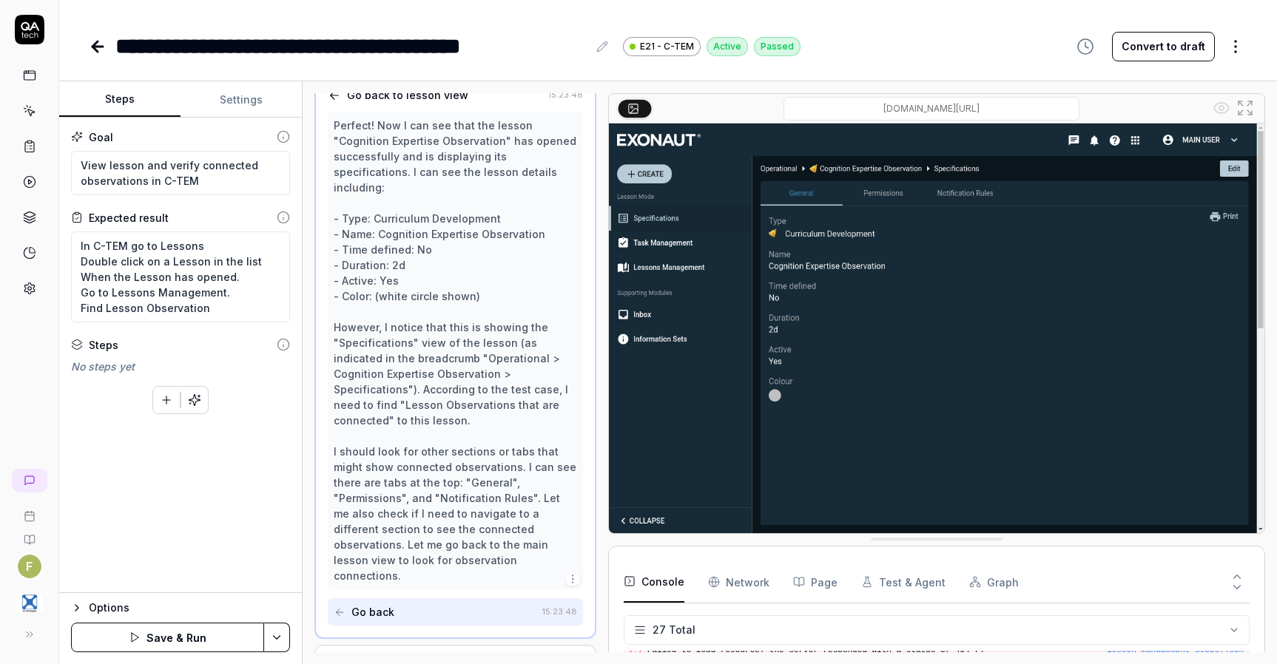
click at [202, 640] on button "Save & Run" at bounding box center [167, 638] width 193 height 30
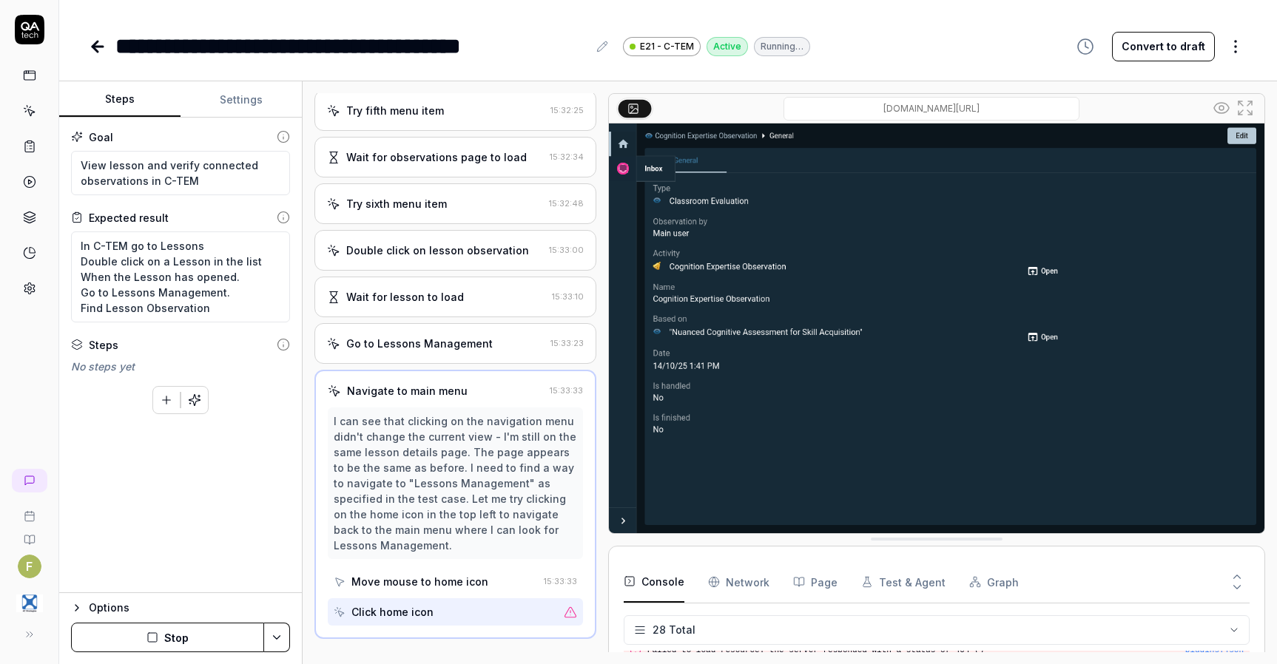
scroll to position [445, 0]
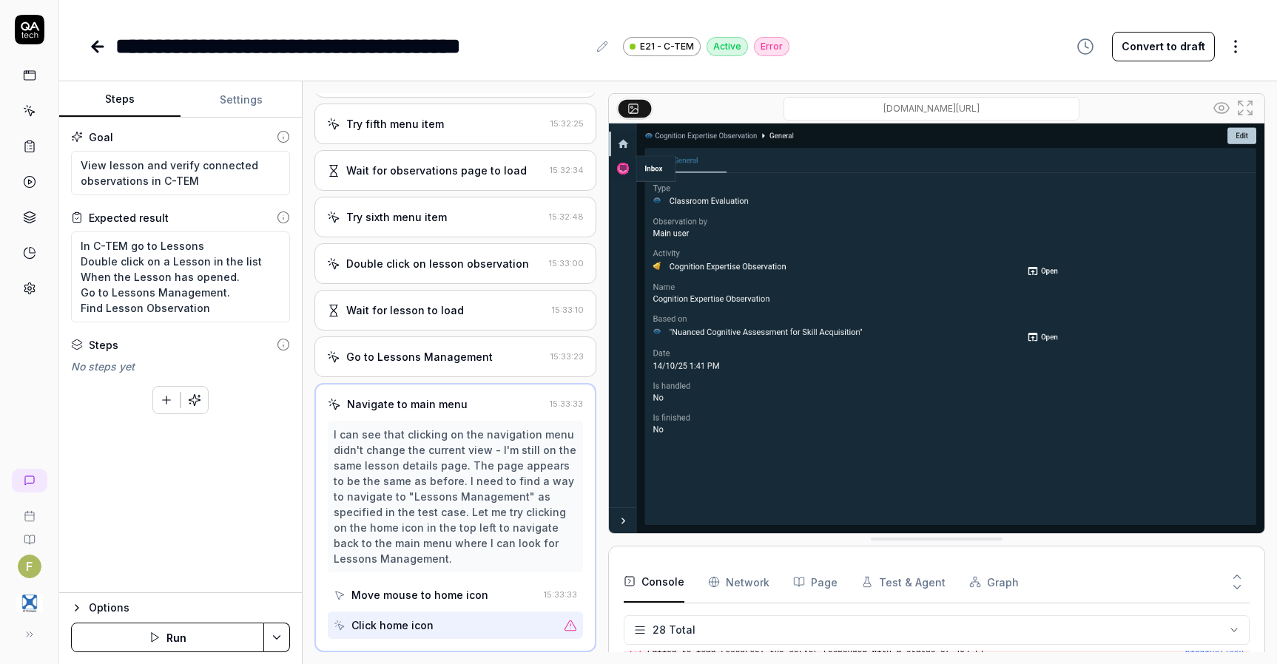
click at [461, 368] on div "Go to Lessons Management 15:33:23" at bounding box center [455, 357] width 282 height 41
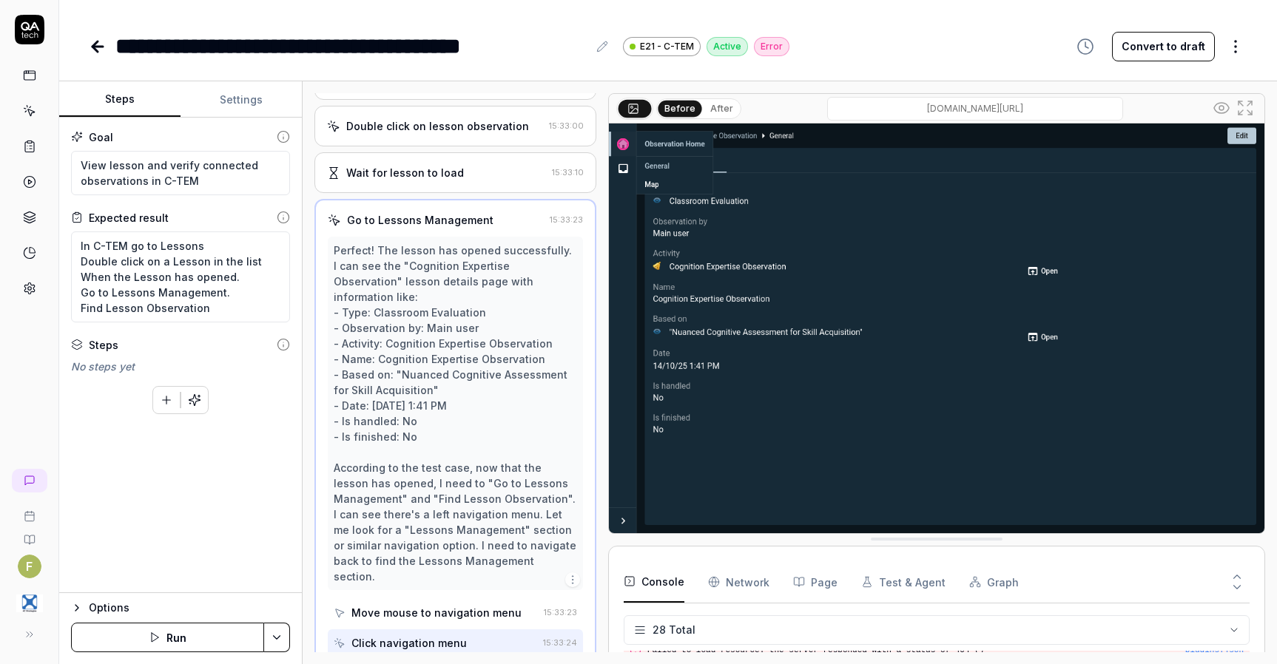
scroll to position [615, 0]
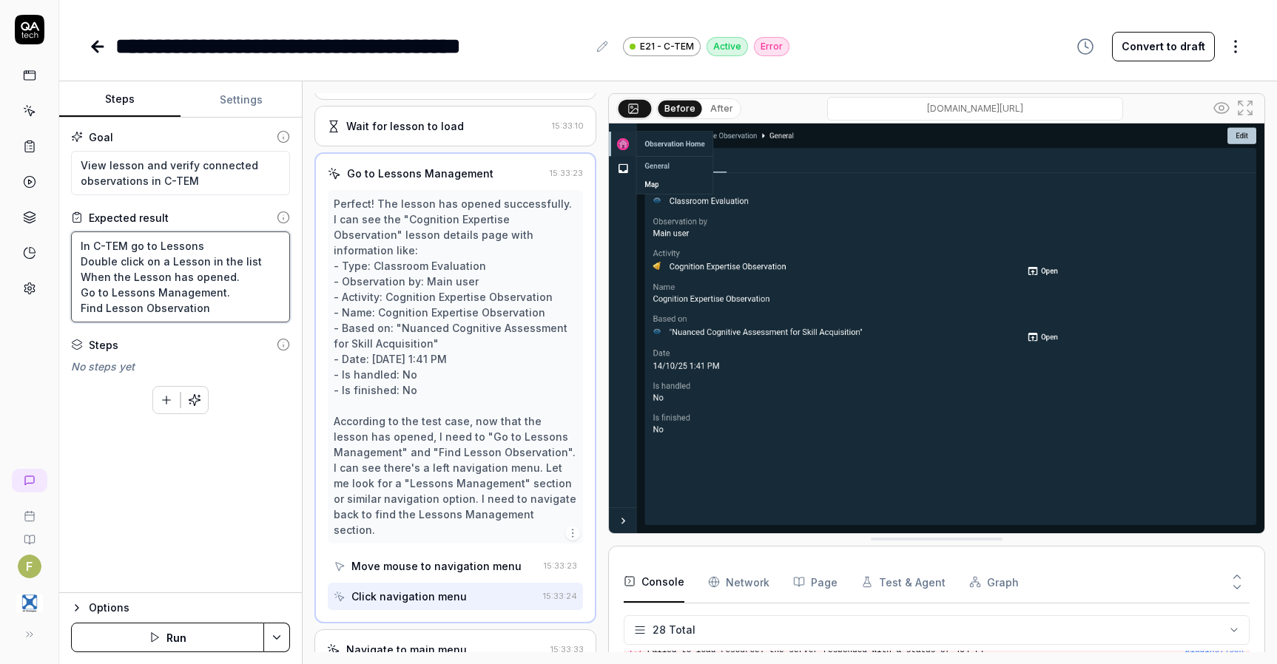
click at [205, 321] on textarea "In C-TEM go to Lessons Double click on a Lesson in the list When the Lesson has…" at bounding box center [180, 277] width 219 height 91
drag, startPoint x: 220, startPoint y: 309, endPoint x: 60, endPoint y: 317, distance: 160.7
click at [60, 317] on div "Goal View lesson and verify connected observations in C-TEM Expected result In …" at bounding box center [180, 356] width 243 height 476
type textarea "*"
type textarea "In C-TEM go to Lessons Double click on a Lesson in the list When the Lesson has…"
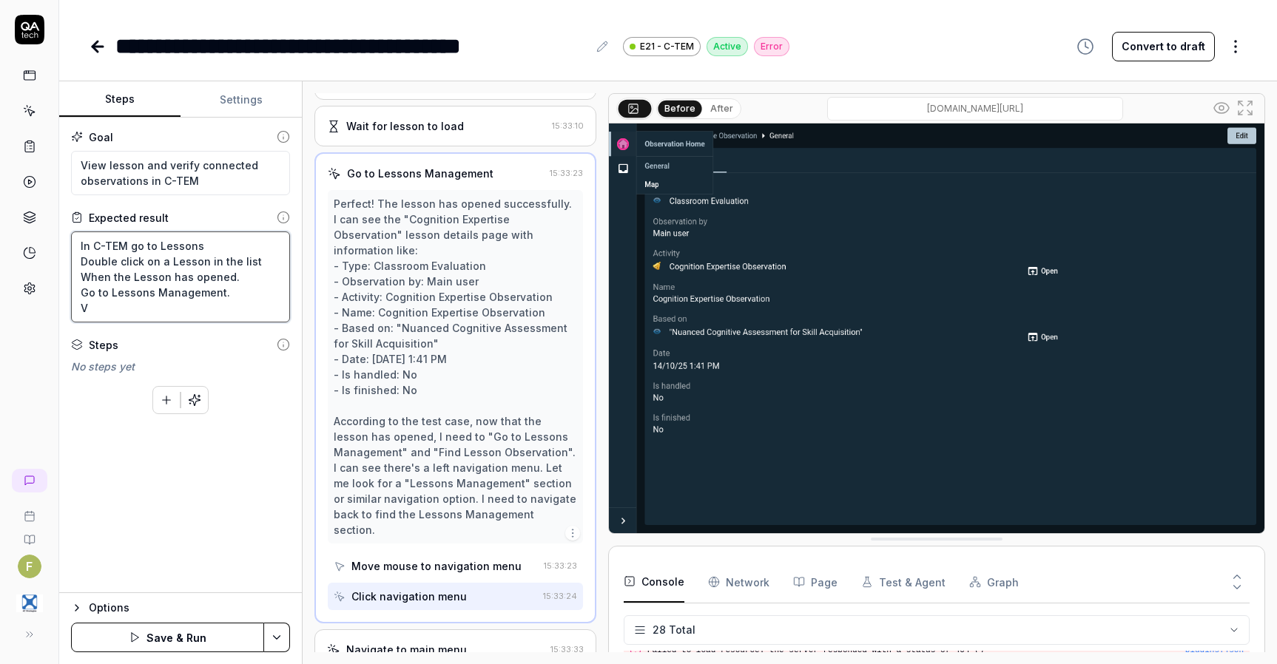
type textarea "*"
type textarea "In C-TEM go to Lessons Double click on a Lesson in the list When the Lesson has…"
type textarea "*"
type textarea "In C-TEM go to Lessons Double click on a Lesson in the list When the Lesson has…"
type textarea "*"
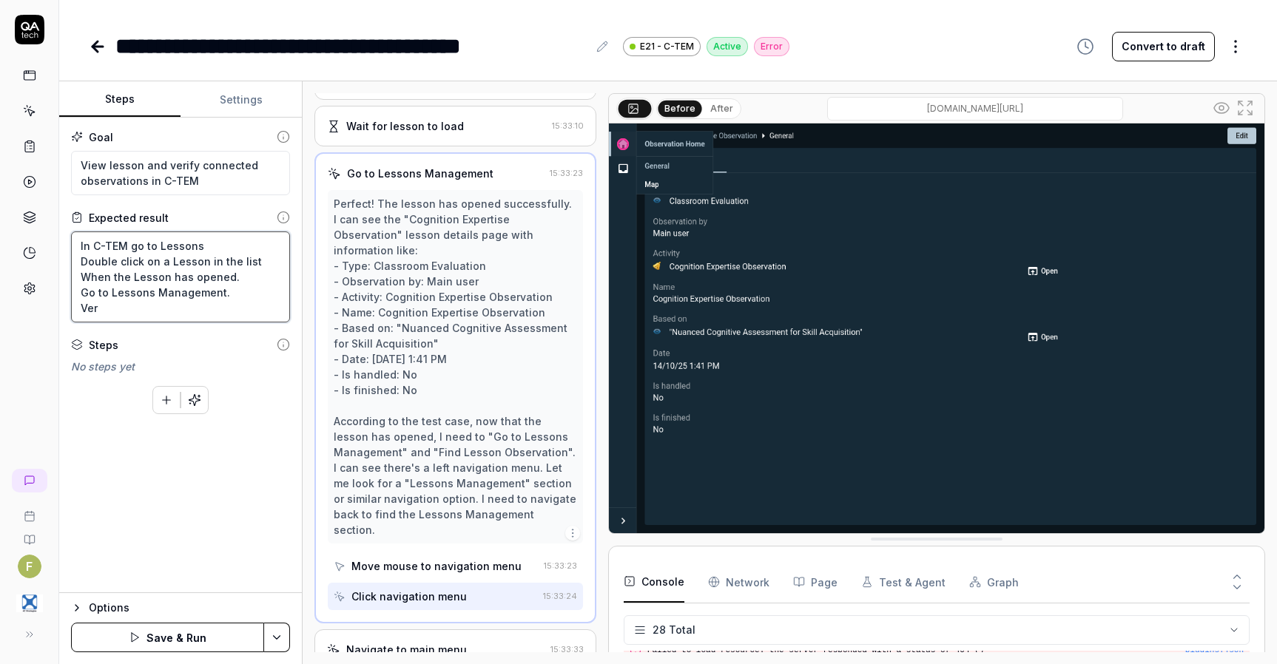
type textarea "In C-TEM go to Lessons Double click on a Lesson in the list When the Lesson has…"
type textarea "*"
type textarea "In C-TEM go to Lessons Double click on a Lesson in the list When the Lesson has…"
type textarea "*"
type textarea "In C-TEM go to Lessons Double click on a Lesson in the list When the Lesson has…"
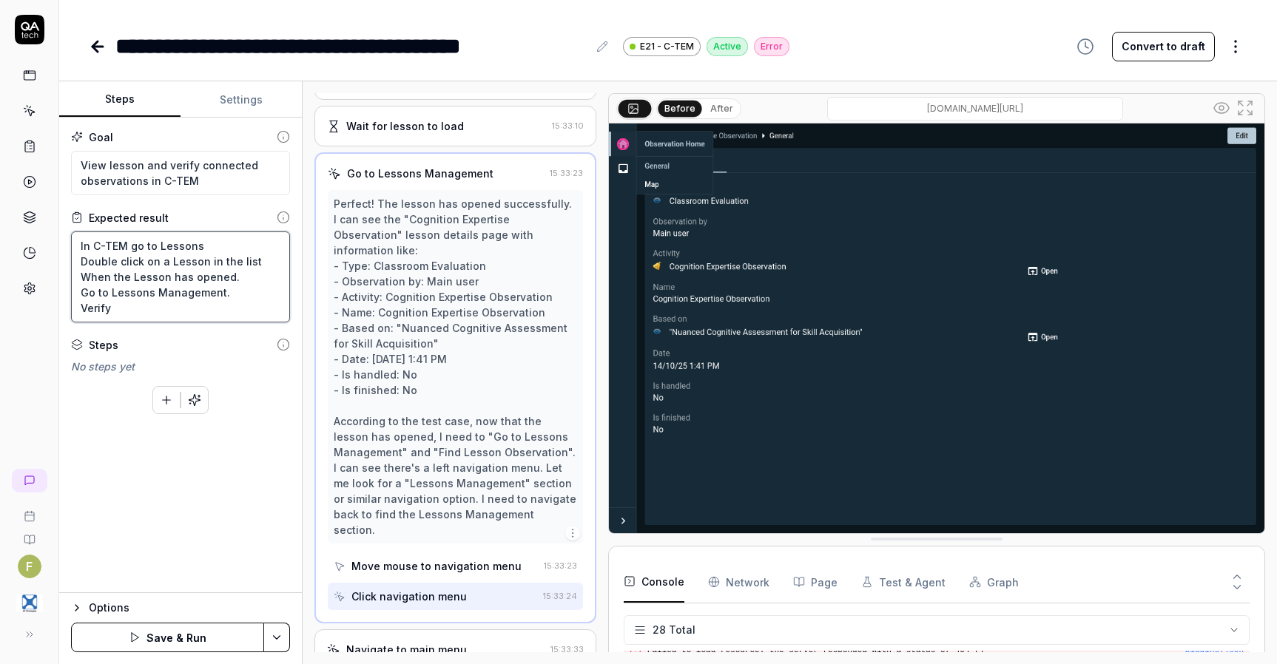
type textarea "*"
type textarea "In C-TEM go to Lessons Double click on a Lesson in the list When the Lesson has…"
type textarea "*"
type textarea "In C-TEM go to Lessons Double click on a Lesson in the list When the Lesson has…"
type textarea "*"
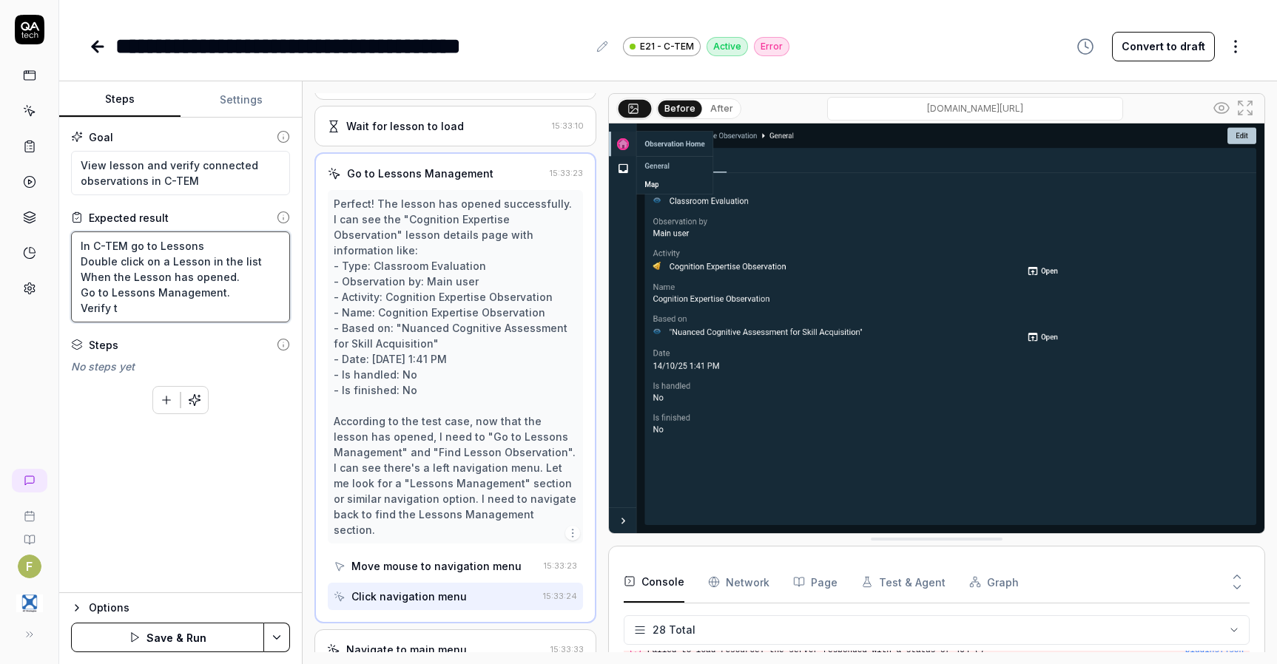
type textarea "In C-TEM go to Lessons Double click on a Lesson in the list When the Lesson has…"
type textarea "*"
type textarea "In C-TEM go to Lessons Double click on a Lesson in the list When the Lesson has…"
type textarea "*"
type textarea "In C-TEM go to Lessons Double click on a Lesson in the list When the Lesson has…"
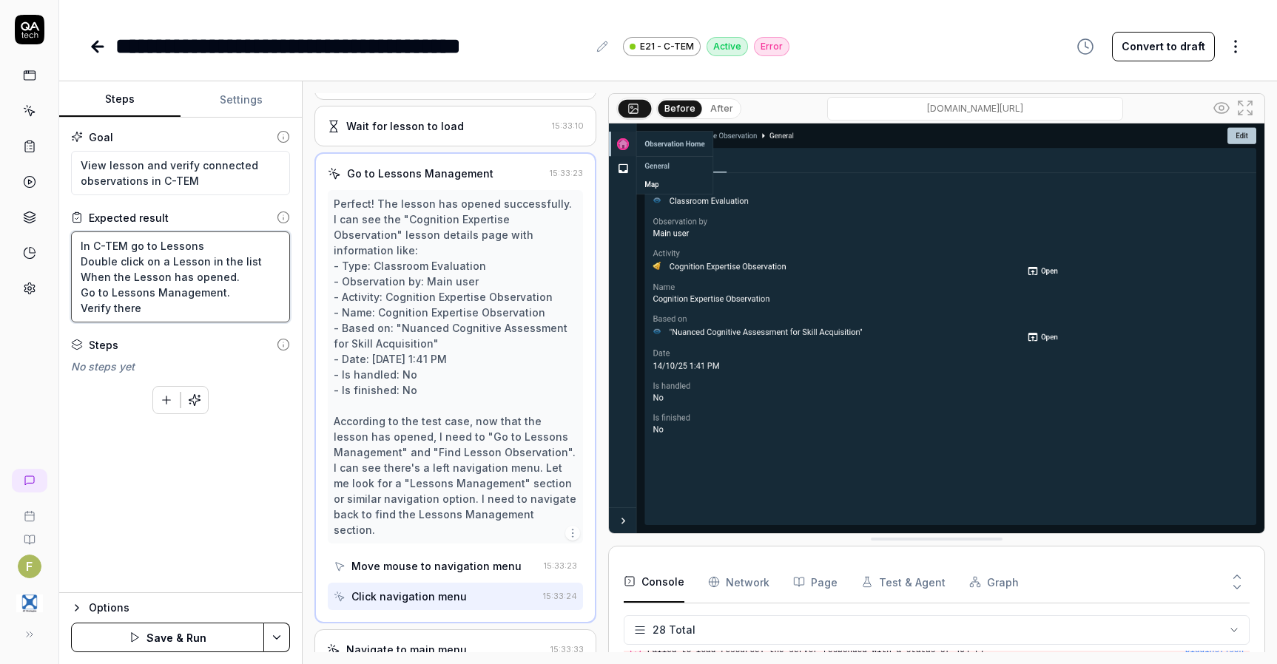
type textarea "*"
type textarea "In C-TEM go to Lessons Double click on a Lesson in the list When the Lesson has…"
type textarea "*"
type textarea "In C-TEM go to Lessons Double click on a Lesson in the list When the Lesson has…"
type textarea "*"
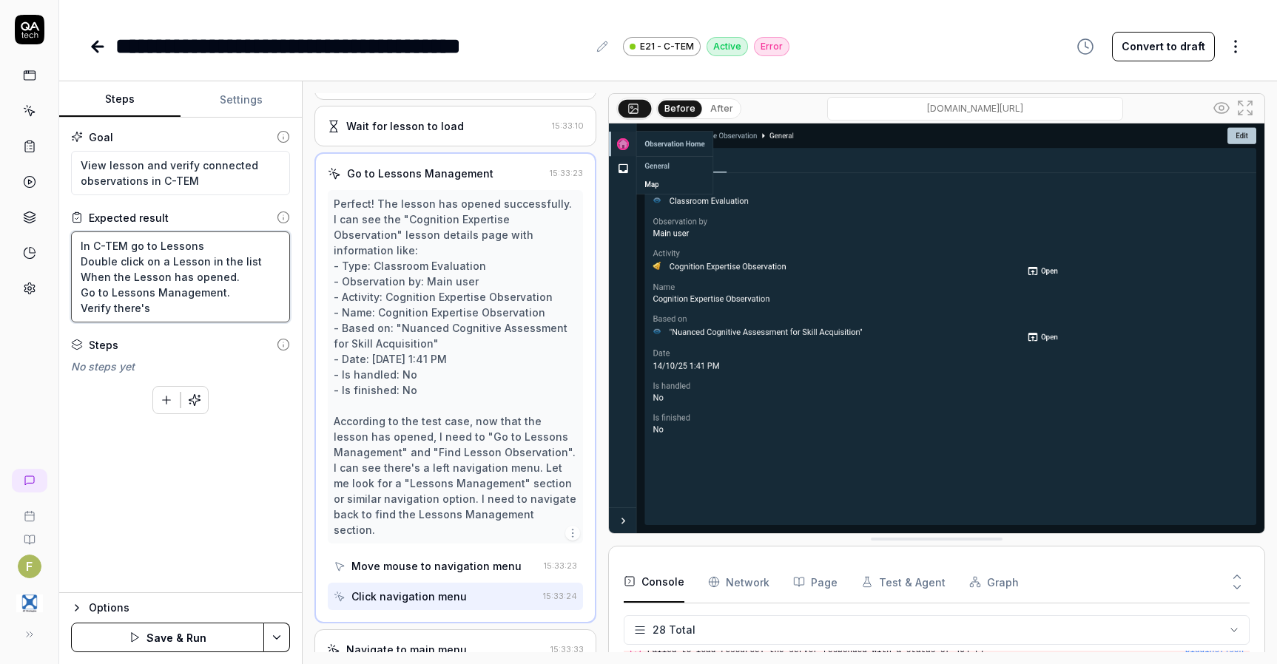
type textarea "In C-TEM go to Lessons Double click on a Lesson in the list When the Lesson has…"
type textarea "*"
type textarea "In C-TEM go to Lessons Double click on a Lesson in the list When the Lesson has…"
type textarea "*"
type textarea "In C-TEM go to Lessons Double click on a Lesson in the list When the Lesson has…"
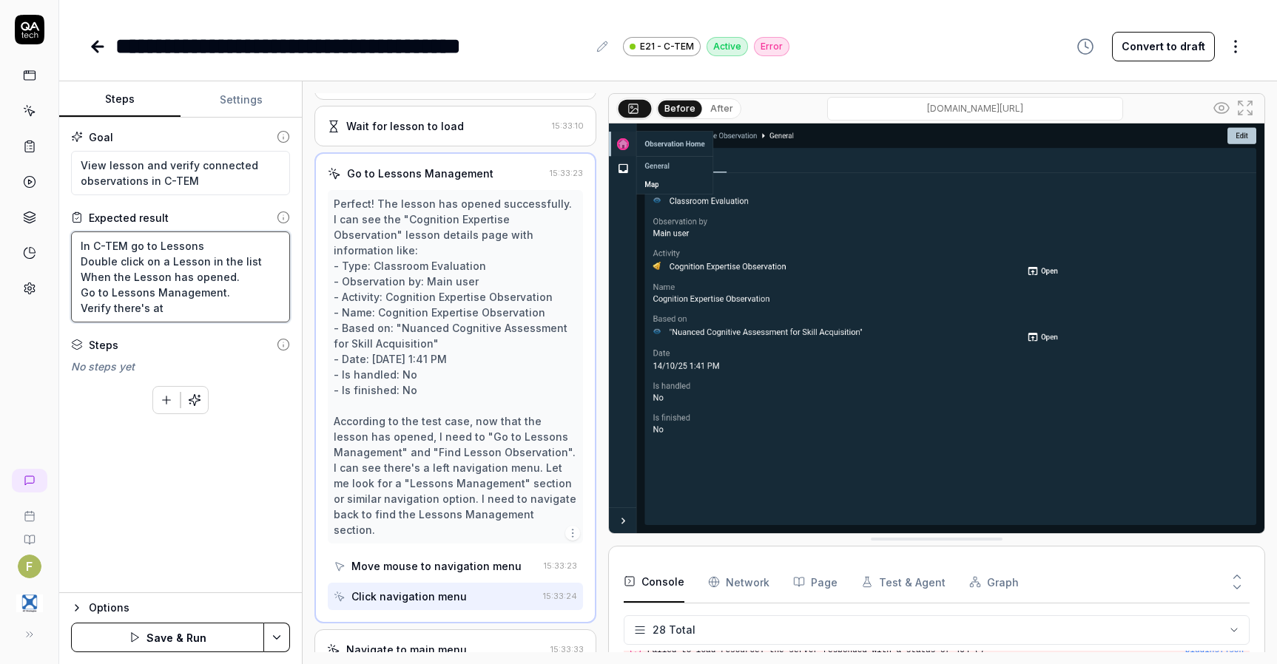
type textarea "*"
type textarea "In C-TEM go to Lessons Double click on a Lesson in the list When the Lesson has…"
type textarea "*"
type textarea "In C-TEM go to Lessons Double click on a Lesson in the list When the Lesson has…"
type textarea "*"
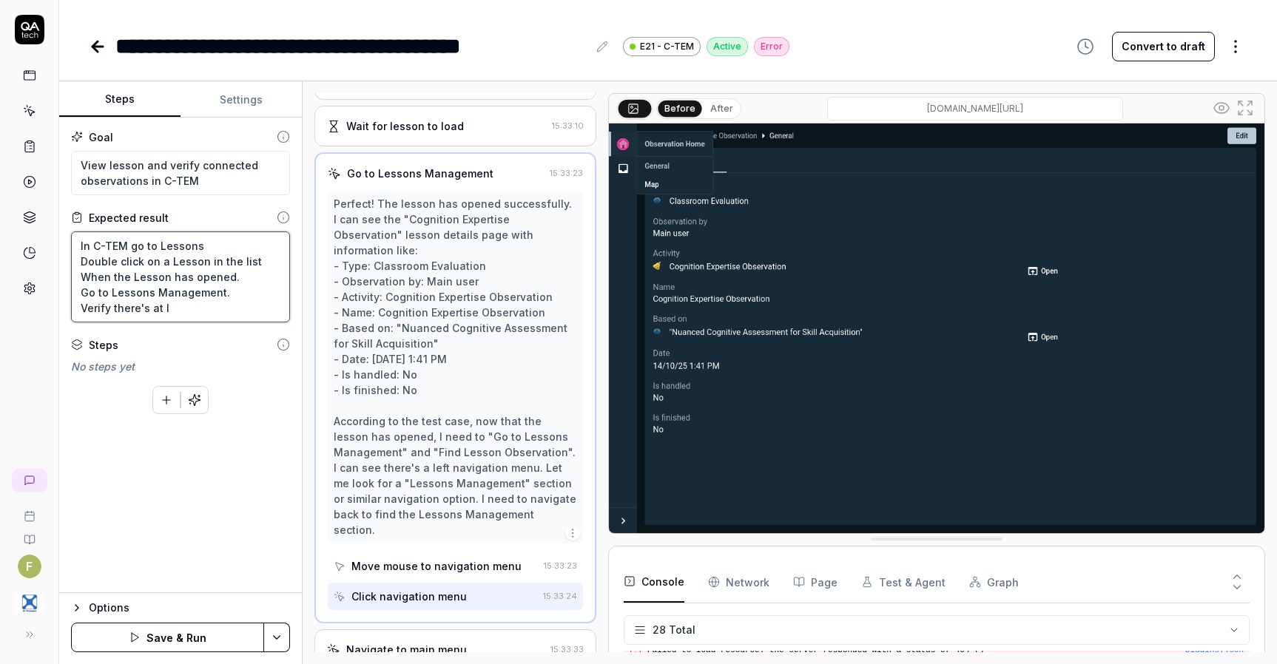
type textarea "In C-TEM go to Lessons Double click on a Lesson in the list When the Lesson has…"
type textarea "*"
type textarea "In C-TEM go to Lessons Double click on a Lesson in the list When the Lesson has…"
type textarea "*"
type textarea "In C-TEM go to Lessons Double click on a Lesson in the list When the Lesson has…"
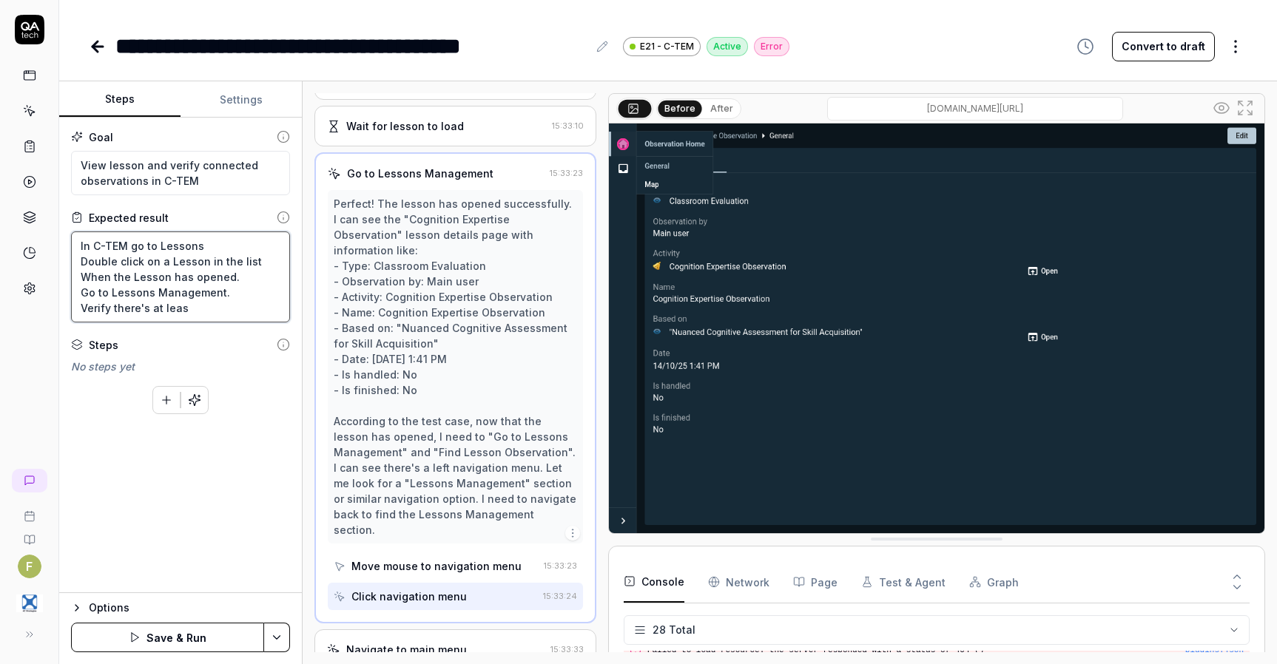
type textarea "*"
type textarea "In C-TEM go to Lessons Double click on a Lesson in the list When the Lesson has…"
type textarea "*"
type textarea "In C-TEM go to Lessons Double click on a Lesson in the list When the Lesson has…"
type textarea "*"
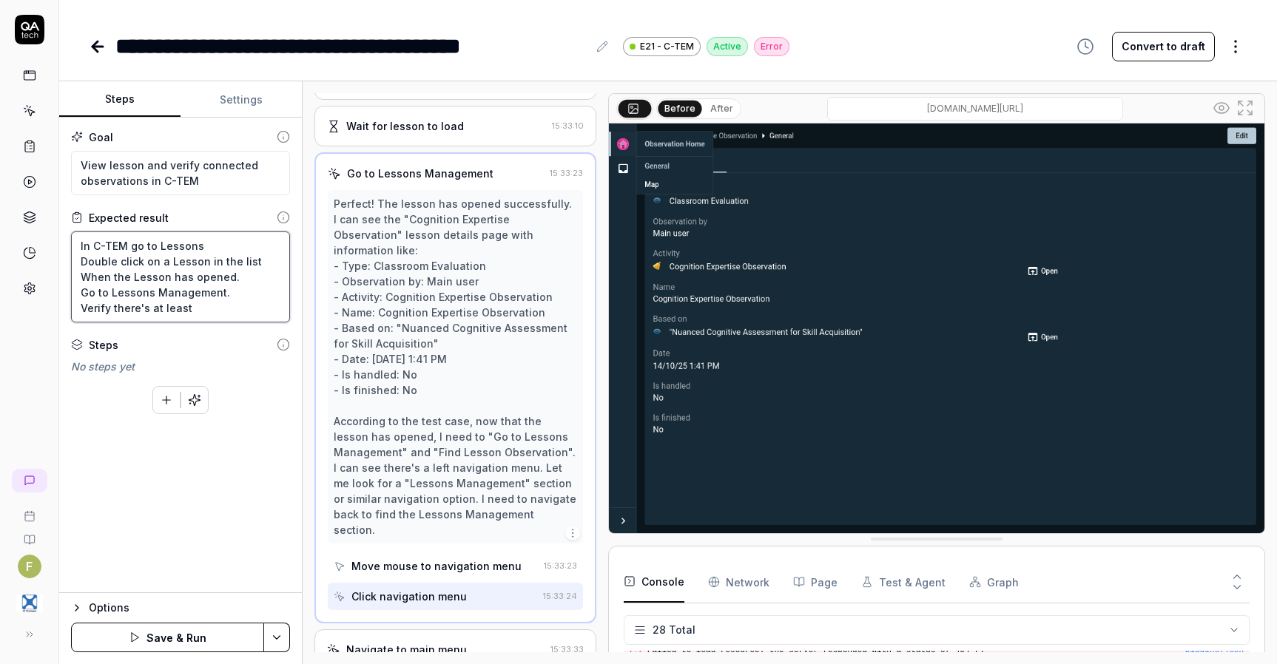
type textarea "In C-TEM go to Lessons Double click on a Lesson in the list When the Lesson has…"
type textarea "*"
type textarea "In C-TEM go to Lessons Double click on a Lesson in the list When the Lesson has…"
type textarea "*"
type textarea "In C-TEM go to Lessons Double click on a Lesson in the list When the Lesson has…"
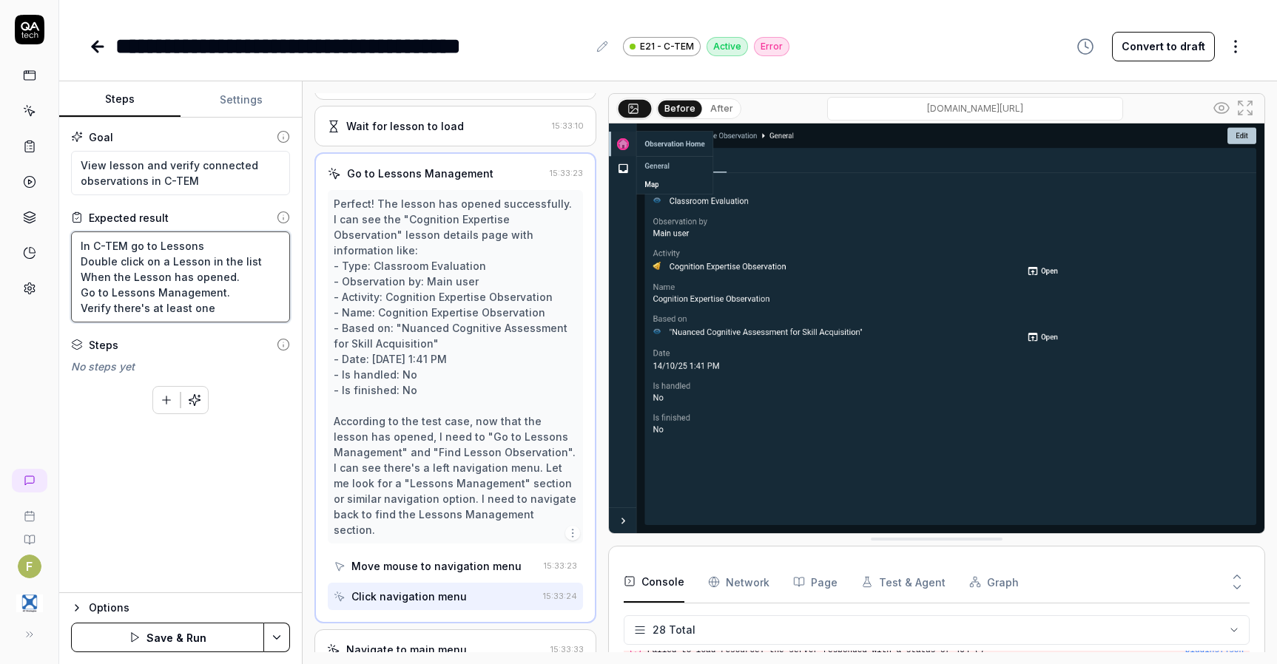
type textarea "*"
type textarea "In C-TEM go to Lessons Double click on a Lesson in the list When the Lesson has…"
type textarea "*"
type textarea "In C-TEM go to Lessons Double click on a Lesson in the list When the Lesson has…"
type textarea "*"
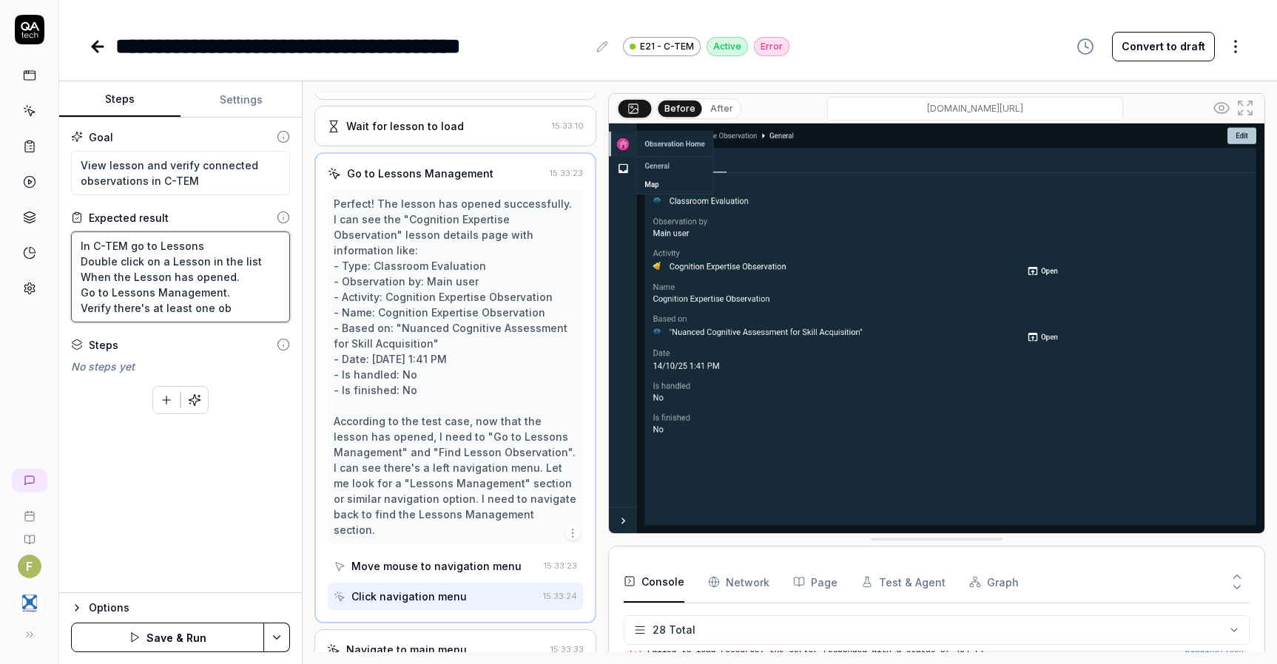
type textarea "In C-TEM go to Lessons Double click on a Lesson in the list When the Lesson has…"
type textarea "*"
type textarea "In C-TEM go to Lessons Double click on a Lesson in the list When the Lesson has…"
type textarea "*"
type textarea "In C-TEM go to Lessons Double click on a Lesson in the list When the Lesson has…"
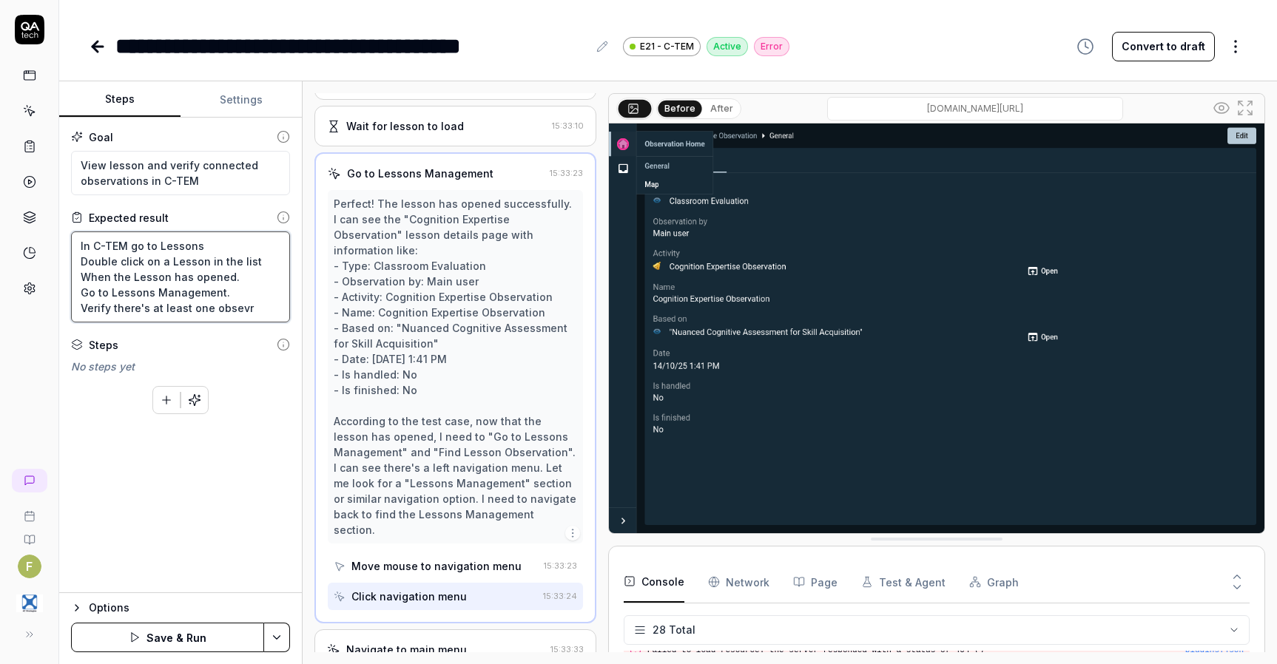
type textarea "*"
type textarea "In C-TEM go to Lessons Double click on a Lesson in the list When the Lesson has…"
type textarea "*"
type textarea "In C-TEM go to Lessons Double click on a Lesson in the list When the Lesson has…"
type textarea "*"
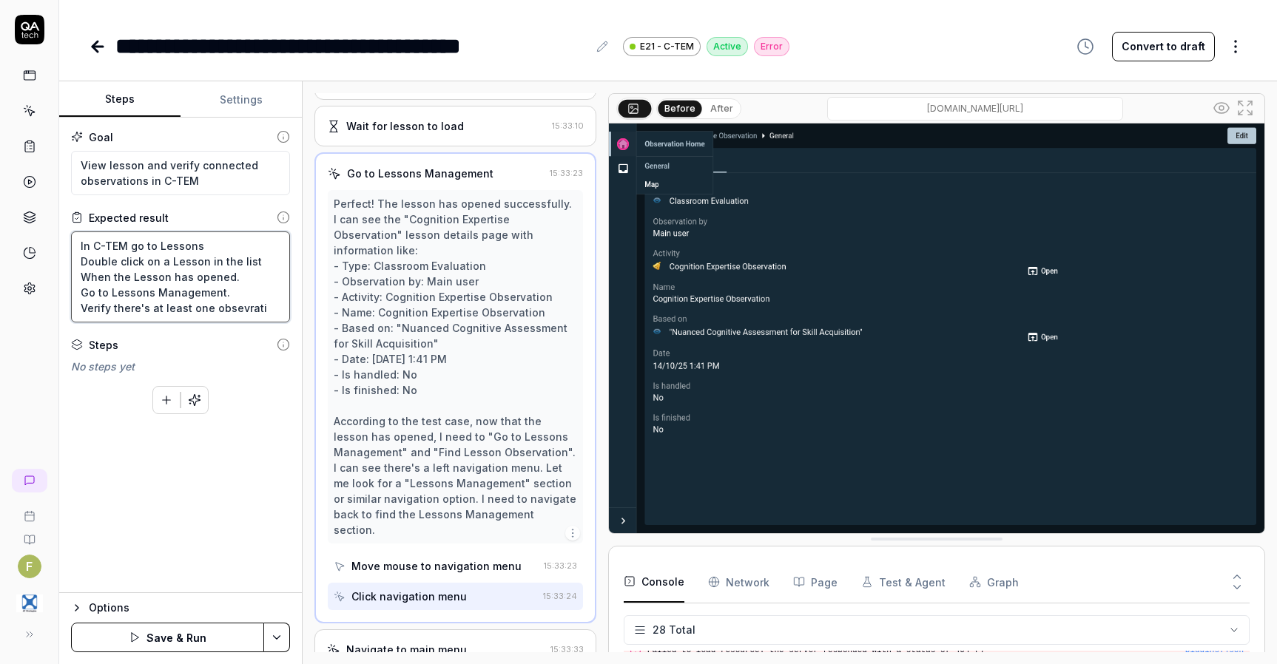
type textarea "In C-TEM go to Lessons Double click on a Lesson in the list When the Lesson has…"
type textarea "*"
type textarea "In C-TEM go to Lessons Double click on a Lesson in the list When the Lesson has…"
type textarea "*"
type textarea "In C-TEM go to Lessons Double click on a Lesson in the list When the Lesson has…"
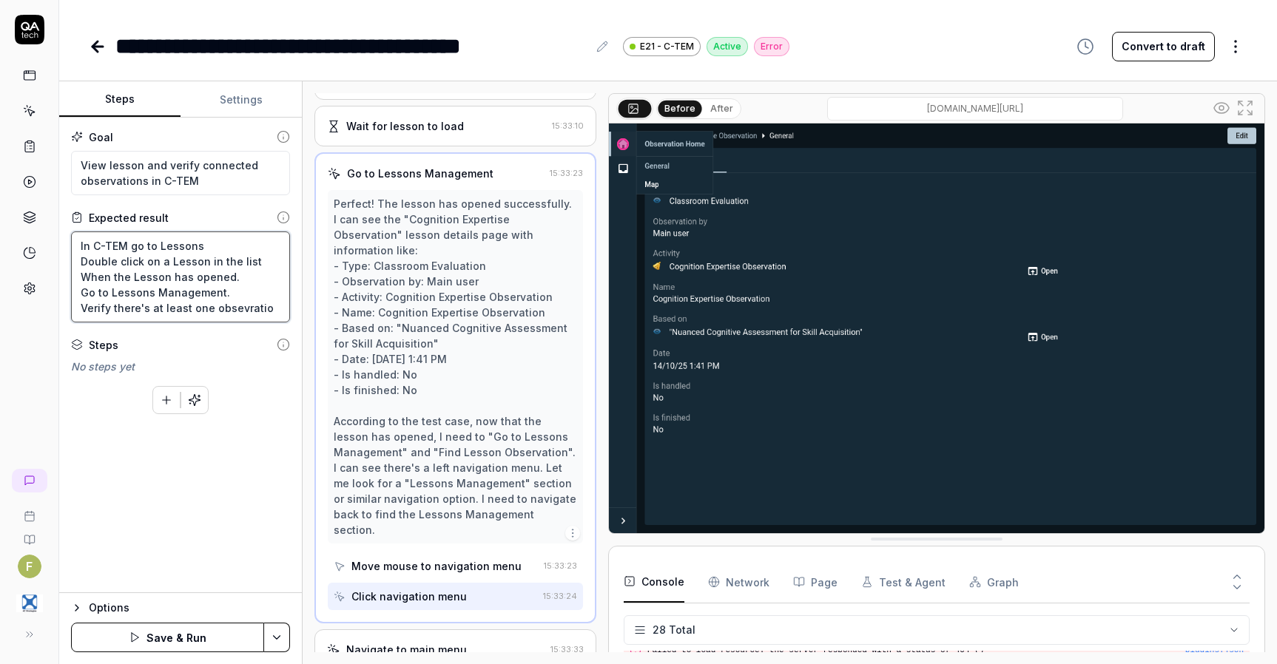
type textarea "*"
type textarea "In C-TEM go to Lessons Double click on a Lesson in the list When the Lesson has…"
type textarea "*"
type textarea "In C-TEM go to Lessons Double click on a Lesson in the list When the Lesson has…"
type textarea "*"
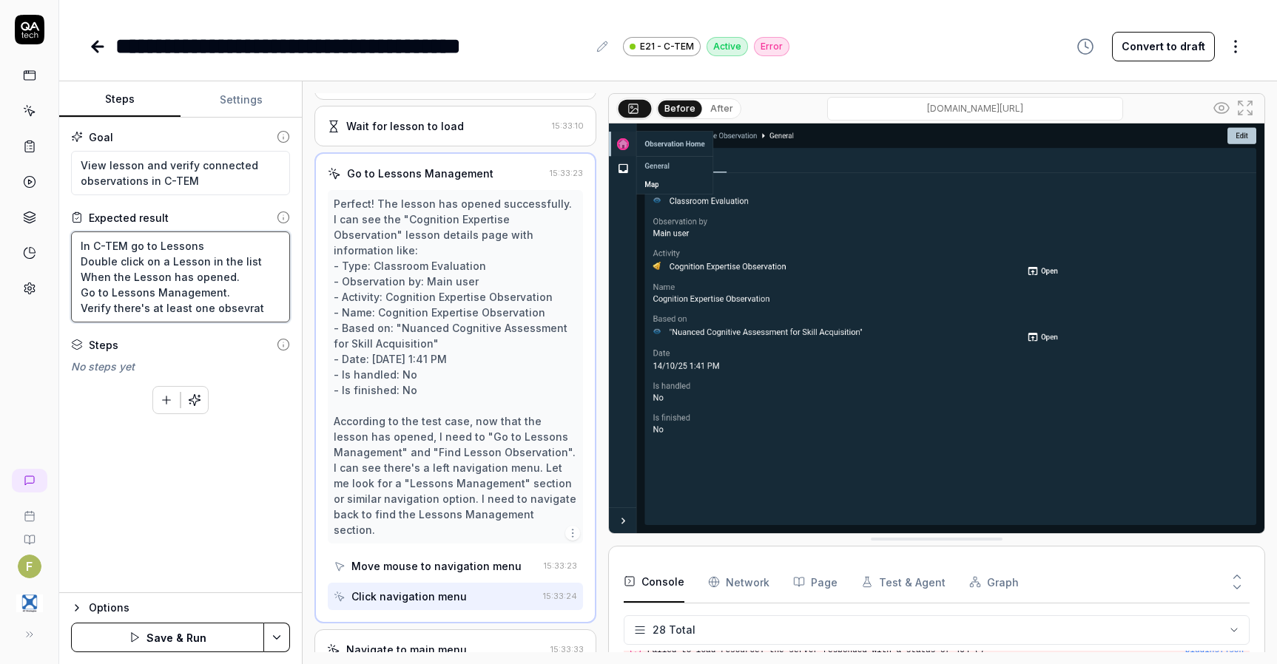
type textarea "In C-TEM go to Lessons Double click on a Lesson in the list When the Lesson has…"
type textarea "*"
type textarea "In C-TEM go to Lessons Double click on a Lesson in the list When the Lesson has…"
type textarea "*"
type textarea "In C-TEM go to Lessons Double click on a Lesson in the list When the Lesson has…"
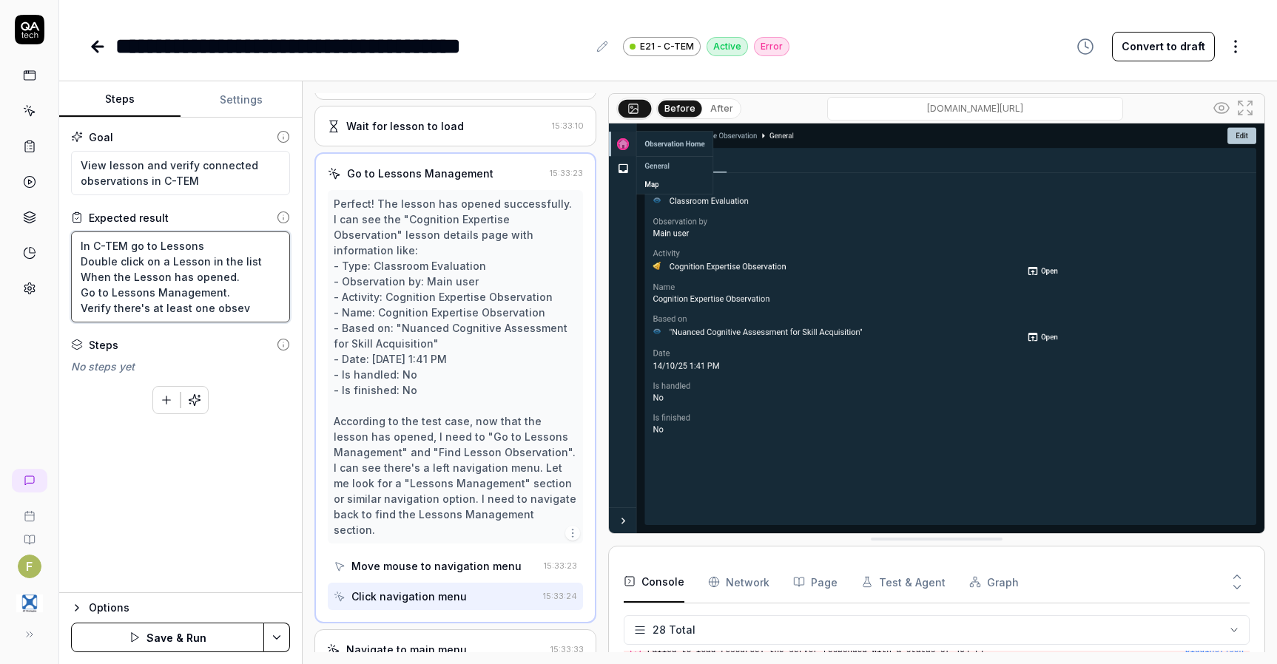
type textarea "*"
type textarea "In C-TEM go to Lessons Double click on a Lesson in the list When the Lesson has…"
type textarea "*"
type textarea "In C-TEM go to Lessons Double click on a Lesson in the list When the Lesson has…"
type textarea "*"
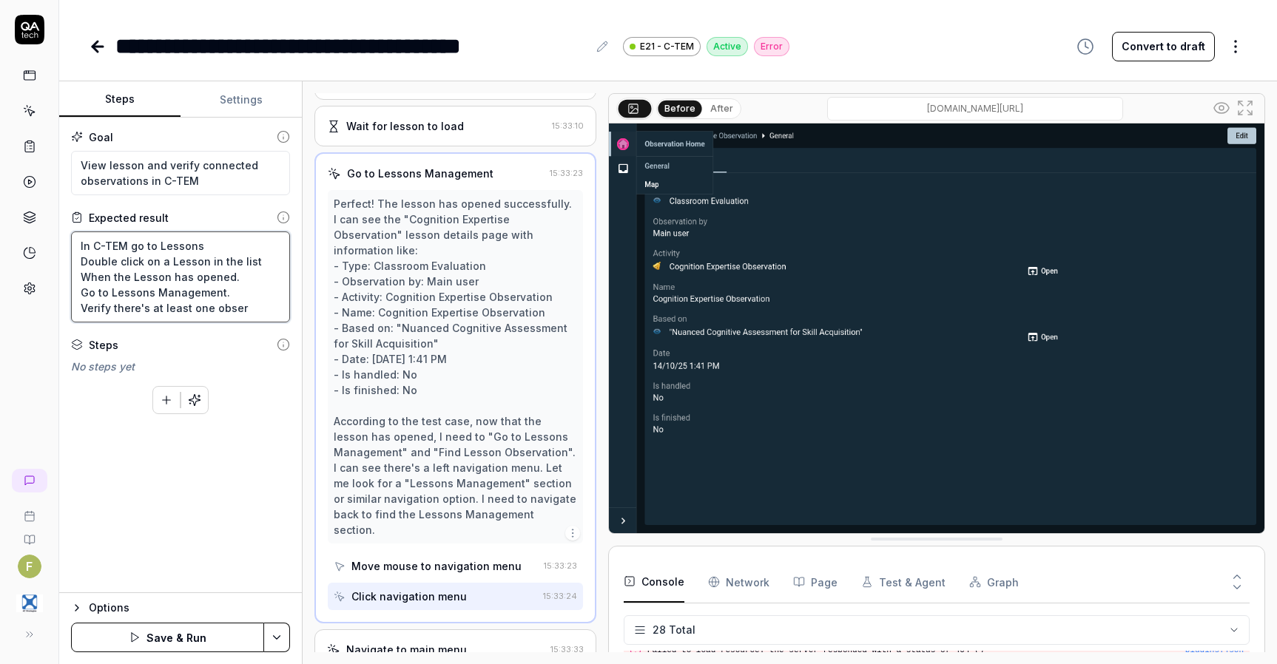
type textarea "In C-TEM go to Lessons Double click on a Lesson in the list When the Lesson has…"
type textarea "*"
type textarea "In C-TEM go to Lessons Double click on a Lesson in the list When the Lesson has…"
click at [210, 649] on button "Save & Run" at bounding box center [167, 638] width 193 height 30
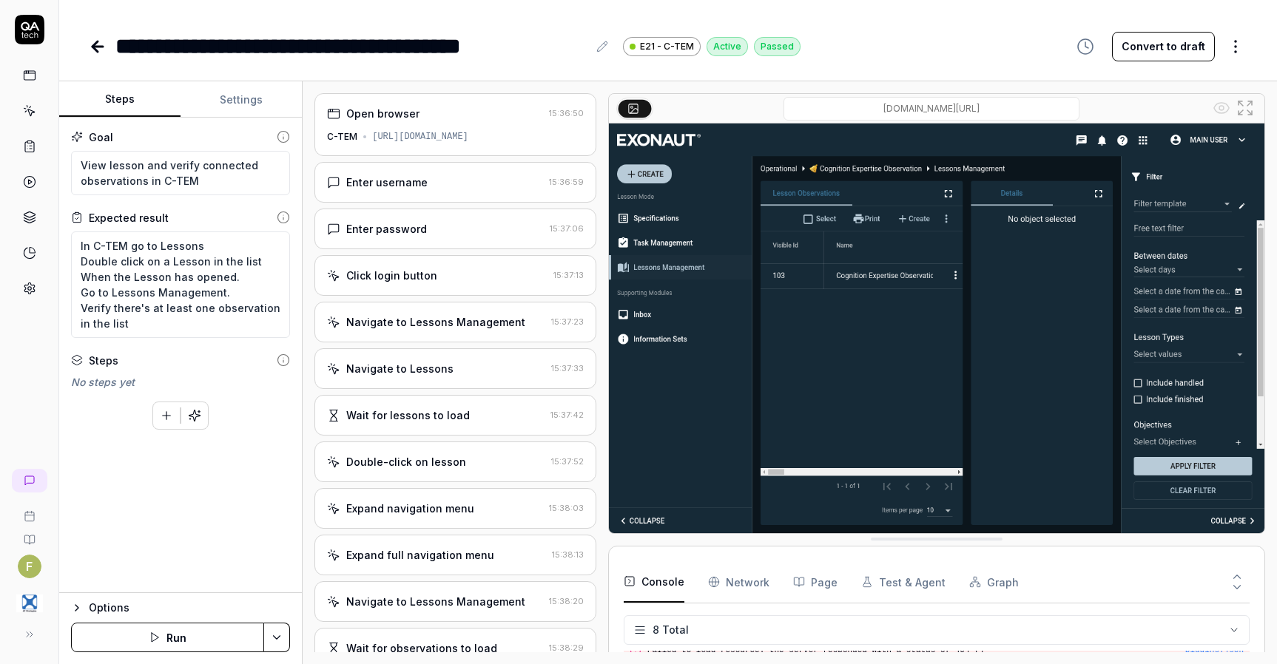
click at [104, 48] on icon at bounding box center [98, 47] width 18 height 18
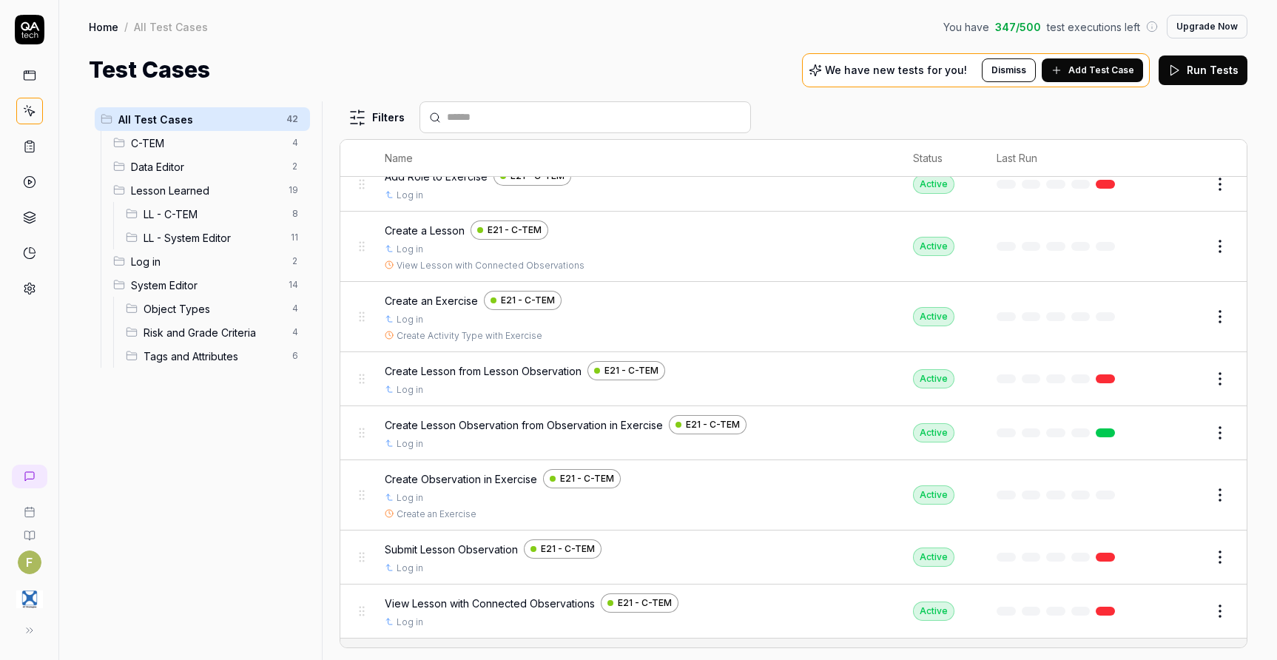
scroll to position [592, 0]
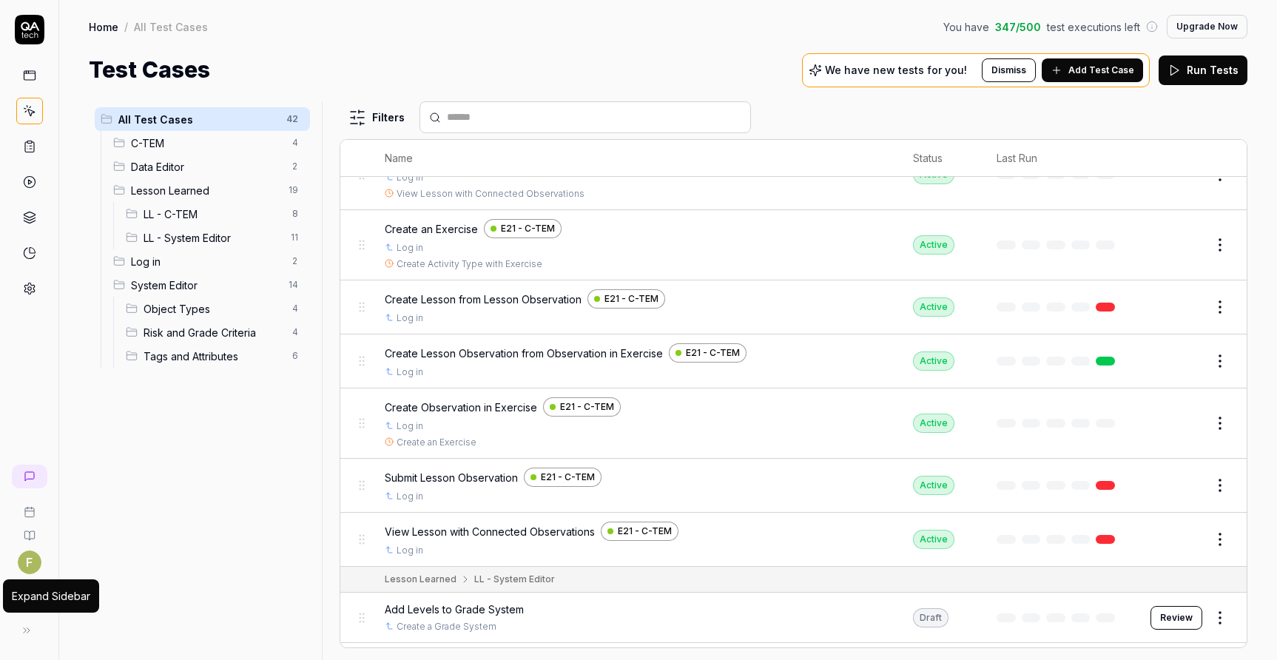
click at [32, 635] on icon at bounding box center [27, 630] width 12 height 12
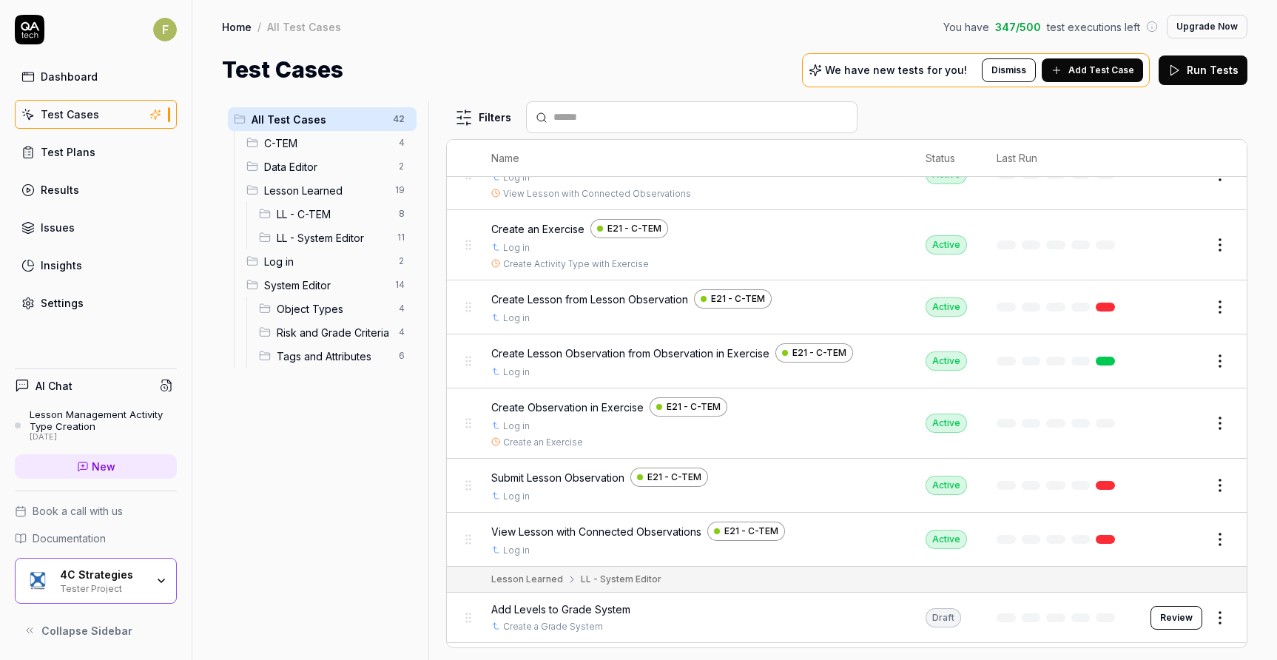
click at [74, 416] on div "Lesson Management Activity Type Creation" at bounding box center [103, 420] width 147 height 24
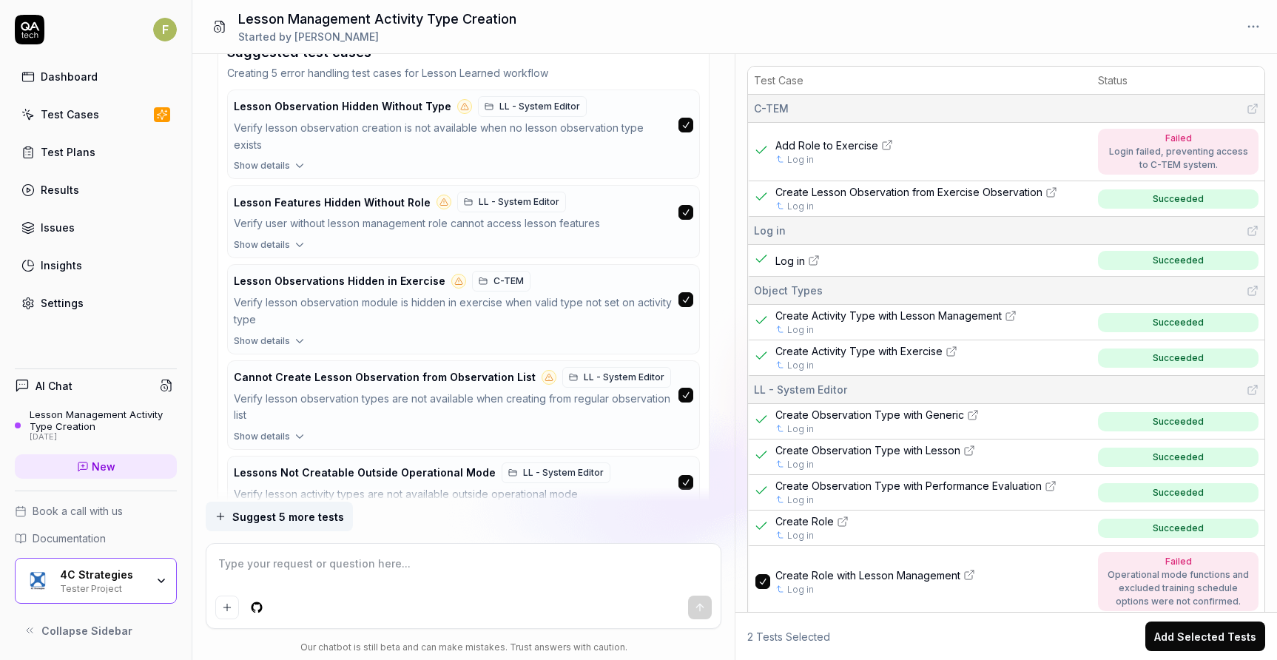
scroll to position [13840, 0]
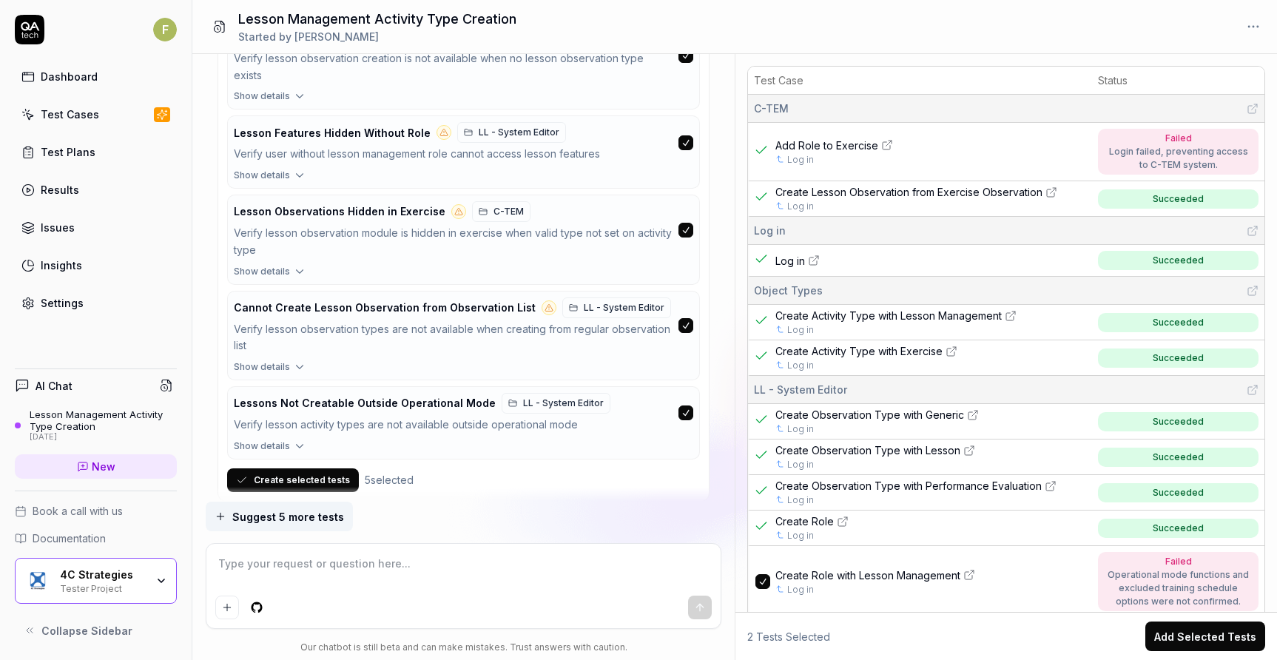
click at [245, 439] on span "Show details" at bounding box center [262, 445] width 56 height 13
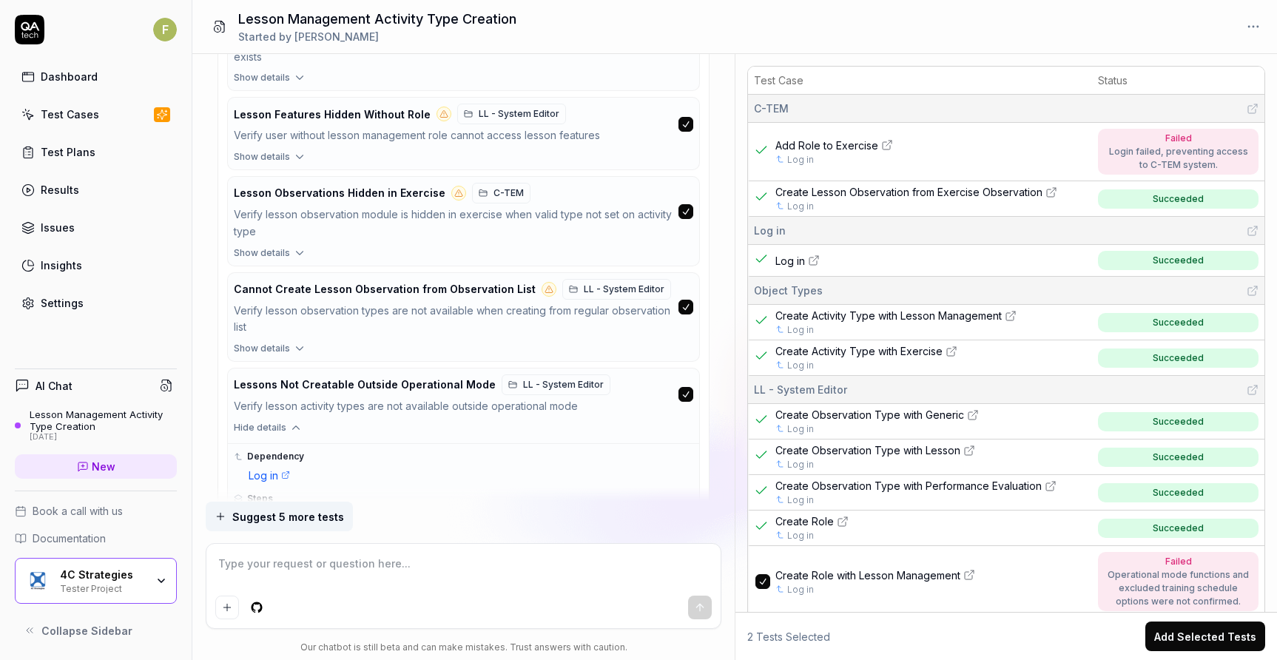
scroll to position [13843, 0]
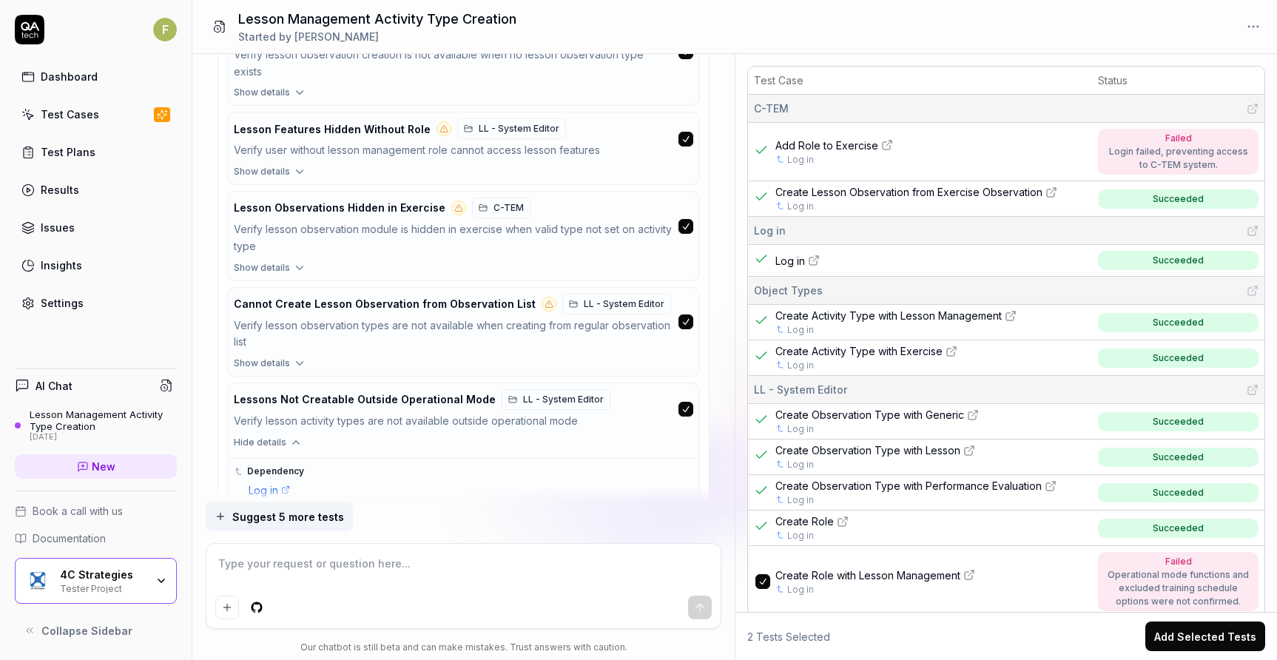
click at [275, 357] on span "Show details" at bounding box center [262, 363] width 56 height 13
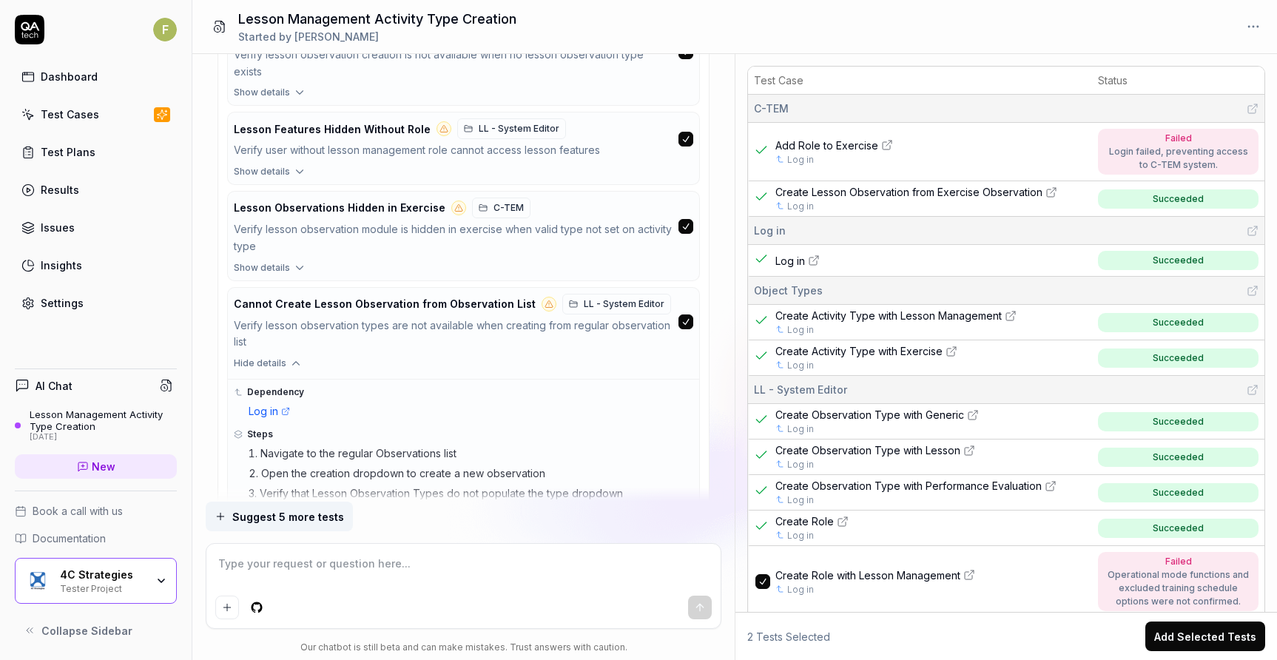
click at [289, 261] on button "Show details" at bounding box center [464, 270] width 472 height 19
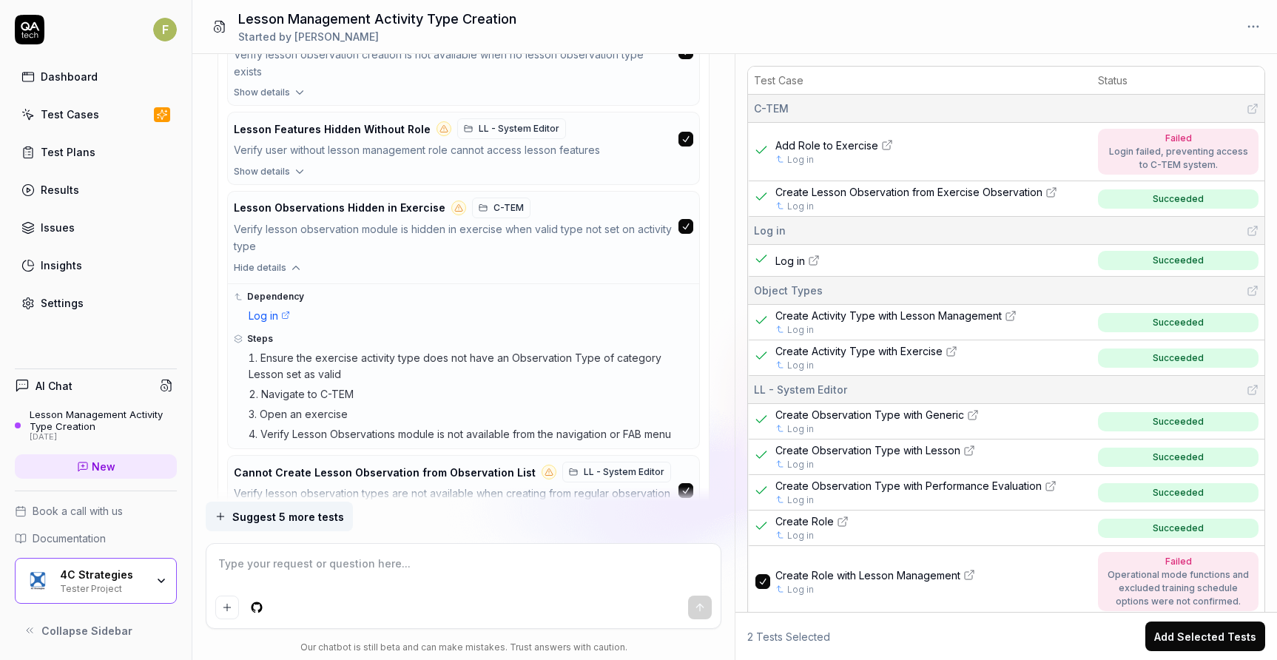
click at [459, 576] on textarea at bounding box center [463, 571] width 496 height 37
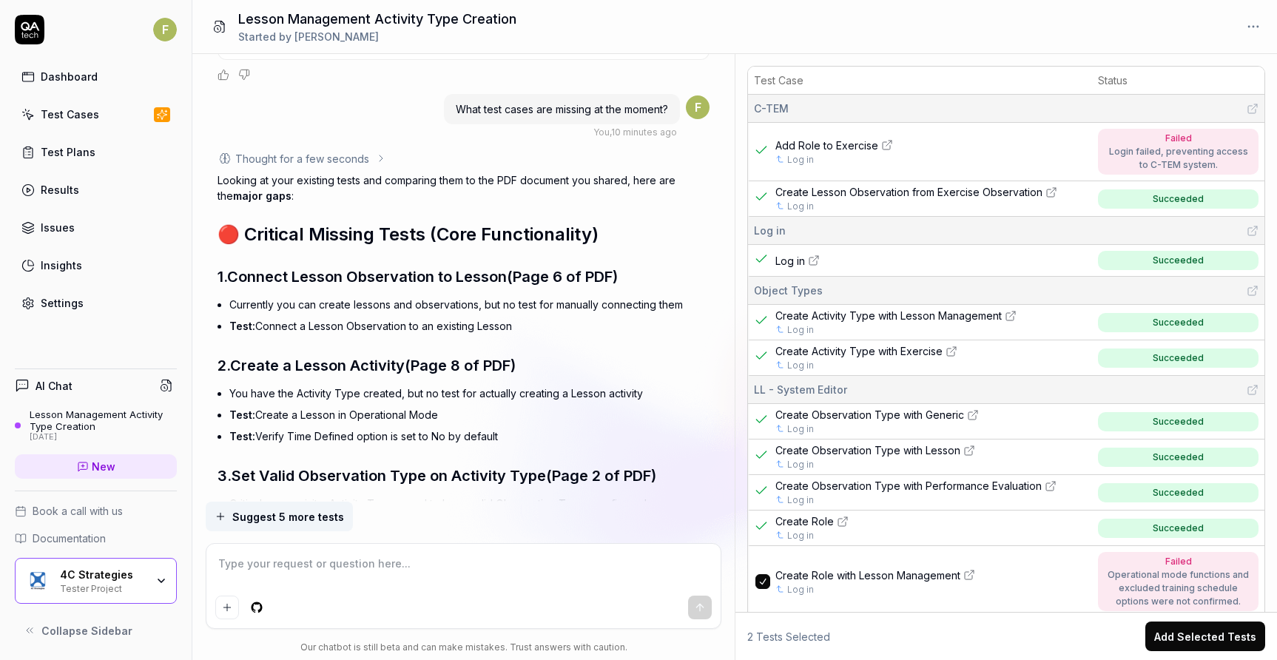
scroll to position [14778, 0]
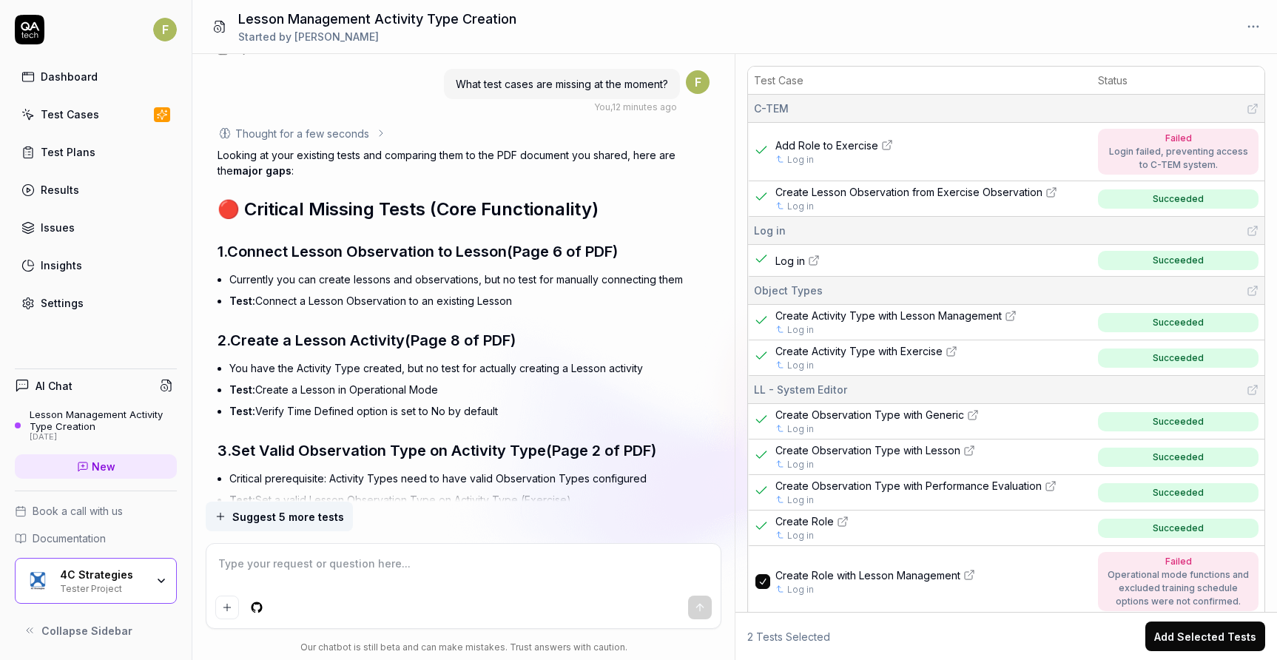
click at [363, 568] on textarea at bounding box center [463, 571] width 496 height 37
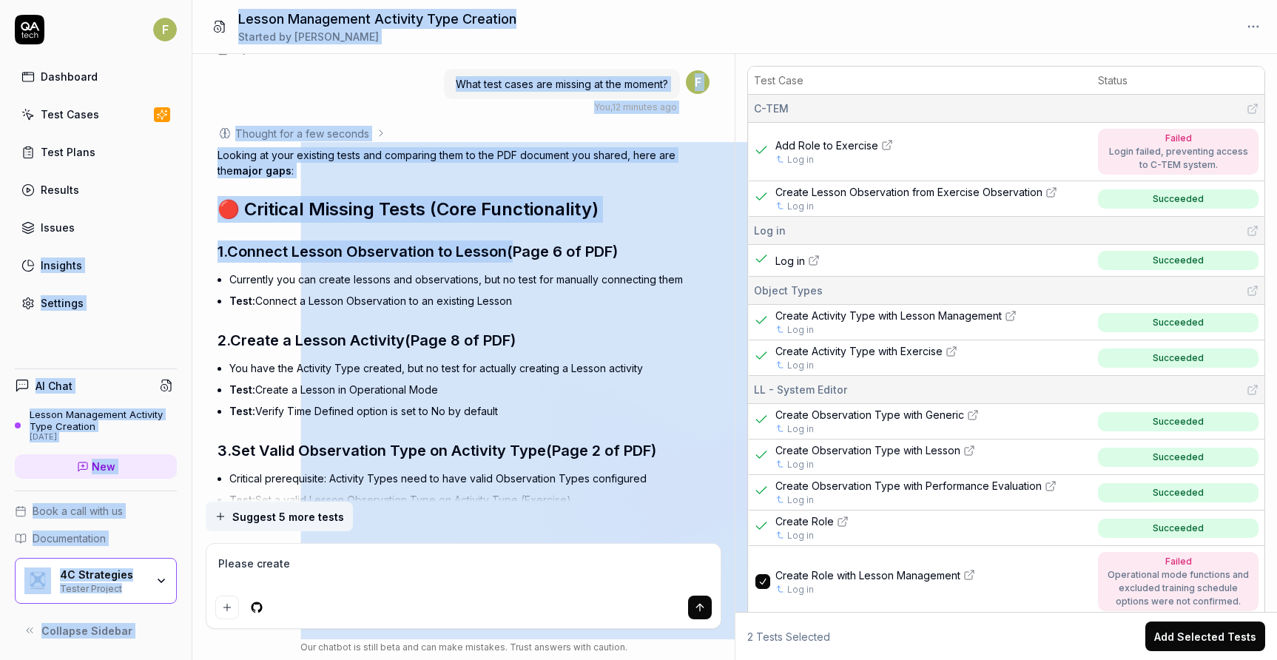
drag, startPoint x: 514, startPoint y: 215, endPoint x: 192, endPoint y: 219, distance: 322.5
click at [192, 219] on div "F Dashboard Test Cases Test Plans Results Issues Insights Settings AI Chat Less…" at bounding box center [638, 330] width 1277 height 660
copy div "Insights Settings AI Chat Lesson Management Activity Type Creation 6 days ago N…"
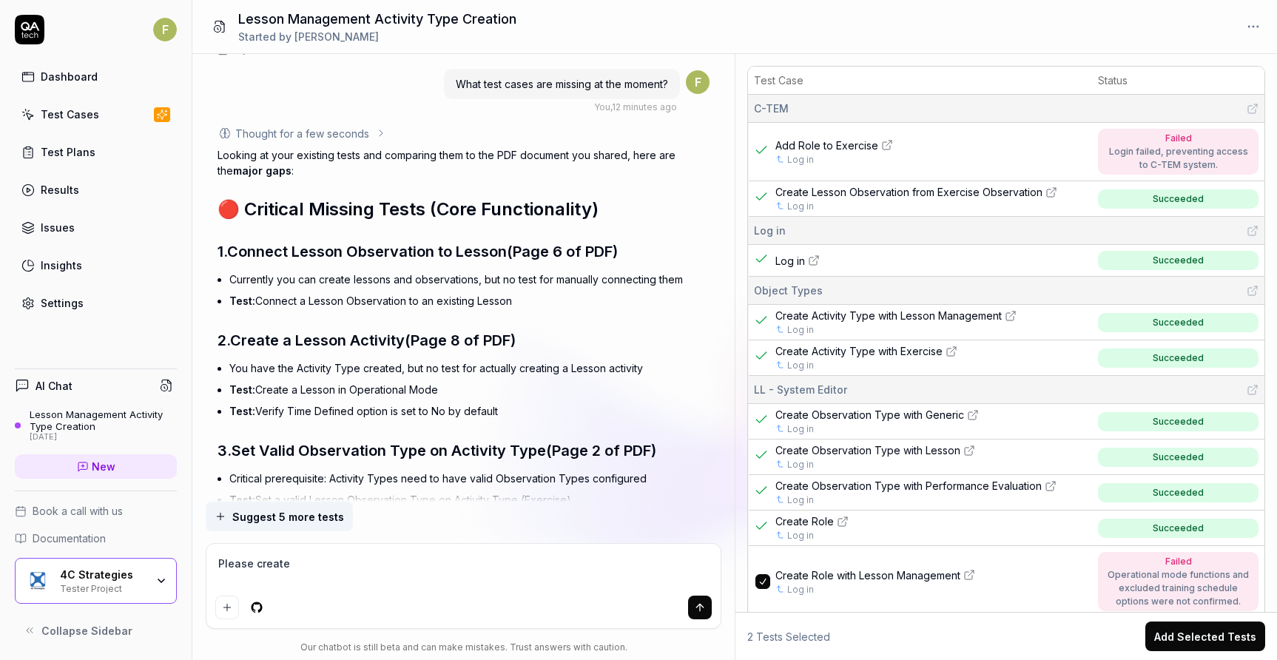
click at [407, 570] on textarea "Please create" at bounding box center [463, 571] width 496 height 37
paste textarea "Insights Settings AI Chat Lesson Management Activity Type Creation 6 days ago N…"
drag, startPoint x: 233, startPoint y: 213, endPoint x: 513, endPoint y: 209, distance: 279.6
click at [513, 240] on h3 "1. Connect Lesson Observation to Lesson (Page 6 of PDF)" at bounding box center [463, 251] width 493 height 22
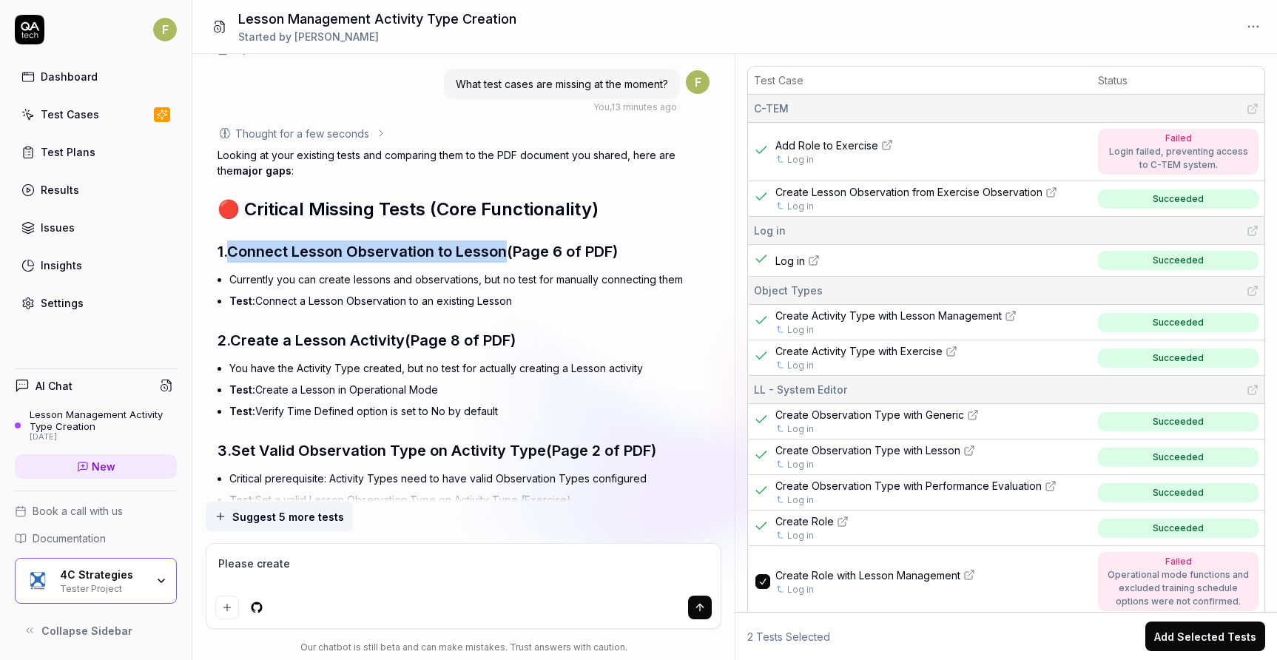
copy span "Connect Lesson Observation to Lesson"
click at [341, 561] on textarea "Please create" at bounding box center [463, 571] width 496 height 37
paste textarea "Connect Lesson Observation to Lesson"
click at [700, 606] on icon "submit" at bounding box center [700, 607] width 0 height 7
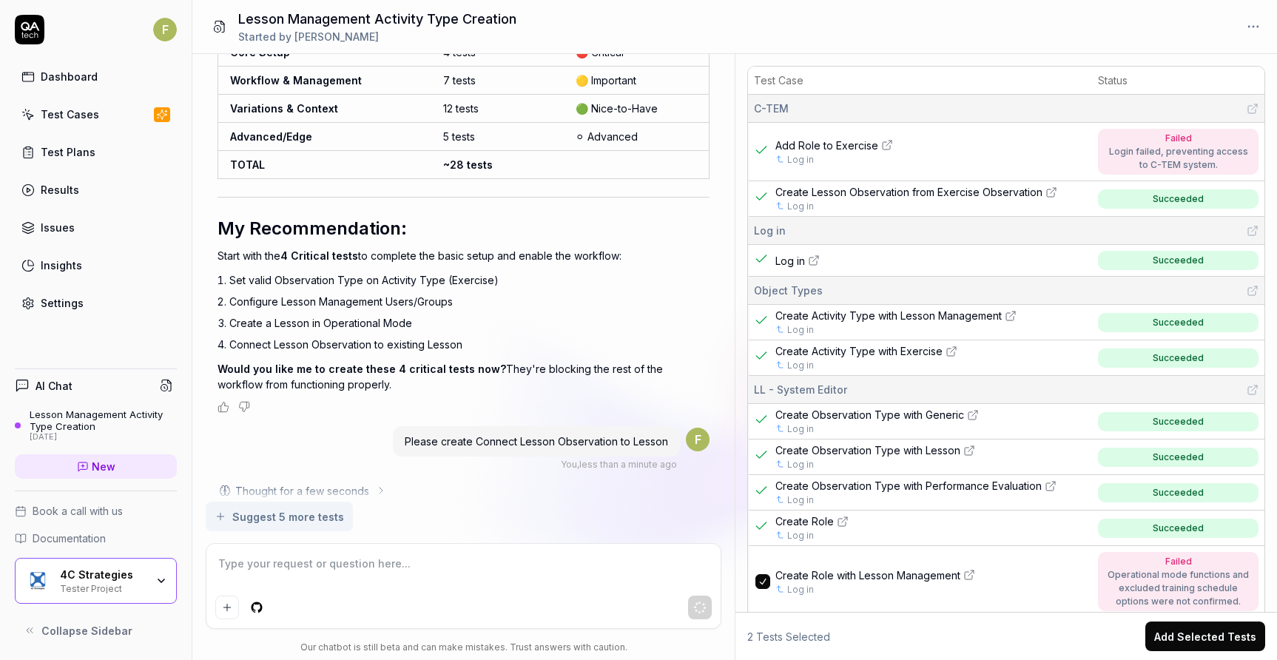
scroll to position [16692, 0]
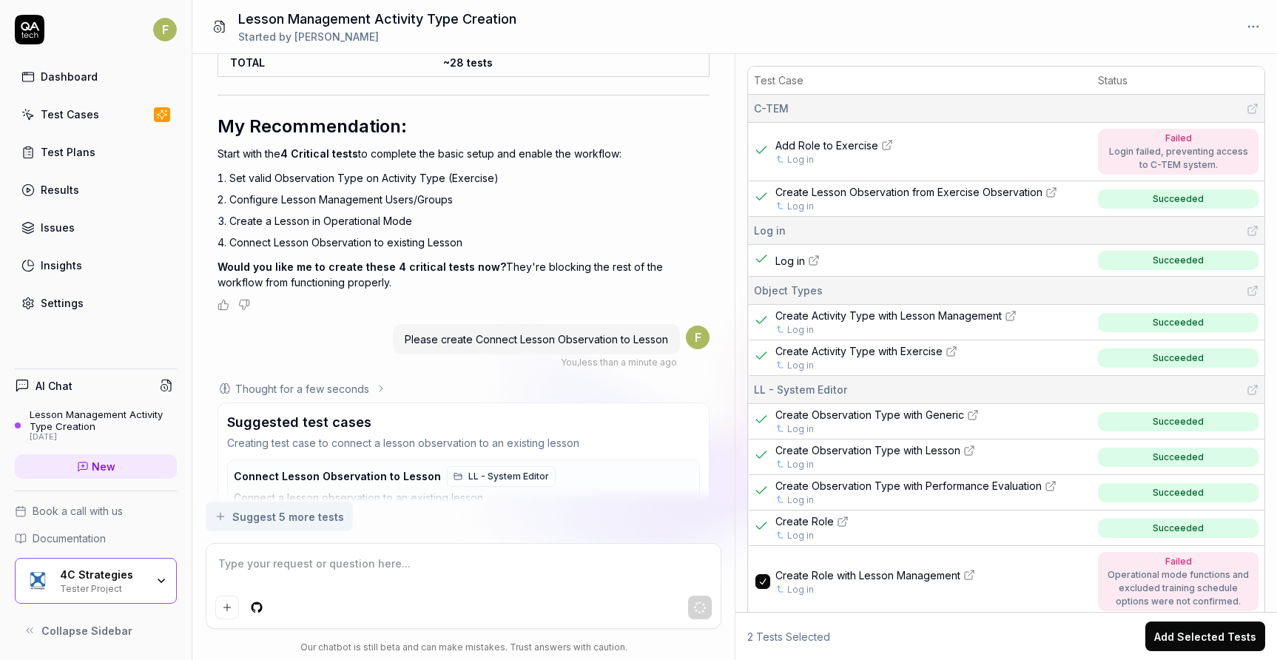
click at [316, 490] on div "Connect a lesson observation to an existing lesson" at bounding box center [461, 498] width 454 height 17
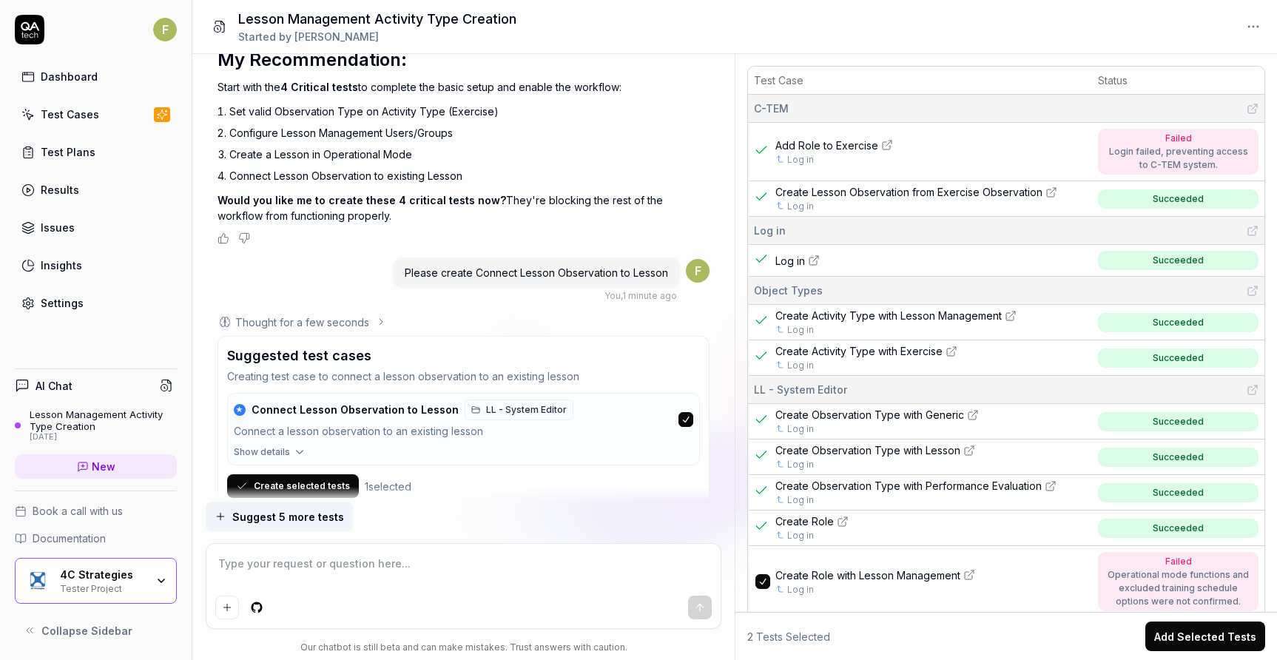
scroll to position [16764, 0]
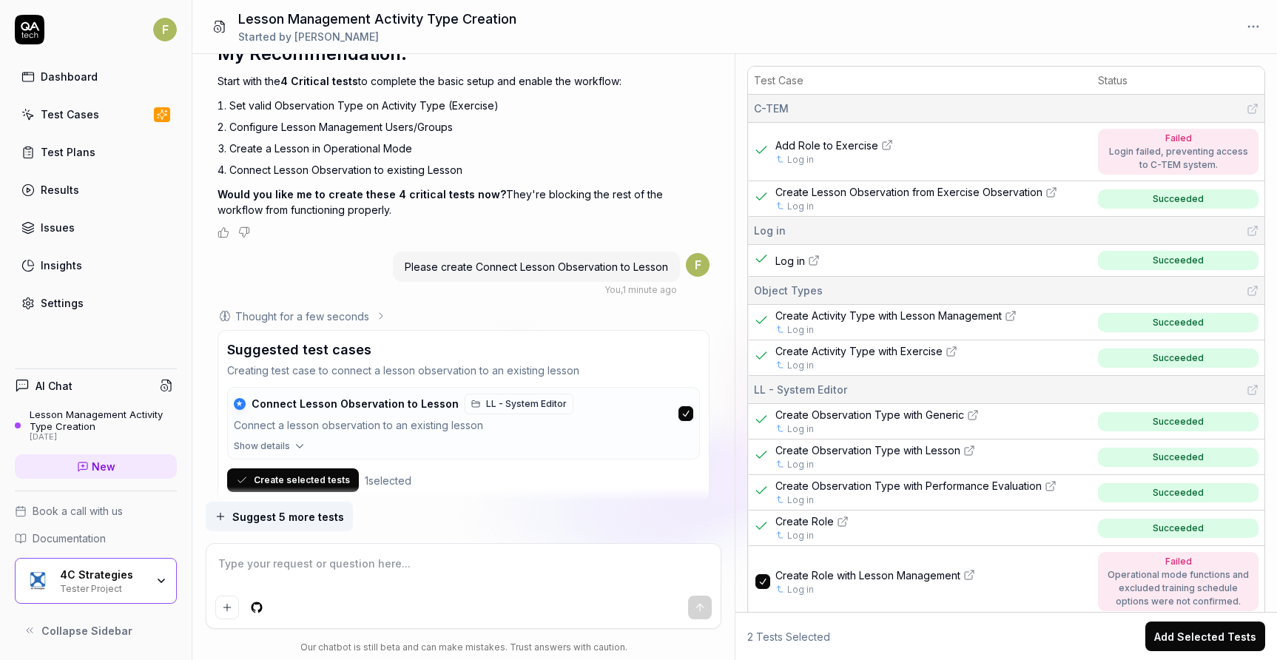
click at [286, 439] on span "Show details" at bounding box center [262, 445] width 56 height 13
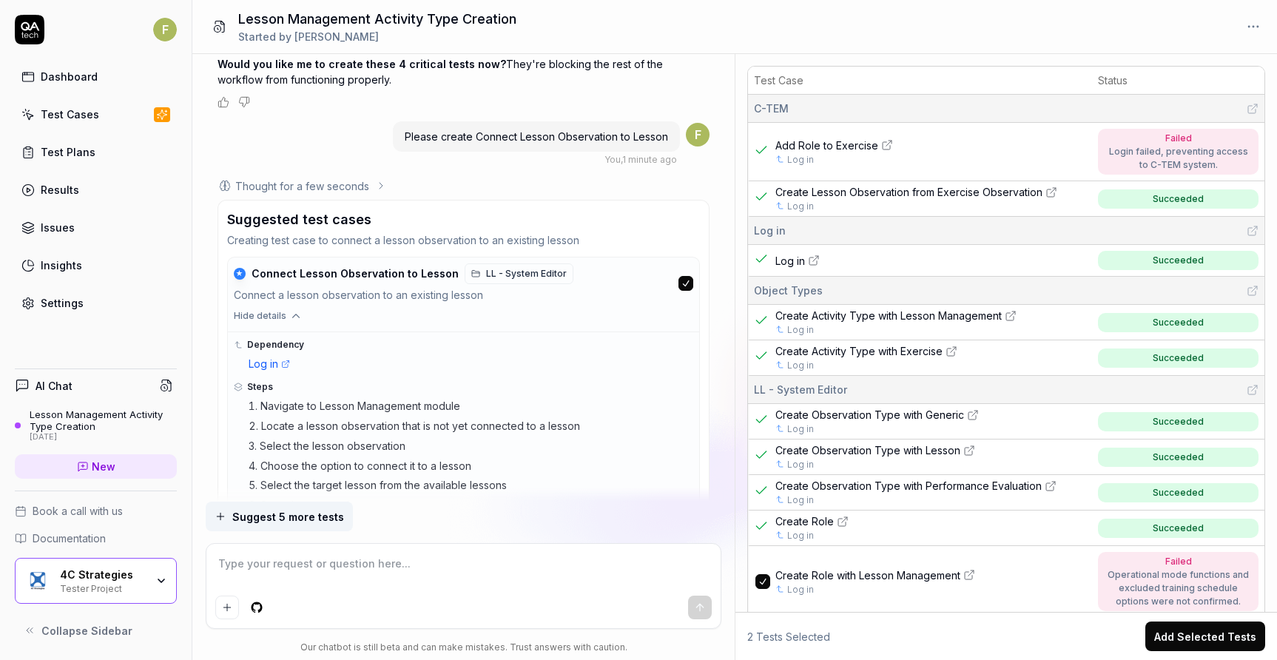
scroll to position [16975, 0]
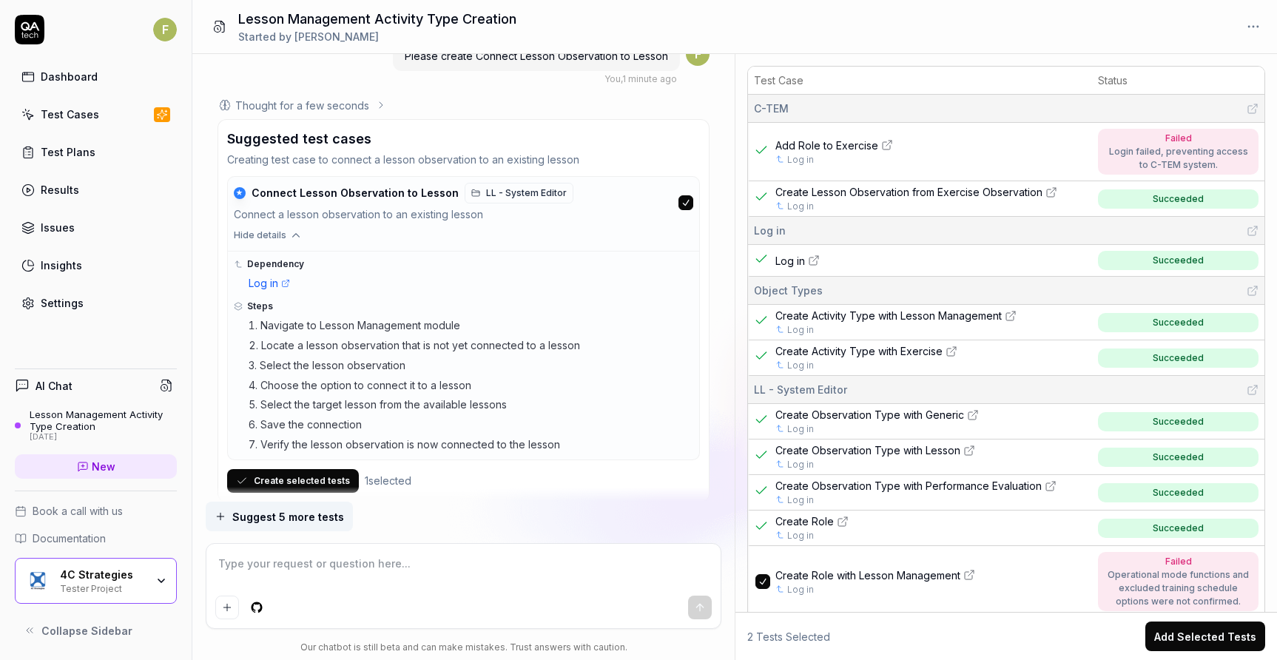
click at [317, 469] on button "Create selected tests" at bounding box center [293, 481] width 132 height 24
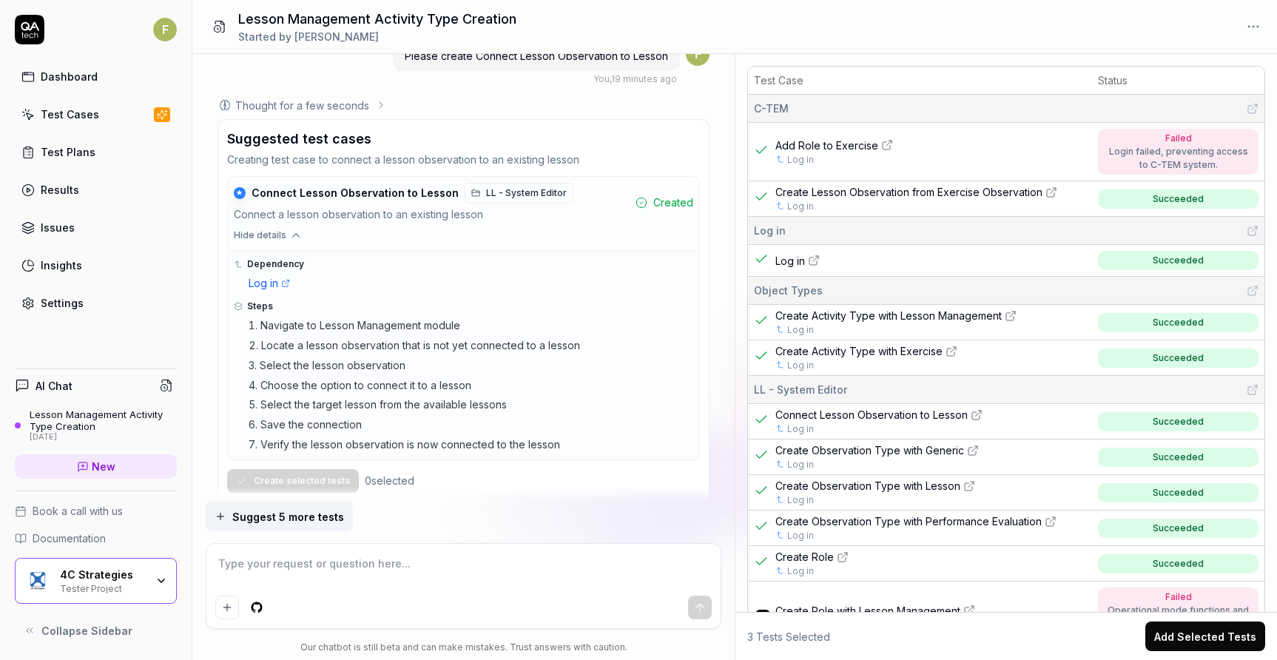
click at [334, 564] on textarea at bounding box center [463, 571] width 496 height 37
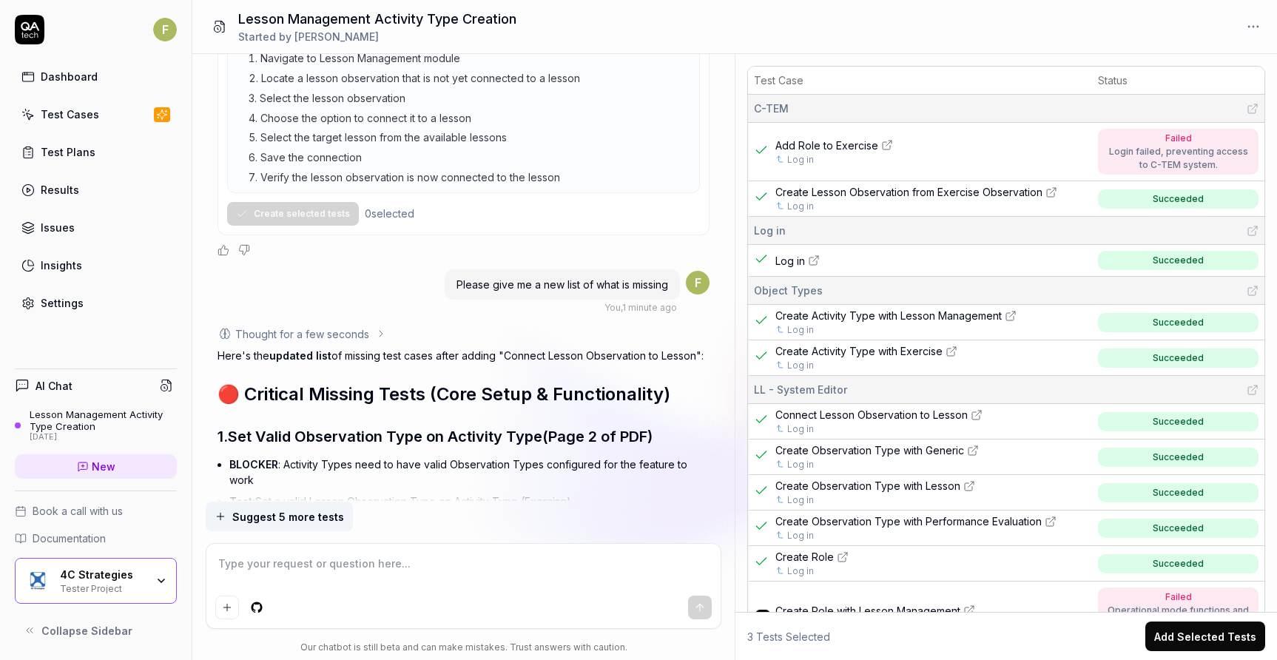
scroll to position [17364, 0]
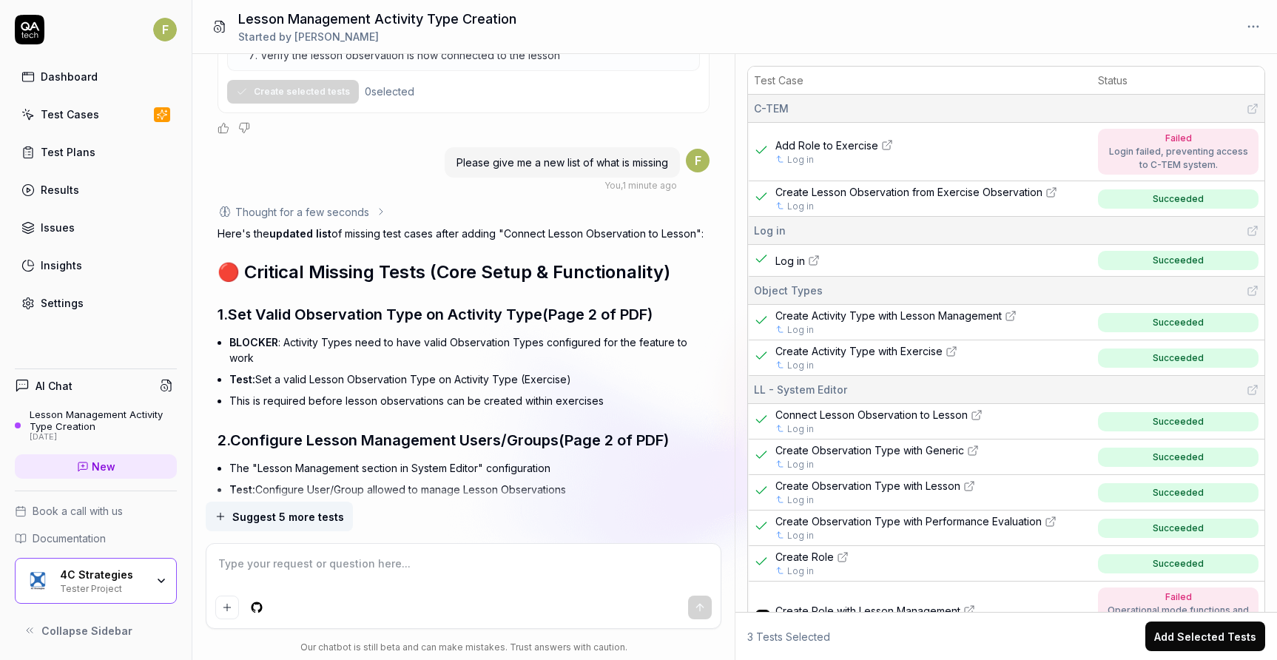
click at [304, 565] on textarea at bounding box center [463, 571] width 496 height 37
paste textarea "Connect Observation Types to Activity Type"
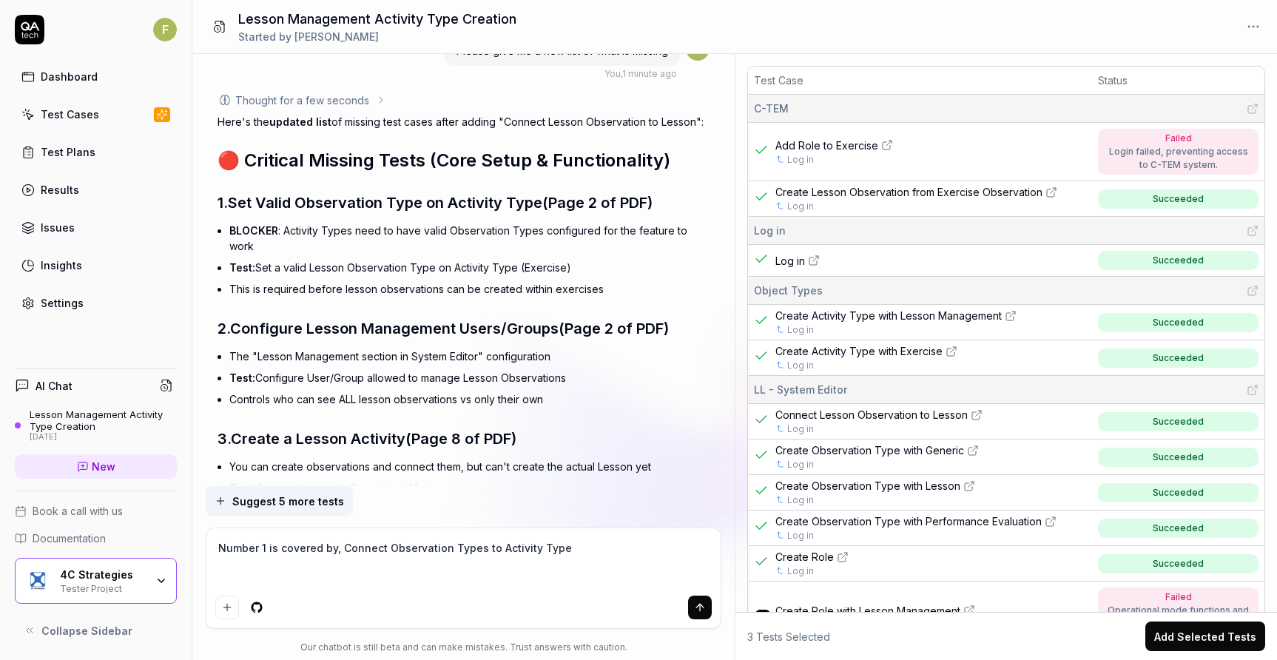
scroll to position [17512, 0]
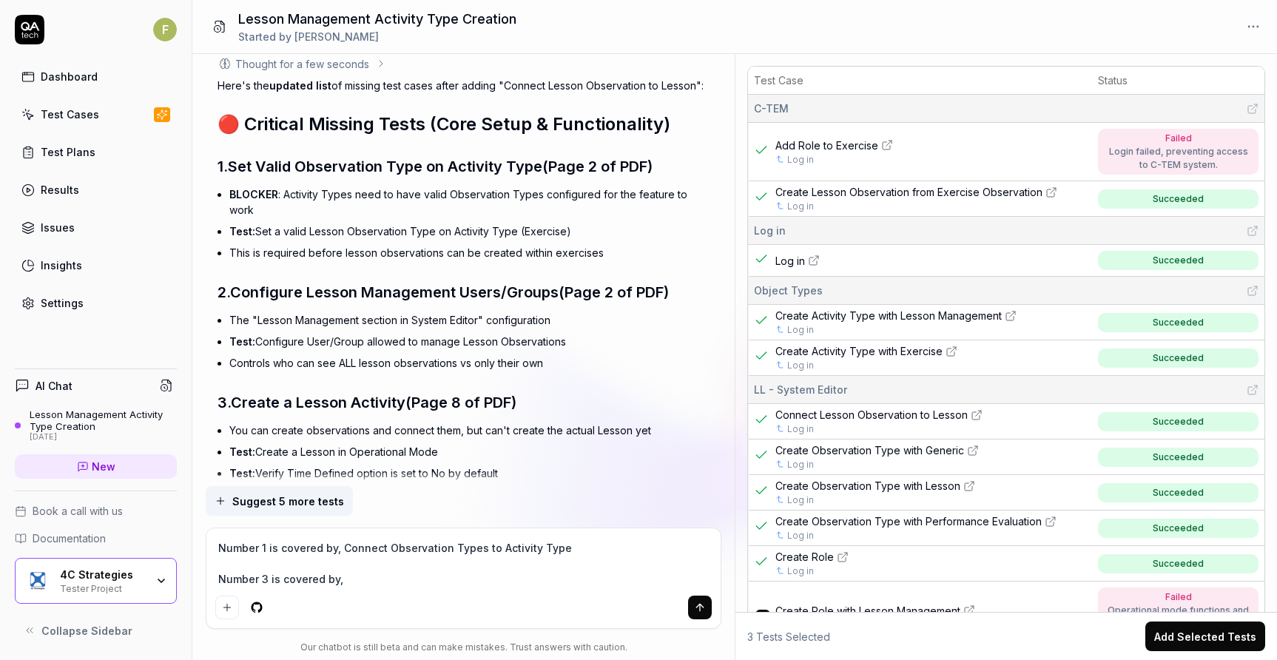
click at [401, 578] on textarea "Number 1 is covered by, Connect Observation Types to Activity Type Number 3 is …" at bounding box center [463, 563] width 496 height 53
paste textarea "Create a Lesson"
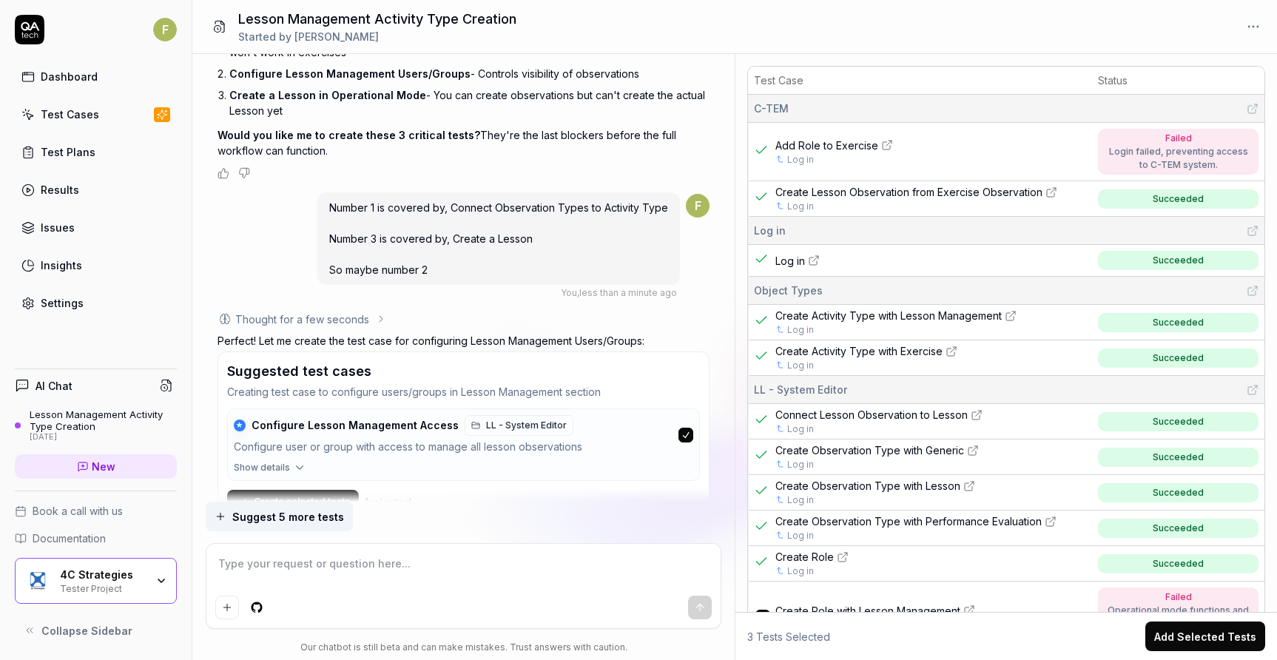
scroll to position [19875, 0]
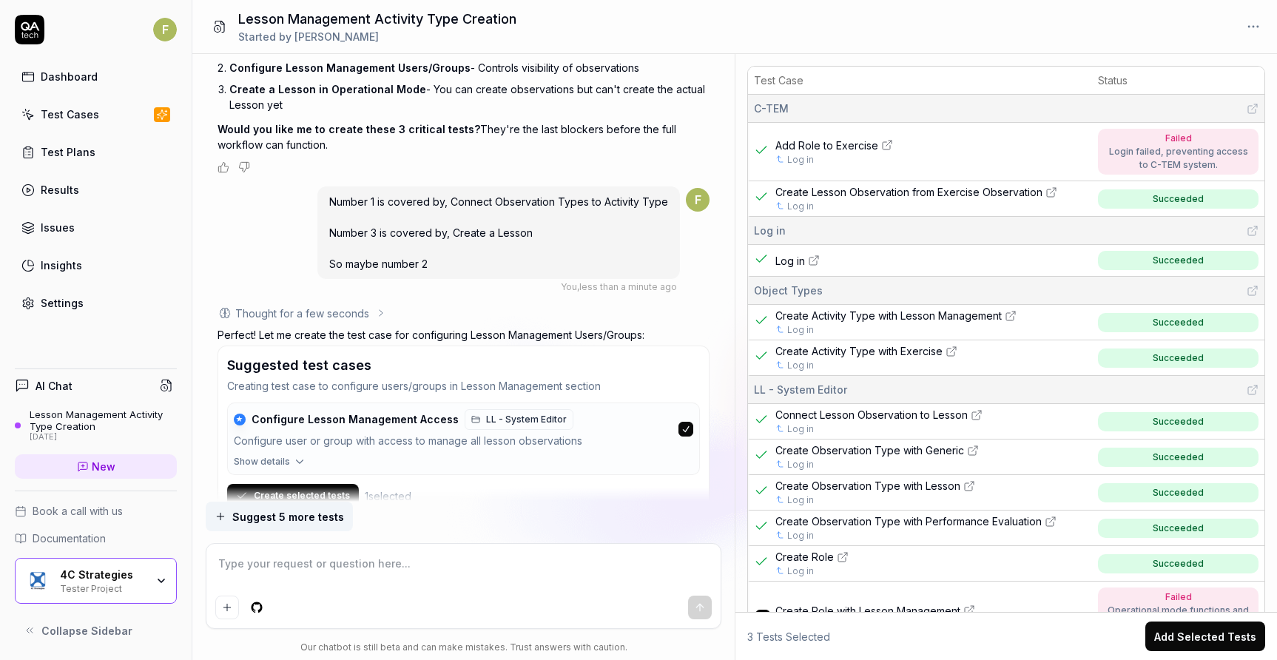
click at [303, 455] on icon "button" at bounding box center [299, 461] width 13 height 13
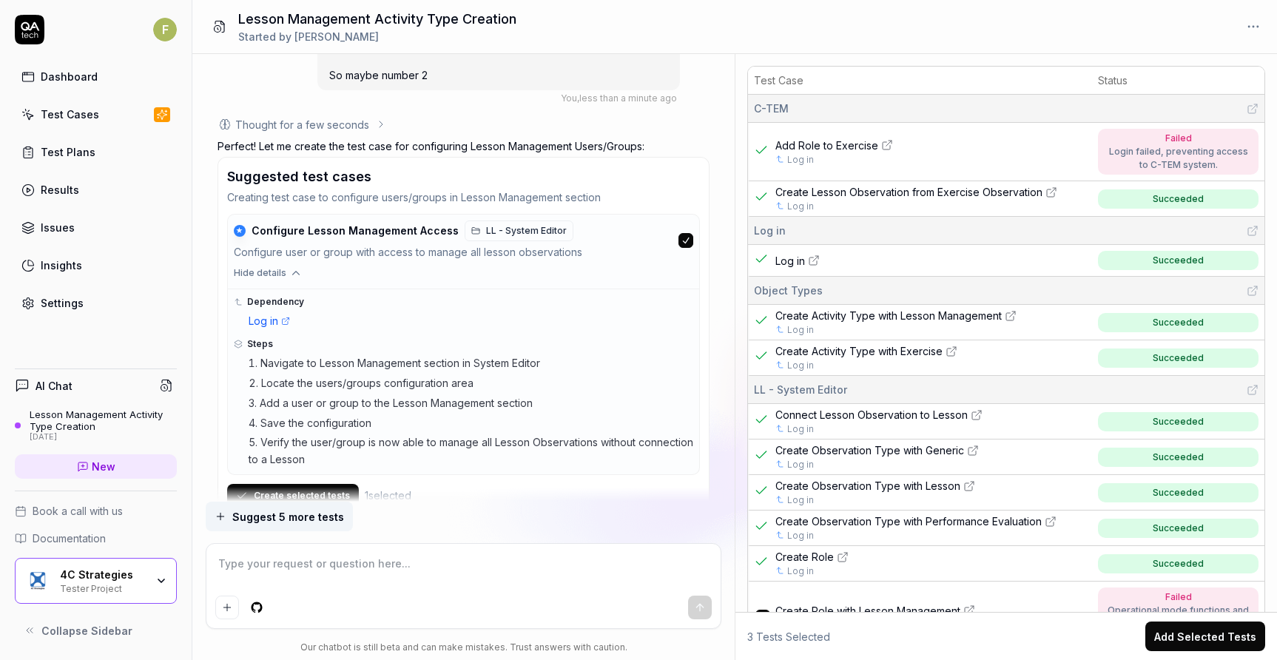
click at [351, 574] on textarea at bounding box center [463, 571] width 496 height 37
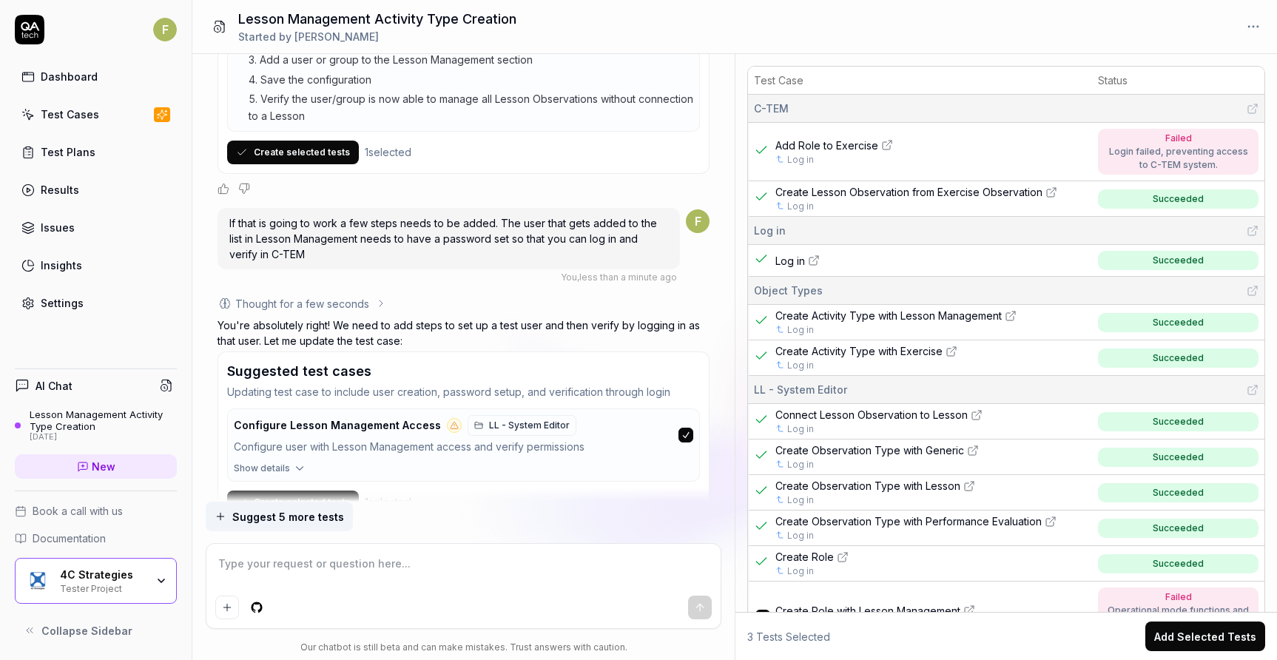
scroll to position [20412, 0]
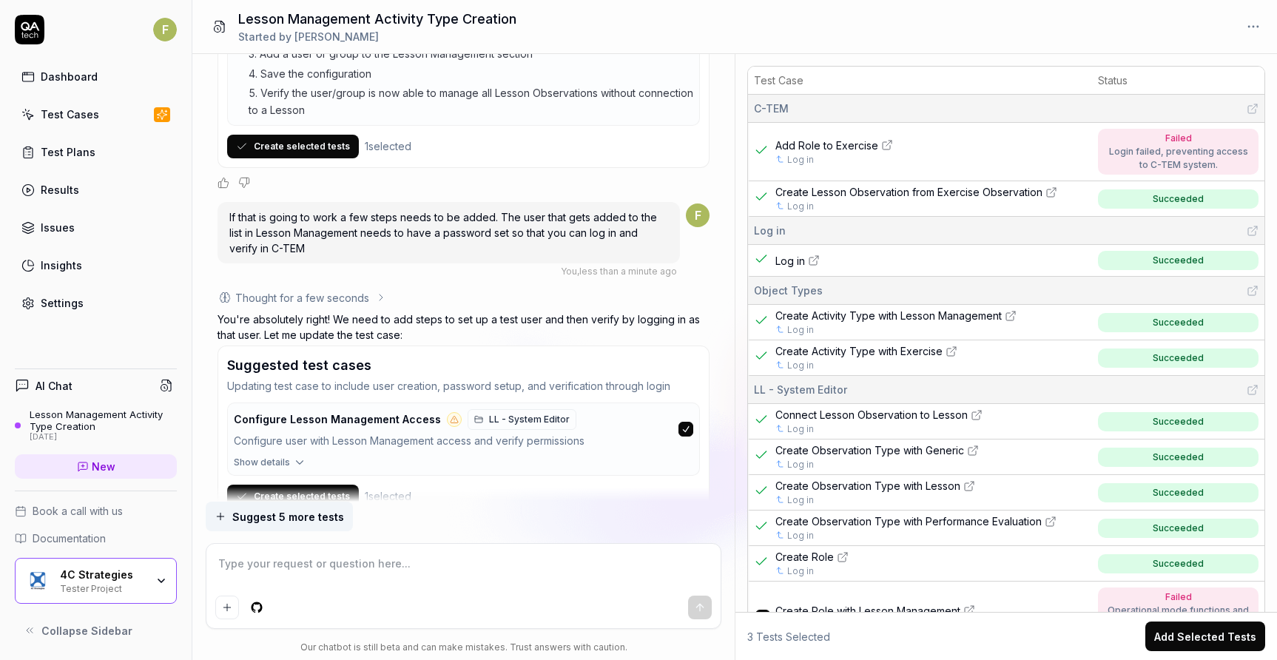
click at [276, 456] on span "Show details" at bounding box center [262, 462] width 56 height 13
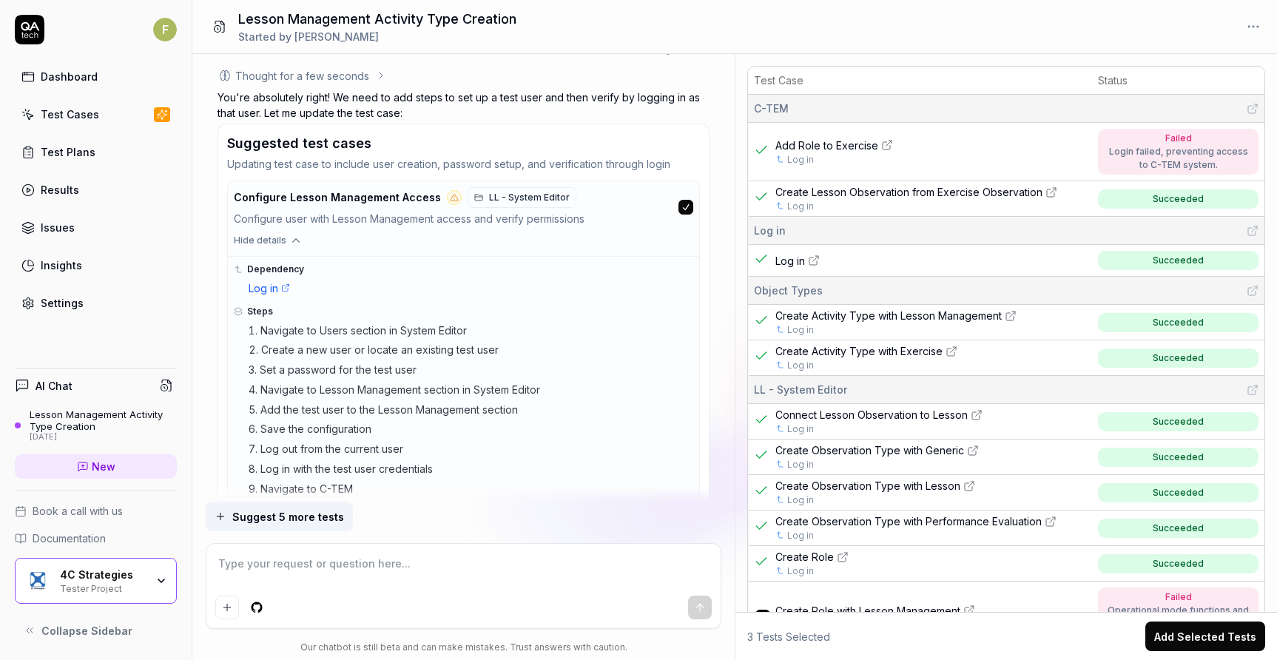
scroll to position [20683, 0]
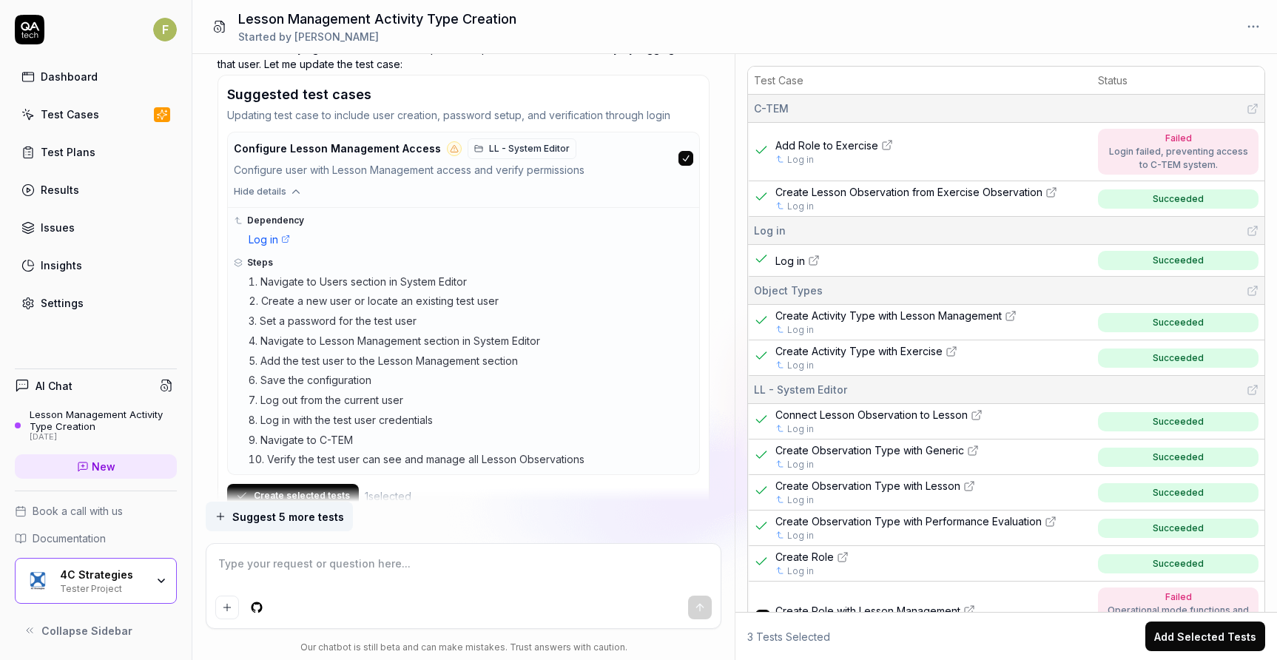
click at [291, 584] on textarea at bounding box center [463, 571] width 496 height 37
click at [612, 564] on textarea "You don't need to create a new user that is covered by this test case" at bounding box center [463, 571] width 496 height 37
paste textarea "Create Users"
click at [695, 609] on icon "submit" at bounding box center [700, 607] width 12 height 12
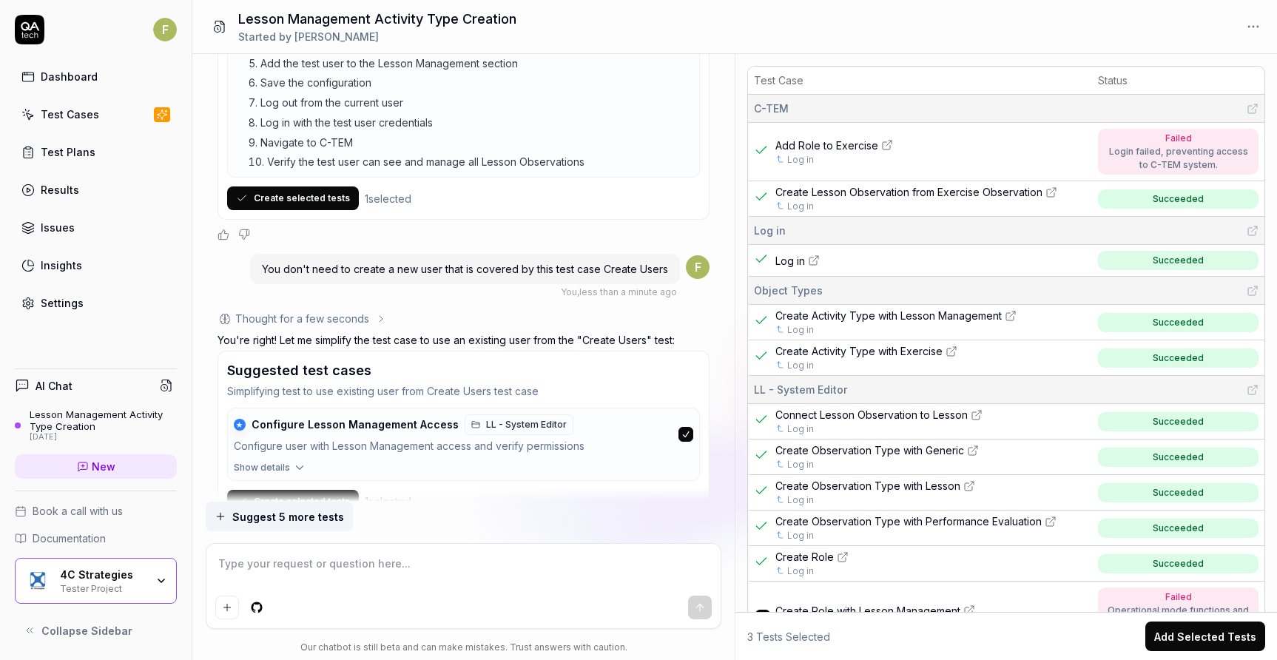
scroll to position [20986, 0]
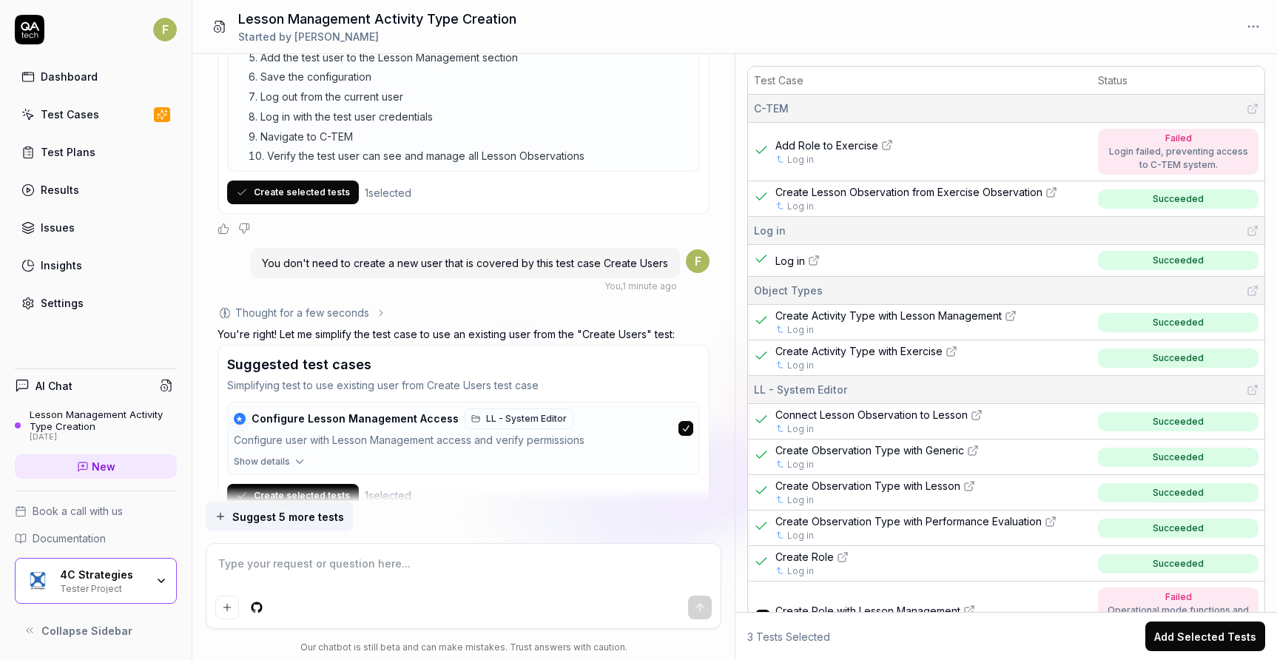
click at [287, 455] on span "Show details" at bounding box center [262, 461] width 56 height 13
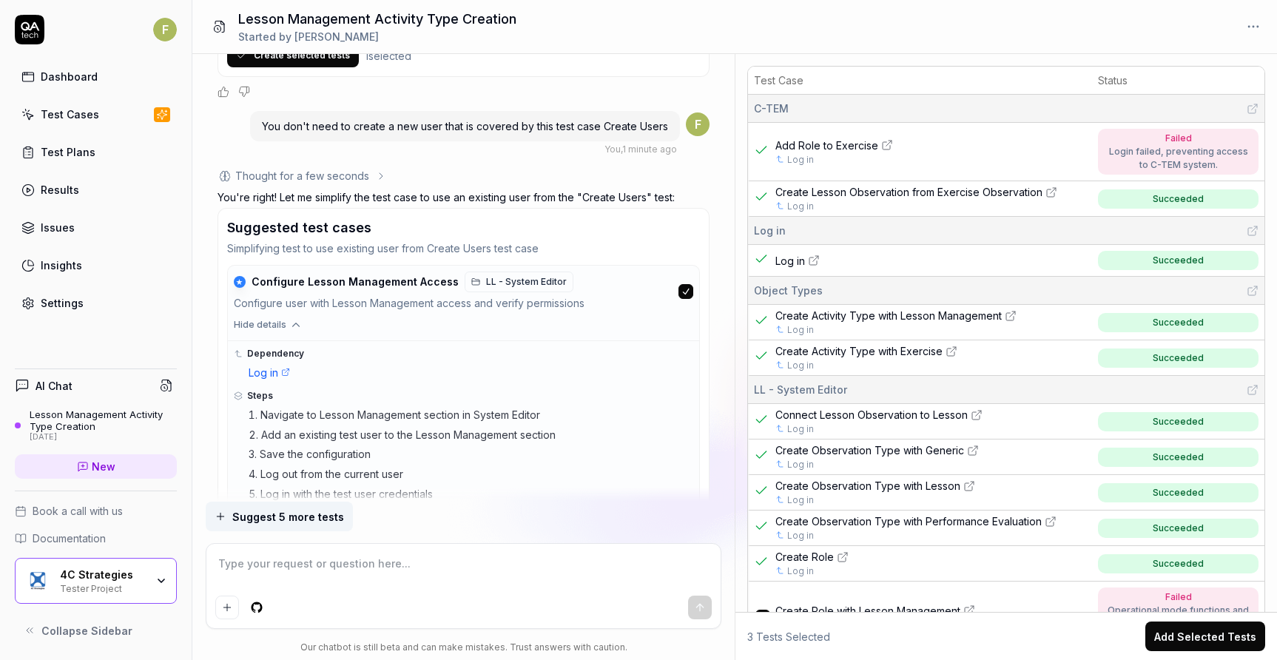
scroll to position [21197, 0]
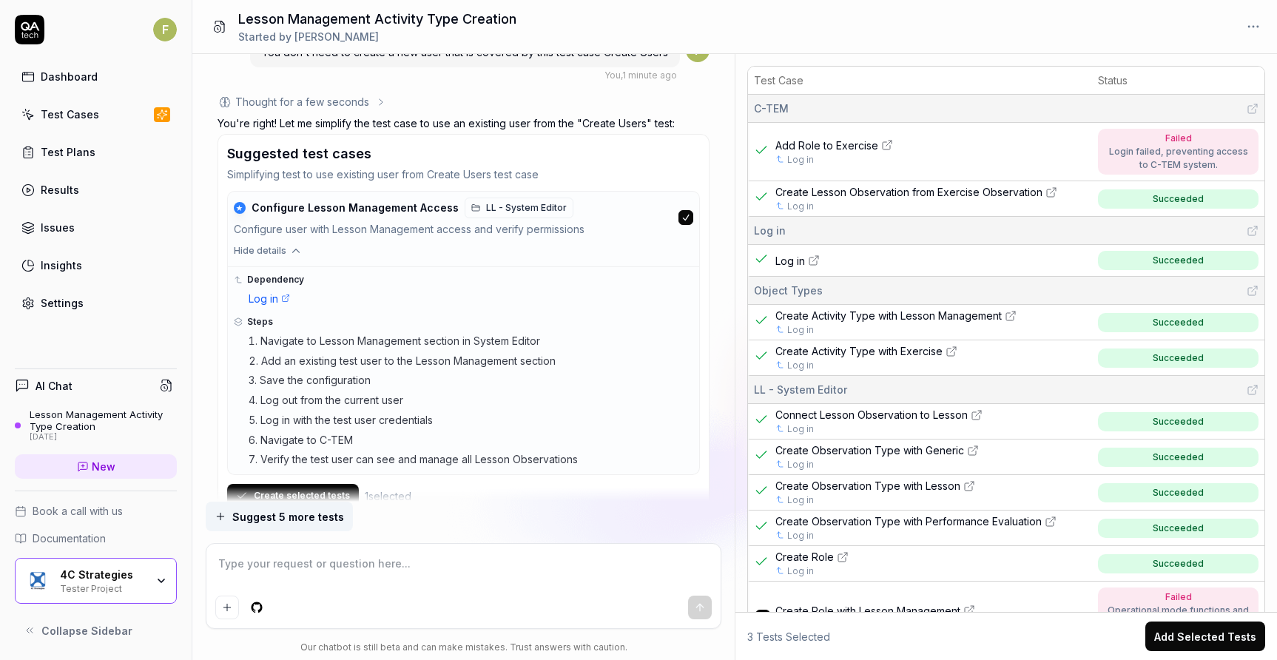
click at [413, 570] on textarea at bounding box center [463, 571] width 496 height 37
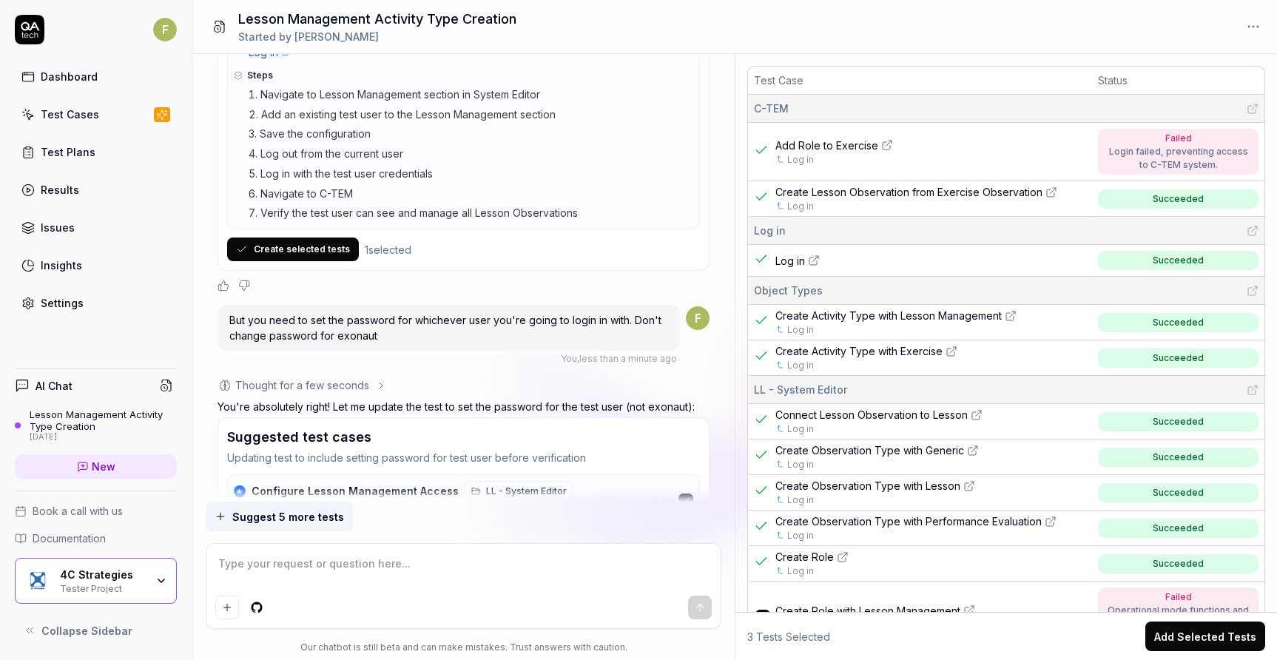
scroll to position [21516, 0]
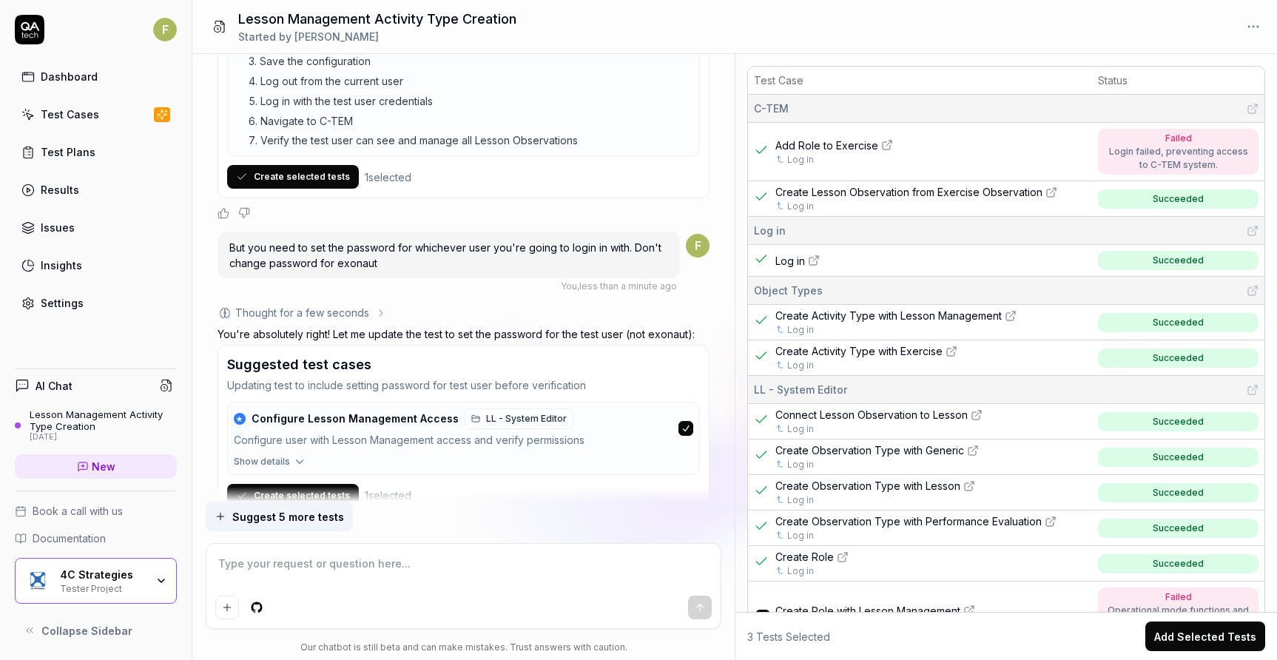
click at [297, 460] on icon "button" at bounding box center [299, 462] width 7 height 4
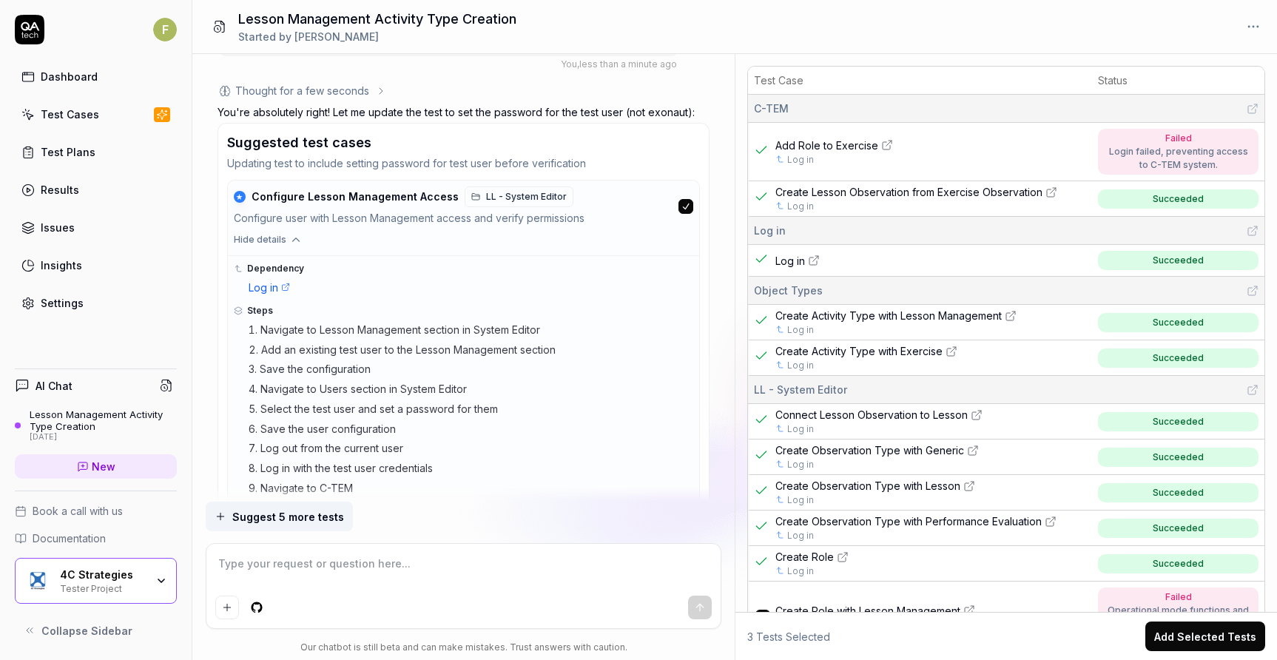
scroll to position [21786, 0]
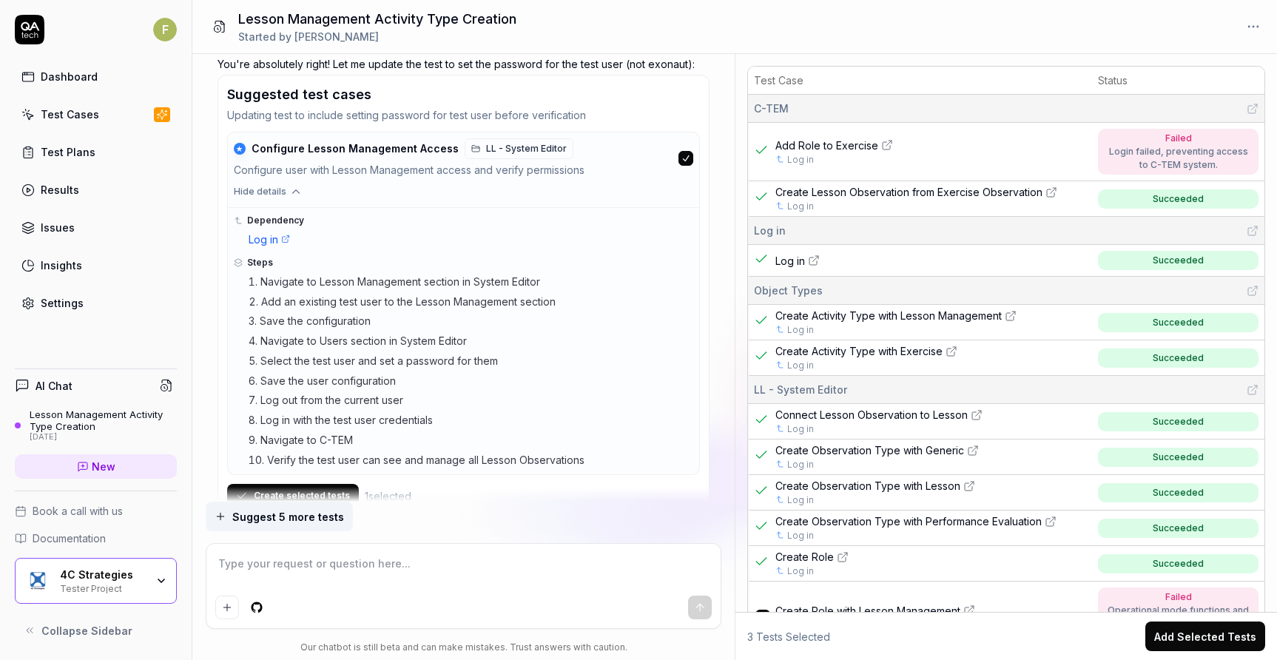
click at [325, 484] on button "Create selected tests" at bounding box center [293, 496] width 132 height 24
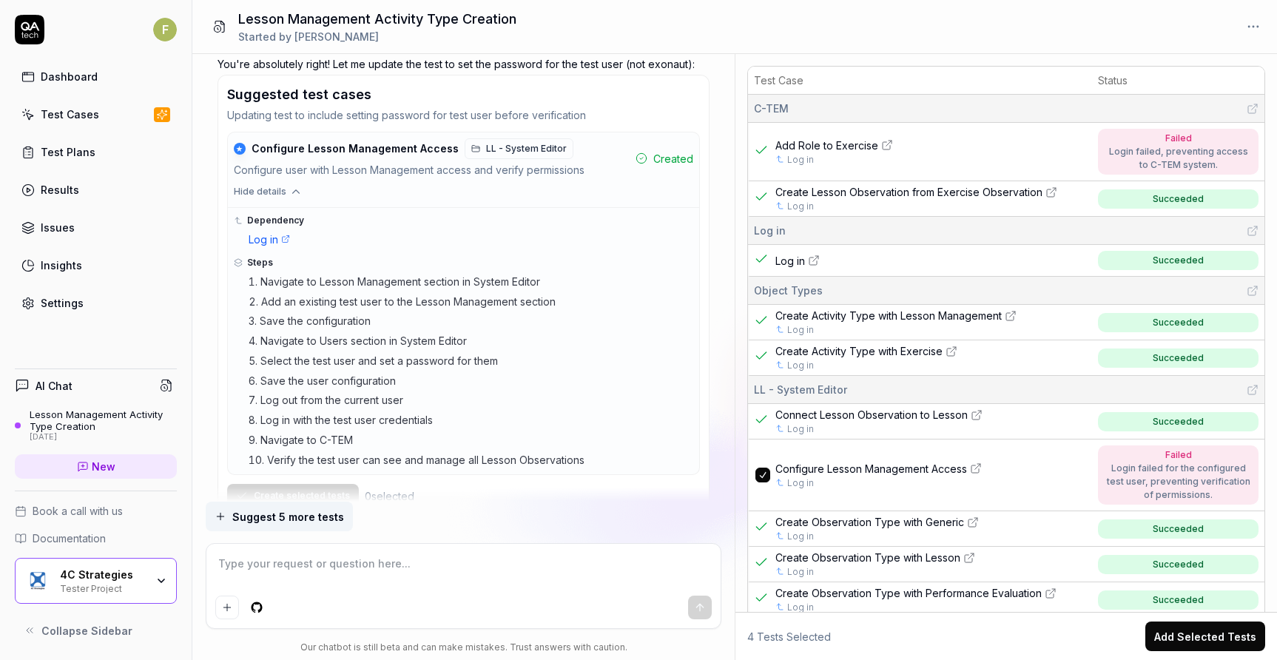
click at [388, 577] on textarea at bounding box center [463, 571] width 496 height 37
click at [690, 607] on button "submit" at bounding box center [700, 607] width 24 height 24
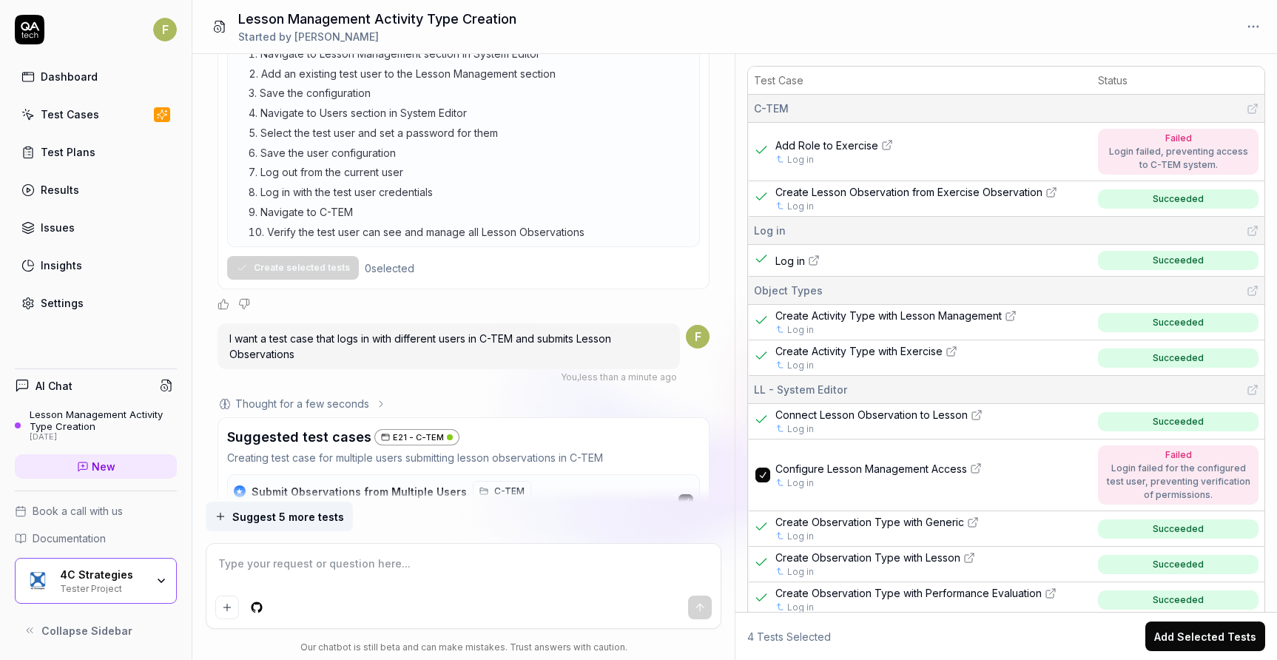
scroll to position [22086, 0]
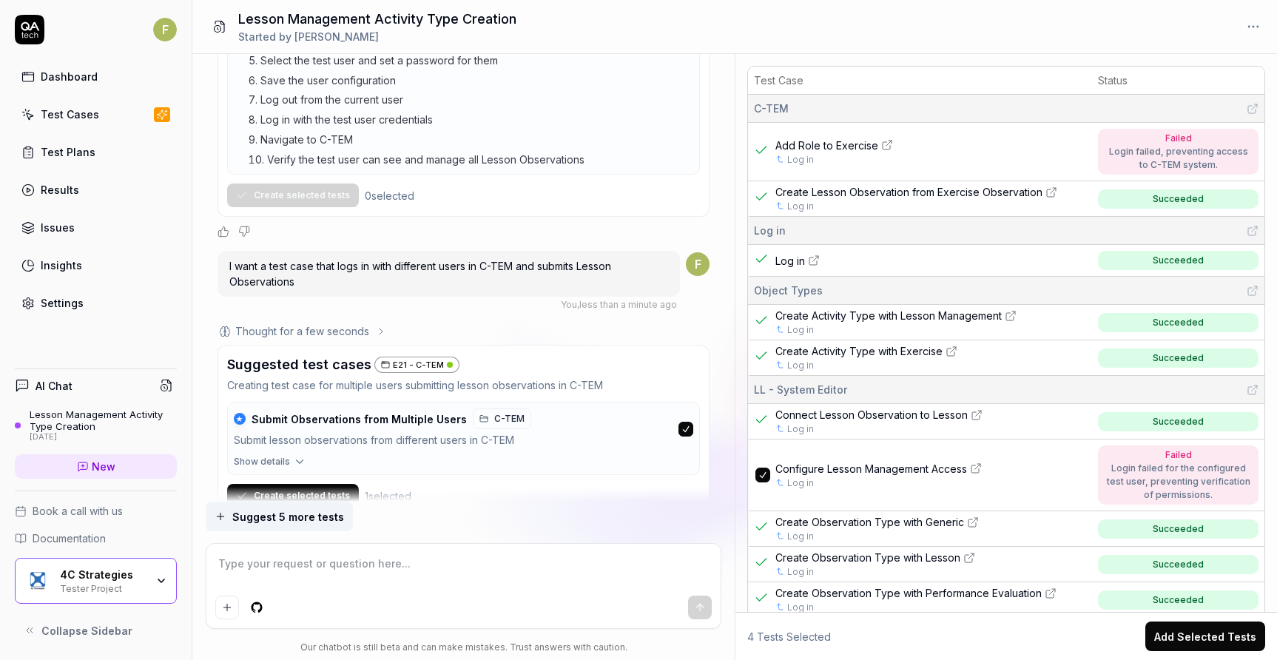
click at [300, 455] on icon "button" at bounding box center [299, 461] width 13 height 13
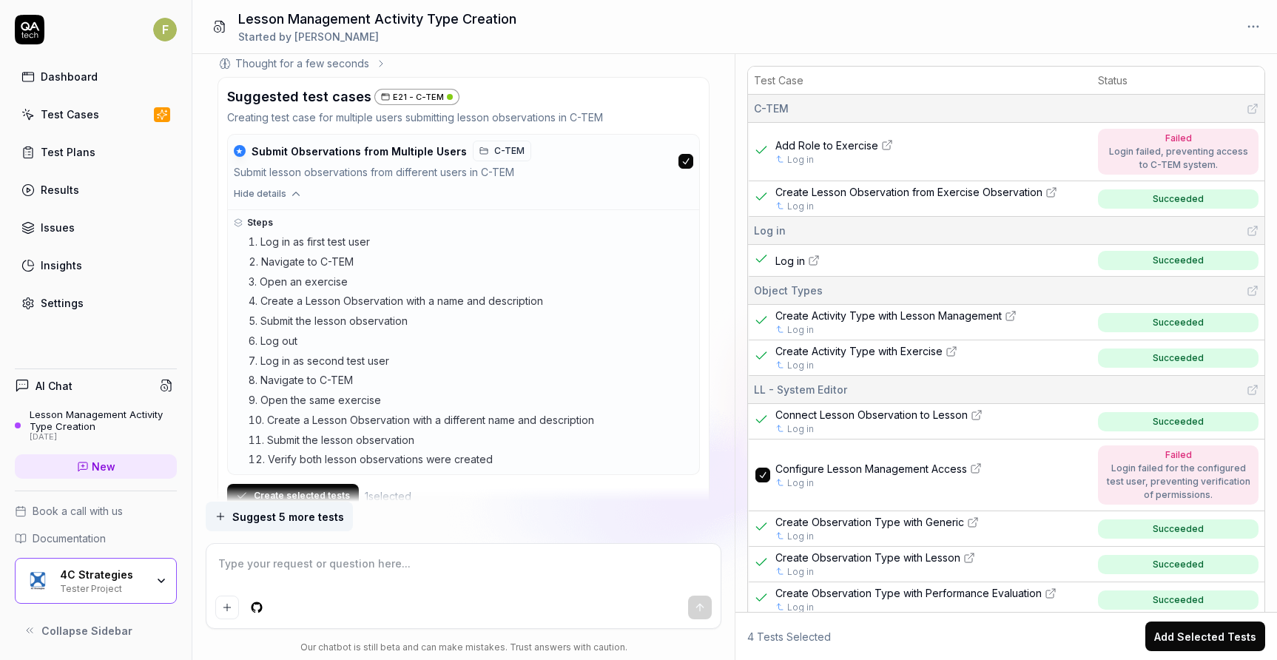
click at [327, 579] on textarea at bounding box center [463, 571] width 496 height 37
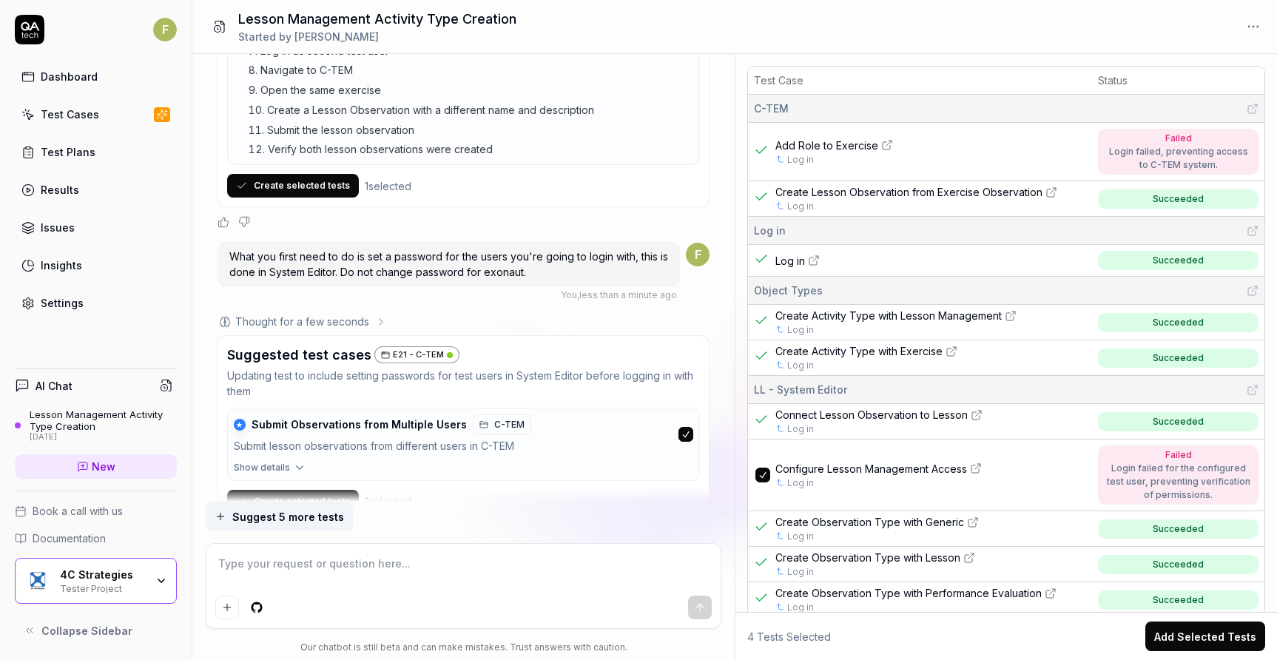
scroll to position [22670, 0]
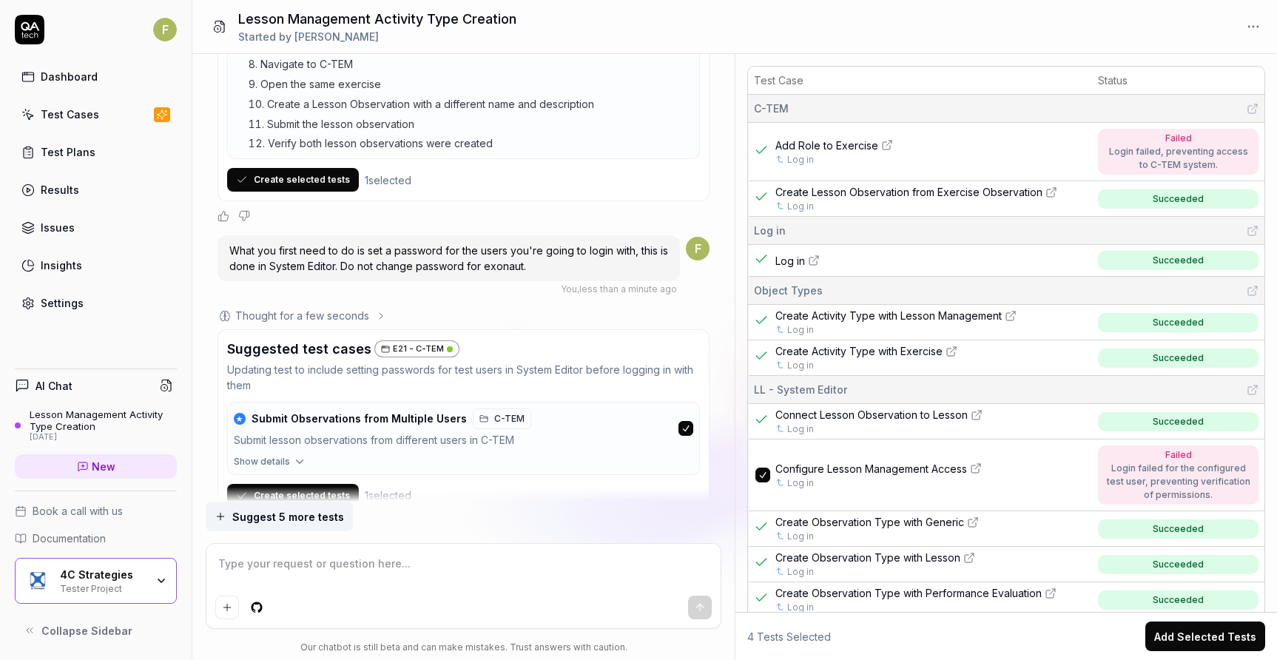
click at [283, 402] on button "★ Submit Observations from Multiple Users C-TEM Submit lesson observations from…" at bounding box center [464, 428] width 472 height 53
click at [293, 455] on icon "button" at bounding box center [299, 461] width 13 height 13
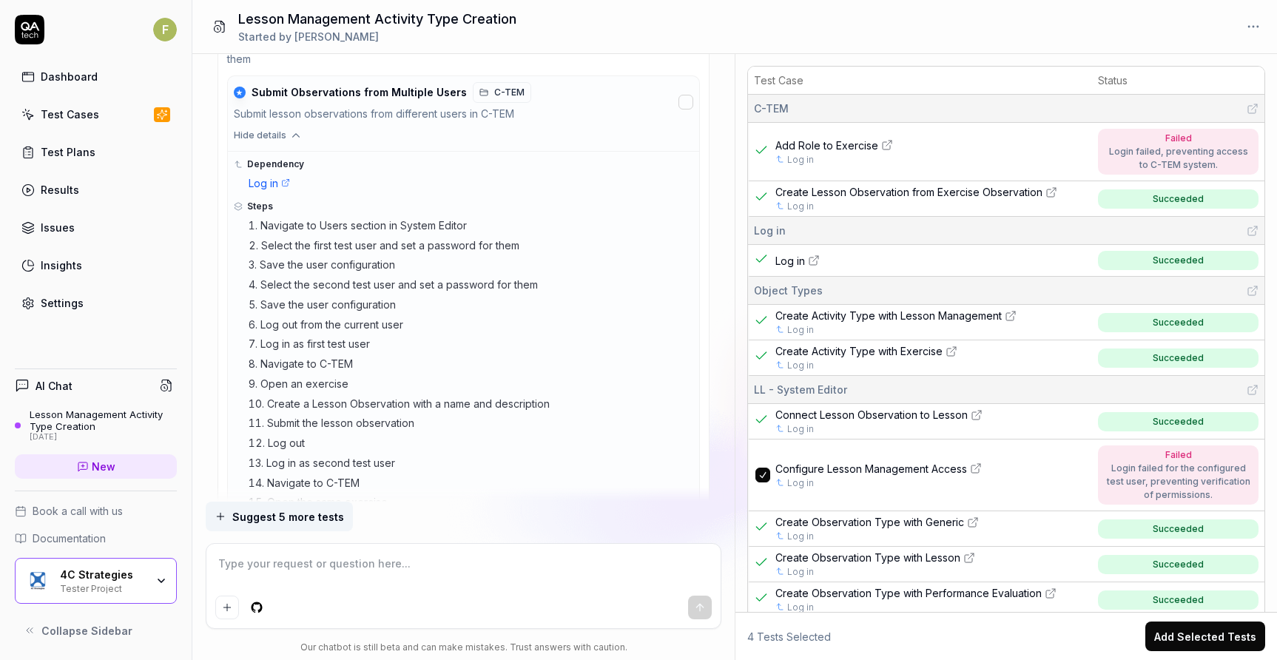
scroll to position [22950, 0]
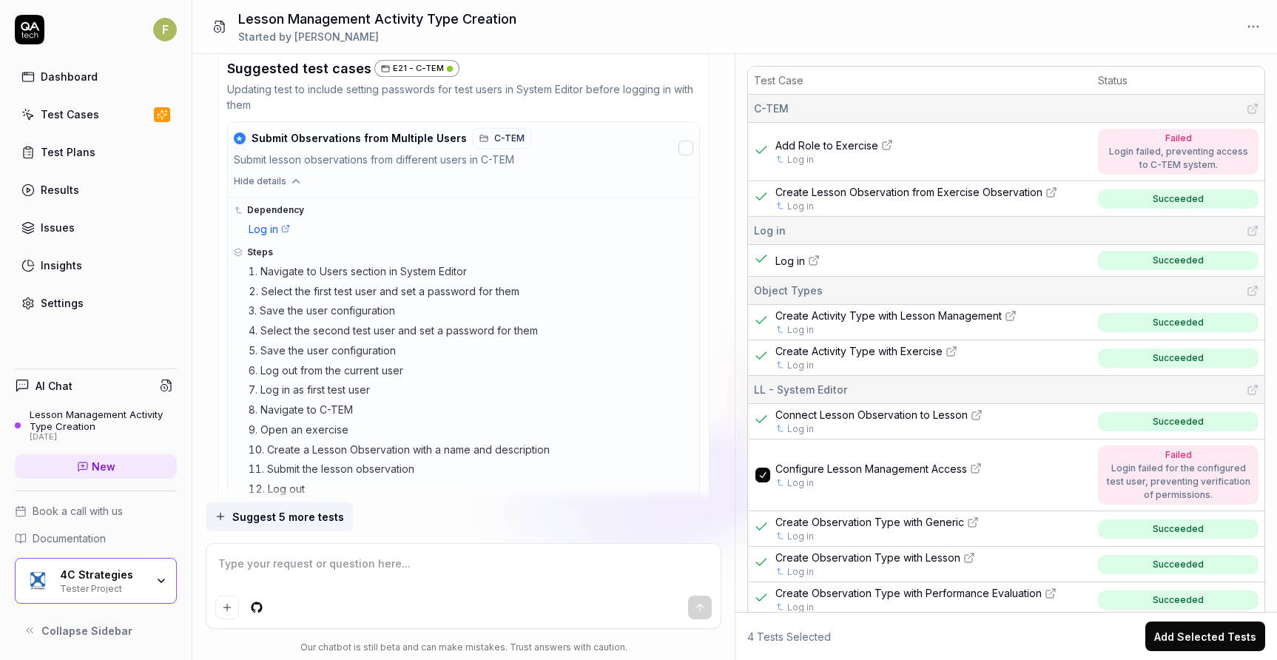
click at [387, 328] on ol "Navigate to Users section in System Editor Select the first test user and set a…" at bounding box center [471, 440] width 445 height 354
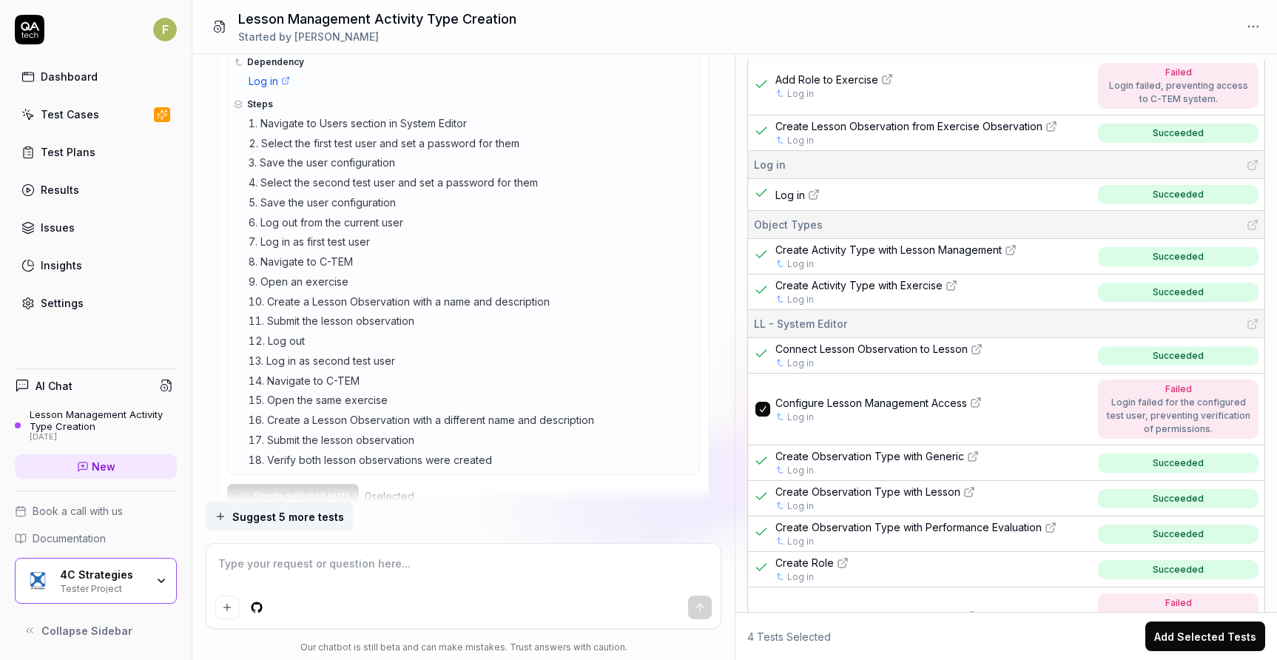
scroll to position [22728, 0]
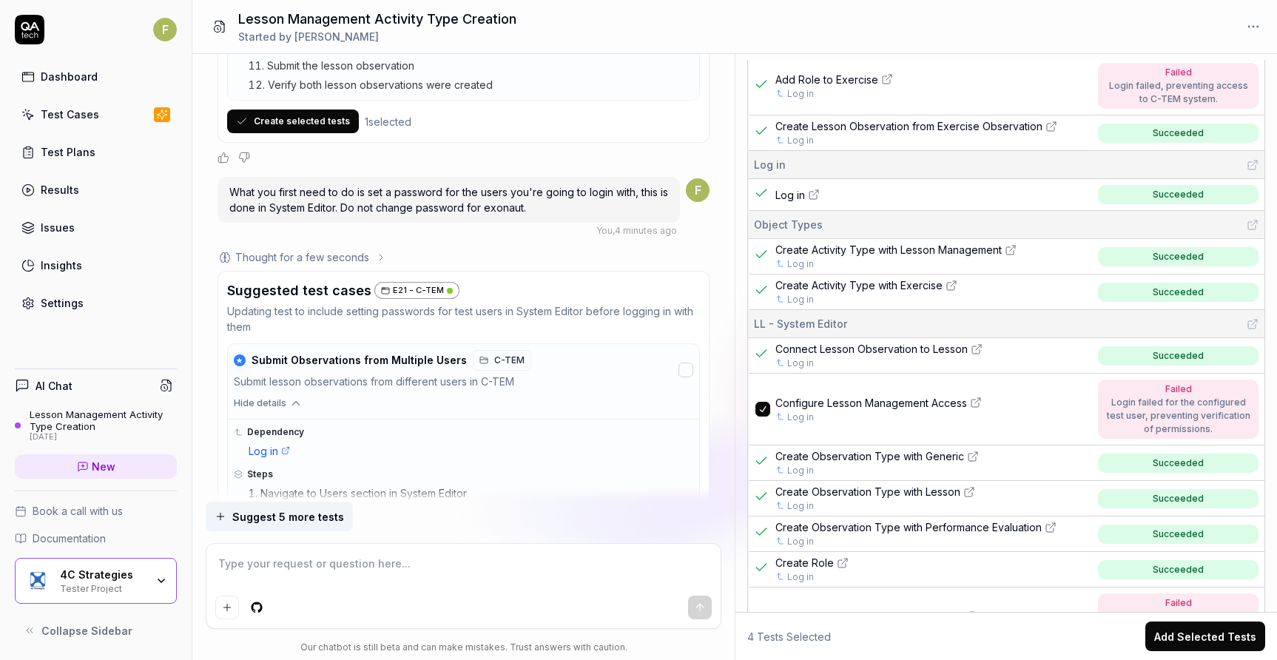
click at [274, 396] on span "Hide details" at bounding box center [260, 402] width 53 height 13
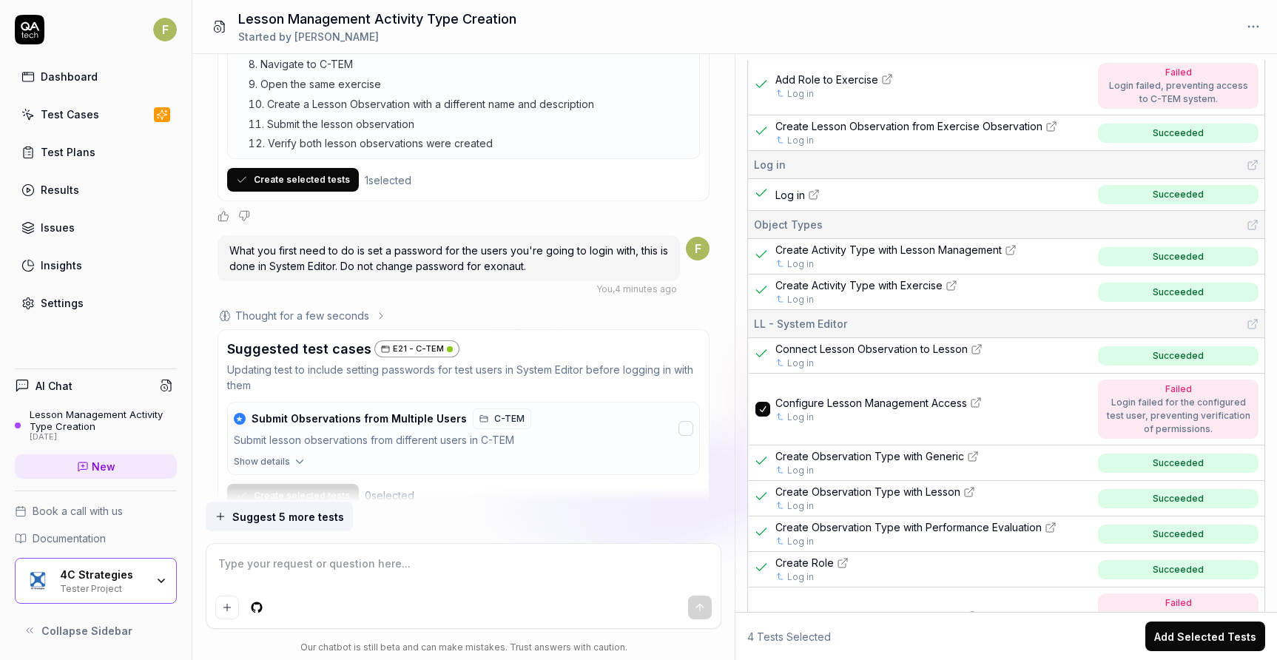
click at [289, 412] on span "Submit Observations from Multiple Users" at bounding box center [358, 418] width 215 height 13
click at [325, 484] on button "Create selected tests" at bounding box center [293, 496] width 132 height 24
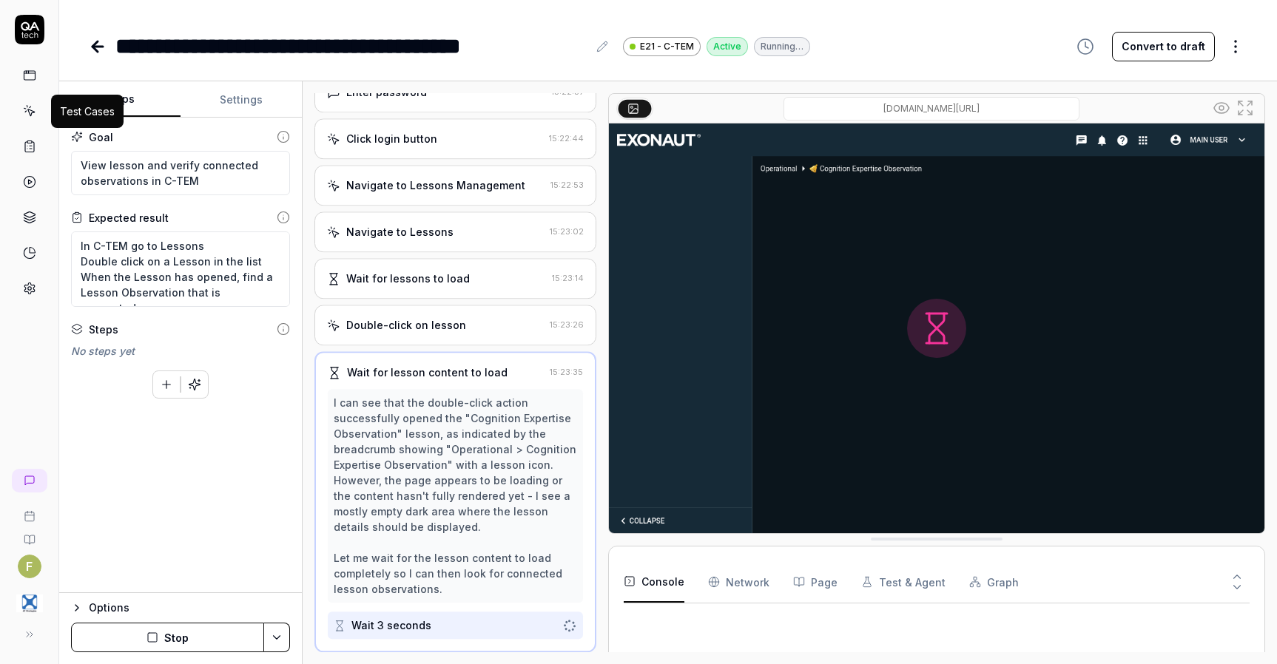
scroll to position [150, 0]
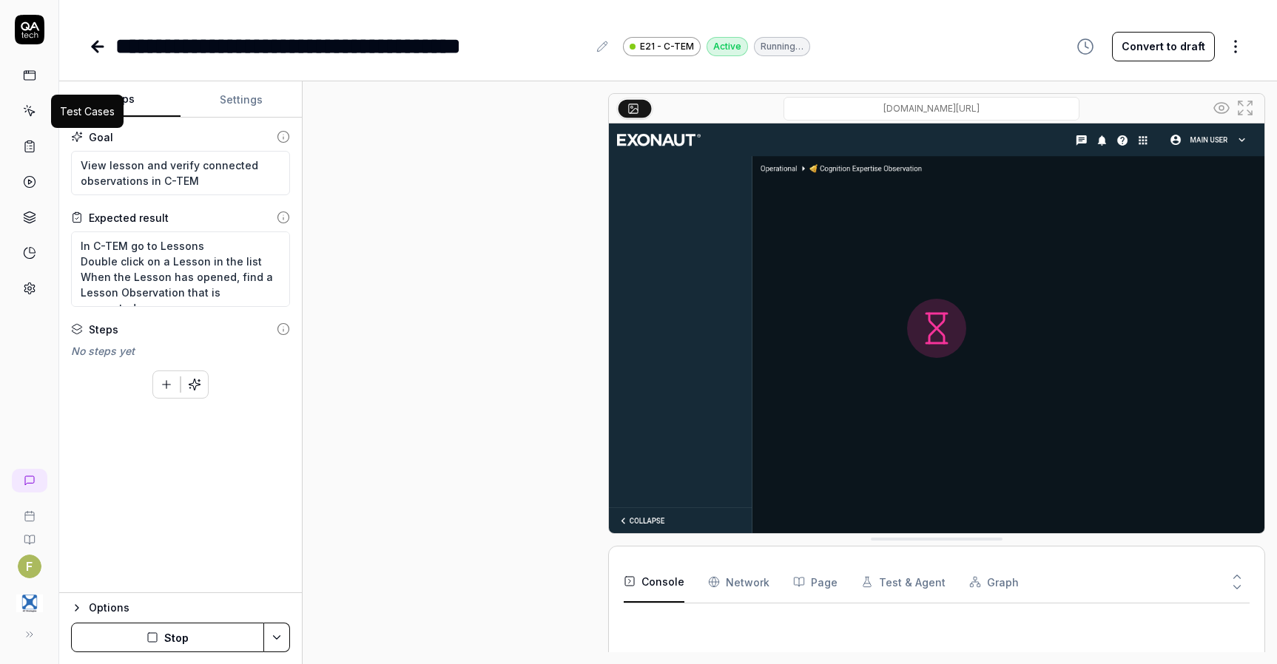
click at [92, 51] on icon at bounding box center [98, 47] width 18 height 18
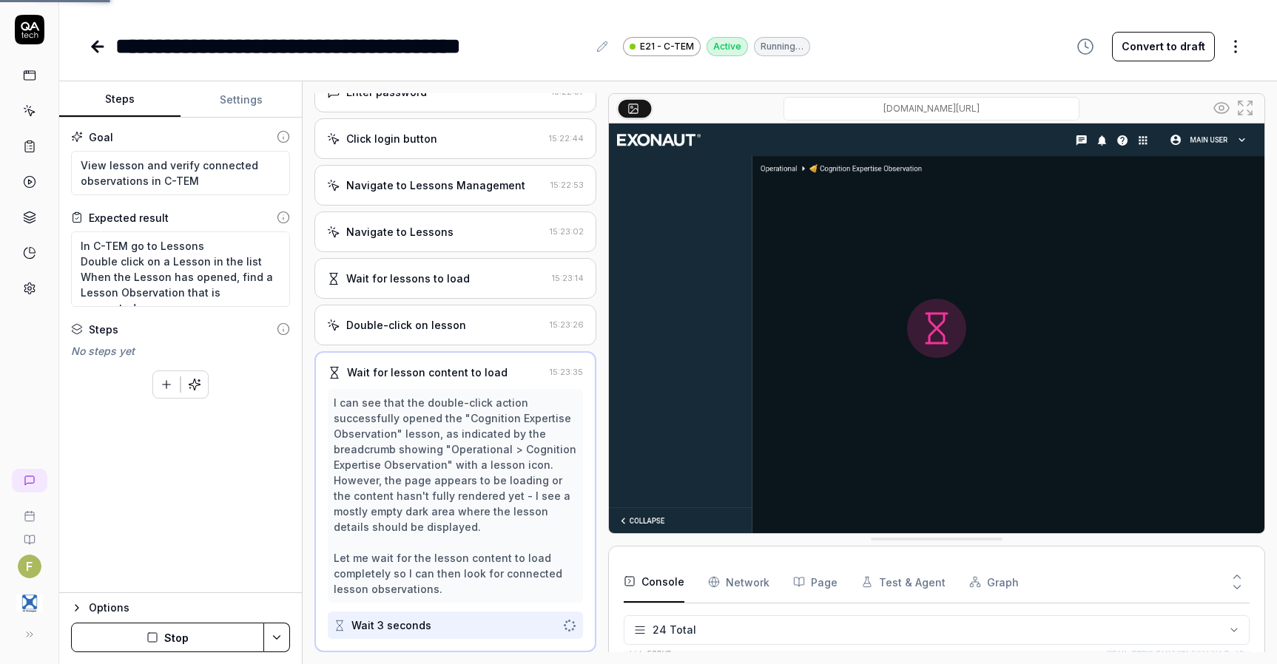
scroll to position [612, 0]
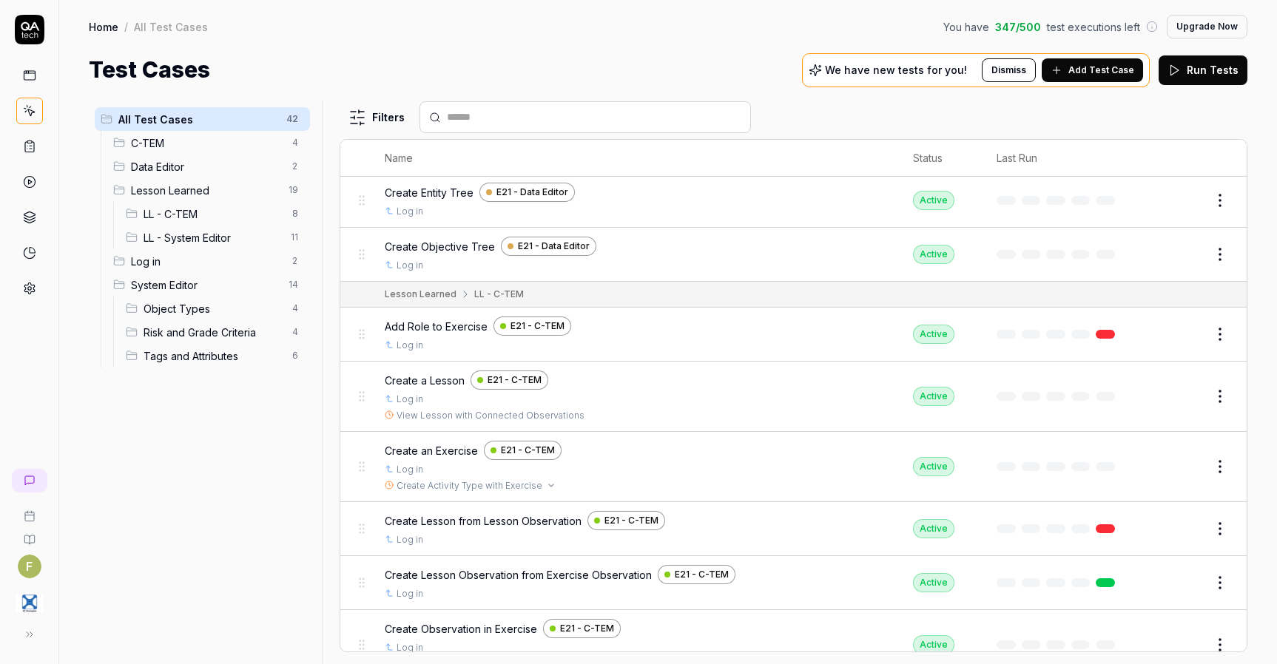
scroll to position [444, 0]
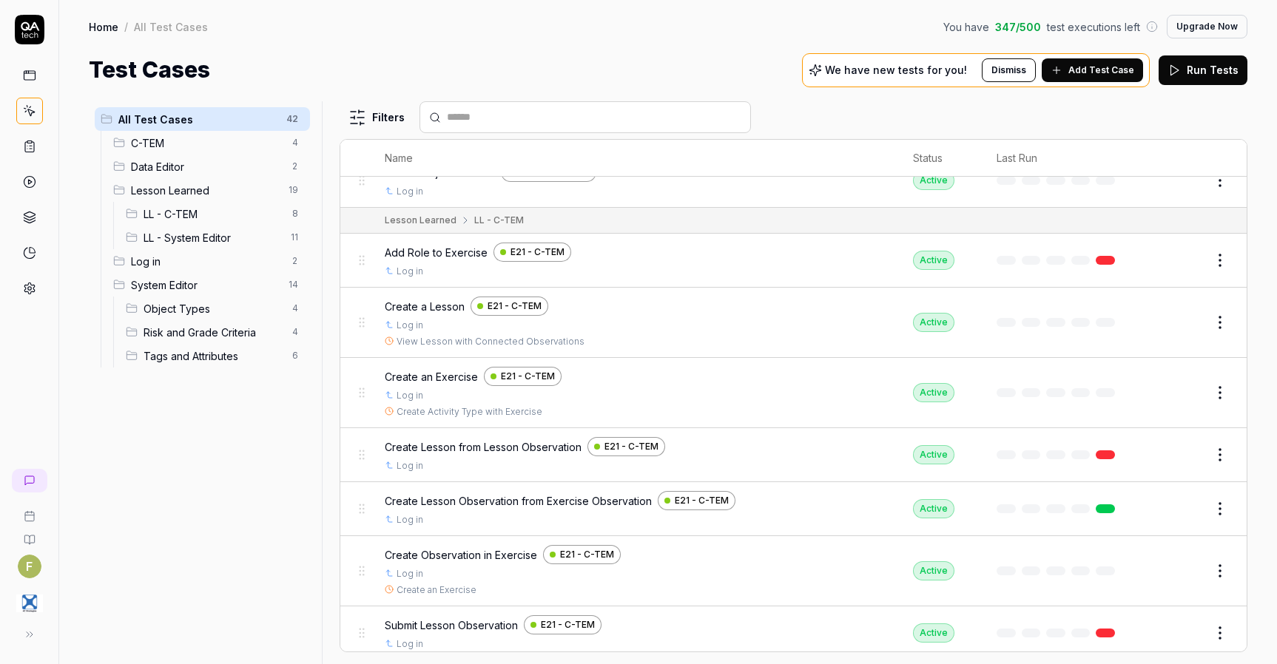
click at [1180, 514] on button "Edit" at bounding box center [1184, 509] width 36 height 24
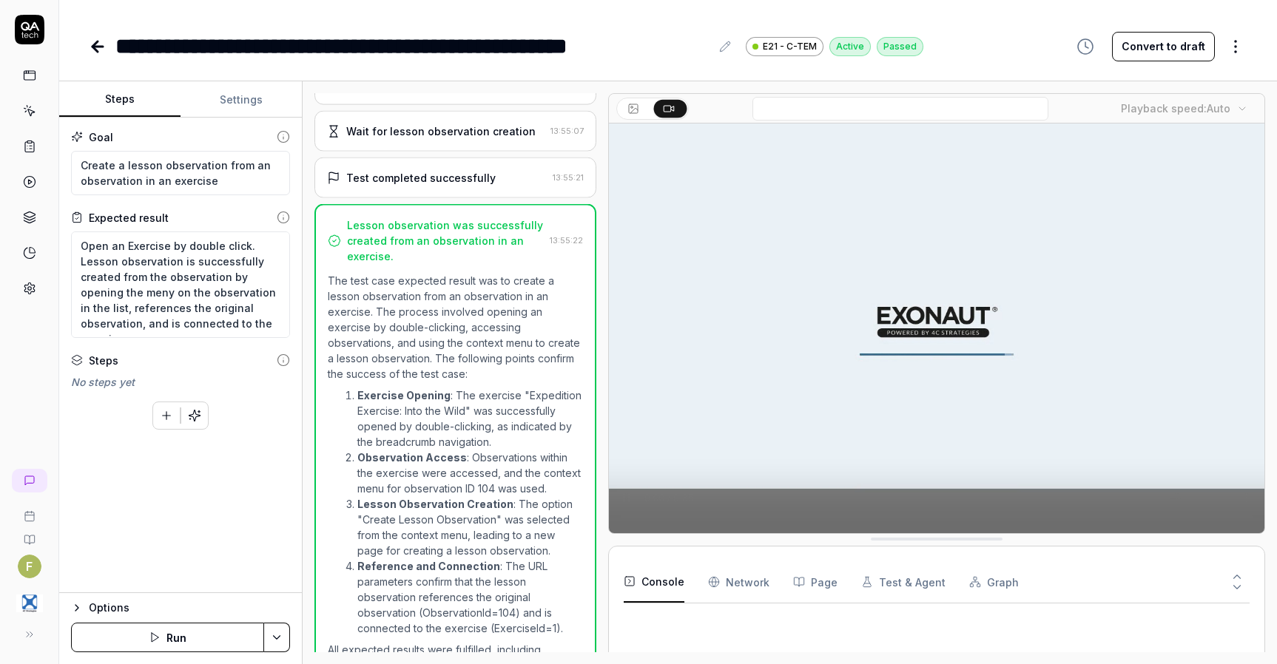
click at [517, 41] on div "**********" at bounding box center [412, 46] width 595 height 33
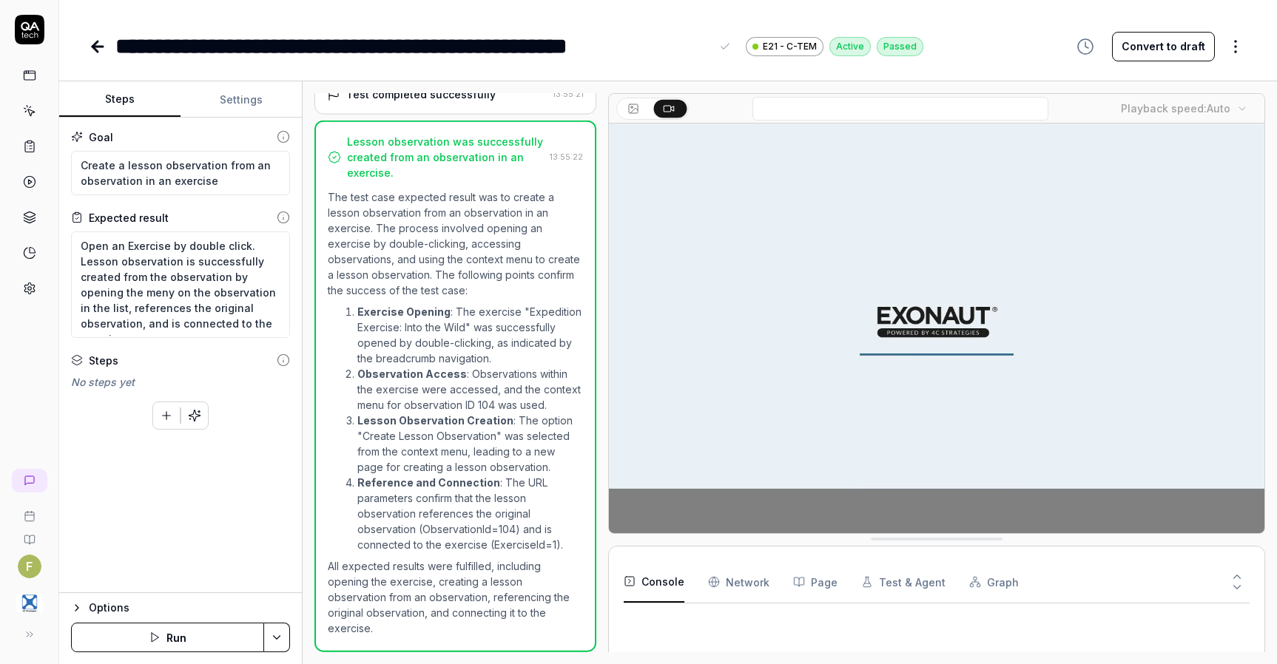
type textarea "*"
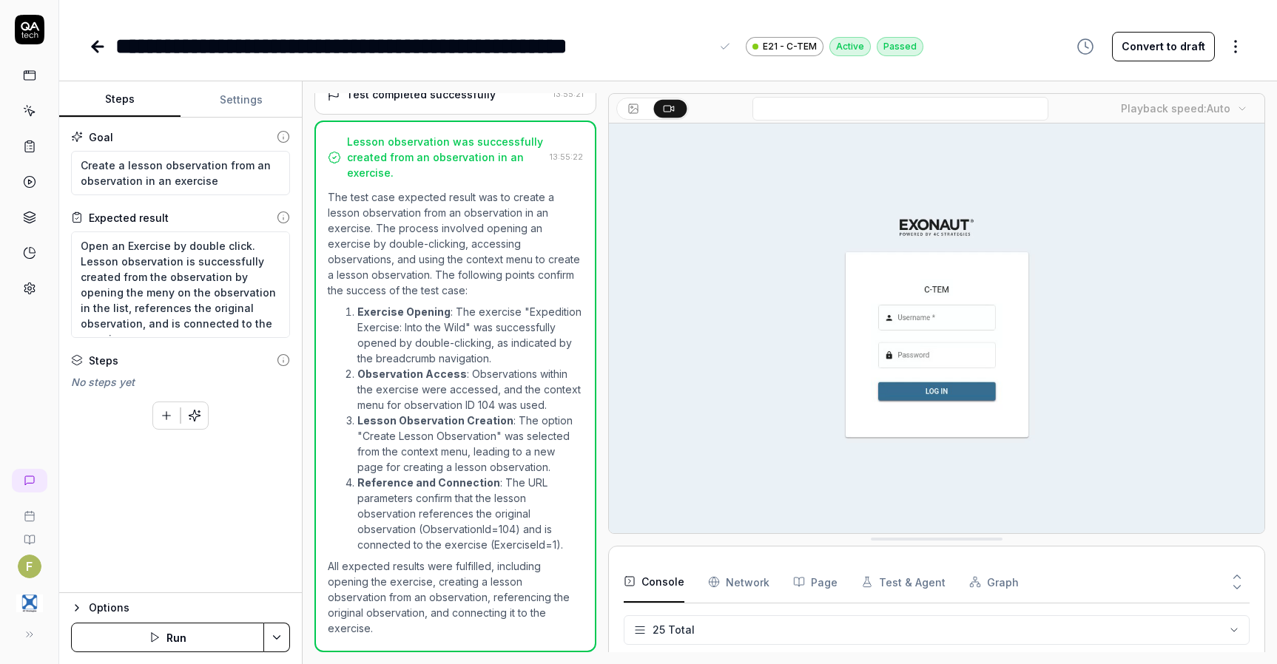
scroll to position [641, 0]
drag, startPoint x: 478, startPoint y: 44, endPoint x: 706, endPoint y: 50, distance: 228.6
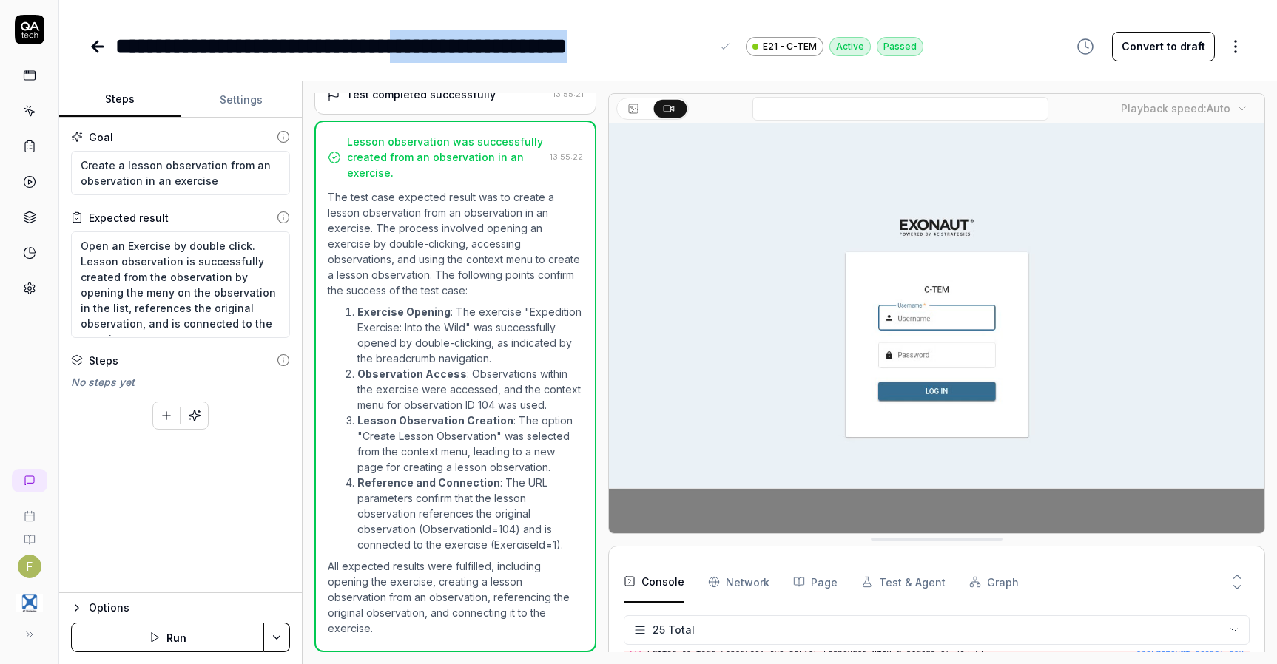
click at [706, 50] on div "**********" at bounding box center [412, 46] width 595 height 33
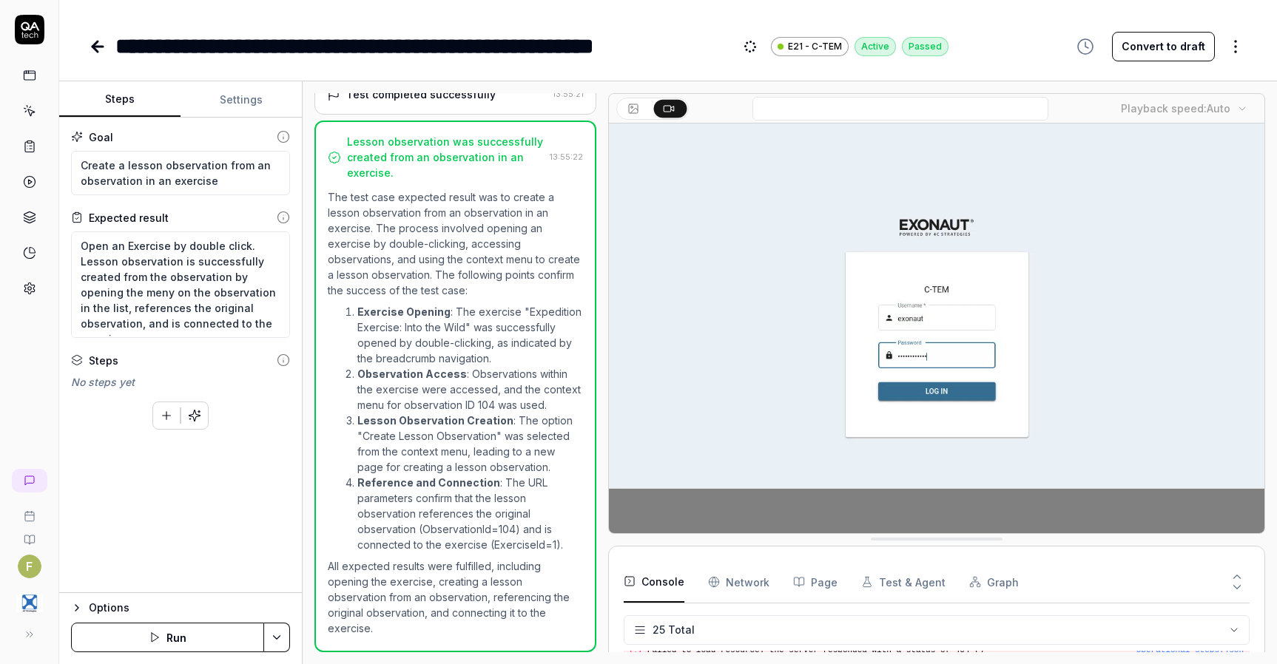
click at [99, 47] on icon at bounding box center [97, 47] width 10 height 0
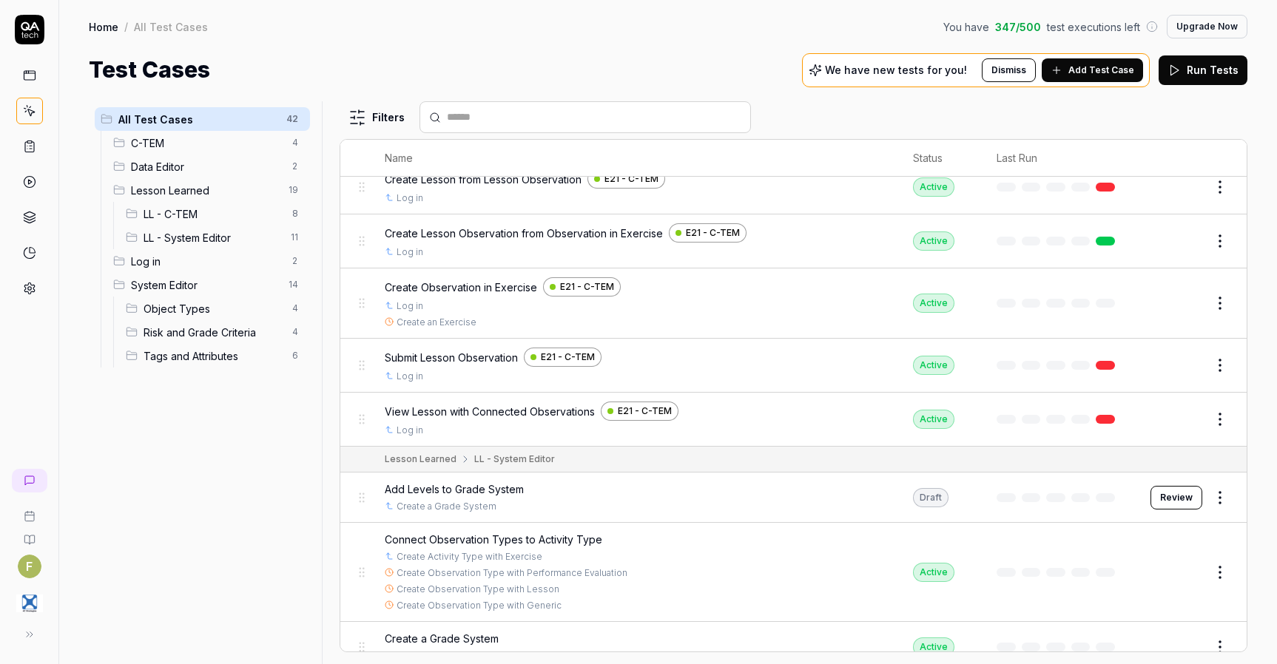
scroll to position [740, 0]
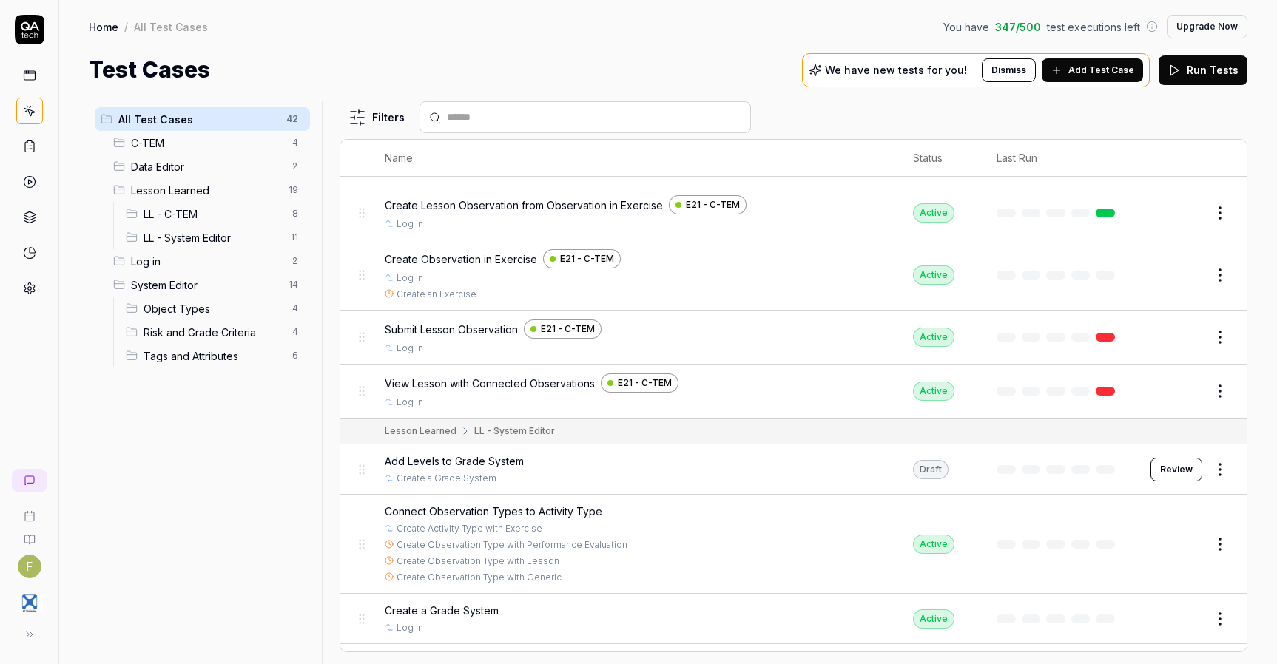
click at [471, 385] on span "View Lesson with Connected Observations" at bounding box center [490, 384] width 210 height 16
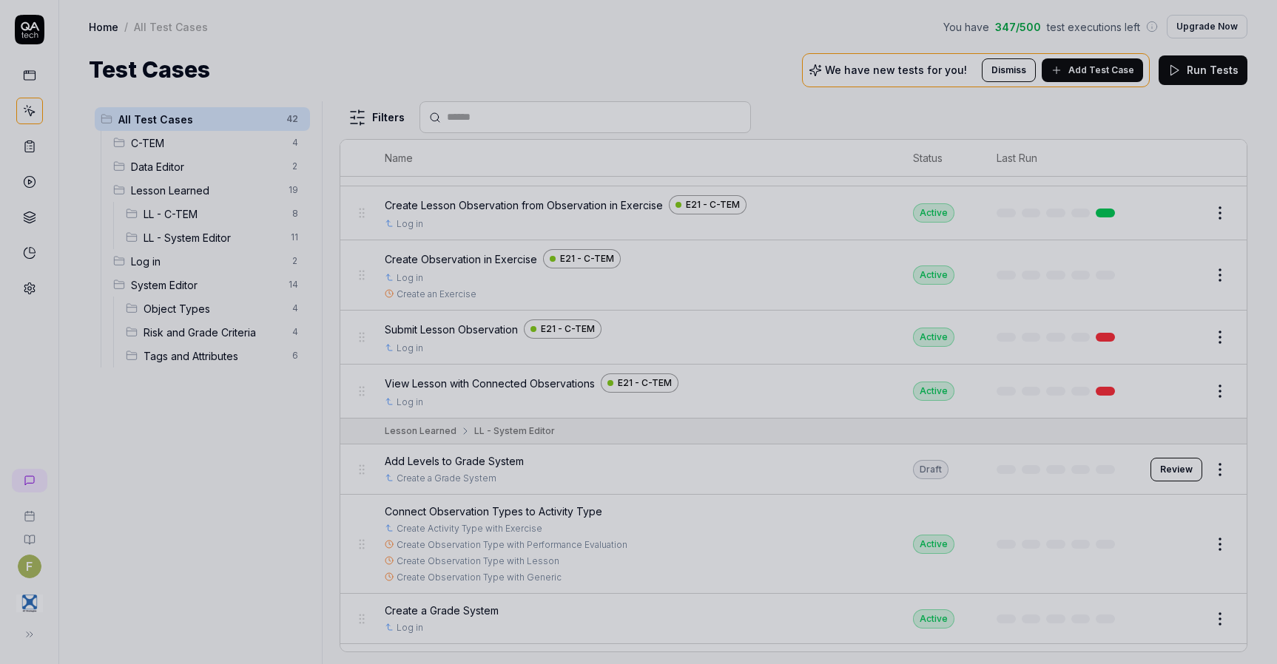
drag, startPoint x: 866, startPoint y: 433, endPoint x: 982, endPoint y: 423, distance: 116.5
click at [869, 433] on div at bounding box center [638, 332] width 1277 height 664
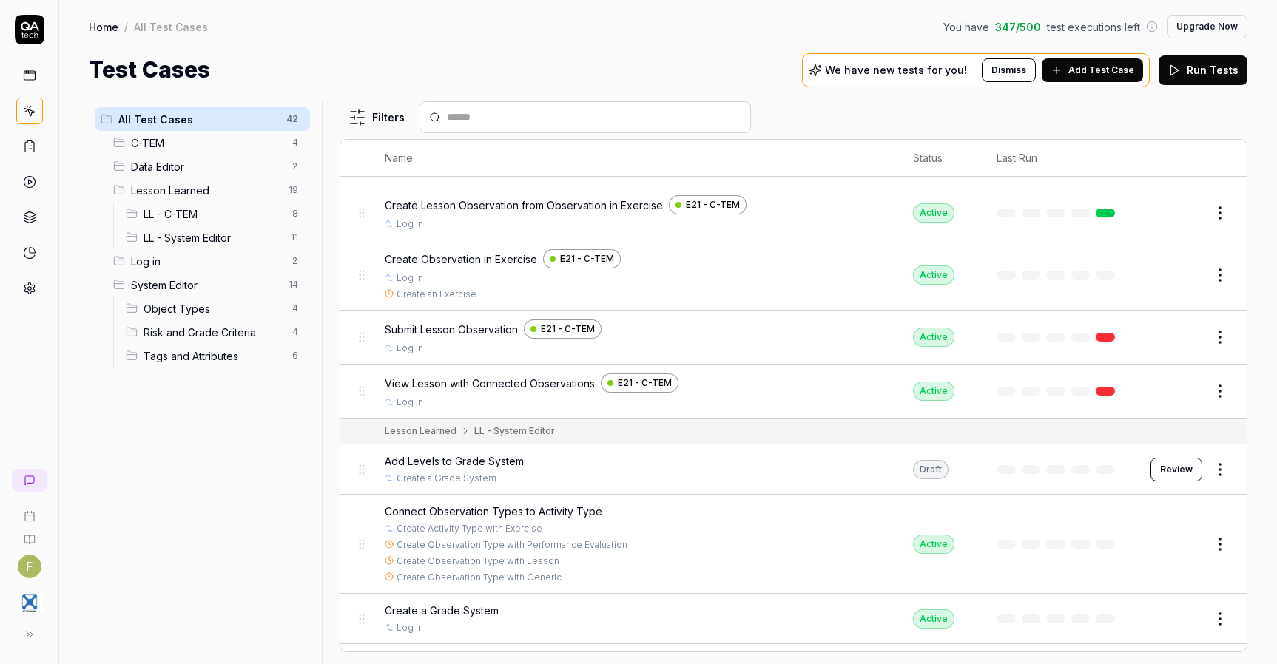
click at [1174, 398] on button "Edit" at bounding box center [1184, 391] width 36 height 24
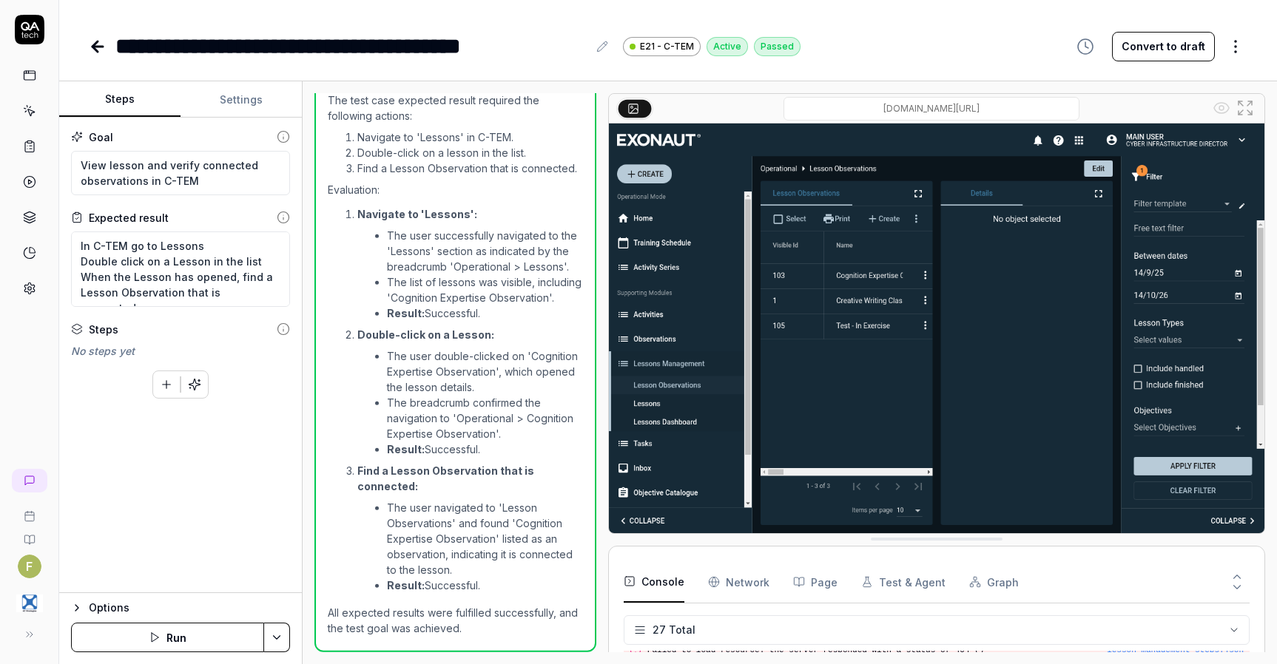
scroll to position [804, 0]
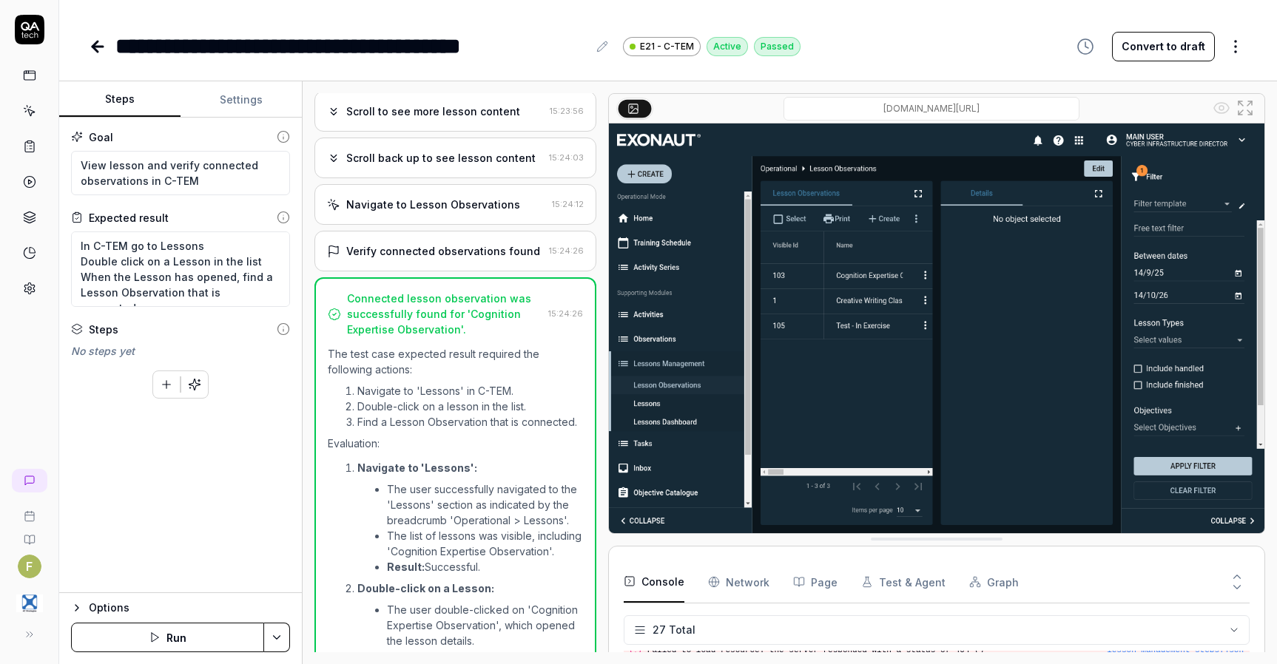
scroll to position [212, 0]
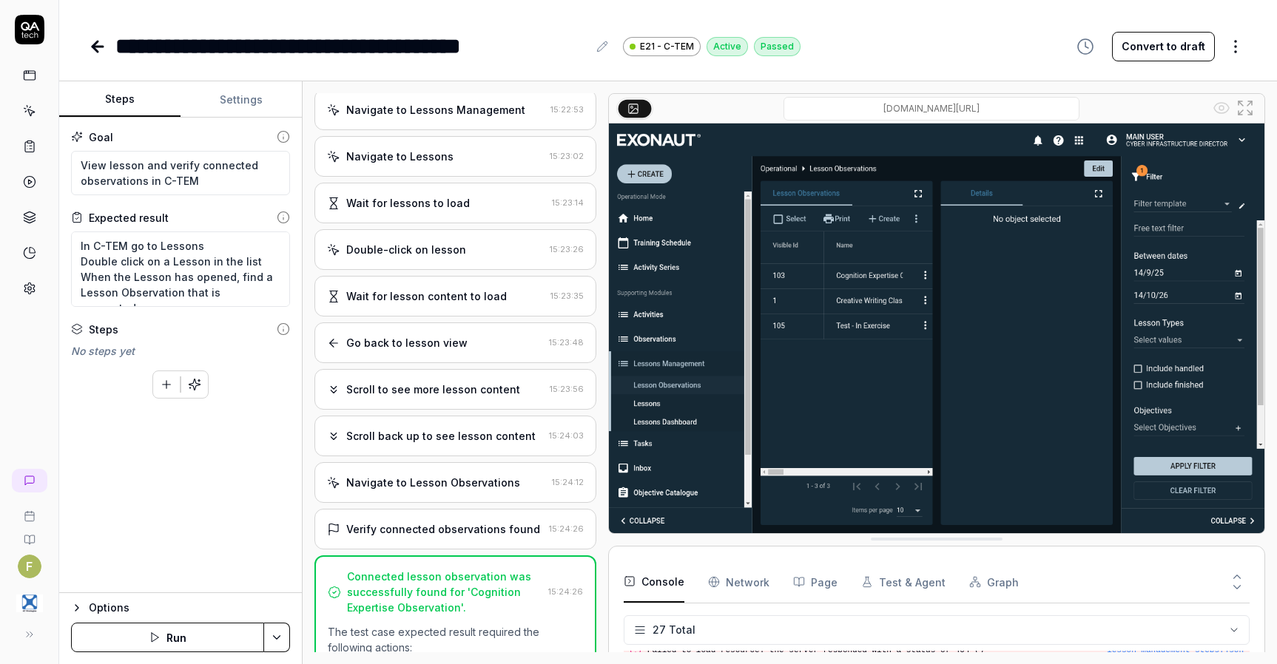
click at [445, 537] on div "Verify connected observations found" at bounding box center [443, 529] width 194 height 16
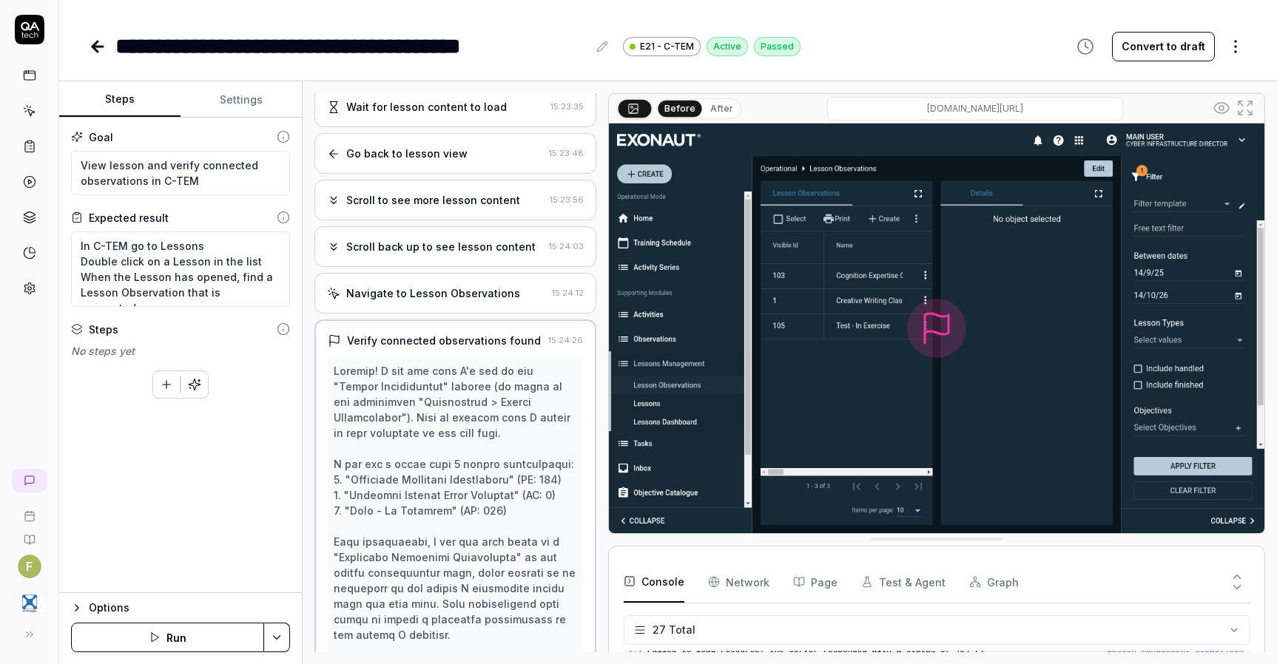
scroll to position [398, 0]
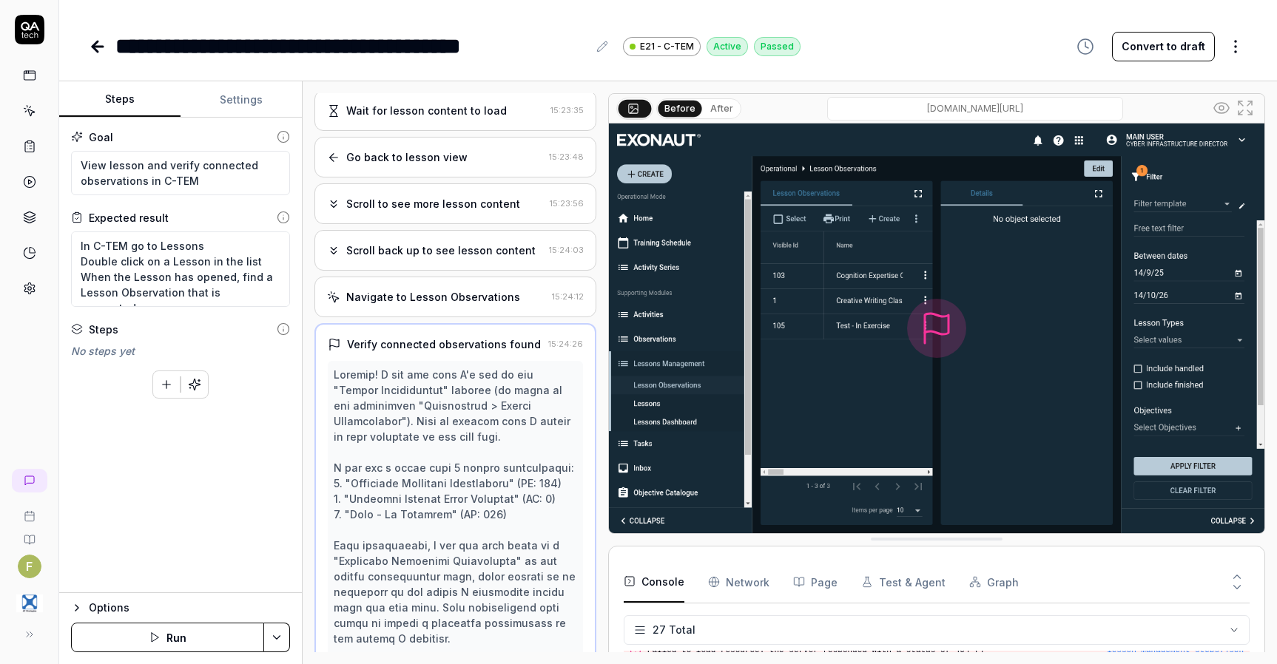
click at [490, 317] on div "Navigate to Lesson Observations 15:24:12" at bounding box center [455, 297] width 282 height 41
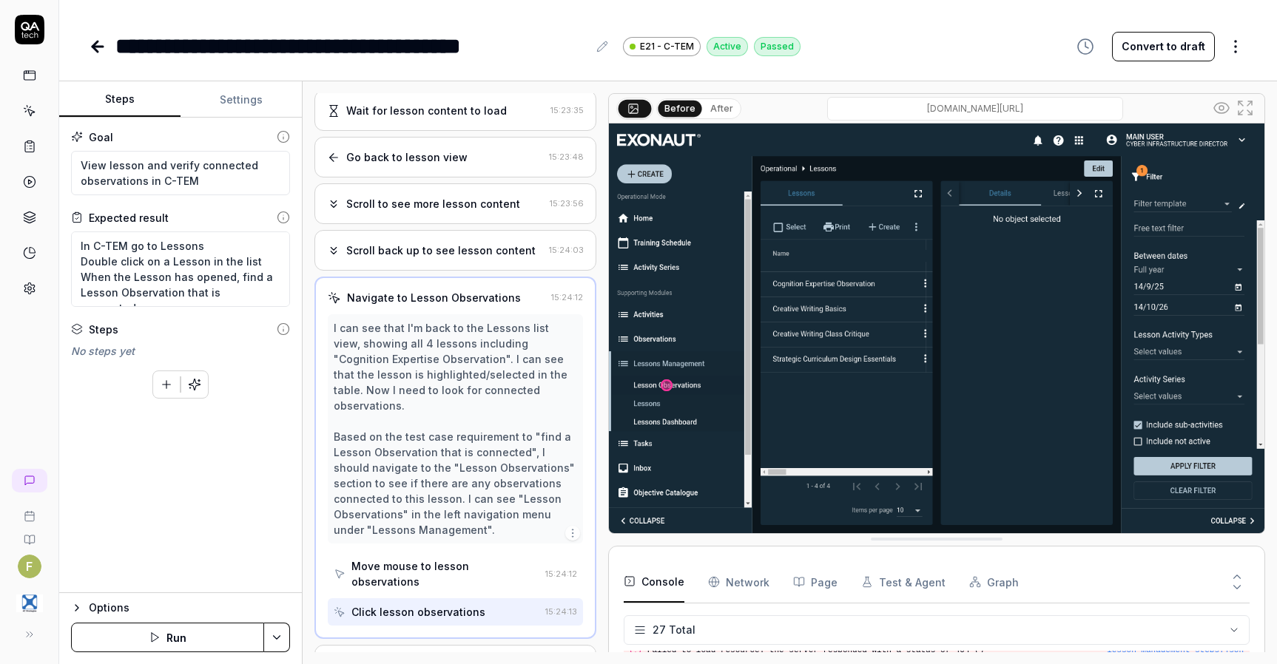
click at [486, 258] on div "Scroll back up to see lesson content" at bounding box center [440, 251] width 189 height 16
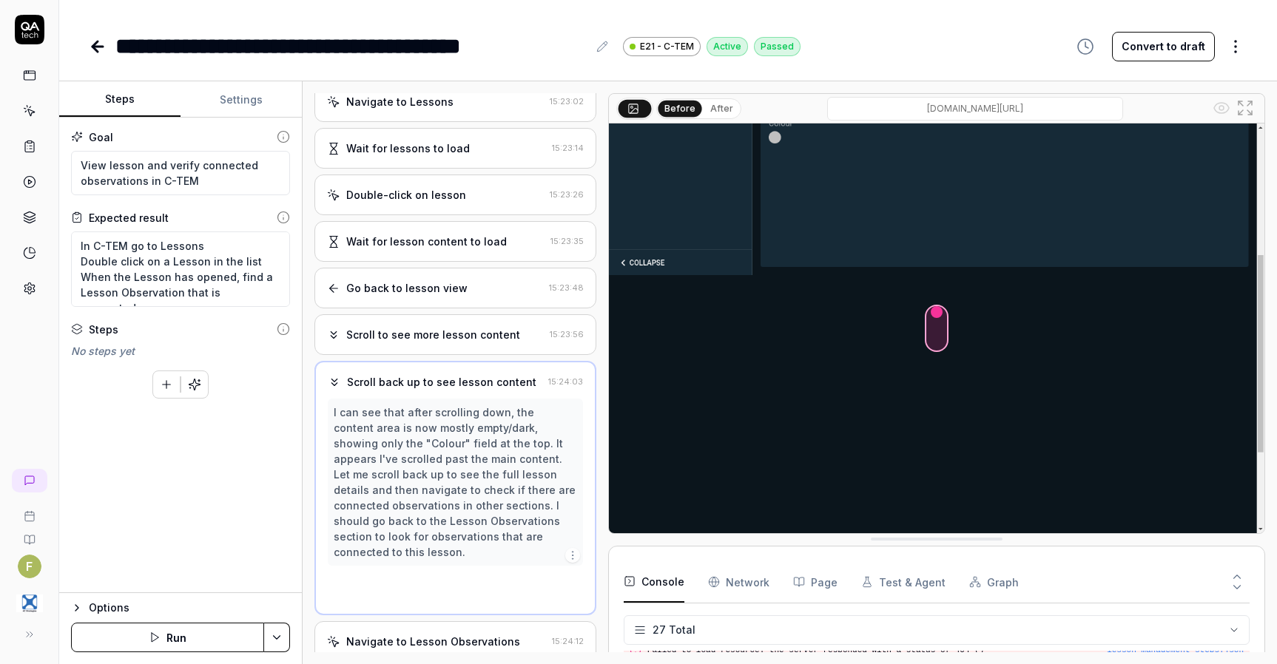
scroll to position [243, 0]
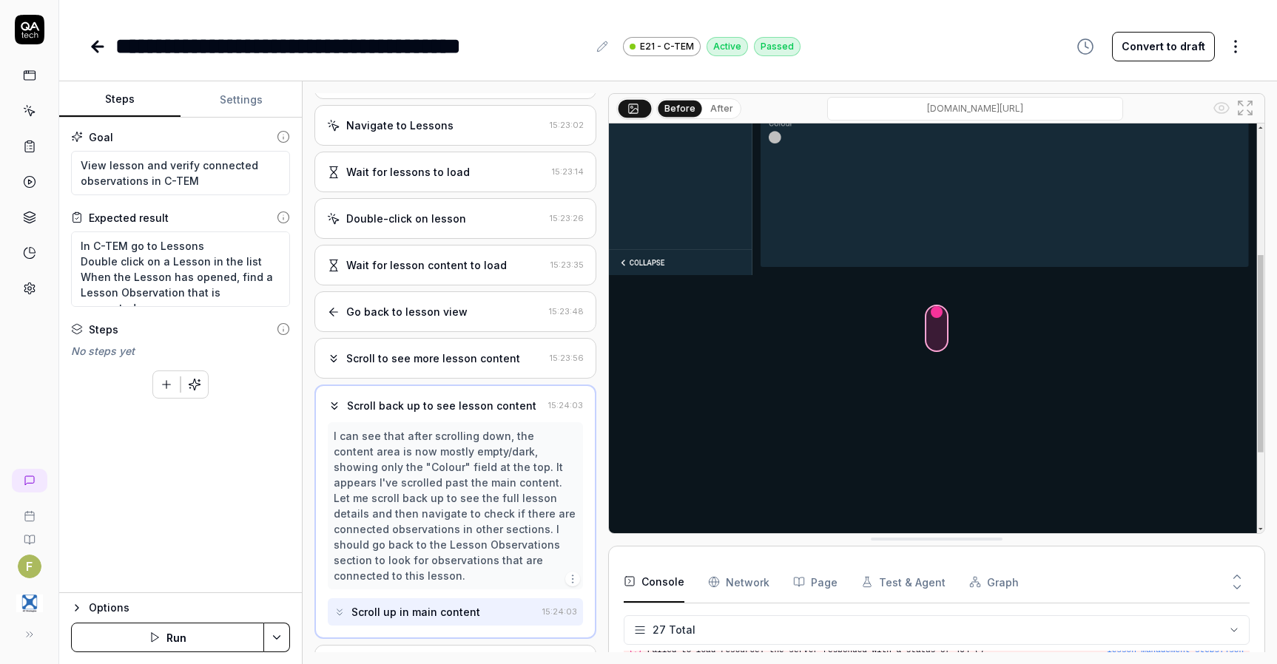
click at [475, 366] on div "Scroll to see more lesson content" at bounding box center [433, 359] width 174 height 16
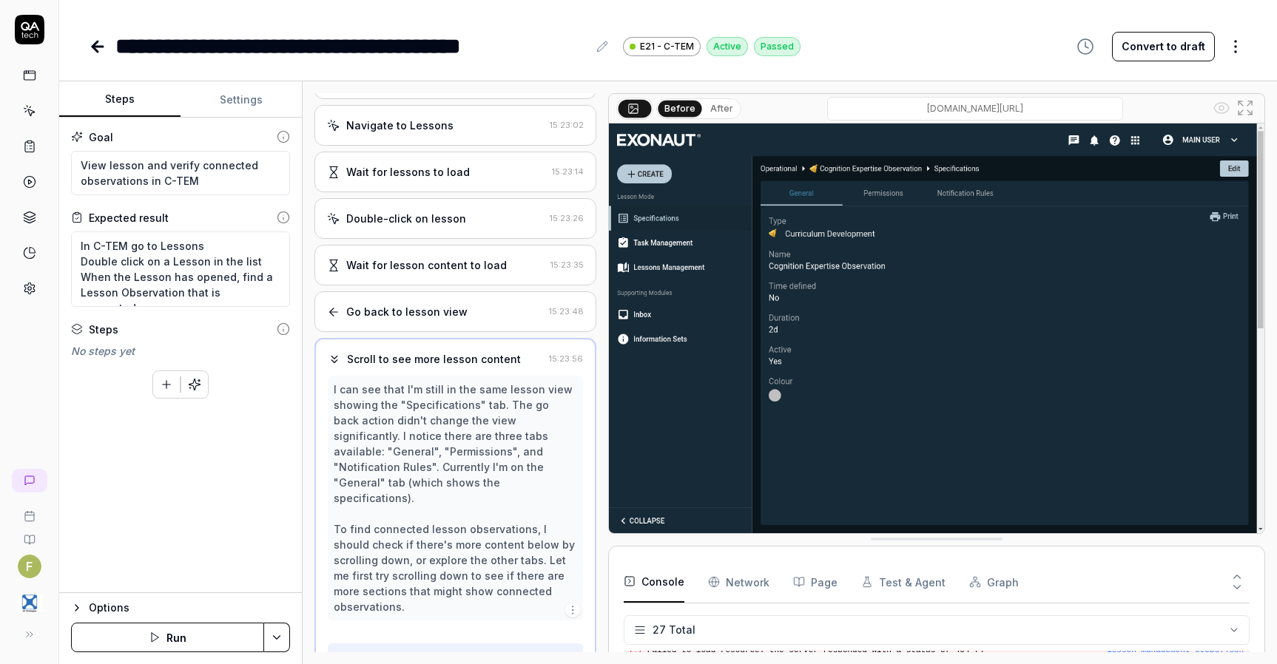
scroll to position [259, 0]
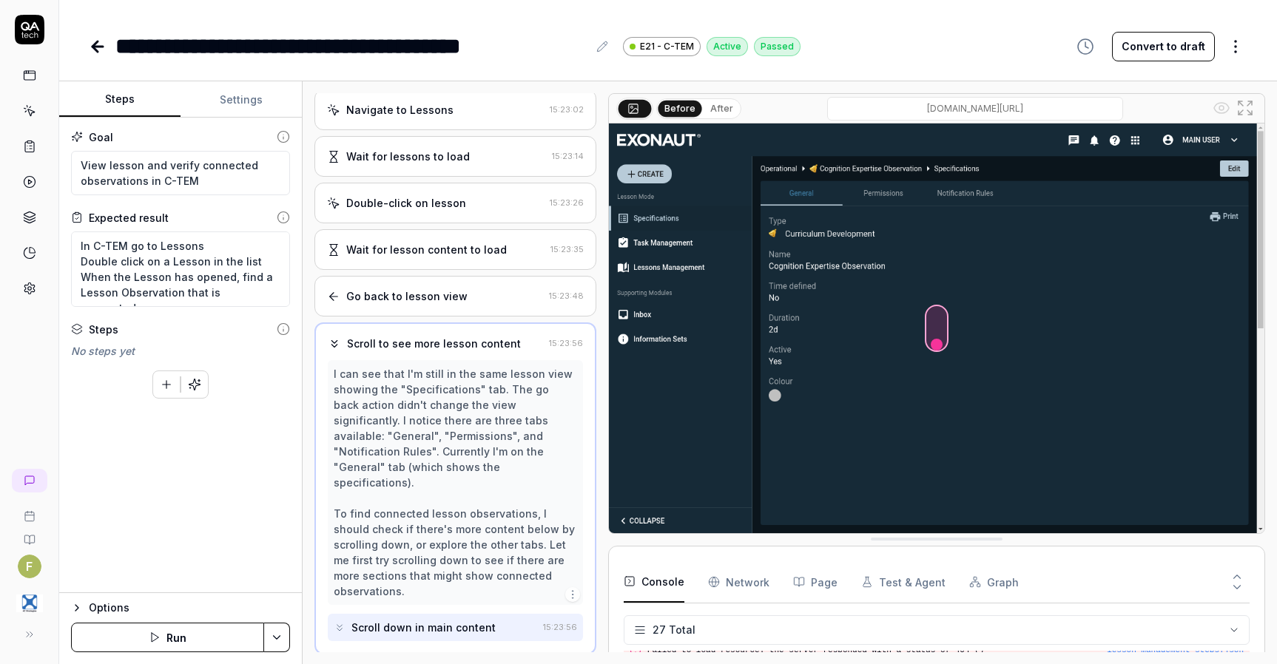
click at [463, 211] on div "Double-click on lesson" at bounding box center [435, 203] width 217 height 16
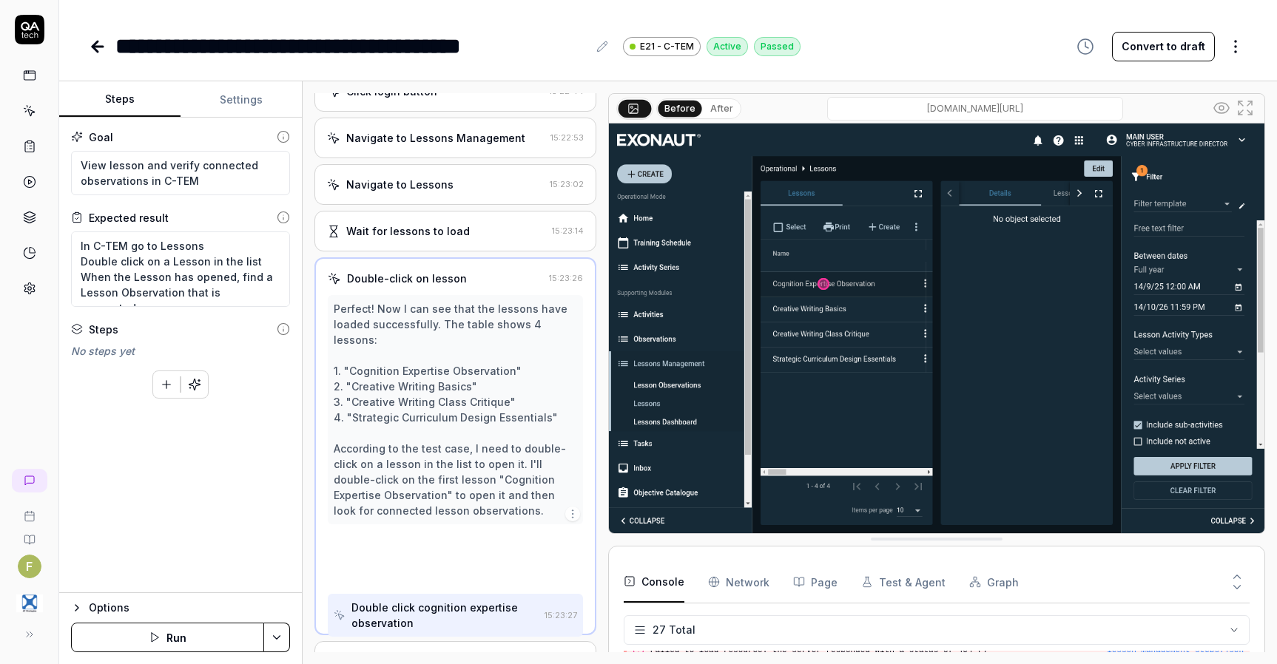
scroll to position [180, 0]
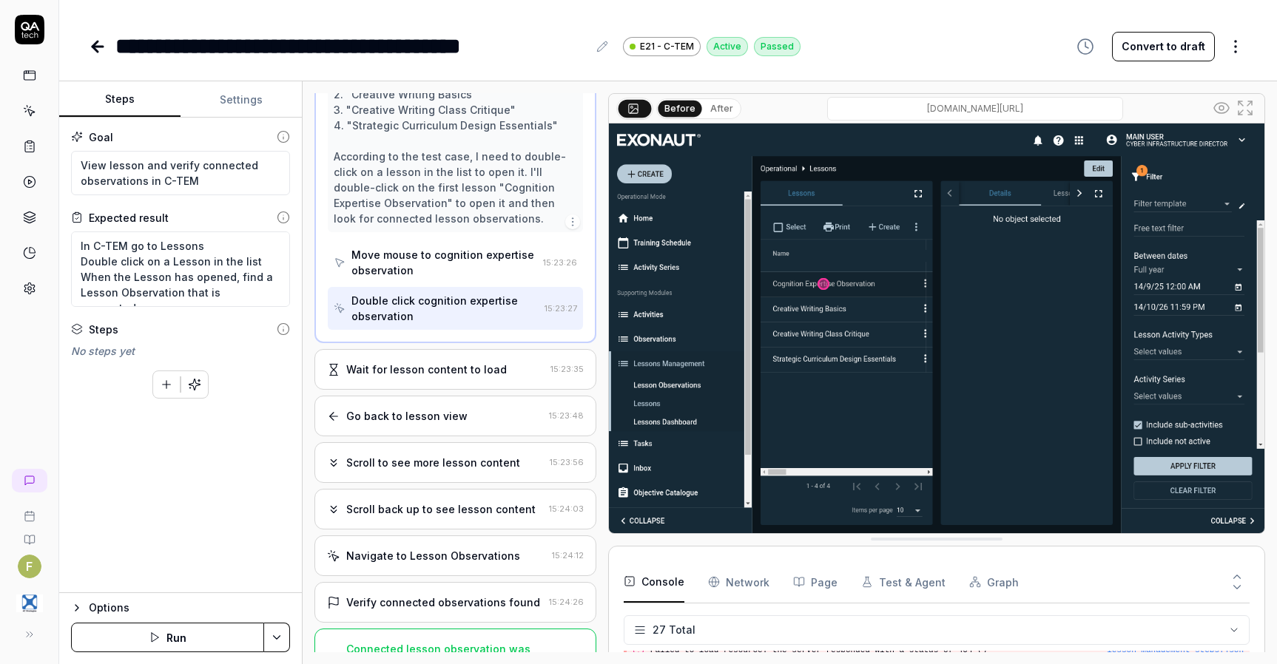
click at [450, 377] on div "Wait for lesson content to load" at bounding box center [426, 370] width 161 height 16
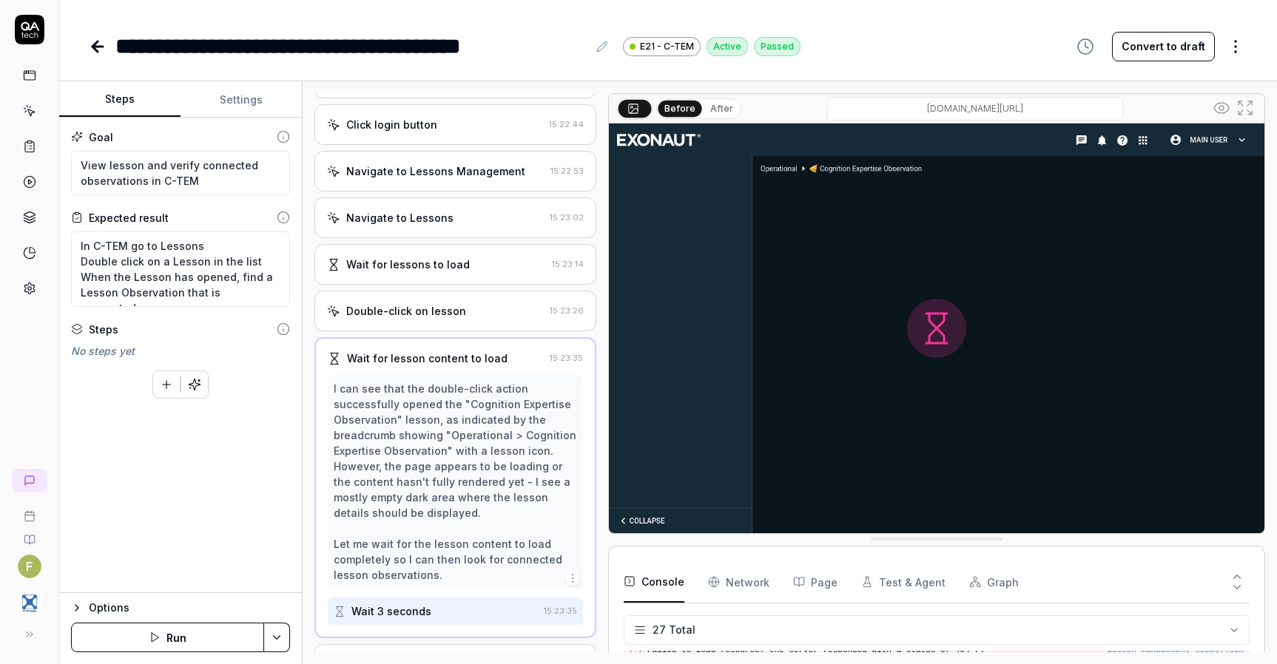
scroll to position [150, 0]
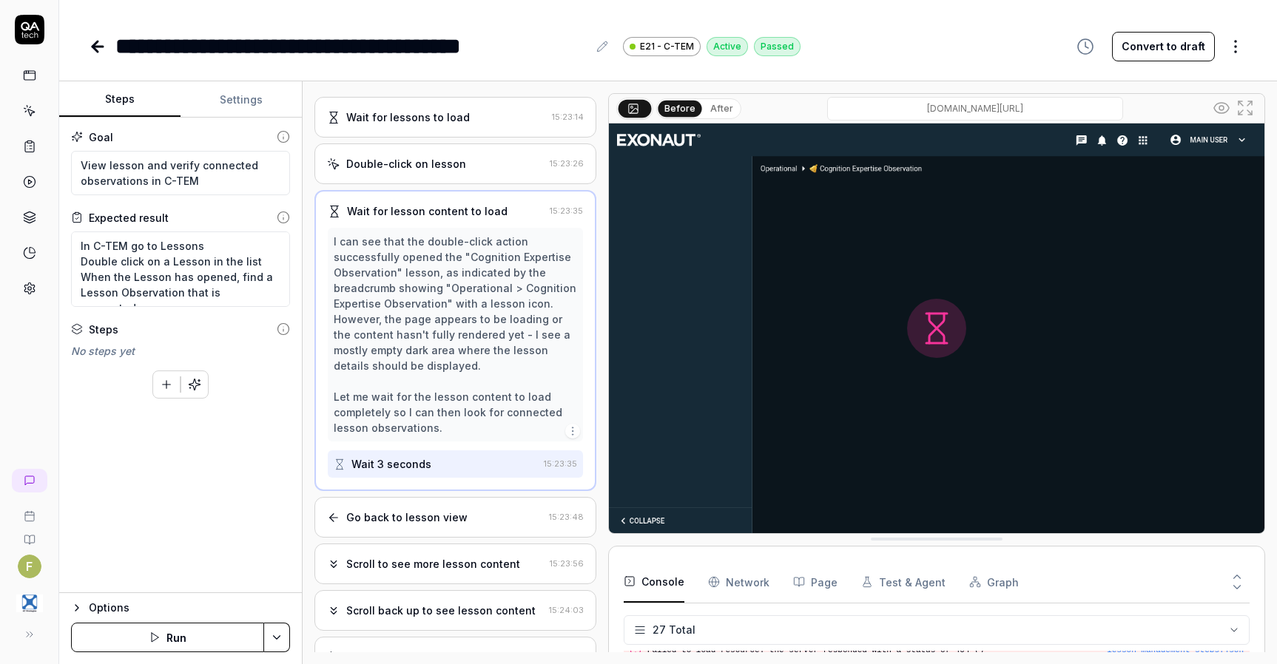
click at [476, 523] on div "Go back to lesson view" at bounding box center [435, 518] width 216 height 16
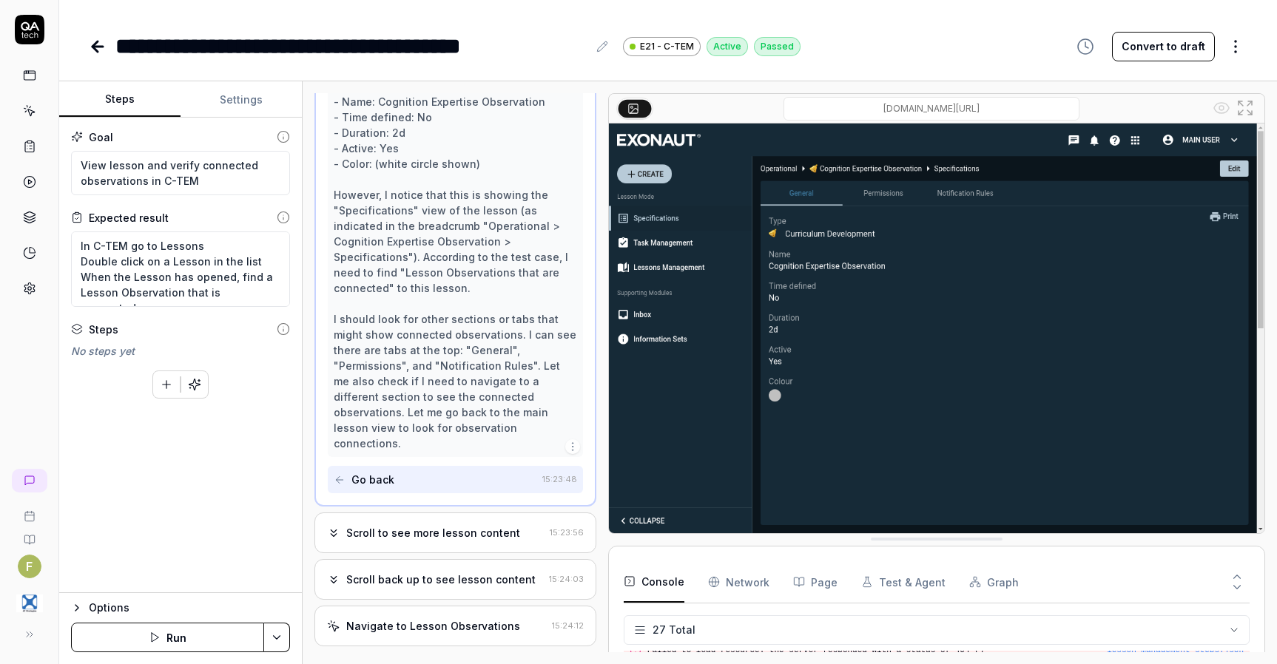
scroll to position [609, 0]
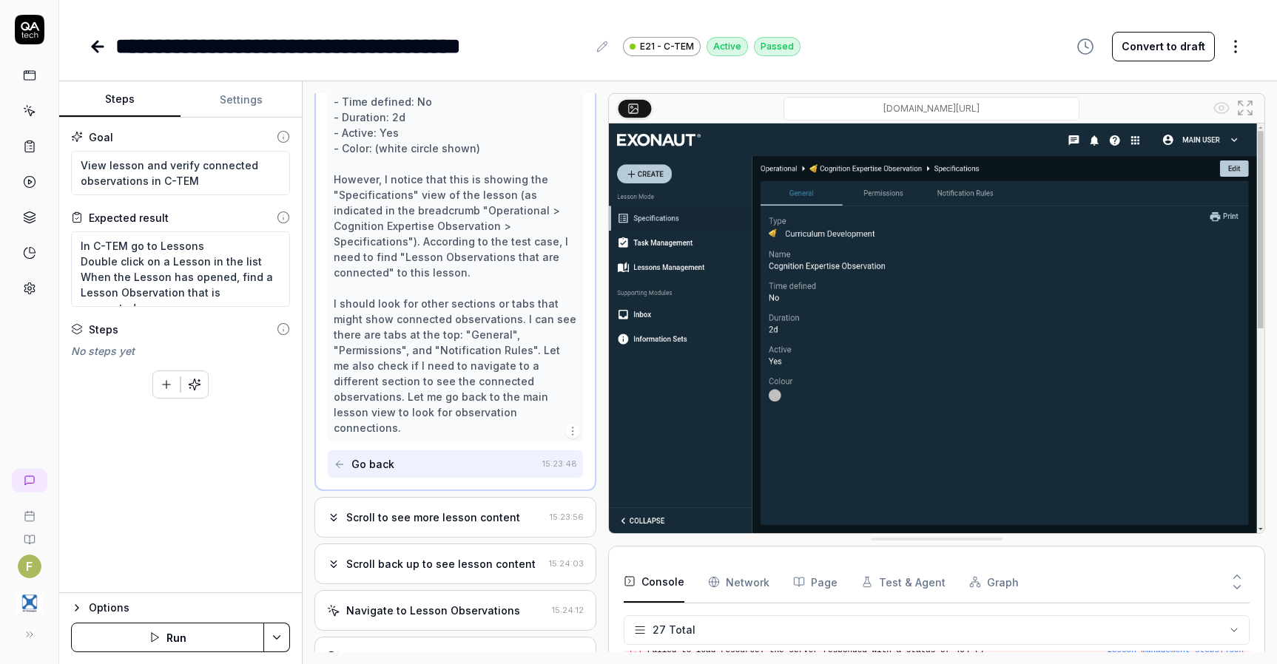
click at [465, 525] on div "Scroll to see more lesson content" at bounding box center [433, 518] width 174 height 16
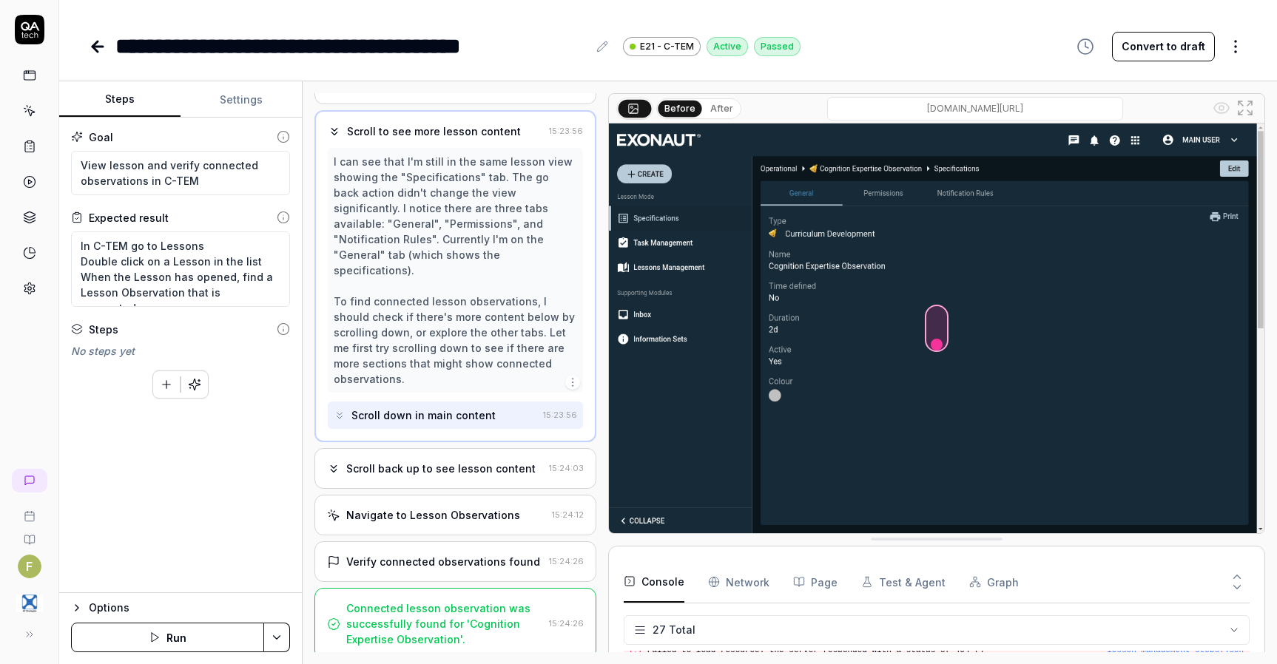
scroll to position [476, 0]
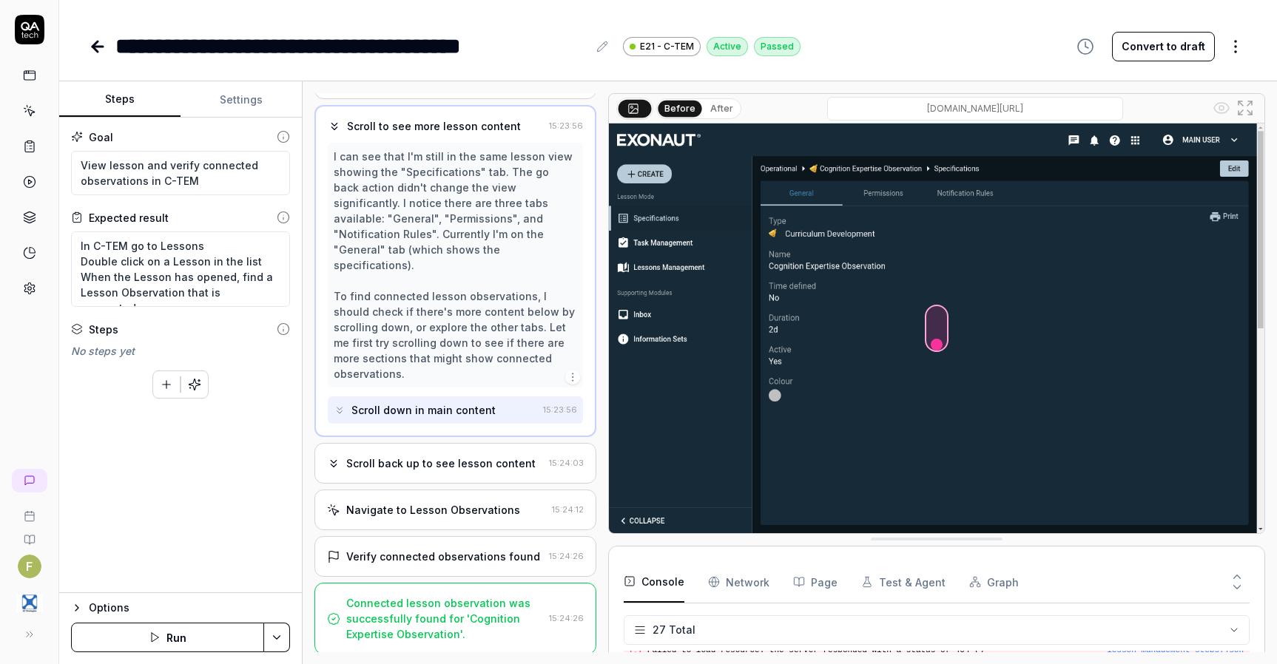
click at [473, 473] on div "Scroll back up to see lesson content 15:24:03" at bounding box center [455, 463] width 282 height 41
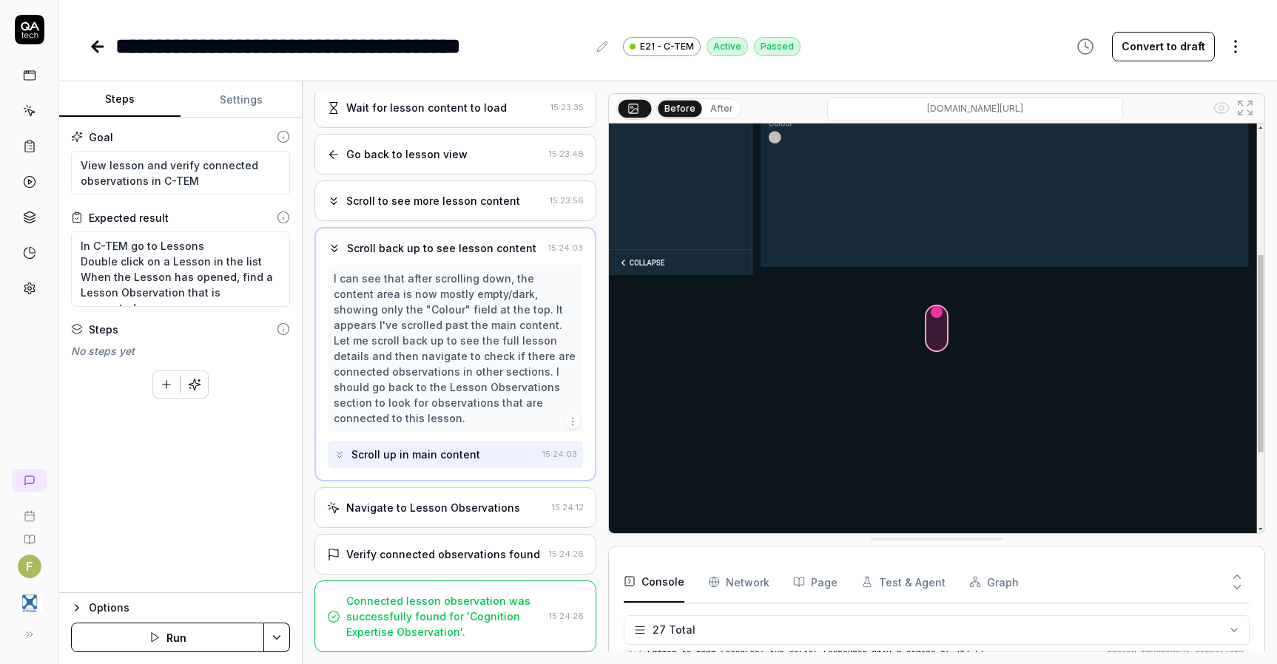
click at [462, 501] on div "Navigate to Lesson Observations" at bounding box center [433, 508] width 174 height 16
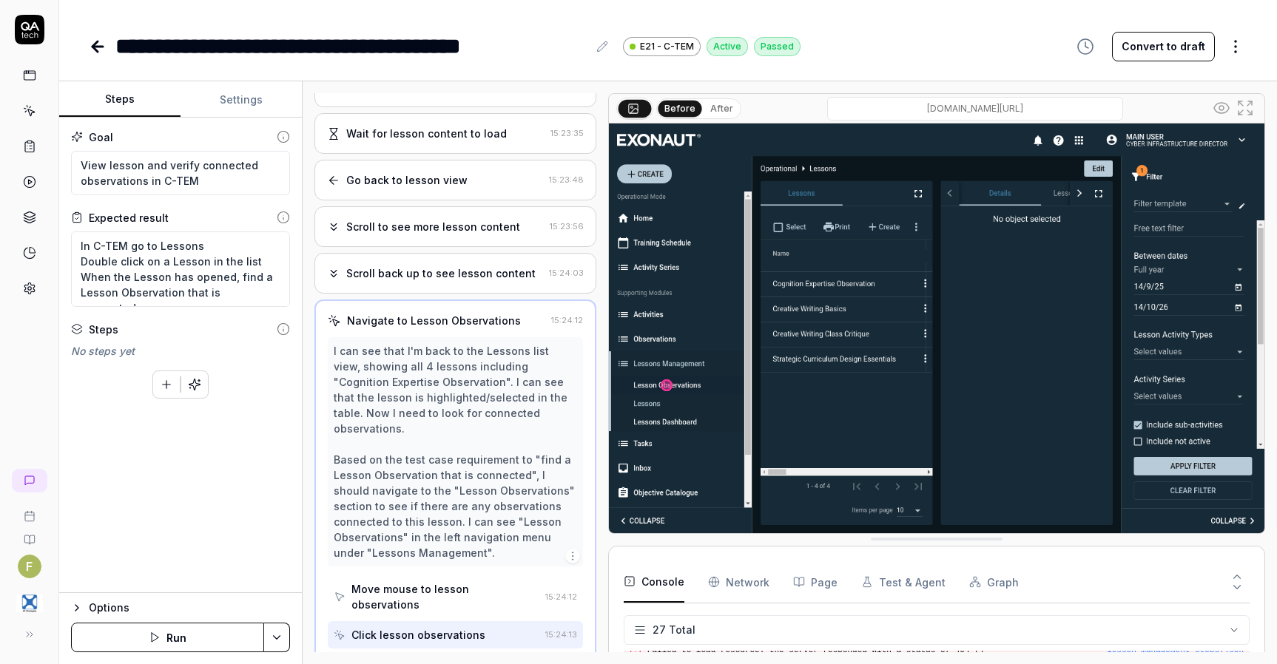
scroll to position [374, 0]
click at [491, 189] on div "Go back to lesson view" at bounding box center [435, 181] width 216 height 16
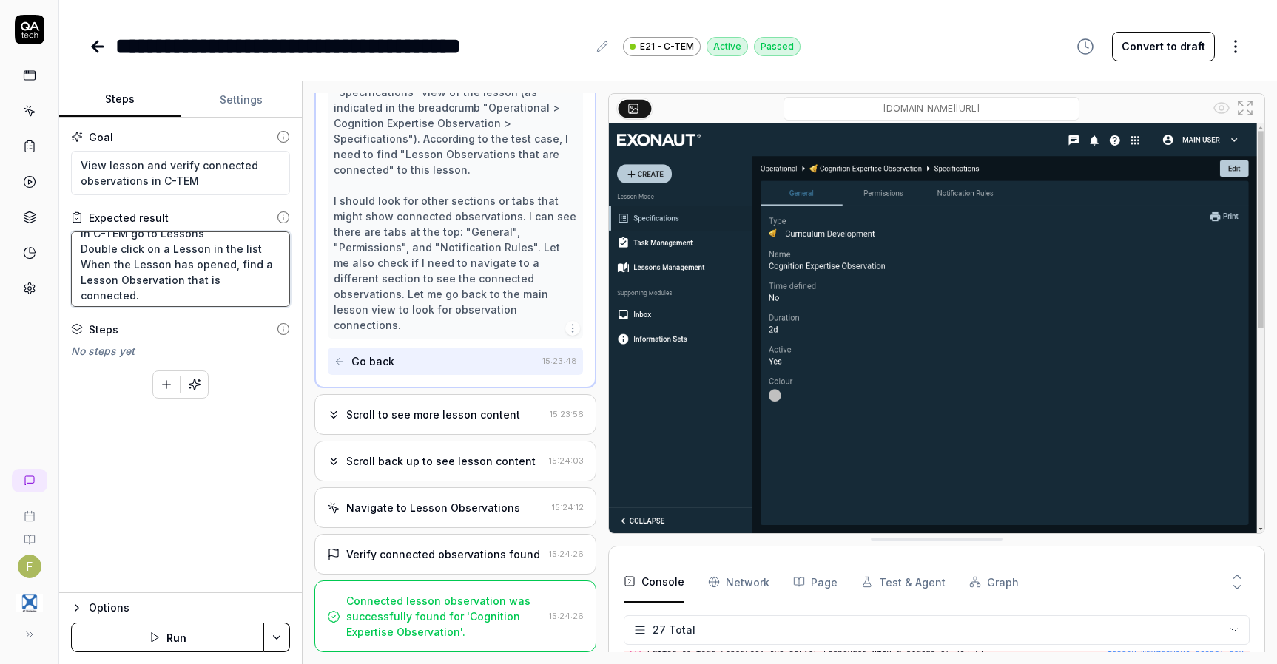
scroll to position [14, 0]
drag, startPoint x: 118, startPoint y: 278, endPoint x: 179, endPoint y: 275, distance: 60.7
click at [179, 275] on textarea "In C-TEM go to Lessons Double click on a Lesson in the list When the Lesson has…" at bounding box center [180, 269] width 219 height 75
type textarea "*"
type textarea "In C-TEM go to Lessons Double click on a Lesson in the list When the Lesson has…"
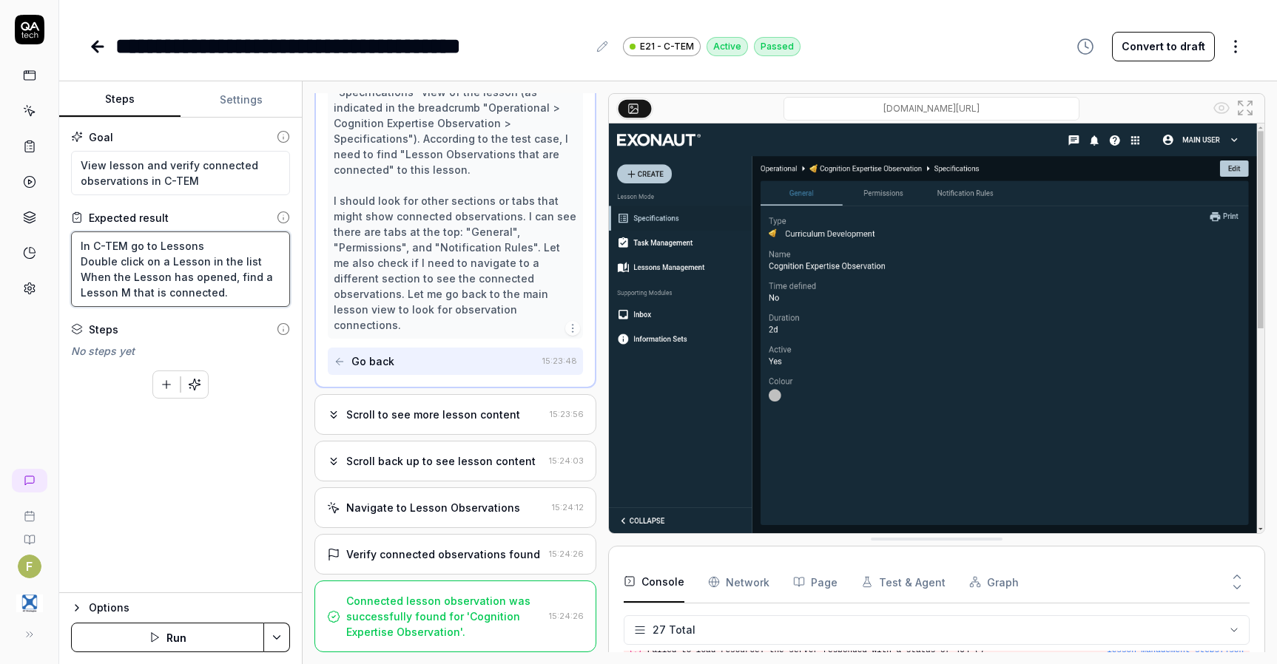
scroll to position [0, 0]
type textarea "*"
type textarea "In C-TEM go to Lessons Double click on a Lesson in the list When the Lesson has…"
type textarea "*"
type textarea "In C-TEM go to Lessons Double click on a Lesson in the list When the Lesson has…"
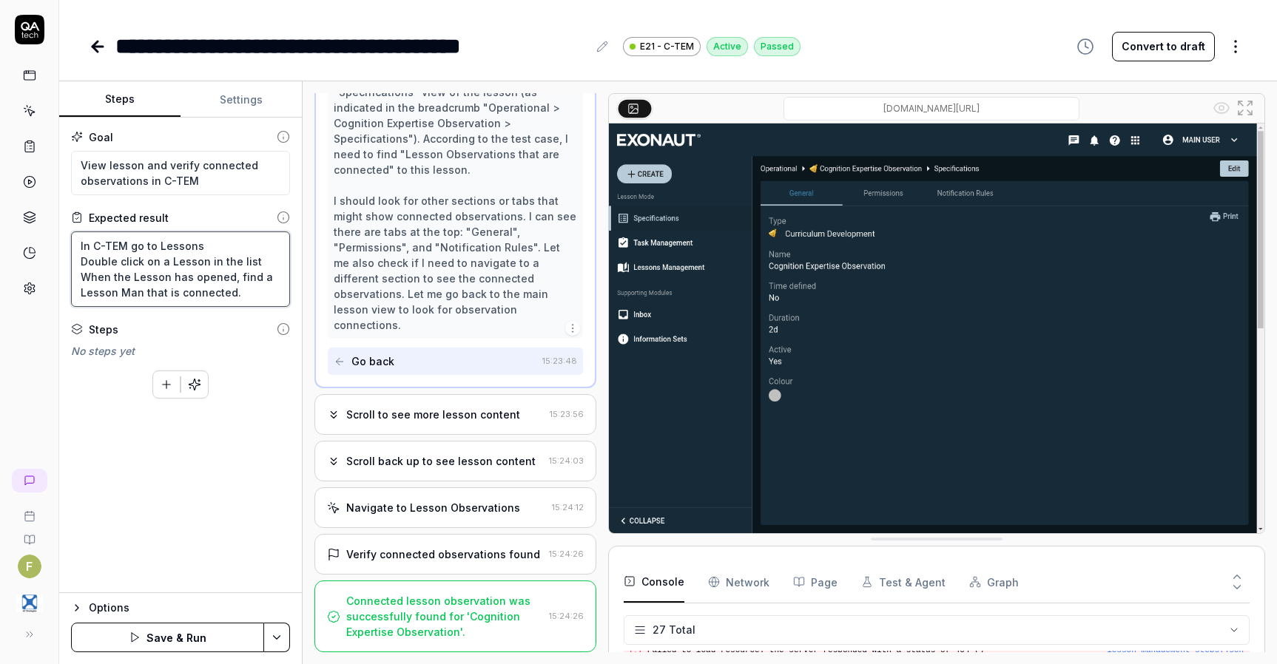
type textarea "*"
type textarea "In C-TEM go to Lessons Double click on a Lesson in the list When the Lesson has…"
type textarea "*"
type textarea "In C-TEM go to Lessons Double click on a Lesson in the list When the Lesson has…"
type textarea "*"
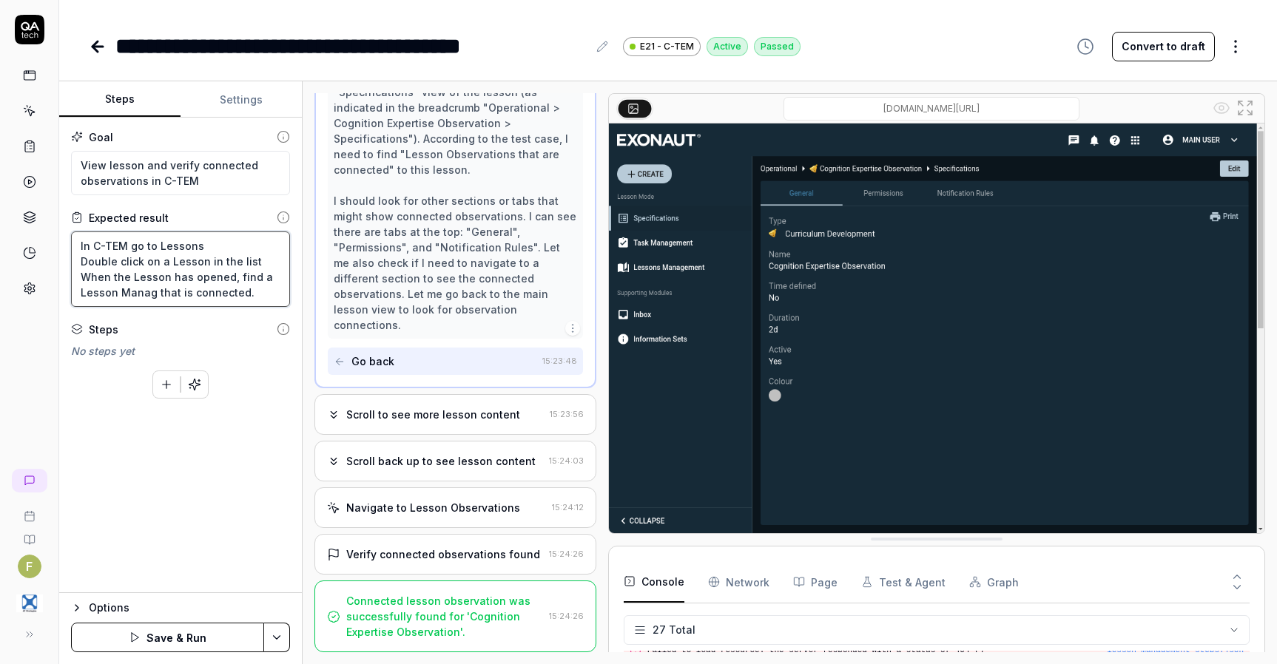
type textarea "In C-TEM go to Lessons Double click on a Lesson in the list When the Lesson has…"
type textarea "*"
type textarea "In C-TEM go to Lessons Double click on a Lesson in the list When the Lesson has…"
type textarea "*"
type textarea "In C-TEM go to Lessons Double click on a Lesson in the list When the Lesson has…"
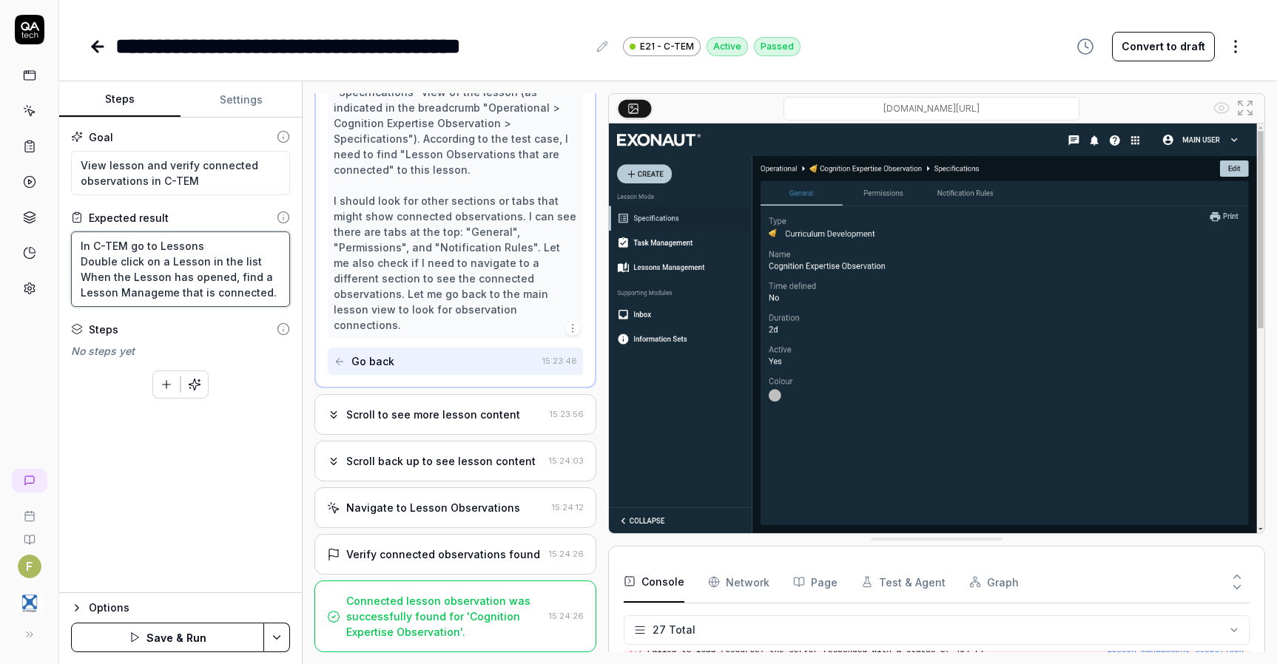
type textarea "*"
type textarea "In C-TEM go to Lessons Double click on a Lesson in the list When the Lesson has…"
type textarea "*"
type textarea "In C-TEM go to Lessons Double click on a Lesson in the list When the Lesson has…"
type textarea "*"
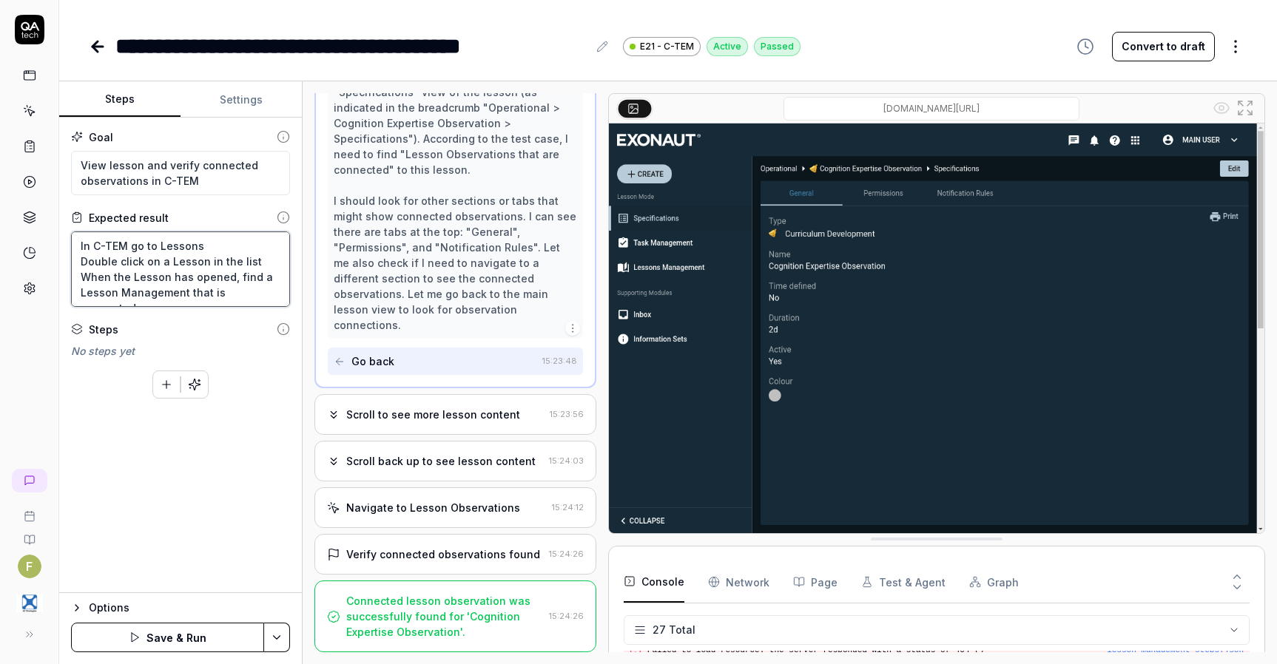
type textarea "In C-TEM go to Lessons Double click on a Lesson in the list When the Lesson has…"
type textarea "*"
type textarea "In C-TEM go to Lessons Double click on a Lesson in the list When the Lesson has…"
type textarea "*"
type textarea "In C-TEM go to Lessons Double click on a Lesson in the list When the Lesson has…"
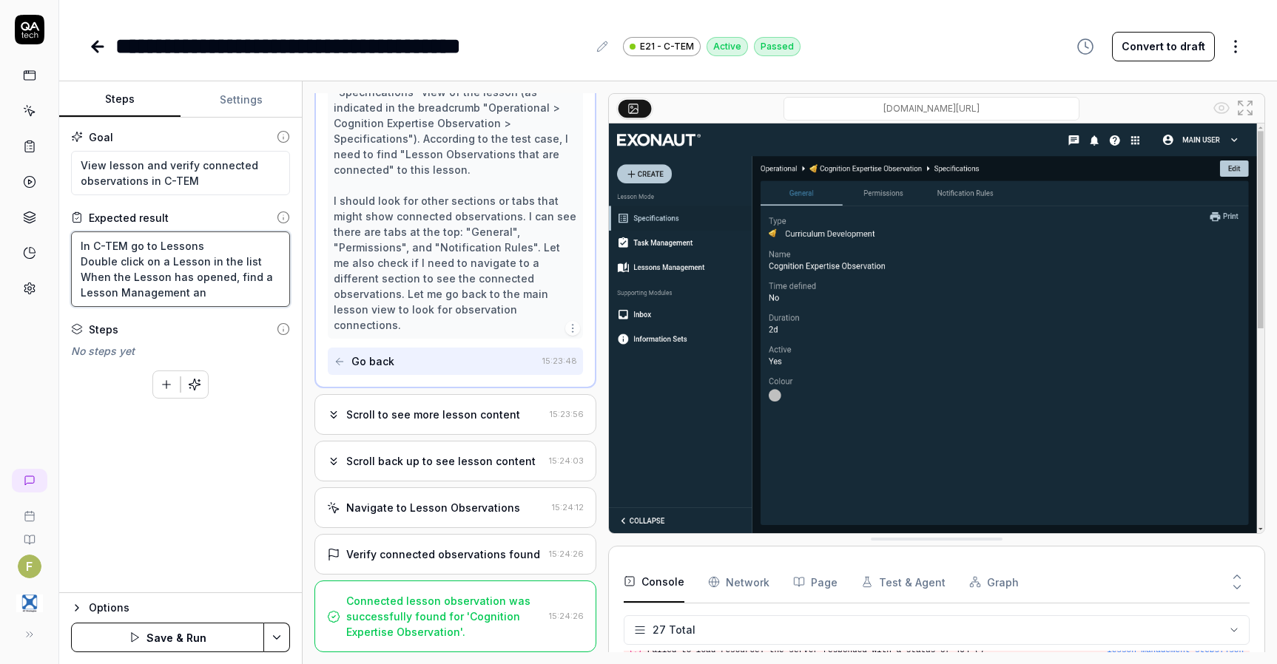
type textarea "*"
type textarea "In C-TEM go to Lessons Double click on a Lesson in the list When the Lesson has…"
type textarea "*"
type textarea "In C-TEM go to Lessons Double click on a Lesson in the list When the Lesson has…"
type textarea "*"
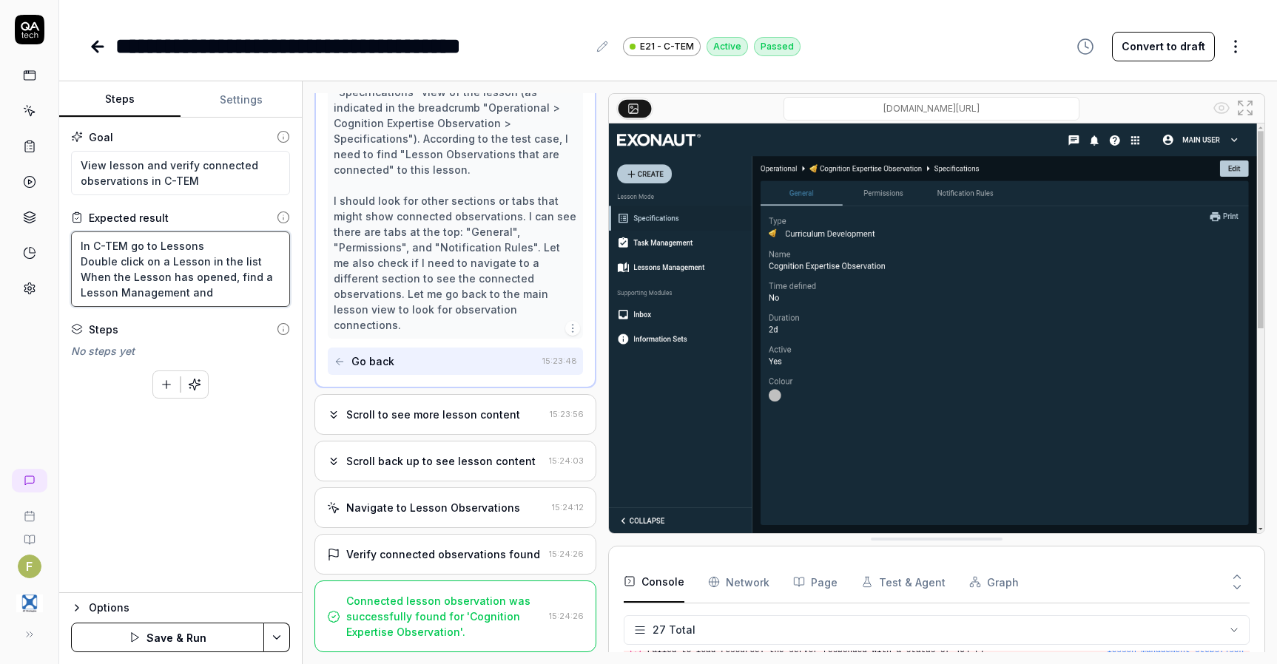
type textarea "In C-TEM go to Lessons Double click on a Lesson in the list When the Lesson has…"
type textarea "*"
type textarea "In C-TEM go to Lessons Double click on a Lesson in the list When the Lesson has…"
type textarea "*"
type textarea "In C-TEM go to Lessons Double click on a Lesson in the list When the Lesson has…"
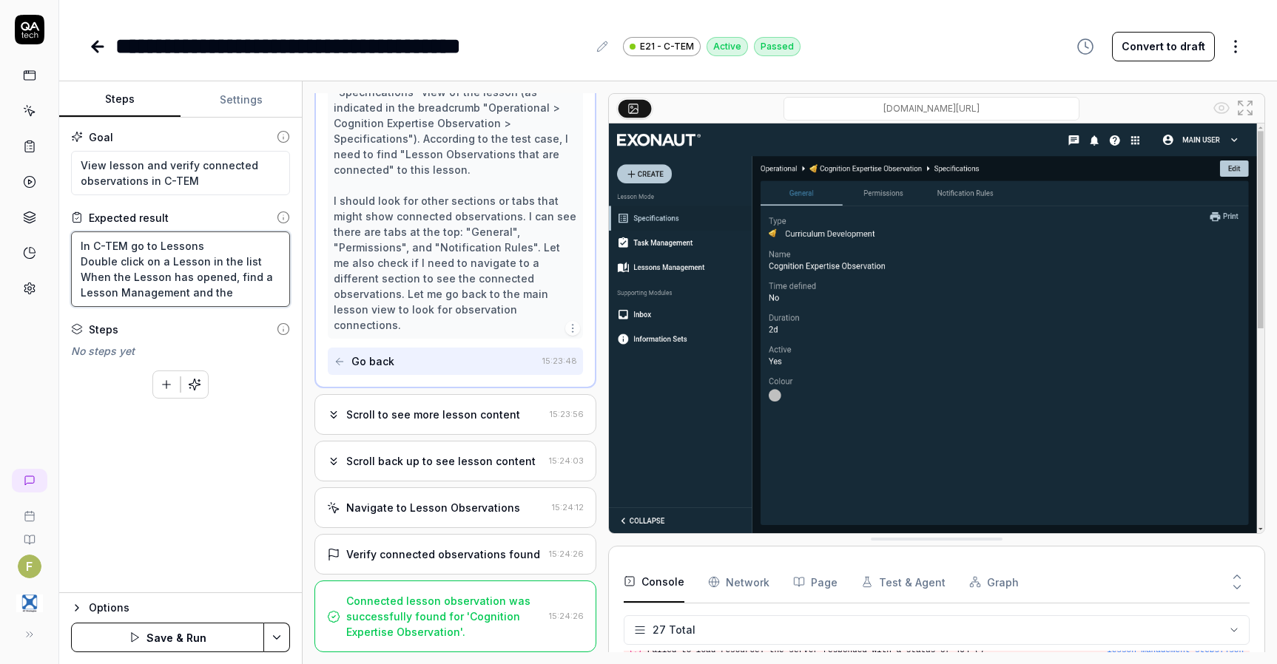
type textarea "*"
type textarea "In C-TEM go to Lessons Double click on a Lesson in the list When the Lesson has…"
type textarea "*"
type textarea "In C-TEM go to Lessons Double click on a Lesson in the list When the Lesson has…"
type textarea "*"
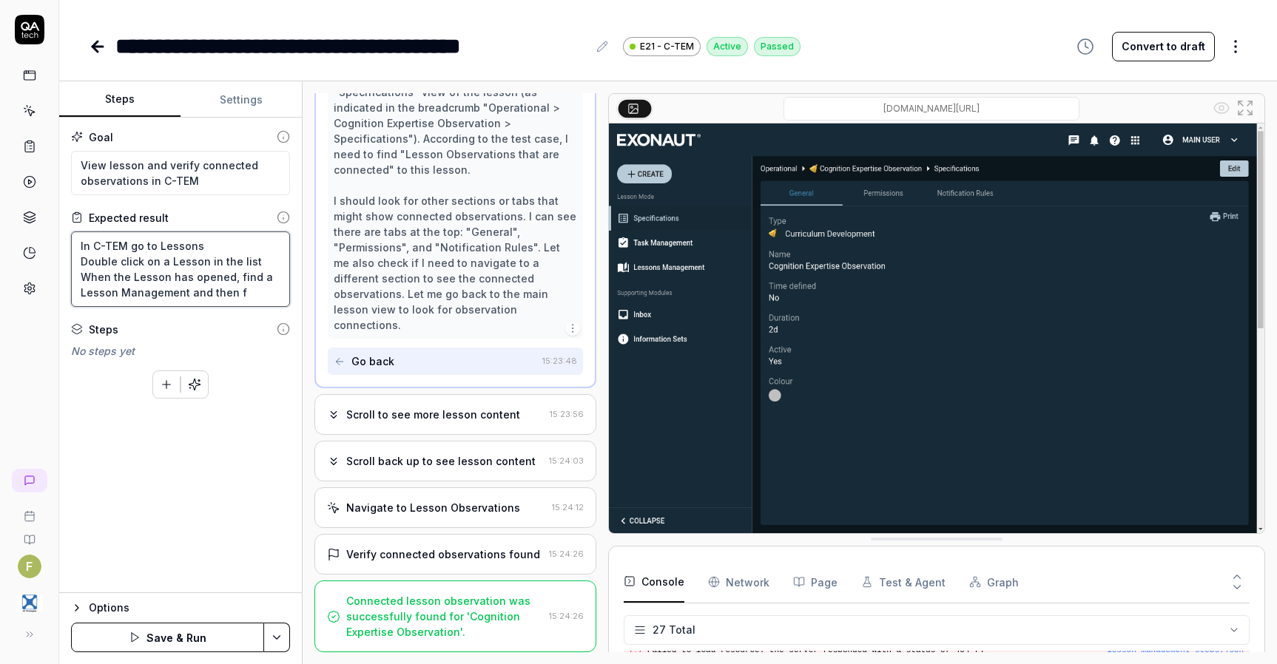
type textarea "In C-TEM go to Lessons Double click on a Lesson in the list When the Lesson has…"
type textarea "*"
type textarea "In C-TEM go to Lessons Double click on a Lesson in the list When the Lesson has…"
type textarea "*"
type textarea "In C-TEM go to Lessons Double click on a Lesson in the list When the Lesson has…"
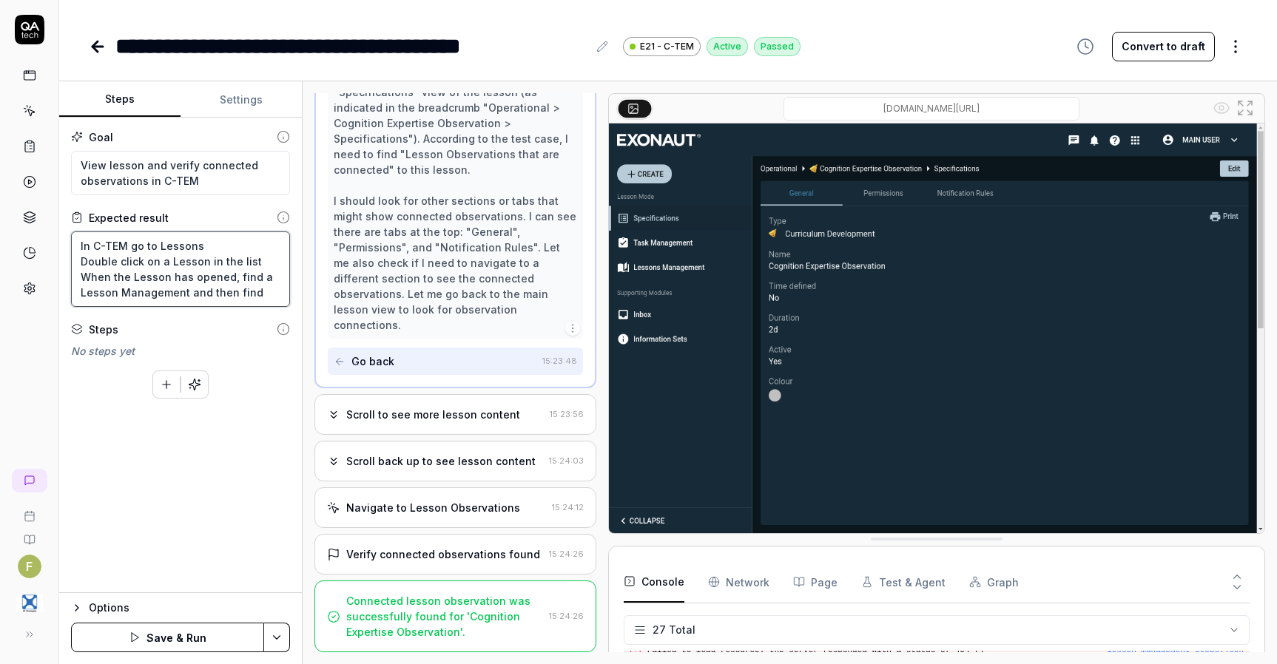
type textarea "*"
type textarea "In C-TEM go to Lessons Double click on a Lesson in the list When the Lesson has…"
type textarea "*"
type textarea "In C-TEM go to Lessons Double click on a Lesson in the list When the Lesson has…"
type textarea "*"
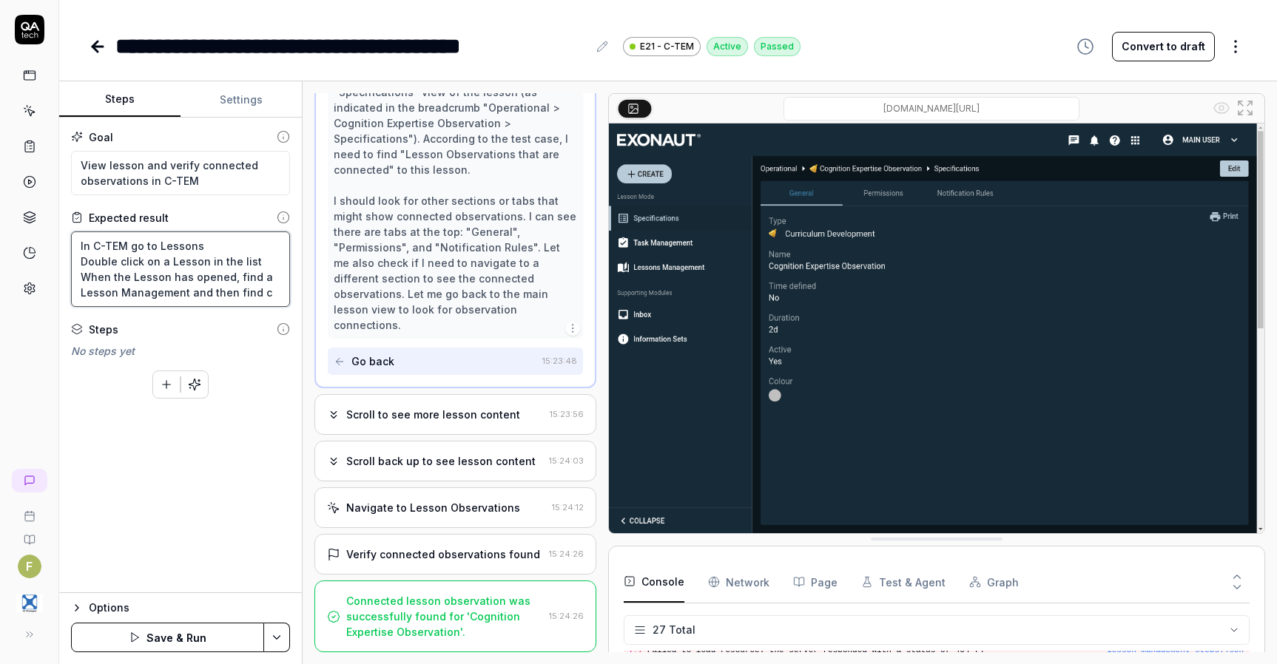
type textarea "In C-TEM go to Lessons Double click on a Lesson in the list When the Lesson has…"
type textarea "*"
type textarea "In C-TEM go to Lessons Double click on a Lesson in the list When the Lesson has…"
type textarea "*"
type textarea "In C-TEM go to Lessons Double click on a Lesson in the list When the Lesson has…"
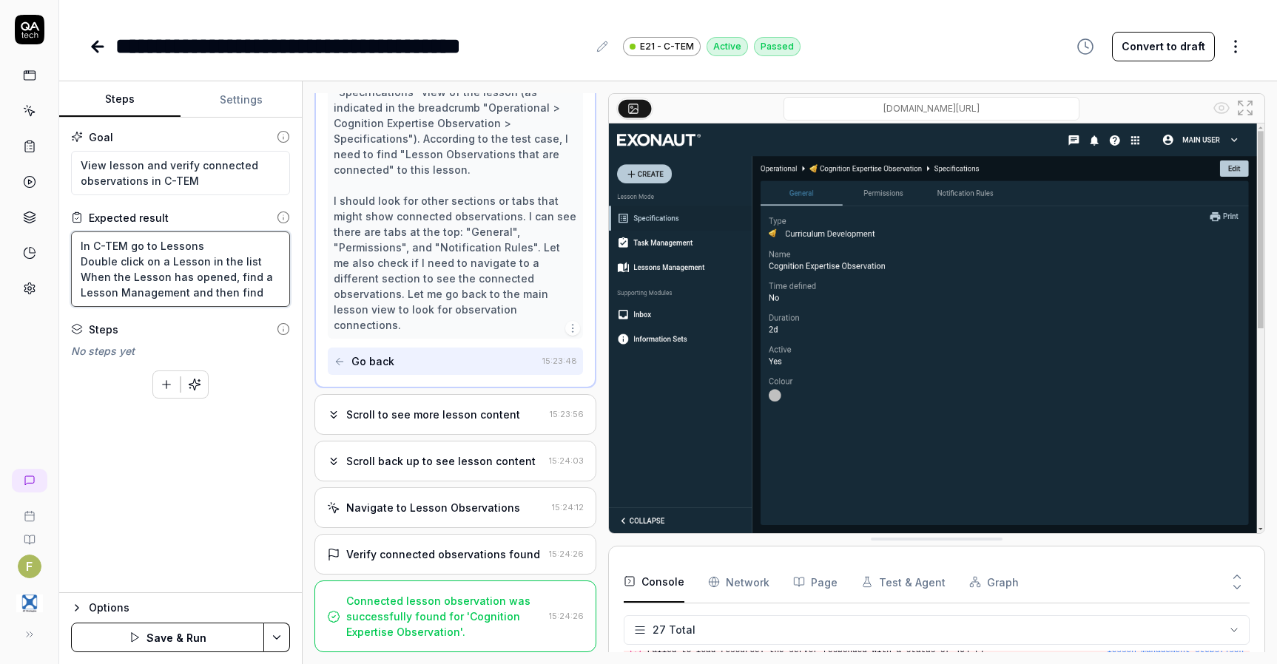
type textarea "*"
type textarea "In C-TEM go to Lessons Double click on a Lesson in the list When the Lesson has…"
type textarea "*"
type textarea "In C-TEM go to Lessons Double click on a Lesson in the list When the Lesson has…"
type textarea "*"
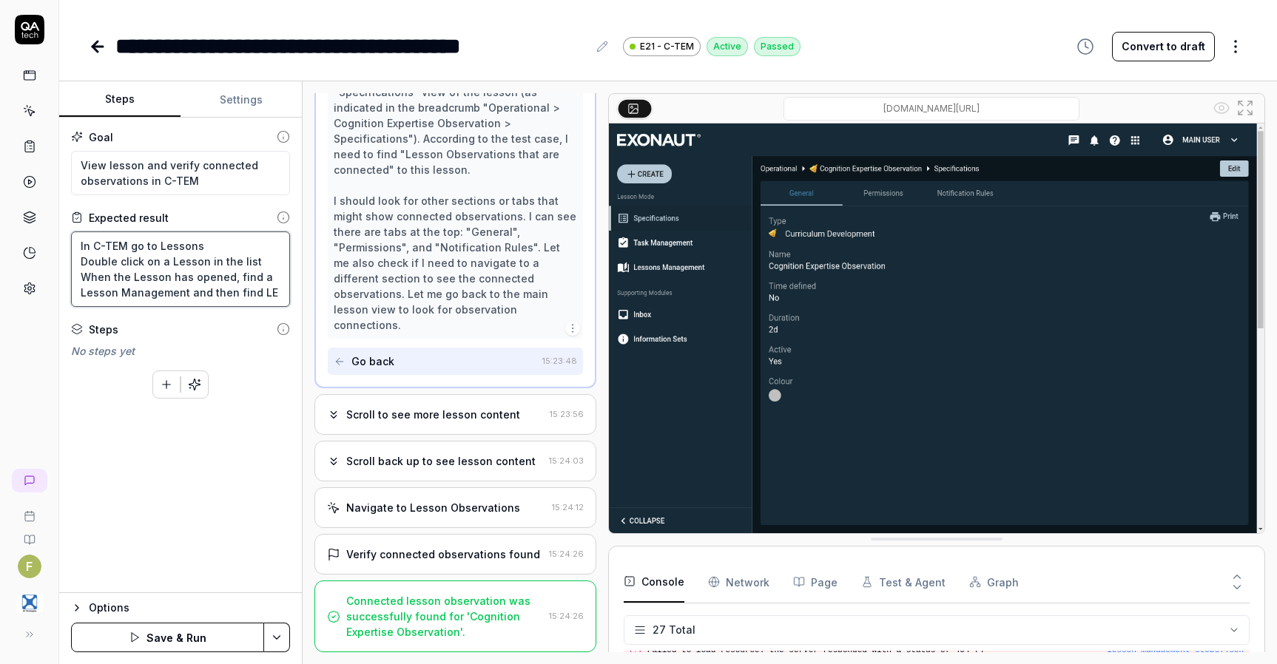
type textarea "In C-TEM go to Lessons Double click on a Lesson in the list When the Lesson has…"
type textarea "*"
type textarea "In C-TEM go to Lessons Double click on a Lesson in the list When the Lesson has…"
type textarea "*"
type textarea "In C-TEM go to Lessons Double click on a Lesson in the list When the Lesson has…"
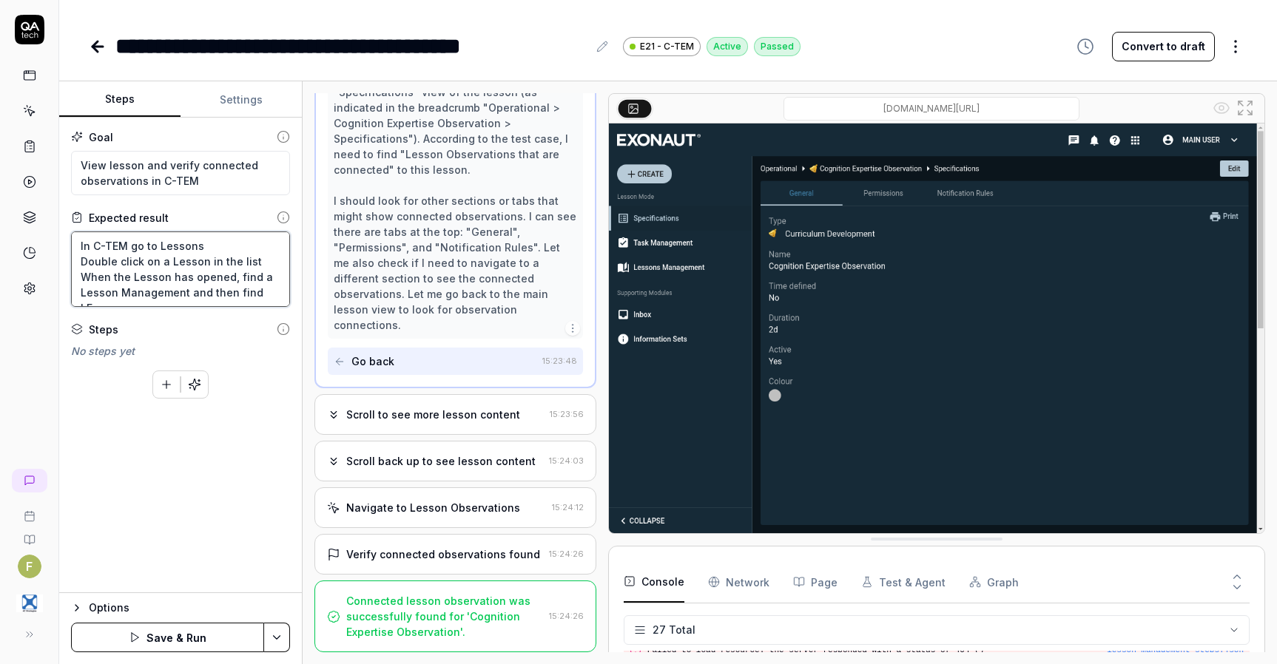
type textarea "*"
type textarea "In C-TEM go to Lessons Double click on a Lesson in the list When the Lesson has…"
type textarea "*"
type textarea "In C-TEM go to Lessons Double click on a Lesson in the list When the Lesson has…"
type textarea "*"
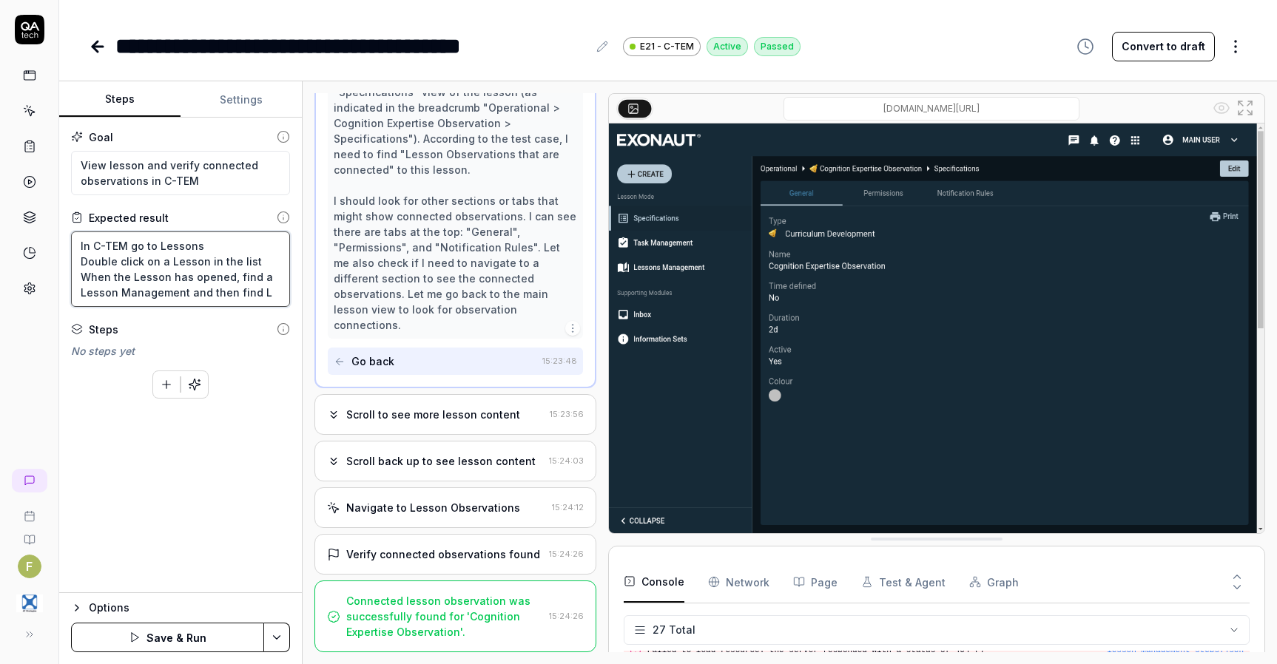
type textarea "In C-TEM go to Lessons Double click on a Lesson in the list When the Lesson has…"
type textarea "*"
type textarea "In C-TEM go to Lessons Double click on a Lesson in the list When the Lesson has…"
type textarea "*"
type textarea "In C-TEM go to Lessons Double click on a Lesson in the list When the Lesson has…"
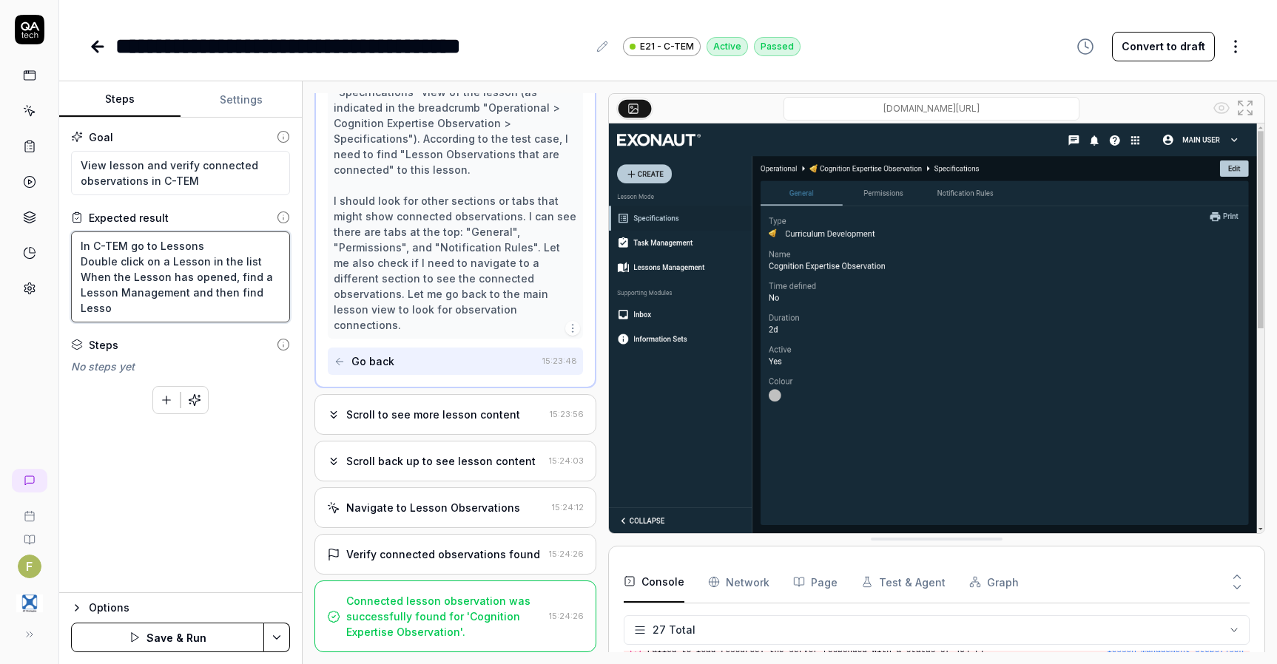
type textarea "*"
type textarea "In C-TEM go to Lessons Double click on a Lesson in the list When the Lesson has…"
type textarea "*"
type textarea "In C-TEM go to Lessons Double click on a Lesson in the list When the Lesson has…"
type textarea "*"
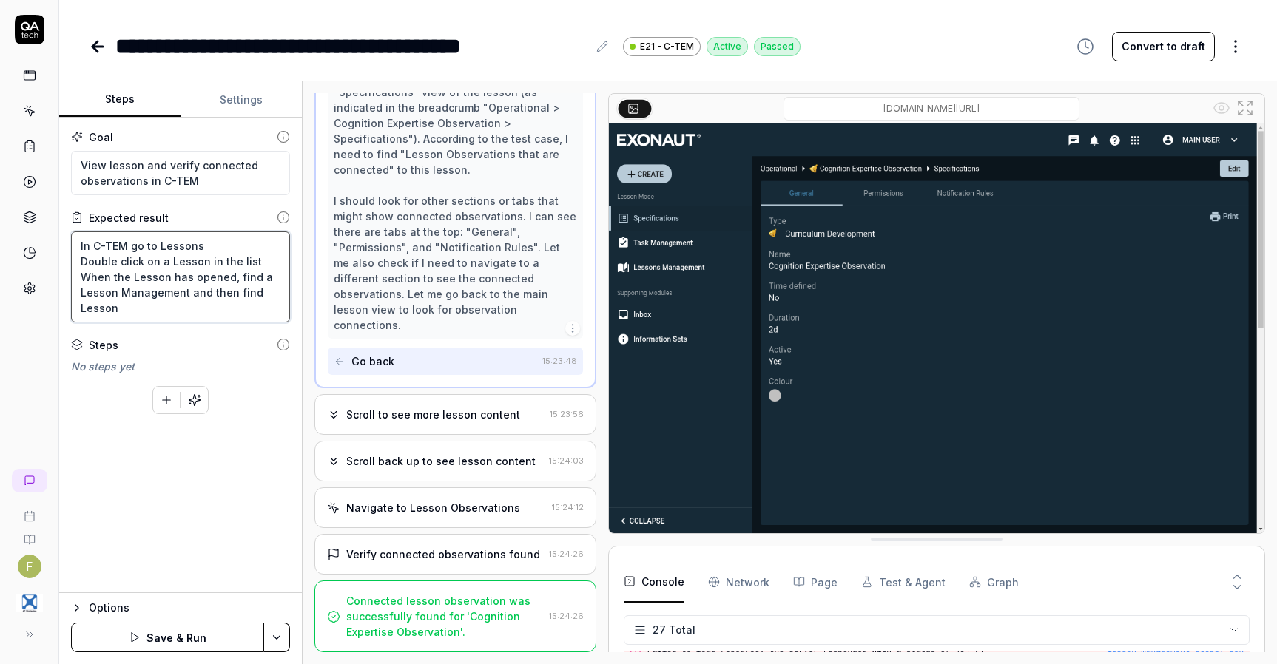
type textarea "In C-TEM go to Lessons Double click on a Lesson in the list When the Lesson has…"
type textarea "*"
type textarea "In C-TEM go to Lessons Double click on a Lesson in the list When the Lesson has…"
type textarea "*"
type textarea "In C-TEM go to Lessons Double click on a Lesson in the list When the Lesson has…"
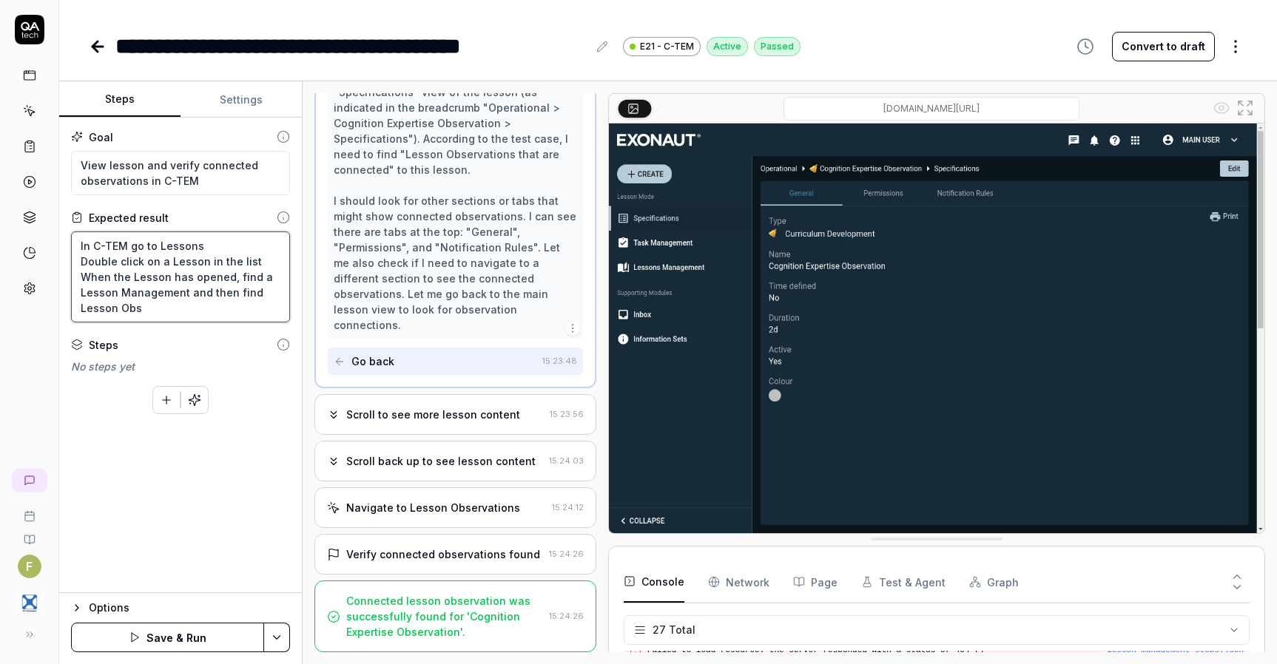
type textarea "*"
type textarea "In C-TEM go to Lessons Double click on a Lesson in the list When the Lesson has…"
type textarea "*"
type textarea "In C-TEM go to Lessons Double click on a Lesson in the list When the Lesson has…"
type textarea "*"
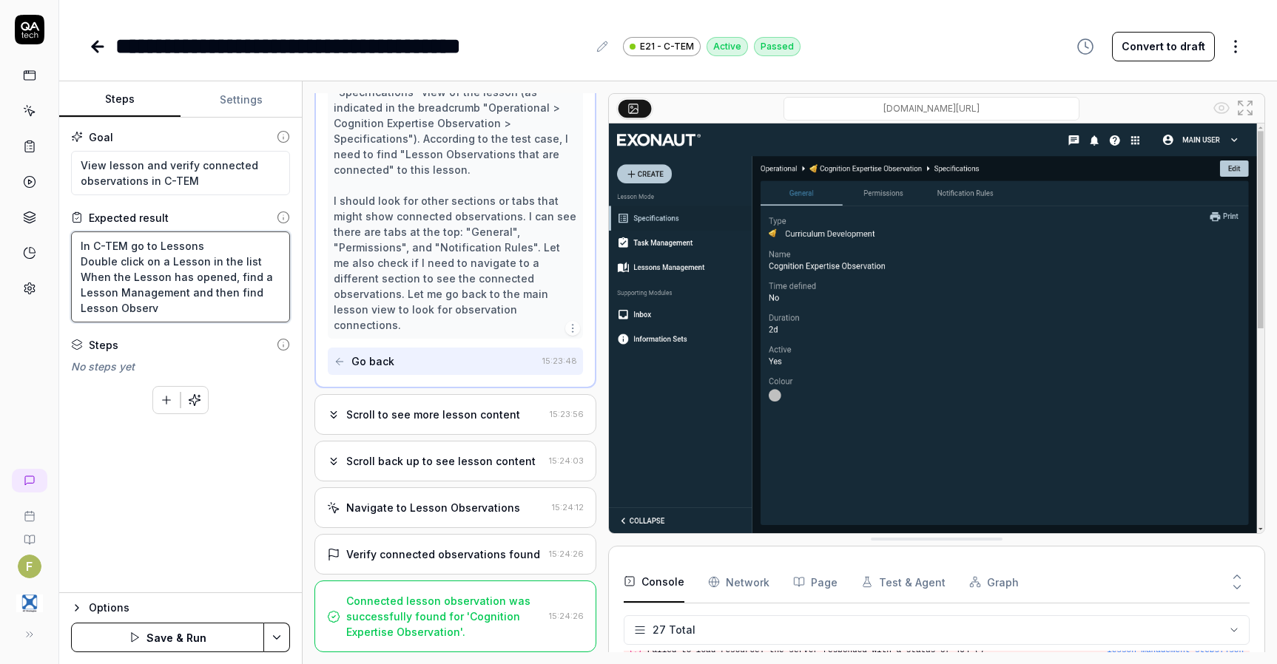
type textarea "In C-TEM go to Lessons Double click on a Lesson in the list When the Lesson has…"
type textarea "*"
type textarea "In C-TEM go to Lessons Double click on a Lesson in the list When the Lesson has…"
type textarea "*"
type textarea "In C-TEM go to Lessons Double click on a Lesson in the list When the Lesson has…"
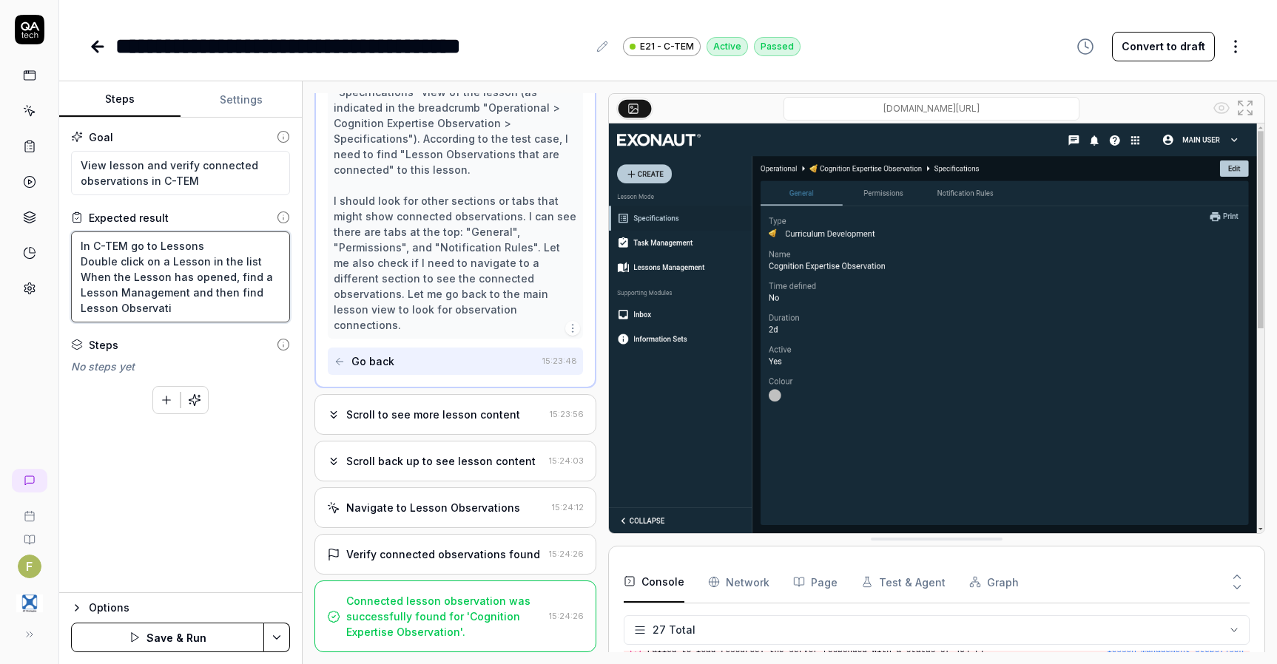
type textarea "*"
type textarea "In C-TEM go to Lessons Double click on a Lesson in the list When the Lesson has…"
type textarea "*"
type textarea "In C-TEM go to Lessons Double click on a Lesson in the list When the Lesson has…"
type textarea "*"
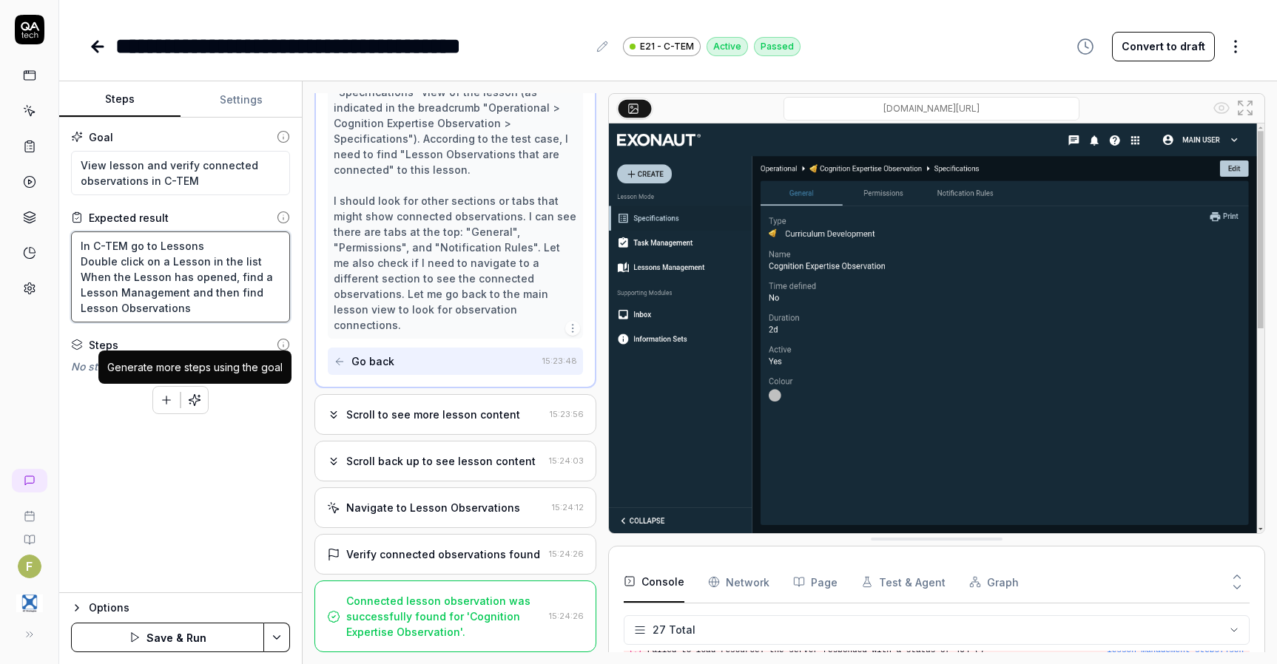
type textarea "In C-TEM go to Lessons Double click on a Lesson in the list When the Lesson has…"
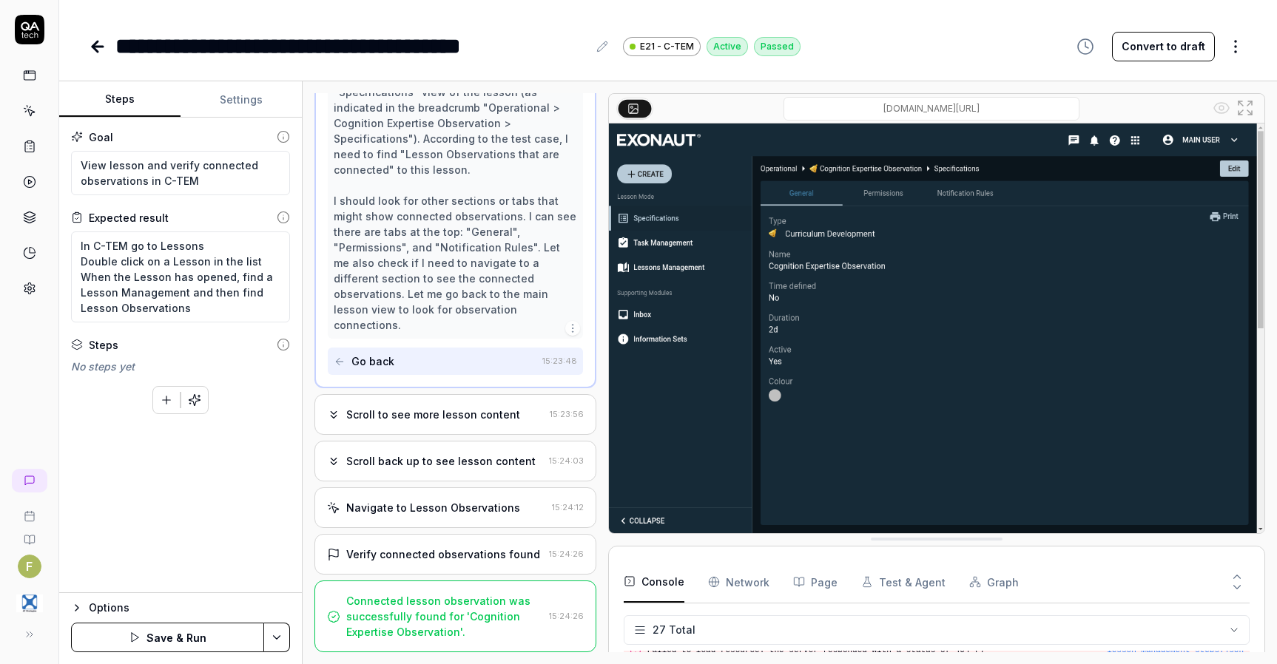
click at [200, 642] on button "Save & Run" at bounding box center [167, 638] width 193 height 30
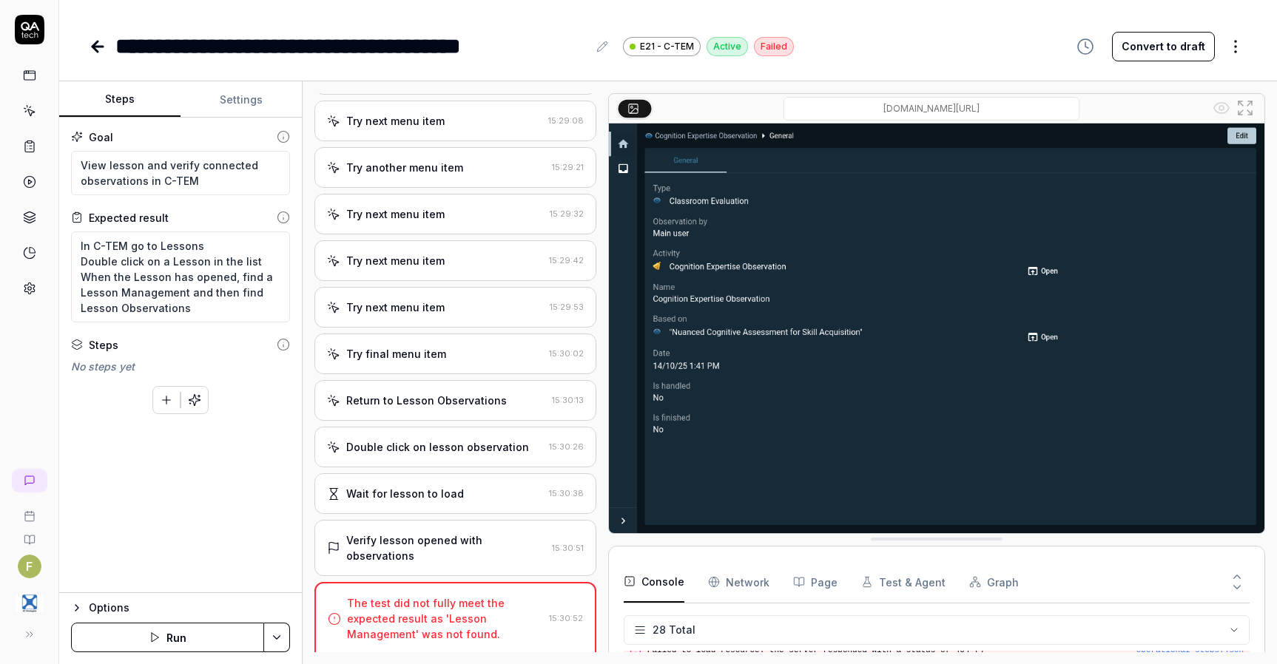
scroll to position [732, 0]
type textarea "*"
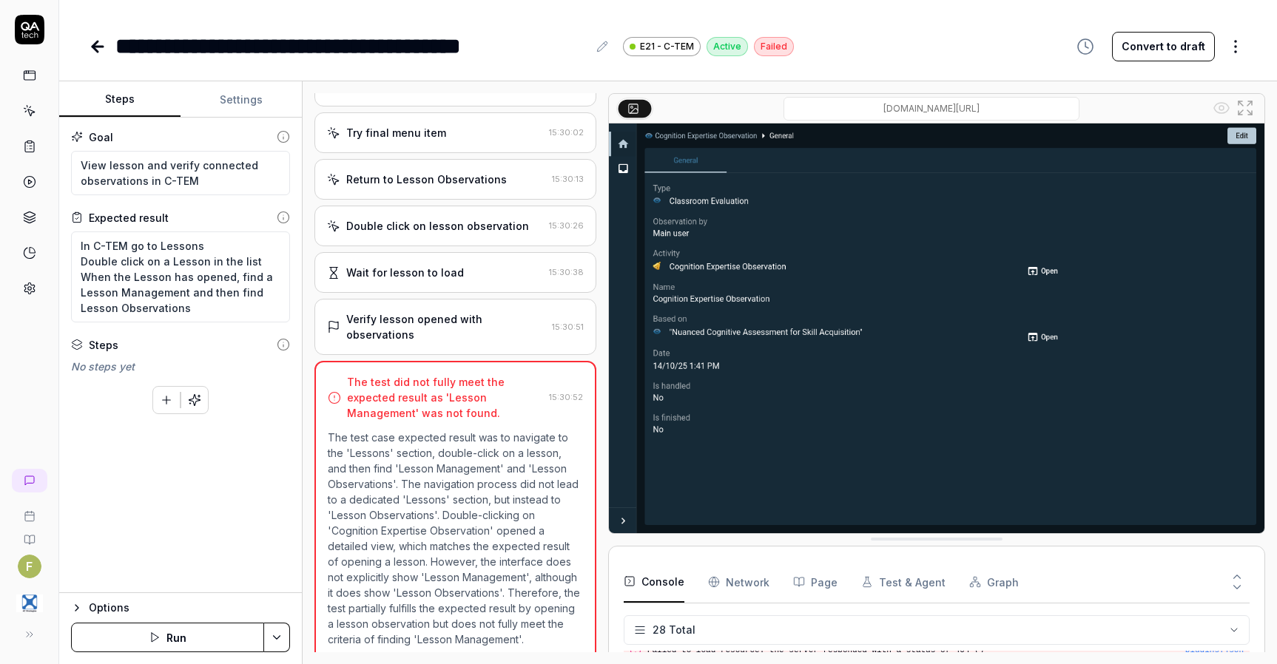
scroll to position [742, 0]
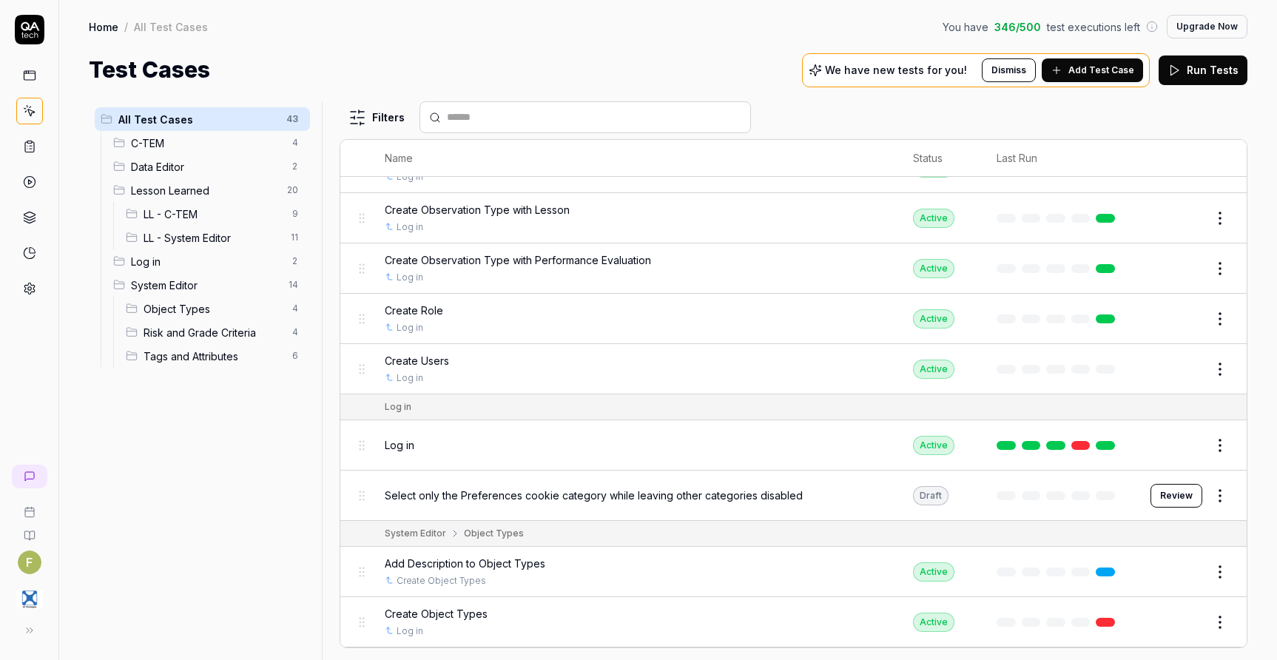
scroll to position [1479, 0]
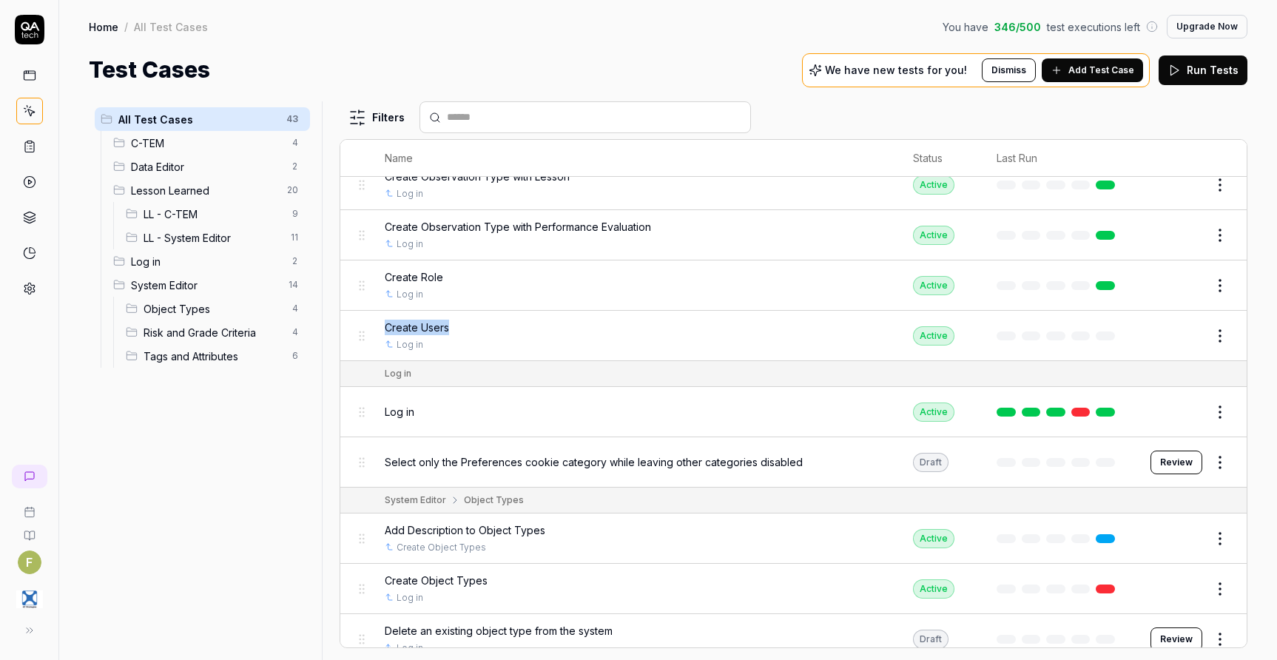
drag, startPoint x: 475, startPoint y: 327, endPoint x: 369, endPoint y: 325, distance: 105.8
click at [370, 325] on td "Create Users Log in" at bounding box center [634, 336] width 528 height 50
copy span "Create Users"
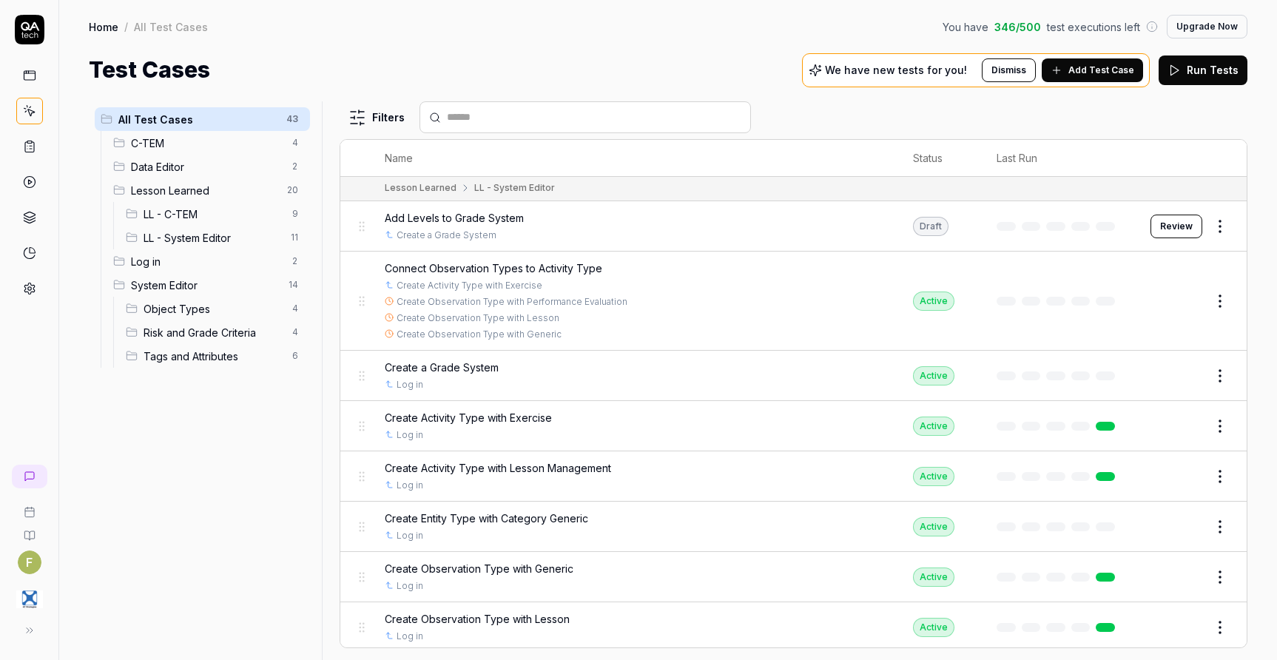
scroll to position [1036, 0]
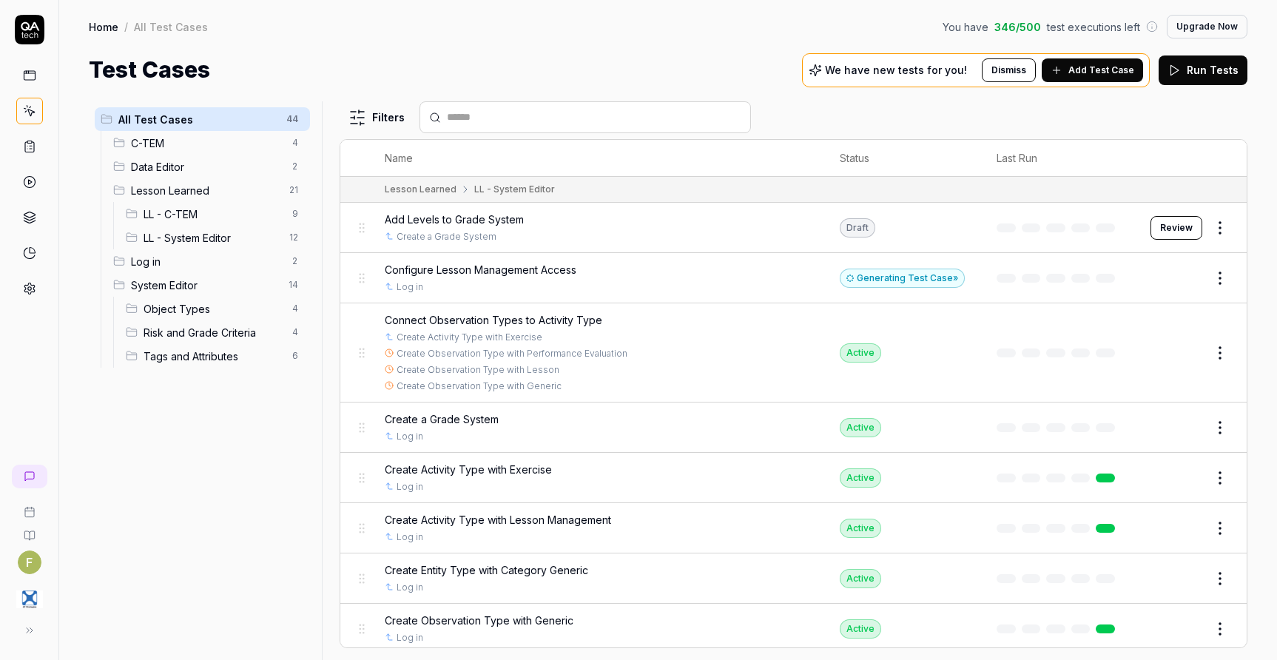
click at [908, 271] on div "Generating Test Case »" at bounding box center [902, 277] width 125 height 19
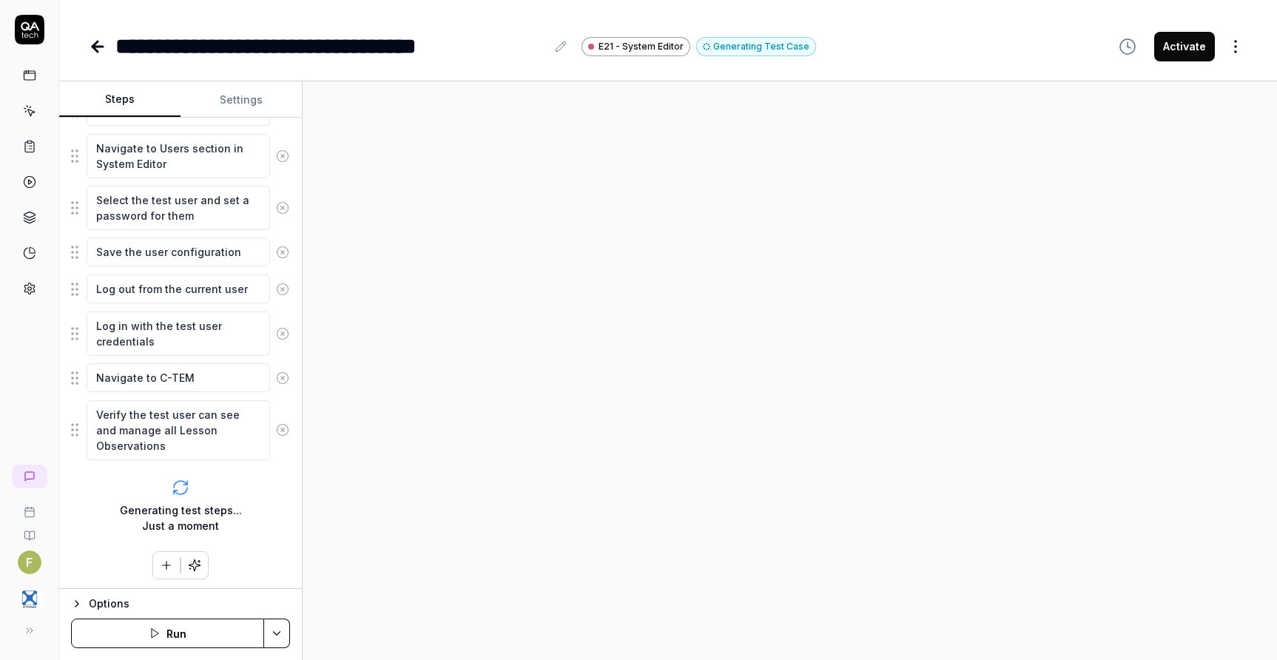
scroll to position [384, 0]
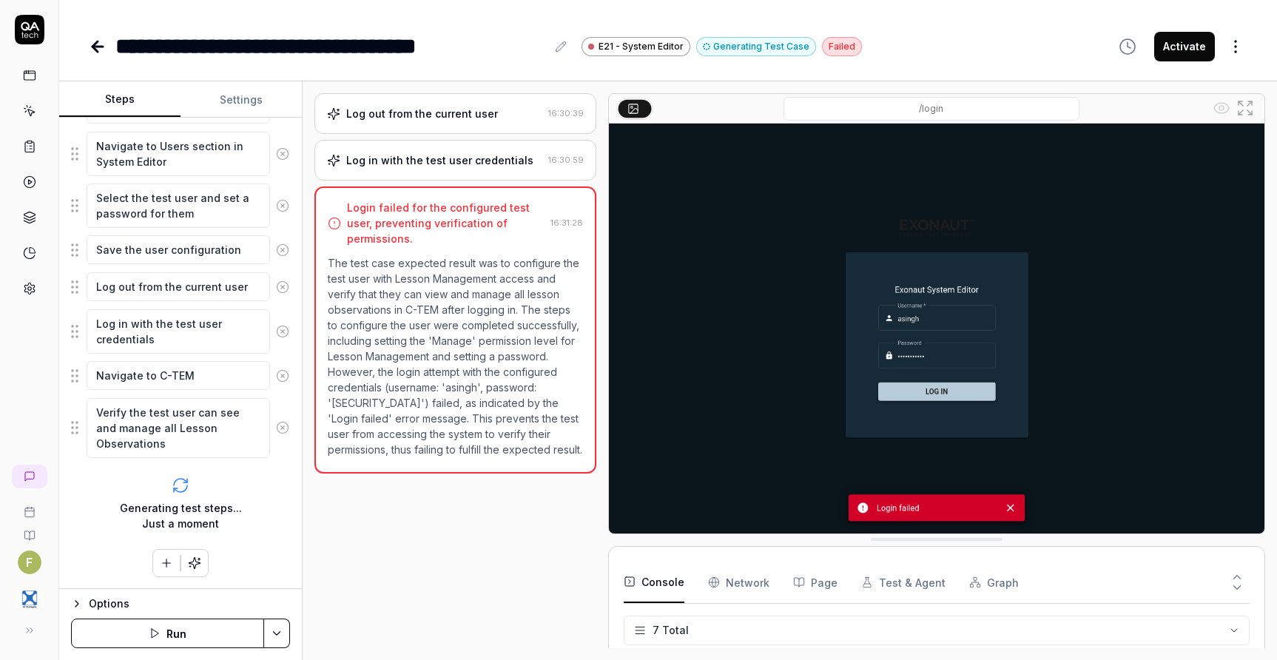
click at [99, 51] on icon at bounding box center [98, 47] width 18 height 18
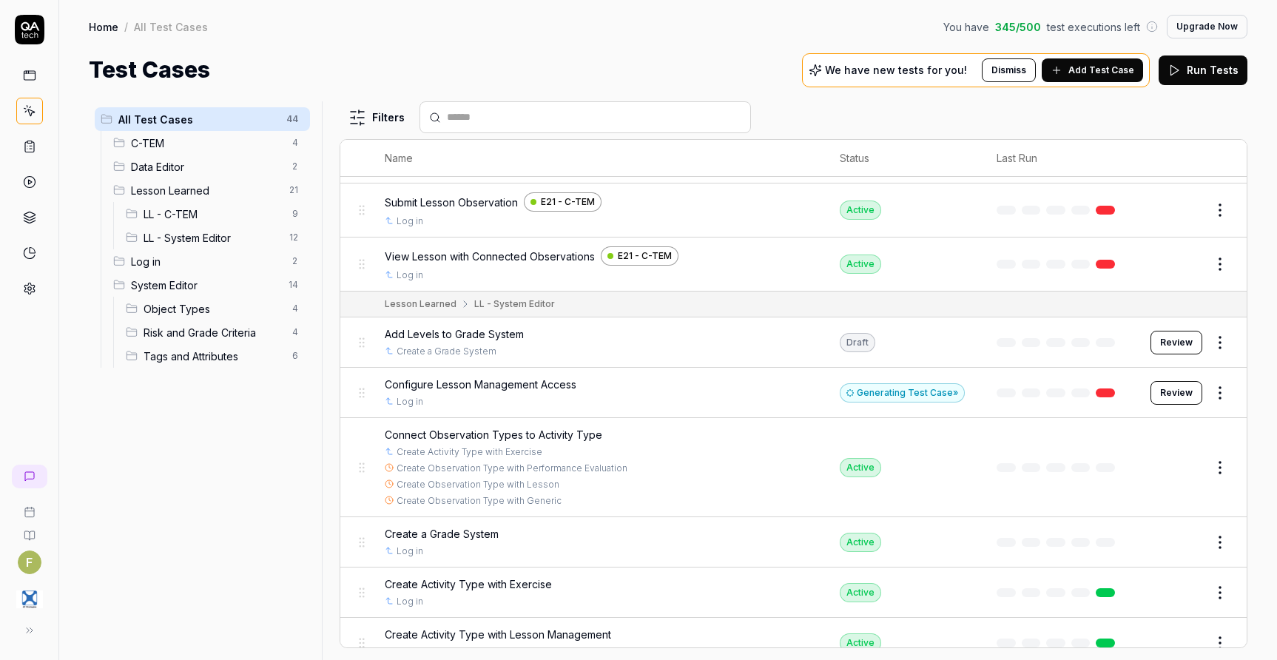
scroll to position [888, 0]
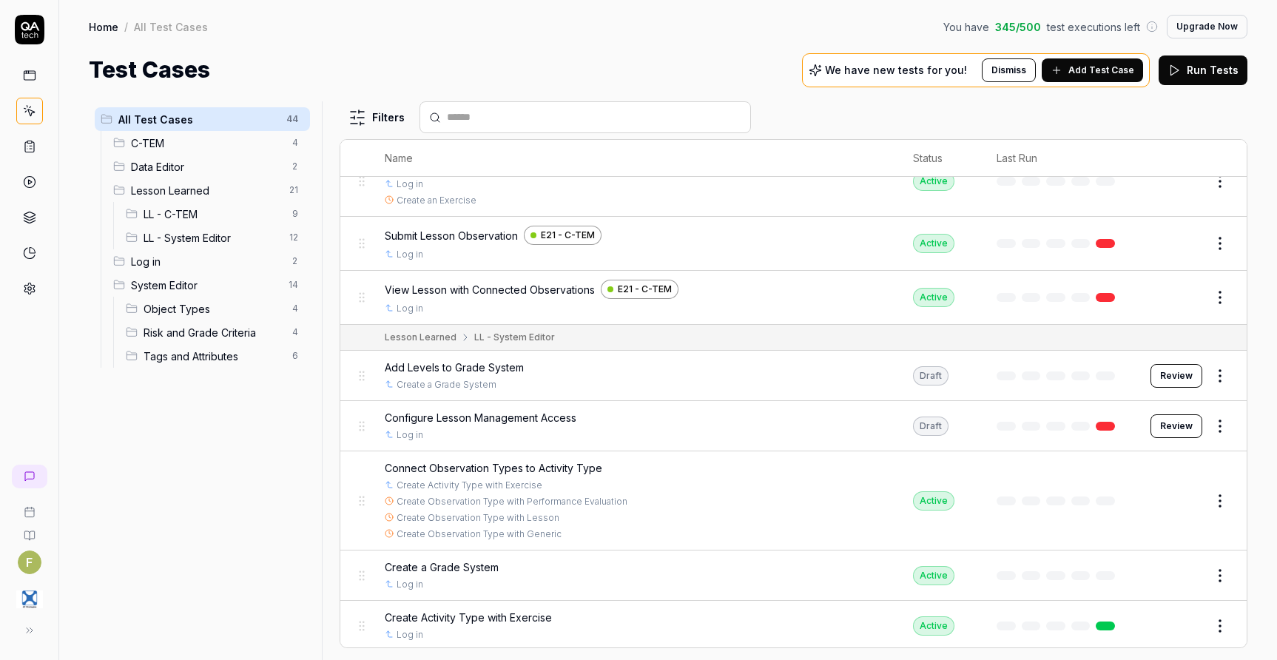
click at [1158, 430] on button "Review" at bounding box center [1176, 426] width 52 height 24
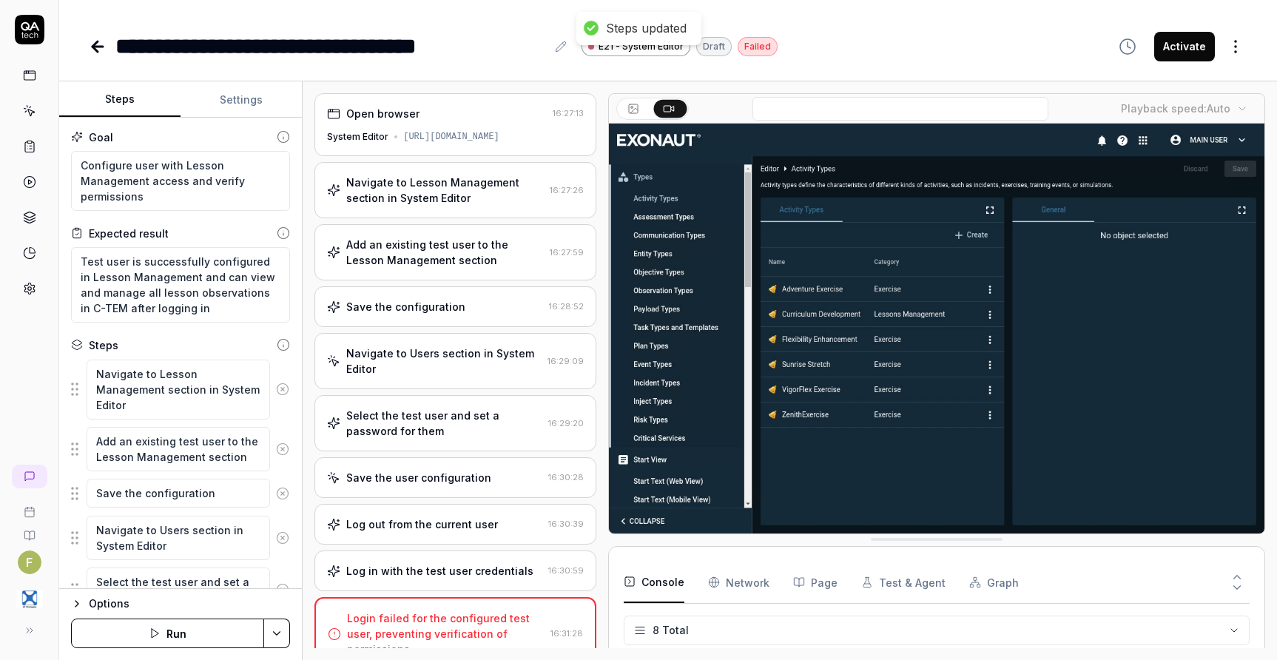
click at [500, 206] on div "Navigate to Lesson Management section in System Editor" at bounding box center [444, 190] width 197 height 31
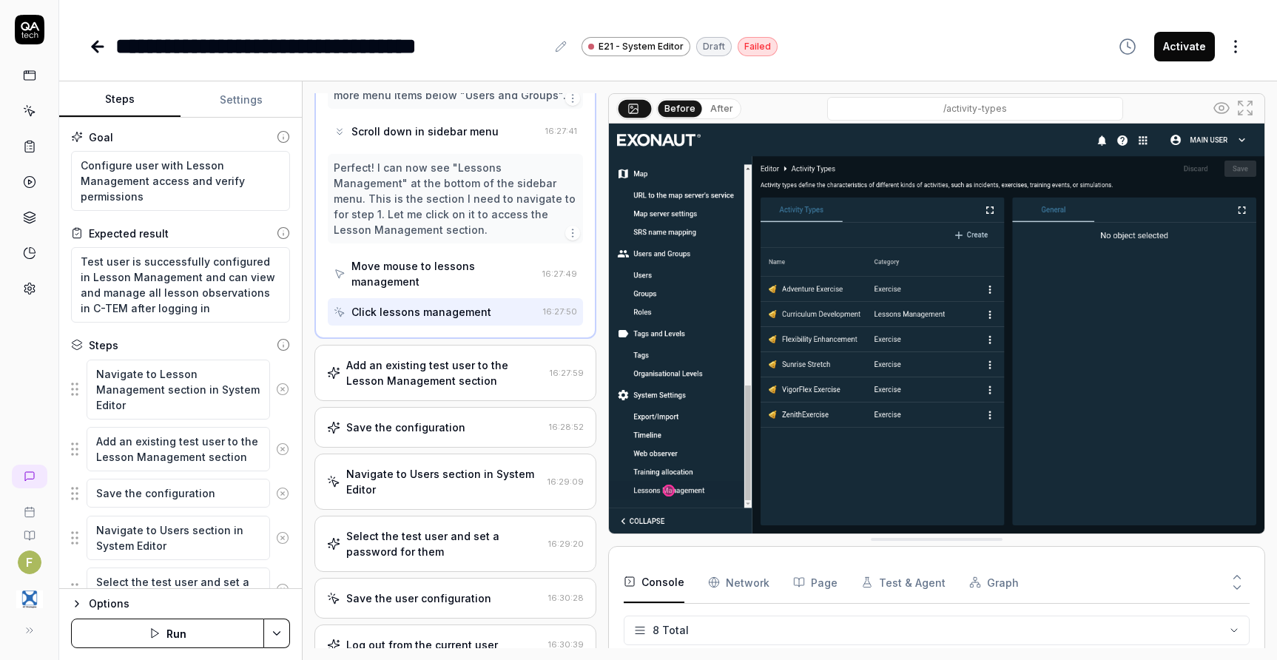
click at [496, 385] on div "Add an existing test user to the Lesson Management section" at bounding box center [444, 372] width 197 height 31
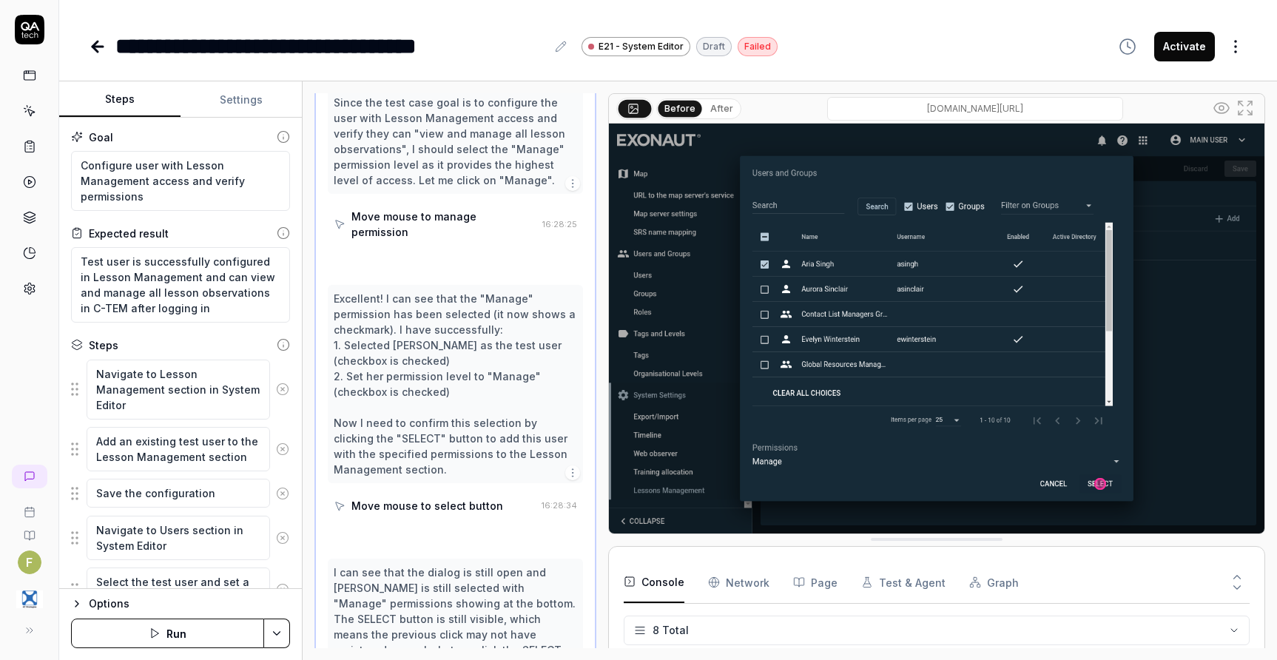
scroll to position [1227, 0]
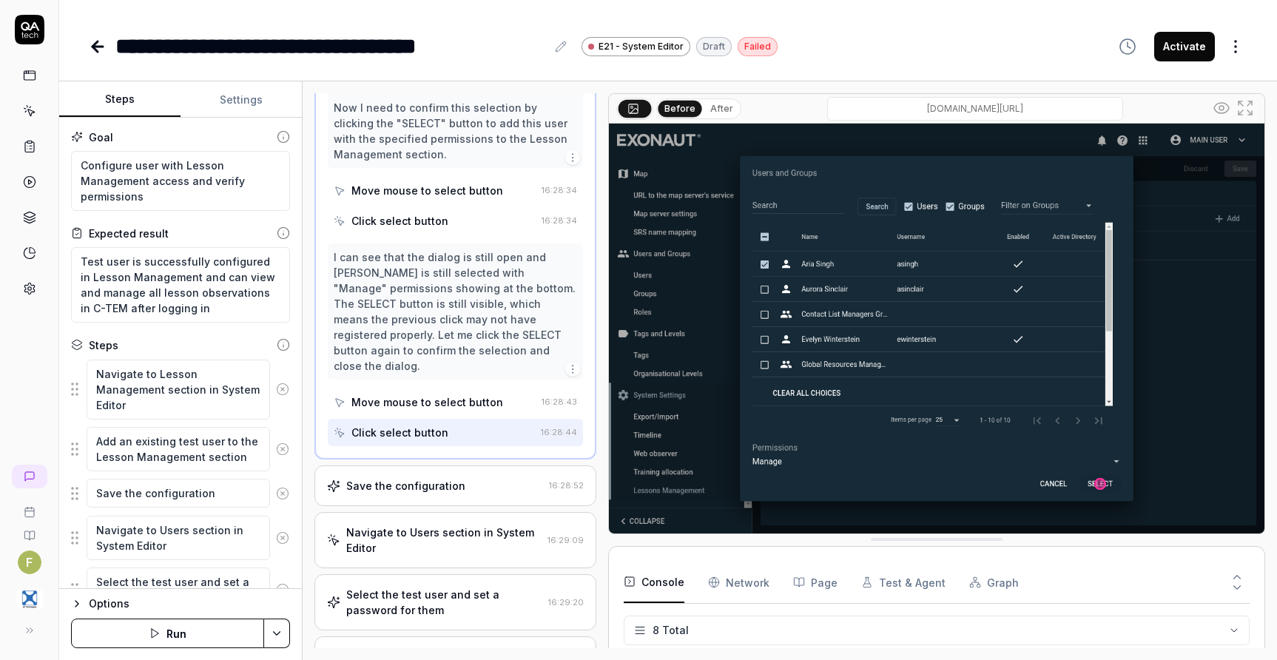
click at [498, 465] on div "Save the configuration 16:28:52" at bounding box center [455, 485] width 282 height 41
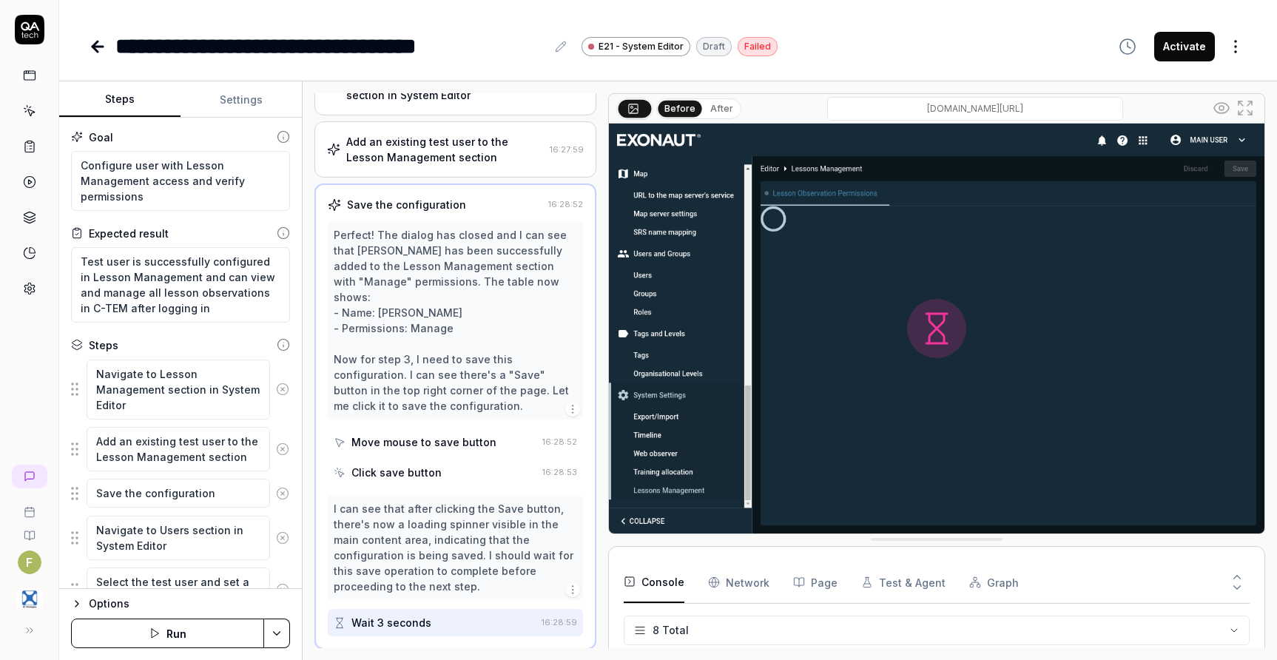
scroll to position [102, 0]
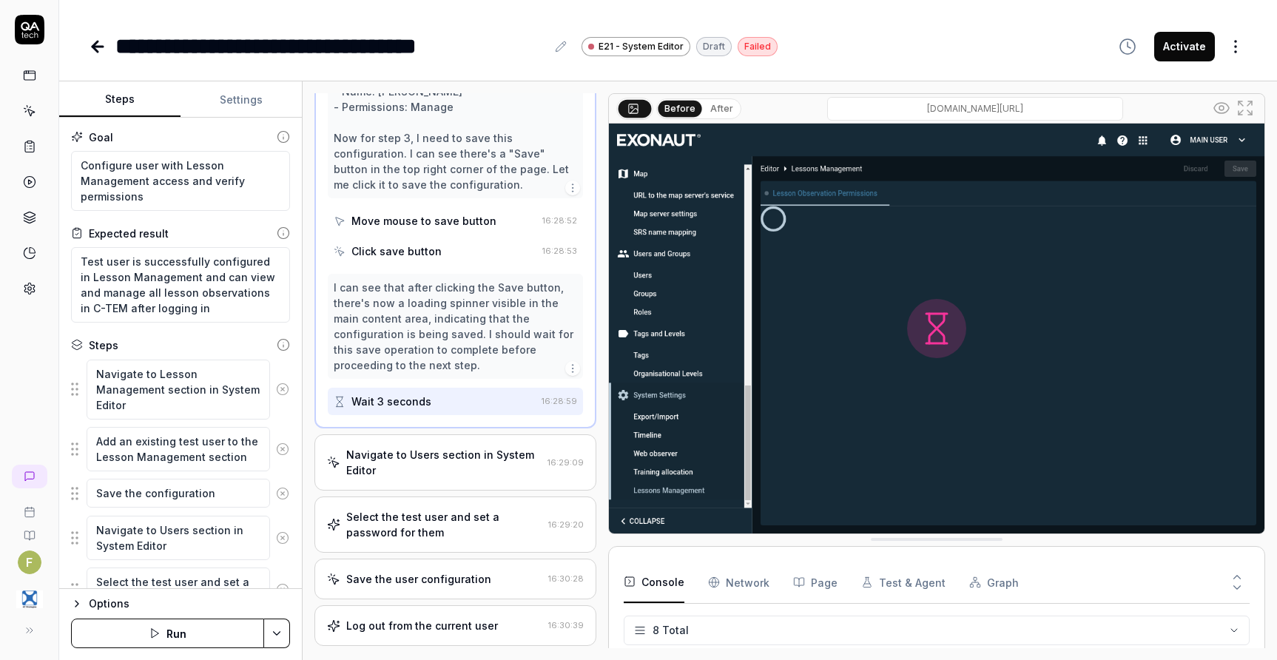
click at [498, 461] on div "Navigate to Users section in System Editor" at bounding box center [443, 462] width 195 height 31
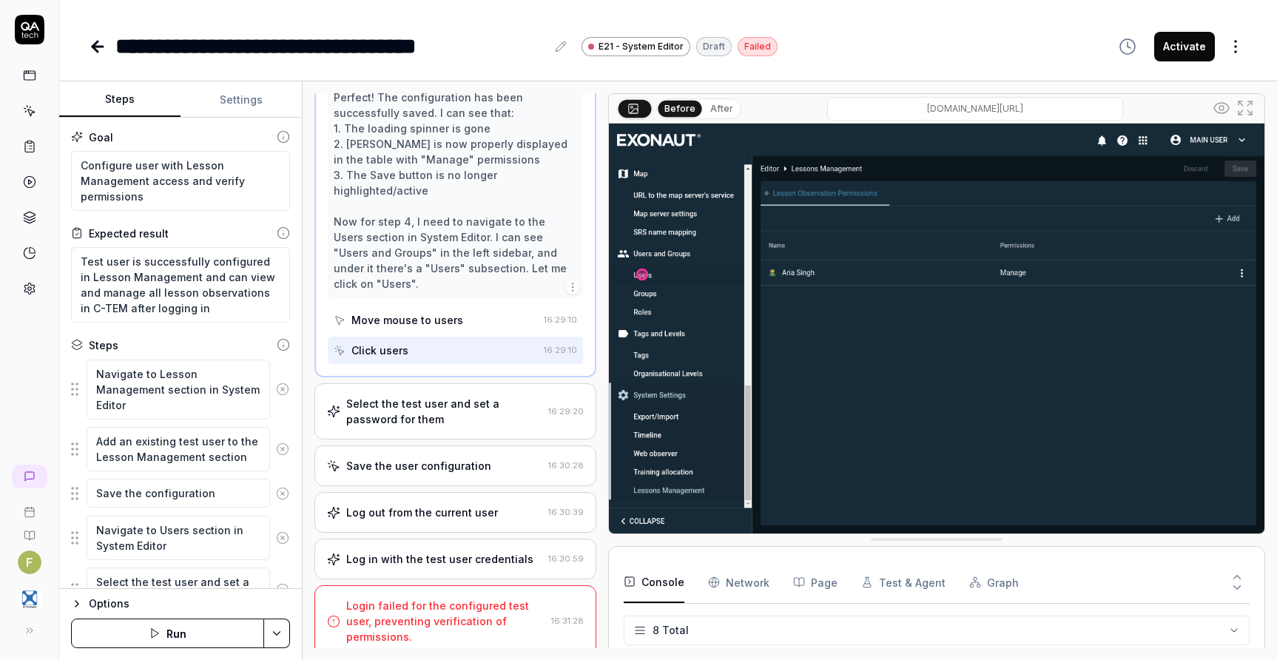
scroll to position [309, 0]
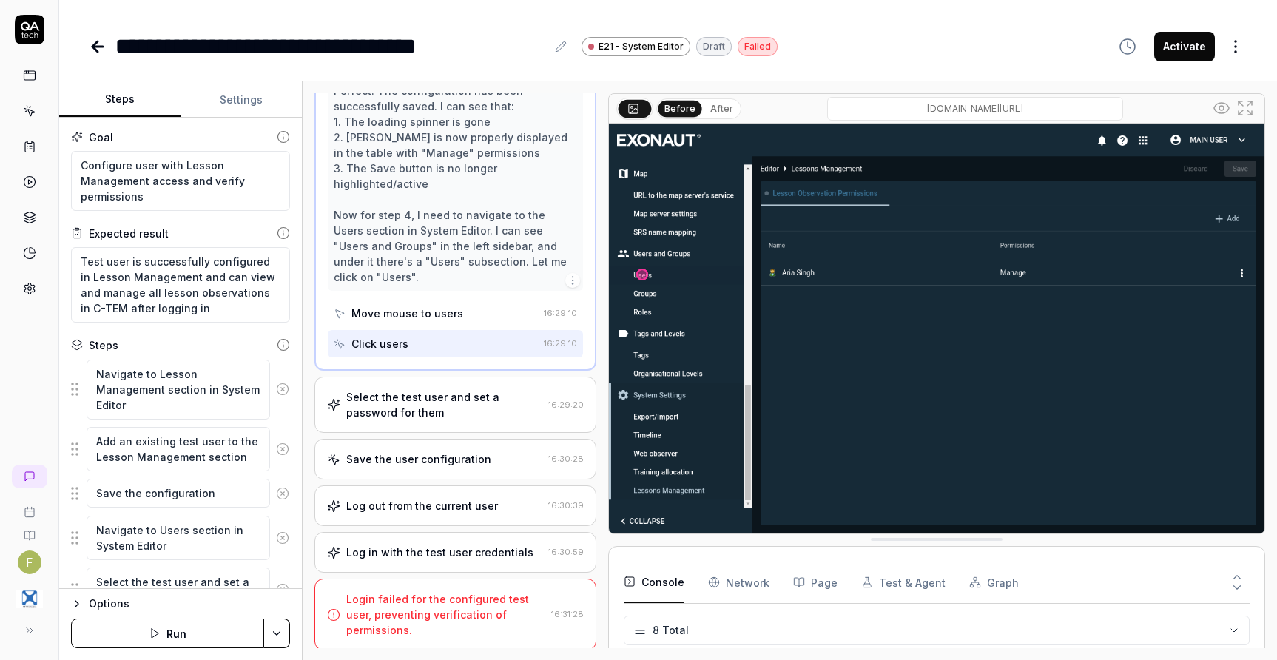
click at [487, 394] on div "Select the test user and set a password for them" at bounding box center [444, 404] width 196 height 31
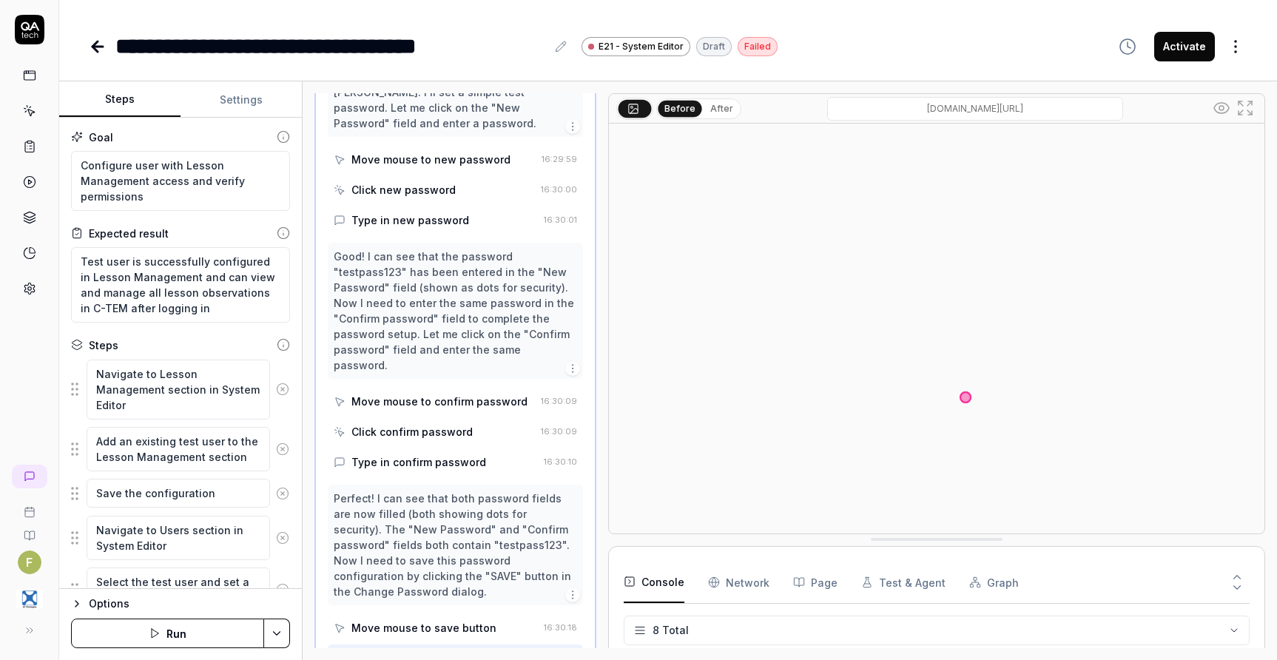
scroll to position [1574, 0]
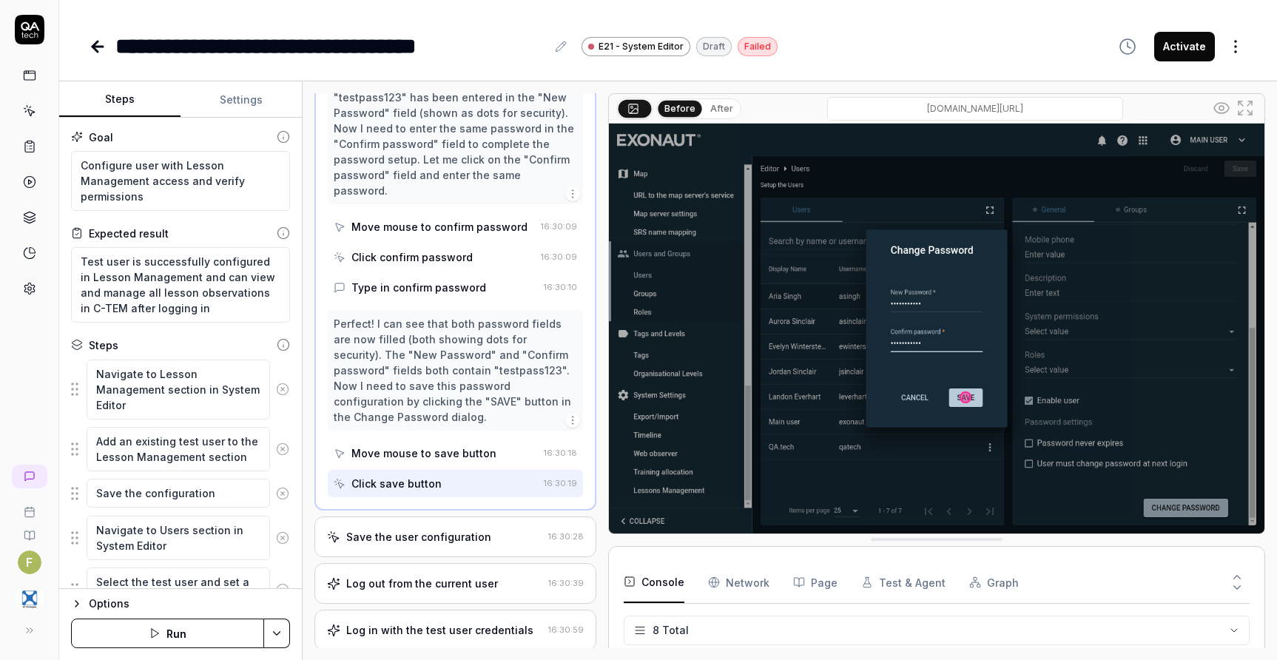
click at [481, 516] on div "Save the user configuration 16:30:28" at bounding box center [455, 536] width 282 height 41
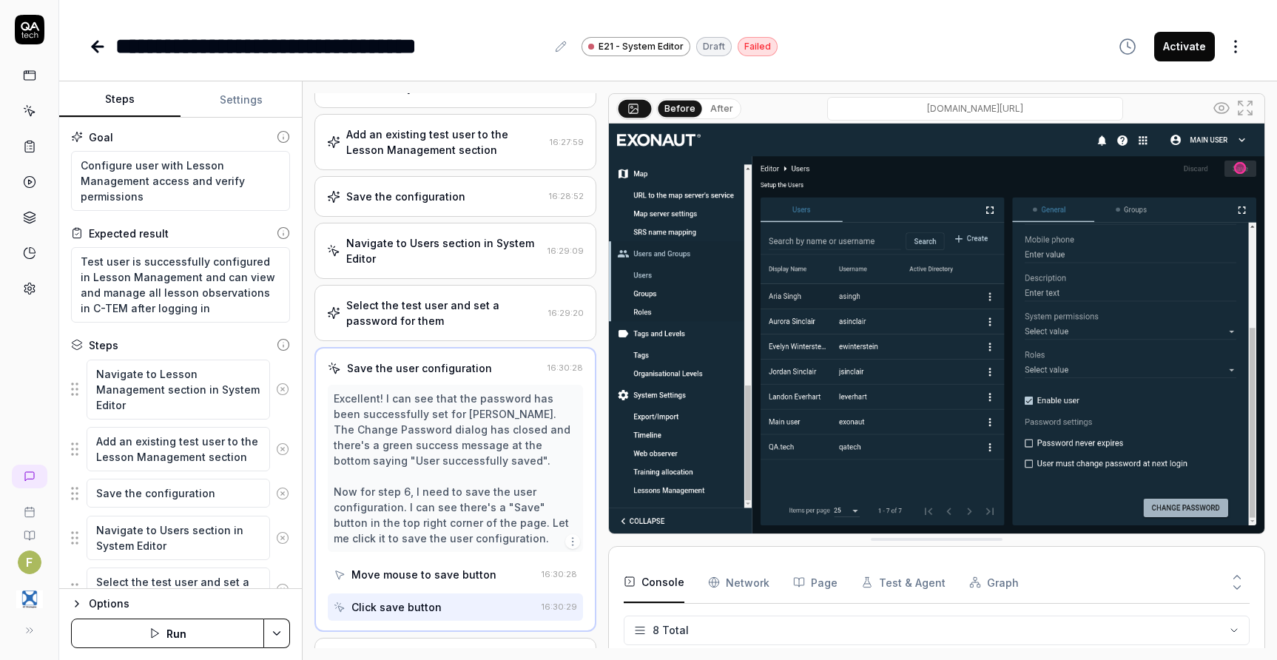
scroll to position [107, 0]
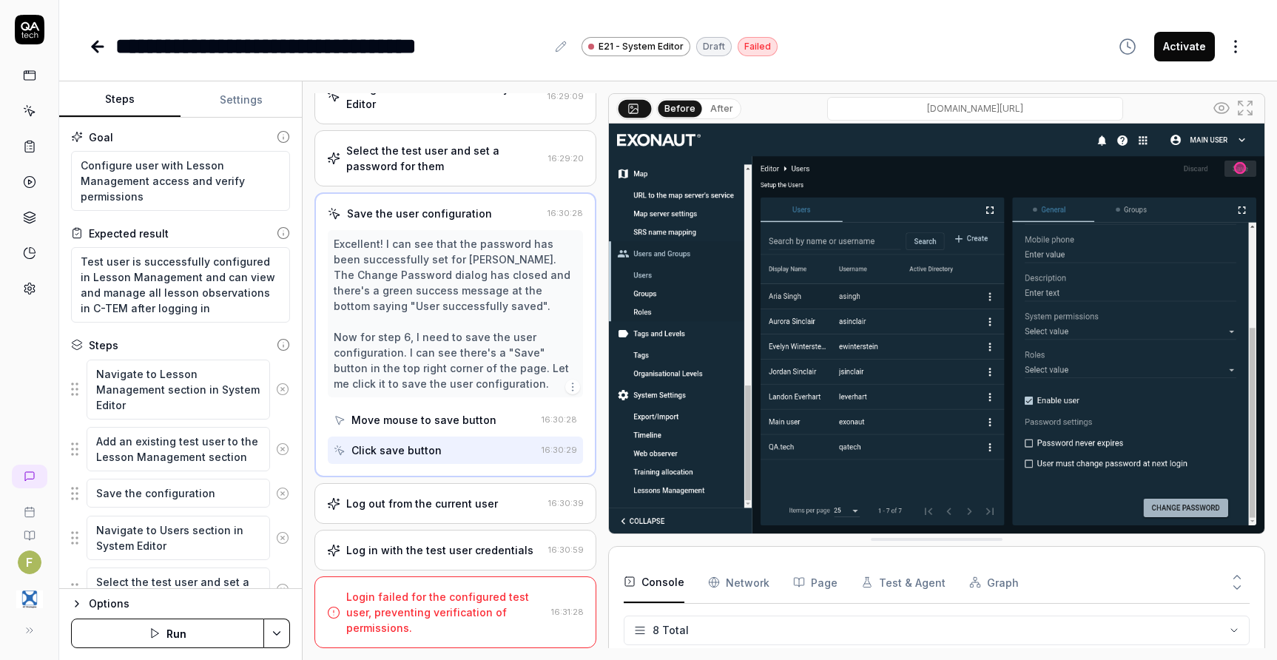
click at [470, 501] on div "Log out from the current user" at bounding box center [422, 504] width 152 height 16
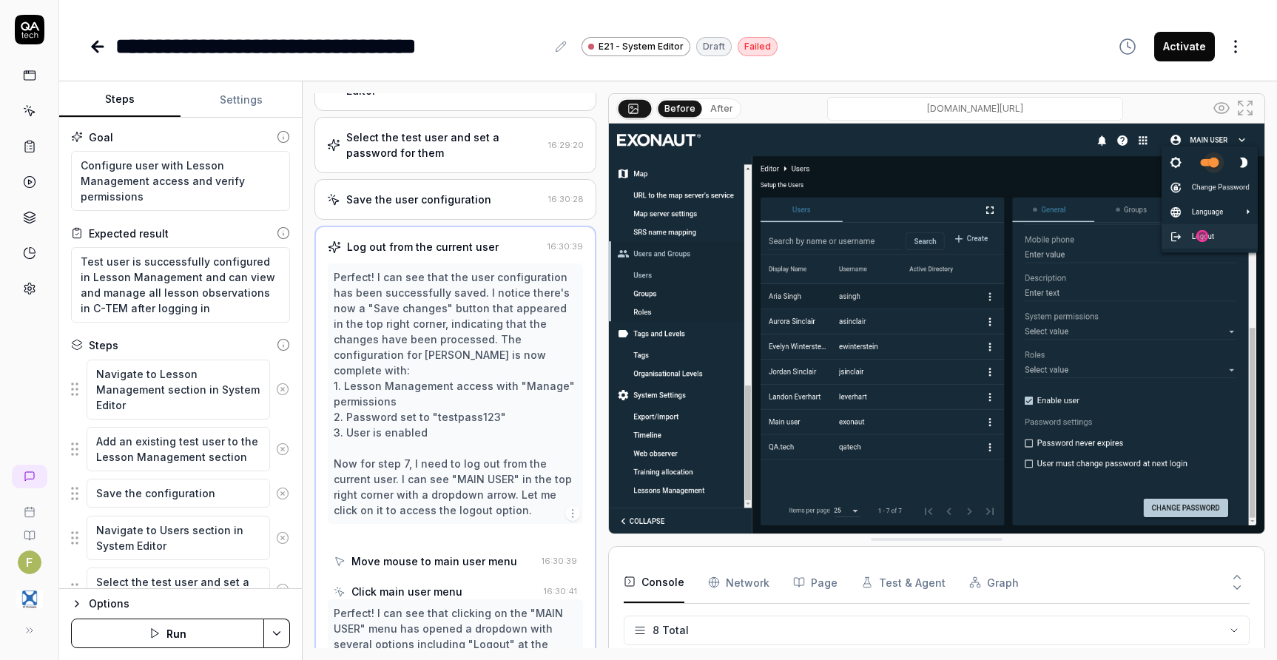
scroll to position [428, 0]
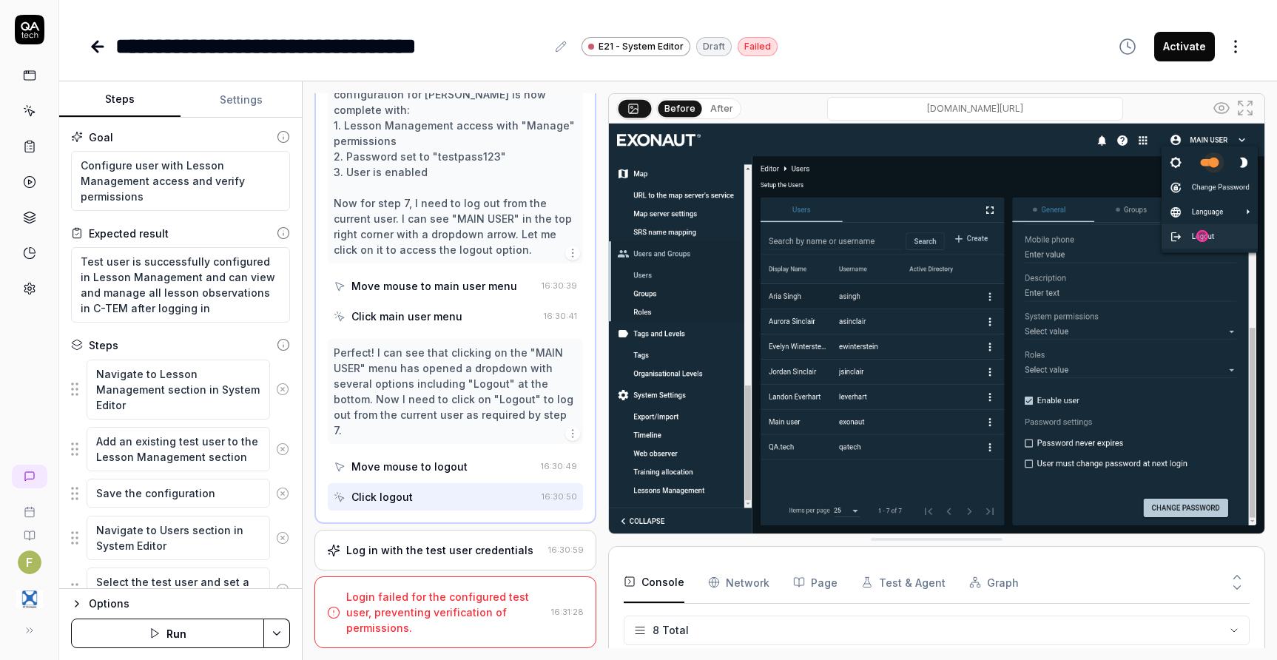
click at [464, 558] on div "Log in with the test user credentials [SECURITY_DATA]" at bounding box center [455, 550] width 282 height 41
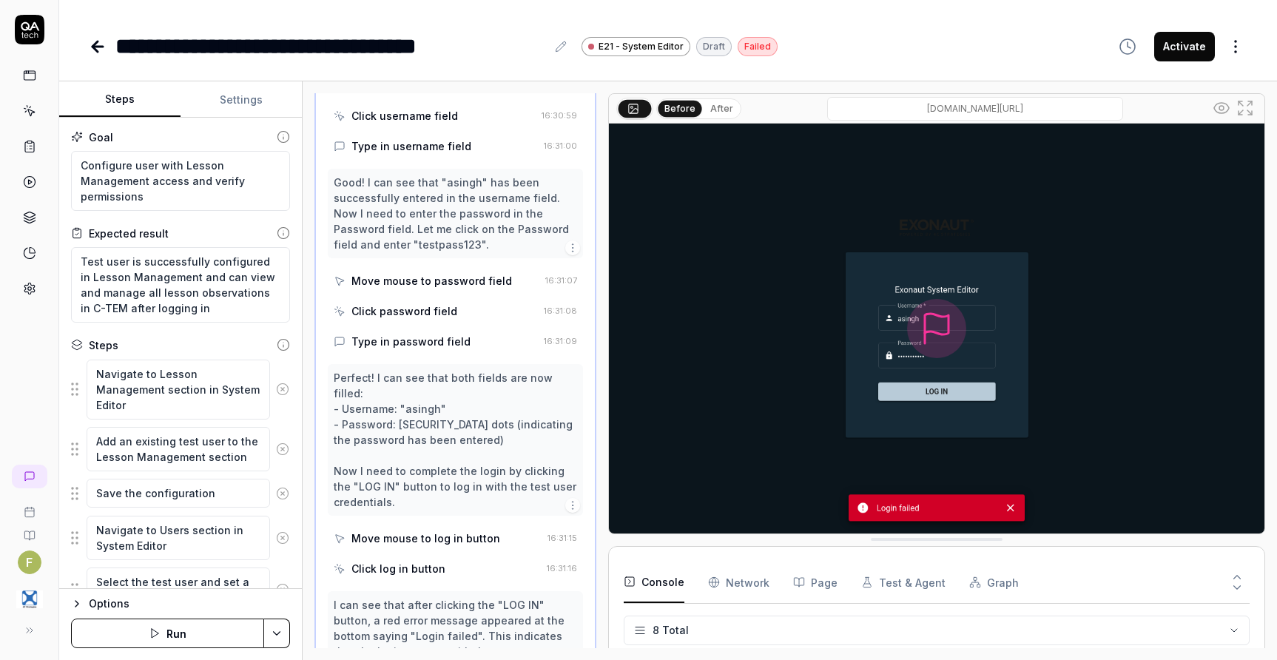
scroll to position [729, 0]
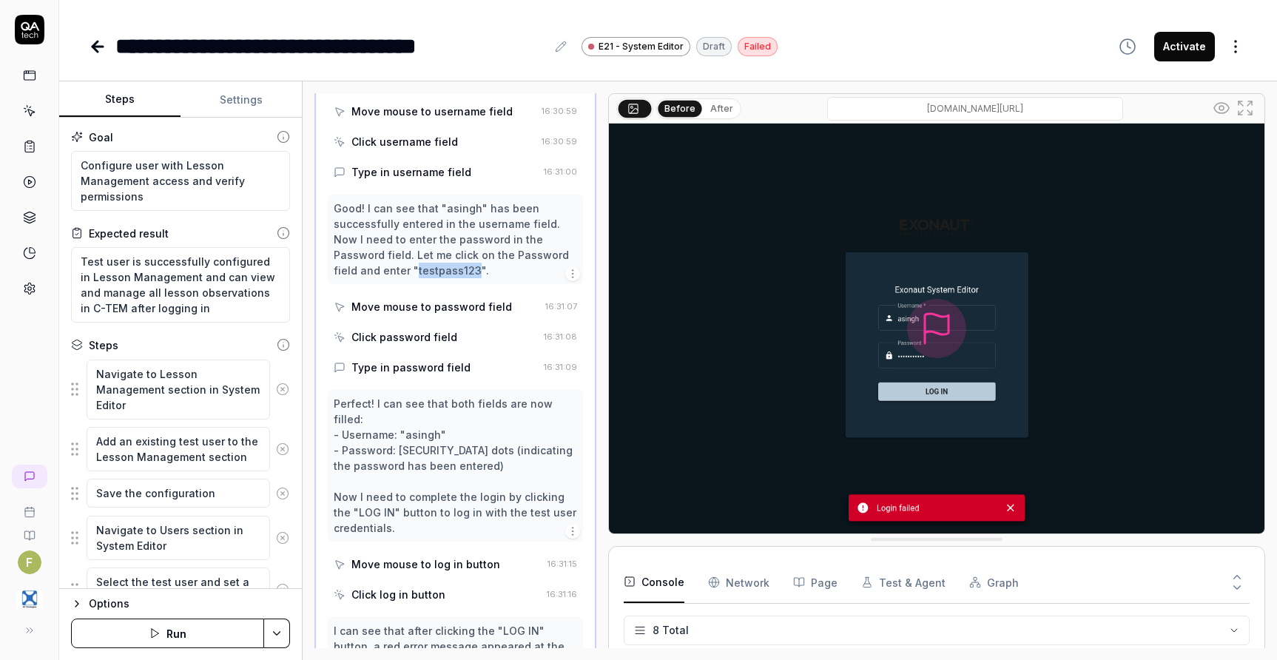
drag, startPoint x: 414, startPoint y: 284, endPoint x: 470, endPoint y: 283, distance: 55.5
click at [470, 278] on div "Good! I can see that "asingh" has been successfully entered in the username fie…" at bounding box center [455, 239] width 243 height 78
copy div "testpass123"
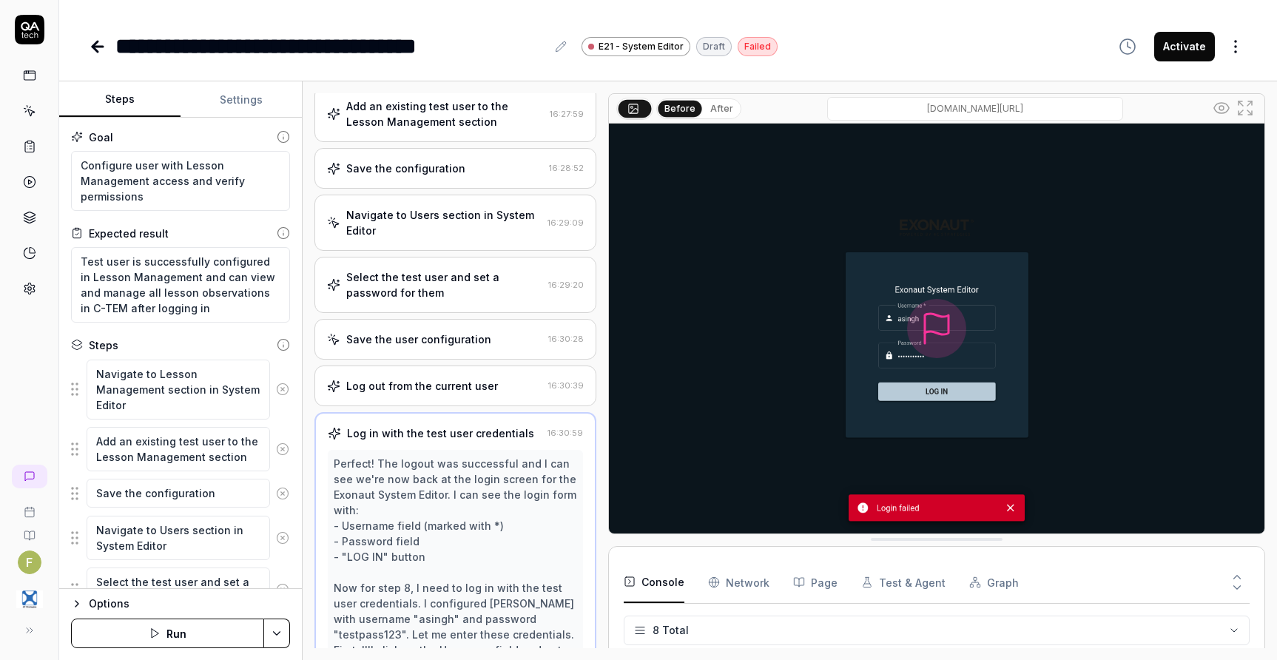
scroll to position [137, 0]
click at [479, 302] on div "Select the test user and set a password for them" at bounding box center [444, 286] width 196 height 31
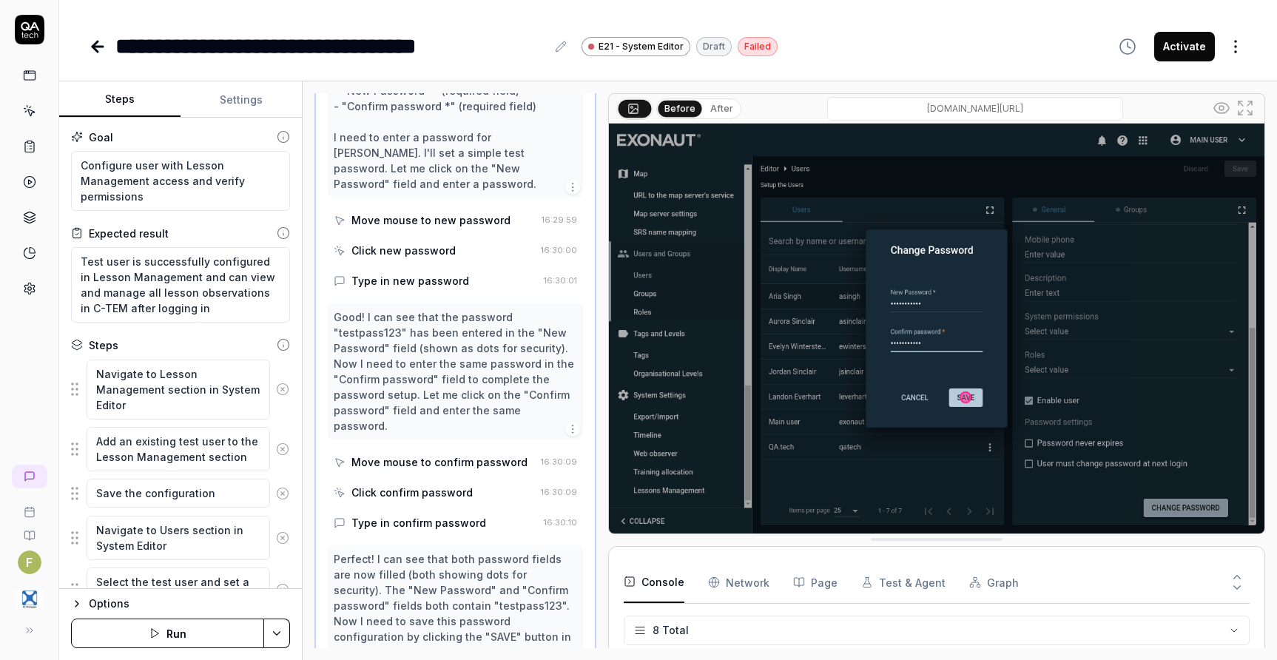
scroll to position [1500, 0]
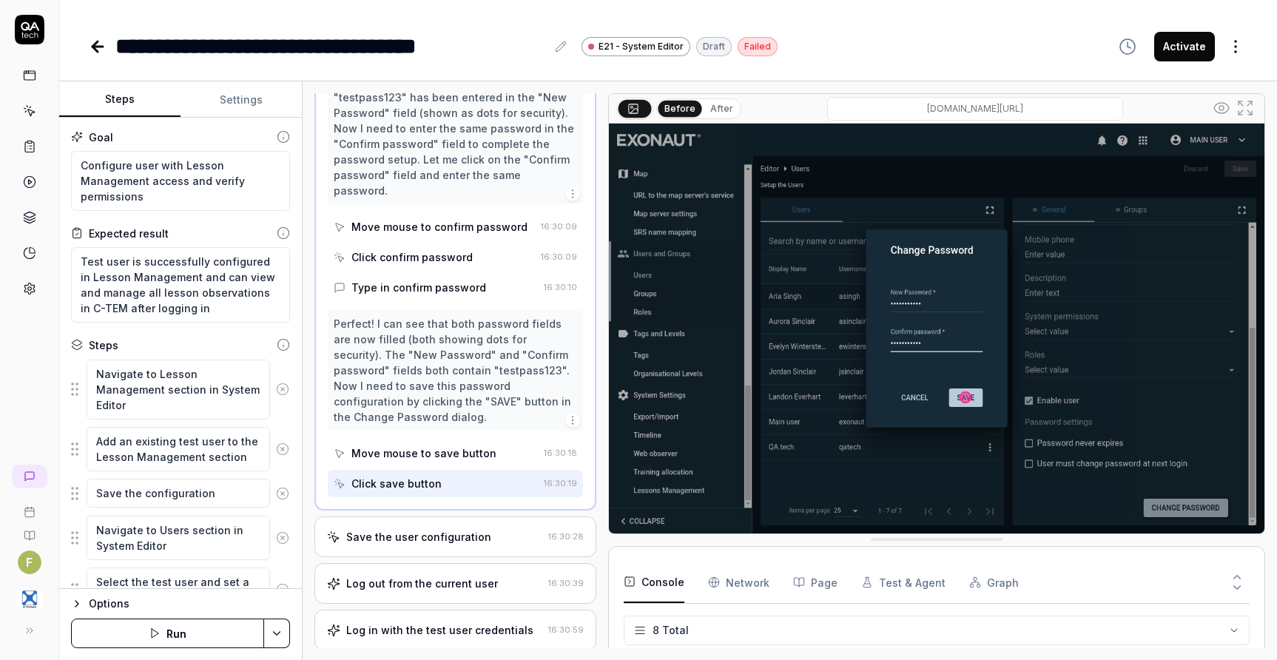
click at [470, 529] on div "Save the user configuration" at bounding box center [418, 537] width 145 height 16
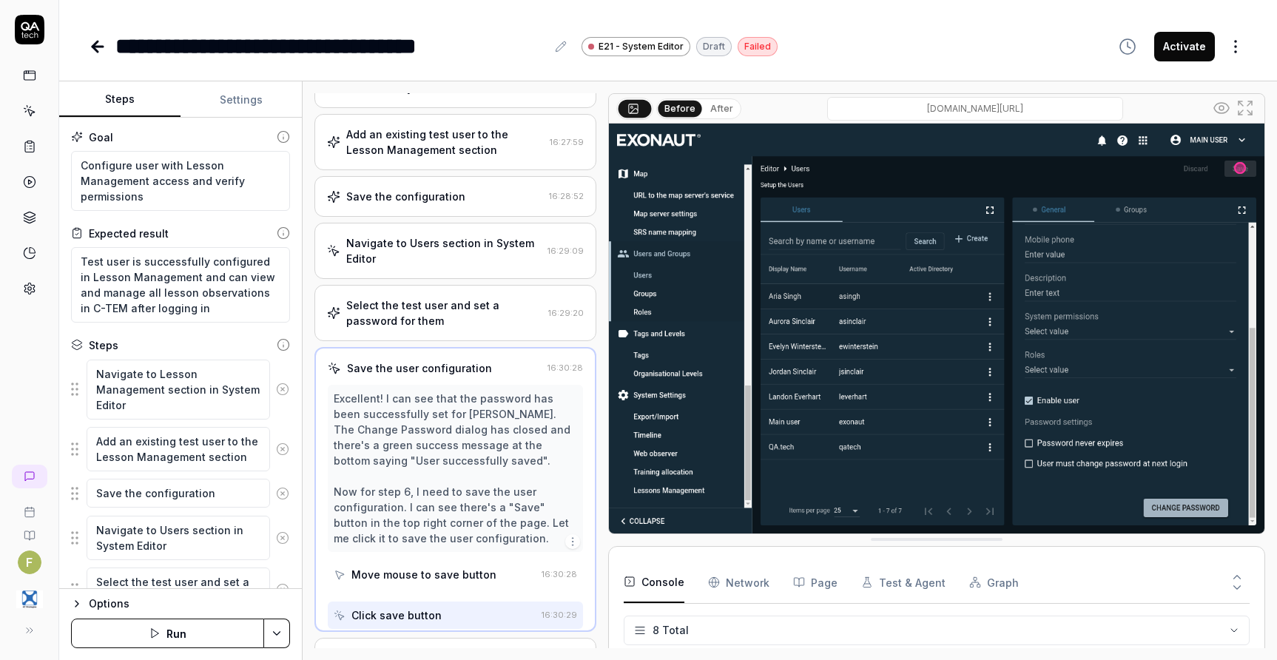
scroll to position [107, 0]
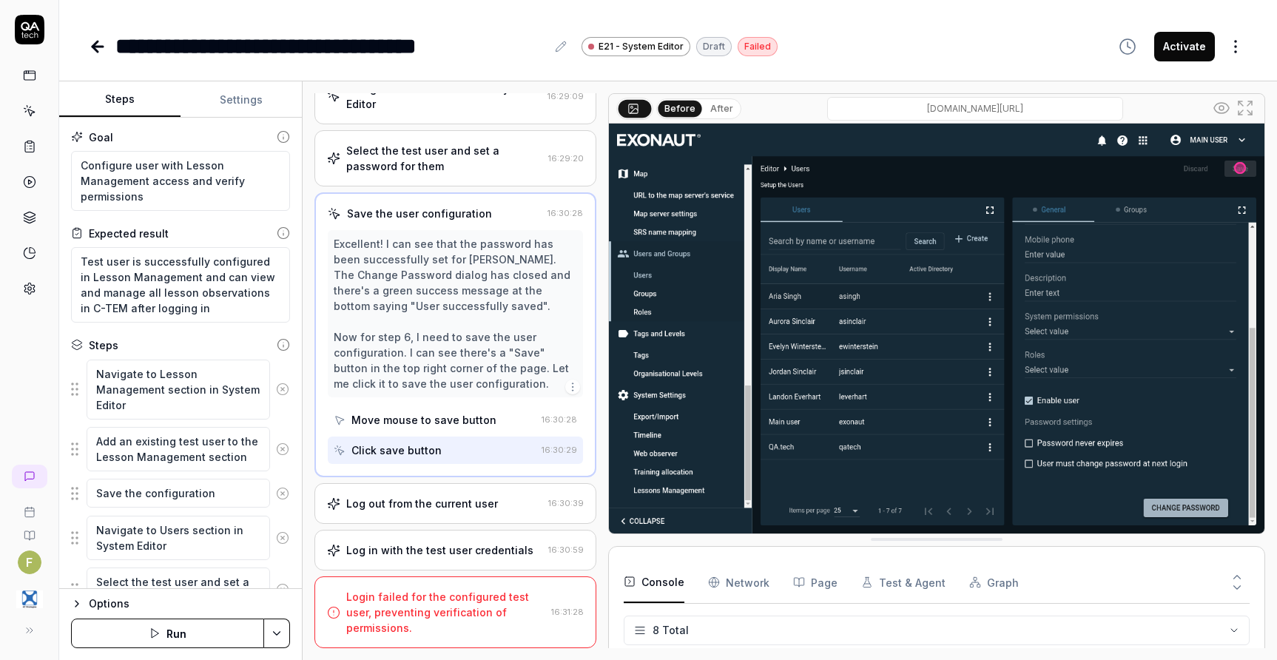
click at [459, 513] on div "Log out from the current user 16:30:39" at bounding box center [455, 503] width 282 height 41
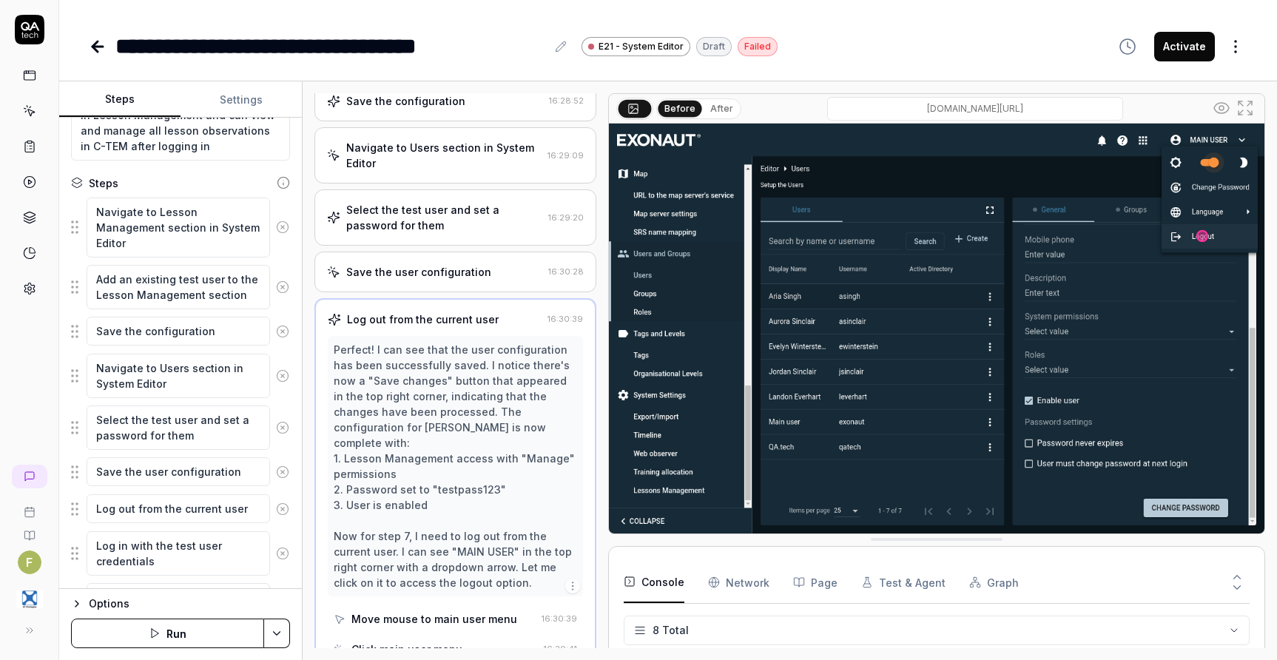
scroll to position [296, 0]
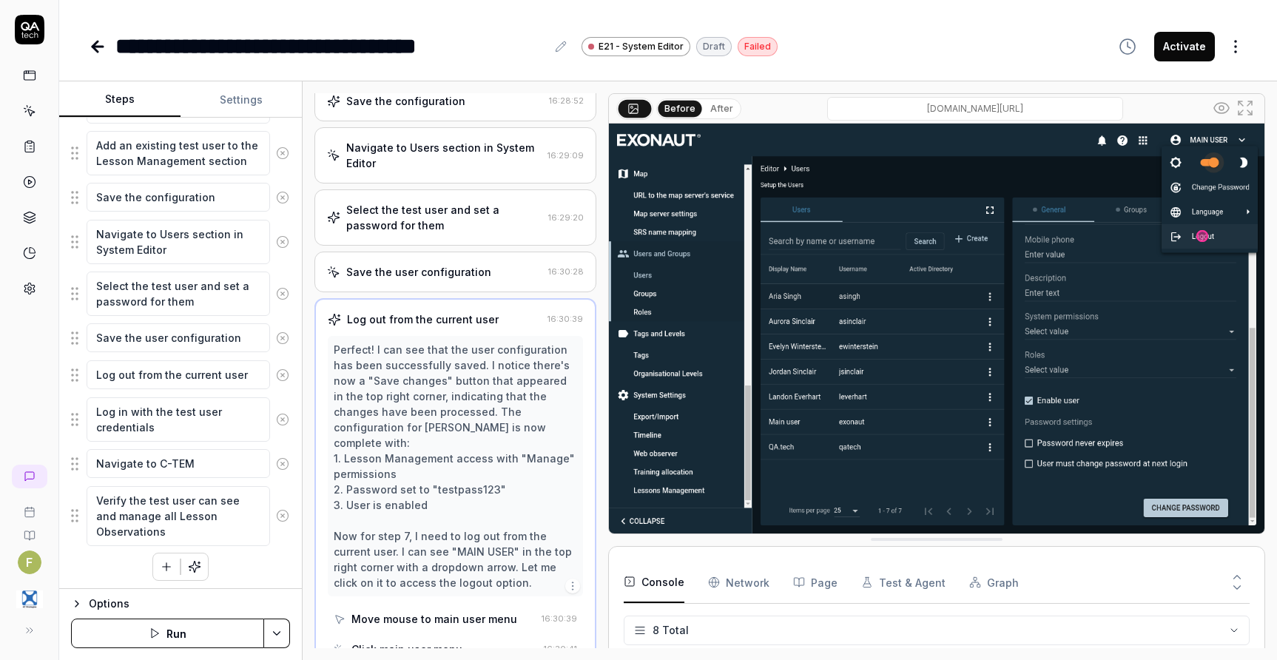
click at [207, 640] on button "Run" at bounding box center [167, 633] width 193 height 30
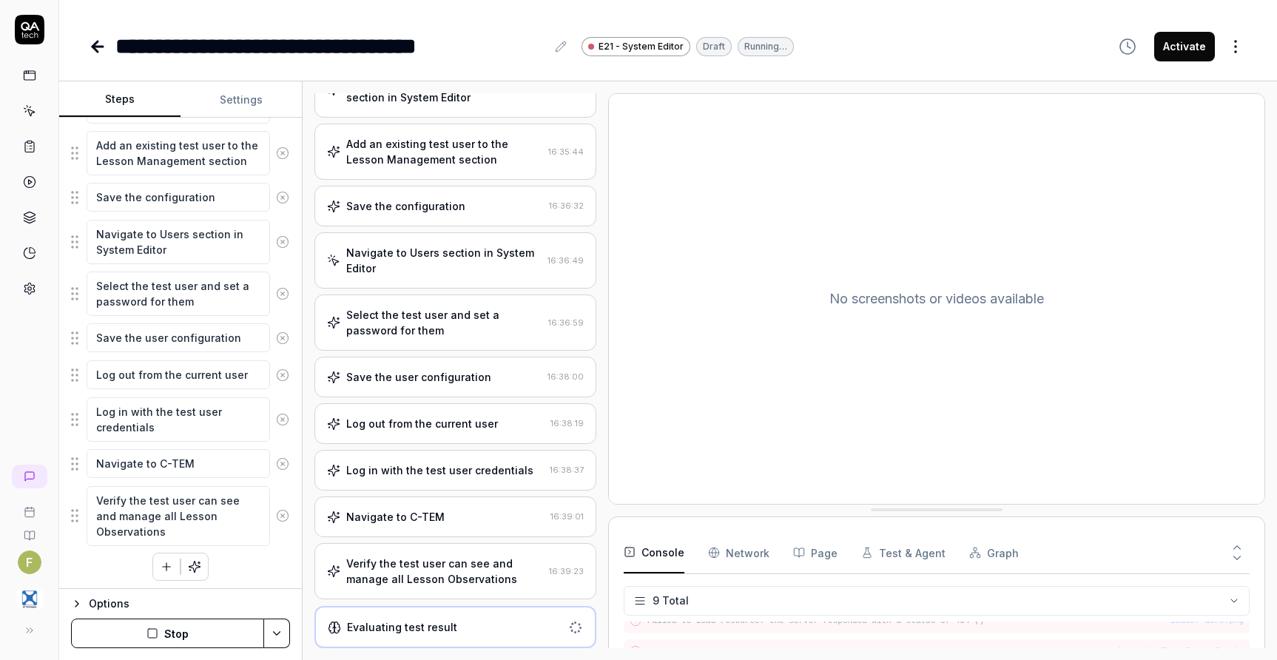
scroll to position [253, 0]
click at [477, 577] on div "Verify the test user can see and manage all Lesson Observations" at bounding box center [444, 571] width 197 height 31
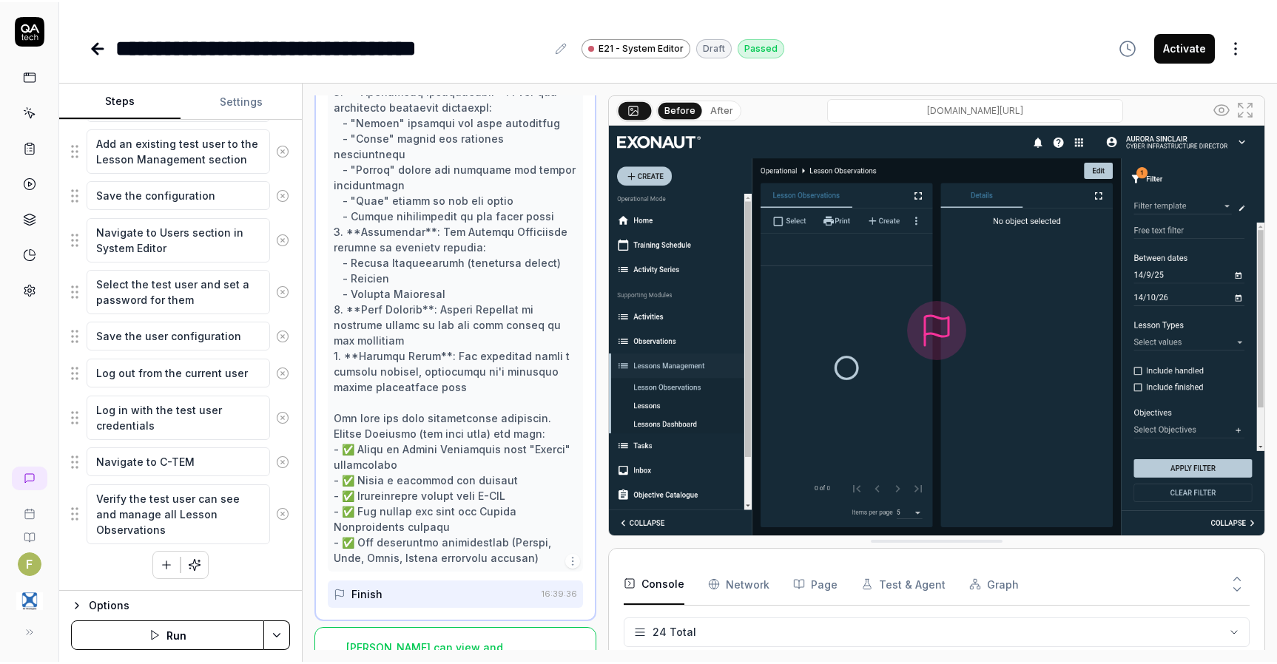
scroll to position [1360, 0]
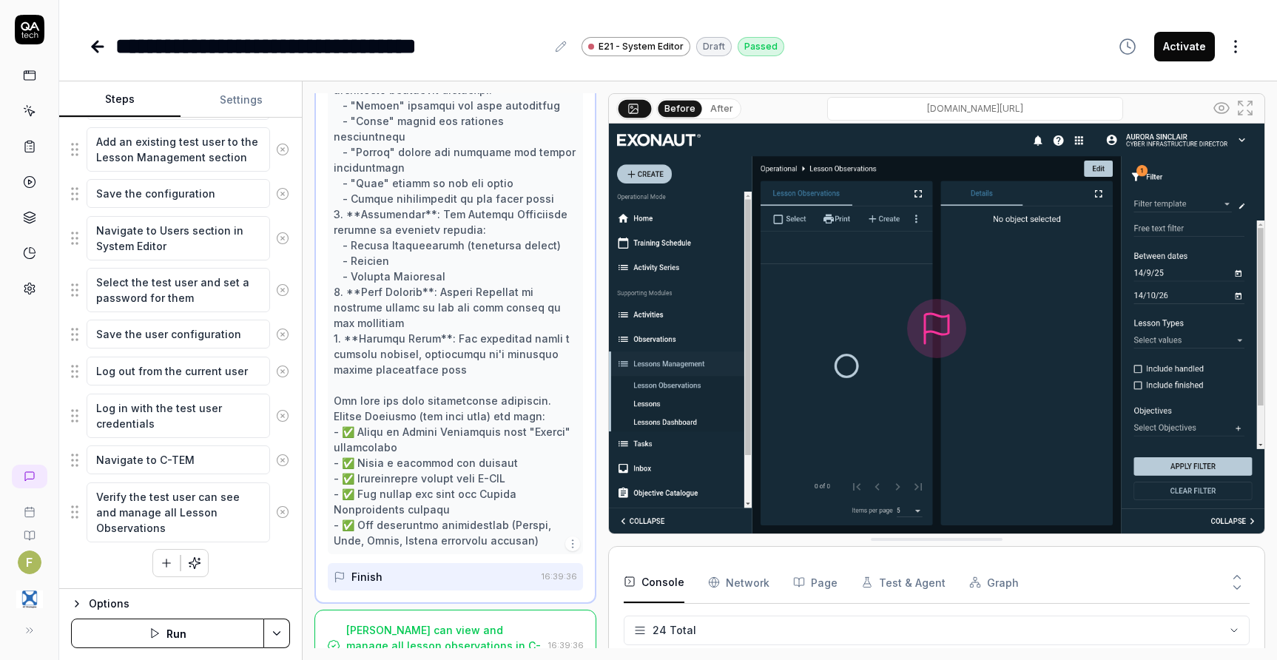
type textarea "*"
click at [98, 52] on icon at bounding box center [94, 46] width 5 height 10
